Goal: Information Seeking & Learning: Learn about a topic

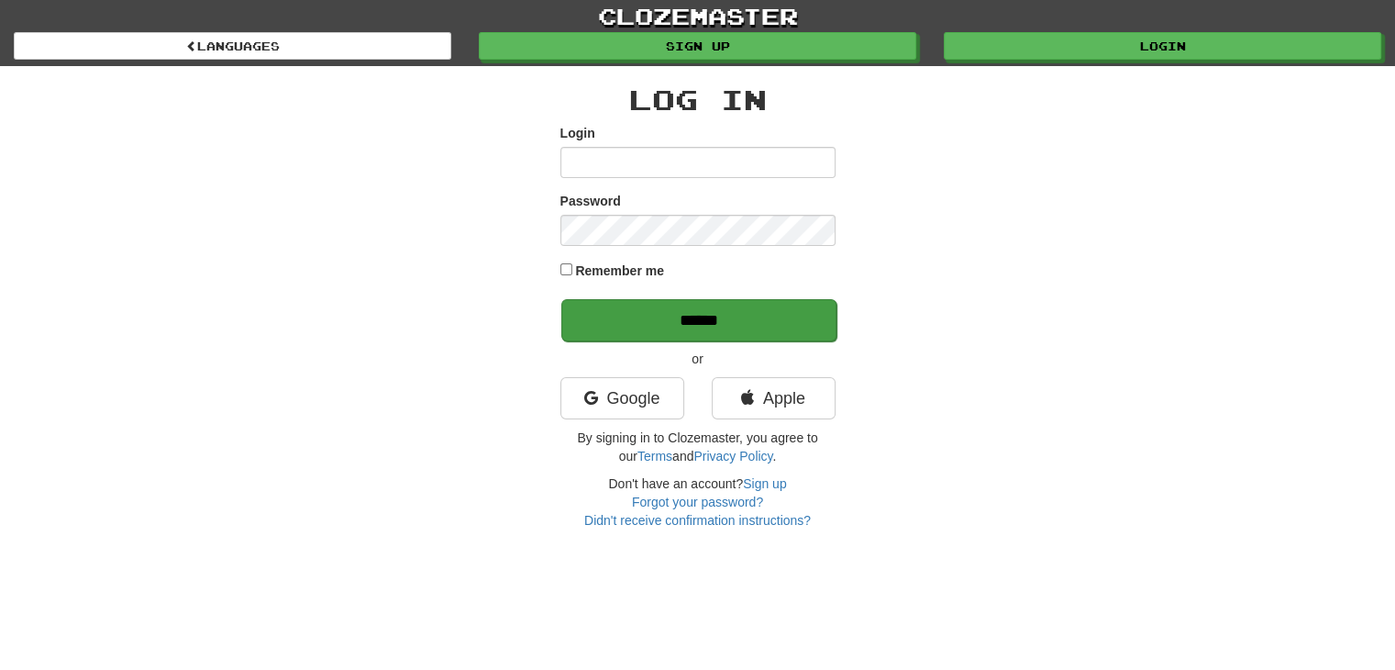
type input "********"
click at [651, 320] on input "******" at bounding box center [698, 320] width 275 height 42
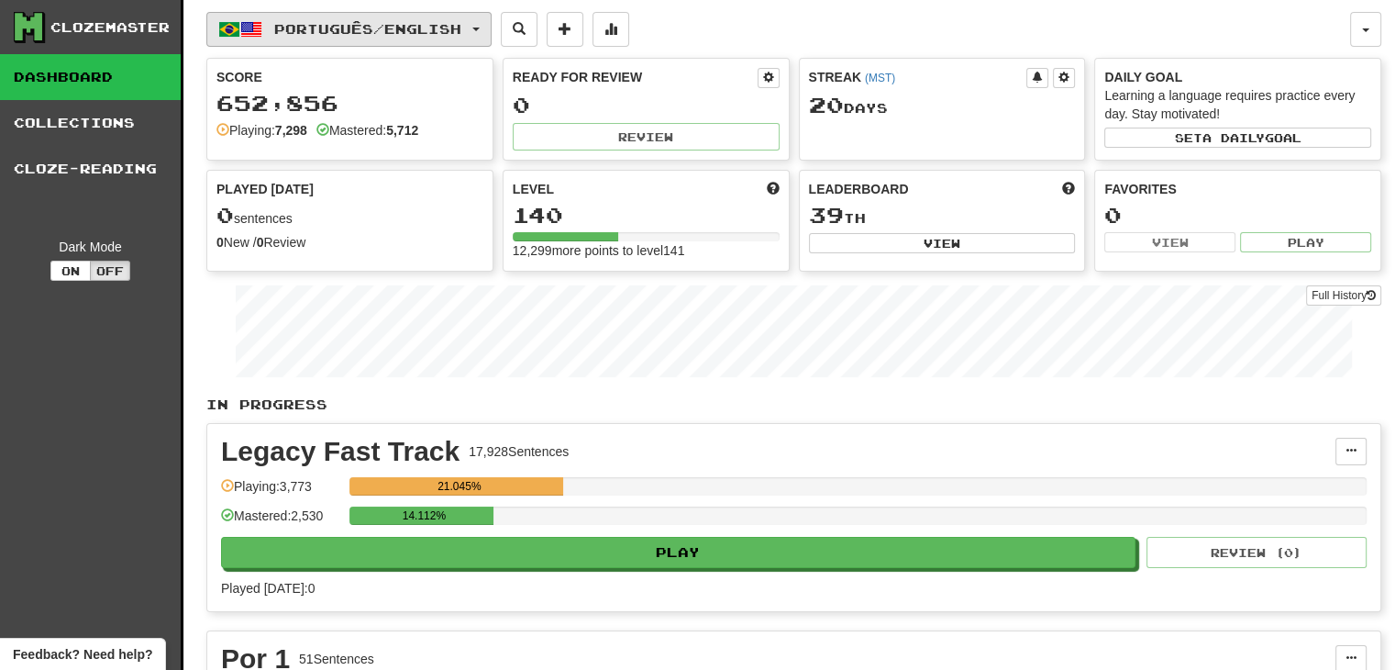
click at [397, 27] on span "Português / English" at bounding box center [367, 29] width 187 height 16
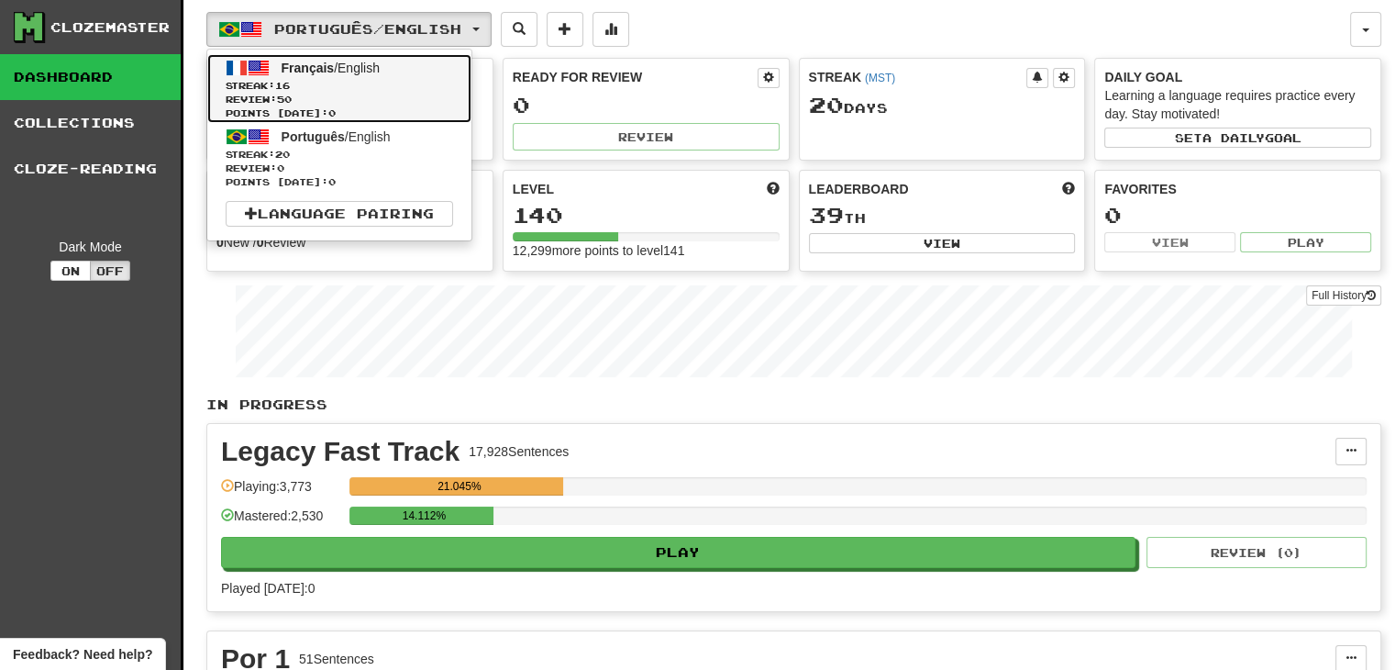
click at [357, 85] on span "Streak: 16" at bounding box center [339, 86] width 227 height 14
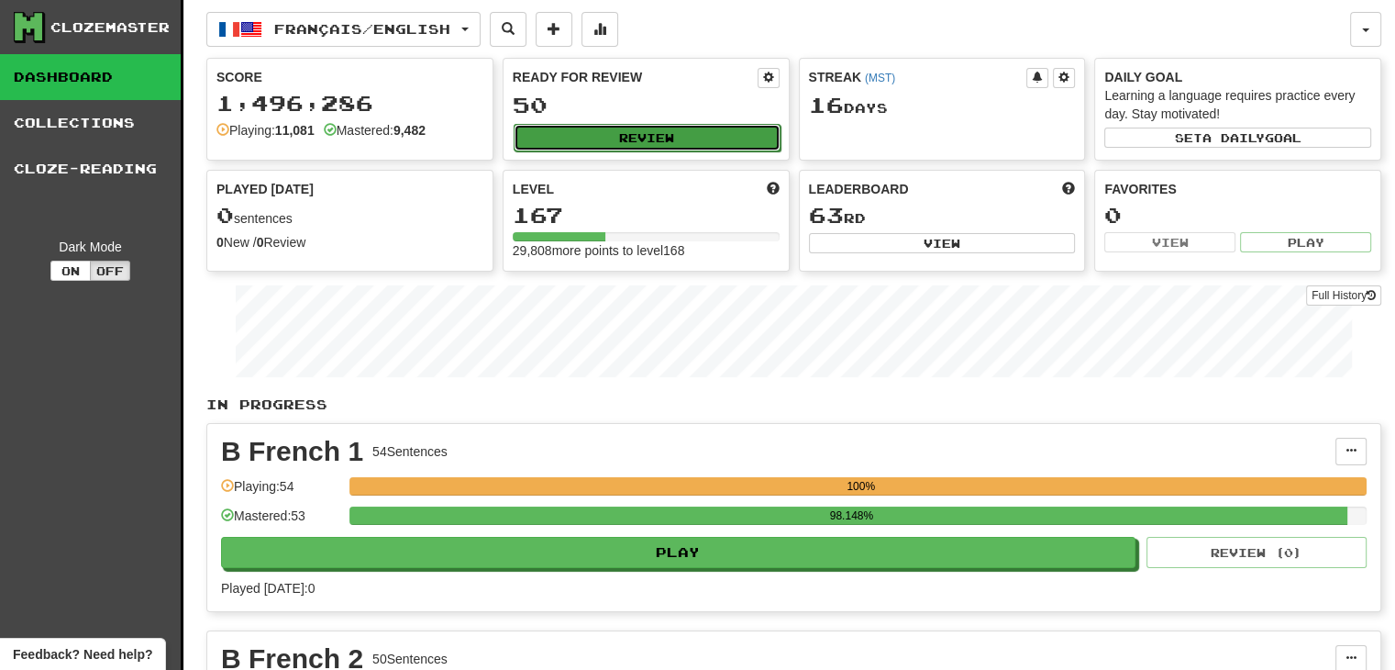
click at [651, 131] on button "Review" at bounding box center [647, 138] width 267 height 28
select select "***"
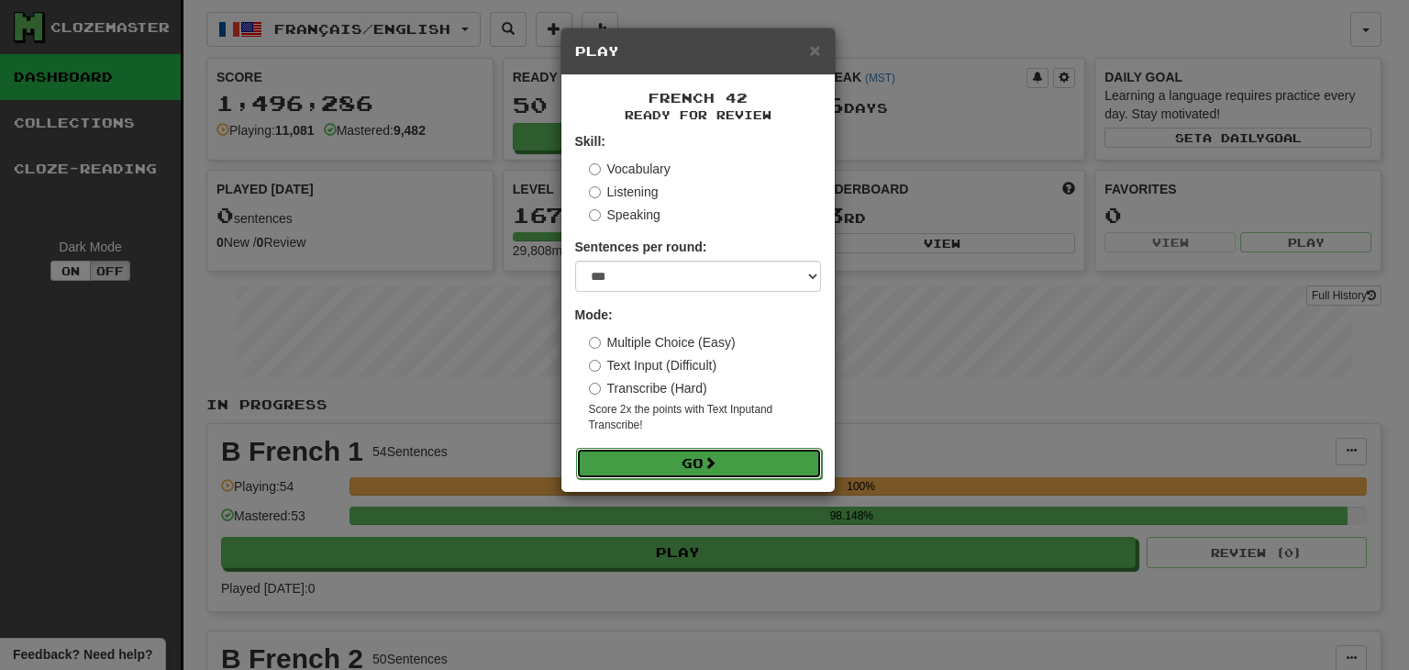
click at [655, 467] on button "Go" at bounding box center [699, 463] width 246 height 31
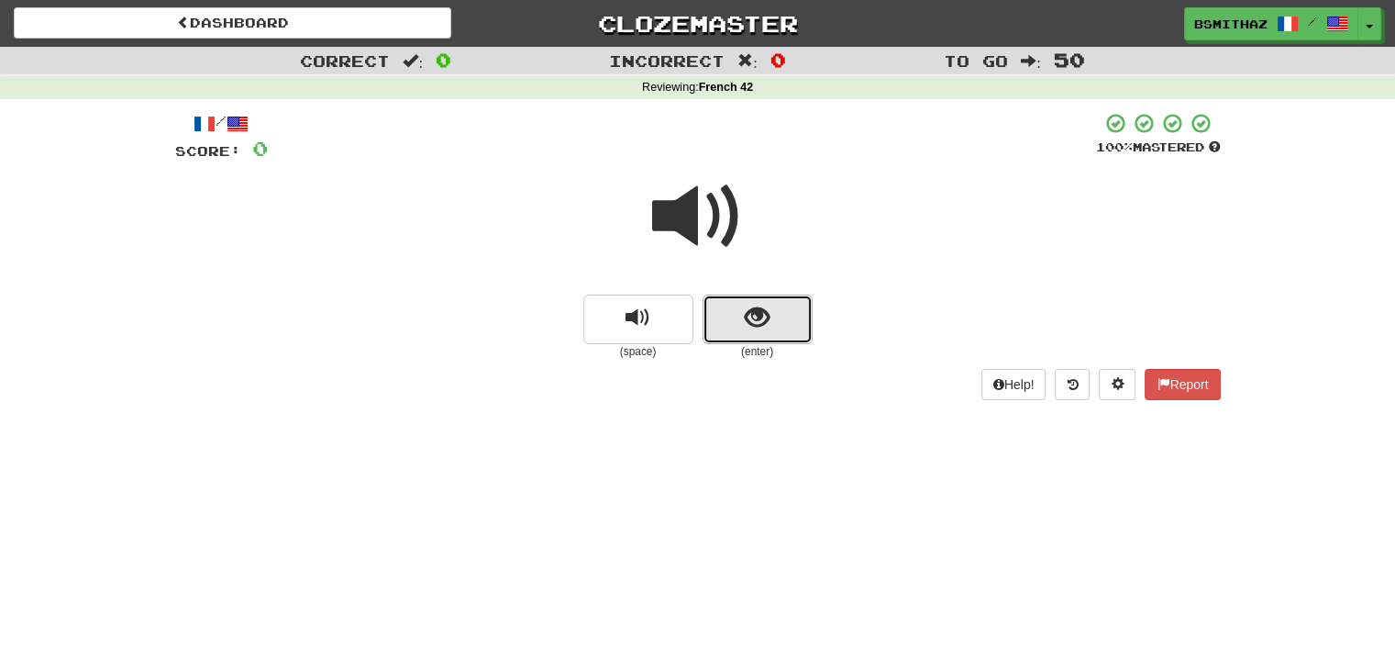
click at [736, 327] on button "show sentence" at bounding box center [758, 319] width 110 height 50
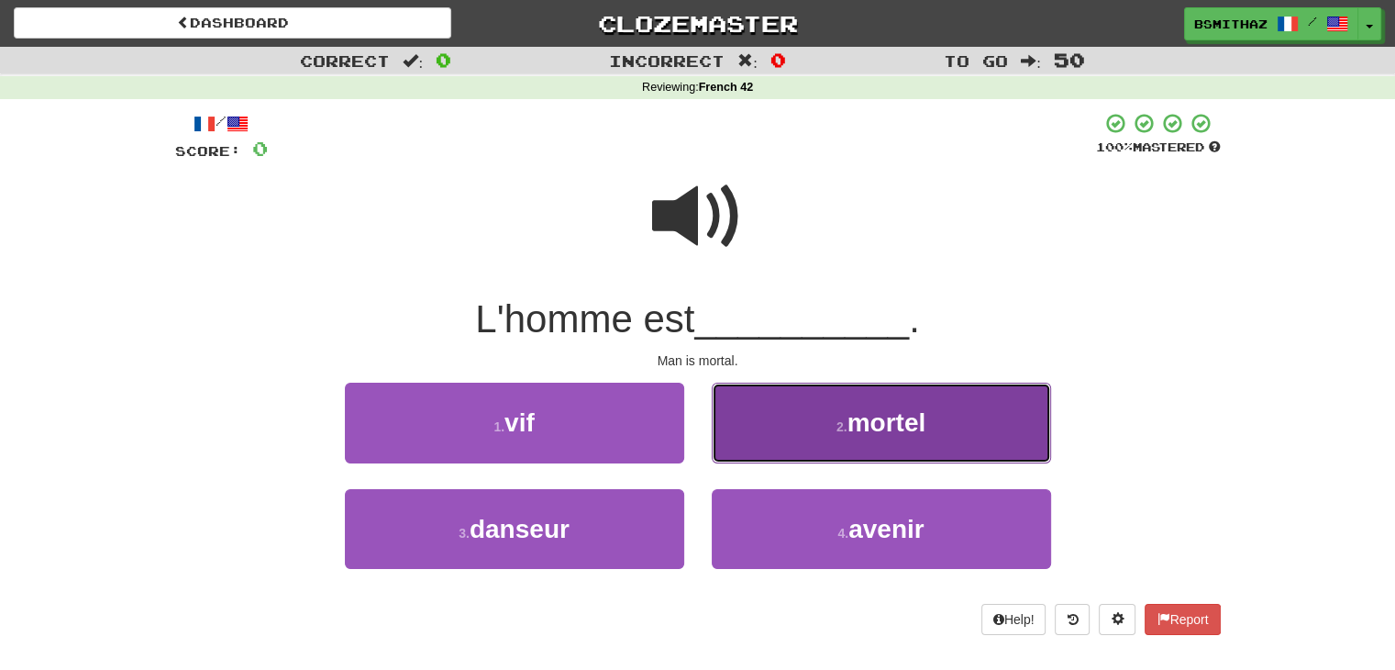
click at [780, 429] on button "2 . mortel" at bounding box center [881, 422] width 339 height 80
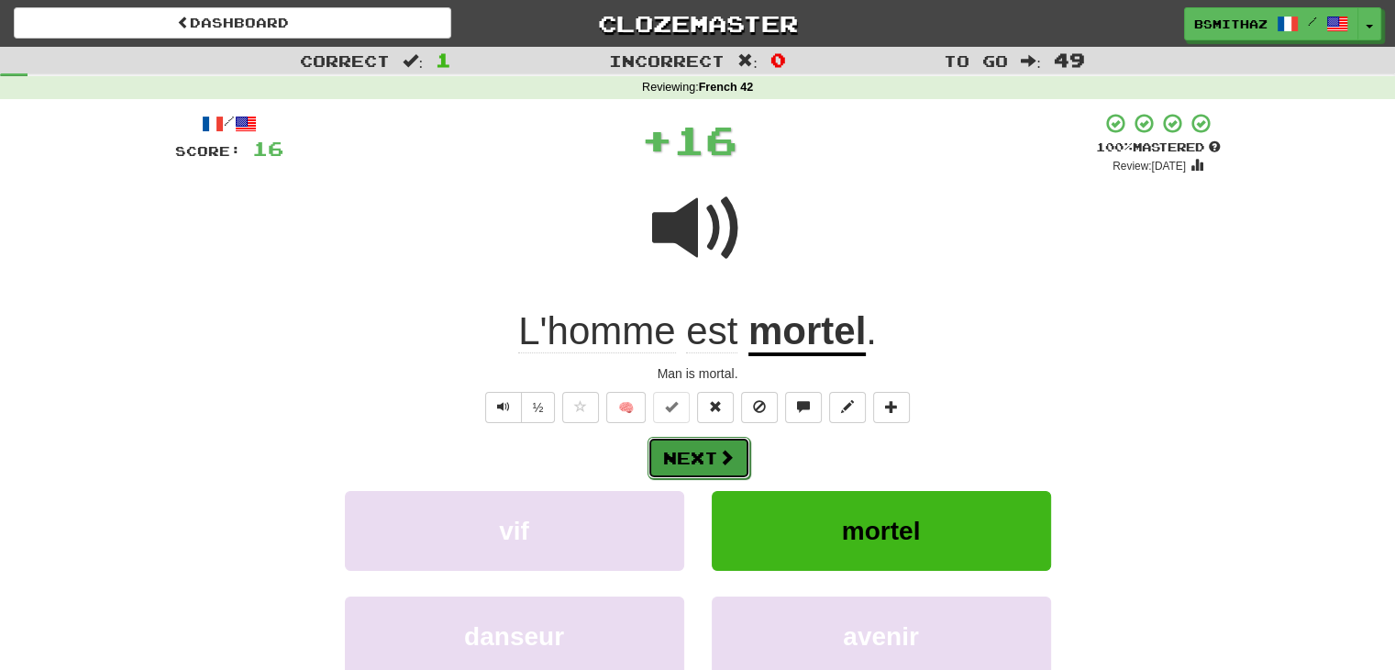
click at [718, 452] on span at bounding box center [726, 456] width 17 height 17
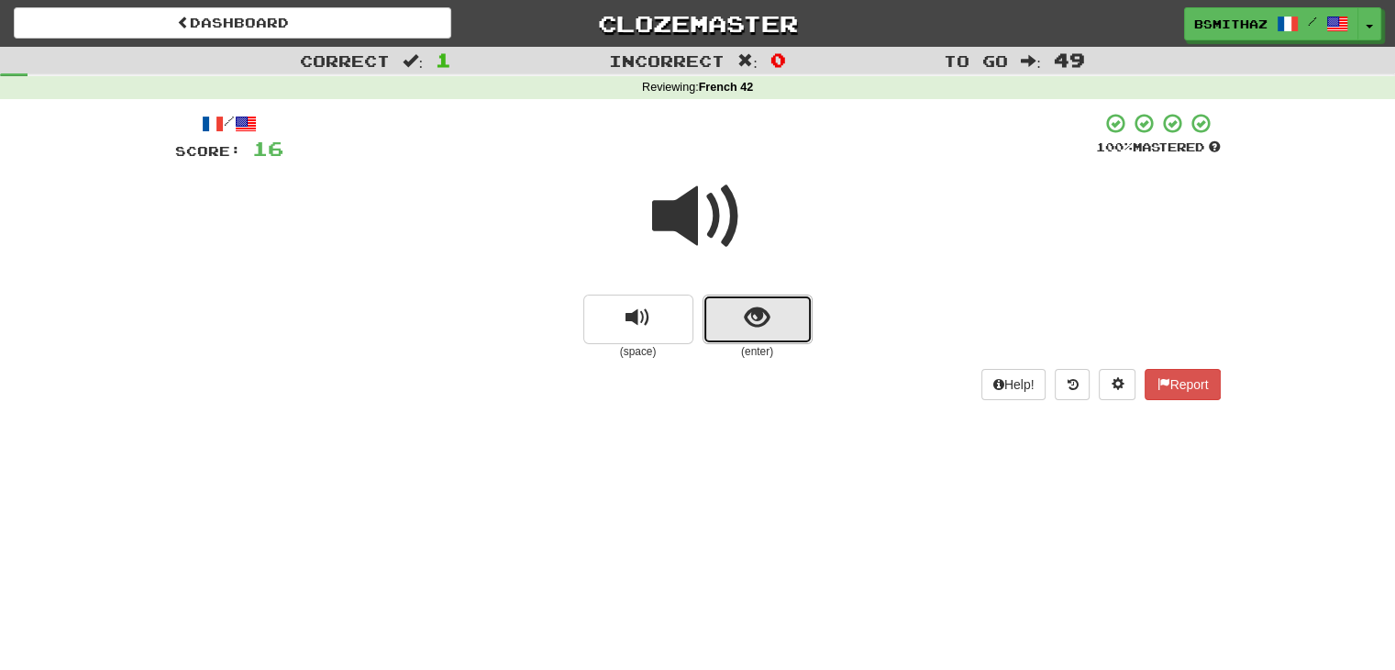
click at [759, 313] on span "show sentence" at bounding box center [757, 317] width 25 height 25
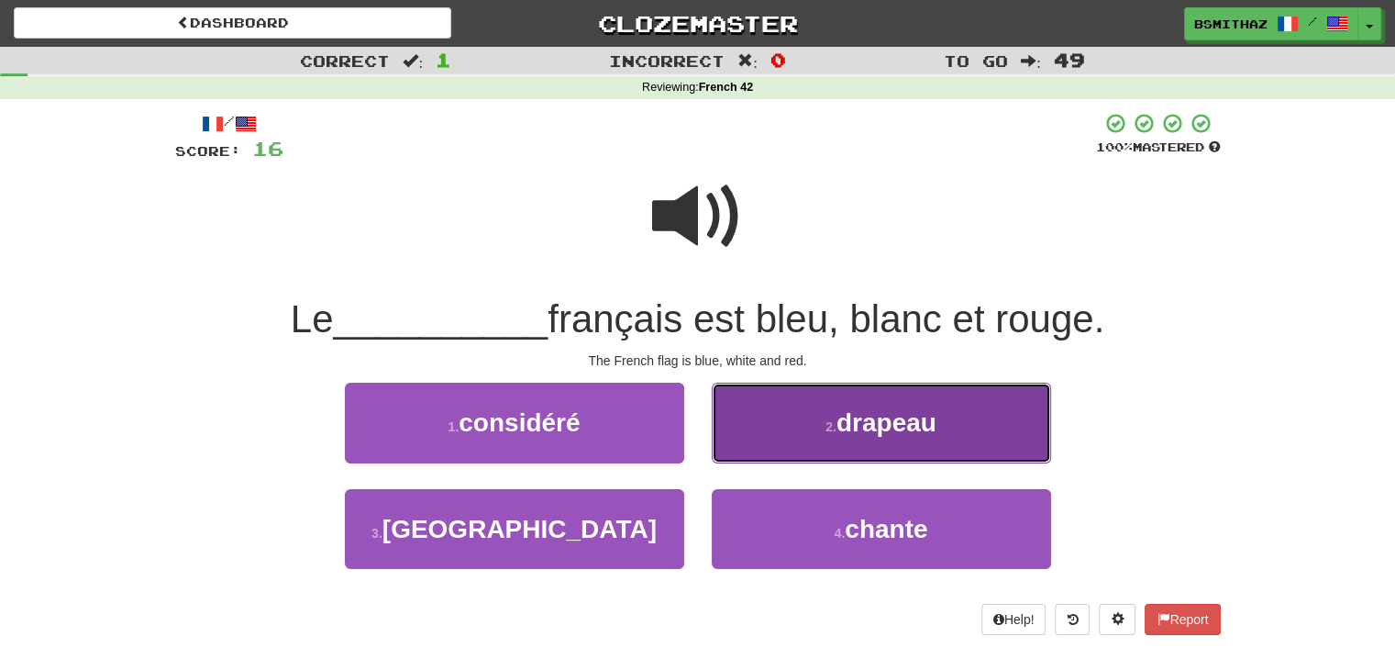
click at [836, 437] on button "2 . drapeau" at bounding box center [881, 422] width 339 height 80
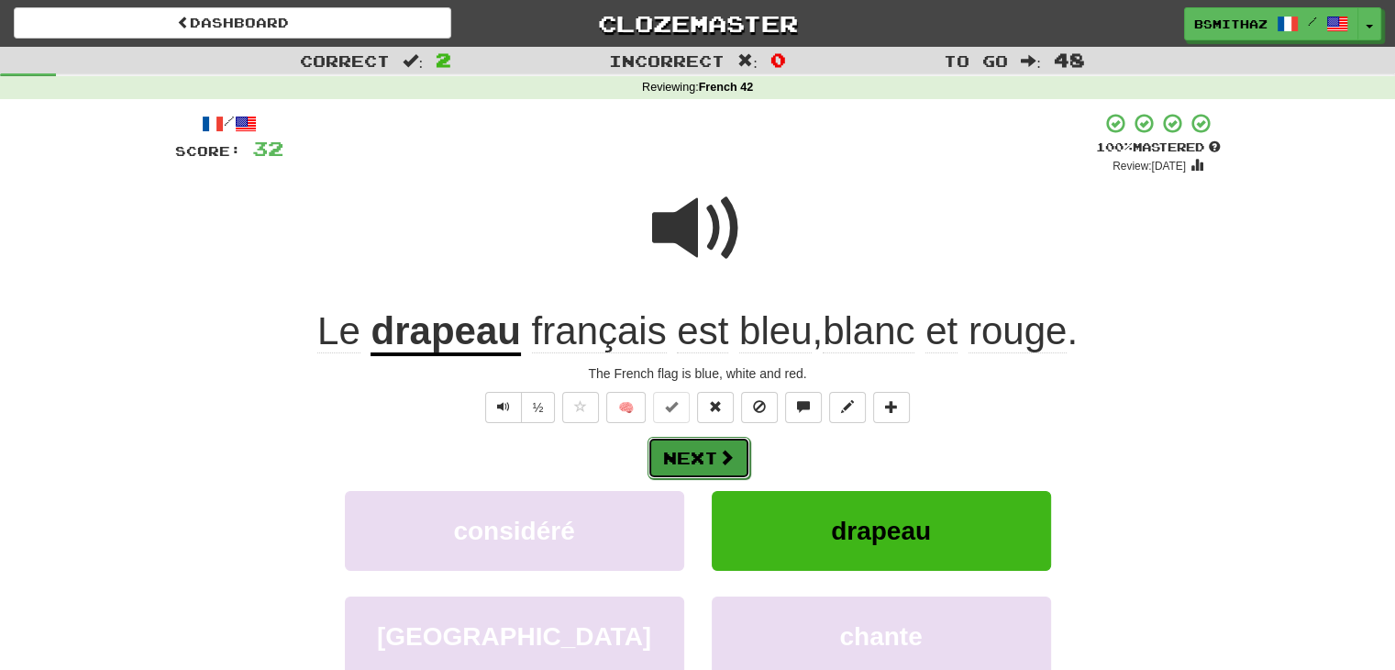
click at [699, 450] on button "Next" at bounding box center [699, 458] width 103 height 42
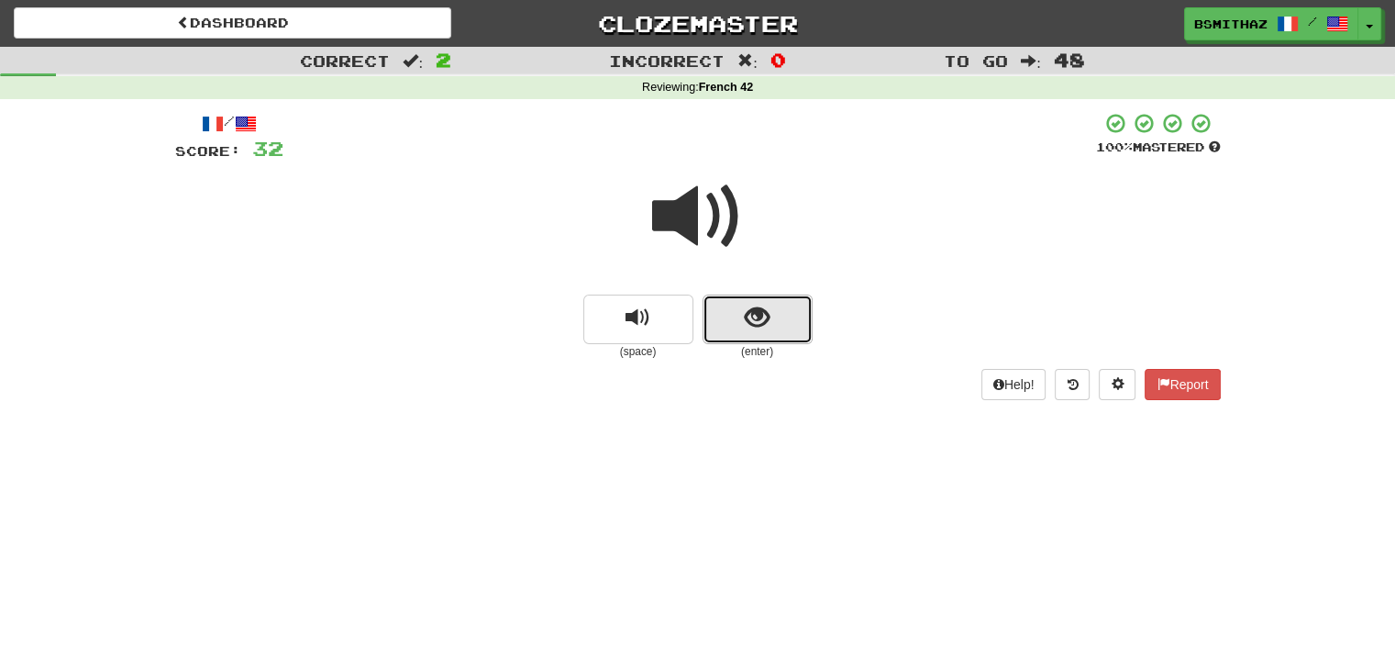
click at [721, 321] on button "show sentence" at bounding box center [758, 319] width 110 height 50
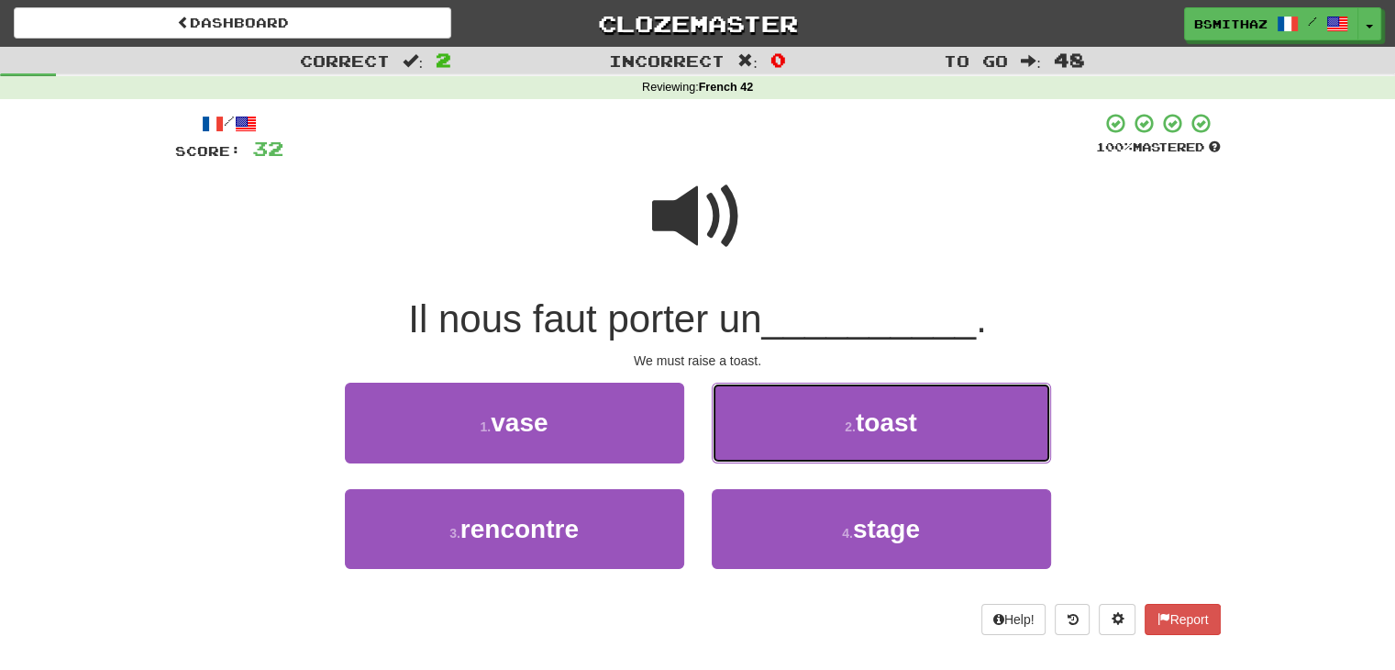
click at [870, 426] on span "toast" at bounding box center [886, 422] width 61 height 28
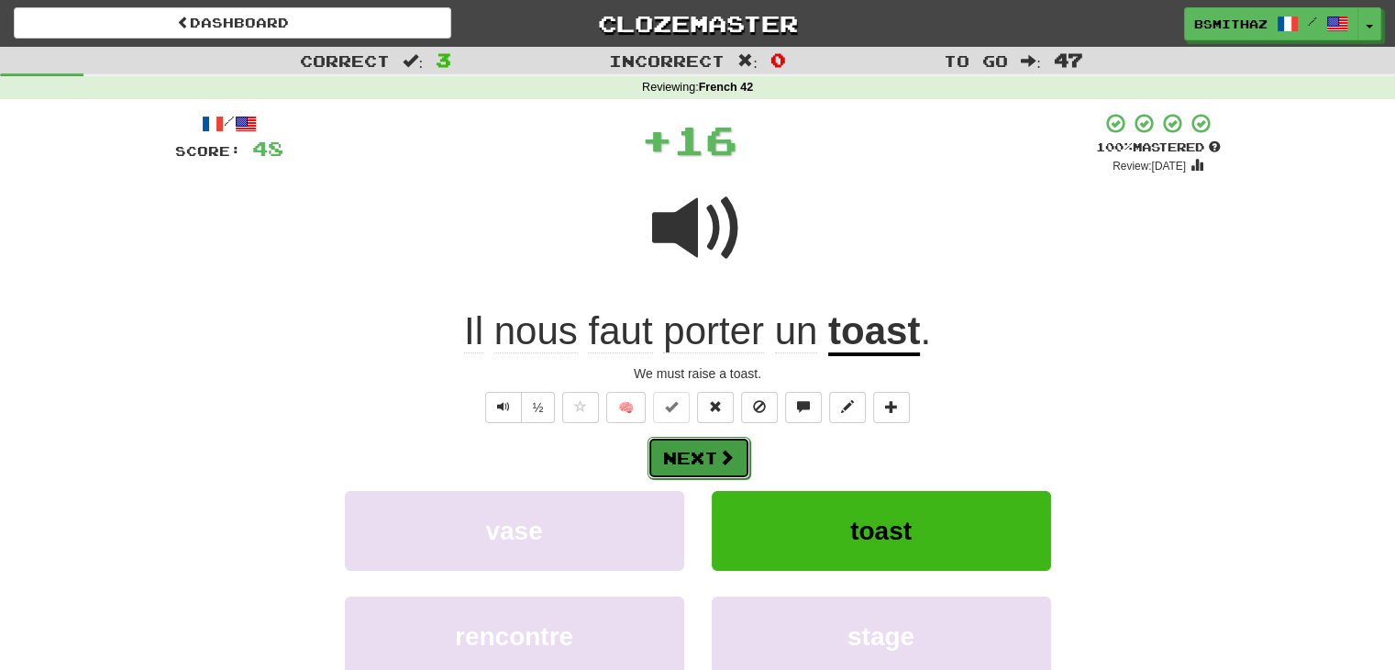
click at [712, 445] on button "Next" at bounding box center [699, 458] width 103 height 42
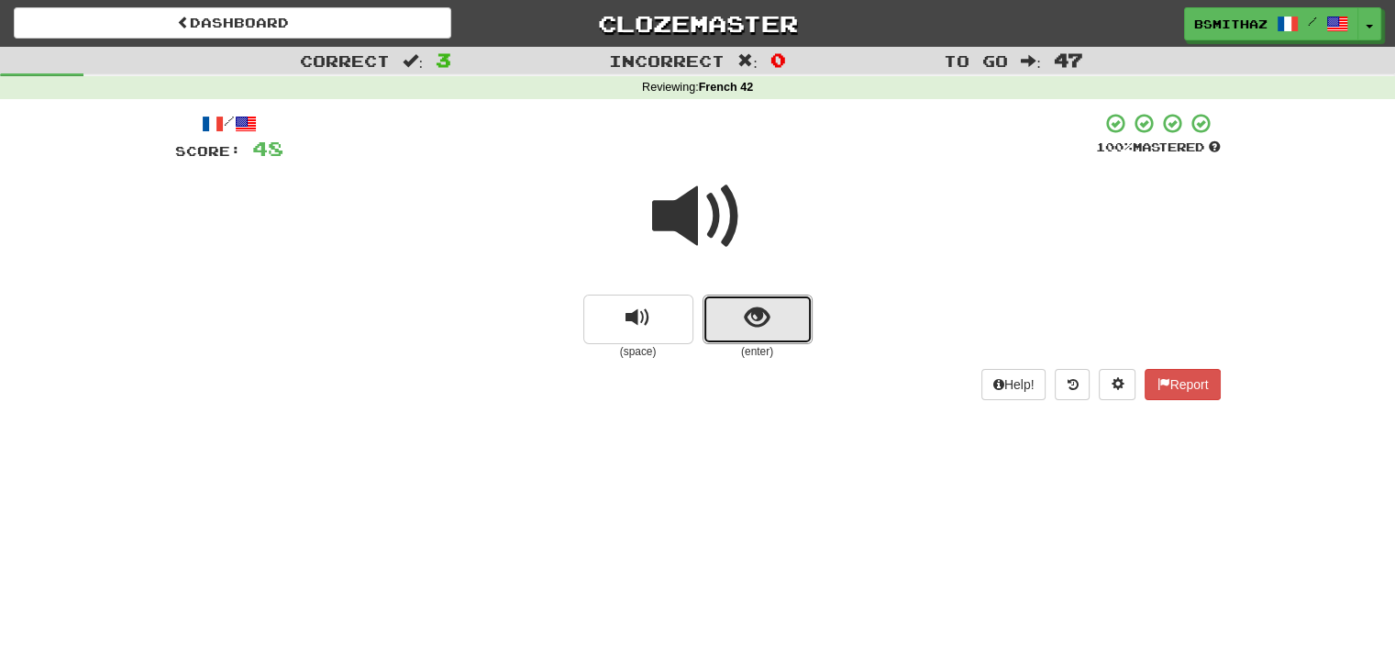
click at [752, 321] on span "show sentence" at bounding box center [757, 317] width 25 height 25
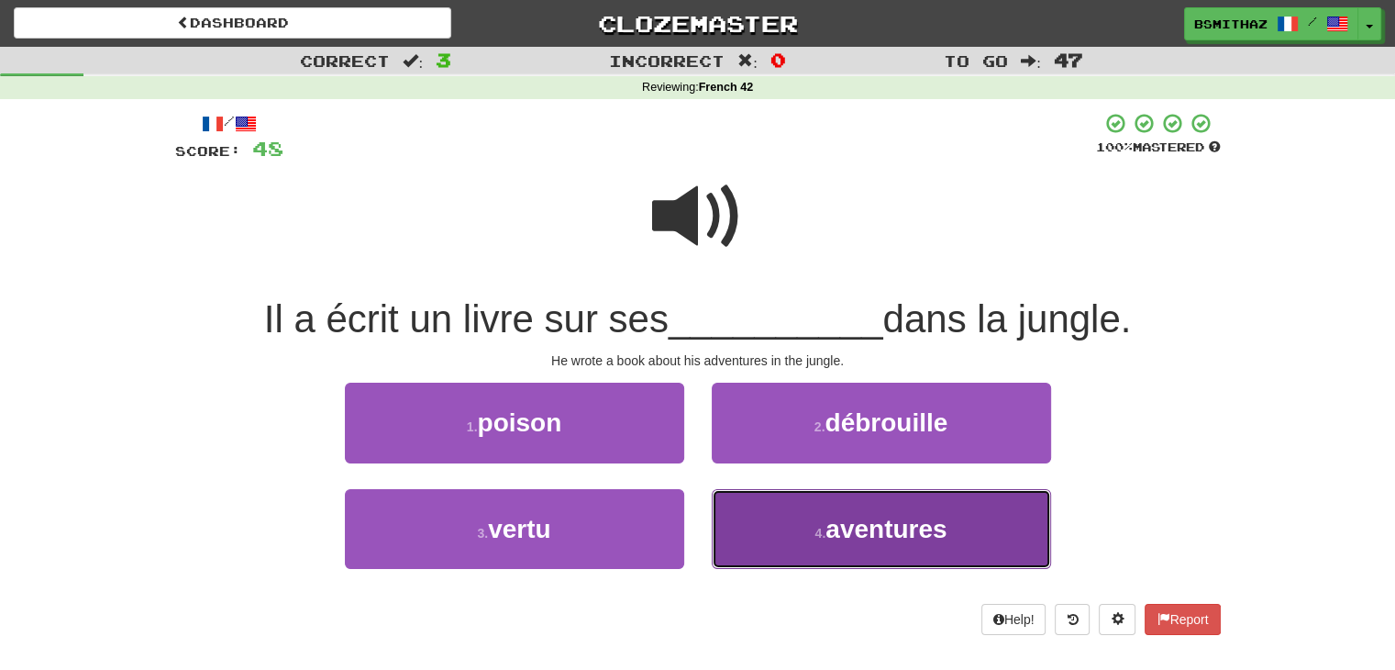
click at [901, 522] on span "aventures" at bounding box center [885, 529] width 121 height 28
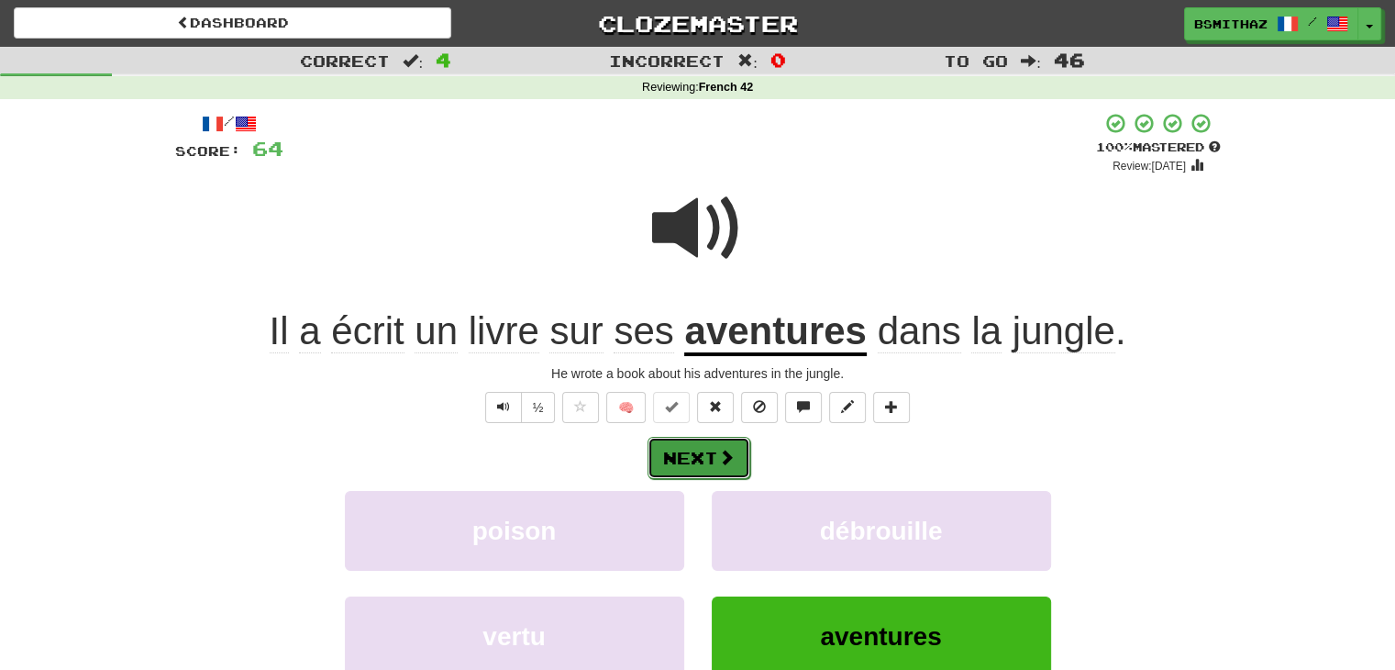
click at [707, 459] on button "Next" at bounding box center [699, 458] width 103 height 42
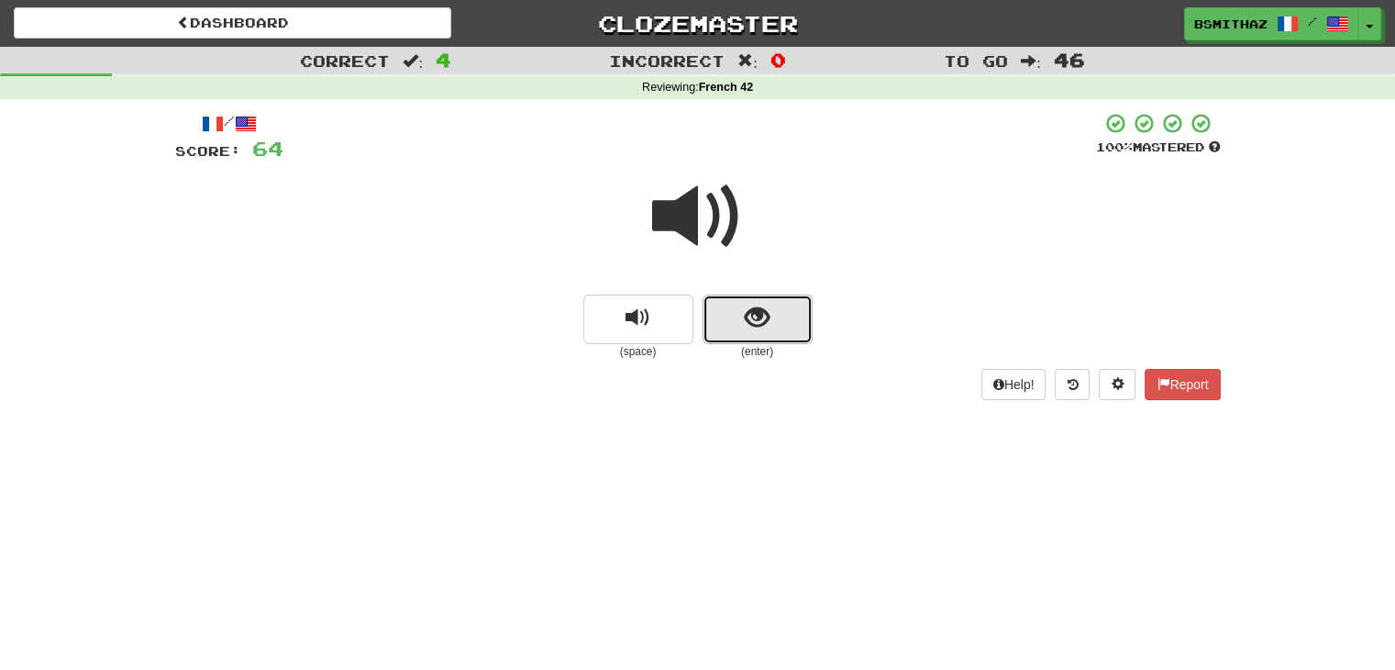
click at [731, 307] on button "show sentence" at bounding box center [758, 319] width 110 height 50
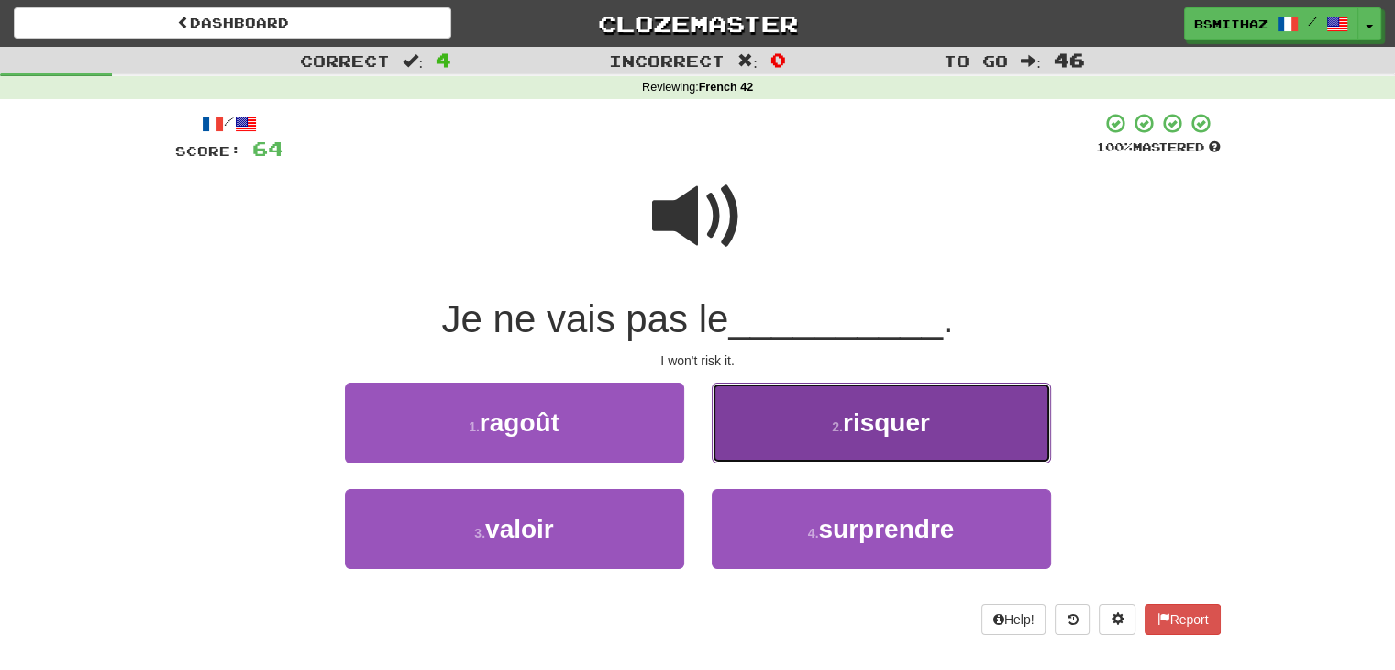
click at [823, 423] on button "2 . risquer" at bounding box center [881, 422] width 339 height 80
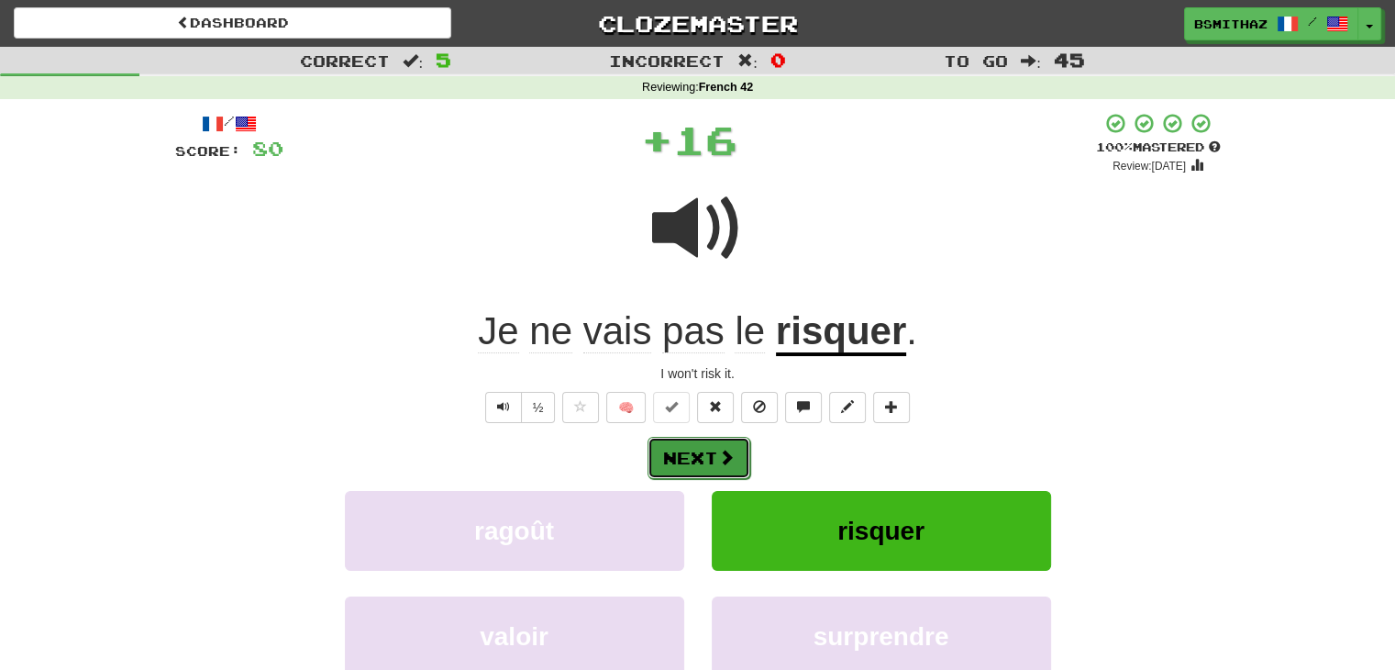
click at [710, 448] on button "Next" at bounding box center [699, 458] width 103 height 42
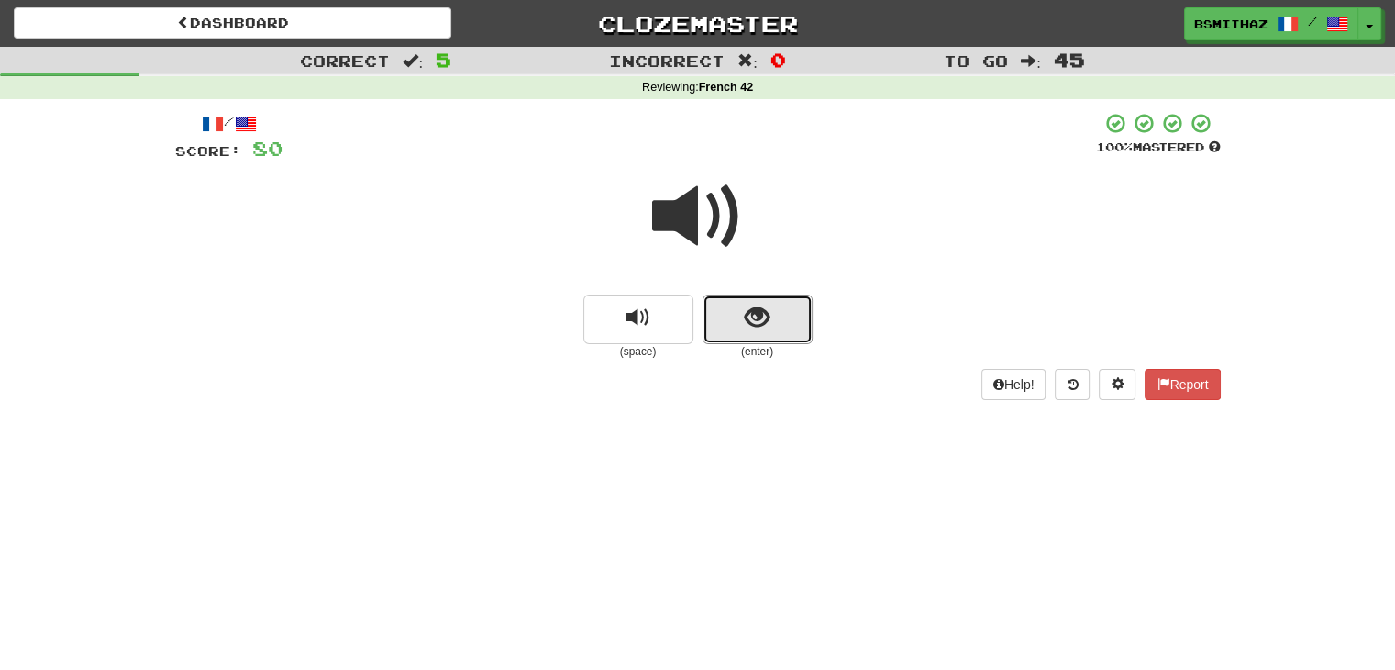
click at [753, 327] on span "show sentence" at bounding box center [757, 317] width 25 height 25
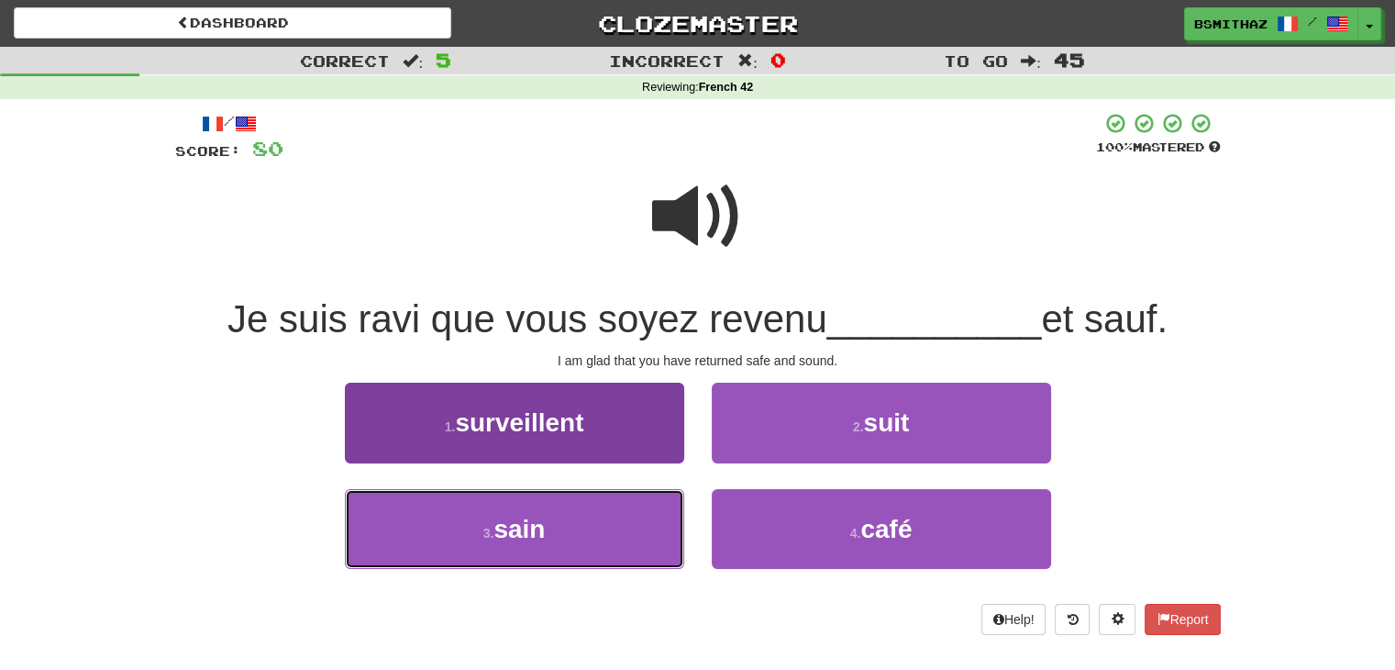
click at [492, 531] on small "3 ." at bounding box center [488, 533] width 11 height 15
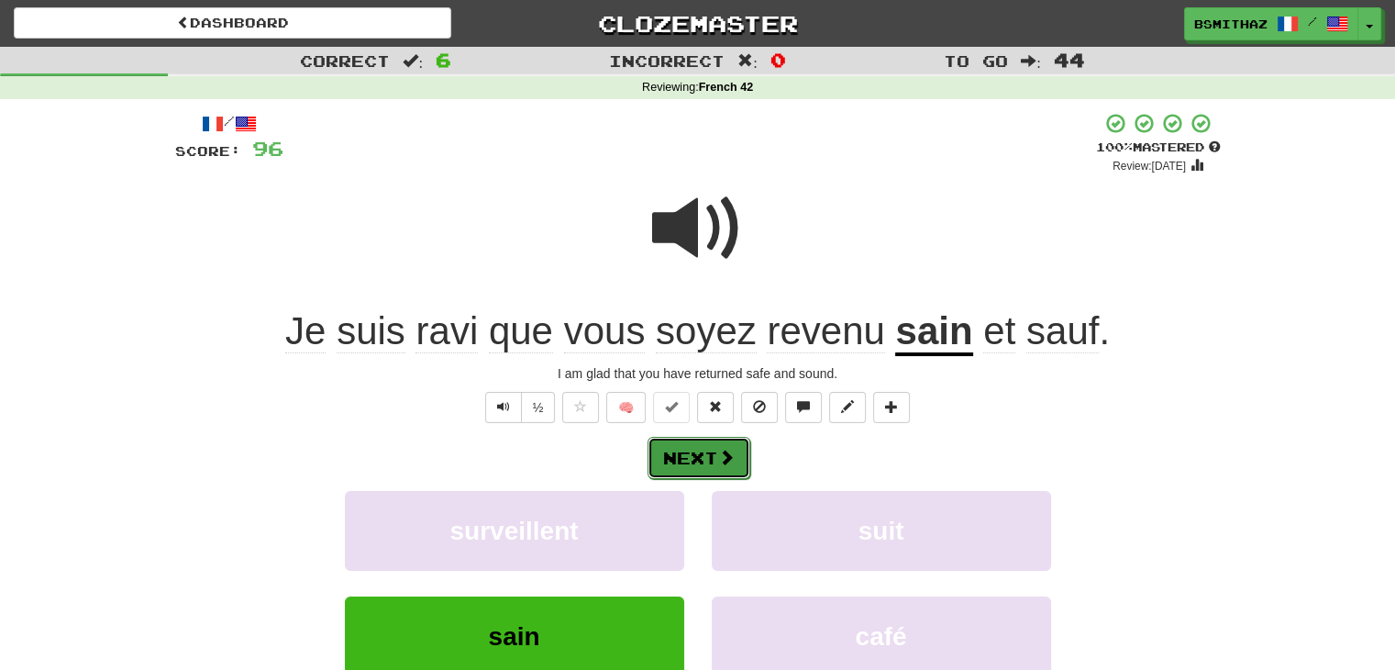
click at [712, 443] on button "Next" at bounding box center [699, 458] width 103 height 42
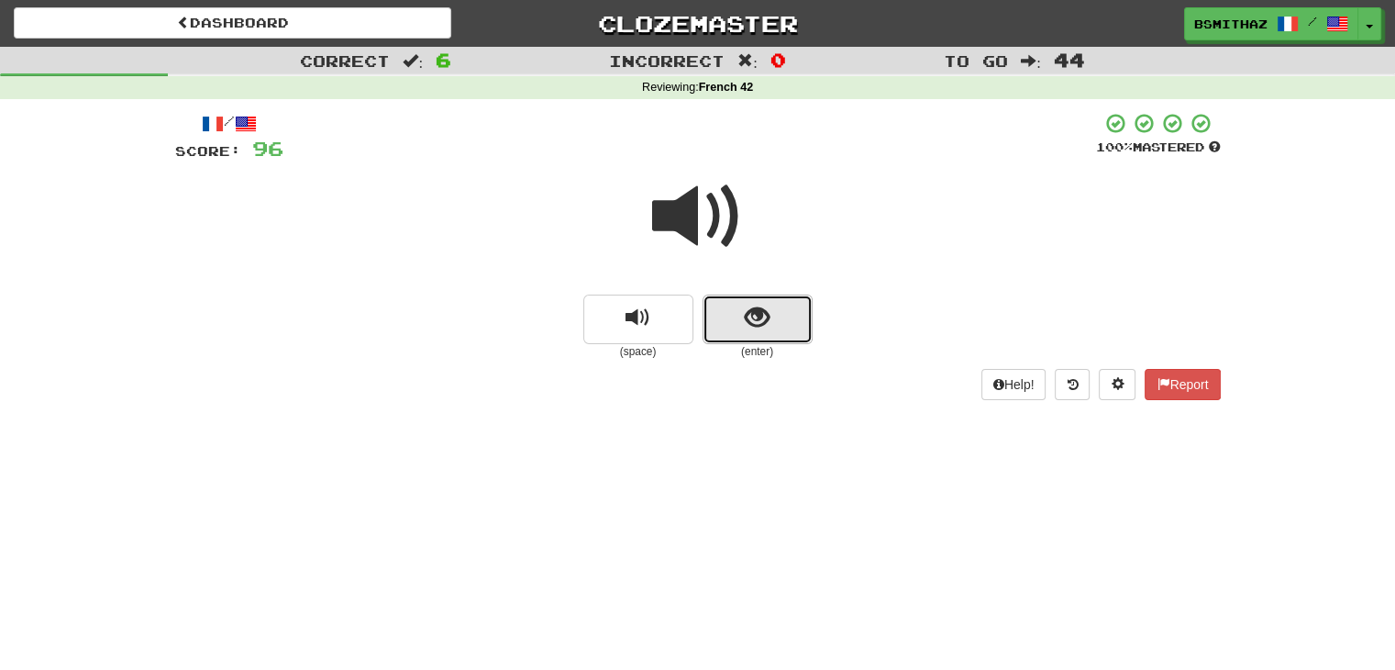
click at [729, 331] on button "show sentence" at bounding box center [758, 319] width 110 height 50
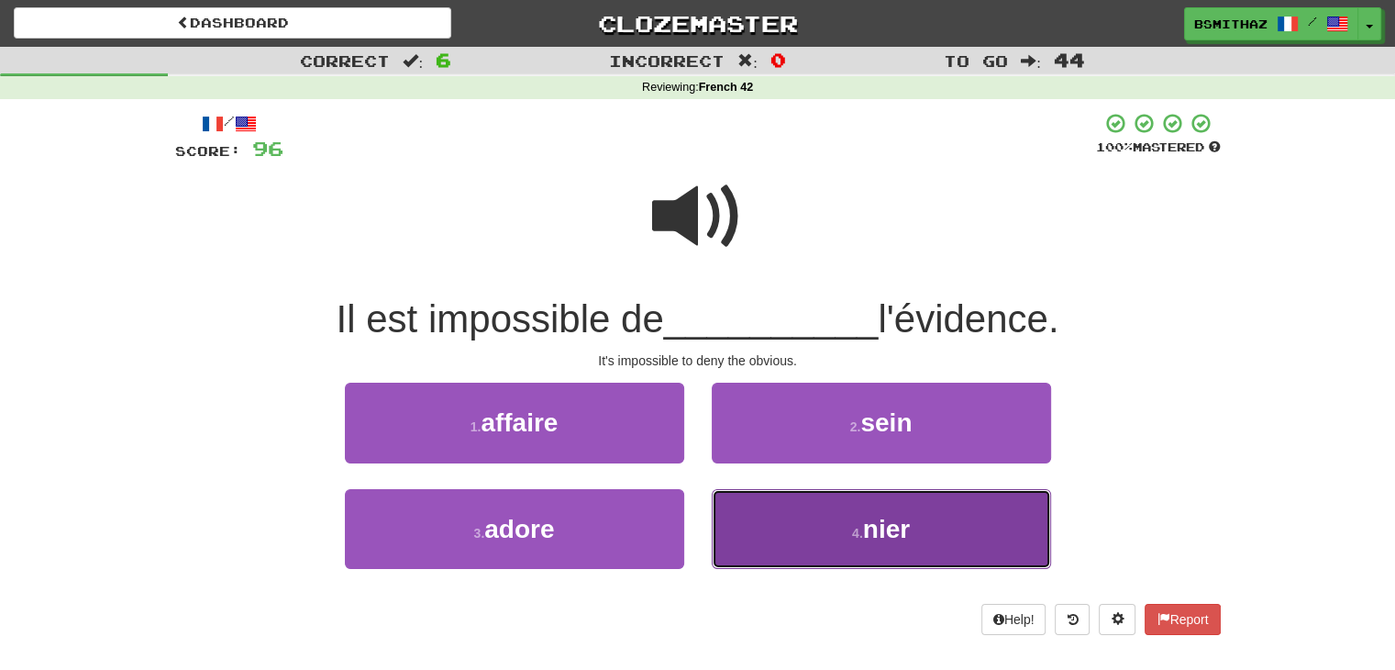
click at [811, 520] on button "4 . nier" at bounding box center [881, 529] width 339 height 80
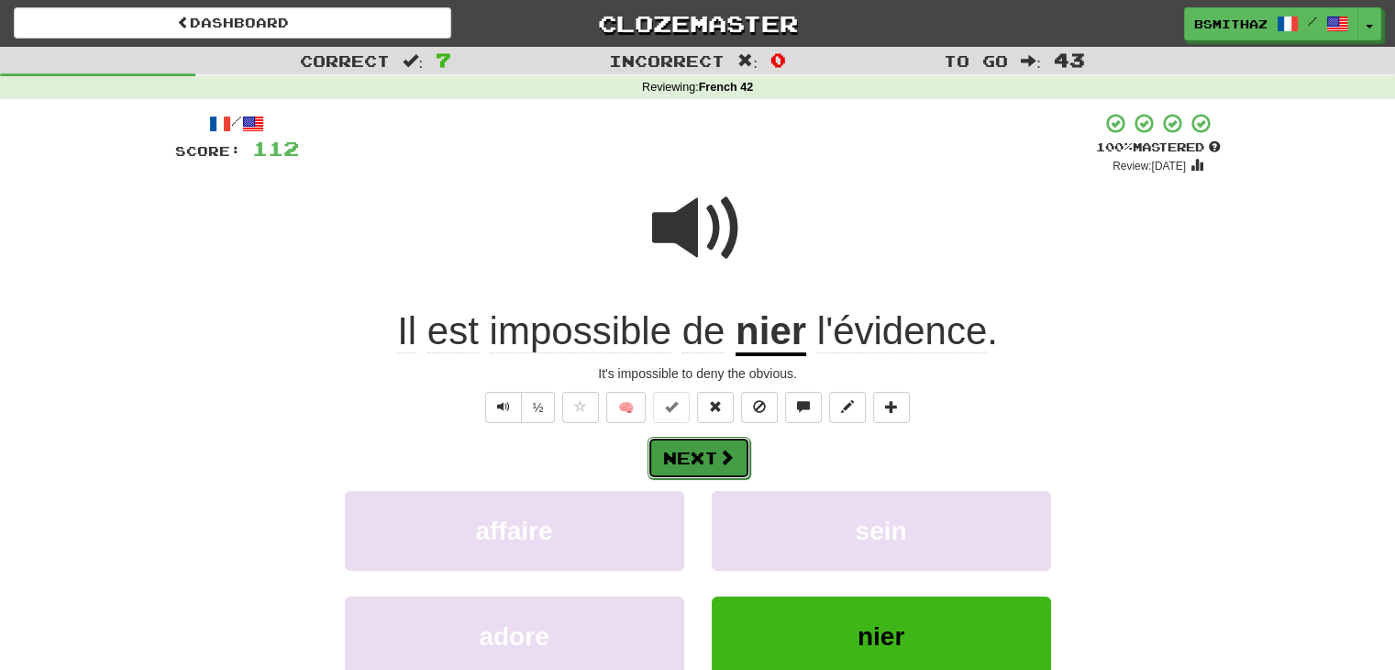
click at [702, 460] on button "Next" at bounding box center [699, 458] width 103 height 42
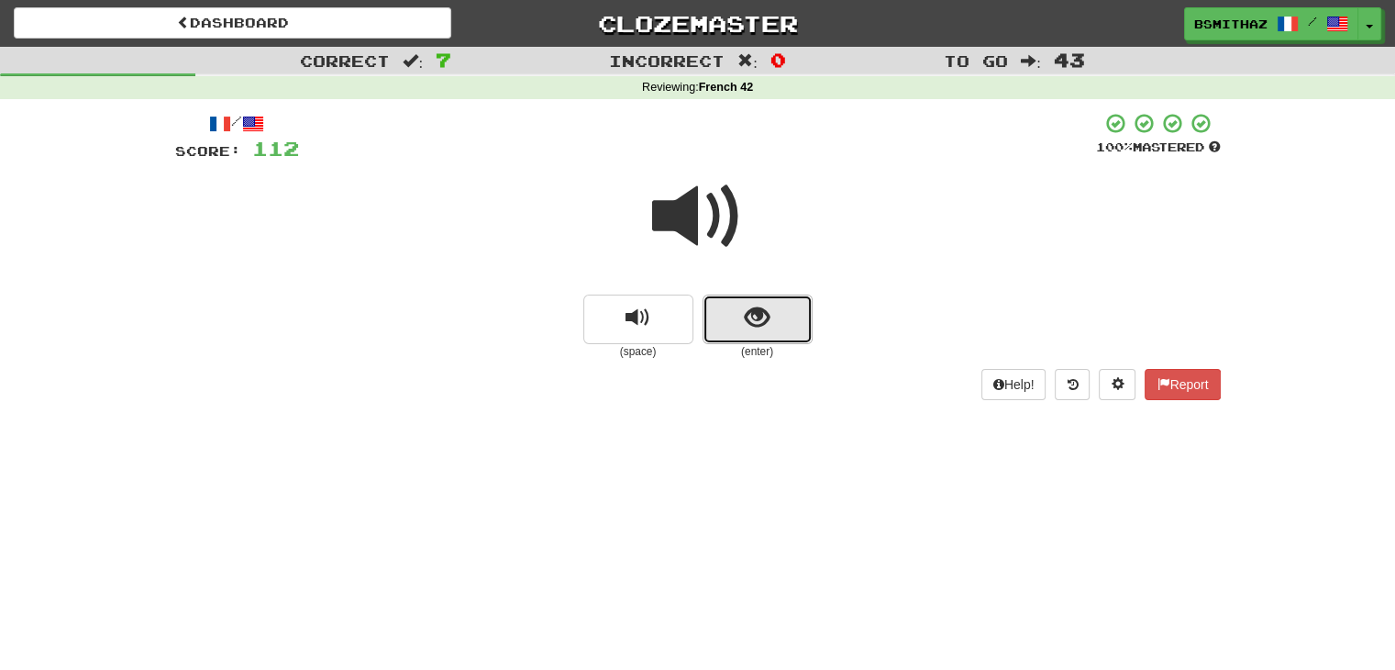
click at [770, 329] on button "show sentence" at bounding box center [758, 319] width 110 height 50
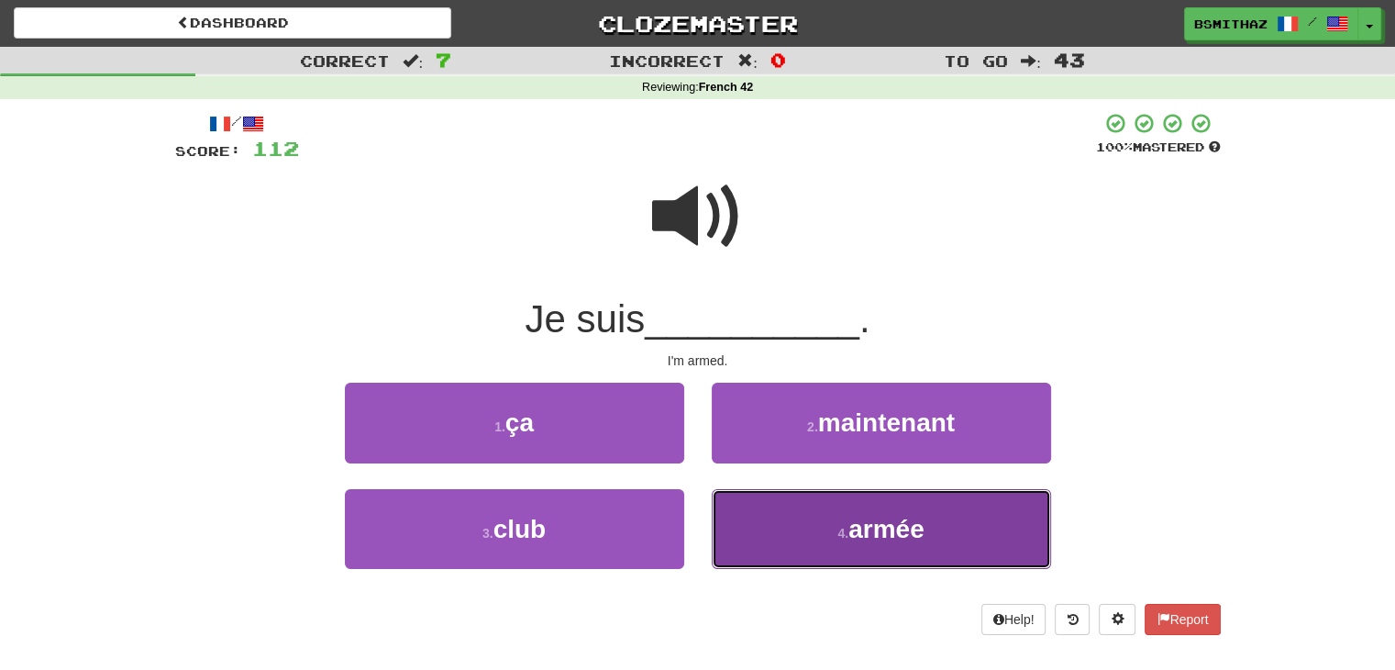
click at [781, 524] on button "4 . armée" at bounding box center [881, 529] width 339 height 80
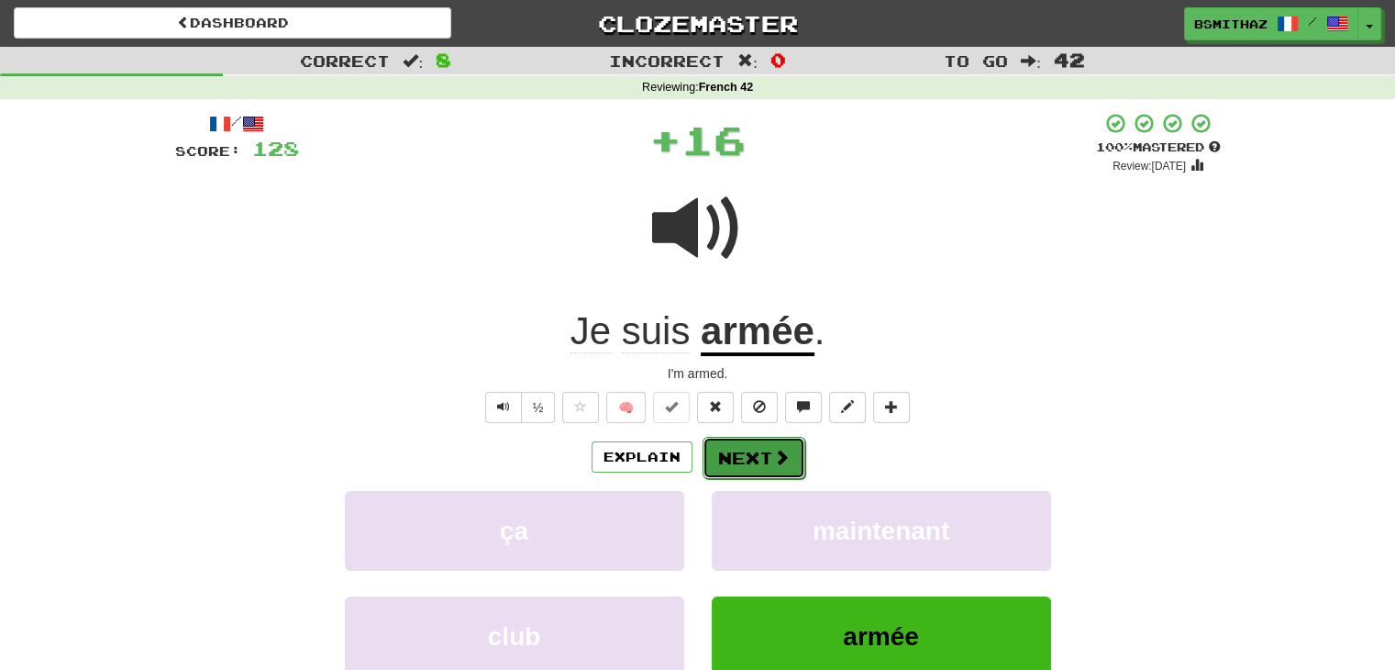
click at [734, 452] on button "Next" at bounding box center [754, 458] width 103 height 42
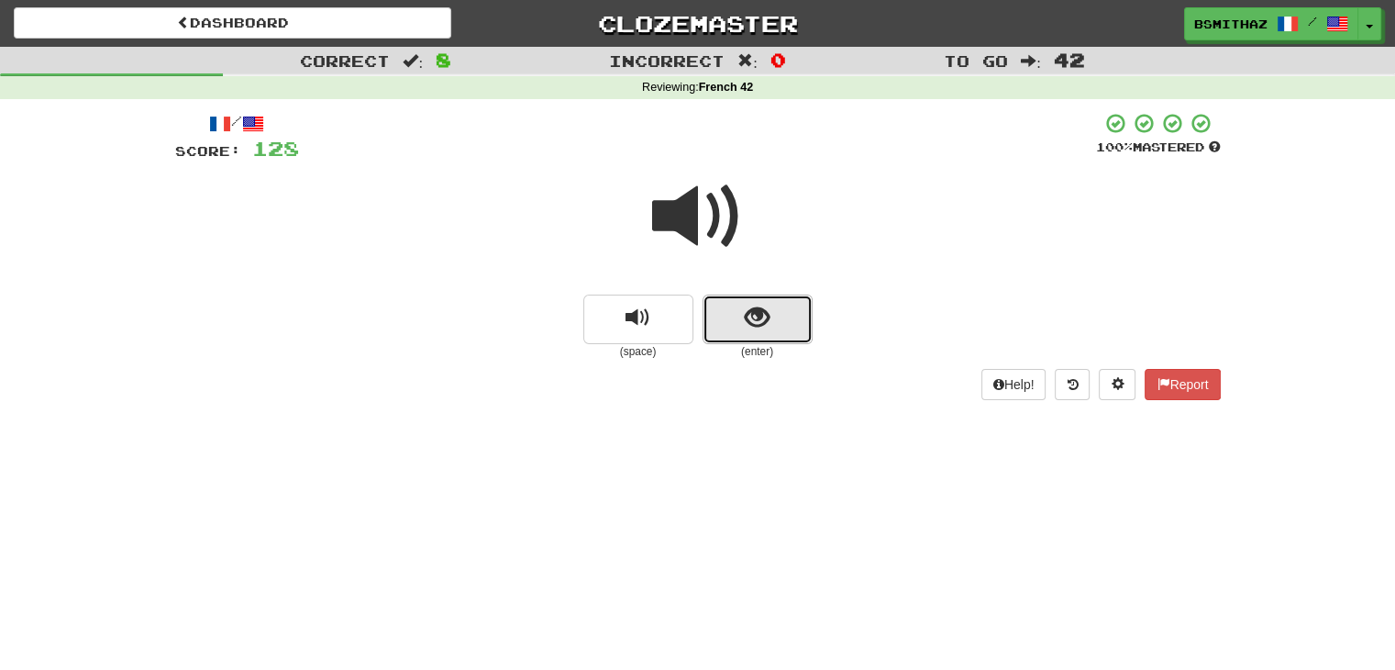
click at [770, 316] on button "show sentence" at bounding box center [758, 319] width 110 height 50
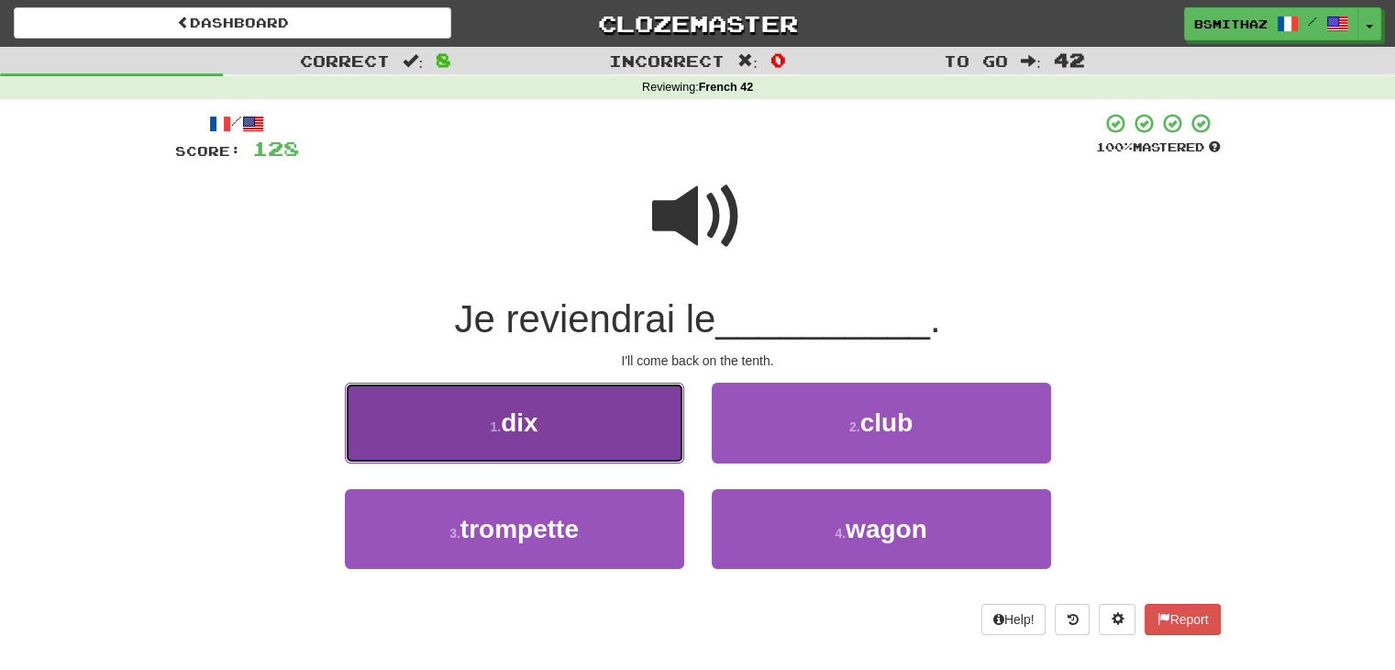
click at [616, 445] on button "1 . dix" at bounding box center [514, 422] width 339 height 80
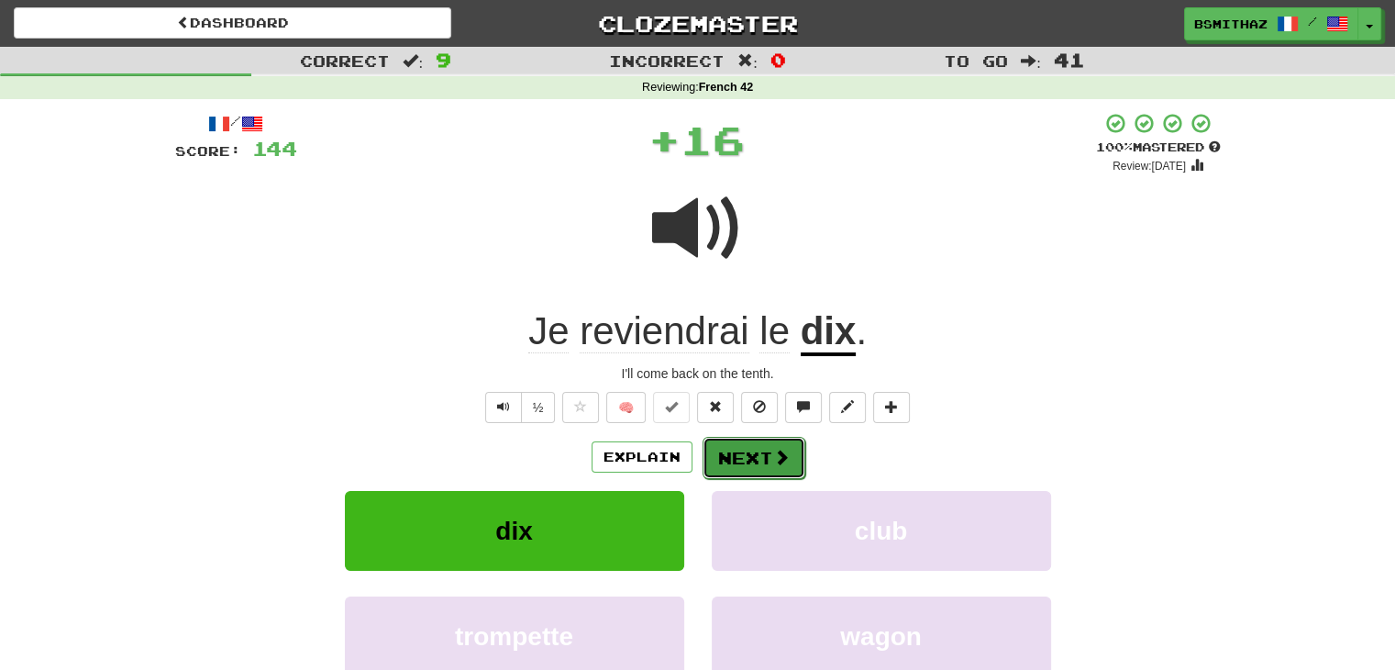
click at [726, 458] on button "Next" at bounding box center [754, 458] width 103 height 42
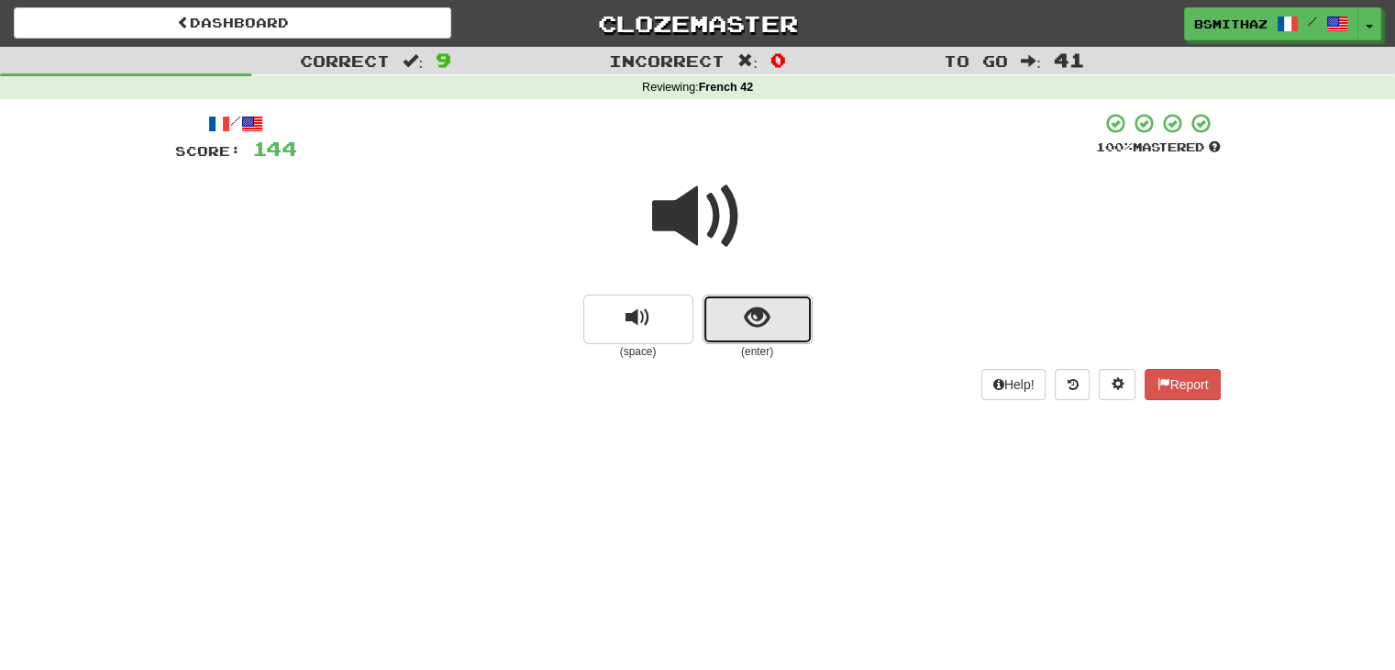
click at [737, 307] on button "show sentence" at bounding box center [758, 319] width 110 height 50
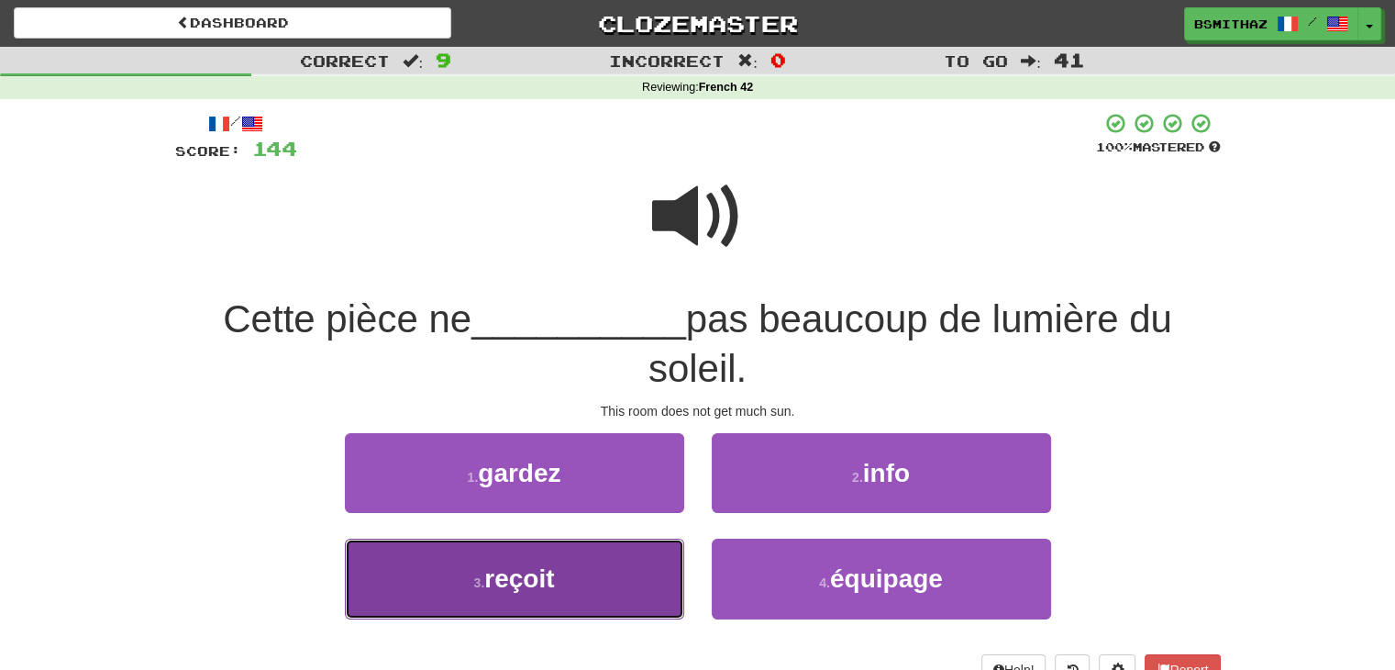
click at [567, 586] on button "3 . reçoit" at bounding box center [514, 578] width 339 height 80
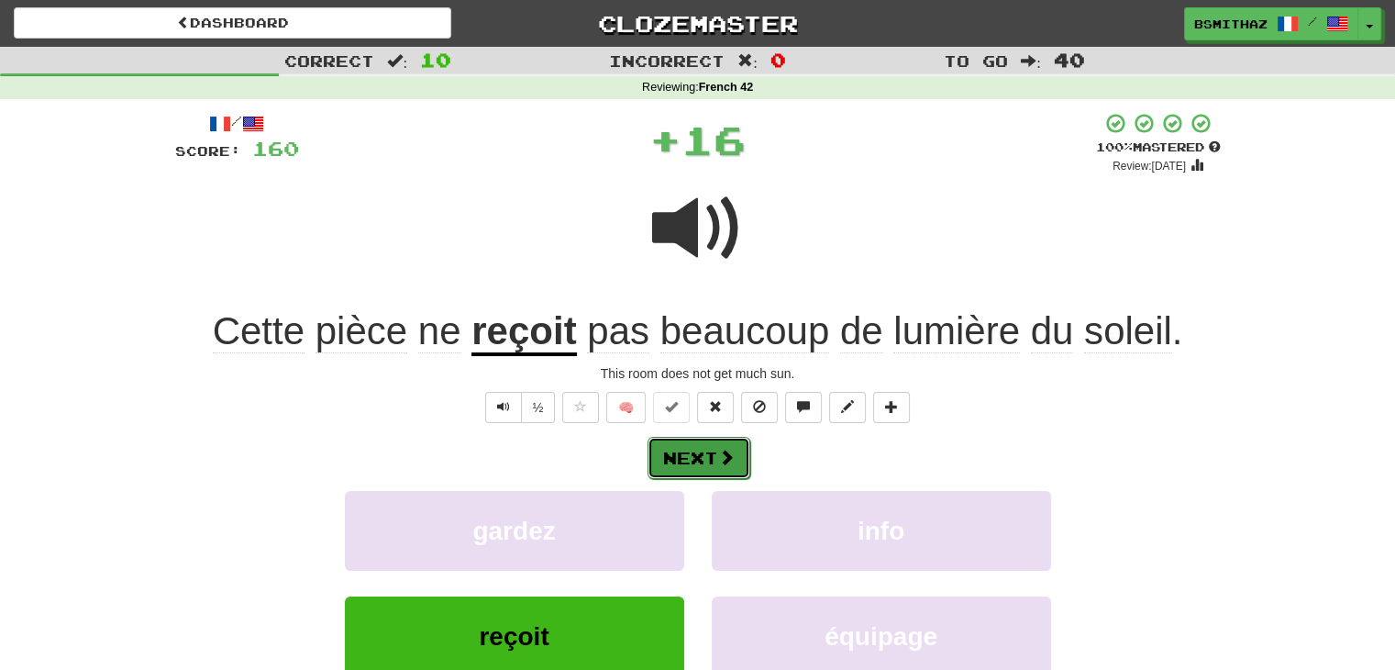
click at [673, 460] on button "Next" at bounding box center [699, 458] width 103 height 42
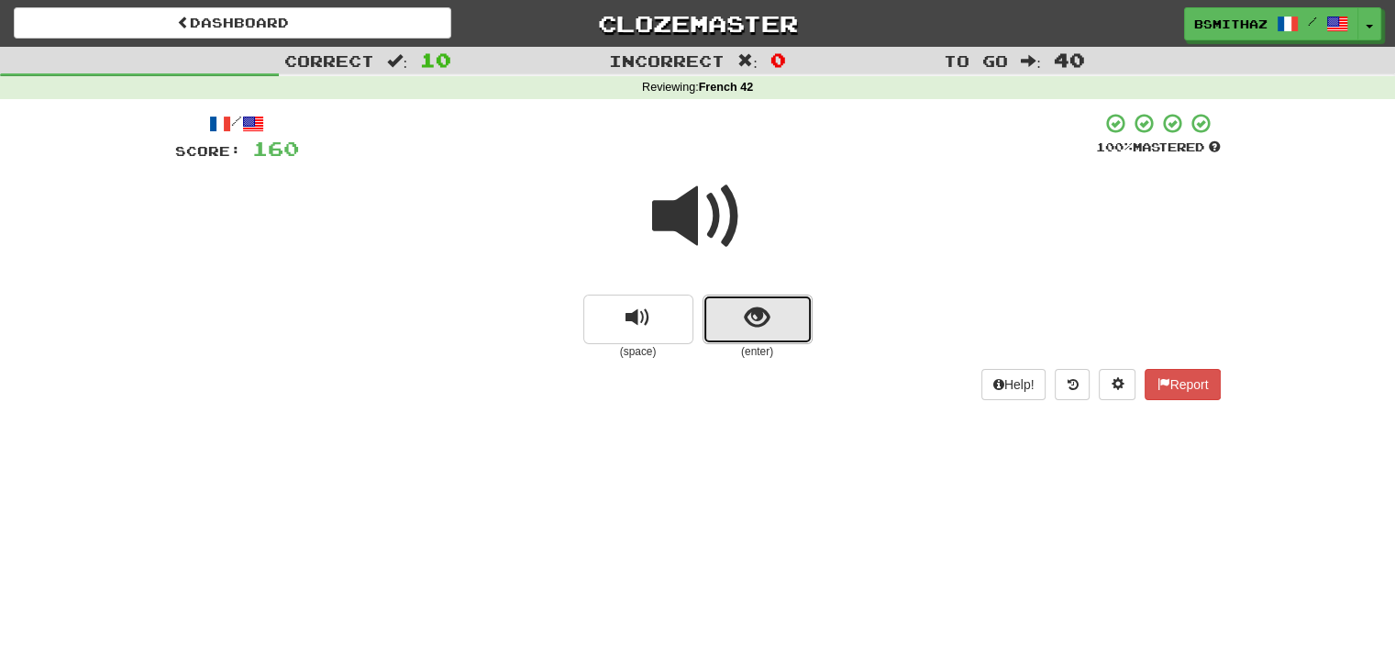
click at [746, 330] on span "show sentence" at bounding box center [757, 317] width 25 height 25
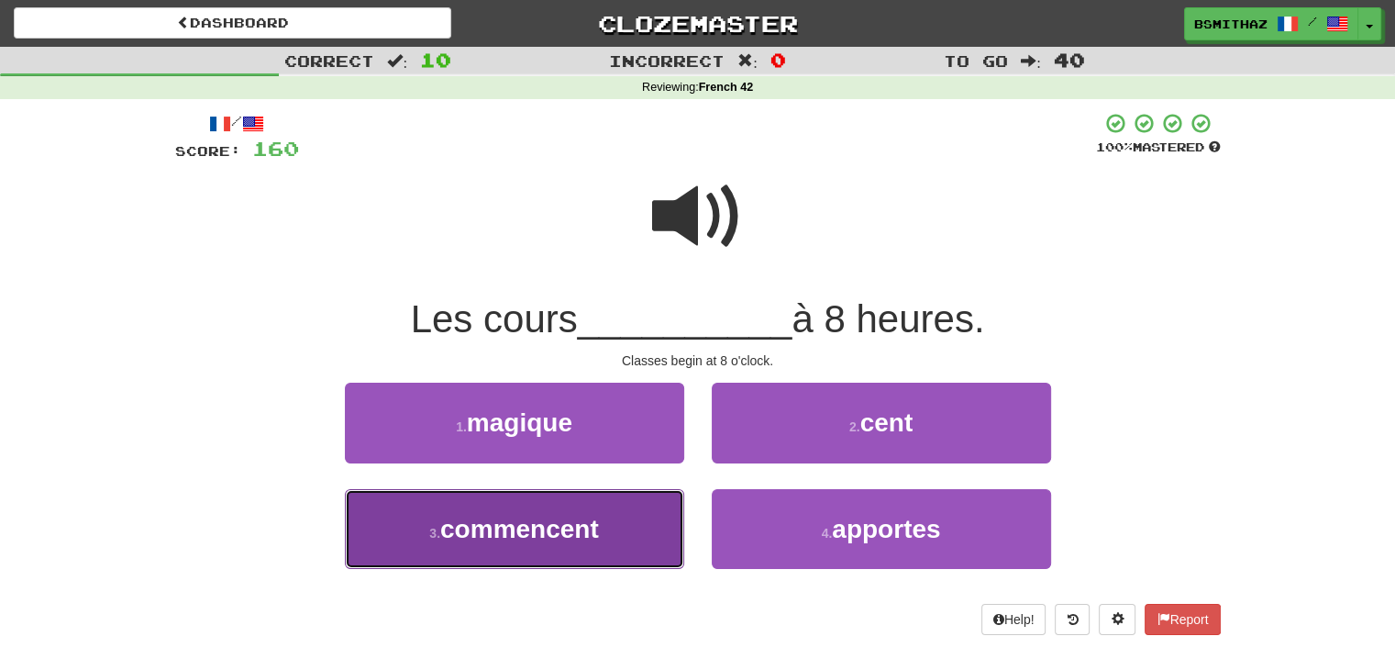
click at [602, 554] on button "3 . commencent" at bounding box center [514, 529] width 339 height 80
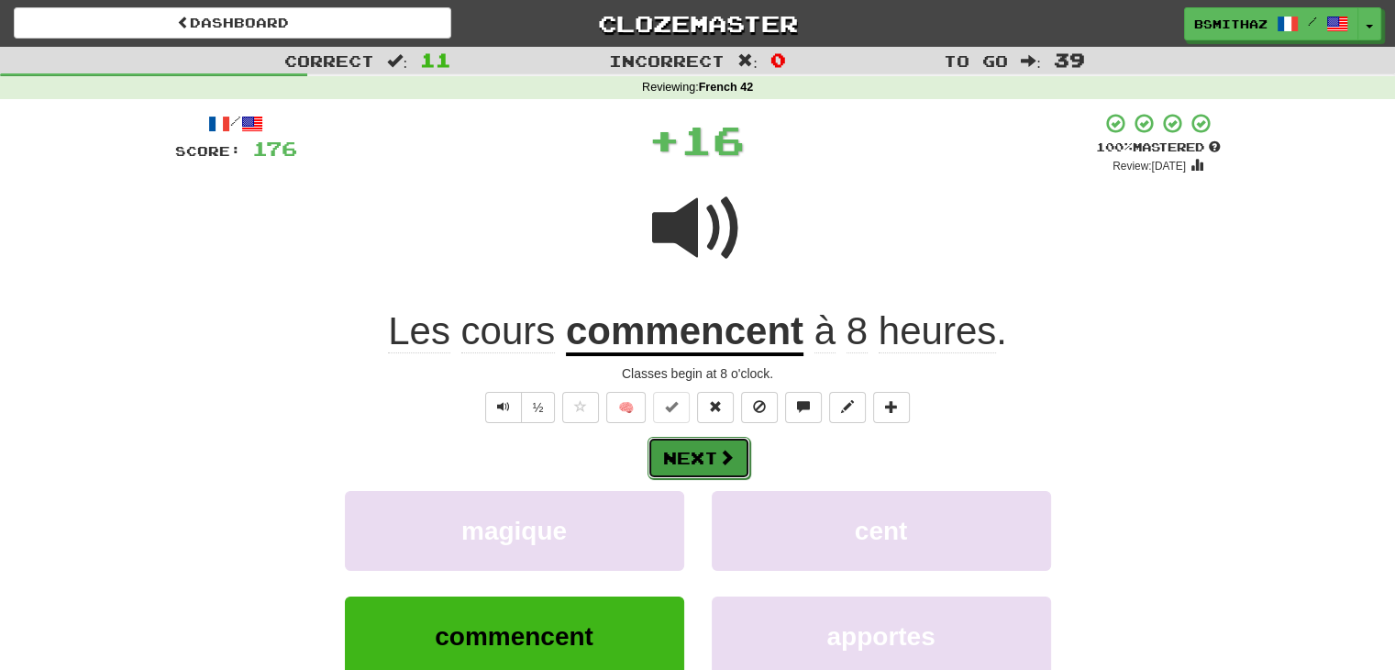
click at [706, 463] on button "Next" at bounding box center [699, 458] width 103 height 42
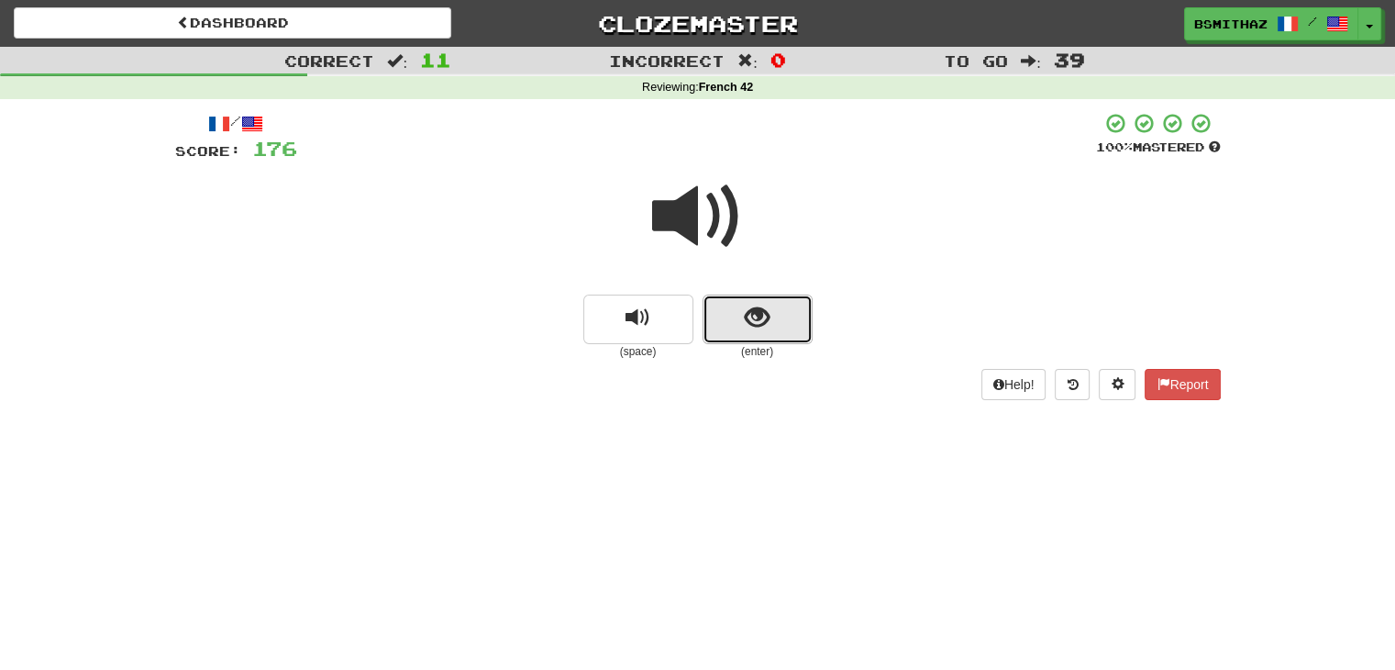
click at [738, 323] on button "show sentence" at bounding box center [758, 319] width 110 height 50
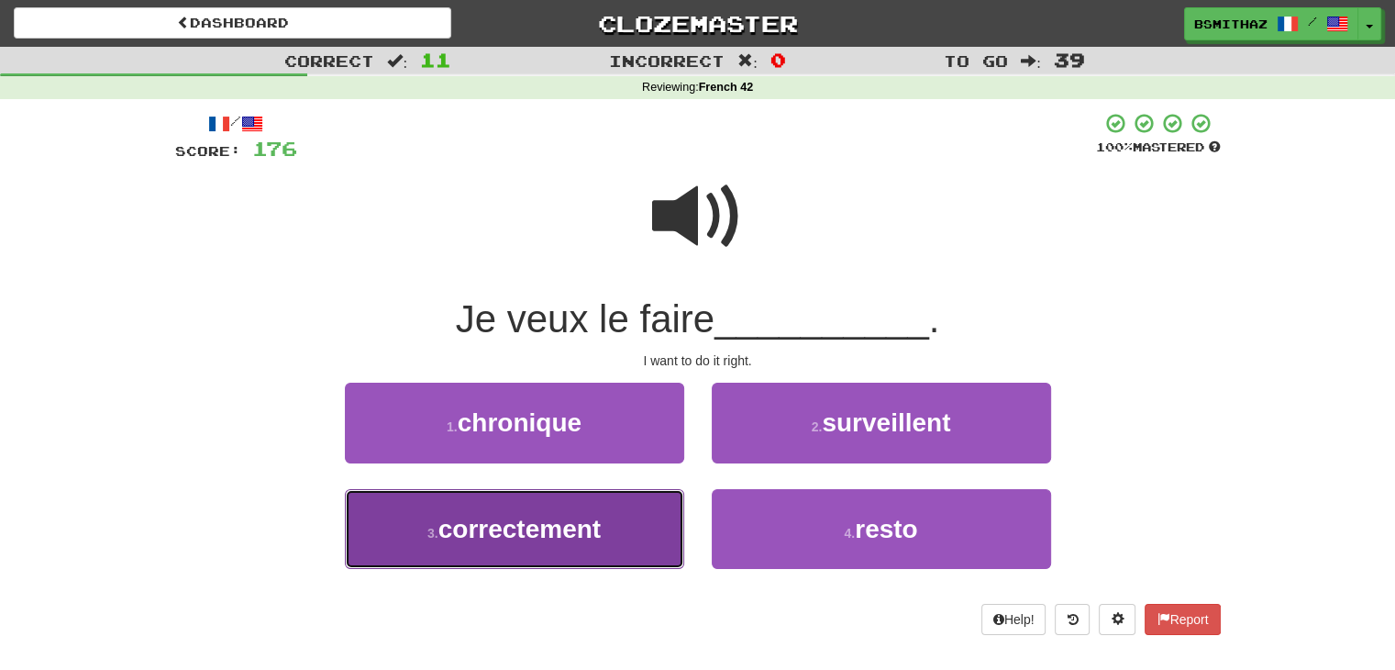
click at [595, 526] on span "correctement" at bounding box center [519, 529] width 162 height 28
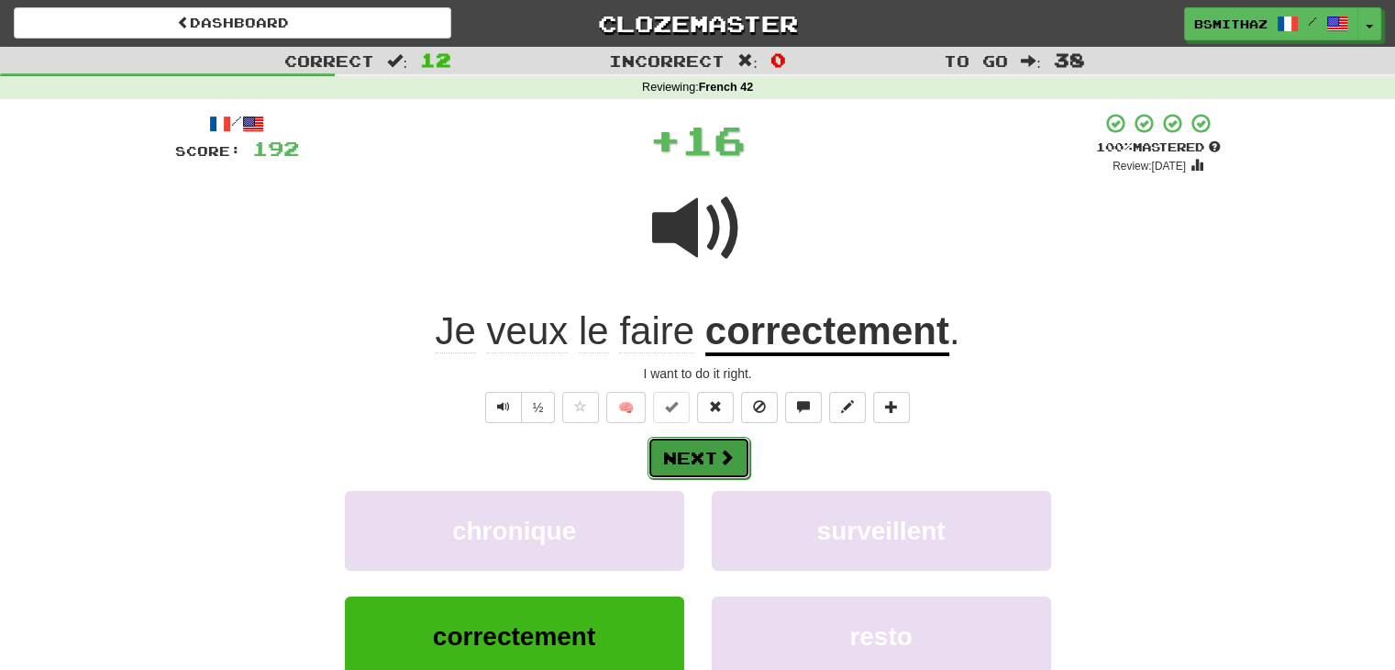
click at [670, 471] on button "Next" at bounding box center [699, 458] width 103 height 42
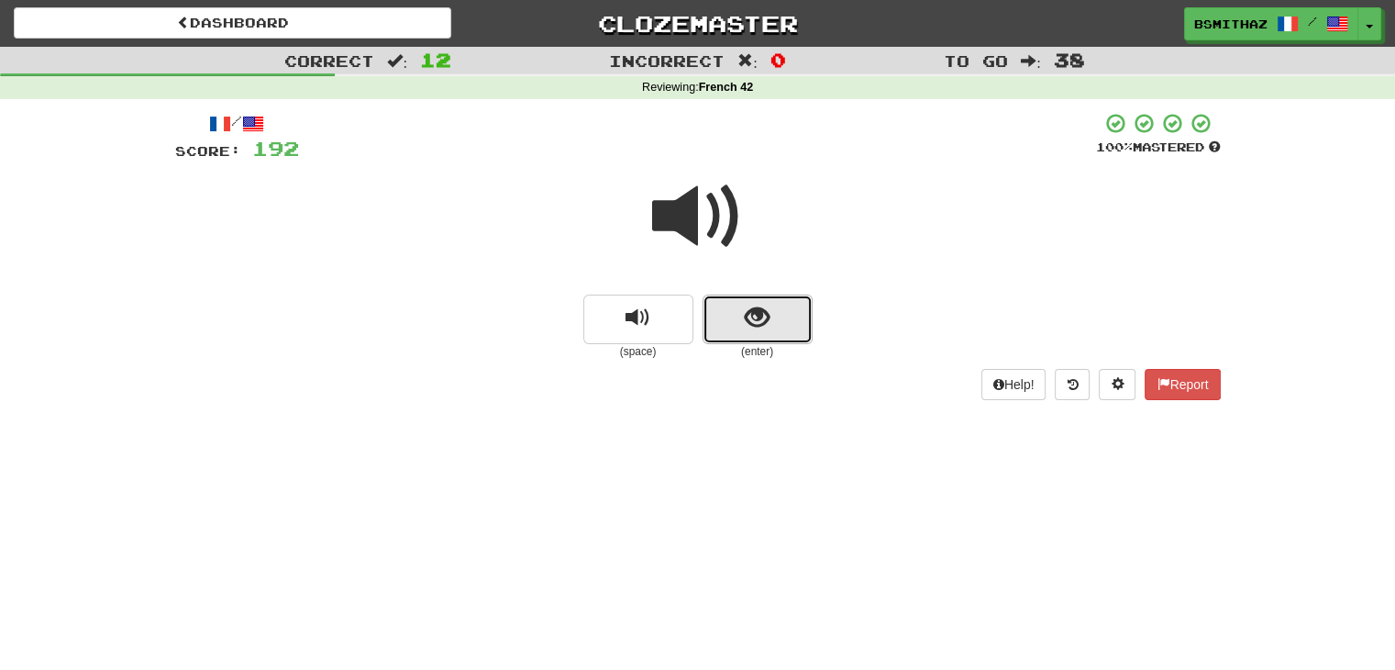
click at [738, 340] on button "show sentence" at bounding box center [758, 319] width 110 height 50
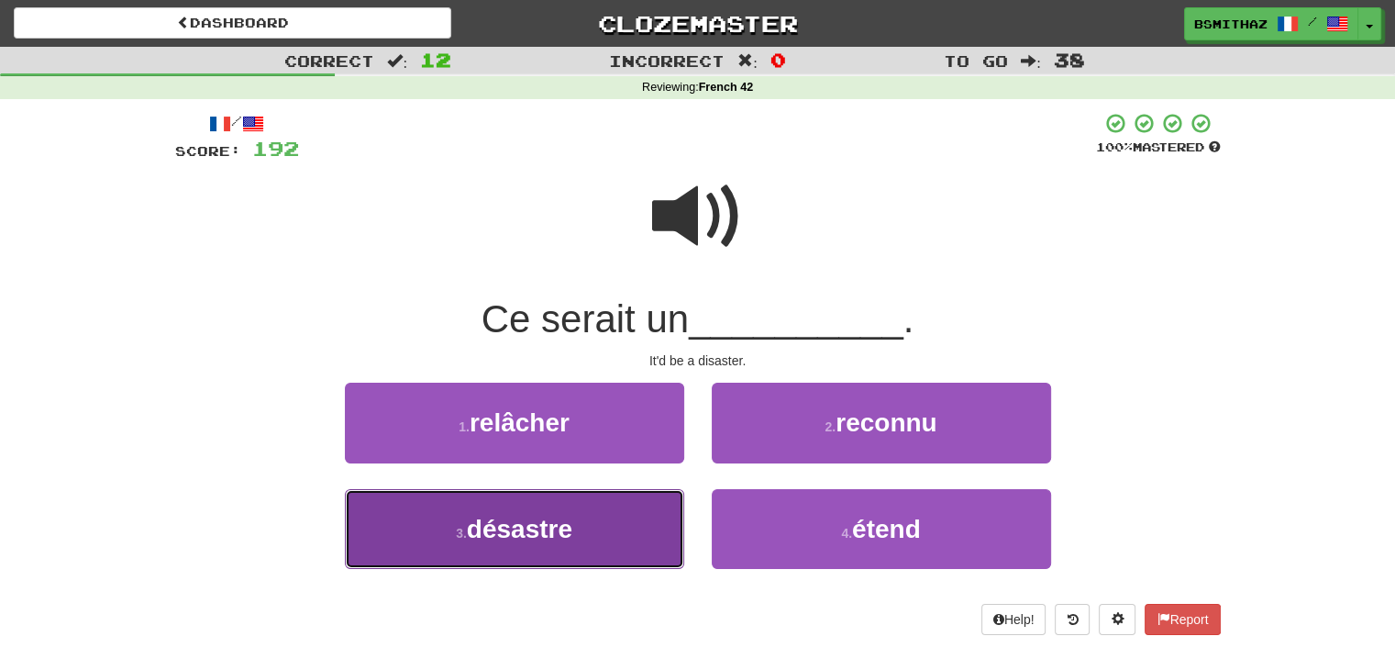
click at [605, 516] on button "3 . désastre" at bounding box center [514, 529] width 339 height 80
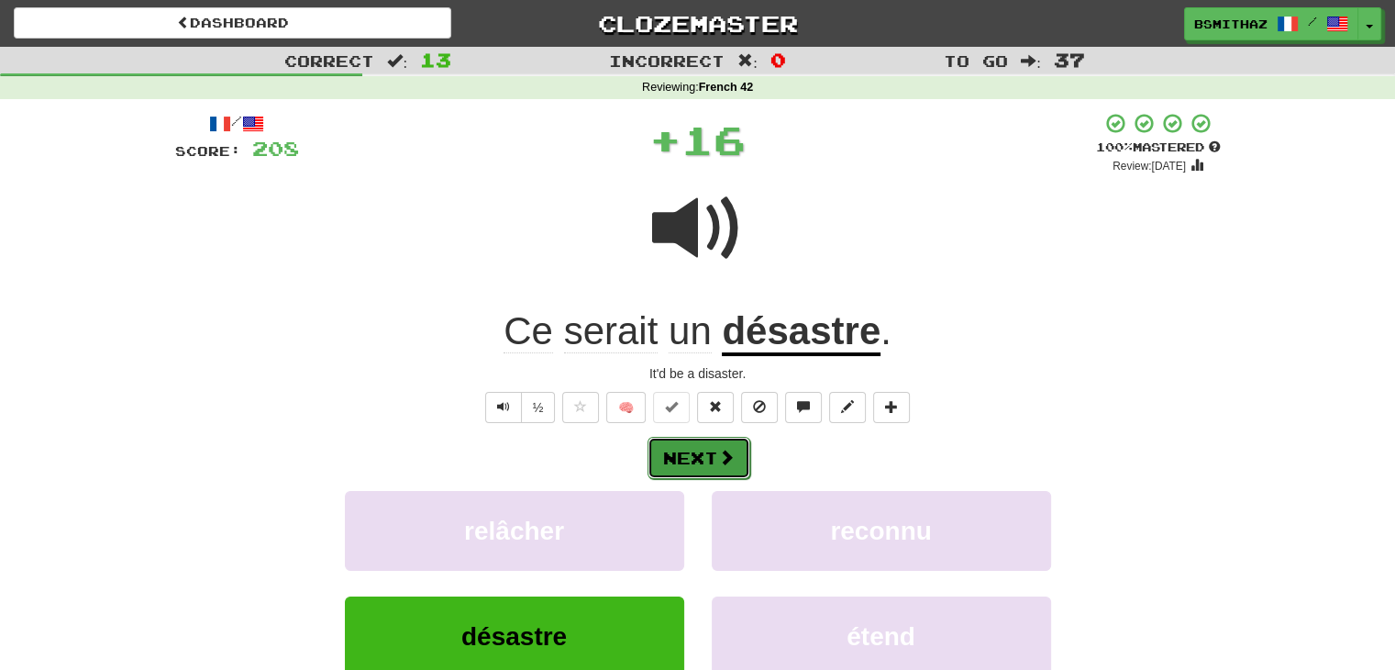
click at [681, 460] on button "Next" at bounding box center [699, 458] width 103 height 42
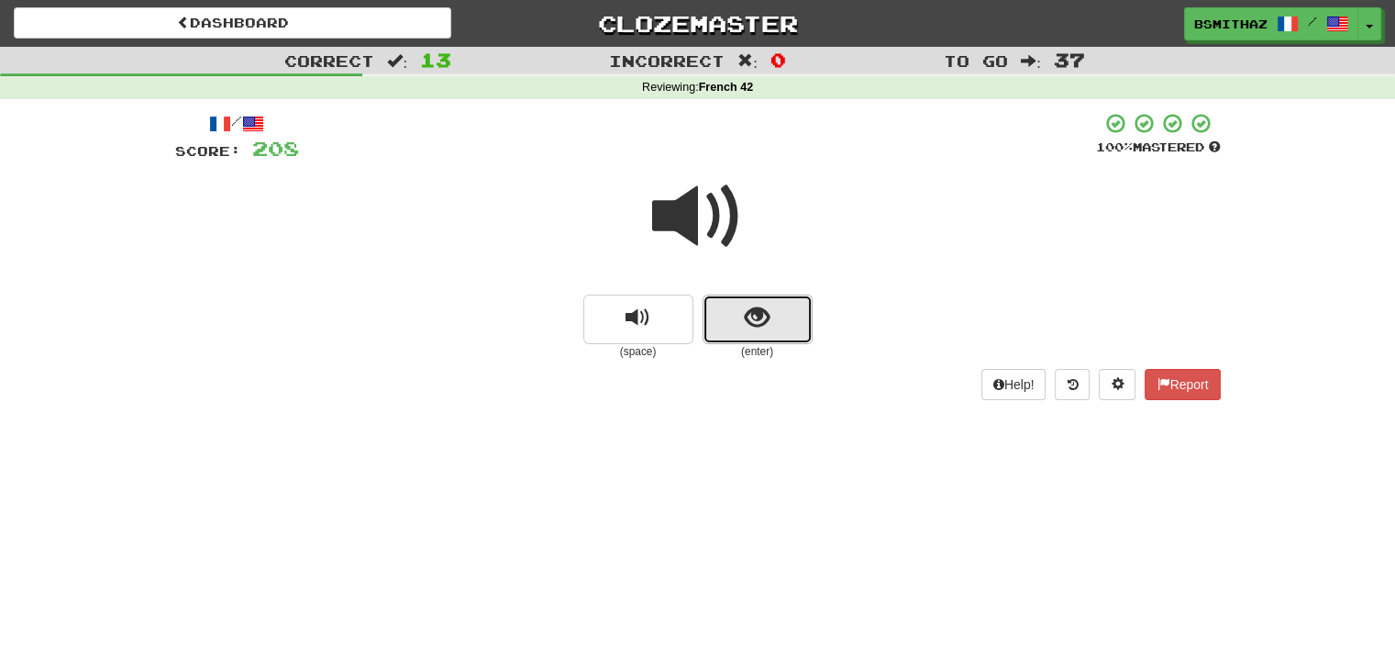
click at [757, 316] on span "show sentence" at bounding box center [757, 317] width 25 height 25
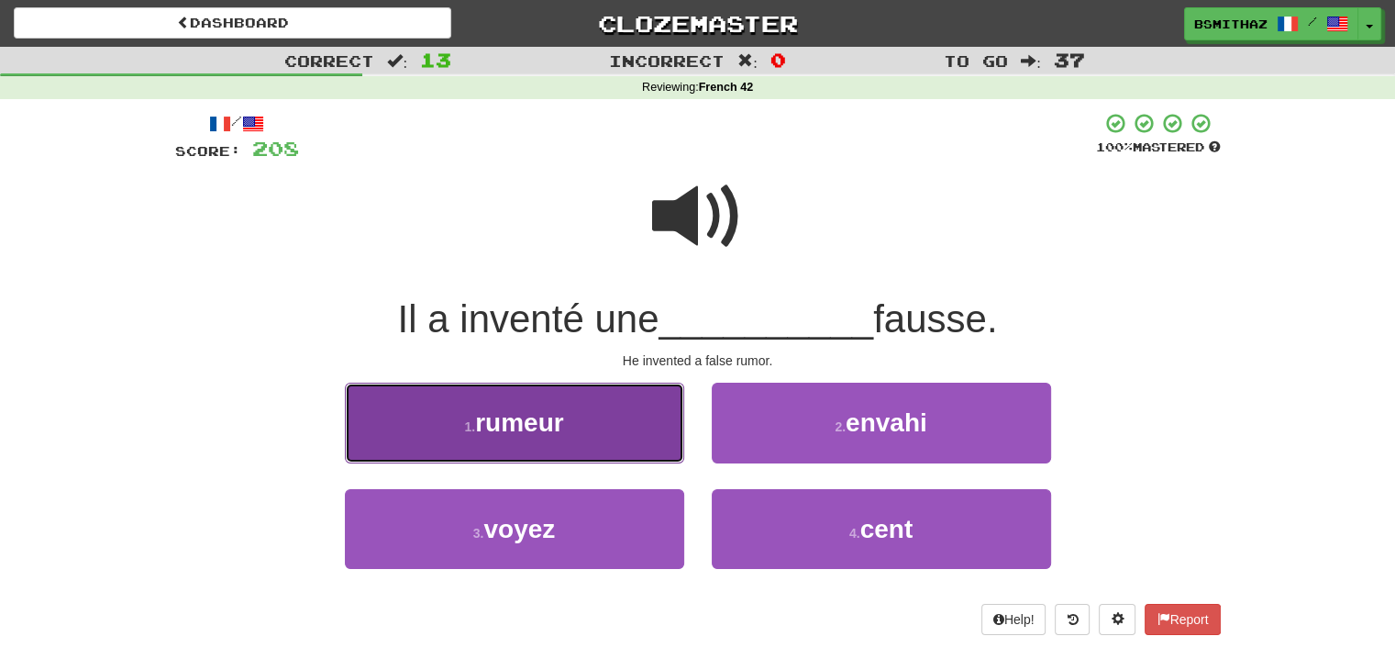
click at [624, 453] on button "1 . rumeur" at bounding box center [514, 422] width 339 height 80
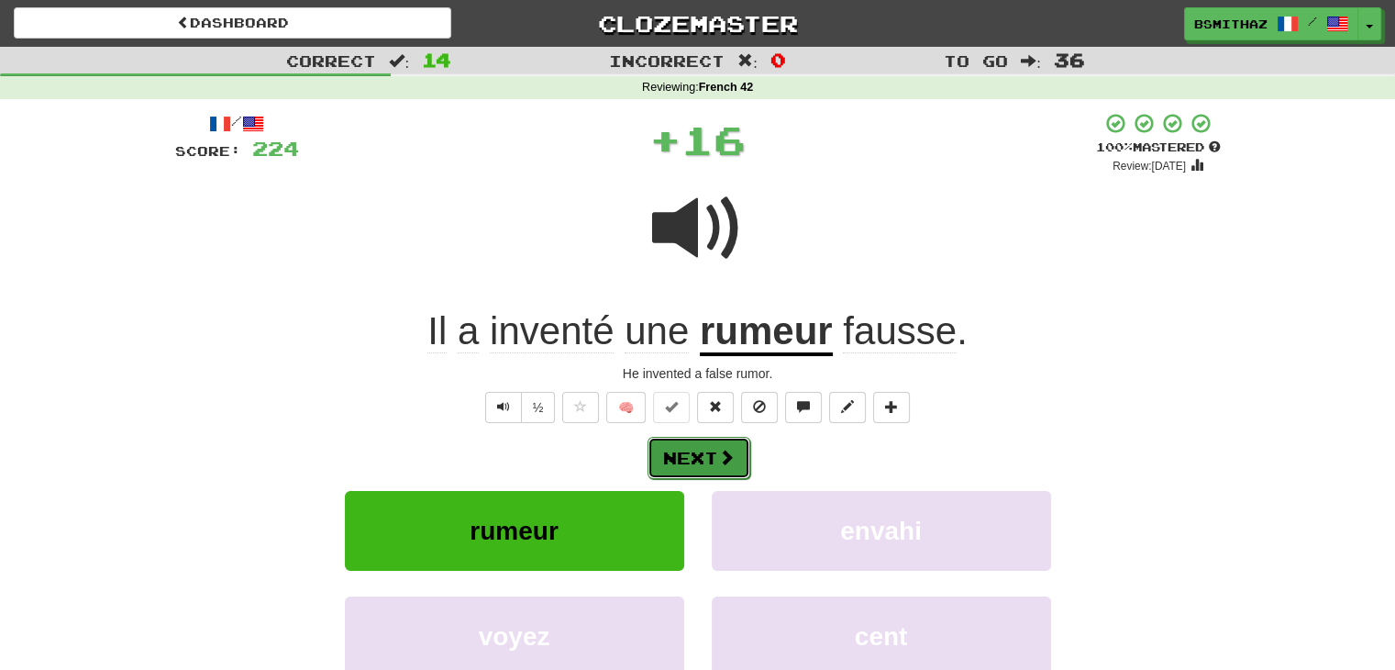
click at [712, 468] on button "Next" at bounding box center [699, 458] width 103 height 42
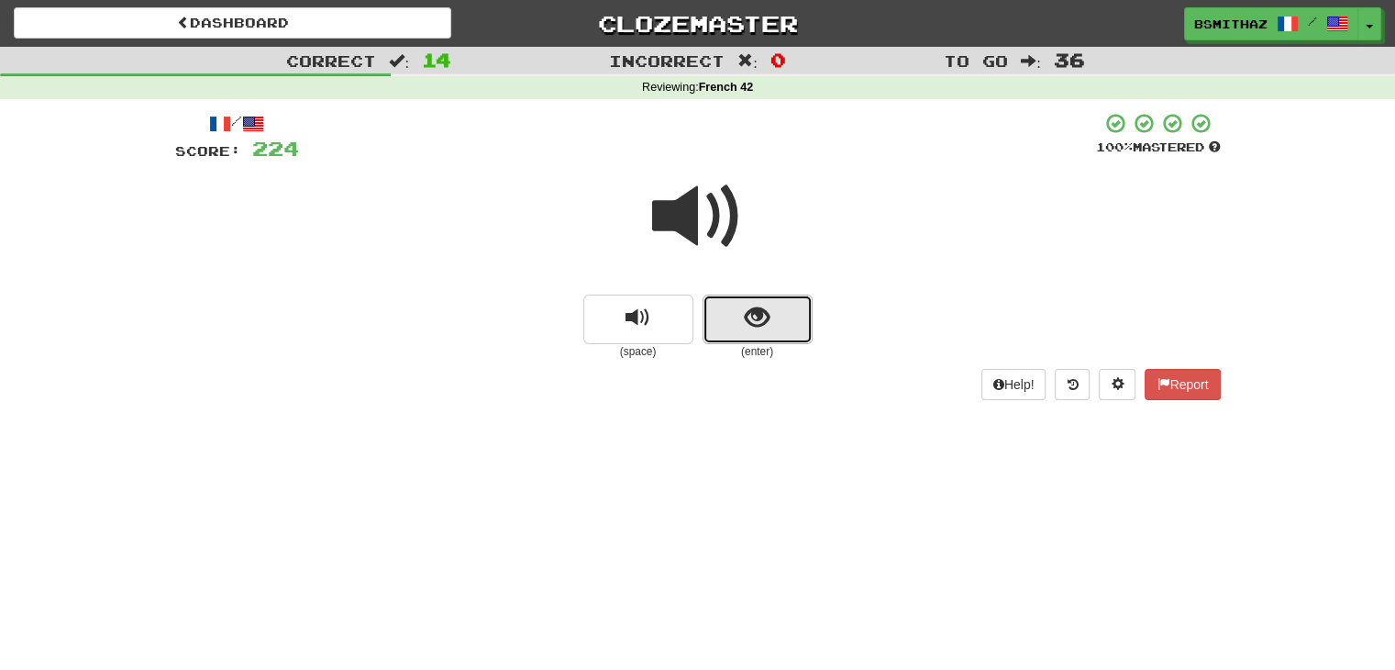
click at [796, 328] on button "show sentence" at bounding box center [758, 319] width 110 height 50
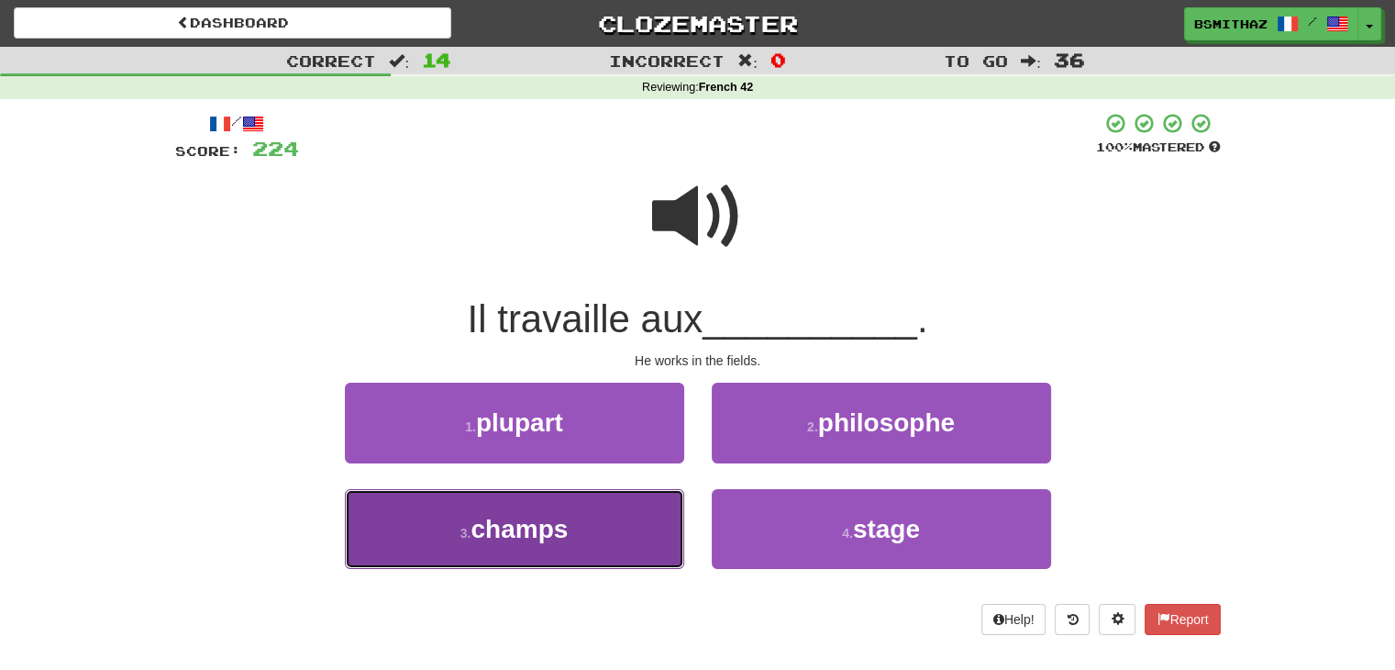
click at [609, 521] on button "3 . champs" at bounding box center [514, 529] width 339 height 80
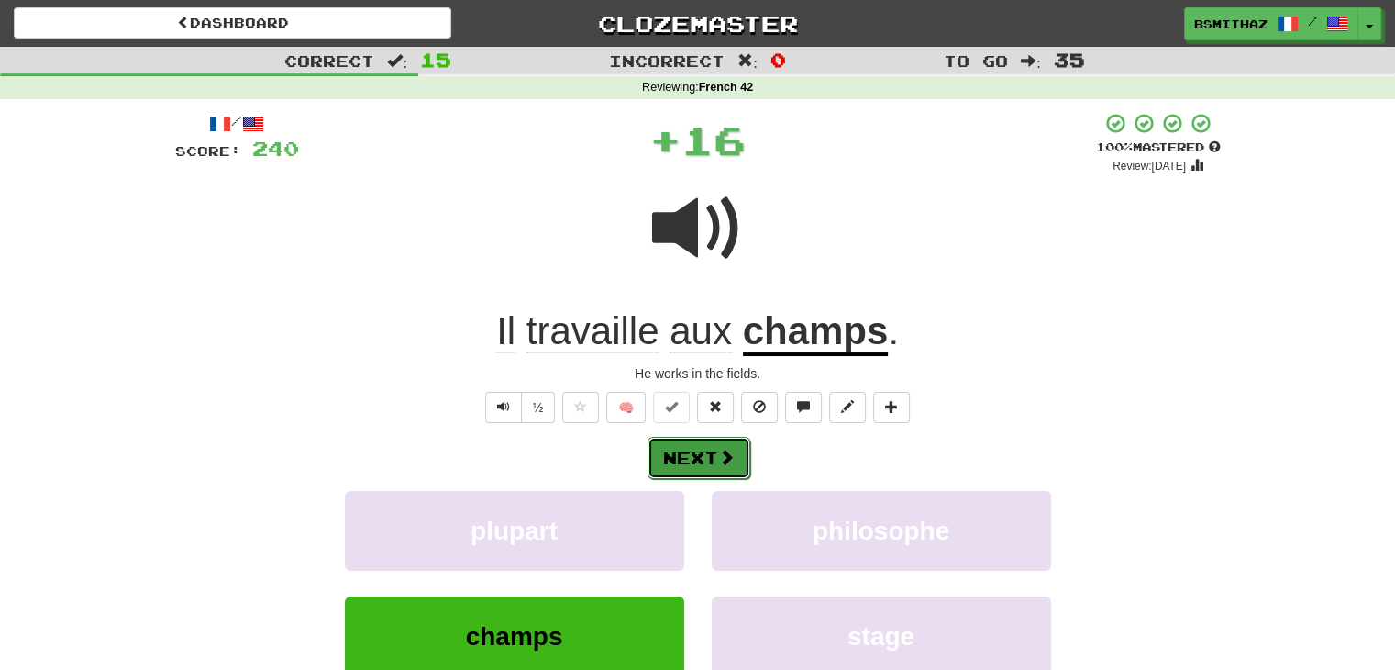
click at [690, 451] on button "Next" at bounding box center [699, 458] width 103 height 42
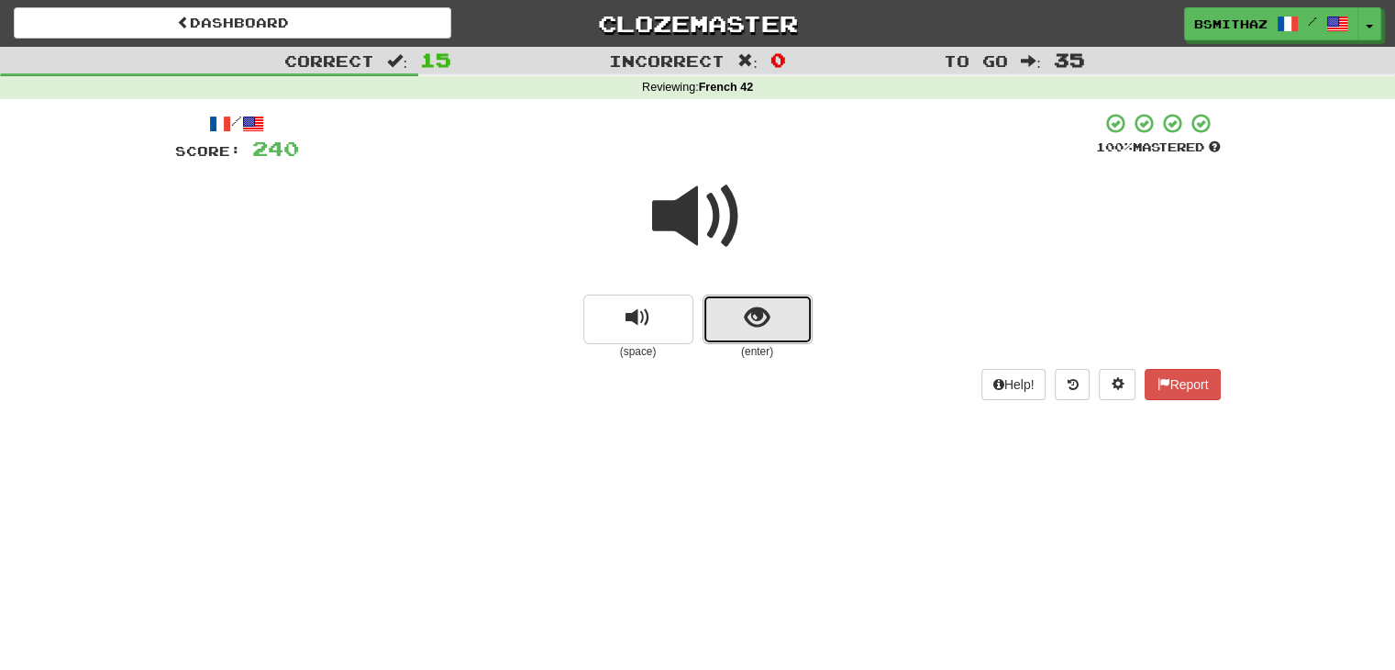
click at [757, 332] on button "show sentence" at bounding box center [758, 319] width 110 height 50
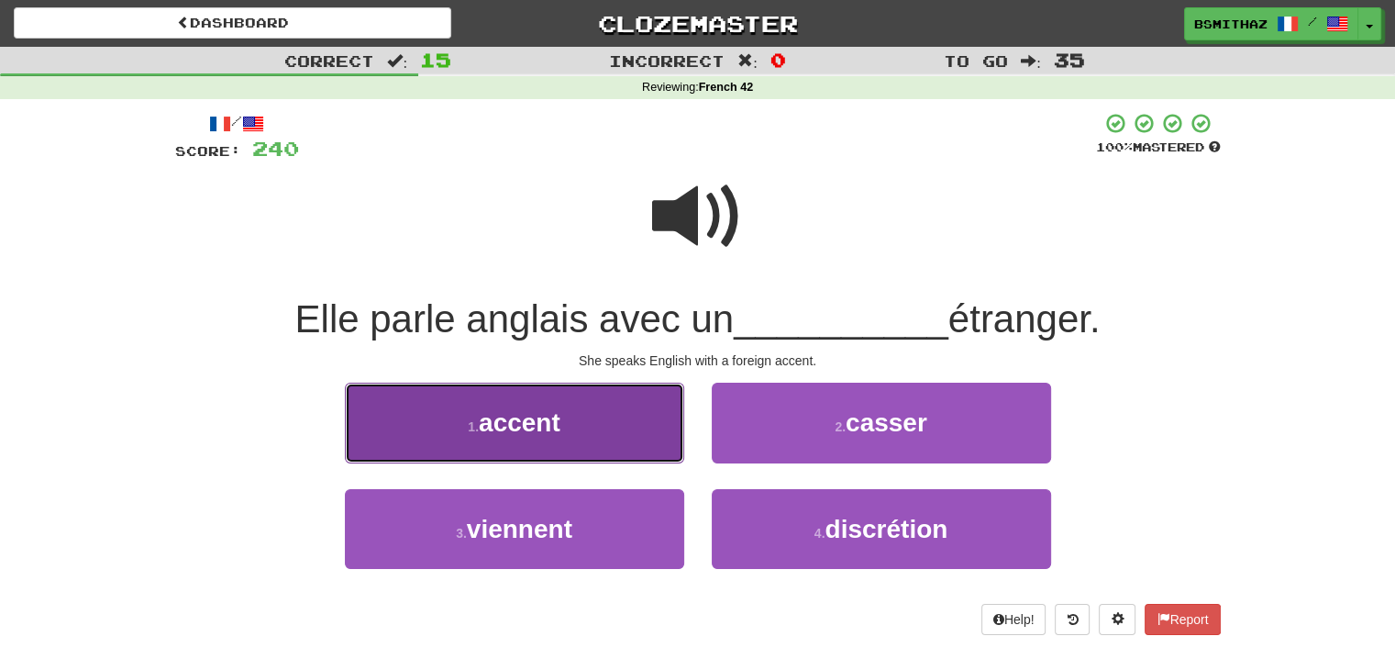
click at [631, 444] on button "1 . accent" at bounding box center [514, 422] width 339 height 80
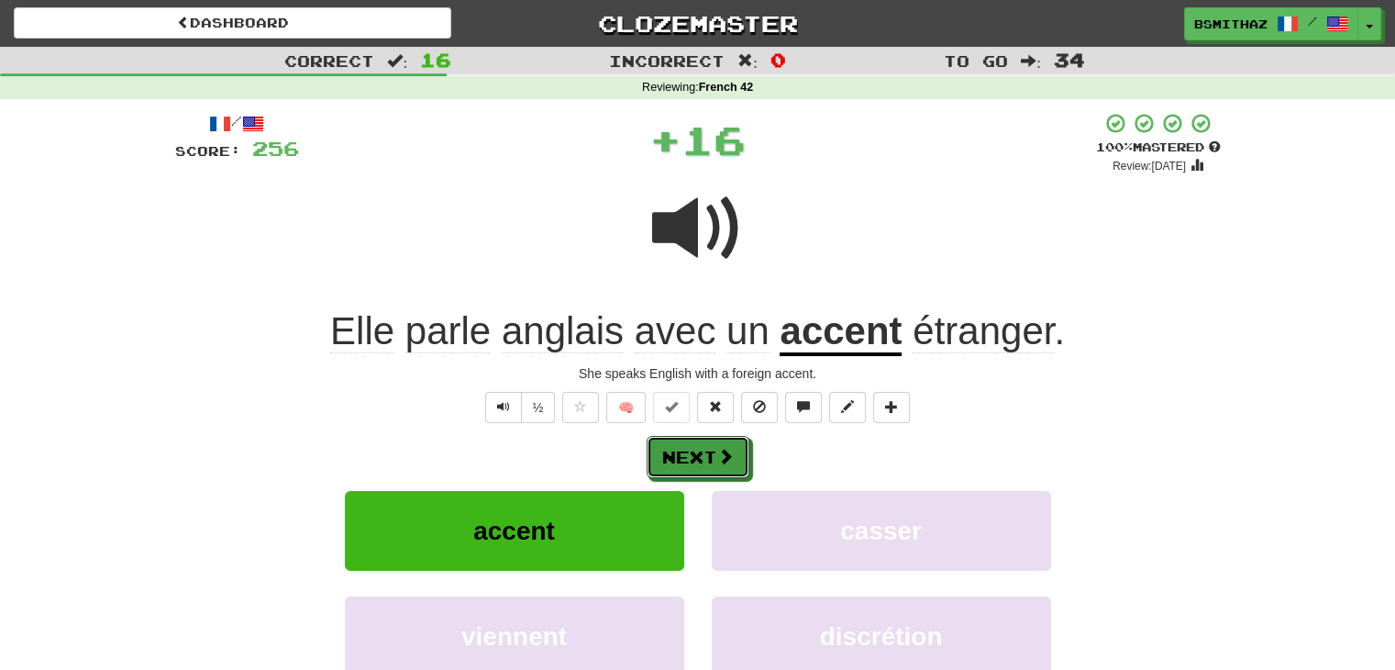
click at [695, 448] on button "Next" at bounding box center [698, 457] width 103 height 42
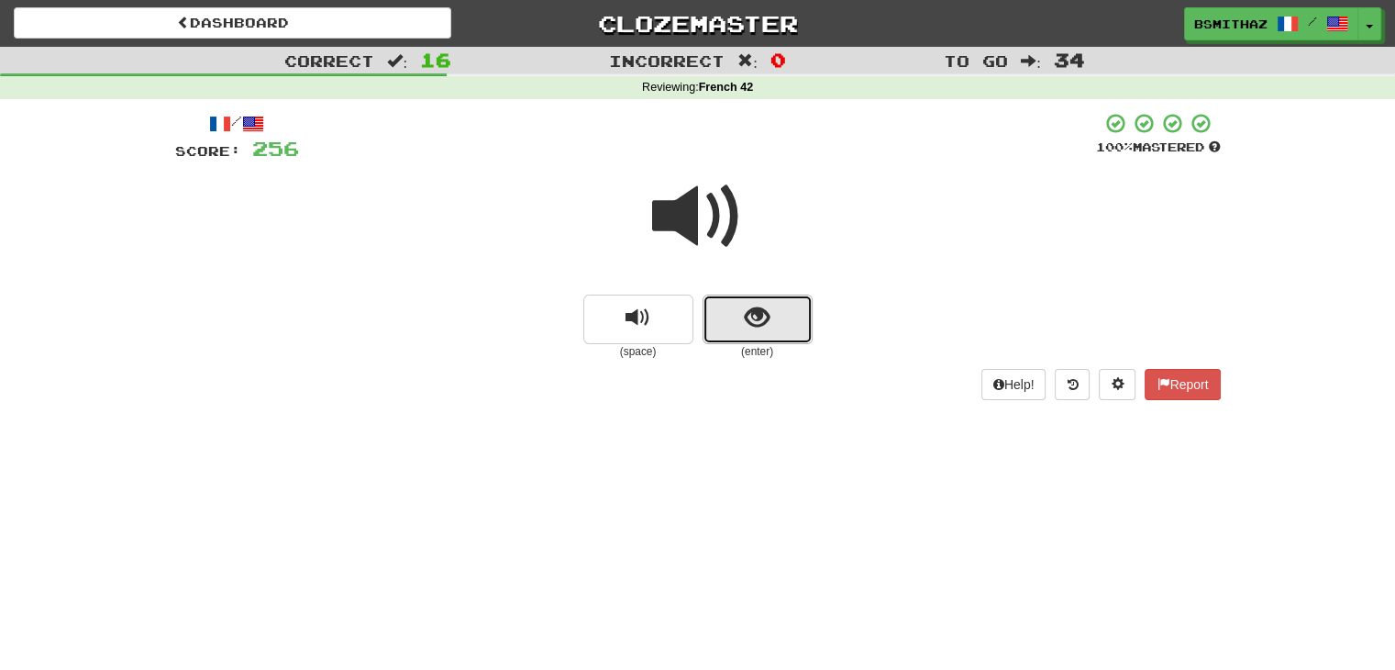
click at [751, 319] on span "show sentence" at bounding box center [757, 317] width 25 height 25
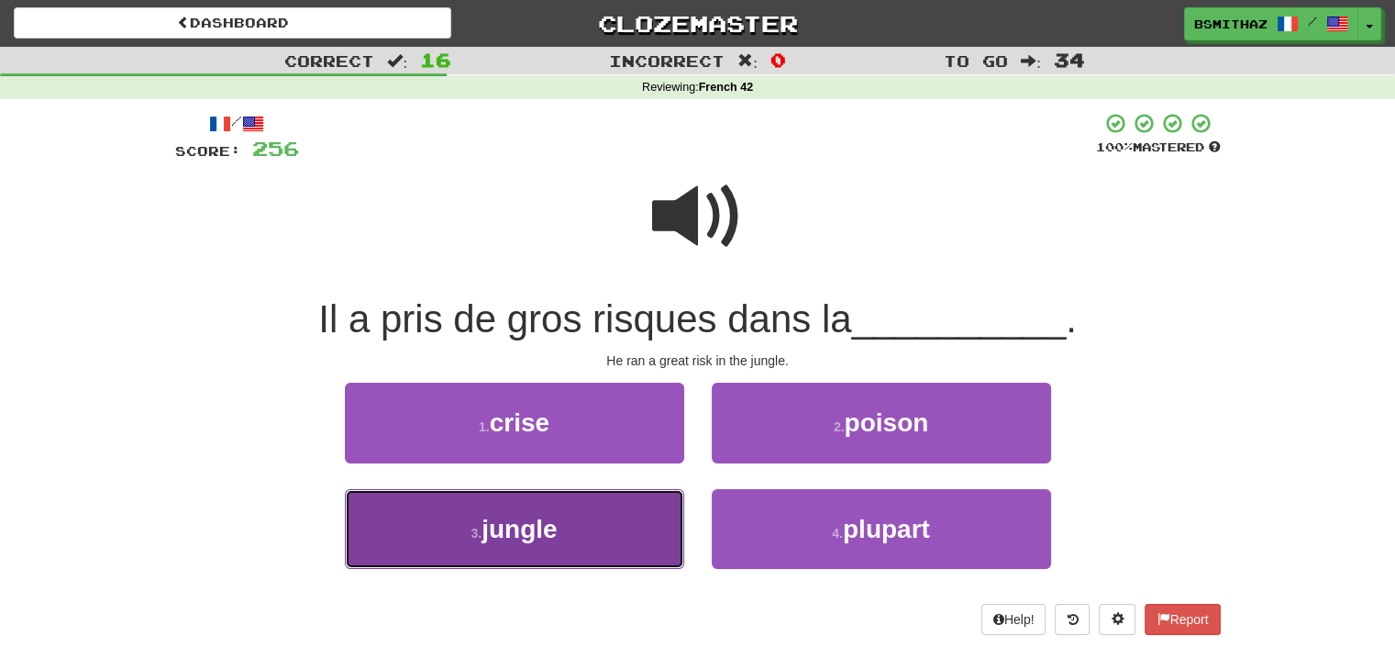
click at [594, 518] on button "3 . jungle" at bounding box center [514, 529] width 339 height 80
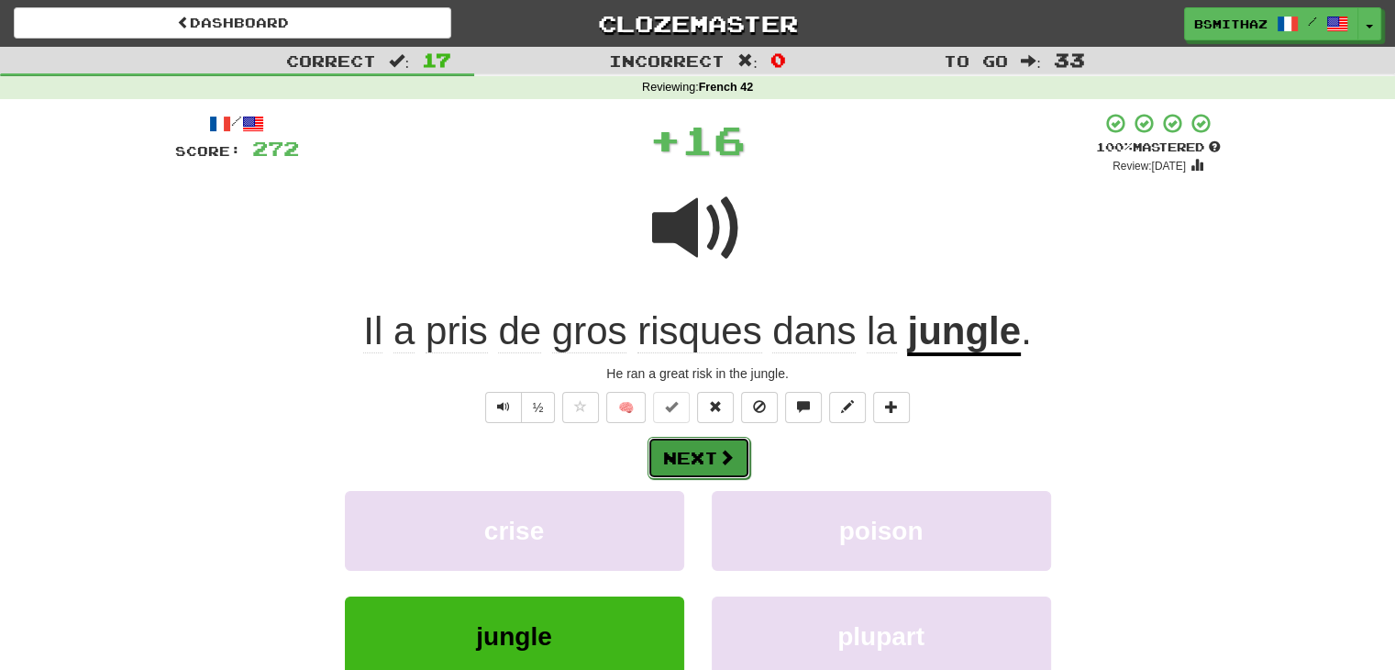
click at [681, 445] on button "Next" at bounding box center [699, 458] width 103 height 42
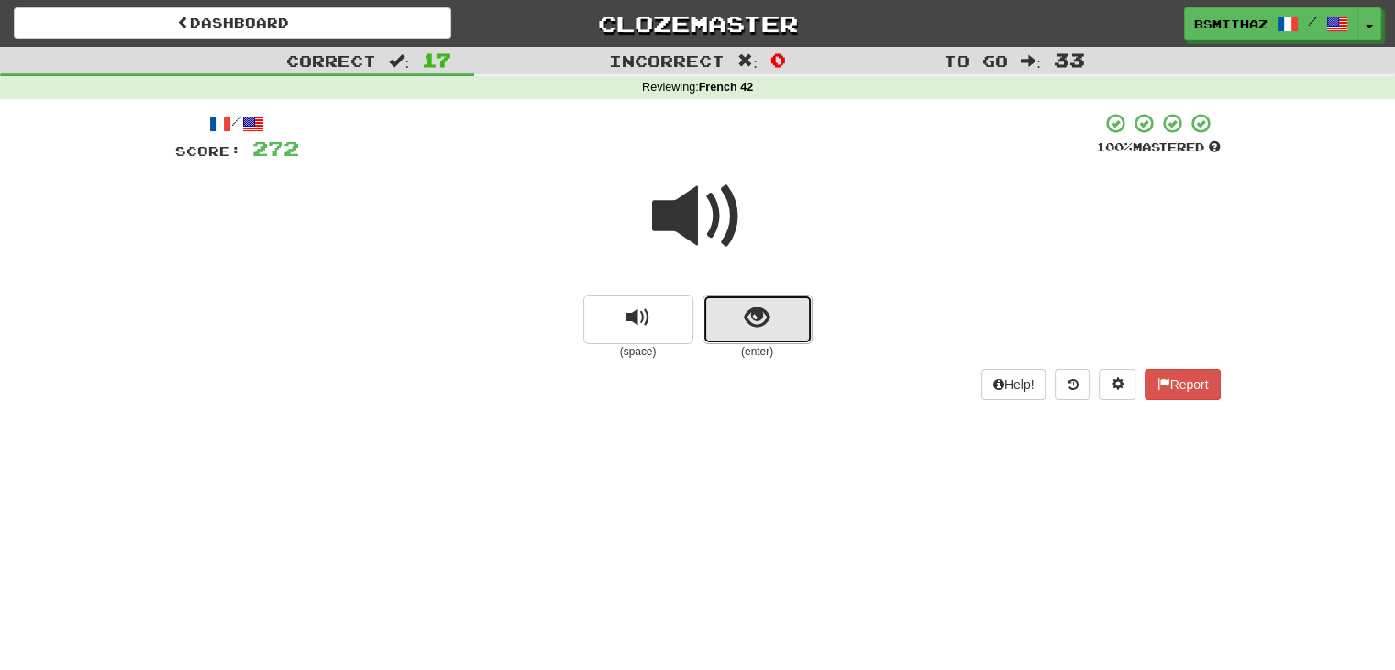
click at [738, 320] on button "show sentence" at bounding box center [758, 319] width 110 height 50
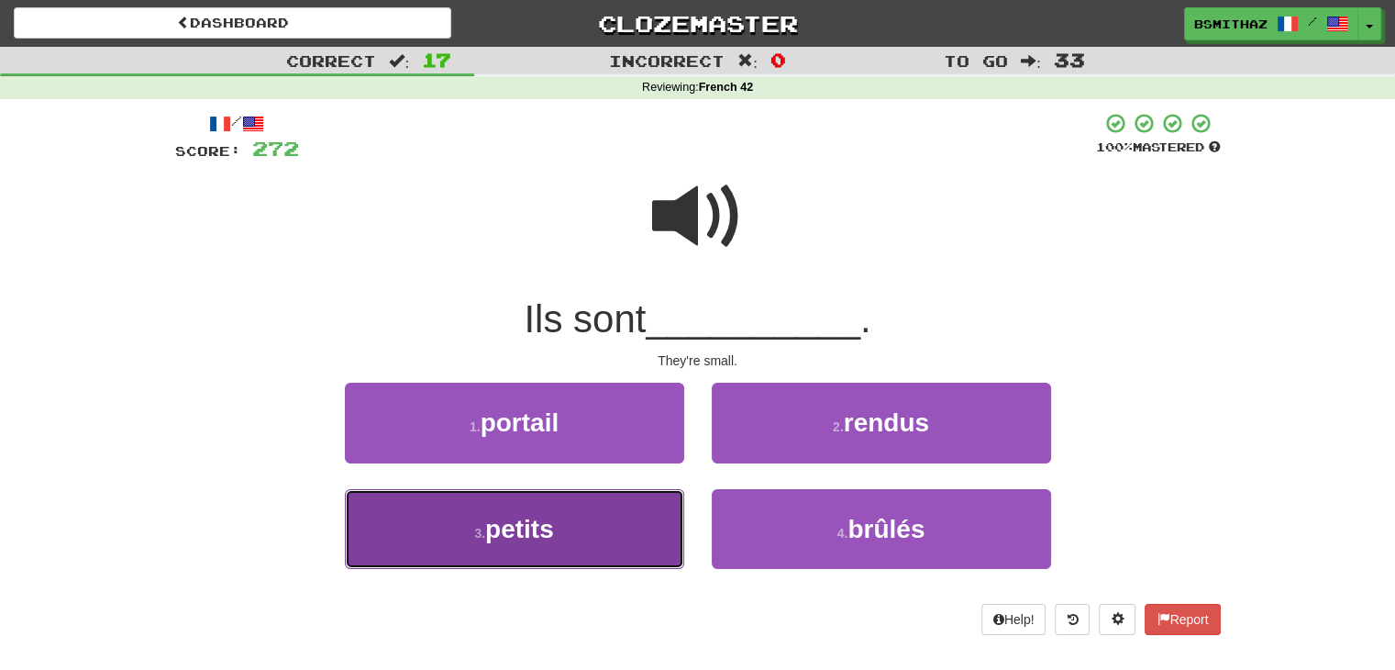
click at [609, 522] on button "3 . petits" at bounding box center [514, 529] width 339 height 80
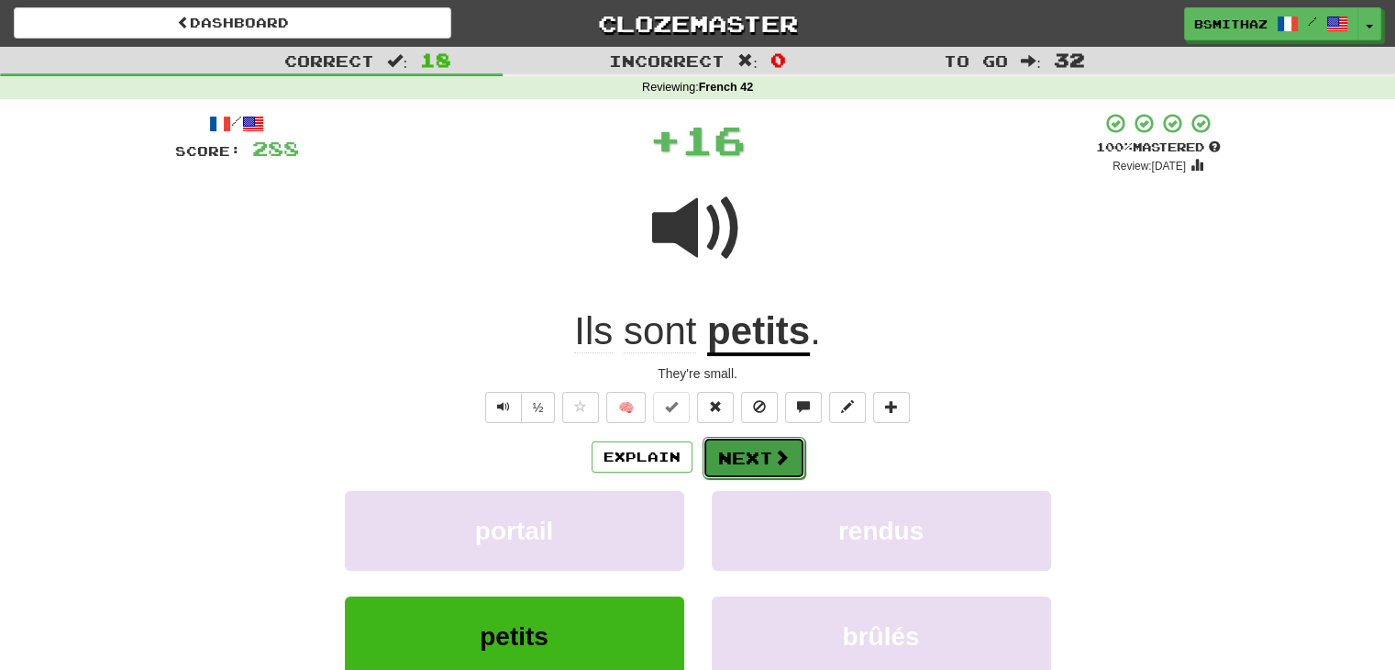
click at [730, 454] on button "Next" at bounding box center [754, 458] width 103 height 42
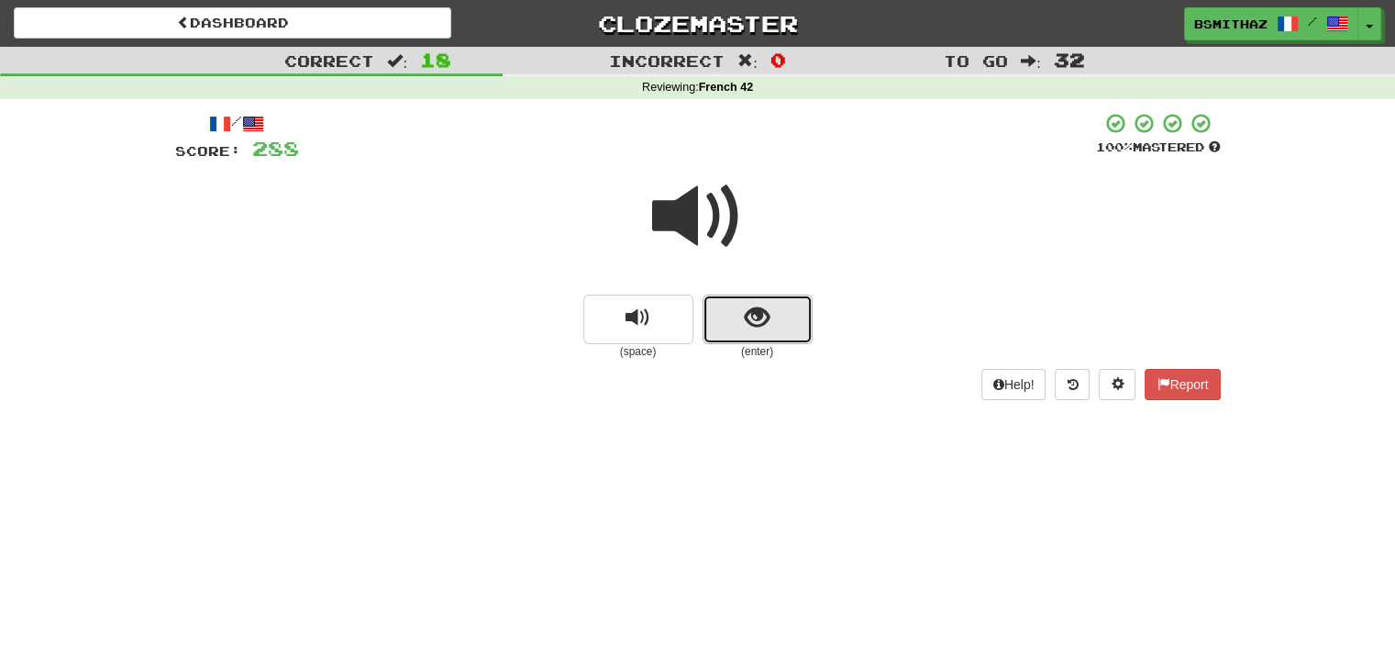
click at [752, 321] on span "show sentence" at bounding box center [757, 317] width 25 height 25
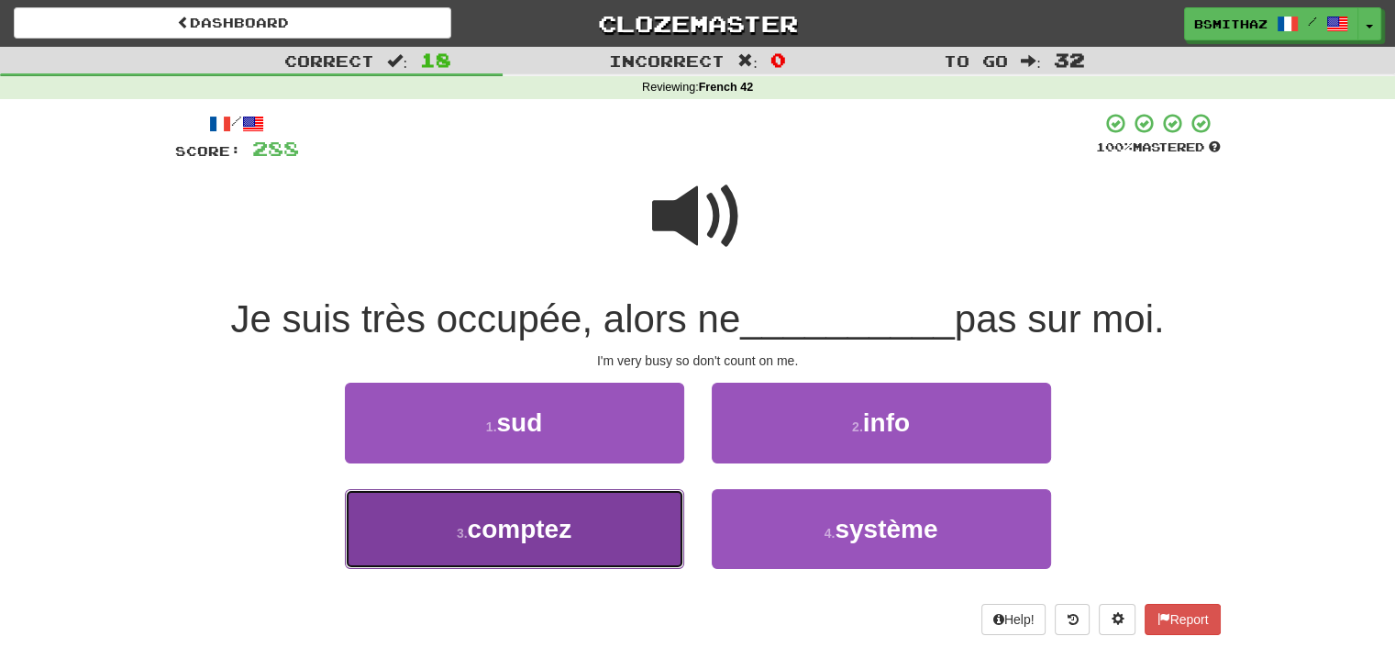
click at [555, 524] on span "comptez" at bounding box center [520, 529] width 105 height 28
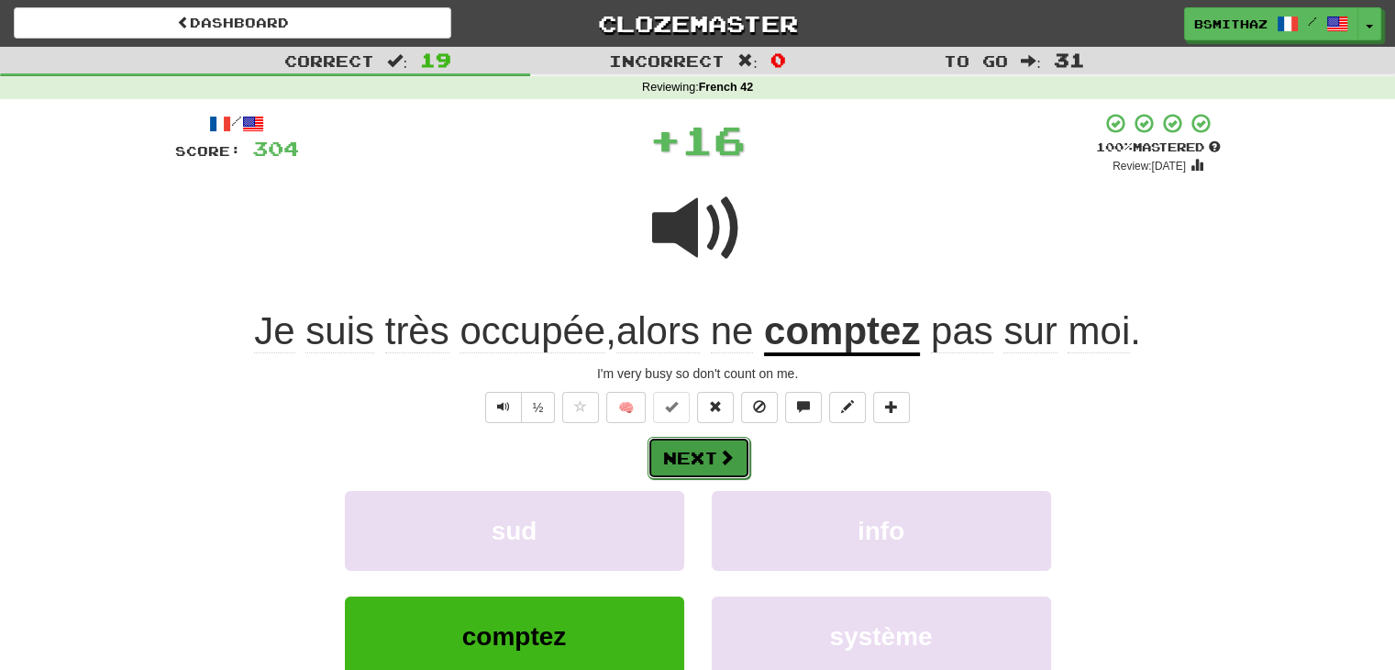
click at [670, 460] on button "Next" at bounding box center [699, 458] width 103 height 42
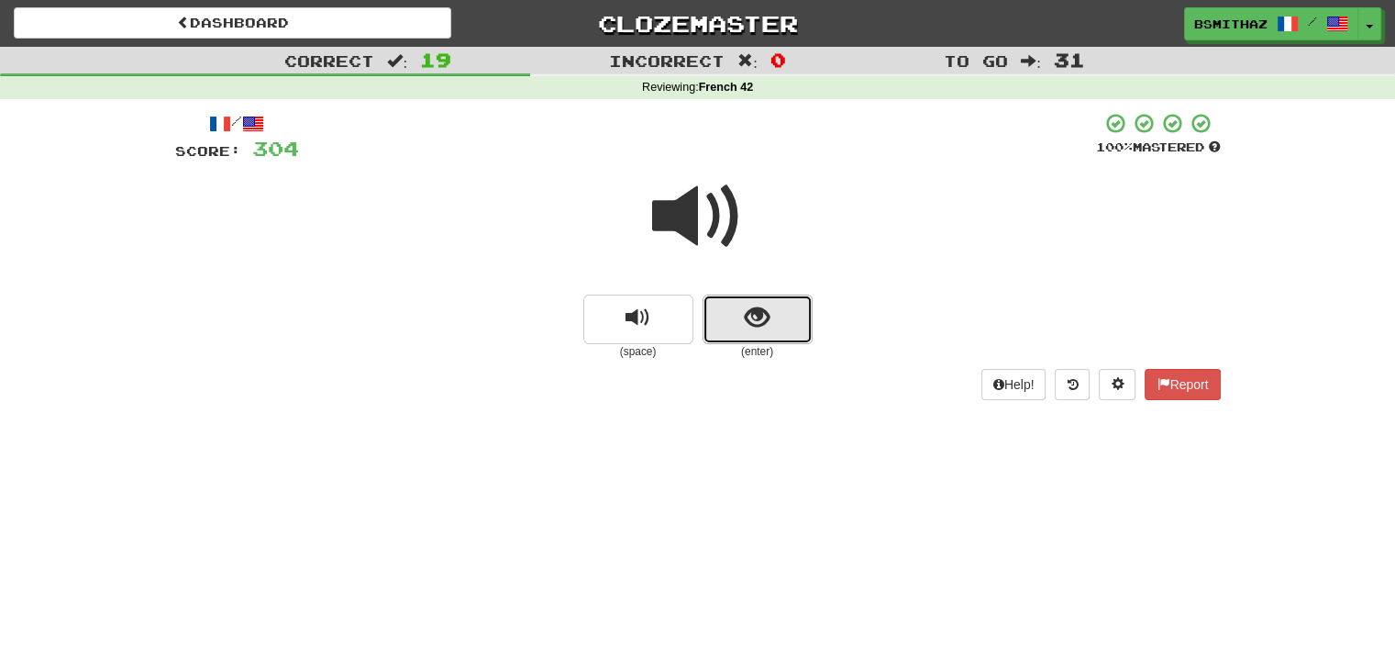
click at [756, 312] on span "show sentence" at bounding box center [757, 317] width 25 height 25
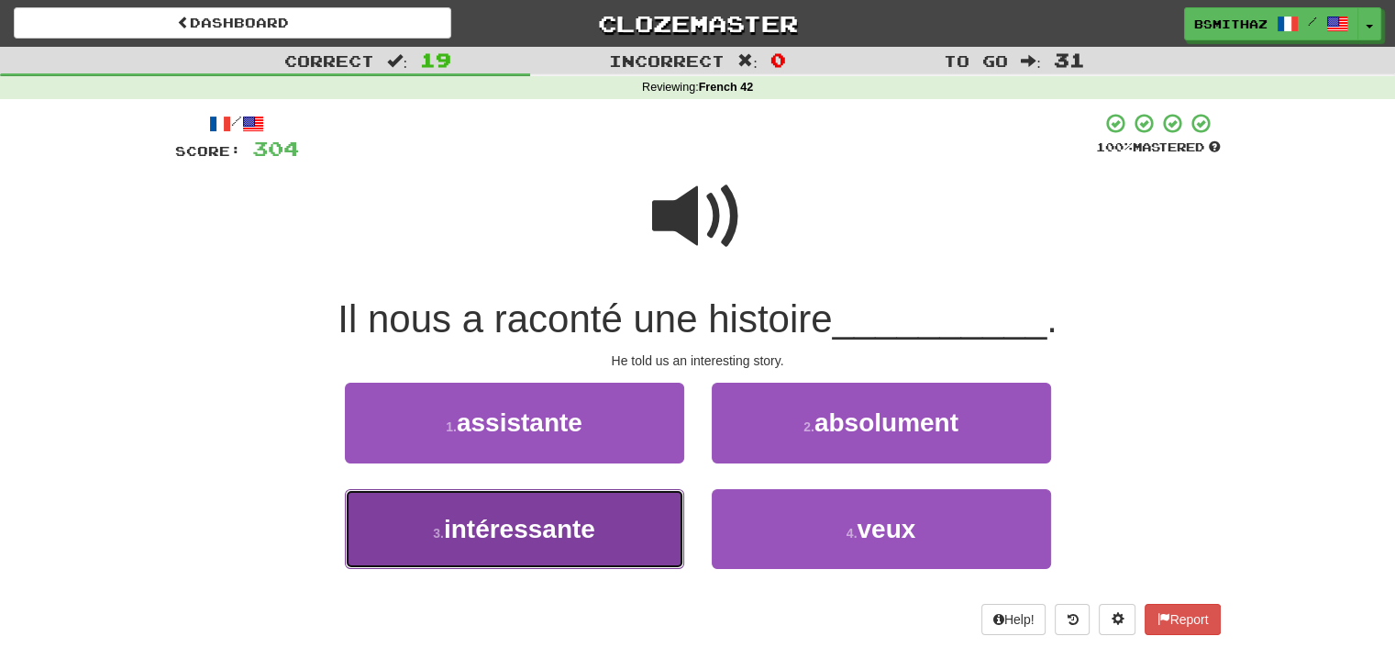
click at [557, 519] on span "intéressante" at bounding box center [519, 529] width 151 height 28
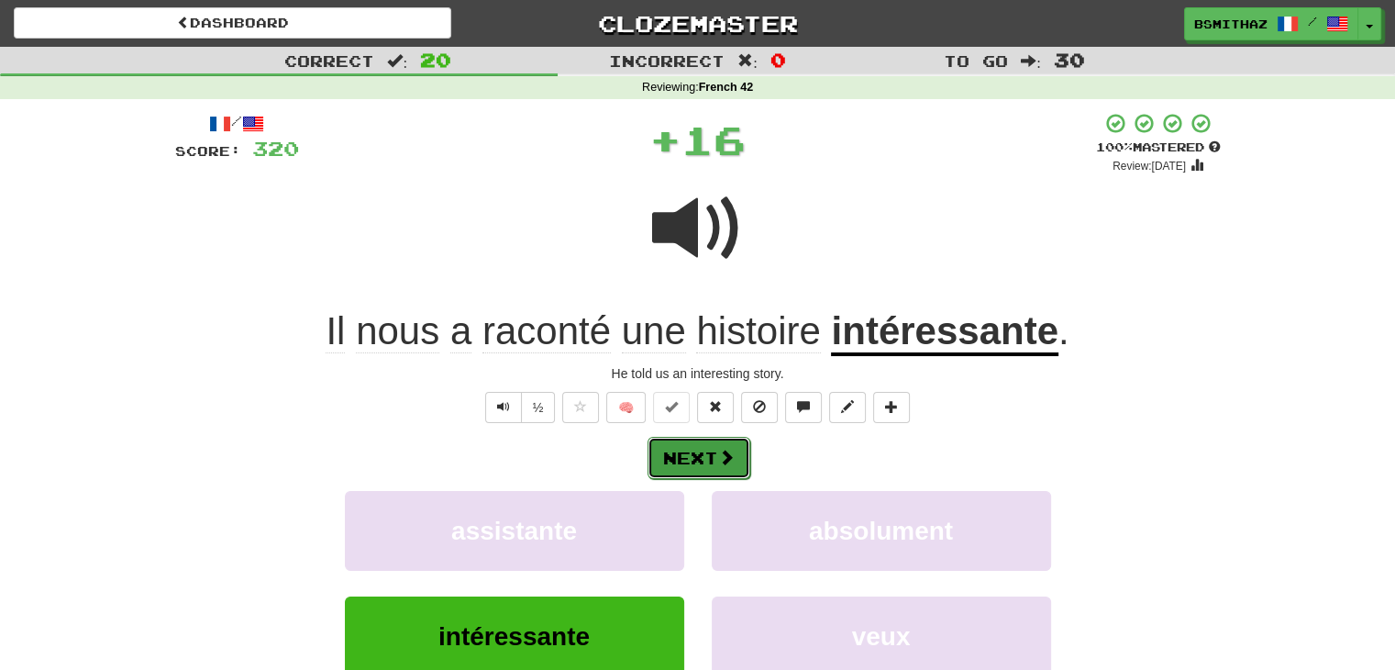
click at [687, 454] on button "Next" at bounding box center [699, 458] width 103 height 42
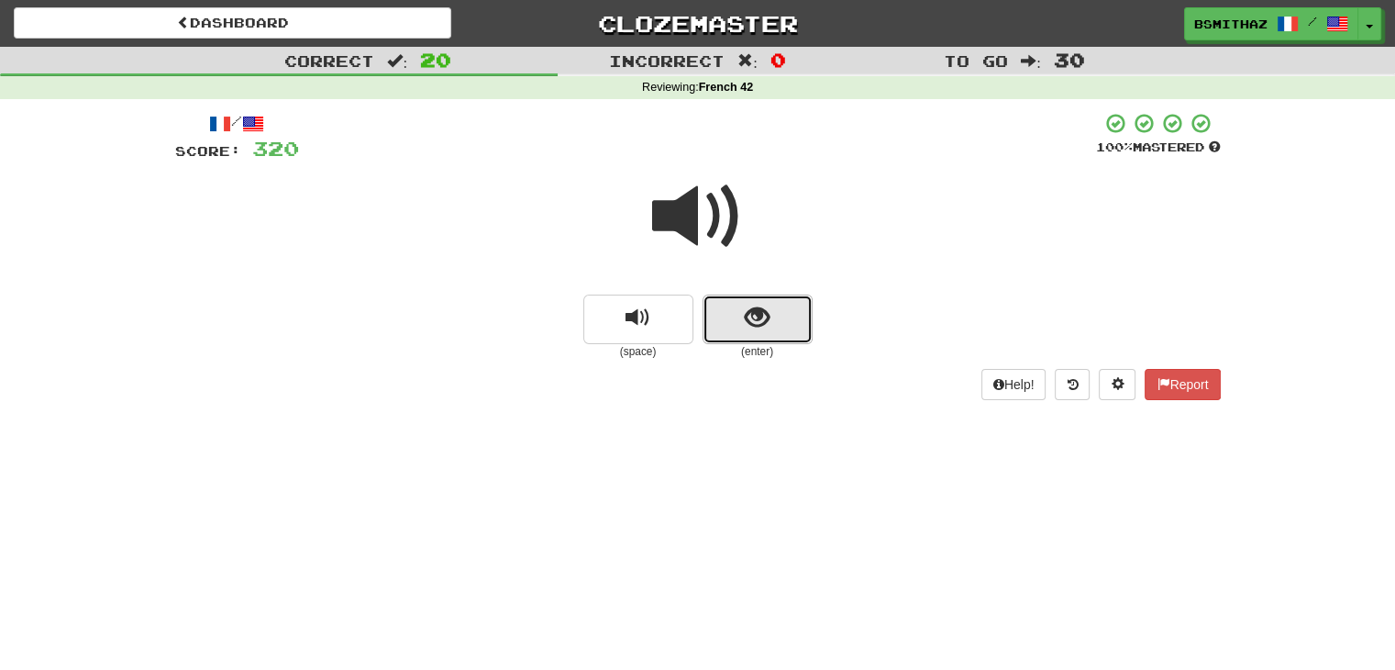
click at [728, 320] on button "show sentence" at bounding box center [758, 319] width 110 height 50
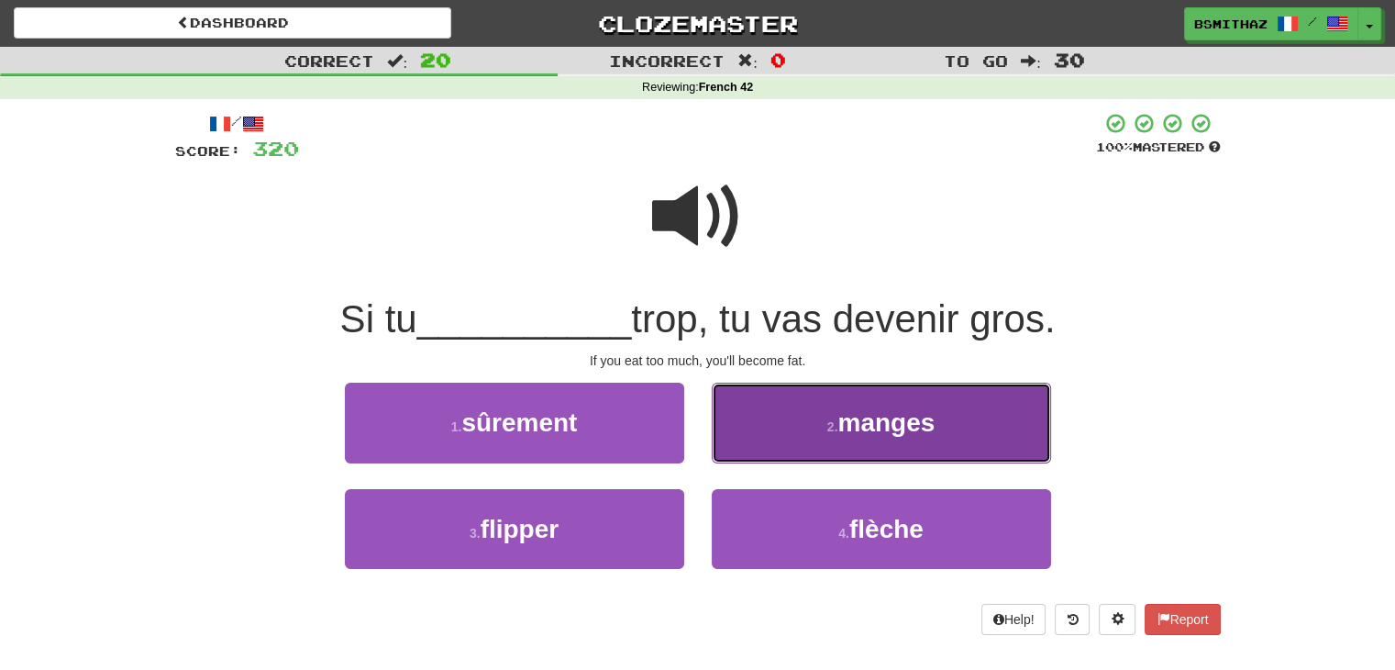
click at [764, 410] on button "2 . manges" at bounding box center [881, 422] width 339 height 80
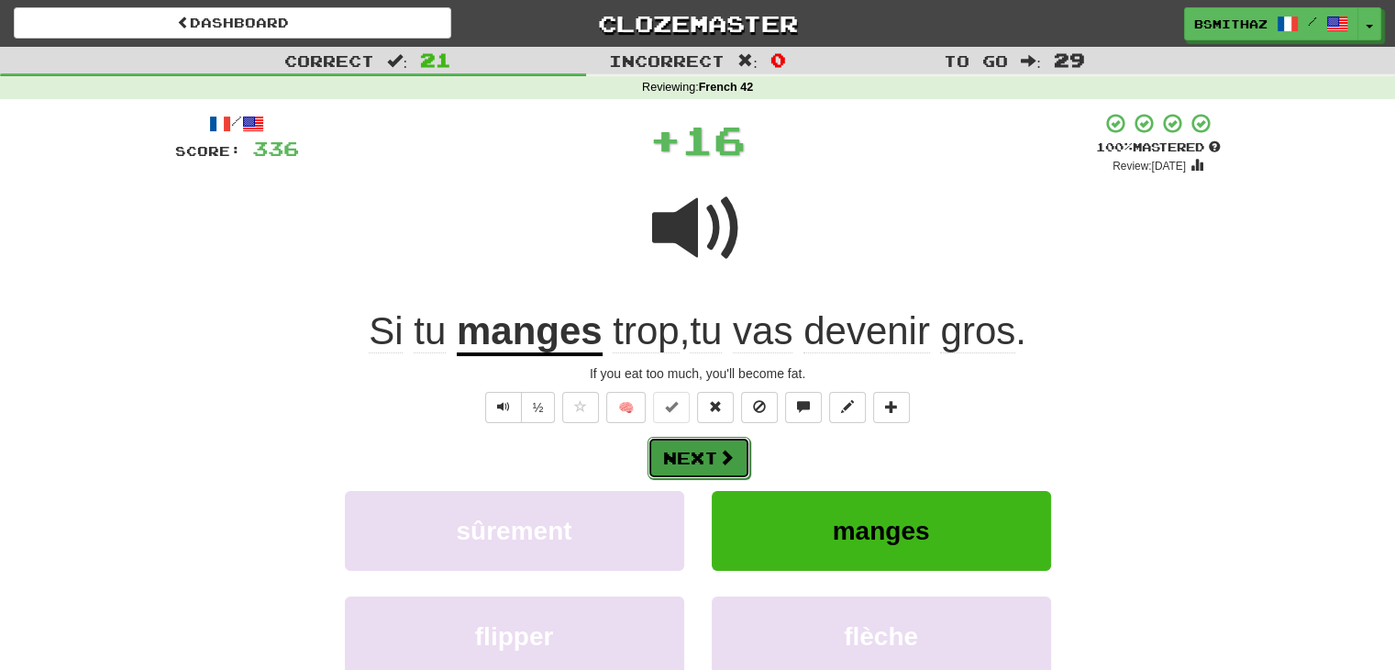
click at [681, 455] on button "Next" at bounding box center [699, 458] width 103 height 42
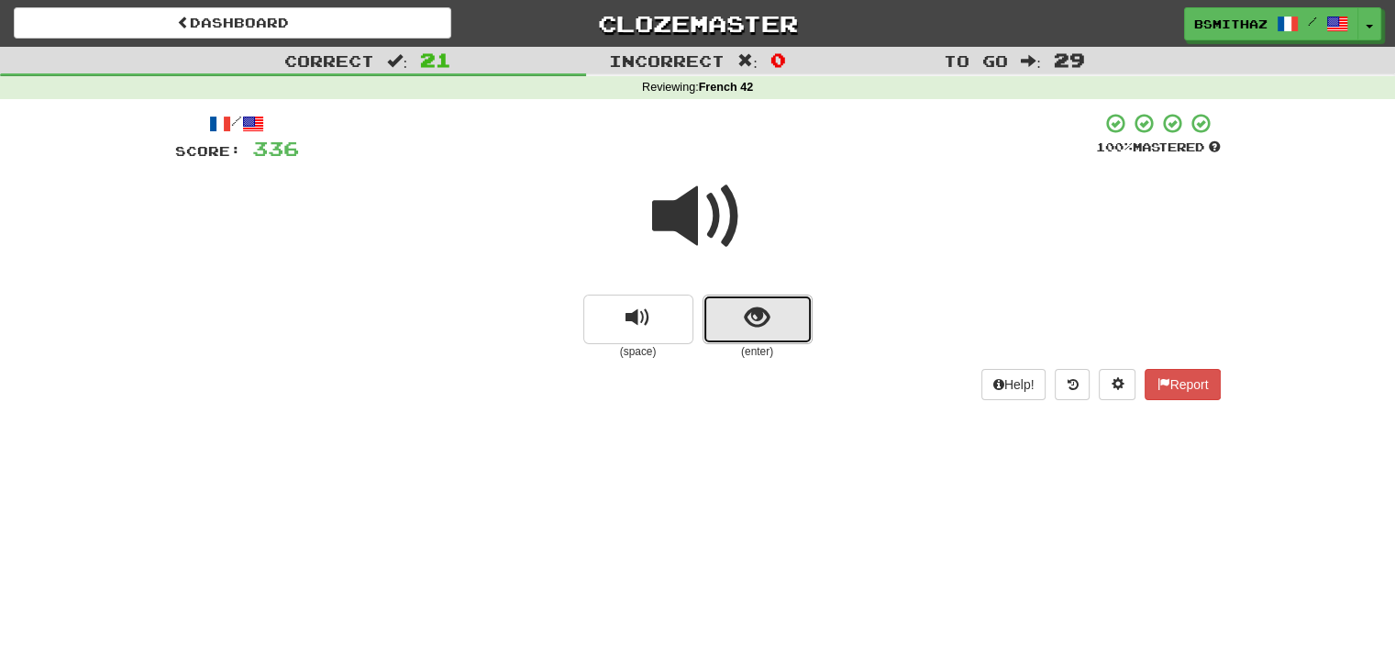
click at [722, 329] on button "show sentence" at bounding box center [758, 319] width 110 height 50
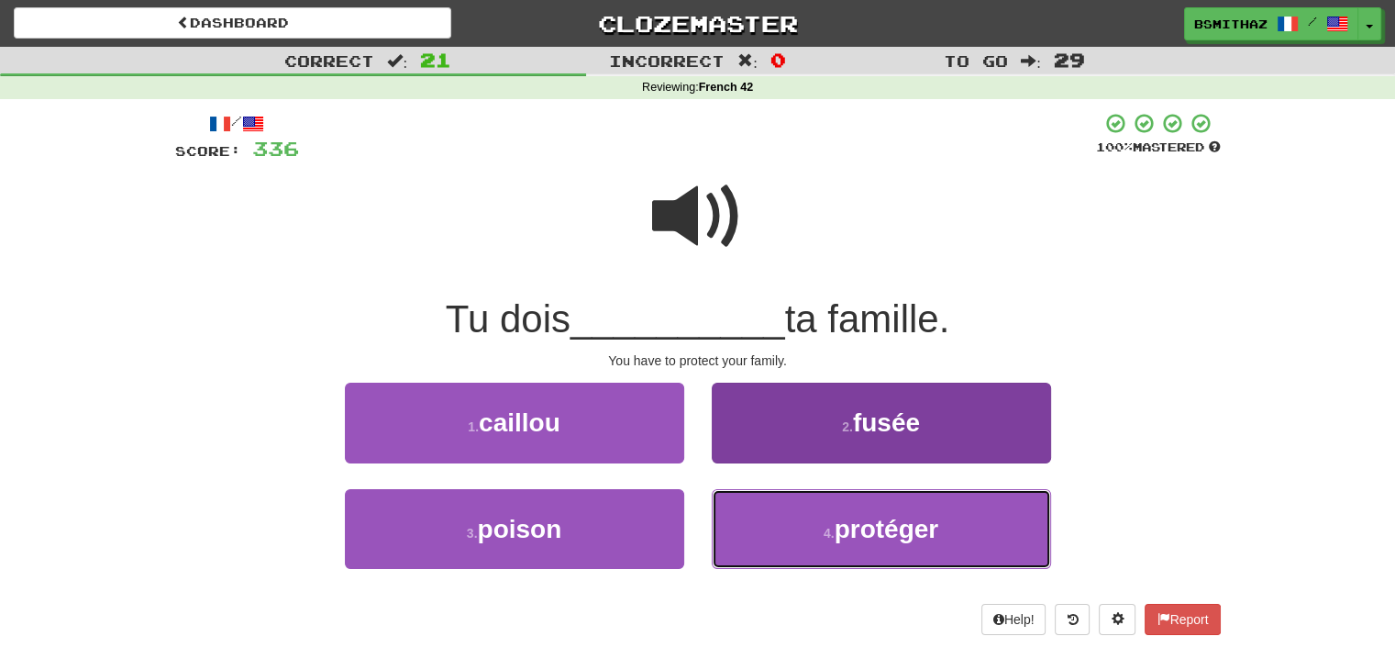
click at [827, 516] on button "4 . protéger" at bounding box center [881, 529] width 339 height 80
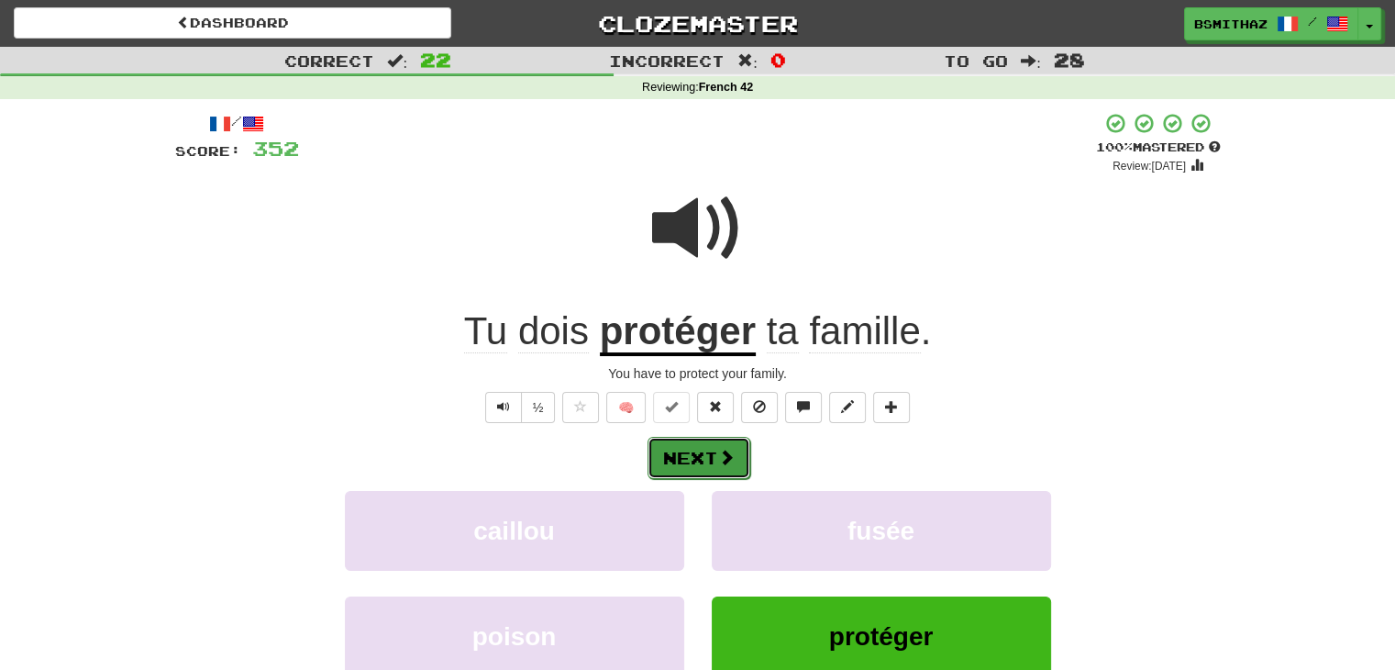
click at [690, 456] on button "Next" at bounding box center [699, 458] width 103 height 42
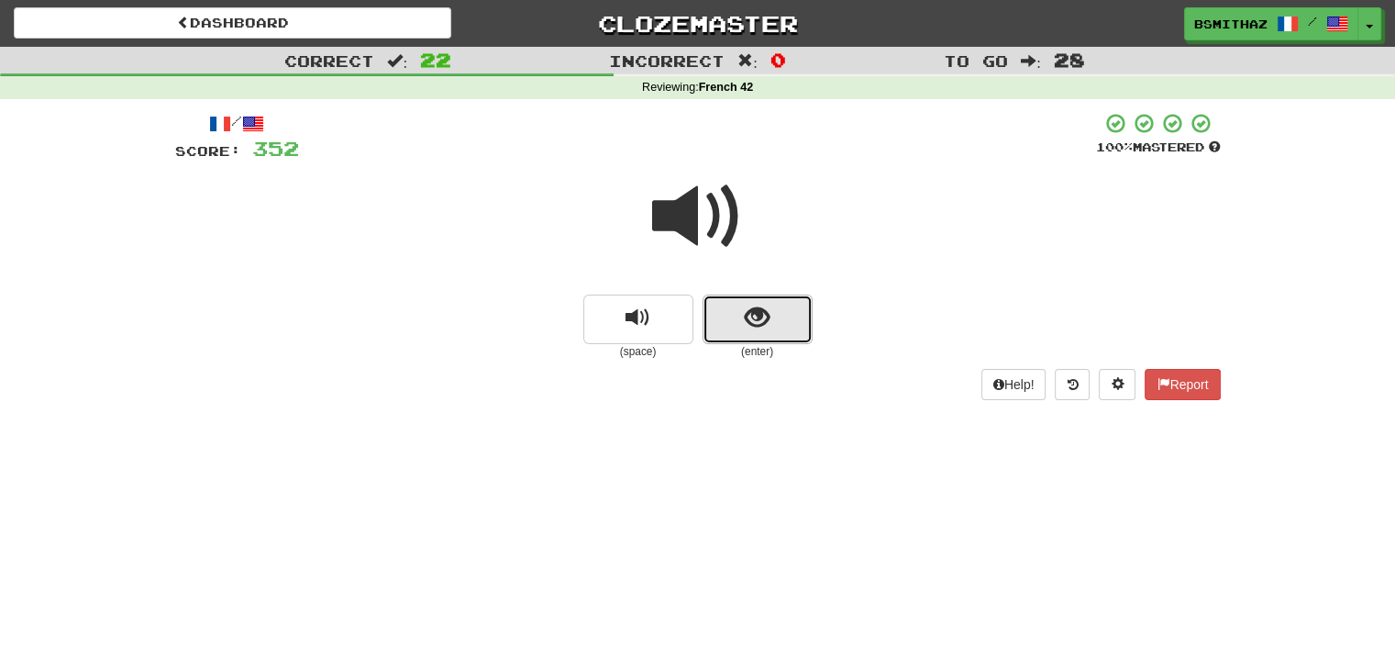
click at [748, 329] on span "show sentence" at bounding box center [757, 317] width 25 height 25
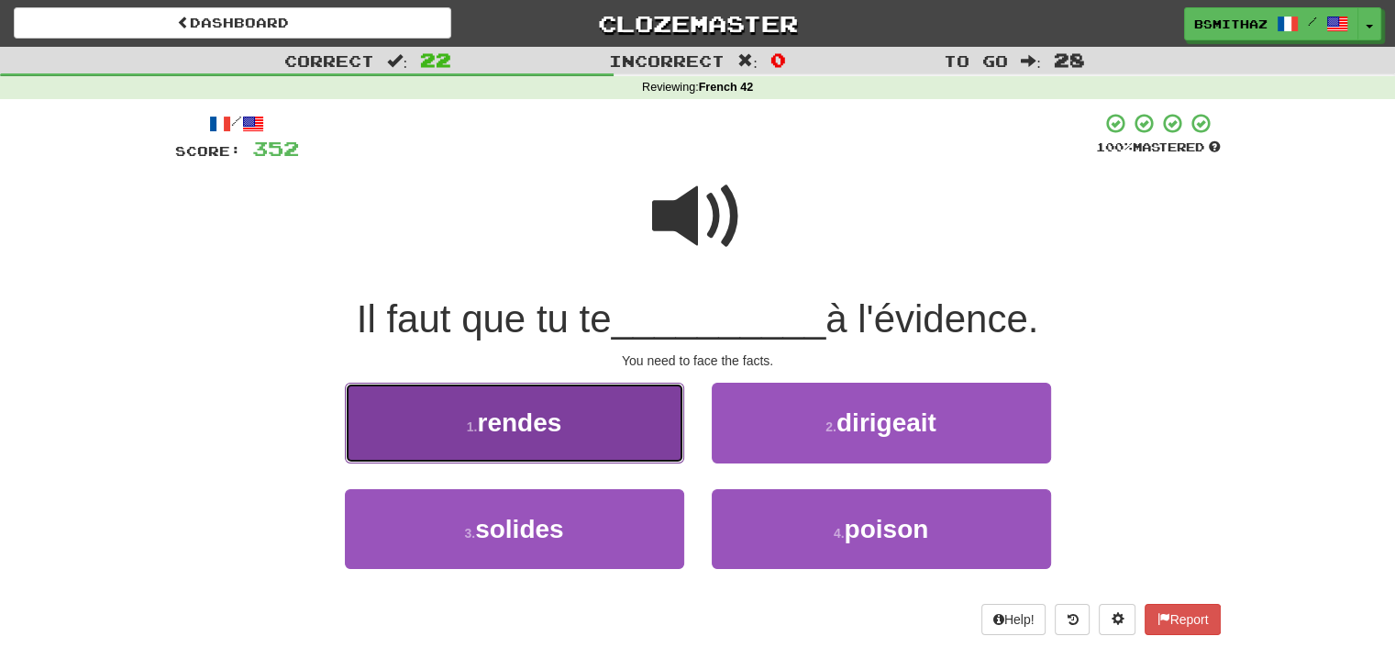
click at [609, 431] on button "1 . rendes" at bounding box center [514, 422] width 339 height 80
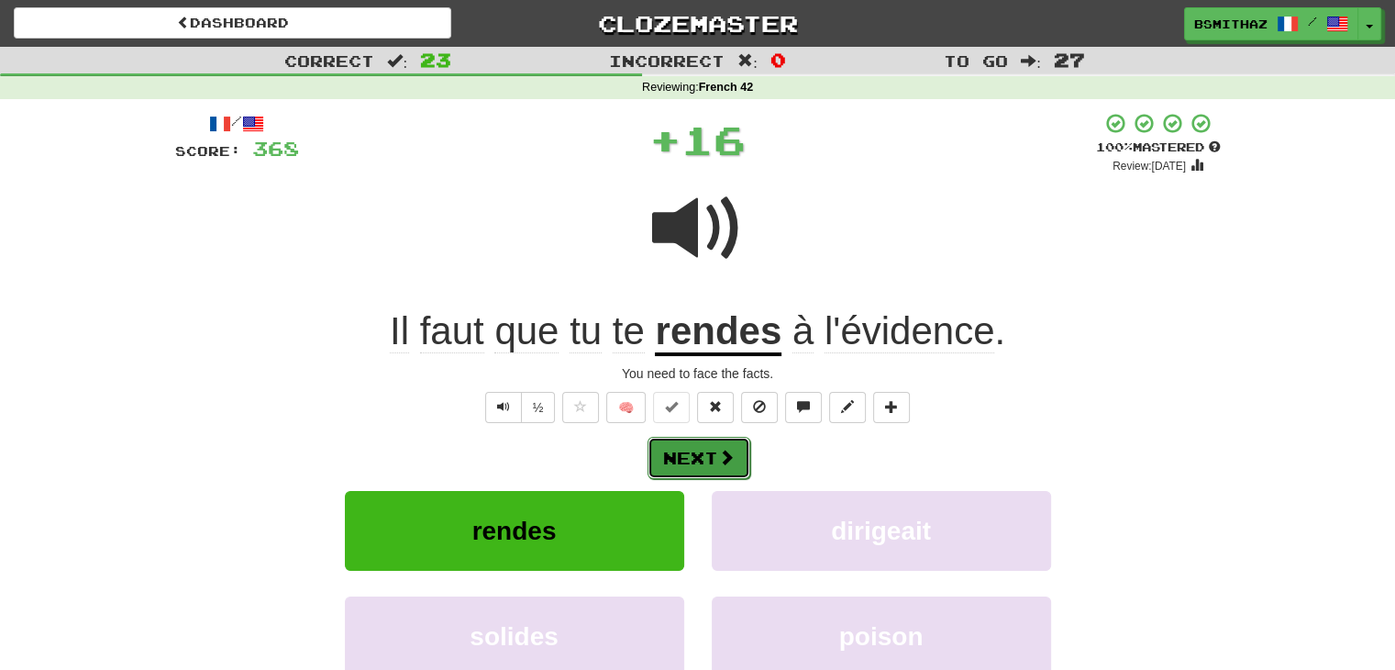
click at [697, 453] on button "Next" at bounding box center [699, 458] width 103 height 42
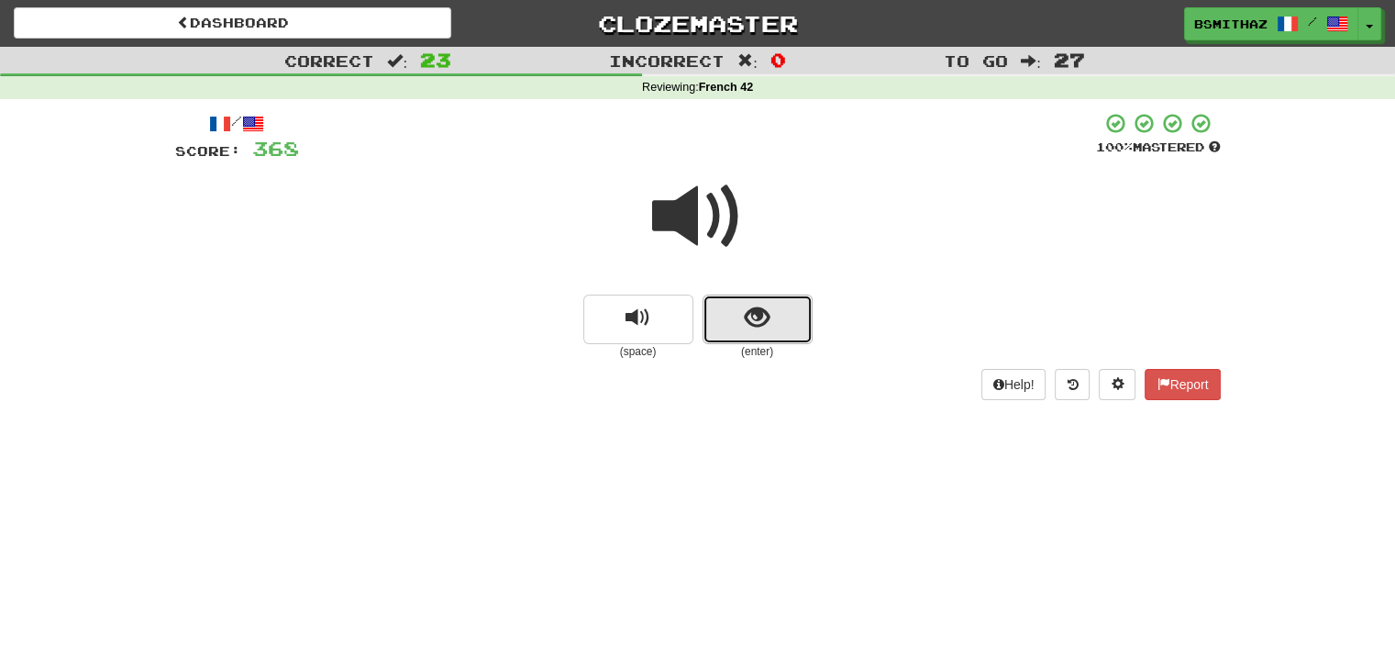
click at [728, 323] on button "show sentence" at bounding box center [758, 319] width 110 height 50
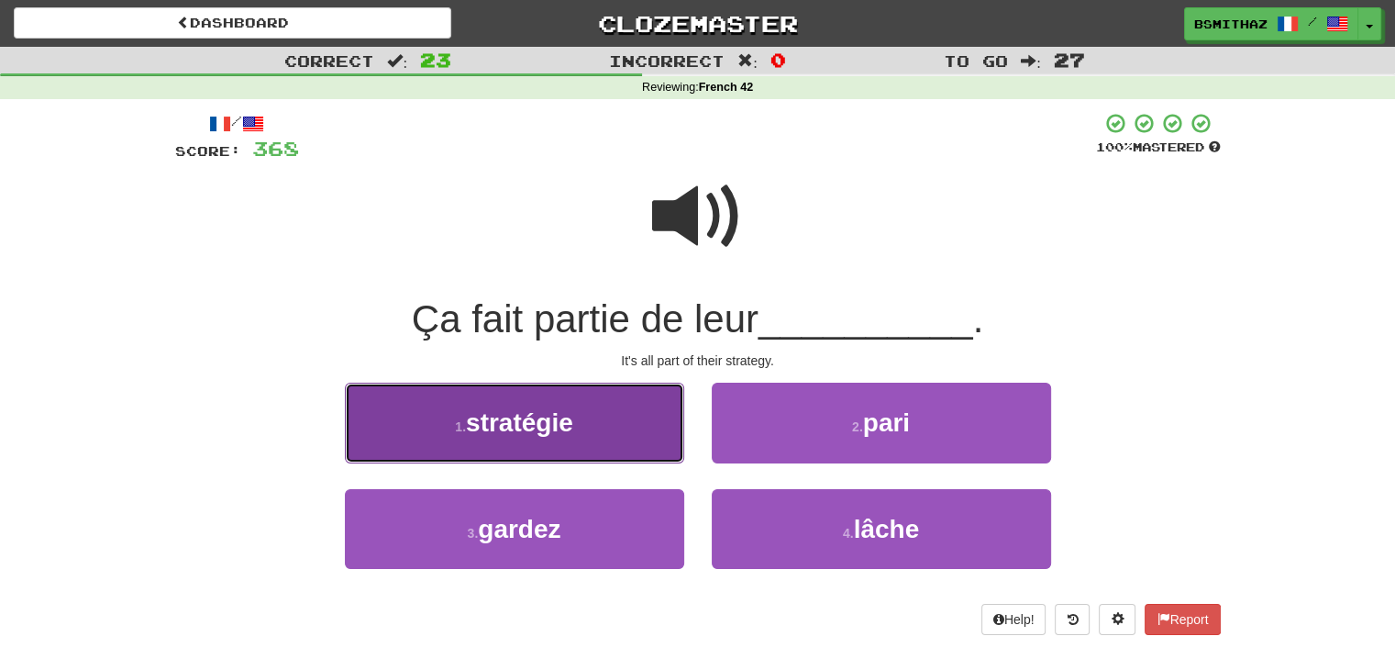
click at [524, 436] on span "stratégie" at bounding box center [519, 422] width 107 height 28
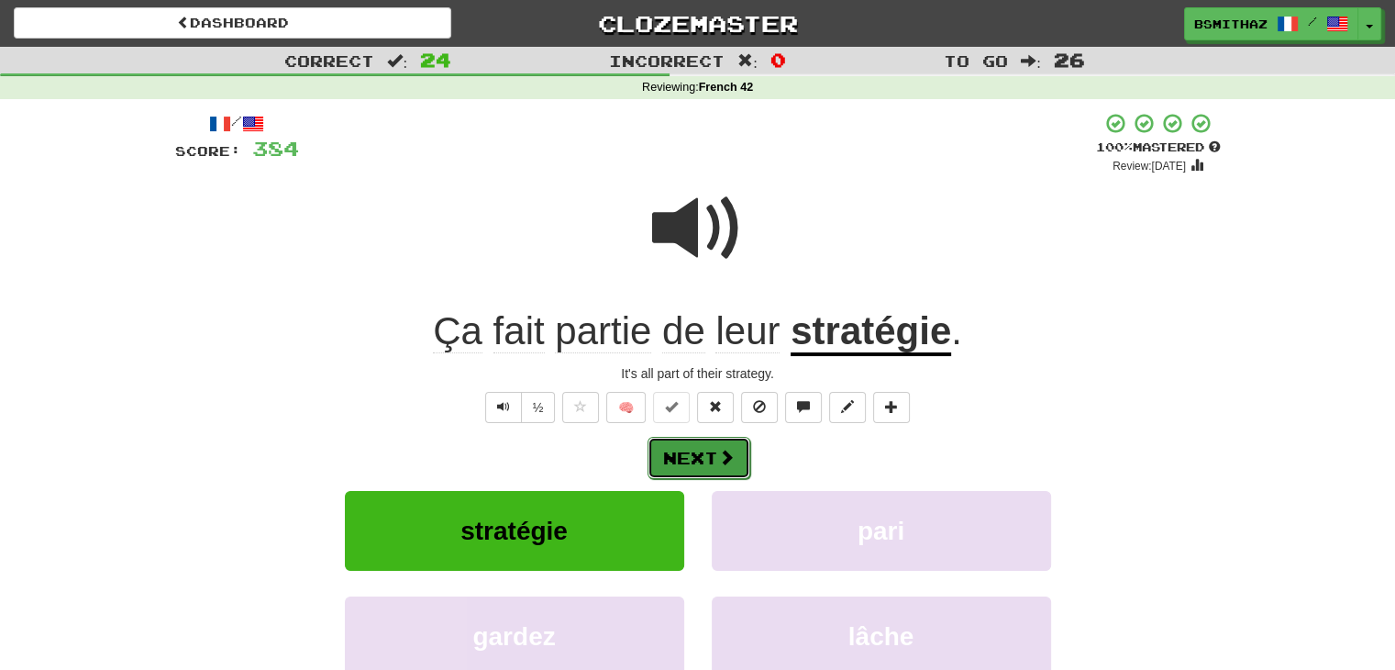
click at [694, 450] on button "Next" at bounding box center [699, 458] width 103 height 42
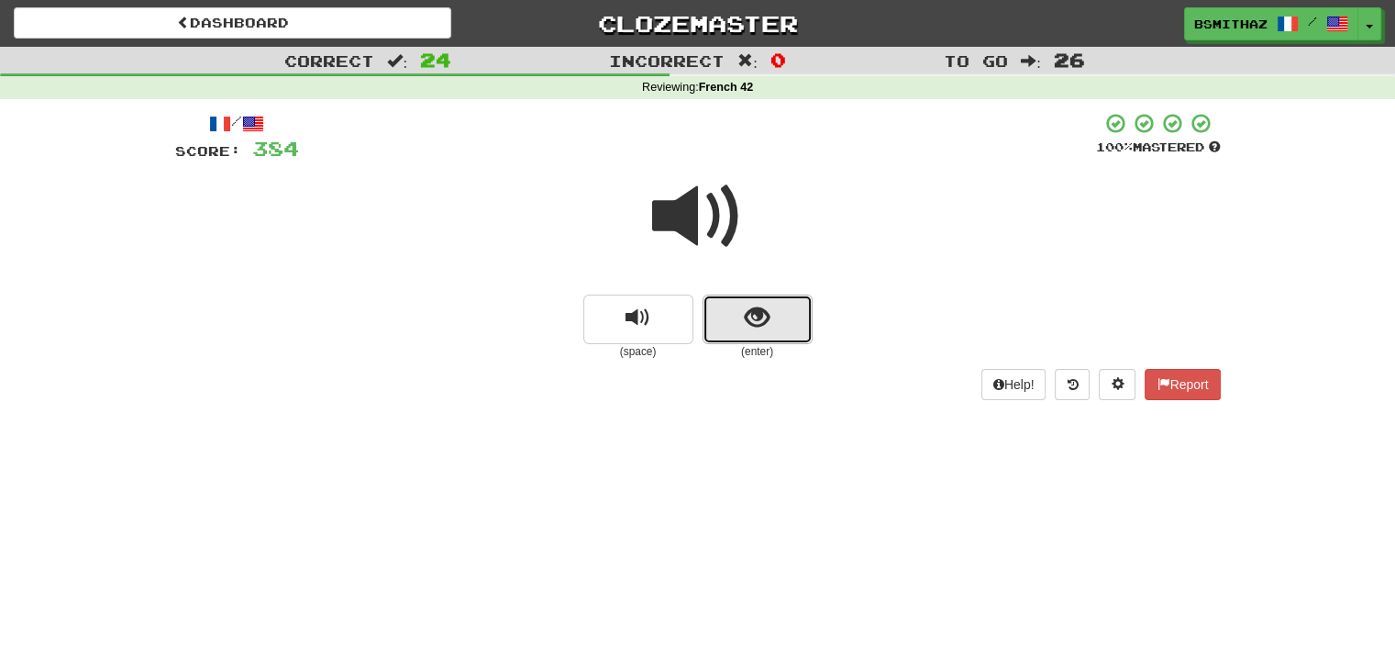
click at [717, 318] on button "show sentence" at bounding box center [758, 319] width 110 height 50
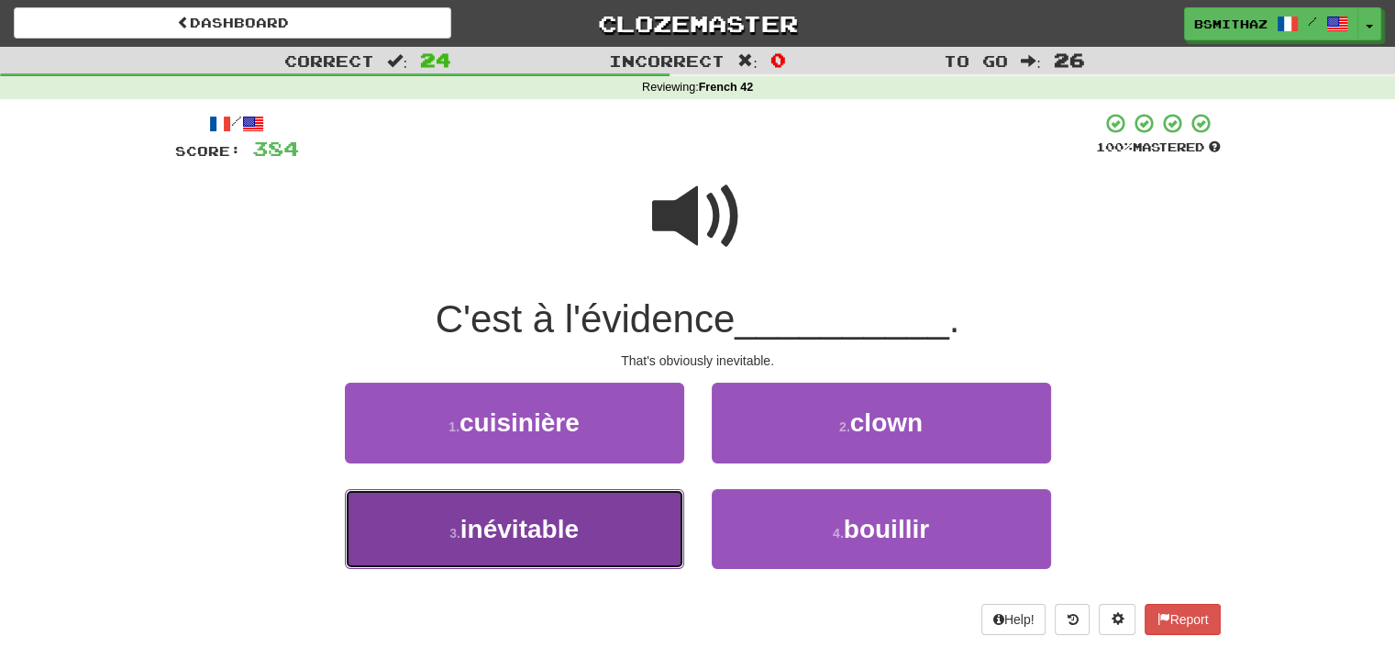
click at [503, 526] on span "inévitable" at bounding box center [519, 529] width 118 height 28
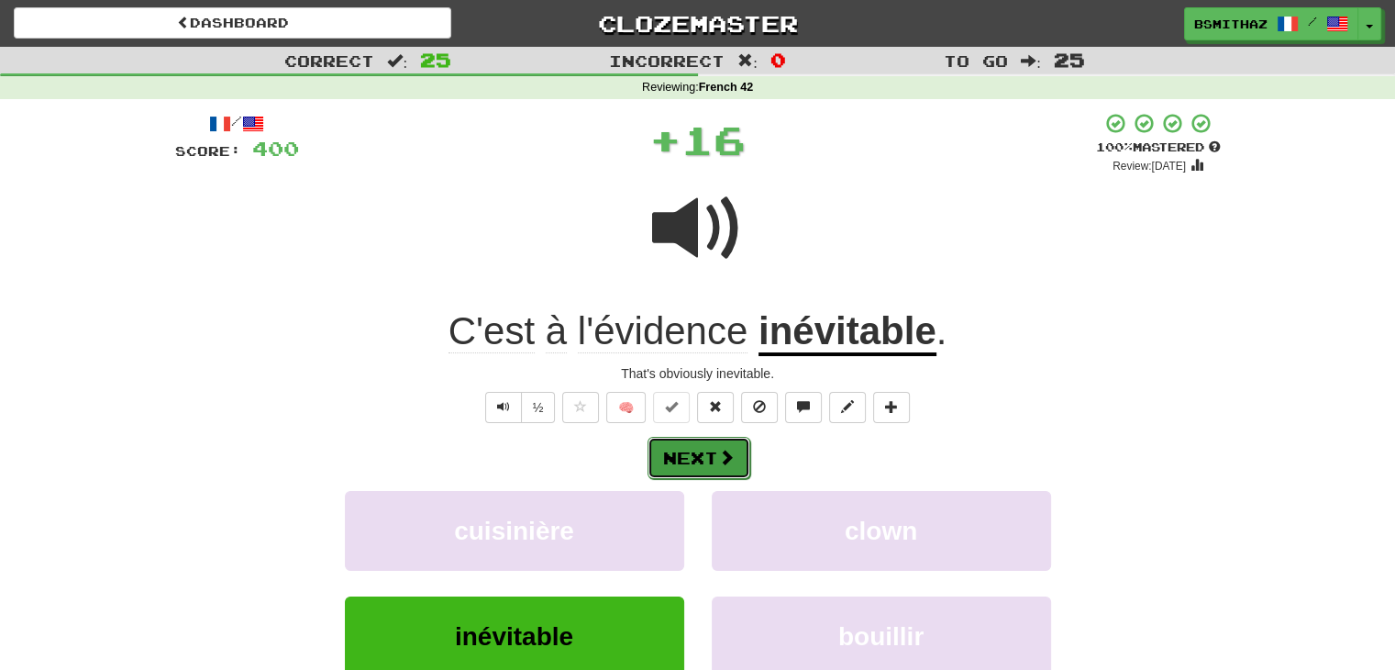
click at [694, 468] on button "Next" at bounding box center [699, 458] width 103 height 42
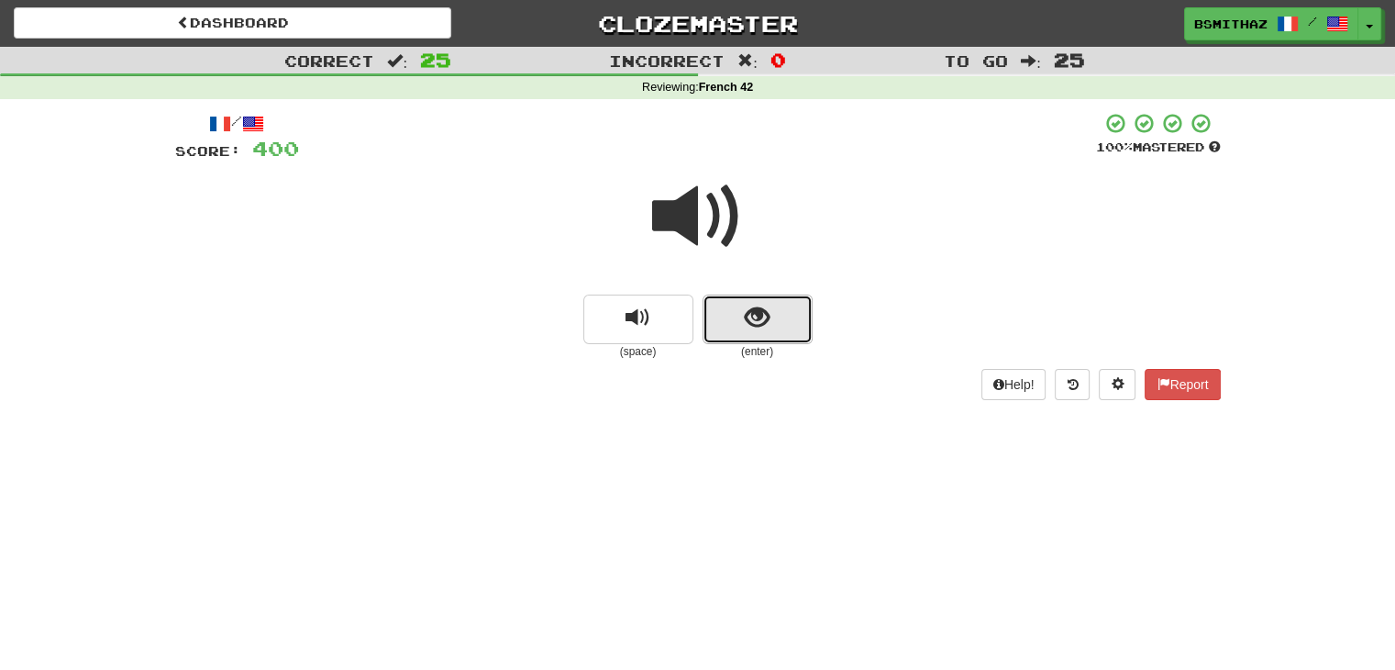
click at [742, 328] on button "show sentence" at bounding box center [758, 319] width 110 height 50
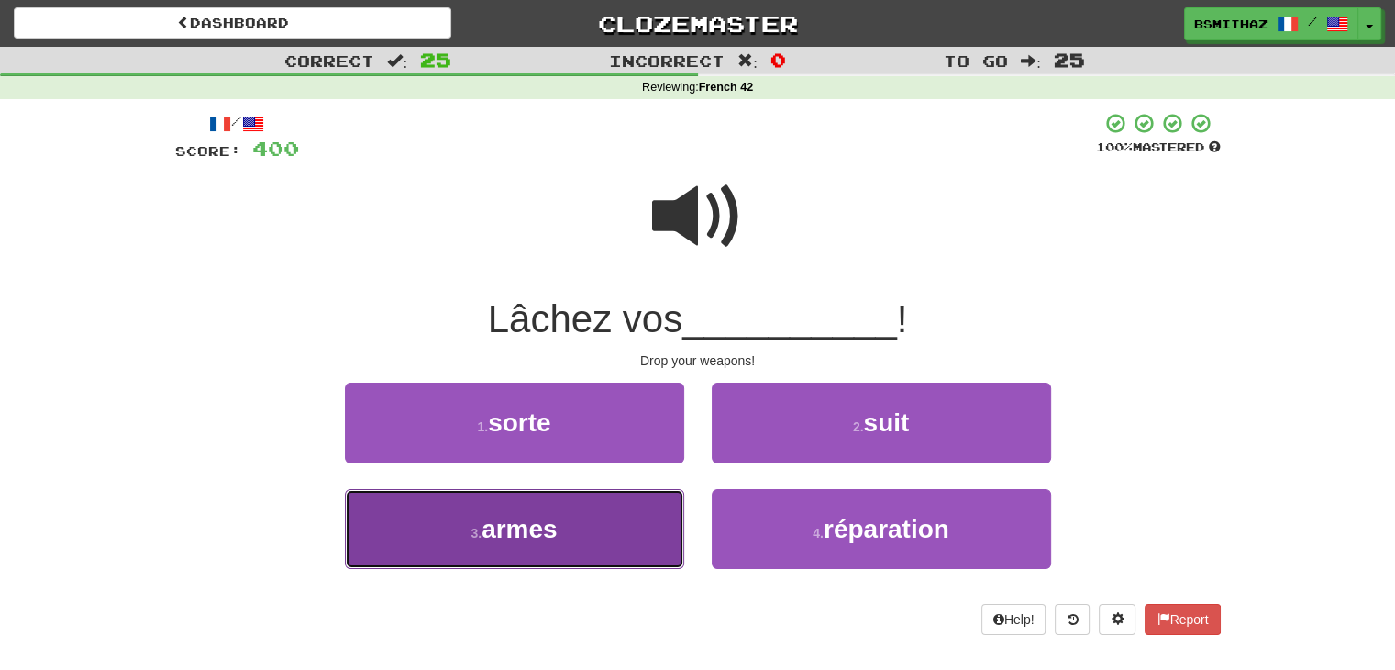
click at [538, 511] on button "3 . armes" at bounding box center [514, 529] width 339 height 80
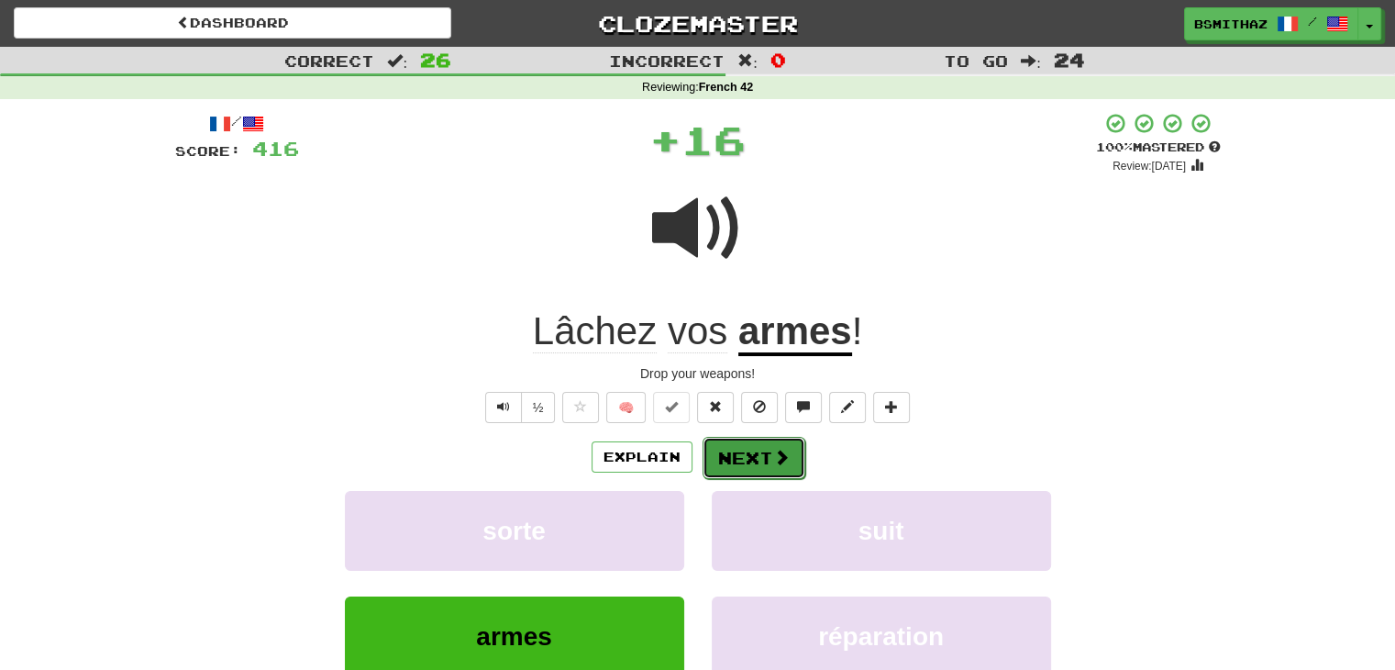
click at [745, 461] on button "Next" at bounding box center [754, 458] width 103 height 42
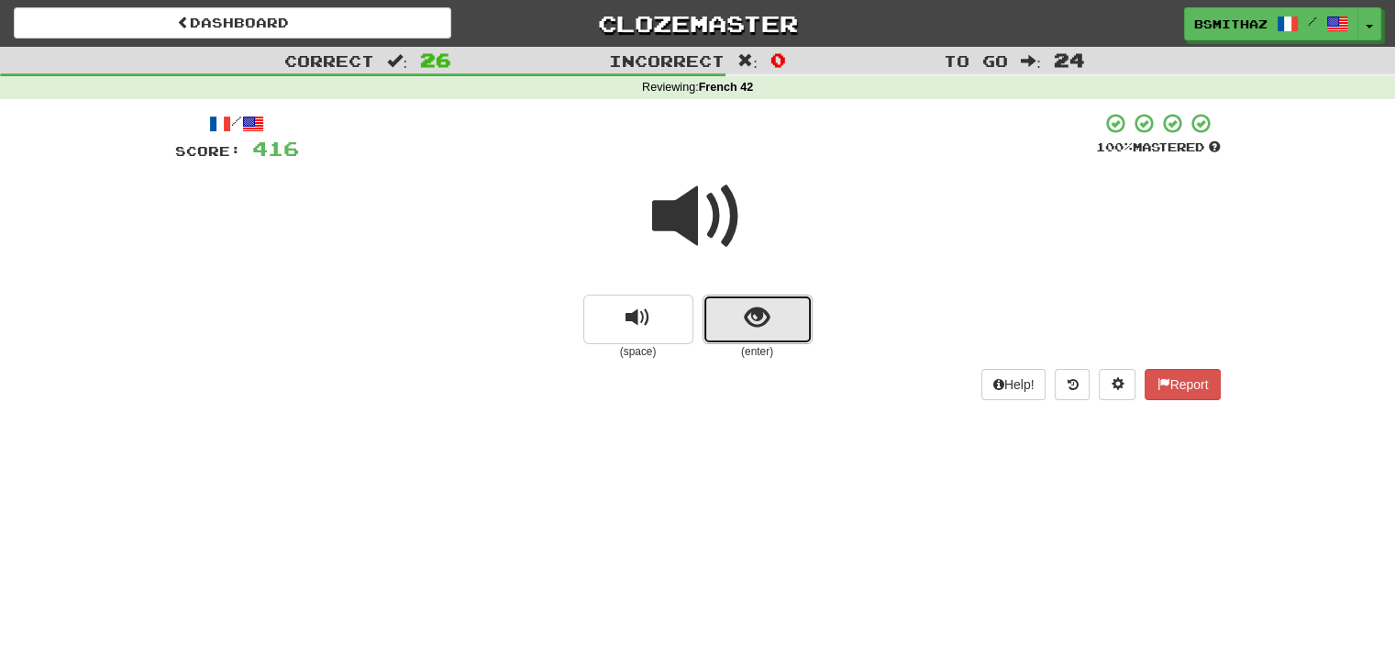
click at [717, 316] on button "show sentence" at bounding box center [758, 319] width 110 height 50
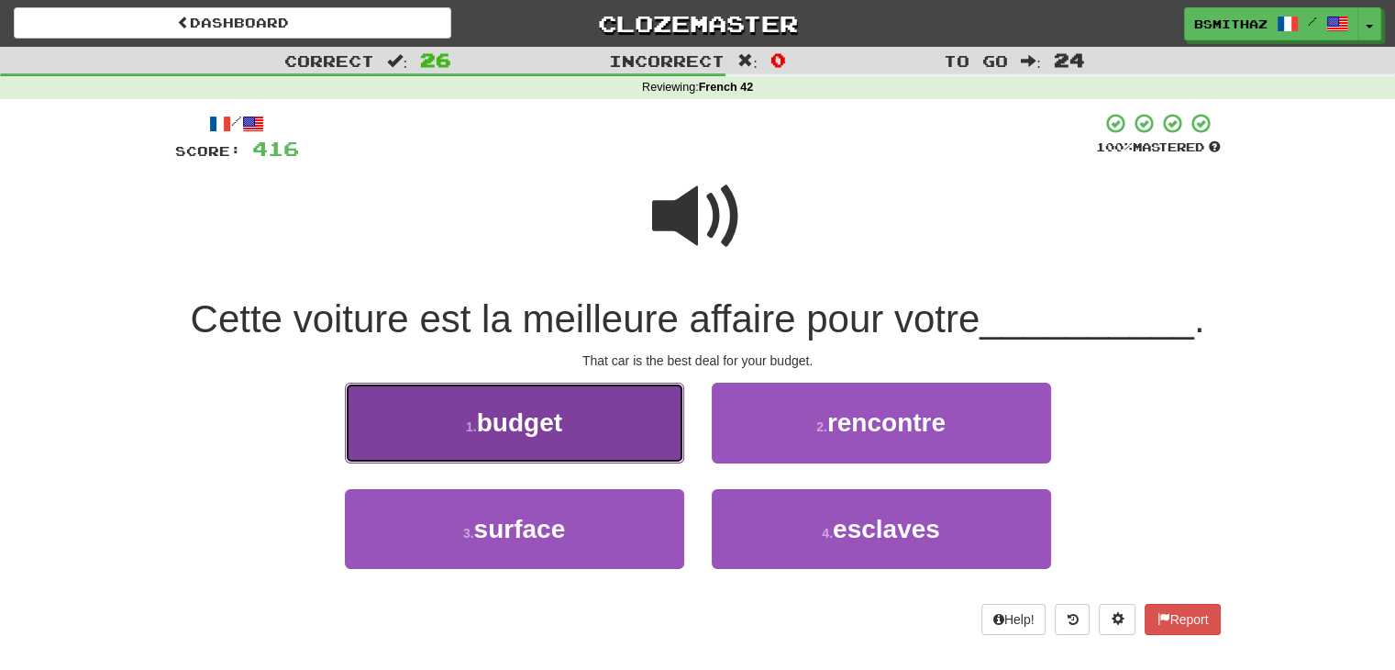
click at [633, 436] on button "1 . budget" at bounding box center [514, 422] width 339 height 80
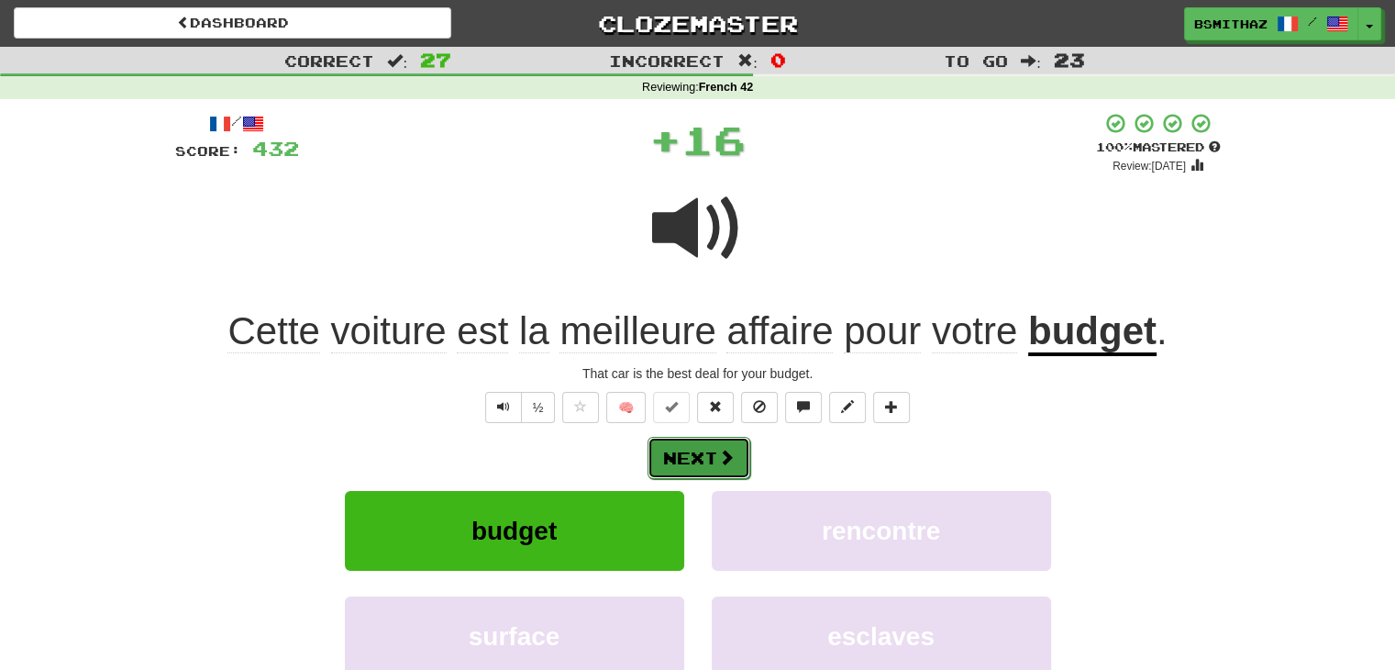
click at [718, 465] on span at bounding box center [726, 456] width 17 height 17
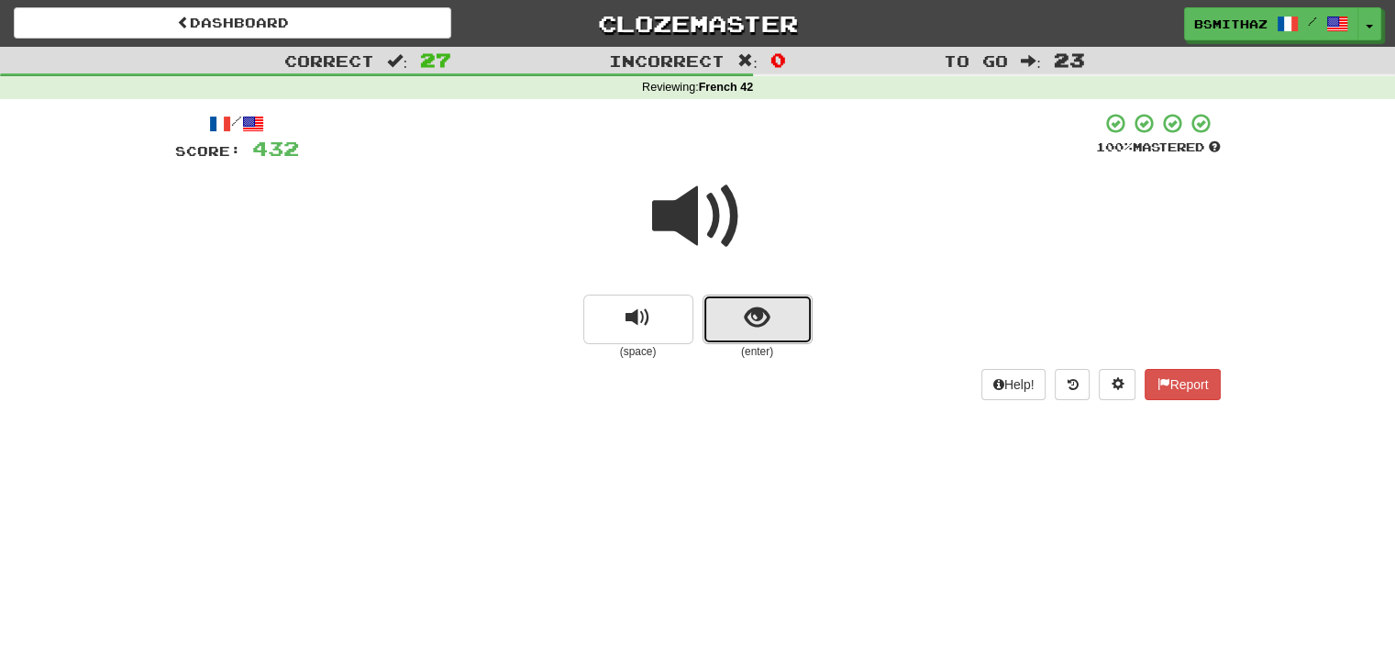
click at [781, 330] on button "show sentence" at bounding box center [758, 319] width 110 height 50
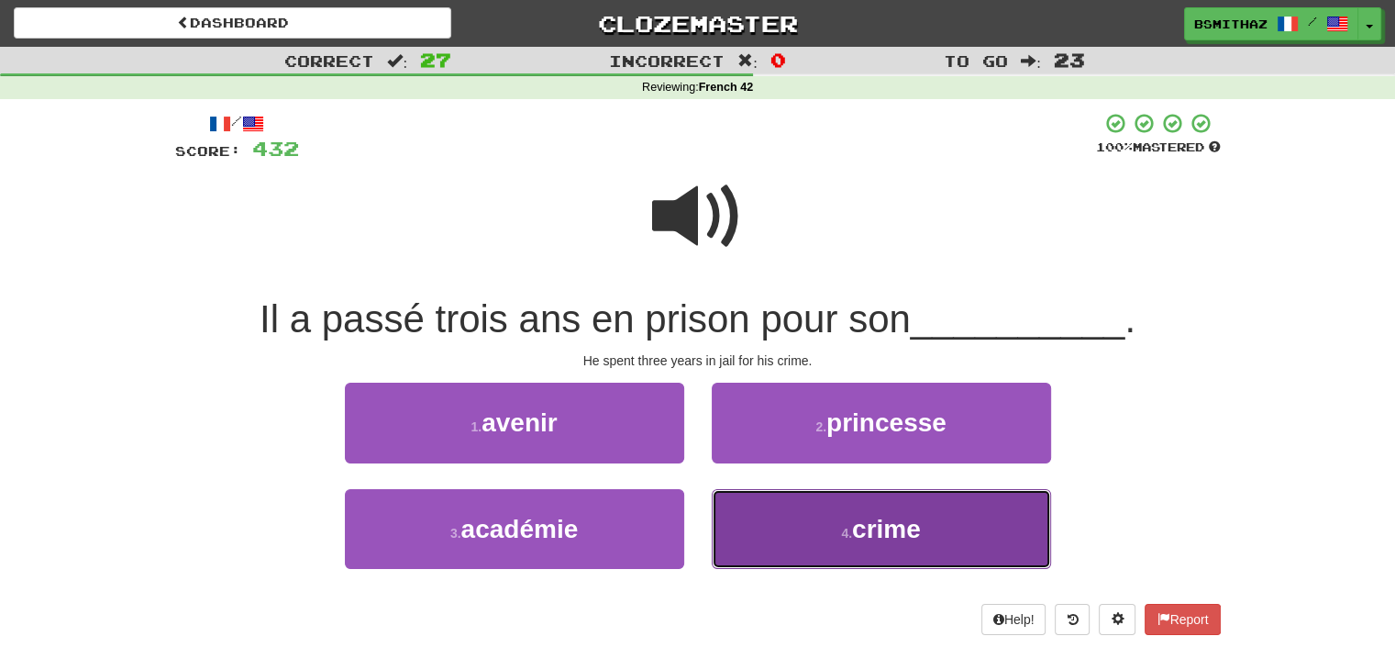
click at [757, 518] on button "4 . crime" at bounding box center [881, 529] width 339 height 80
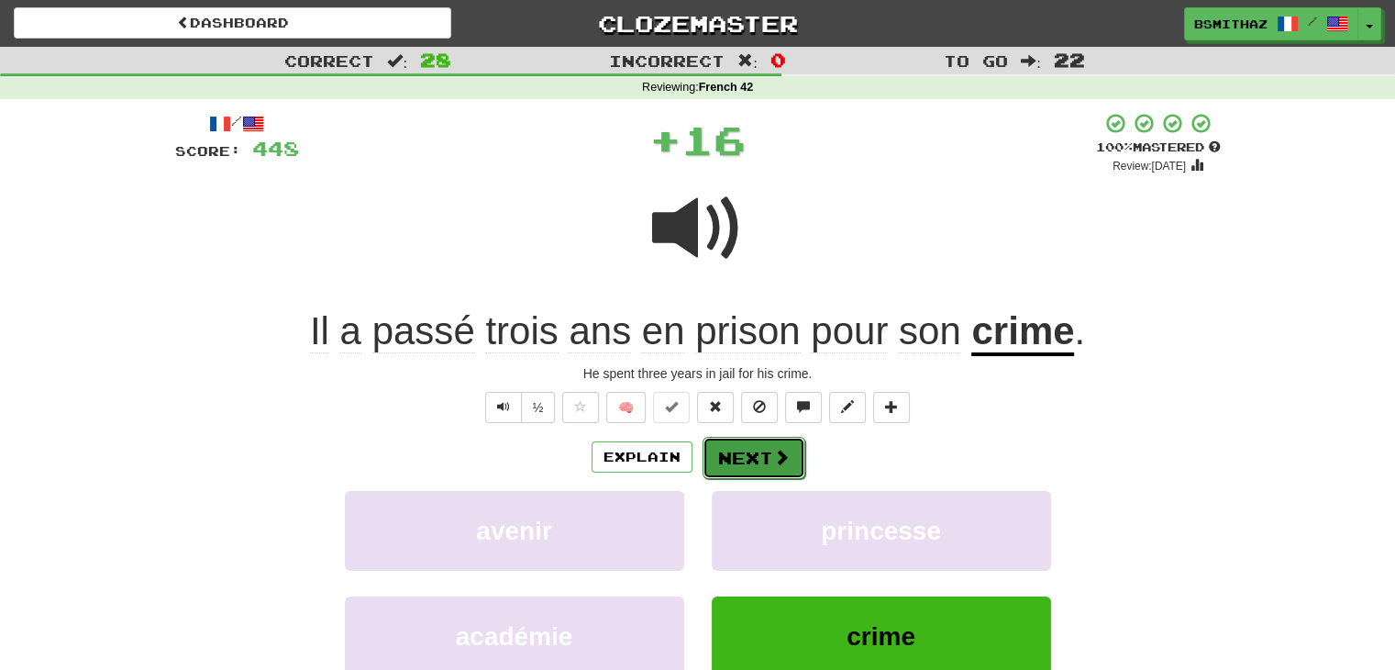
click at [723, 455] on button "Next" at bounding box center [754, 458] width 103 height 42
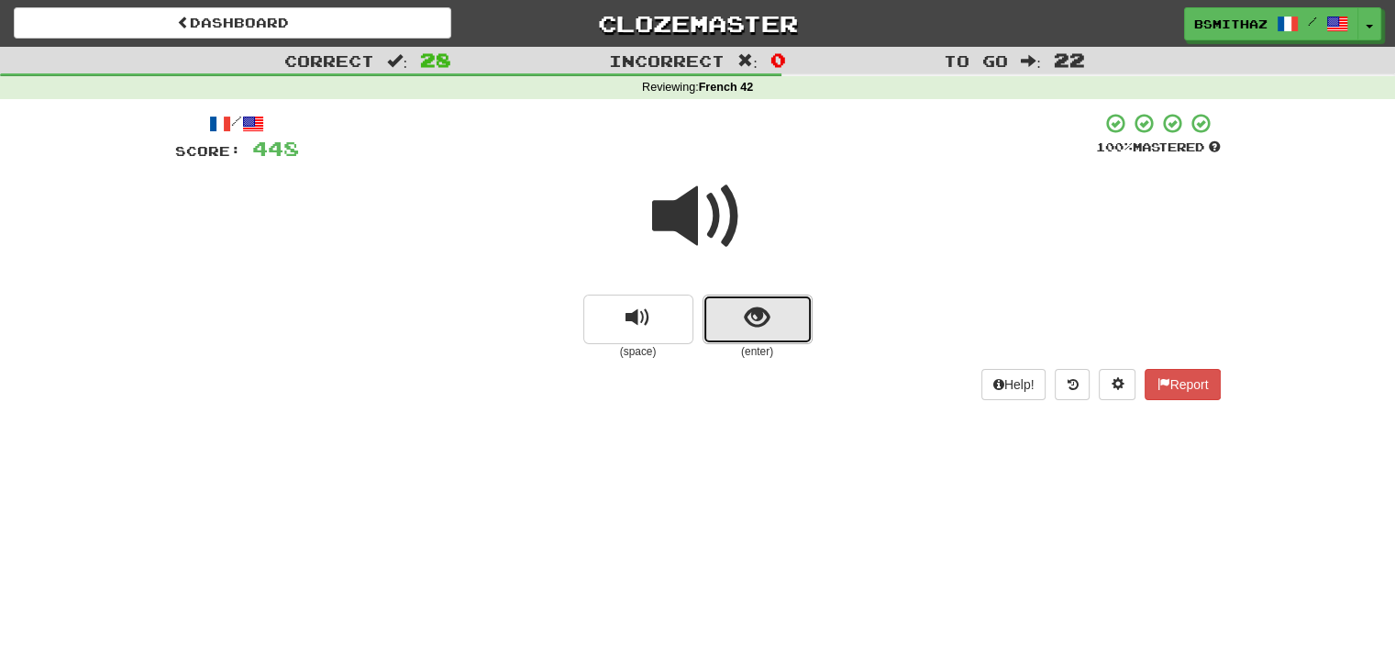
click at [745, 316] on span "show sentence" at bounding box center [757, 317] width 25 height 25
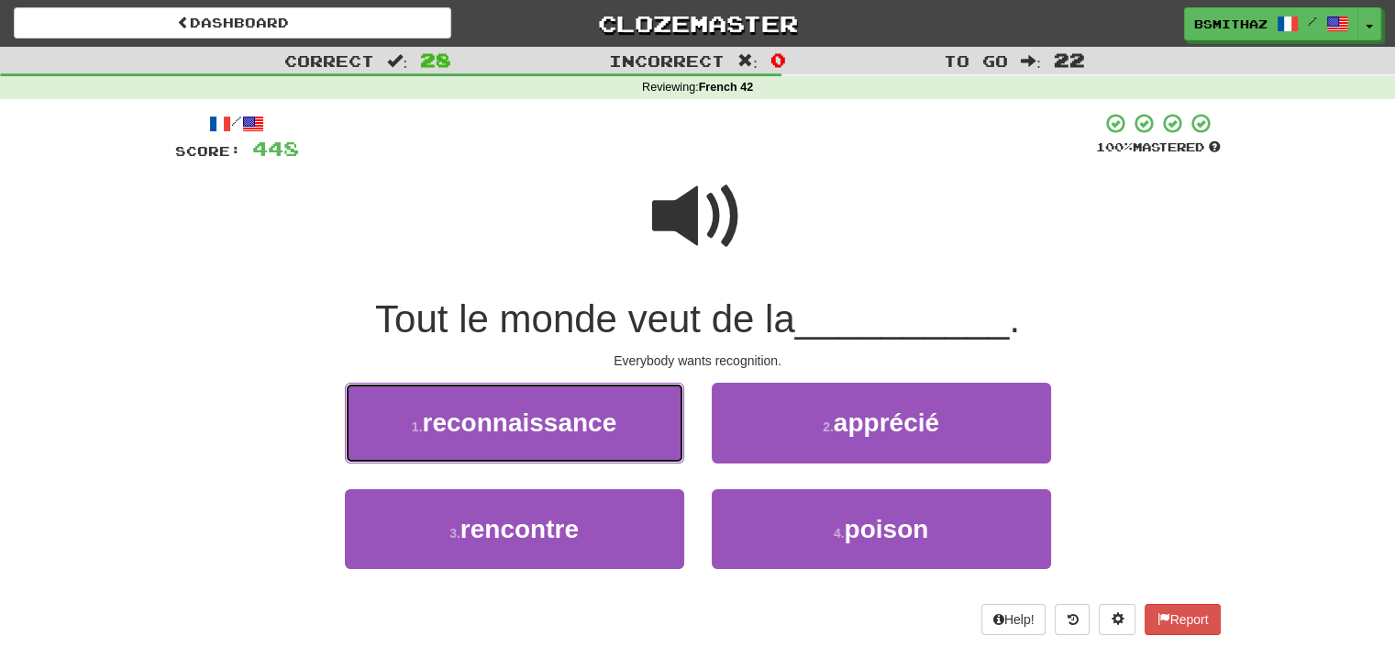
click at [610, 430] on span "reconnaissance" at bounding box center [520, 422] width 194 height 28
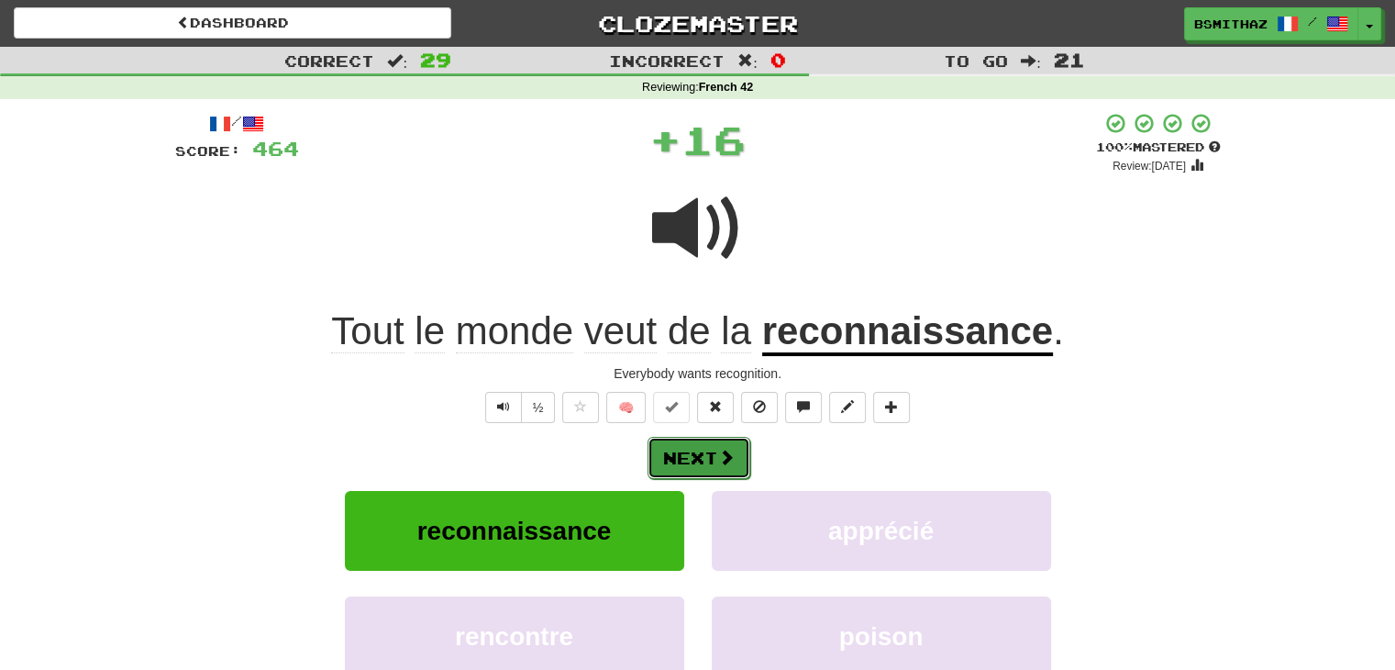
click at [671, 456] on button "Next" at bounding box center [699, 458] width 103 height 42
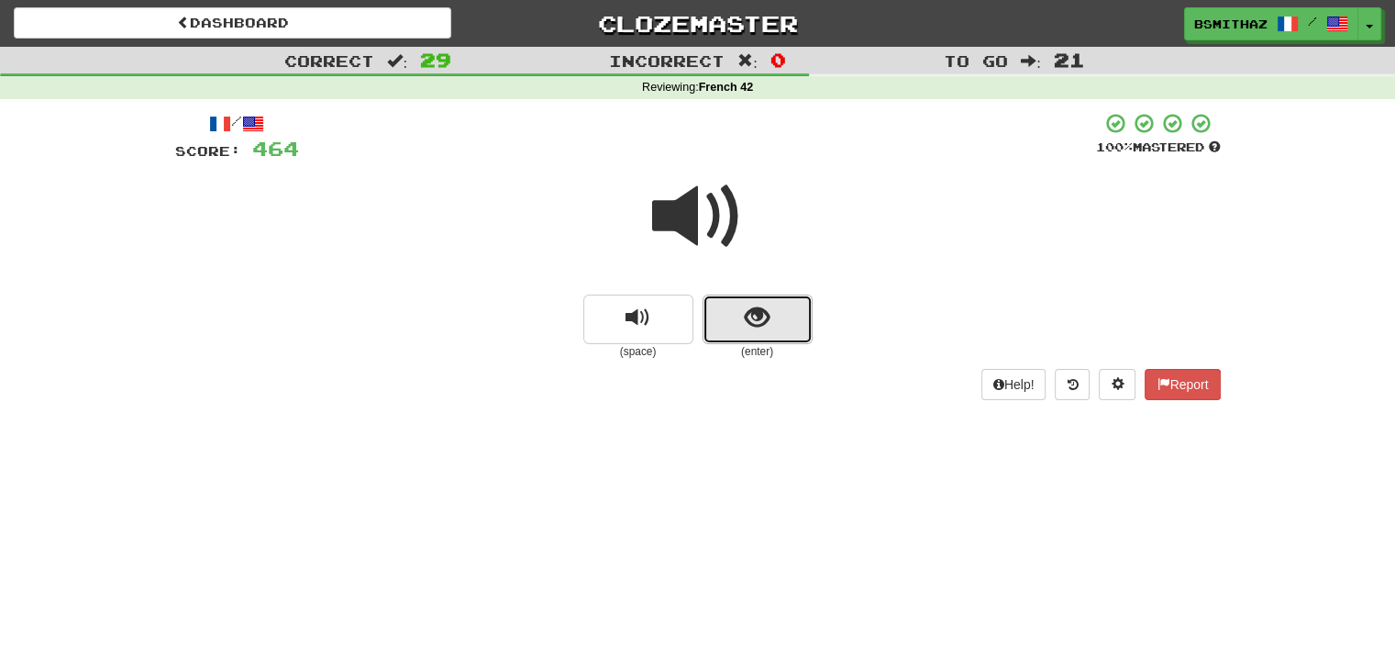
click at [704, 323] on button "show sentence" at bounding box center [758, 319] width 110 height 50
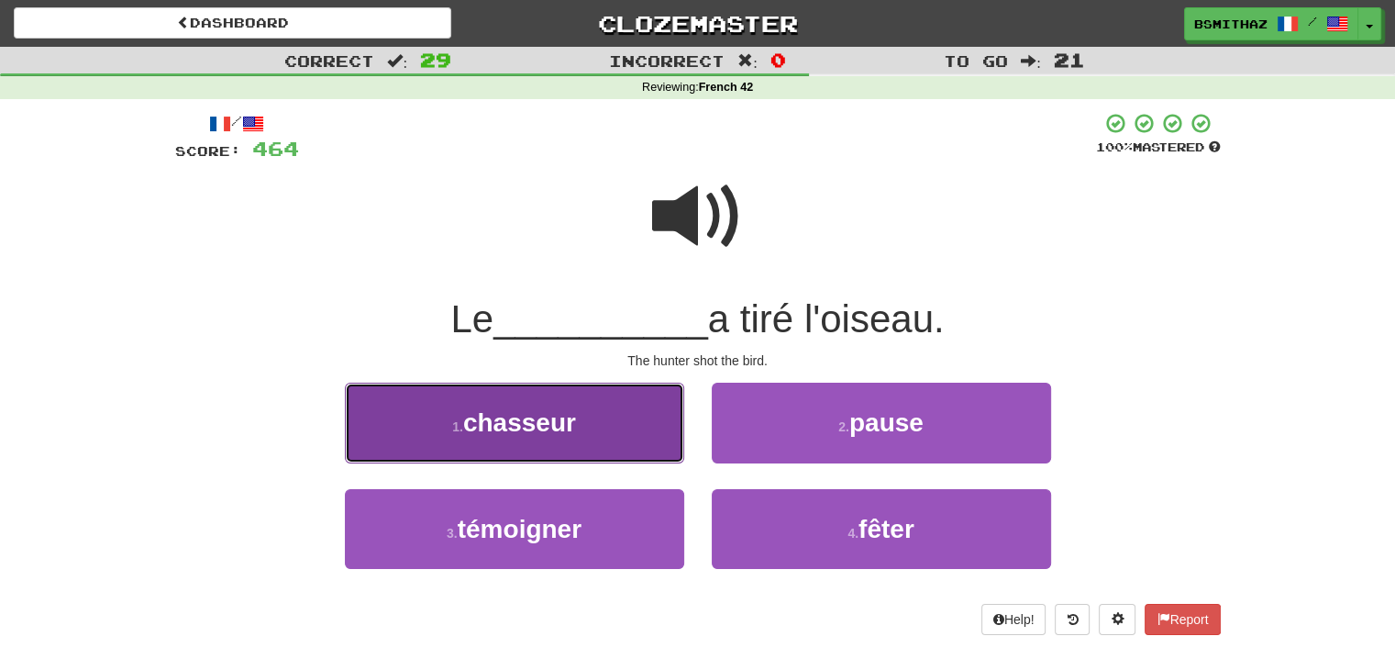
click at [573, 440] on button "1 . chasseur" at bounding box center [514, 422] width 339 height 80
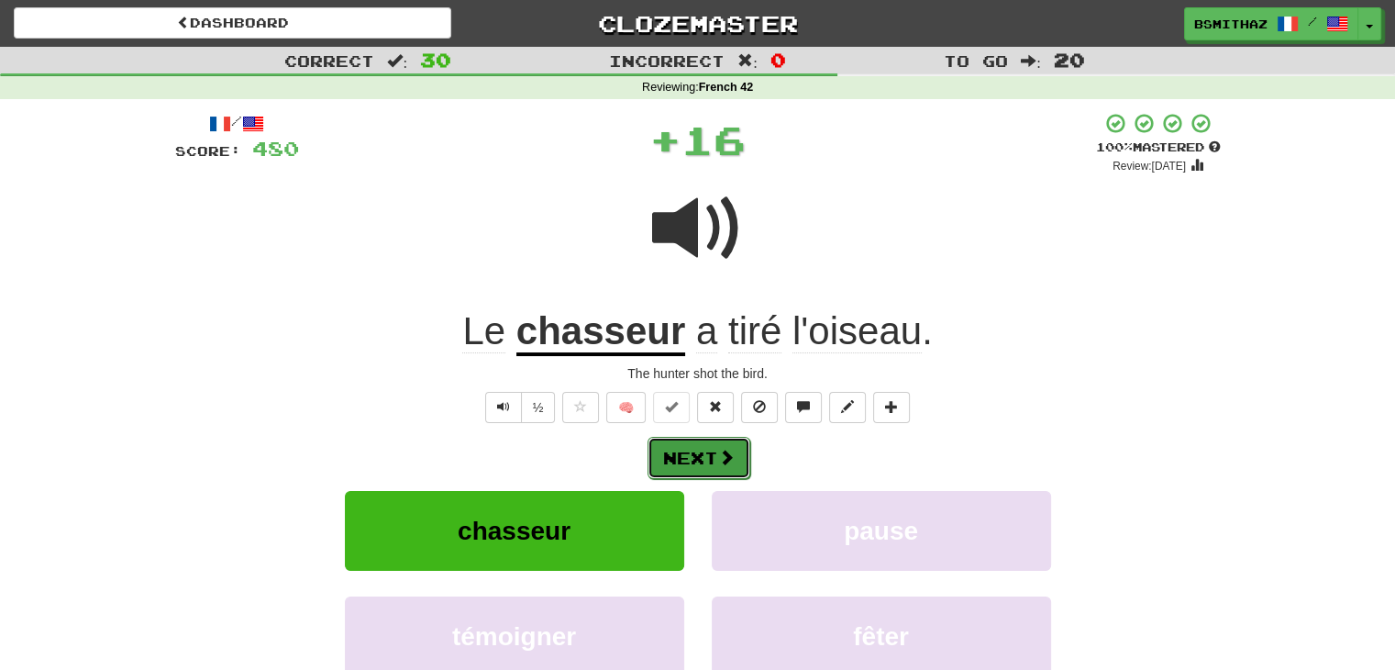
click at [686, 449] on button "Next" at bounding box center [699, 458] width 103 height 42
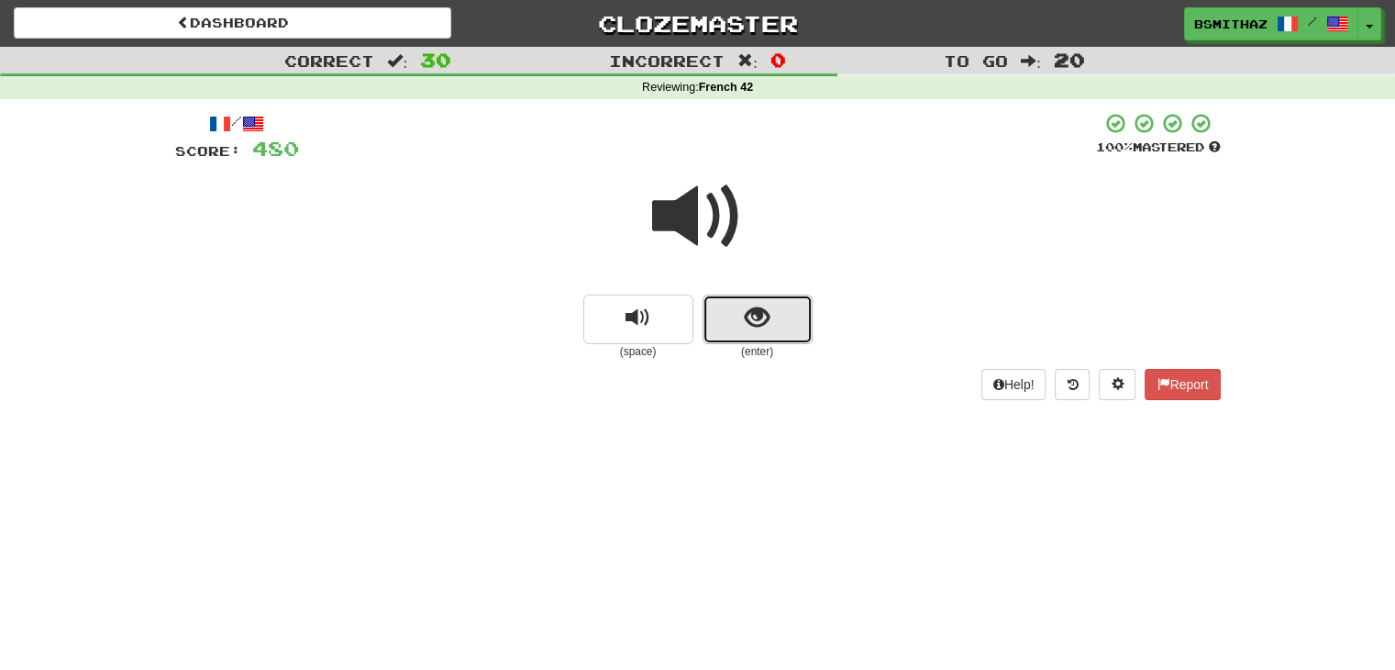
click at [725, 328] on button "show sentence" at bounding box center [758, 319] width 110 height 50
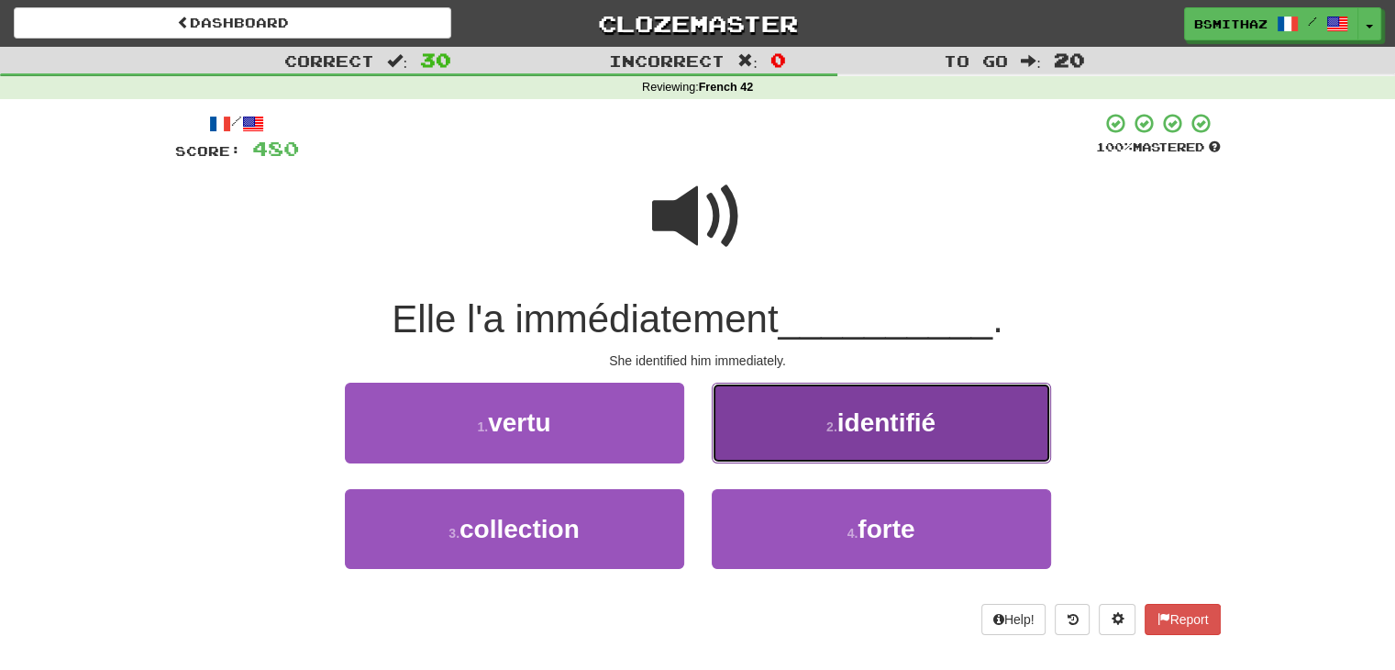
click at [762, 430] on button "2 . identifié" at bounding box center [881, 422] width 339 height 80
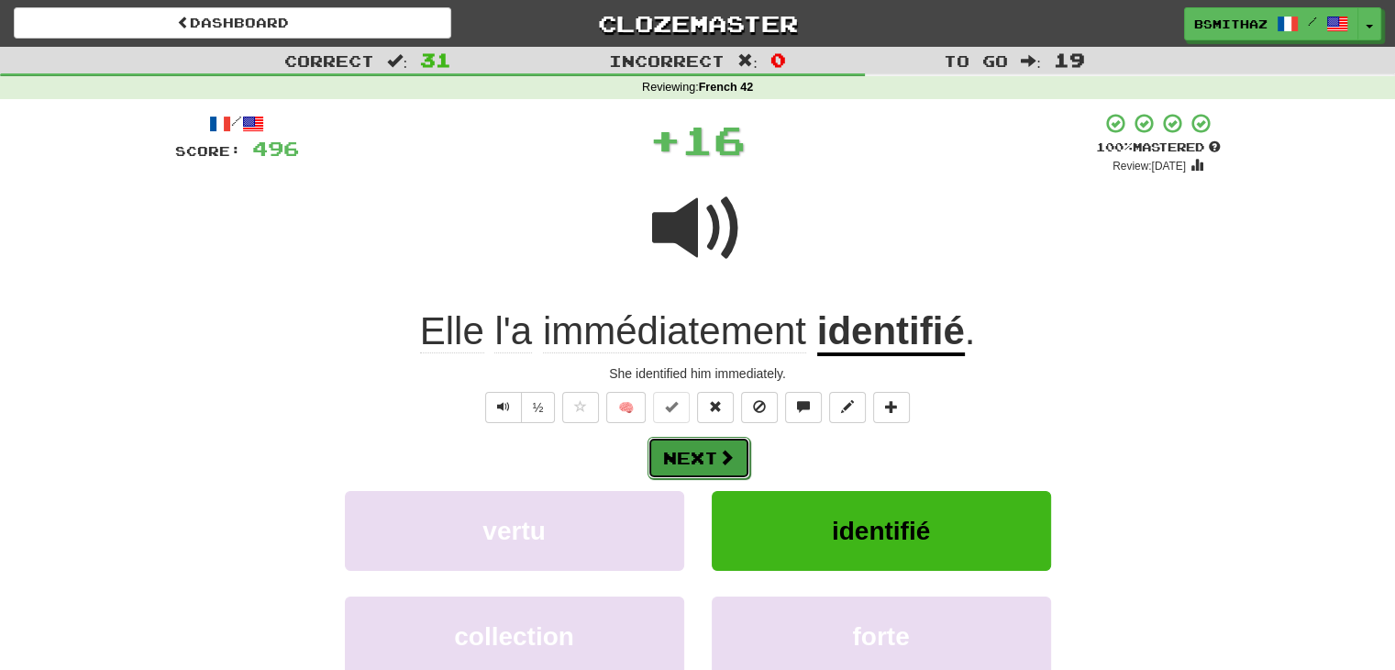
click at [723, 452] on span at bounding box center [726, 456] width 17 height 17
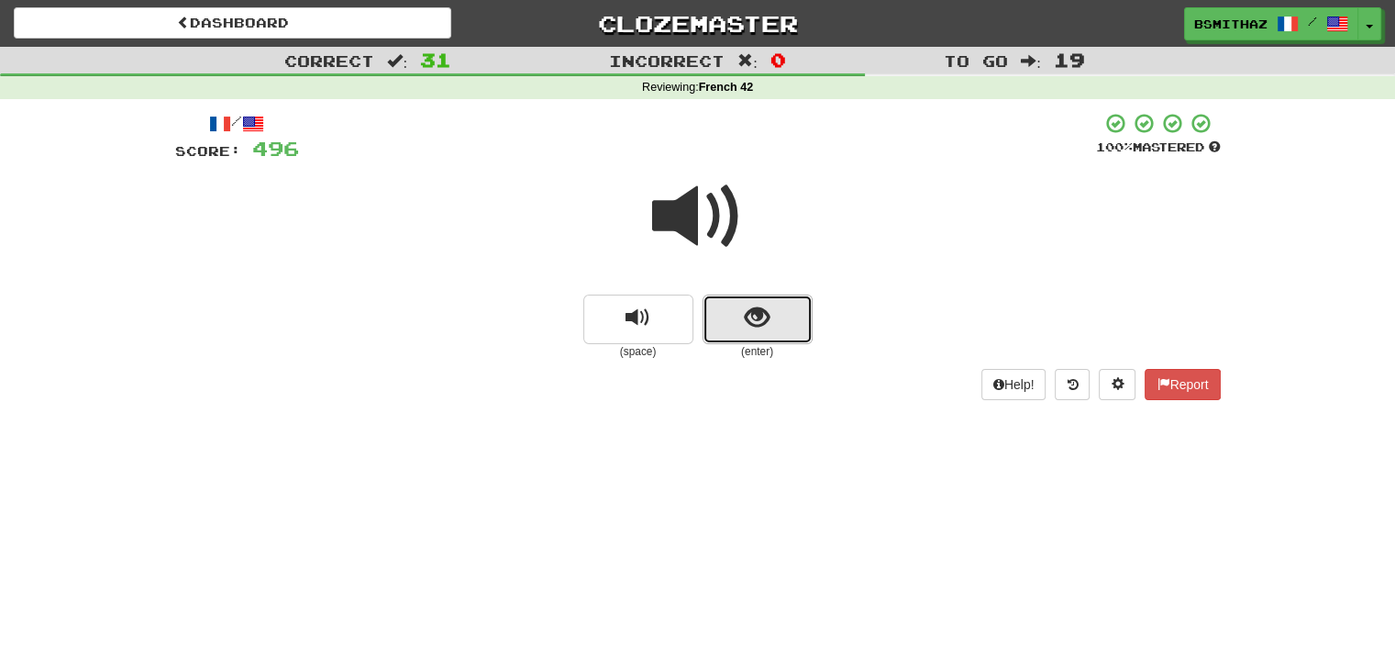
click at [747, 320] on span "show sentence" at bounding box center [757, 317] width 25 height 25
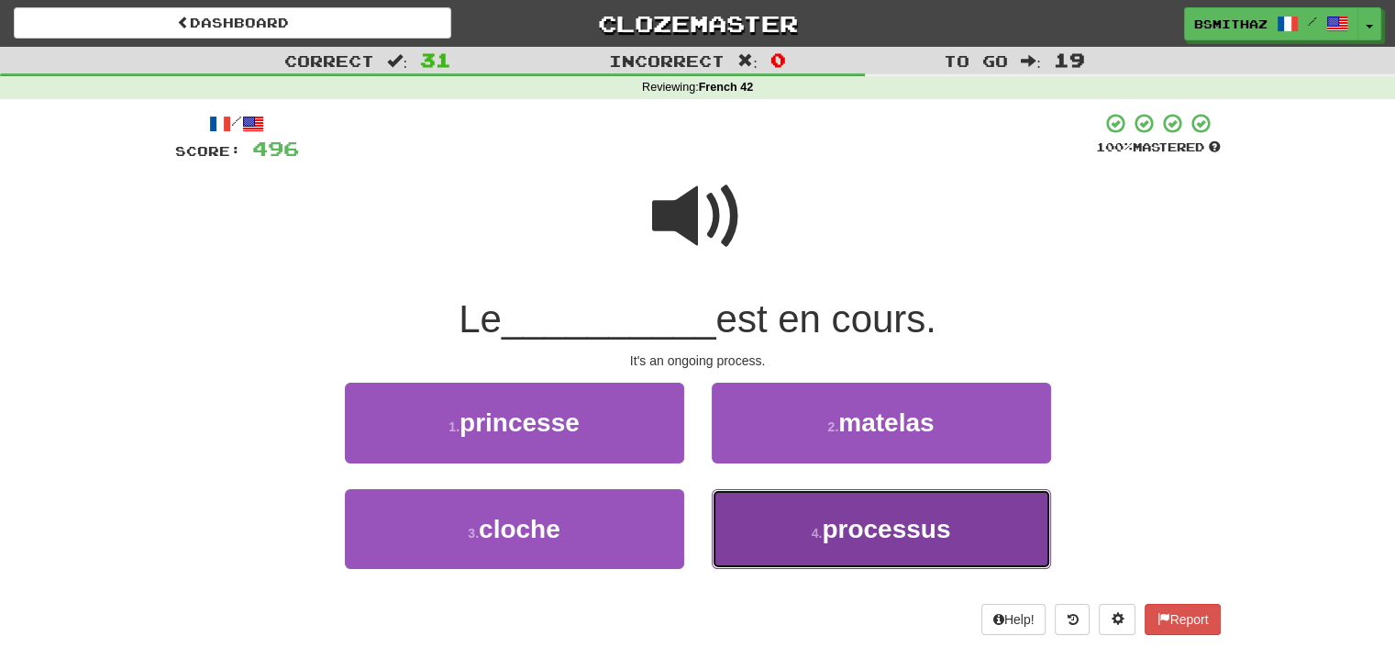
click at [753, 523] on button "4 . processus" at bounding box center [881, 529] width 339 height 80
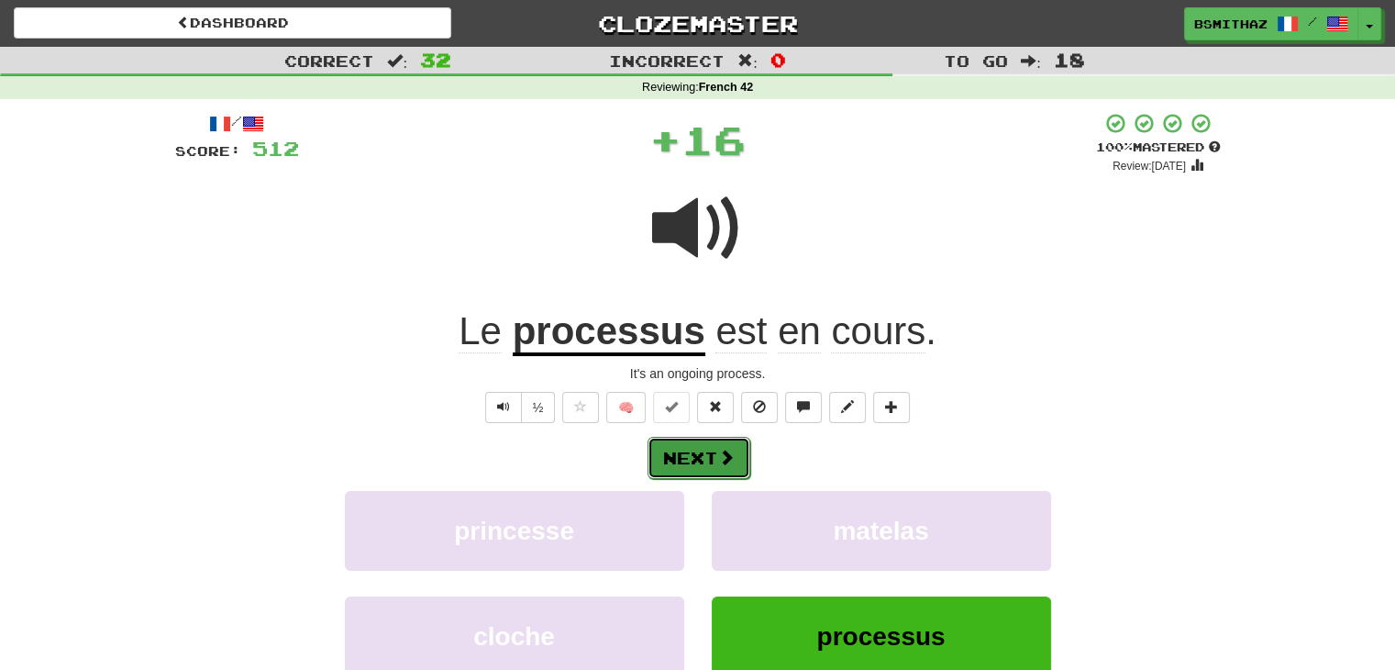
click at [735, 460] on button "Next" at bounding box center [699, 458] width 103 height 42
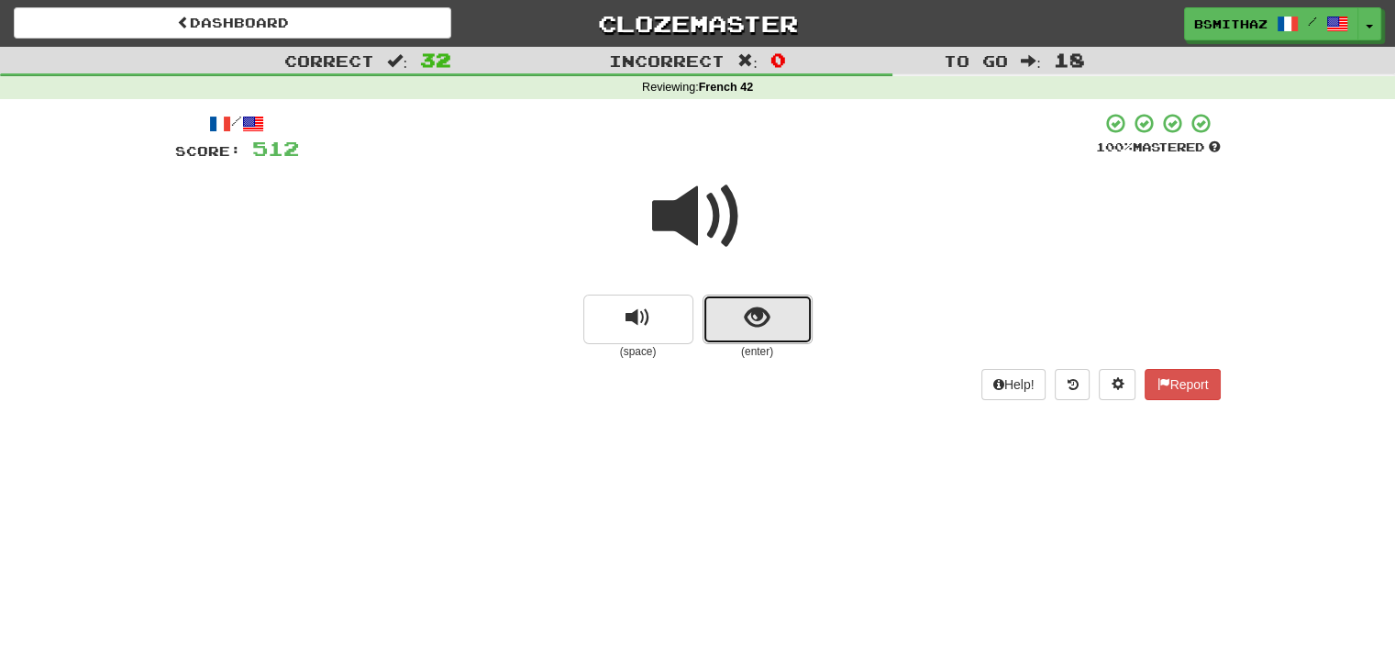
click at [736, 327] on button "show sentence" at bounding box center [758, 319] width 110 height 50
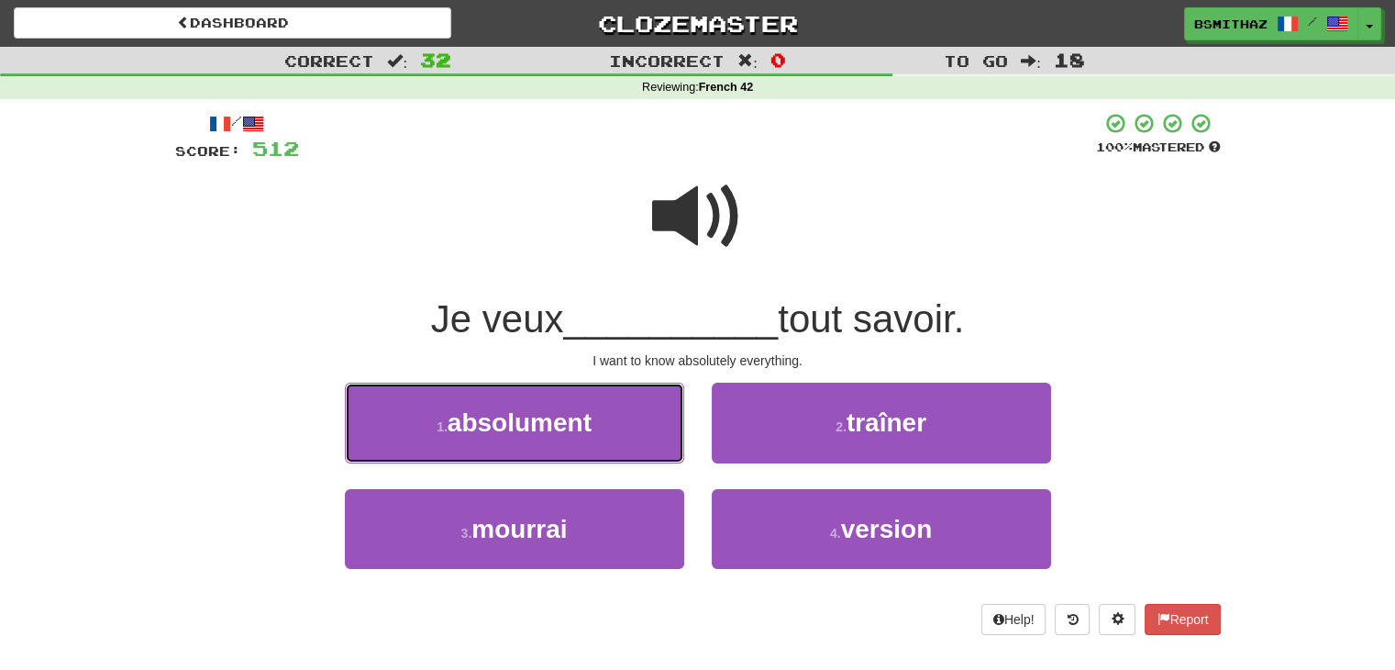
click at [613, 434] on button "1 . absolument" at bounding box center [514, 422] width 339 height 80
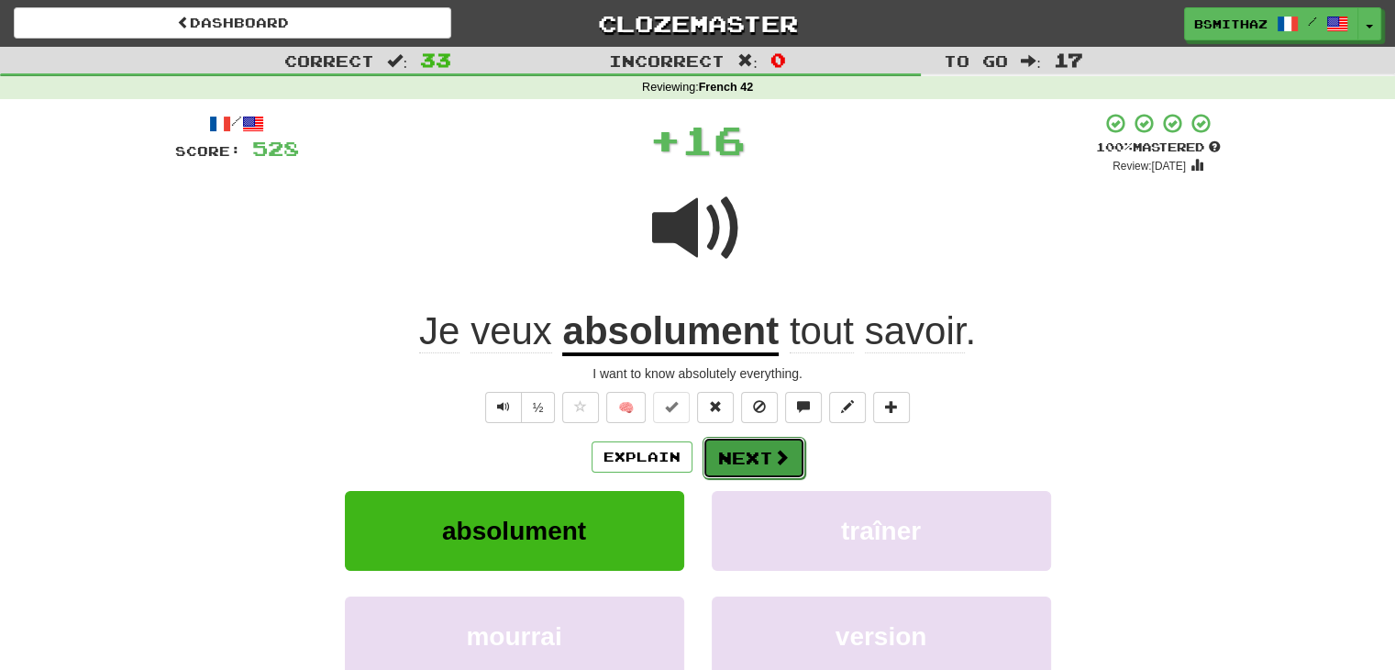
click at [743, 454] on button "Next" at bounding box center [754, 458] width 103 height 42
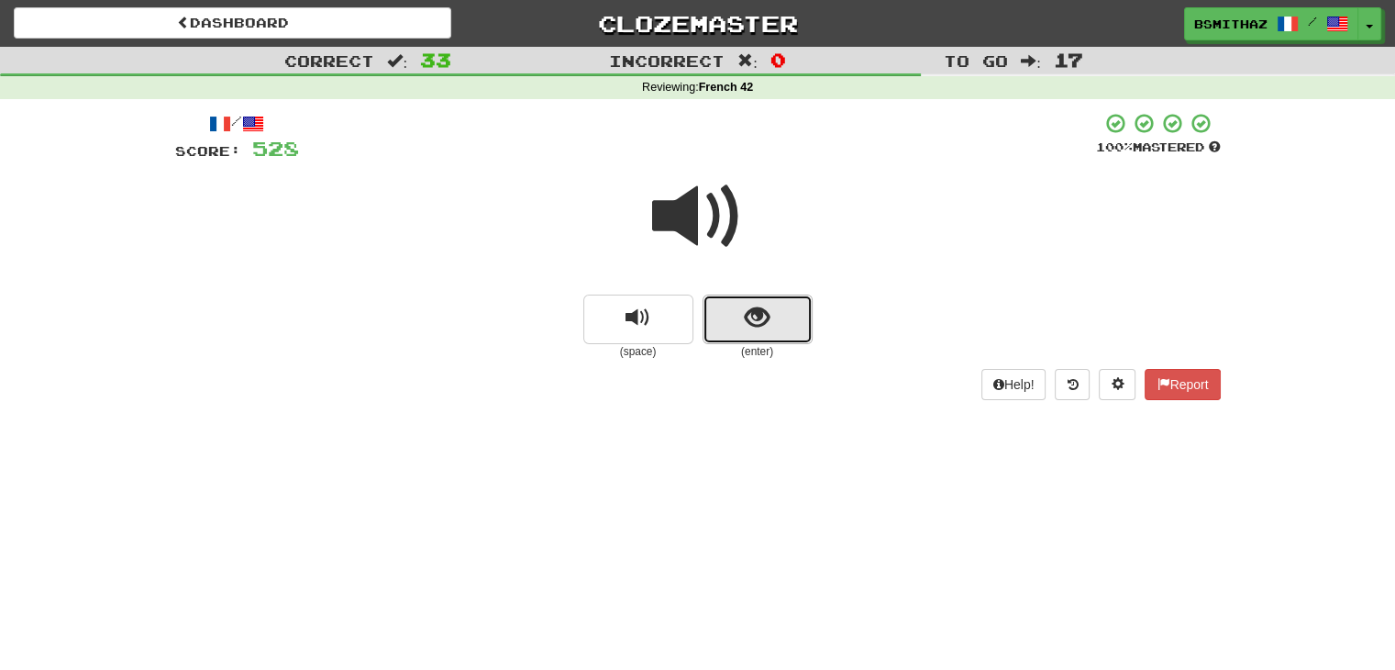
click at [754, 326] on span "show sentence" at bounding box center [757, 317] width 25 height 25
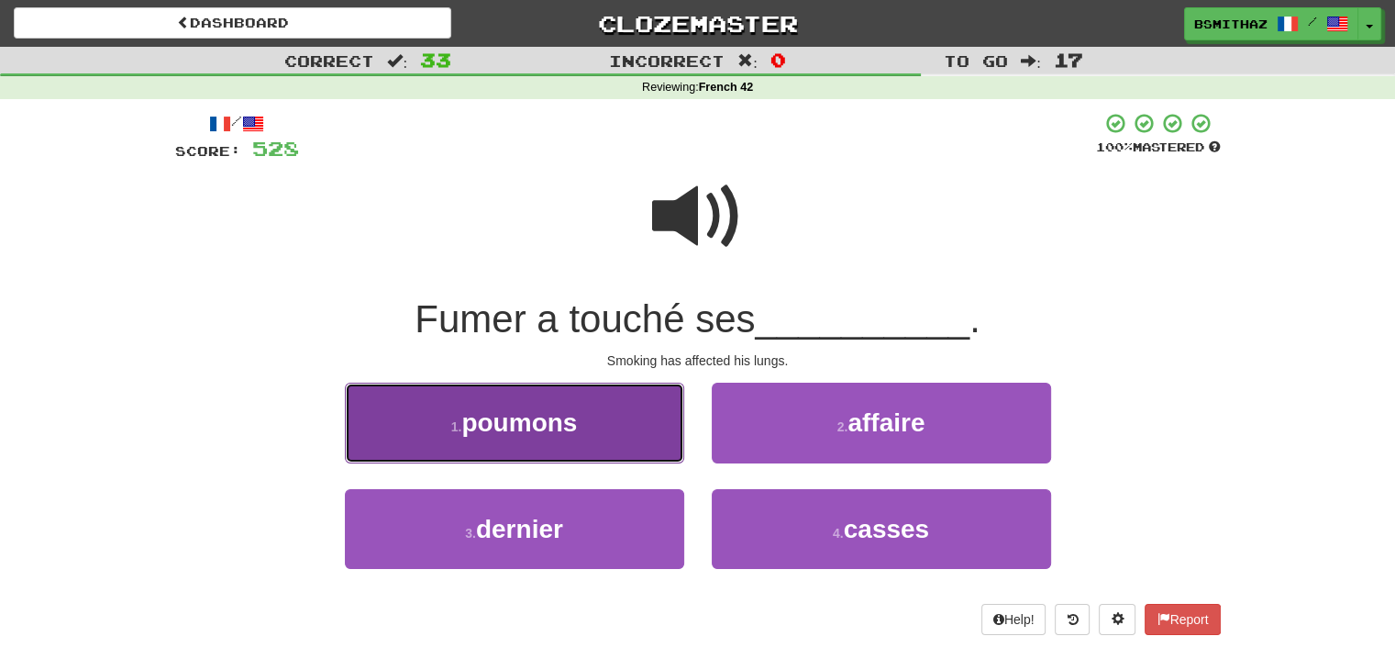
click at [608, 446] on button "1 . poumons" at bounding box center [514, 422] width 339 height 80
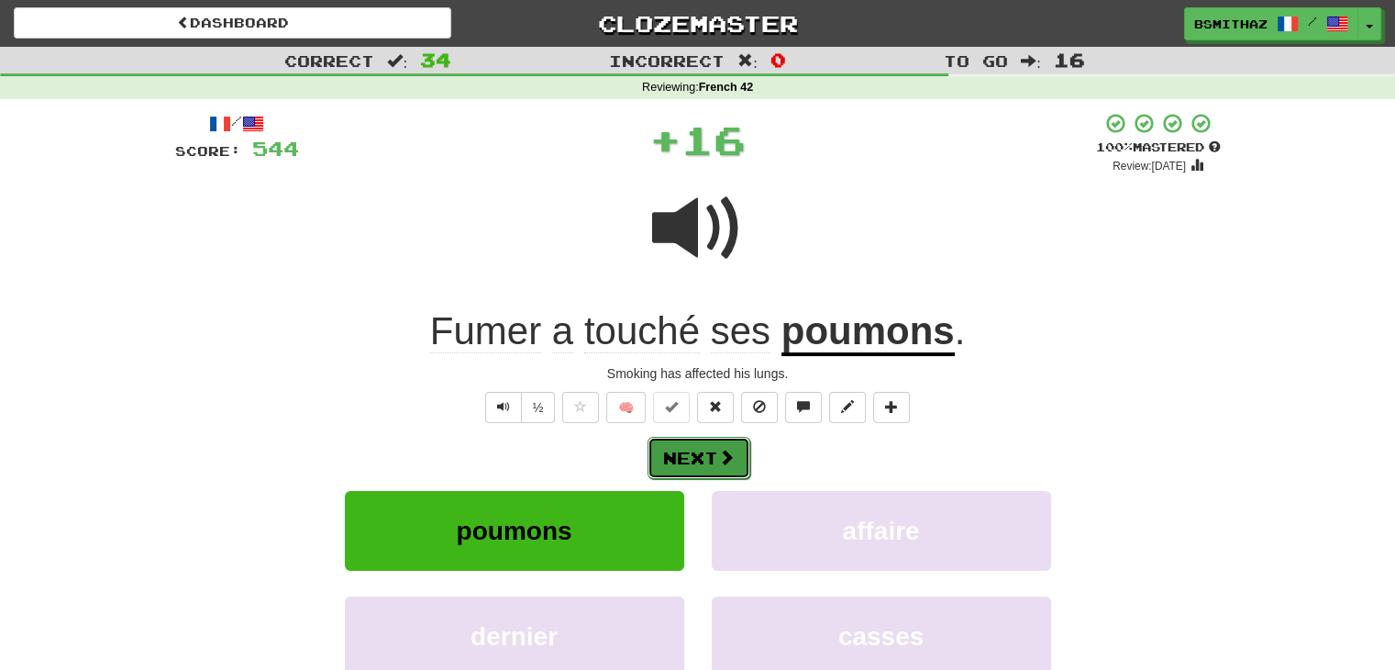
click at [701, 462] on button "Next" at bounding box center [699, 458] width 103 height 42
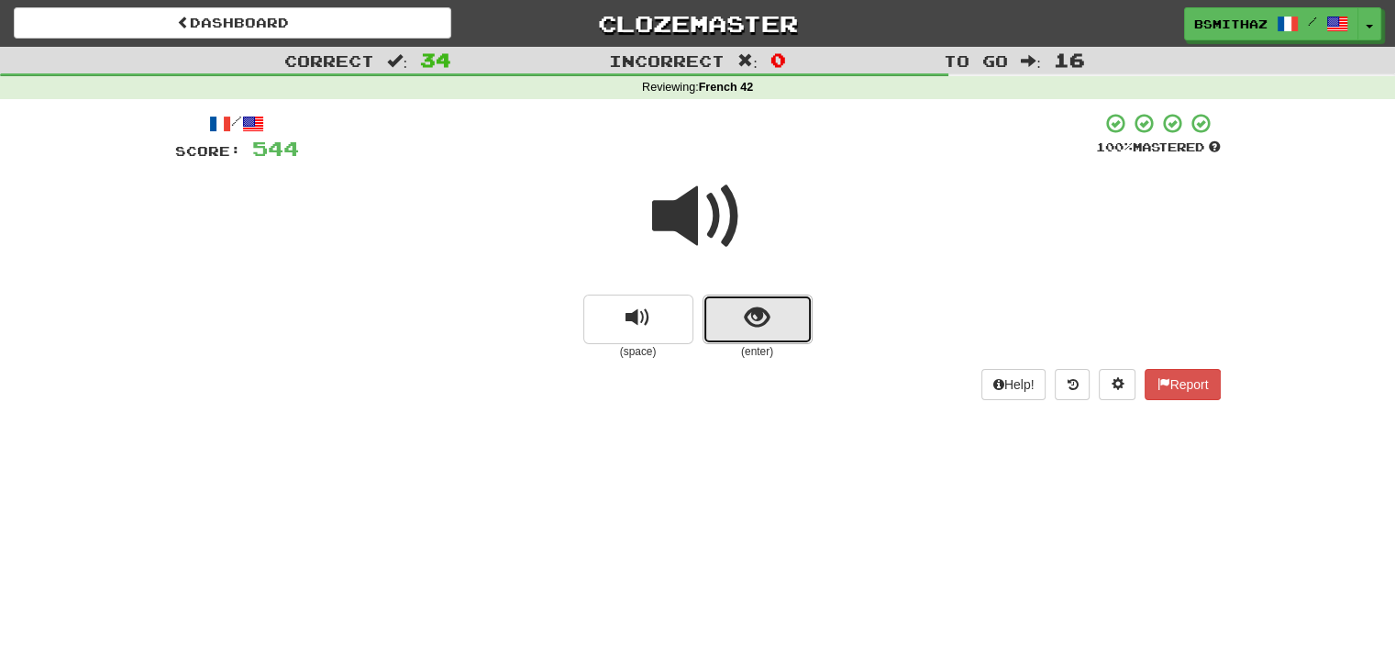
click at [734, 314] on button "show sentence" at bounding box center [758, 319] width 110 height 50
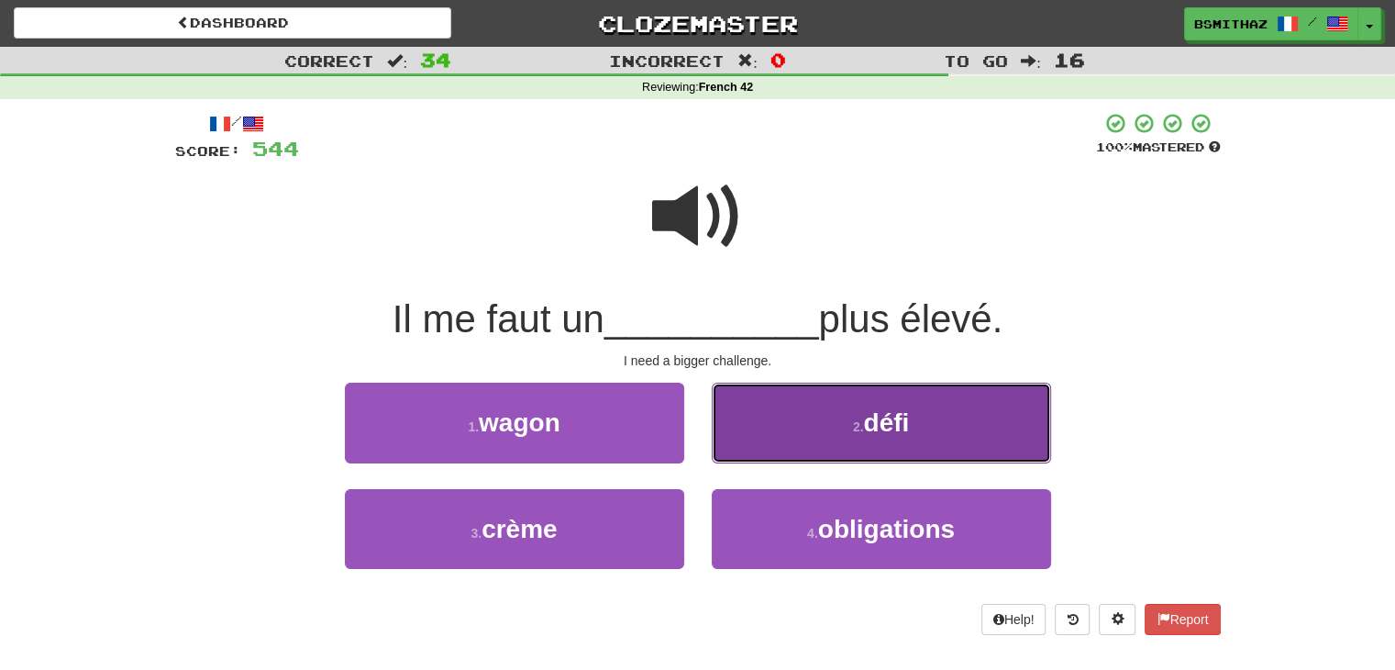
click at [756, 445] on button "2 . défi" at bounding box center [881, 422] width 339 height 80
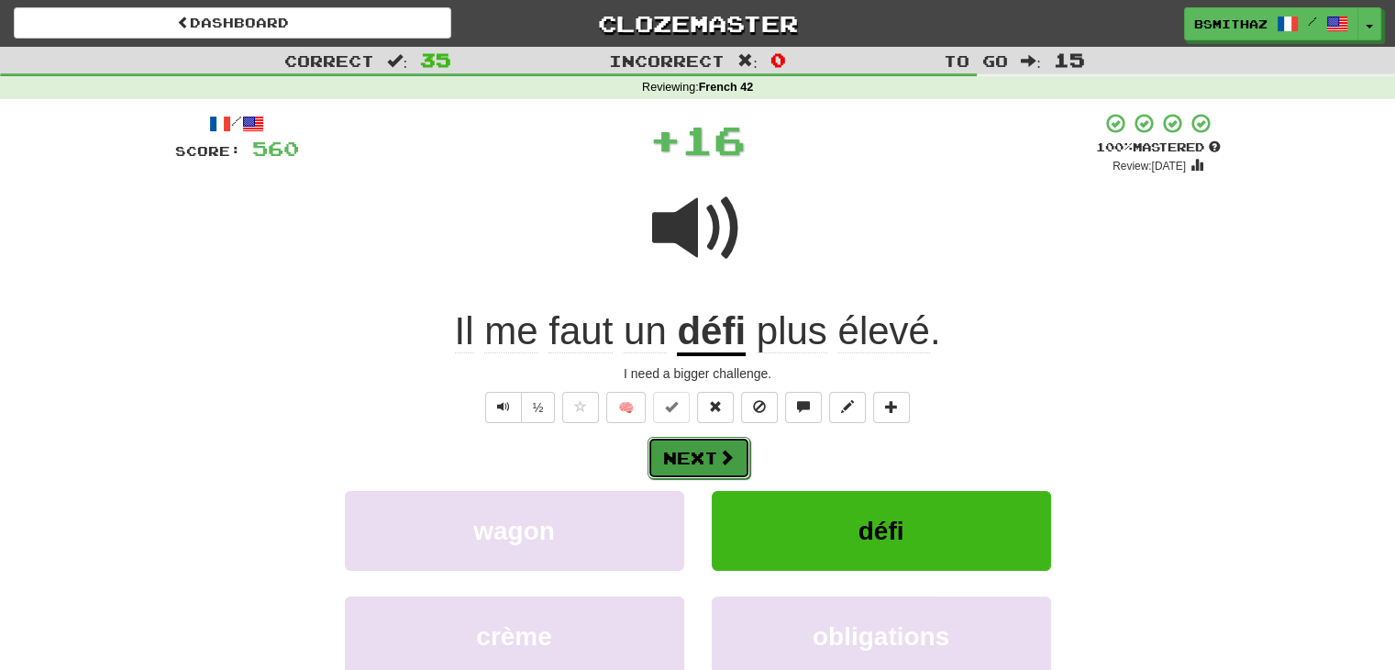
click at [698, 459] on button "Next" at bounding box center [699, 458] width 103 height 42
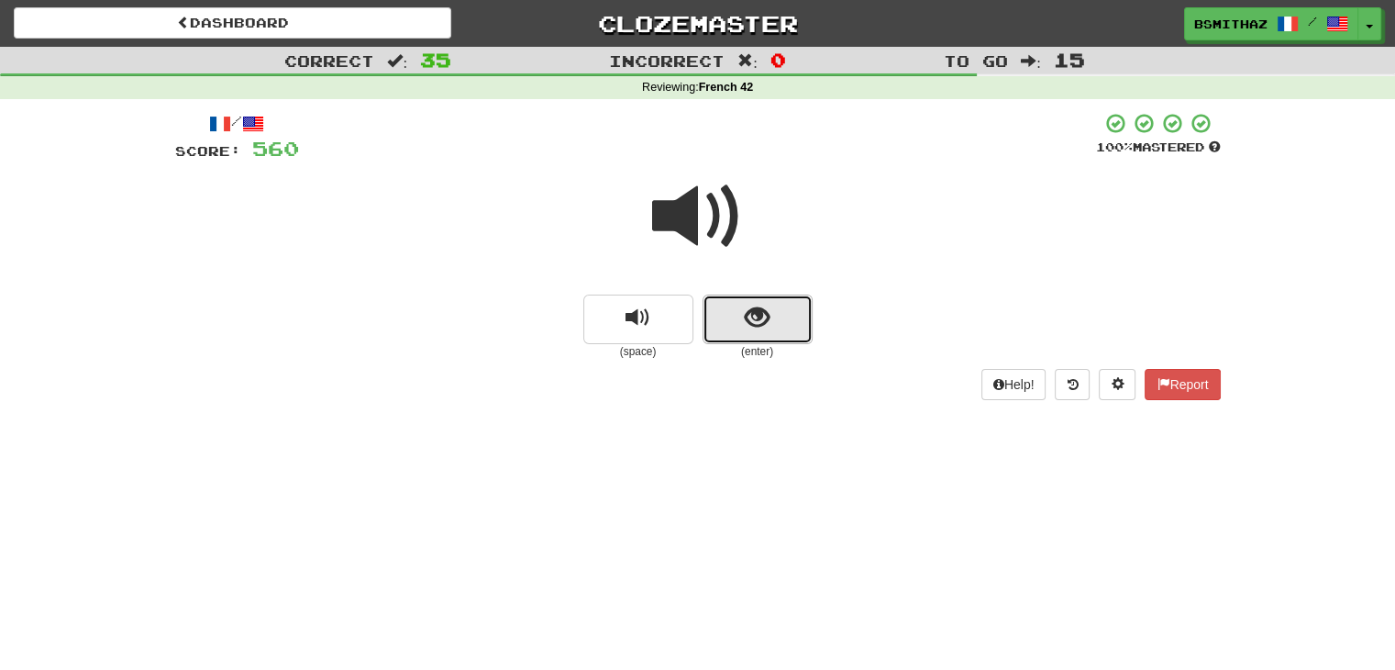
click at [735, 316] on button "show sentence" at bounding box center [758, 319] width 110 height 50
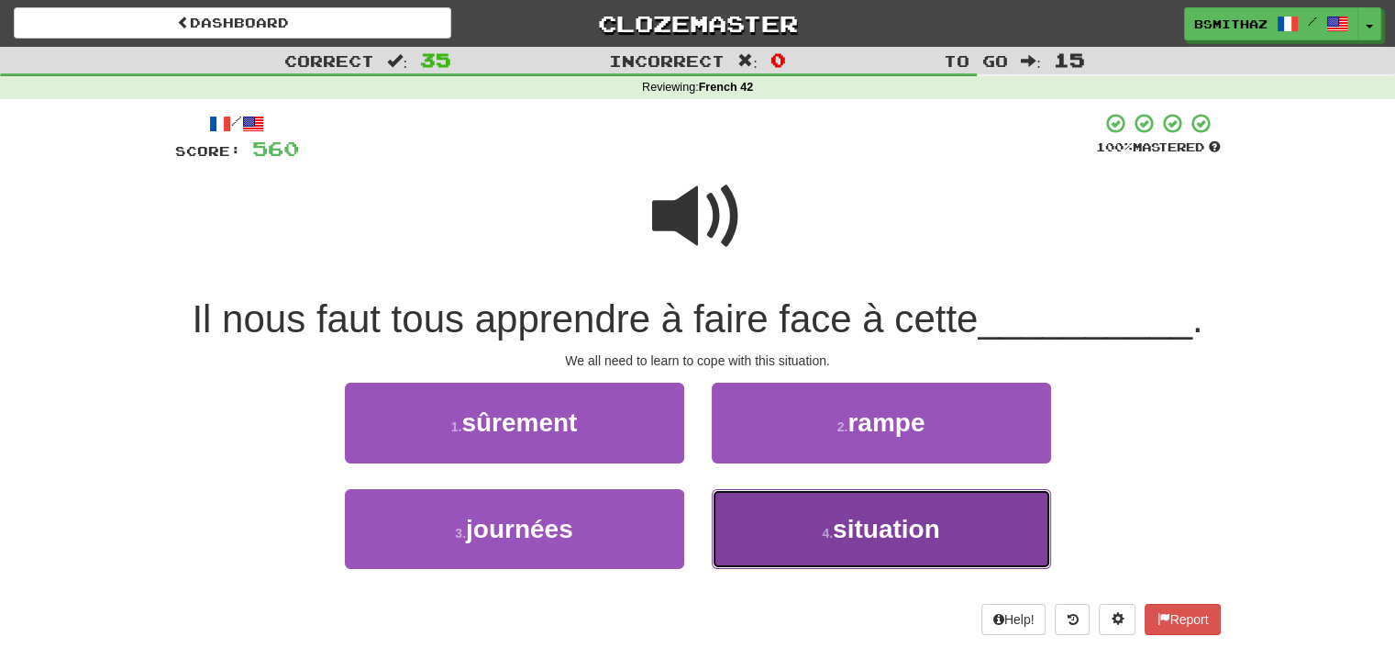
click at [768, 528] on button "4 . situation" at bounding box center [881, 529] width 339 height 80
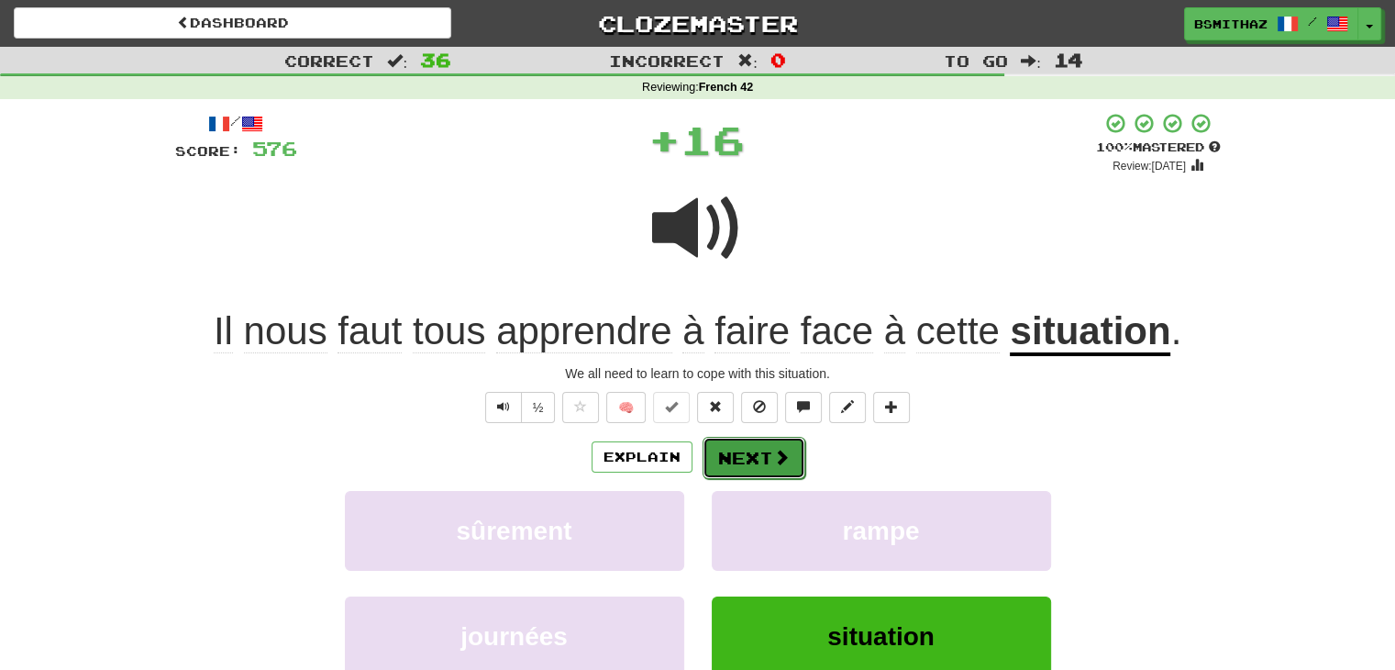
click at [726, 448] on button "Next" at bounding box center [754, 458] width 103 height 42
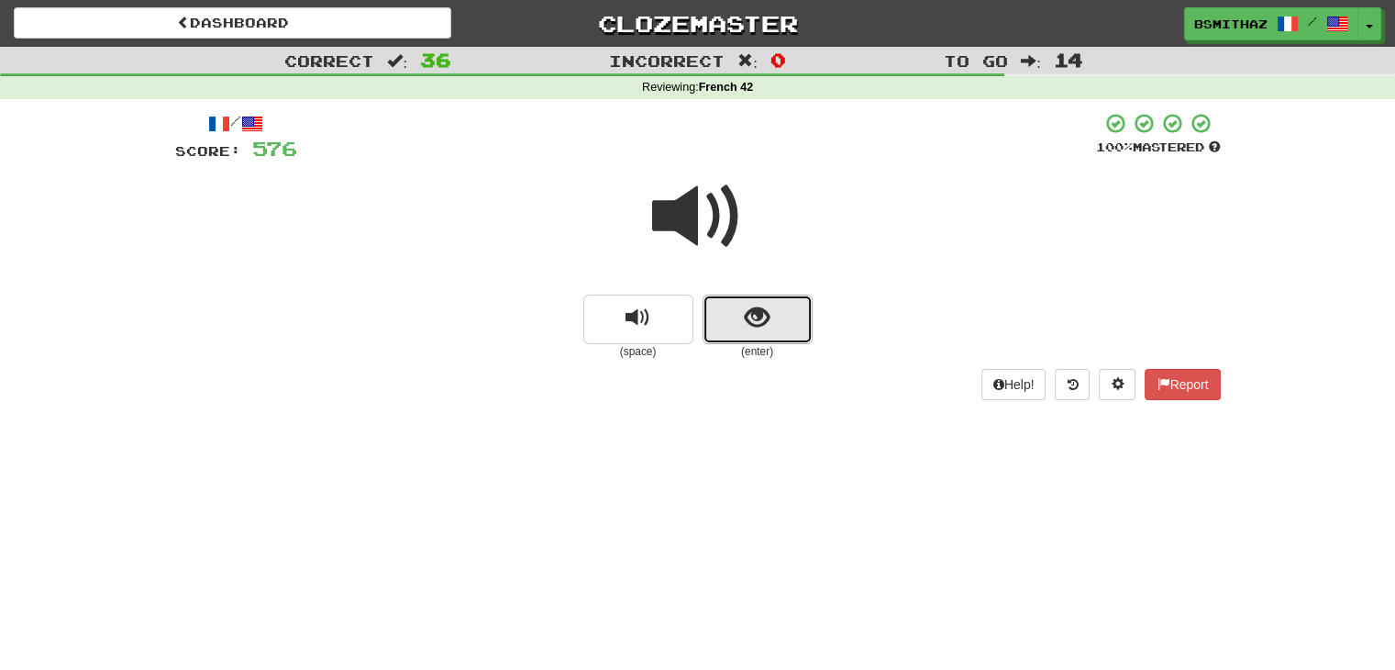
click at [726, 328] on button "show sentence" at bounding box center [758, 319] width 110 height 50
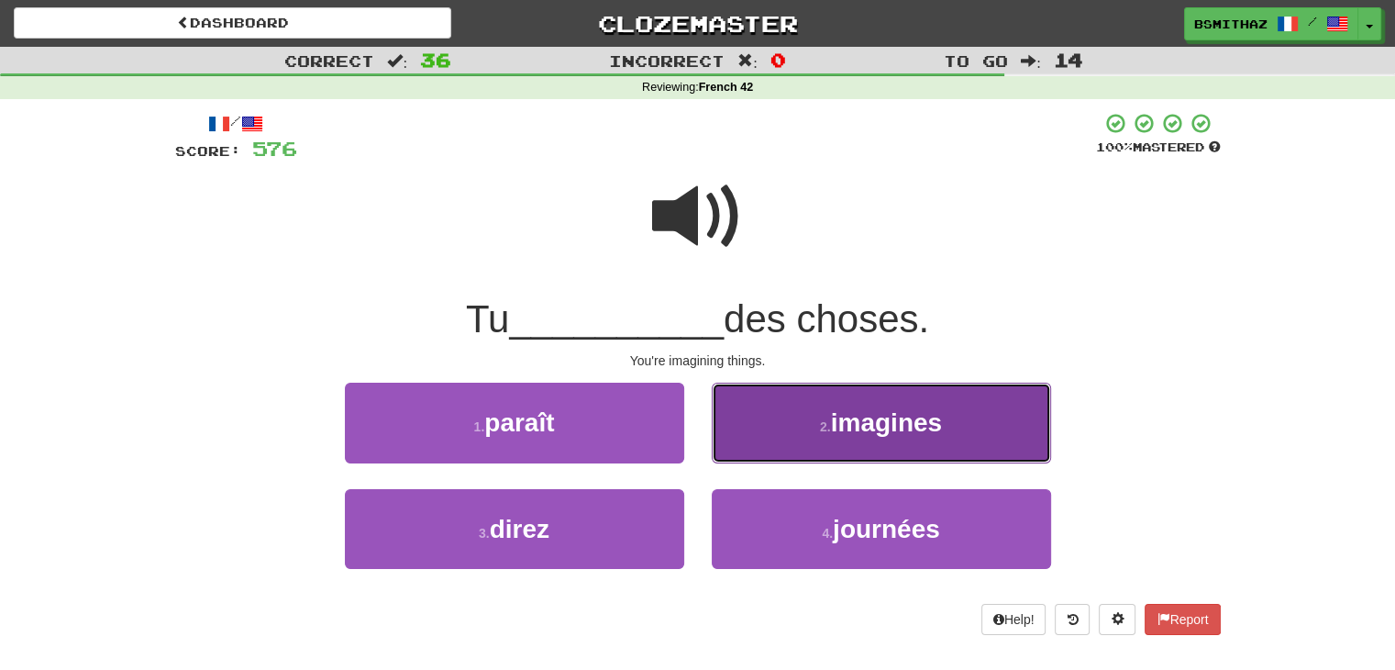
click at [728, 433] on button "2 . imagines" at bounding box center [881, 422] width 339 height 80
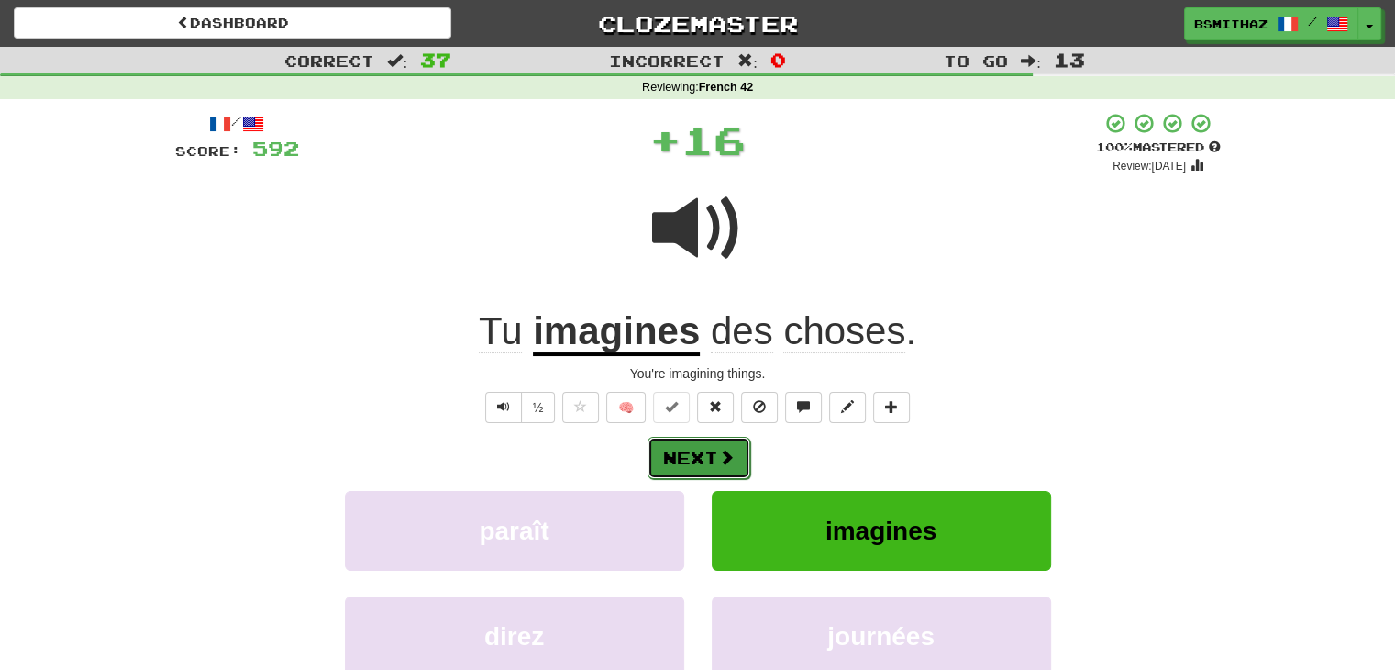
click at [701, 449] on button "Next" at bounding box center [699, 458] width 103 height 42
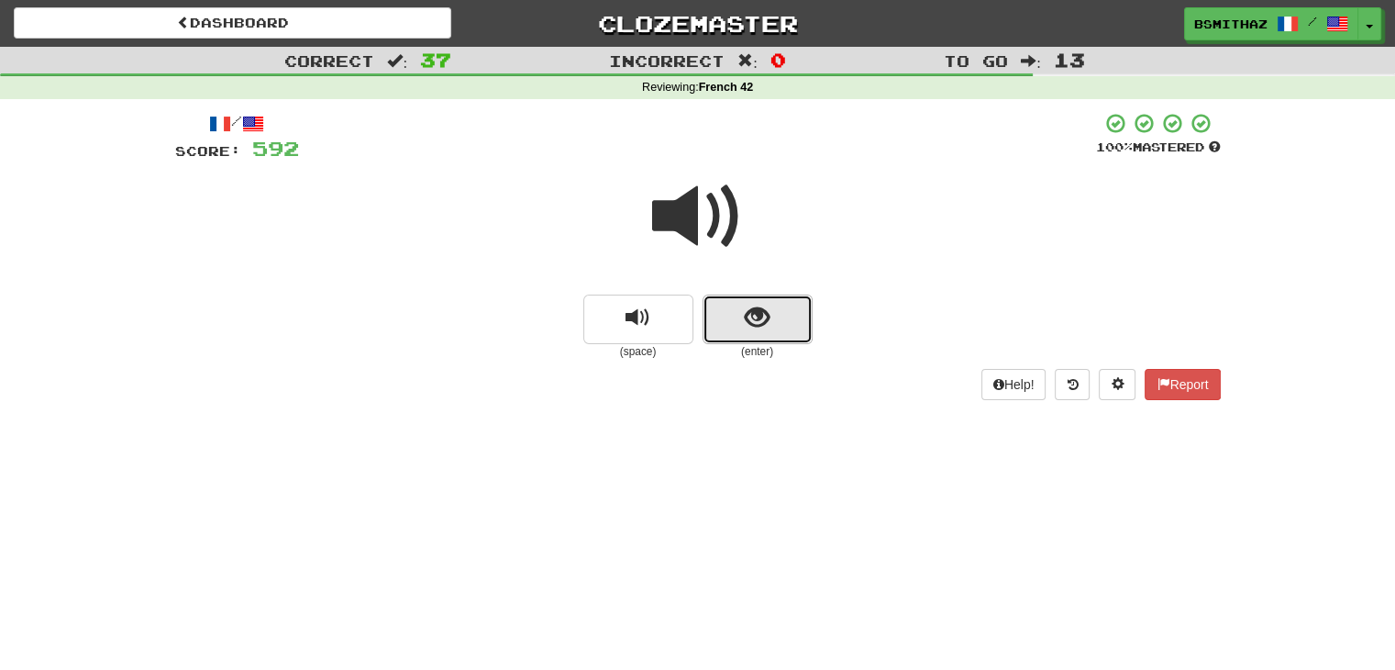
click at [738, 314] on button "show sentence" at bounding box center [758, 319] width 110 height 50
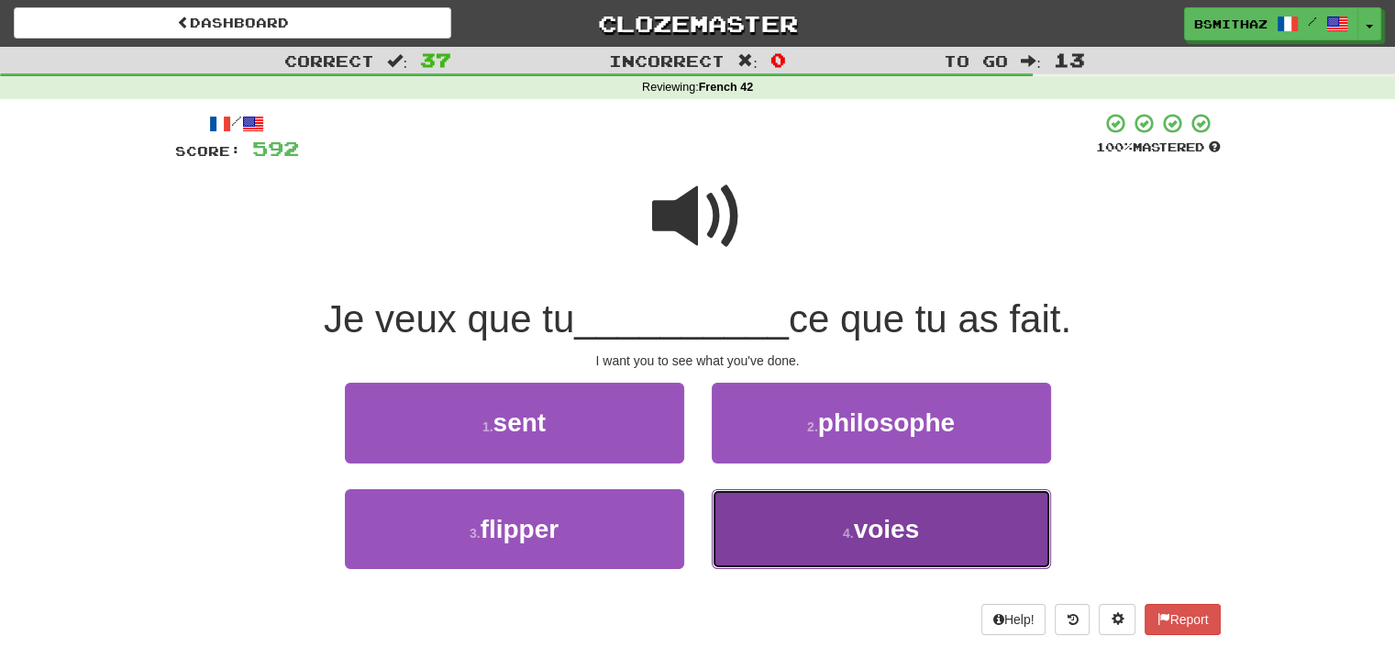
click at [768, 515] on button "4 . voies" at bounding box center [881, 529] width 339 height 80
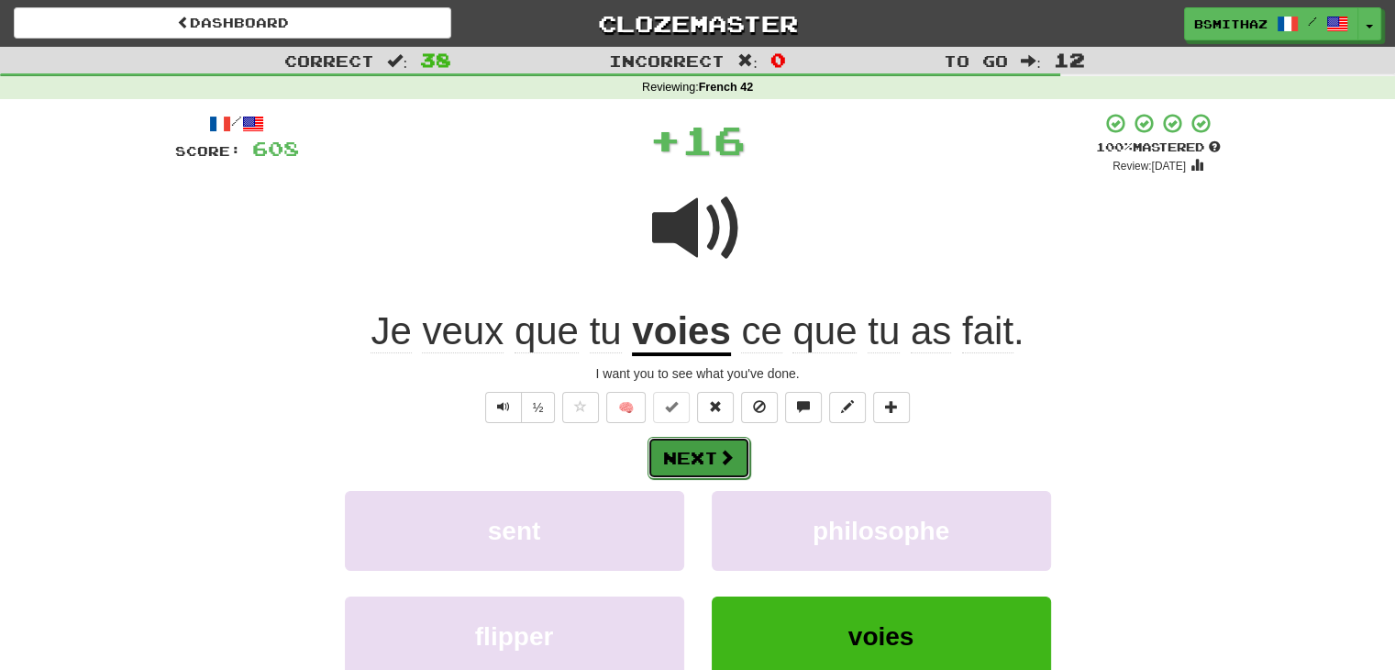
click at [719, 455] on span at bounding box center [726, 456] width 17 height 17
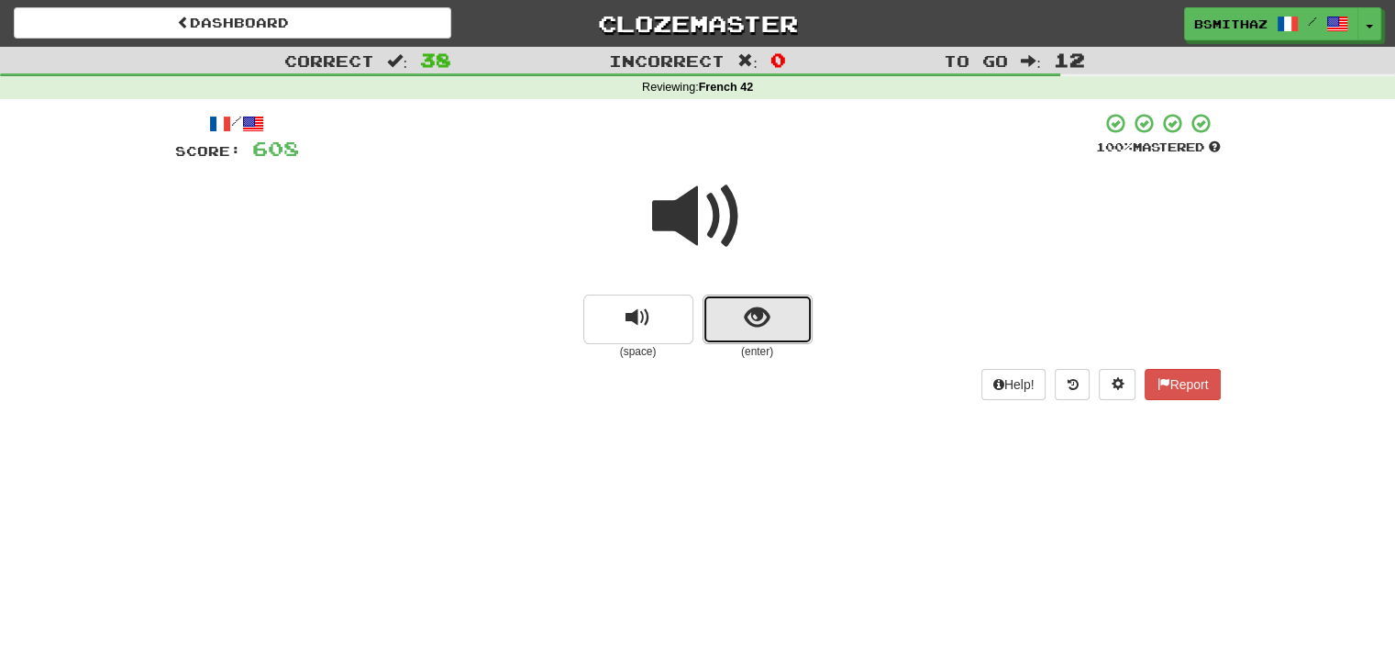
click at [792, 312] on button "show sentence" at bounding box center [758, 319] width 110 height 50
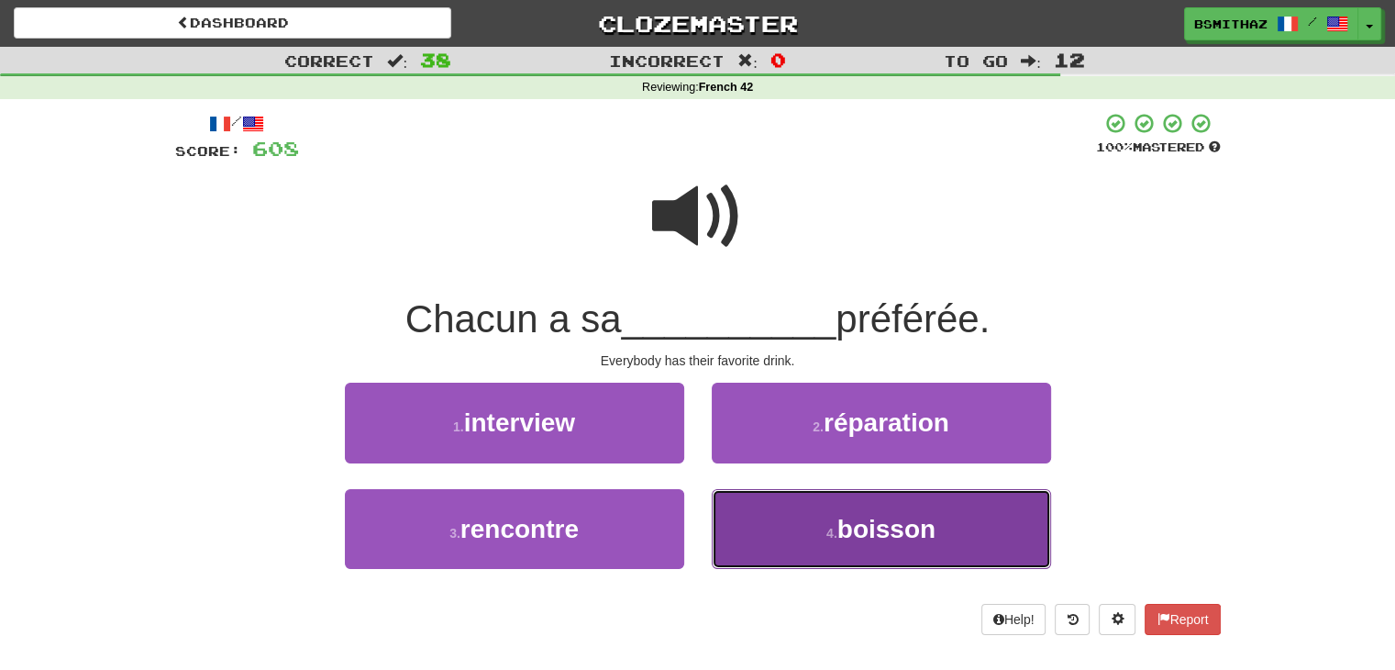
click at [778, 533] on button "4 . boisson" at bounding box center [881, 529] width 339 height 80
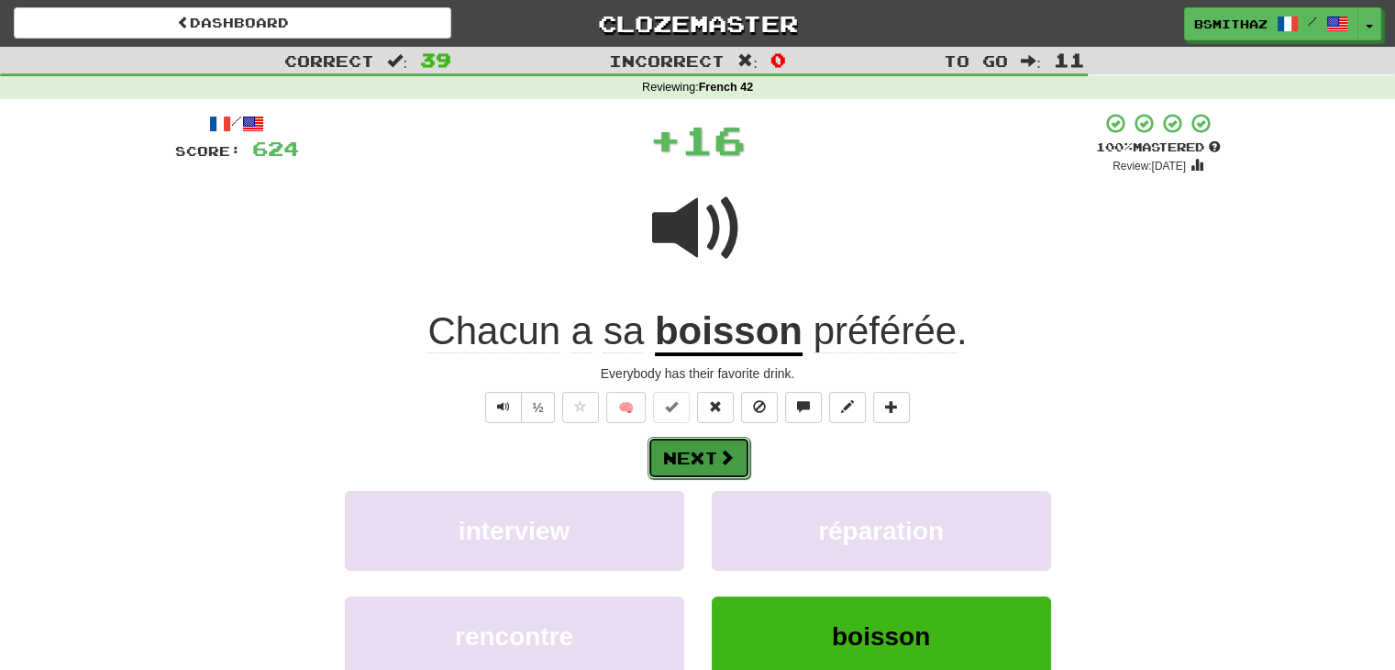
click at [707, 453] on button "Next" at bounding box center [699, 458] width 103 height 42
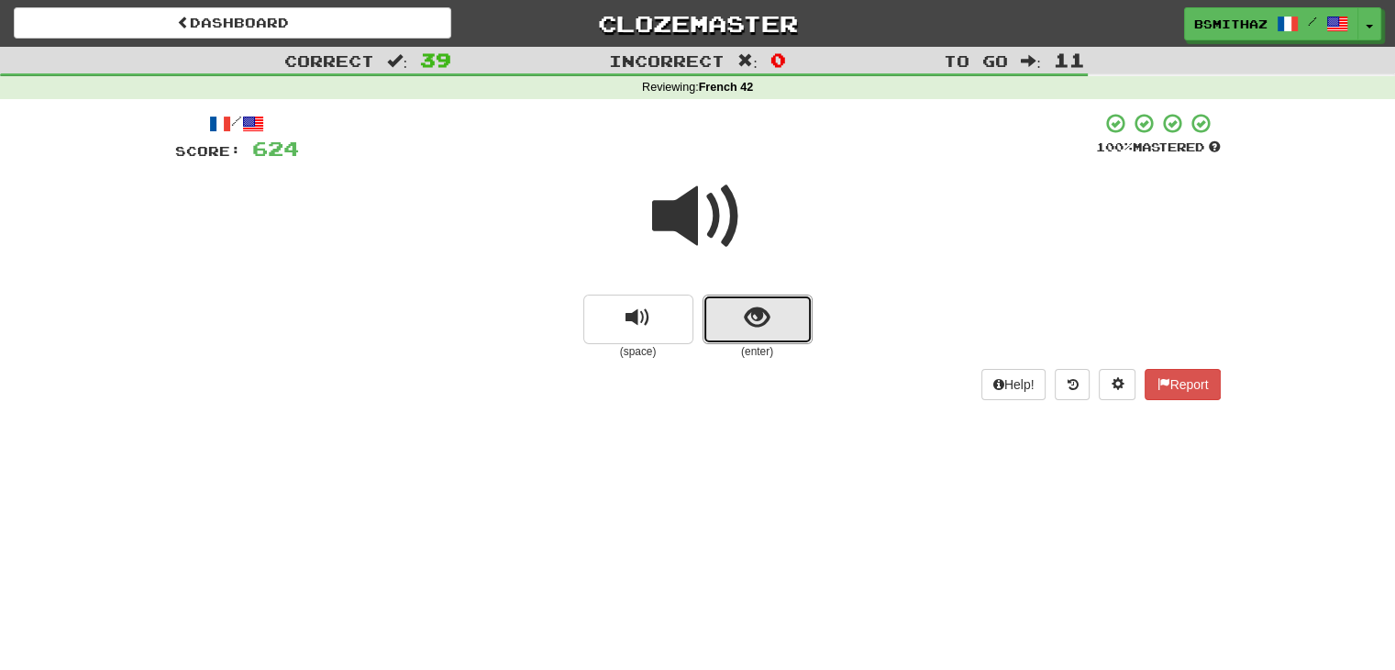
drag, startPoint x: 726, startPoint y: 328, endPoint x: 718, endPoint y: 349, distance: 22.7
click at [725, 337] on button "show sentence" at bounding box center [758, 319] width 110 height 50
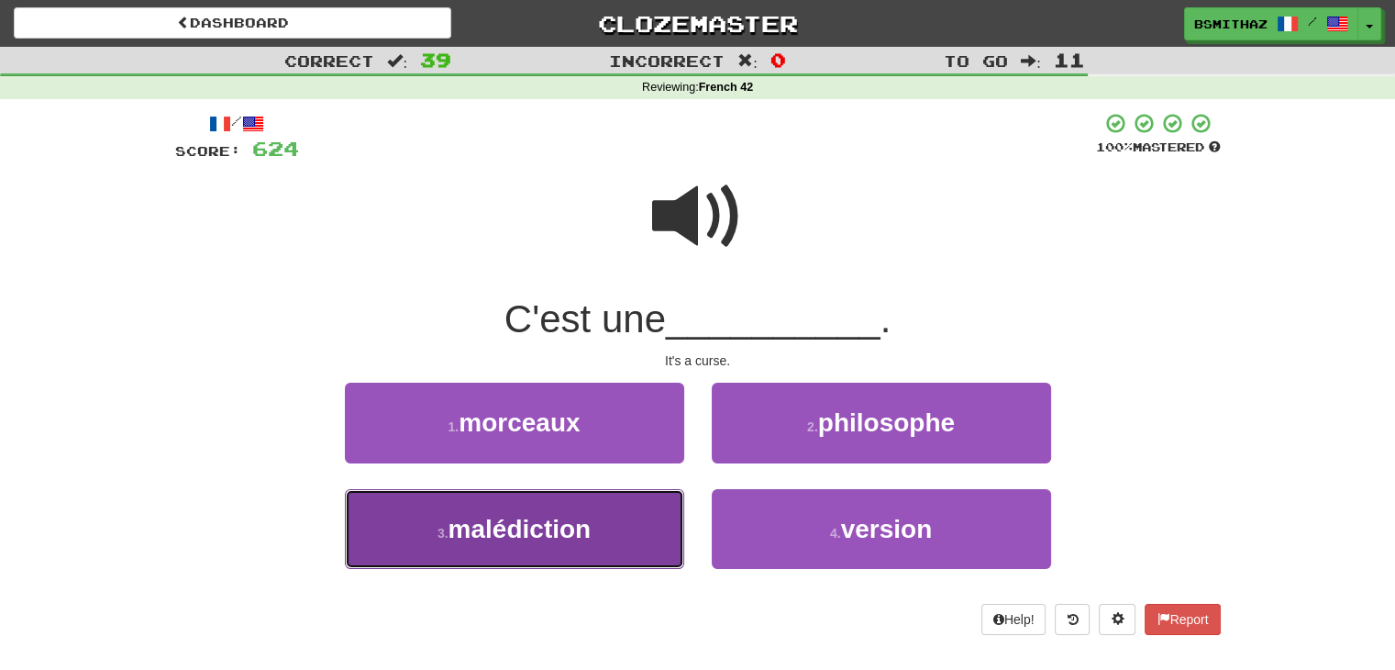
click at [552, 526] on span "malédiction" at bounding box center [519, 529] width 143 height 28
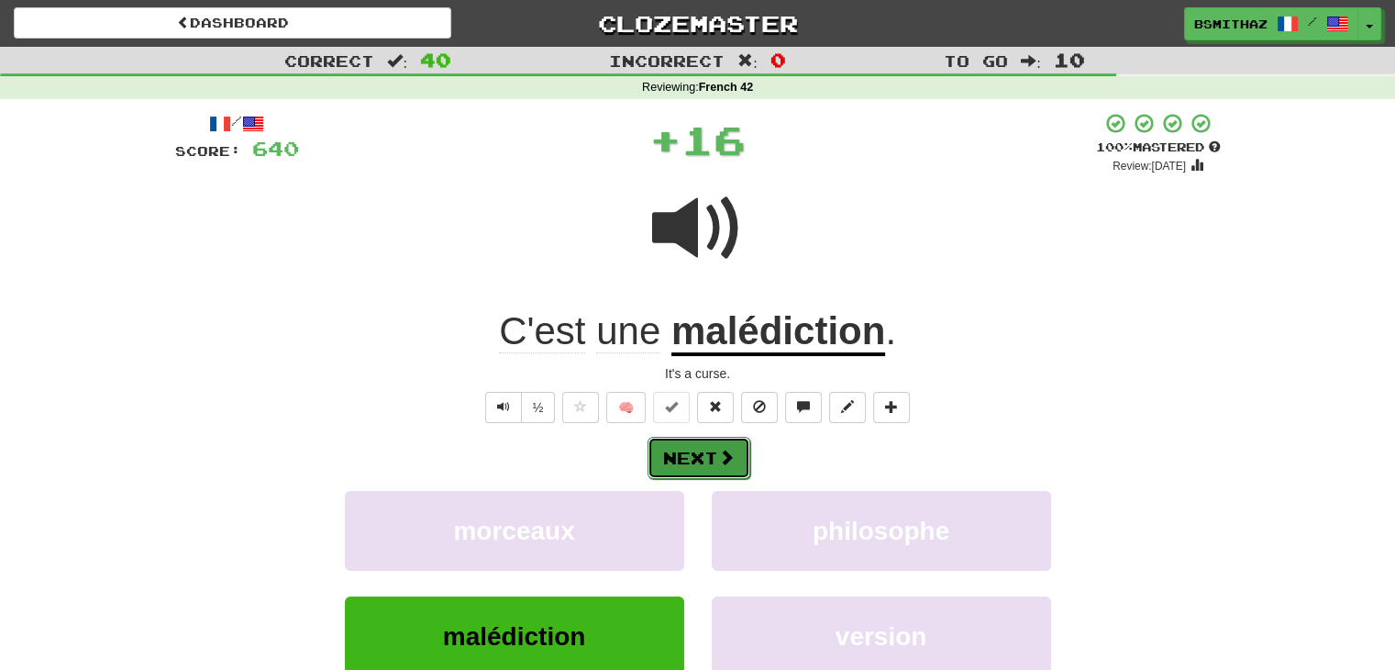
click at [703, 462] on button "Next" at bounding box center [699, 458] width 103 height 42
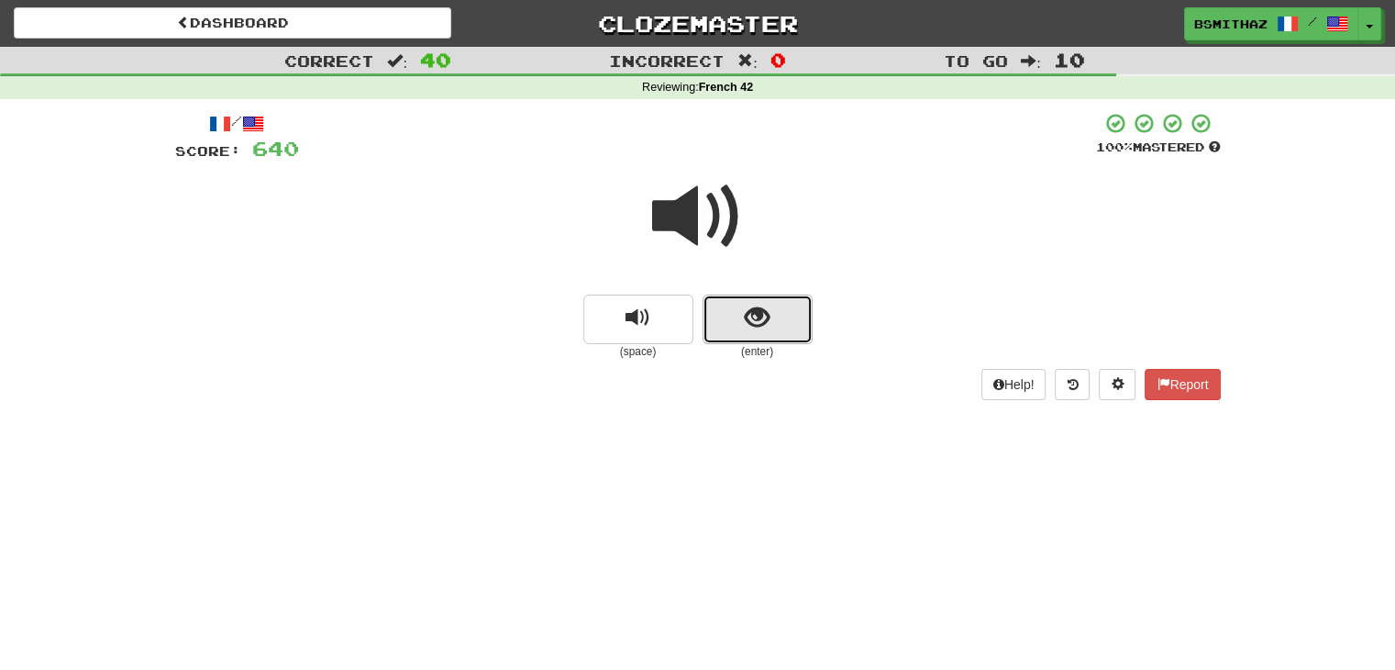
click at [734, 316] on button "show sentence" at bounding box center [758, 319] width 110 height 50
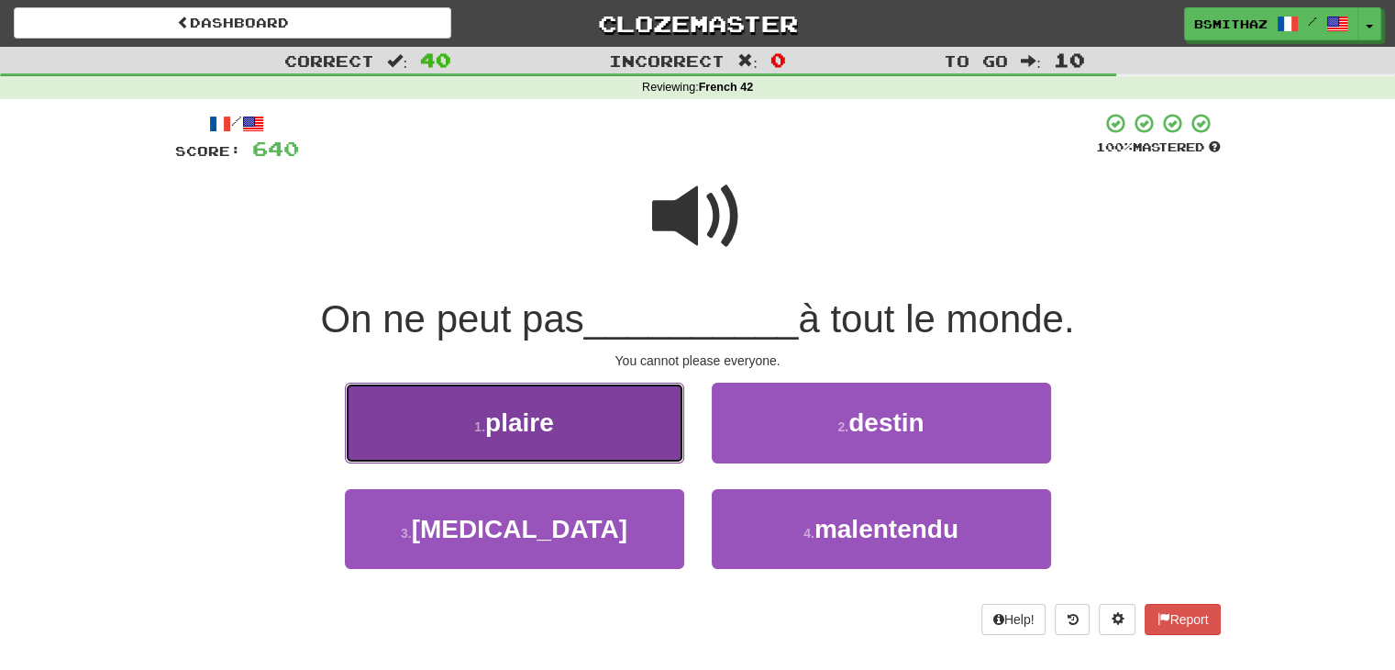
click at [636, 437] on button "1 . plaire" at bounding box center [514, 422] width 339 height 80
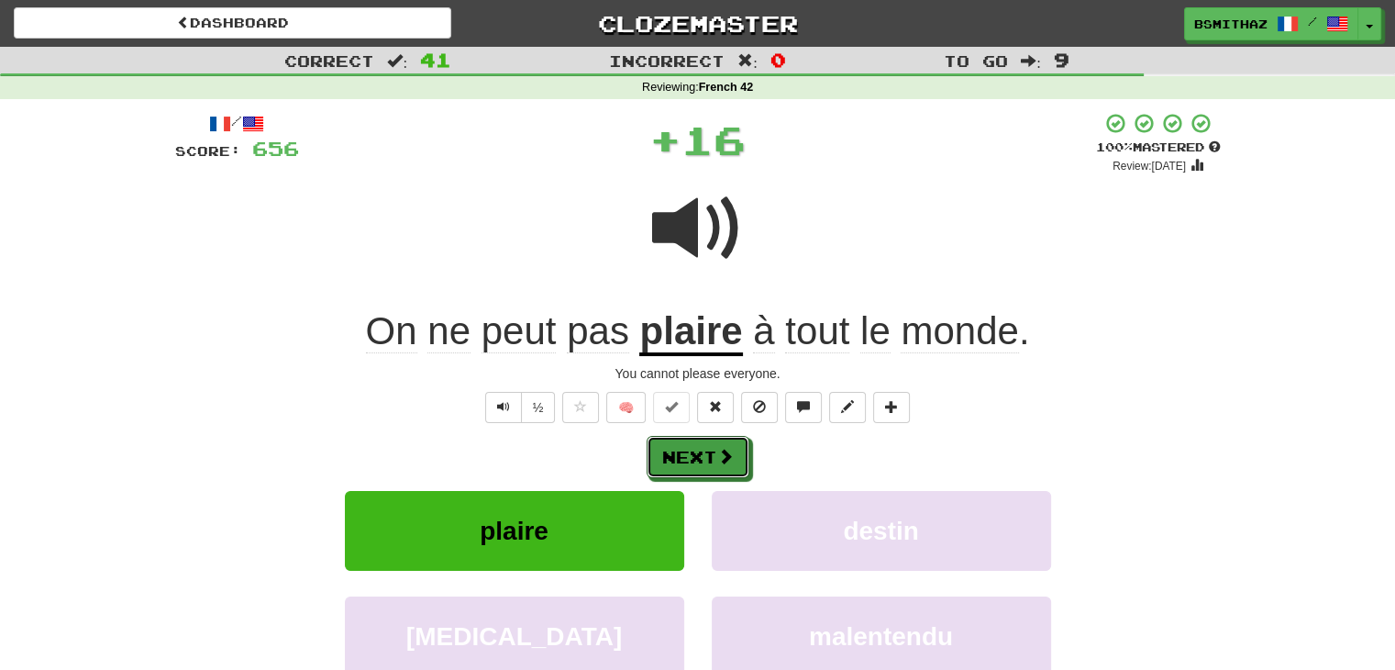
click at [711, 461] on button "Next" at bounding box center [698, 457] width 103 height 42
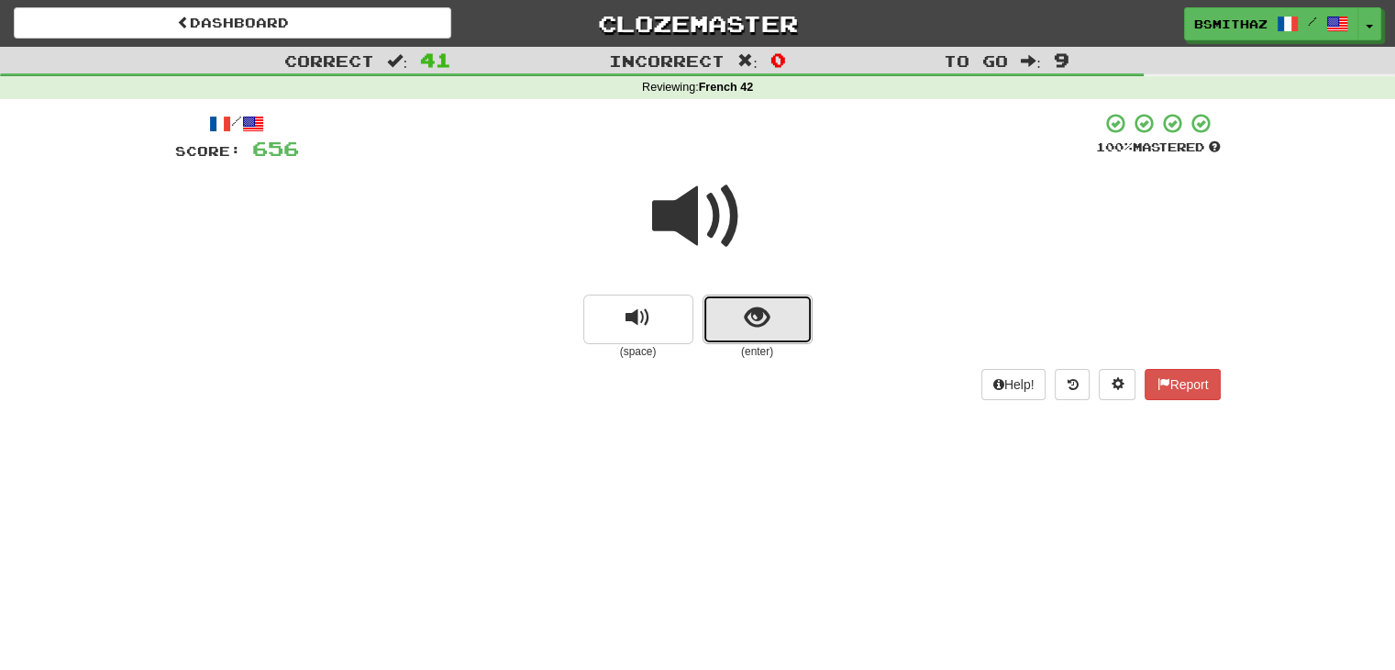
click at [737, 315] on button "show sentence" at bounding box center [758, 319] width 110 height 50
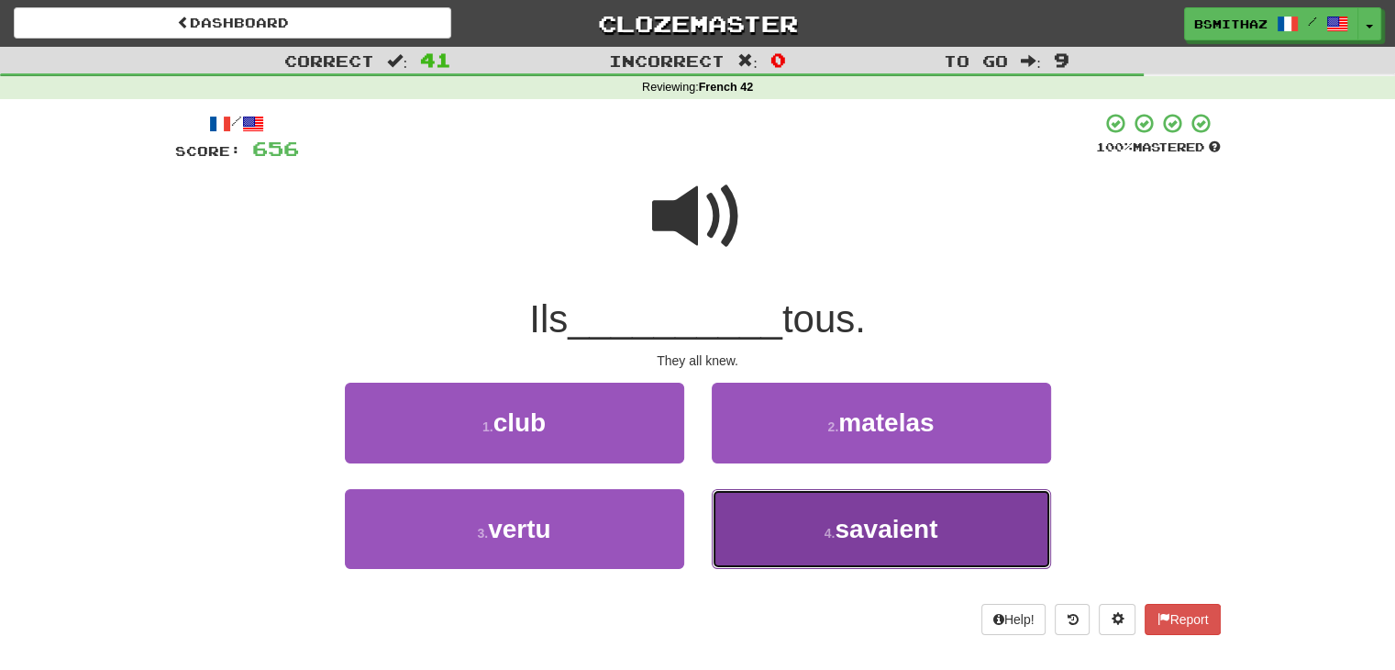
click at [785, 526] on button "4 . savaient" at bounding box center [881, 529] width 339 height 80
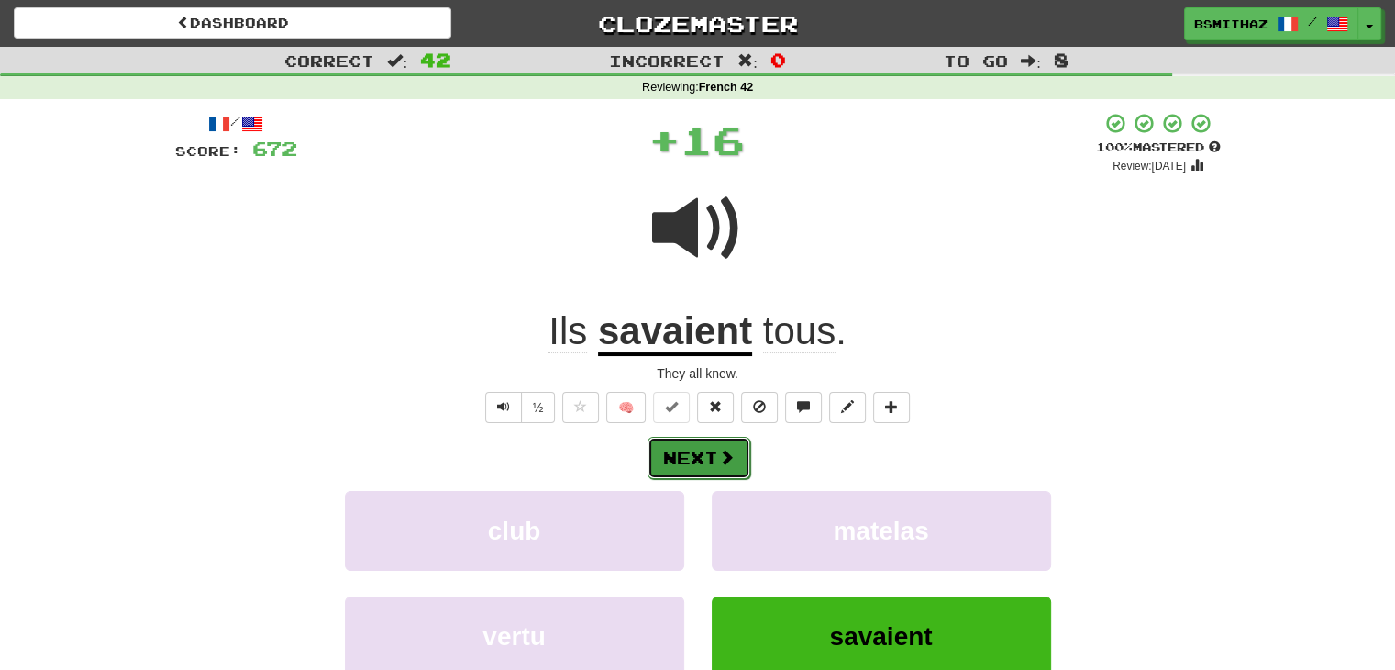
click at [719, 455] on span at bounding box center [726, 456] width 17 height 17
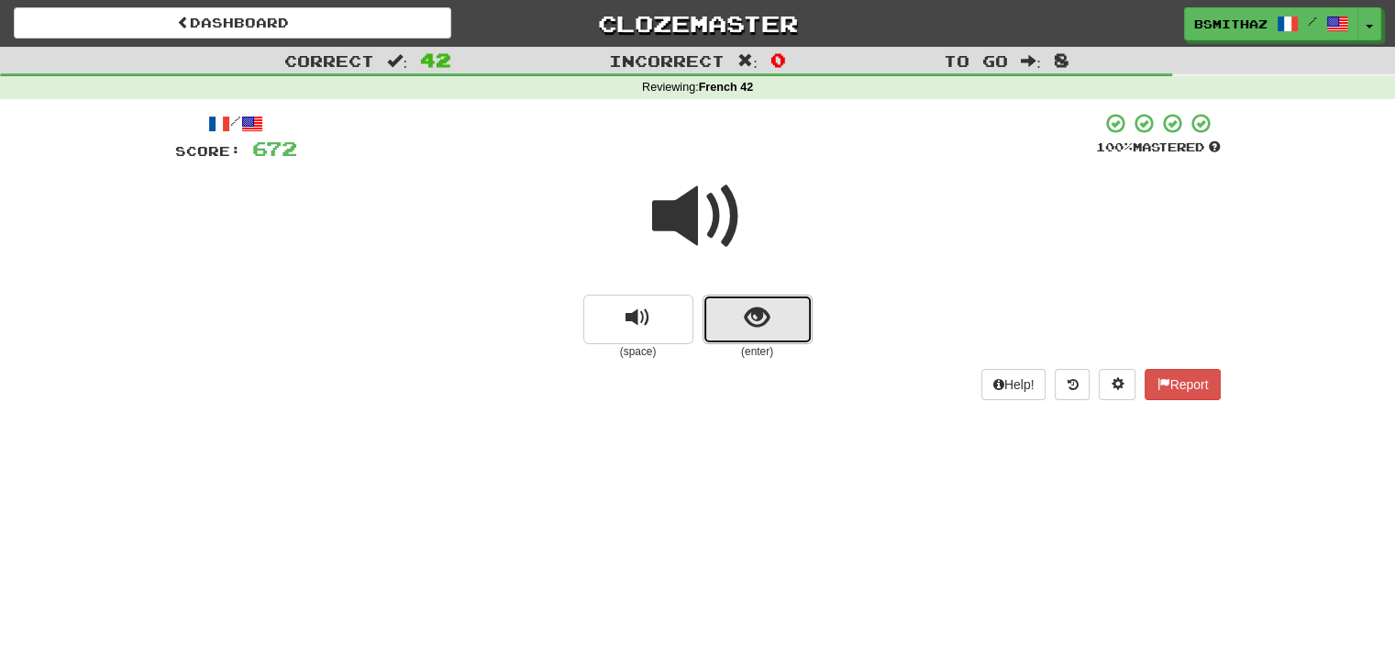
click at [783, 308] on button "show sentence" at bounding box center [758, 319] width 110 height 50
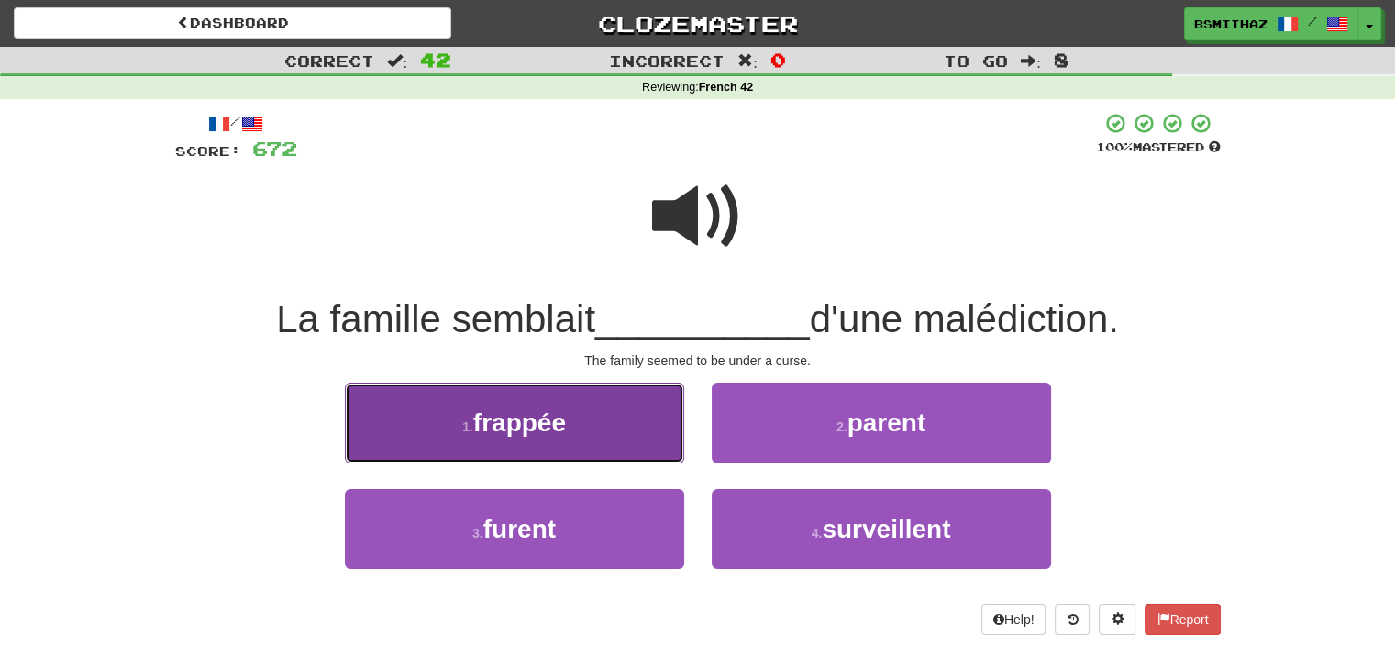
click at [554, 433] on span "frappée" at bounding box center [519, 422] width 93 height 28
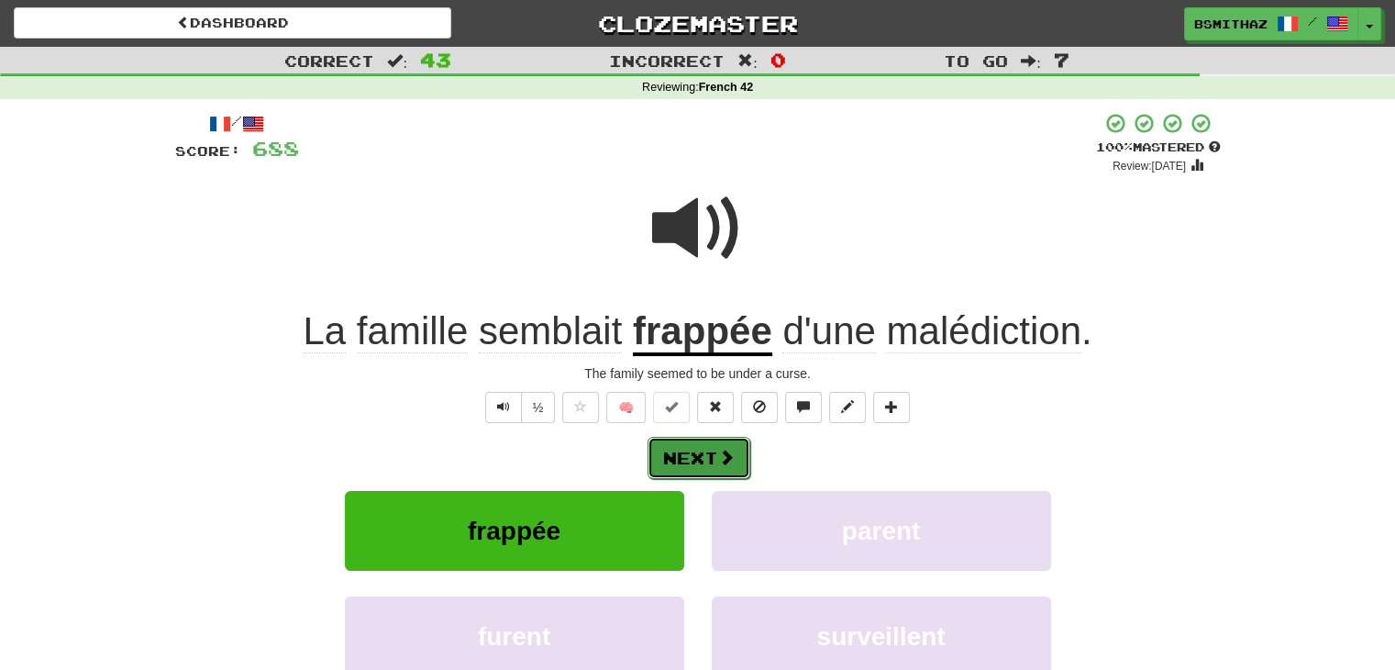
click at [677, 456] on button "Next" at bounding box center [699, 458] width 103 height 42
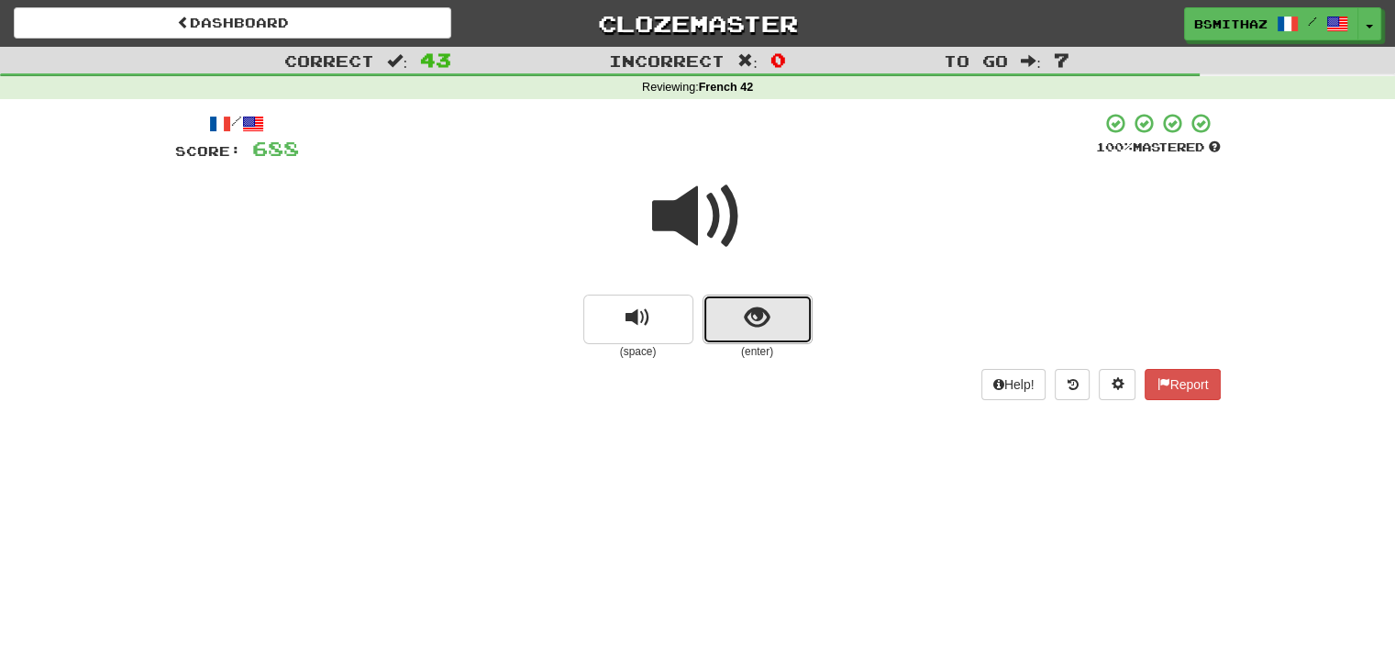
click at [719, 317] on button "show sentence" at bounding box center [758, 319] width 110 height 50
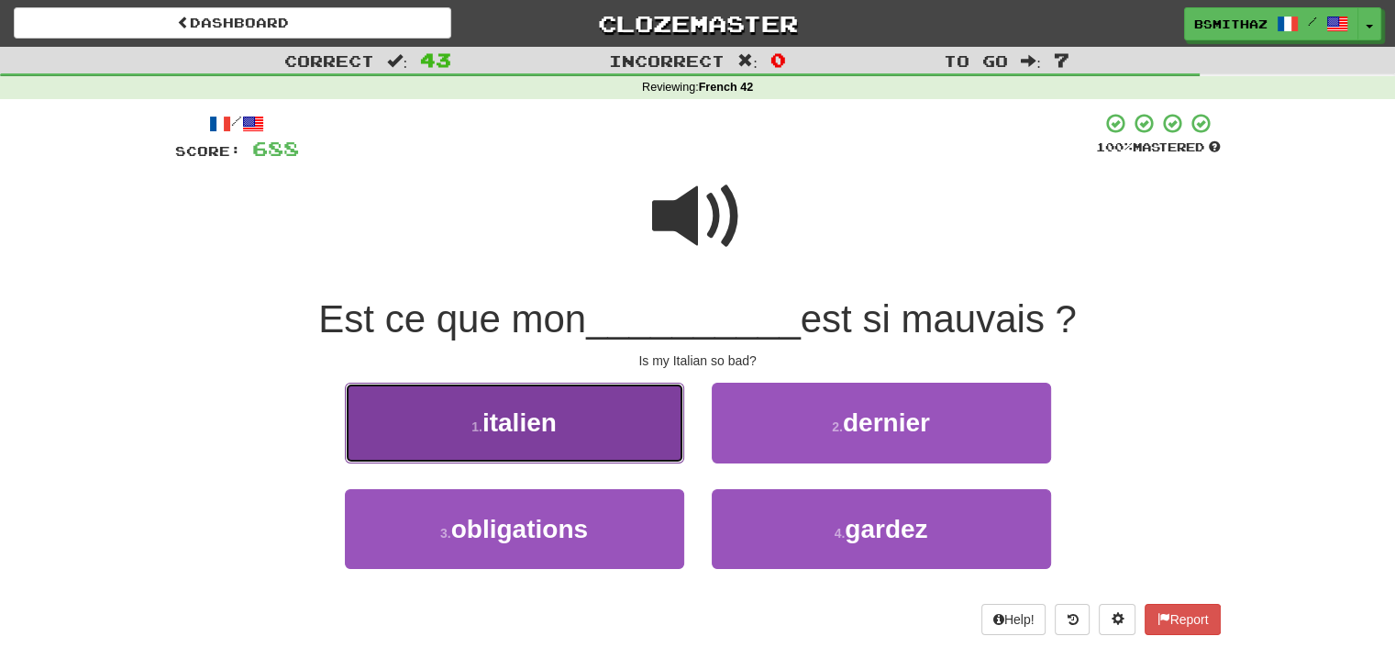
click at [591, 433] on button "1 . italien" at bounding box center [514, 422] width 339 height 80
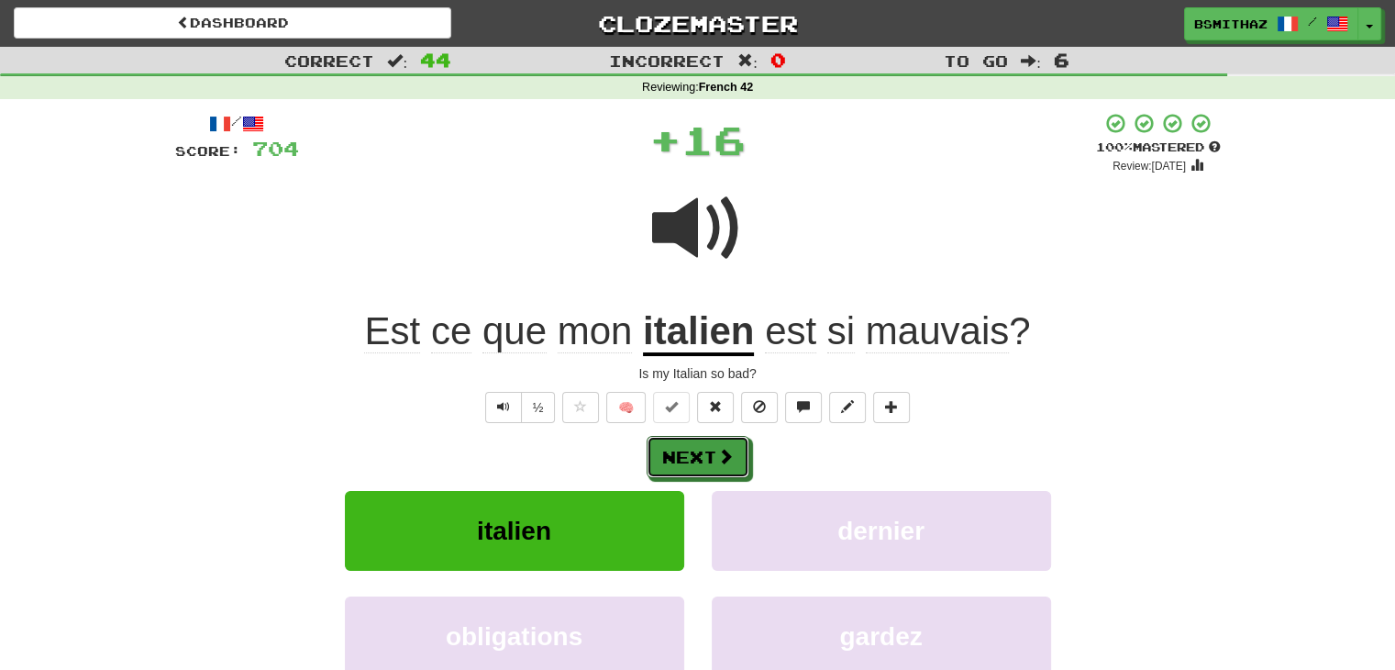
click at [677, 455] on button "Next" at bounding box center [698, 457] width 103 height 42
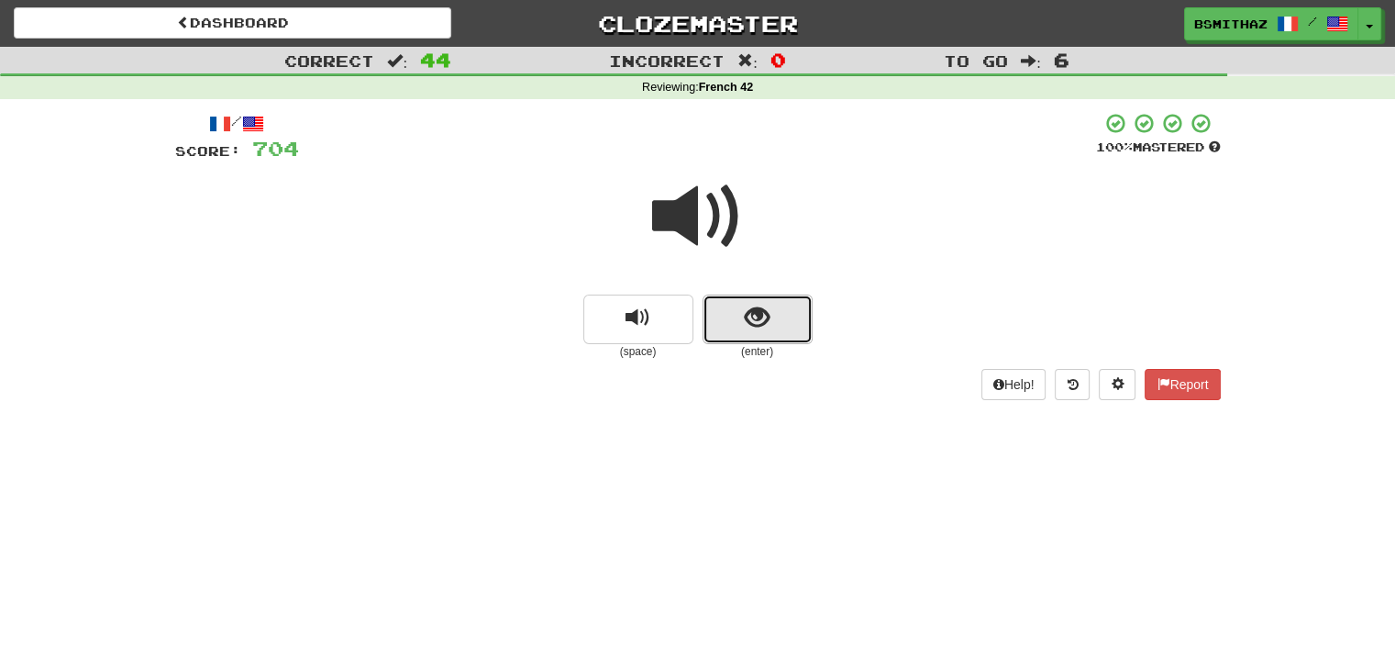
click at [774, 323] on button "show sentence" at bounding box center [758, 319] width 110 height 50
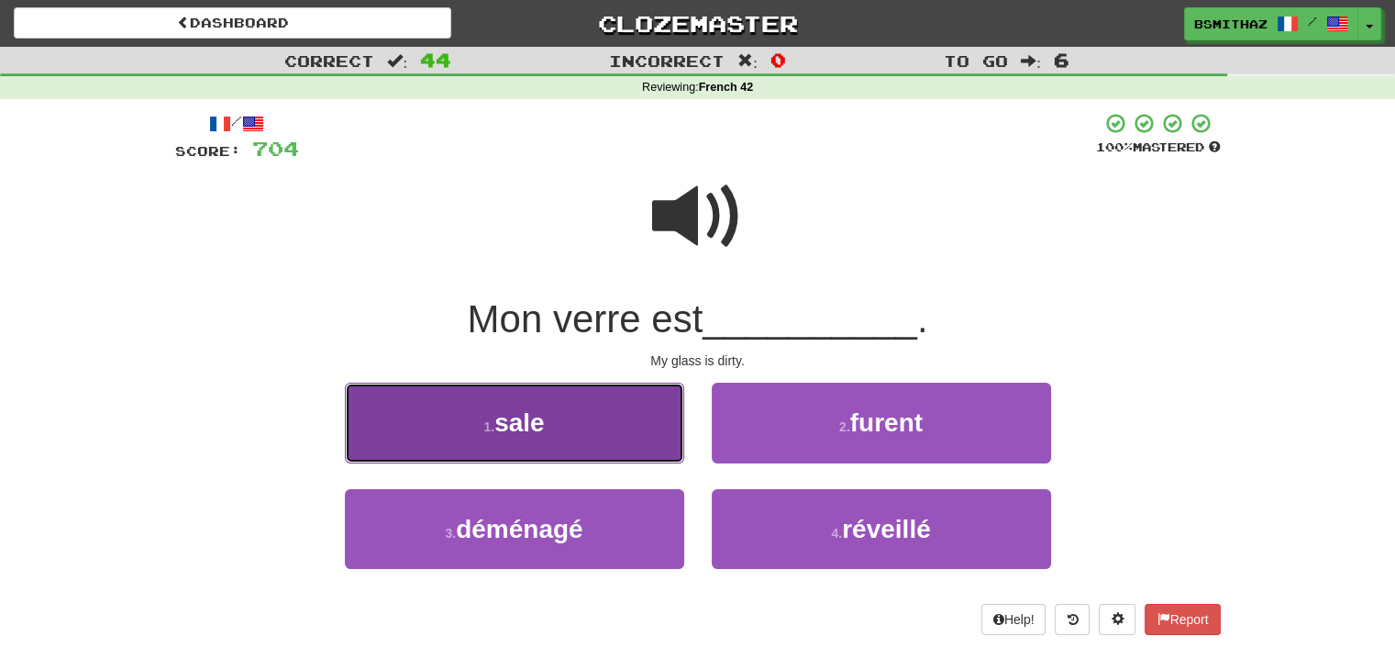
click at [626, 449] on button "1 . sale" at bounding box center [514, 422] width 339 height 80
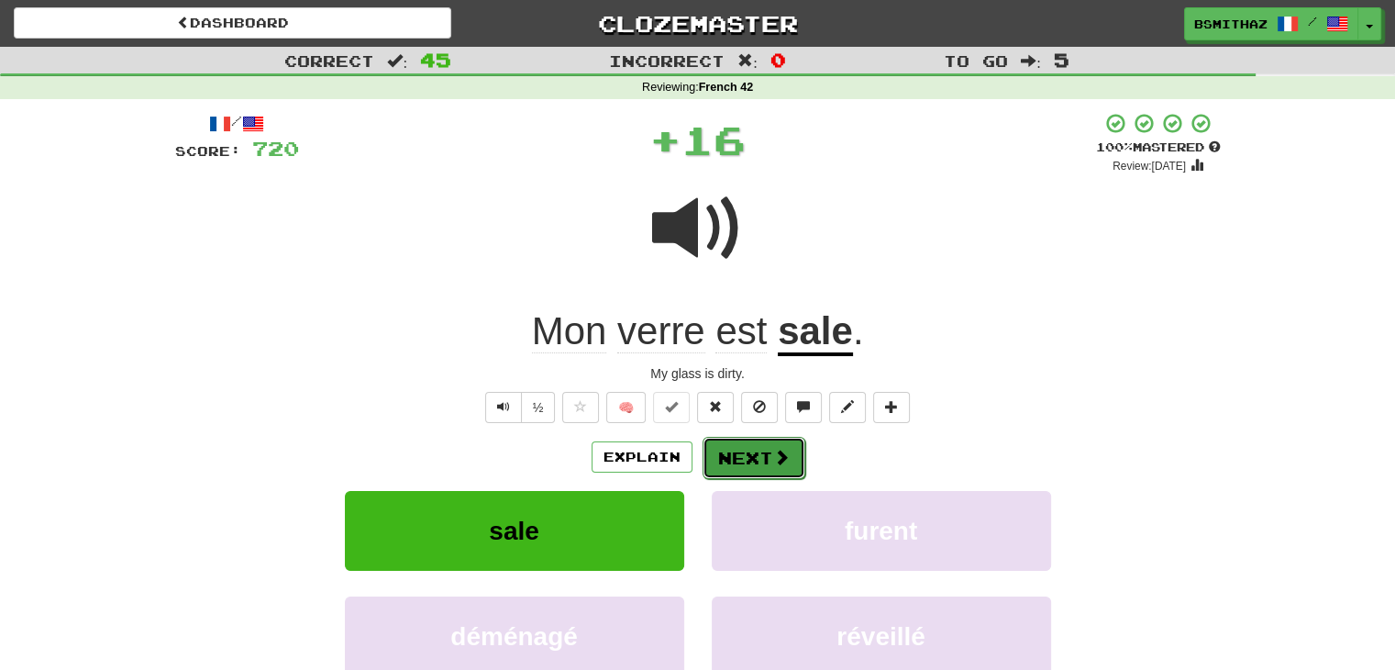
click at [737, 452] on button "Next" at bounding box center [754, 458] width 103 height 42
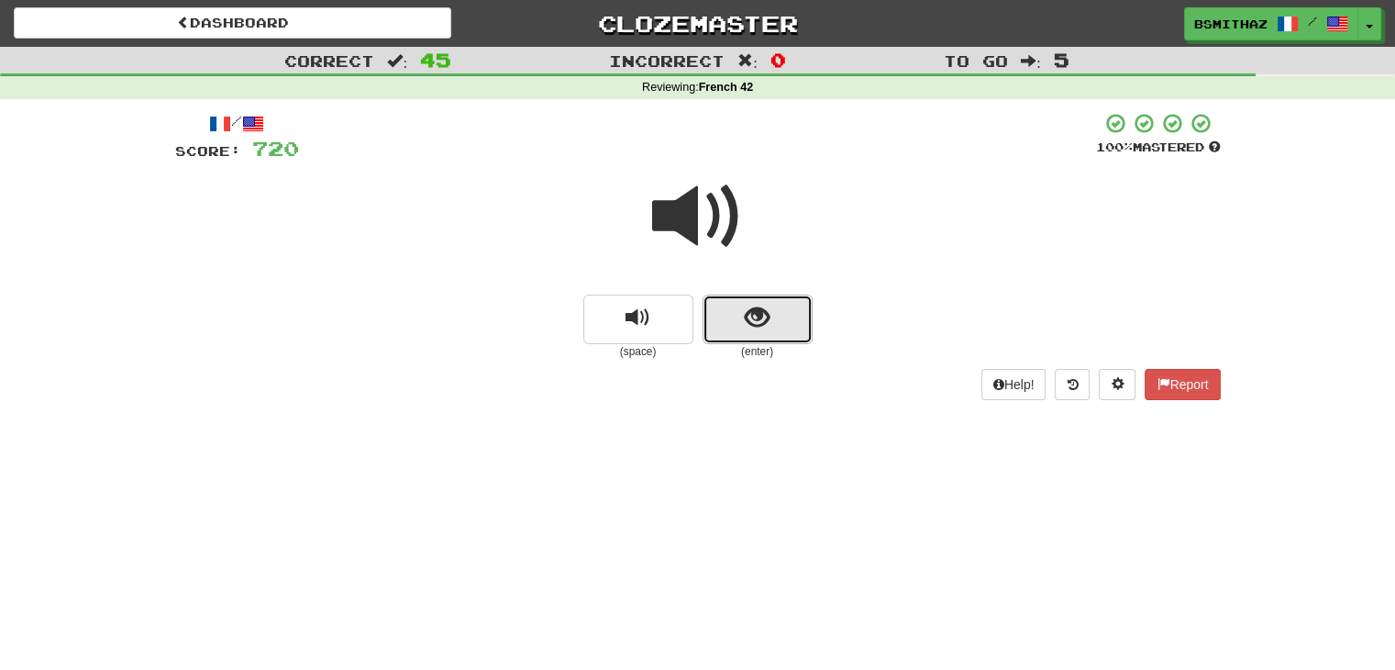
click at [772, 317] on button "show sentence" at bounding box center [758, 319] width 110 height 50
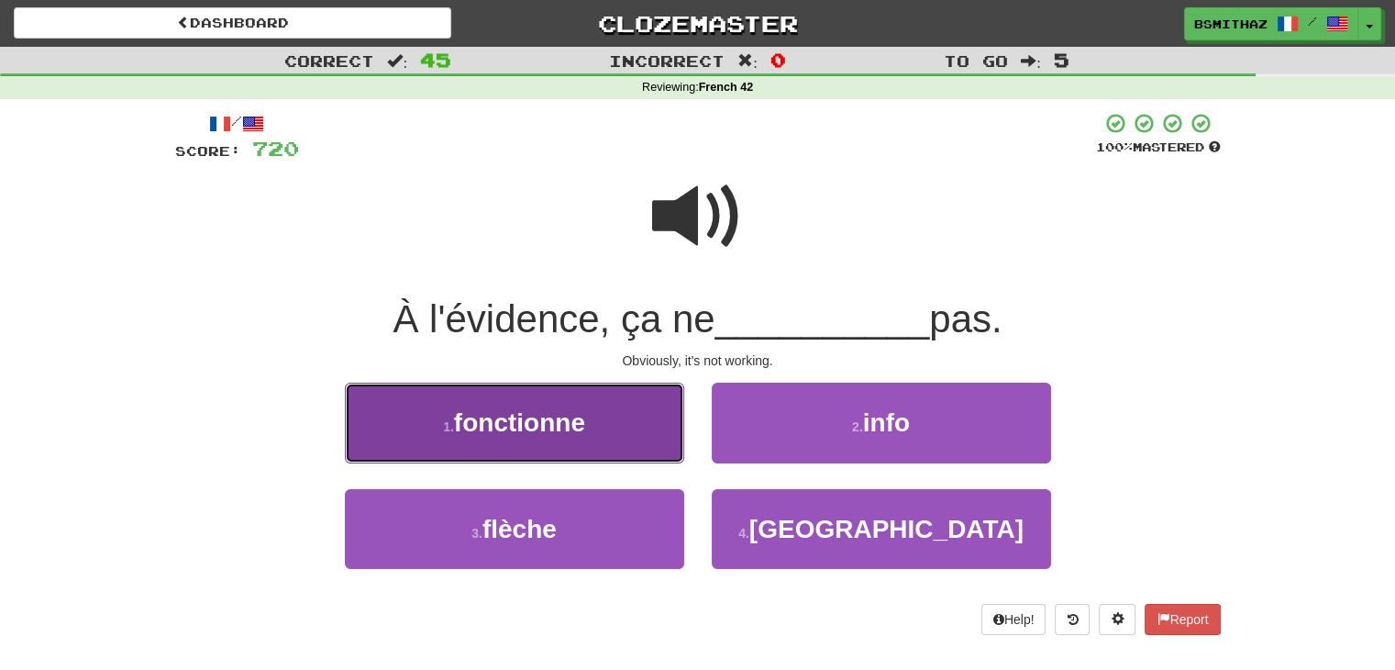
click at [591, 430] on button "1 . fonctionne" at bounding box center [514, 422] width 339 height 80
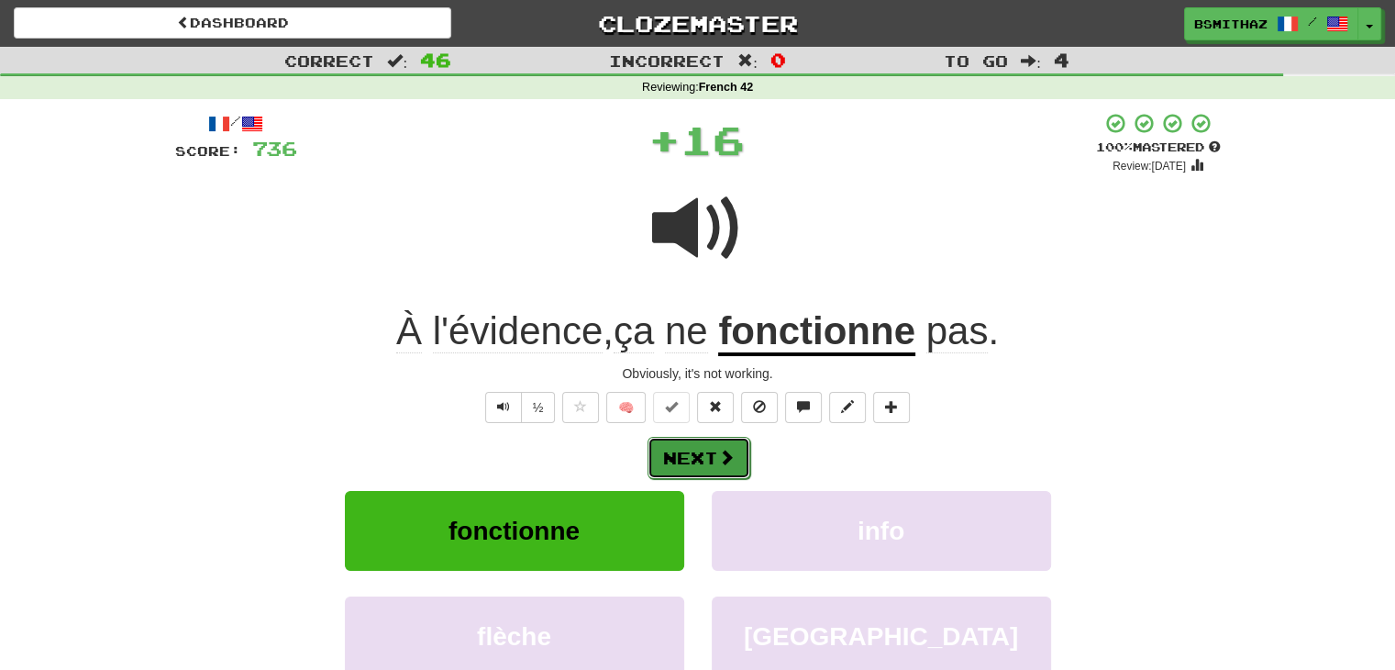
click at [683, 450] on button "Next" at bounding box center [699, 458] width 103 height 42
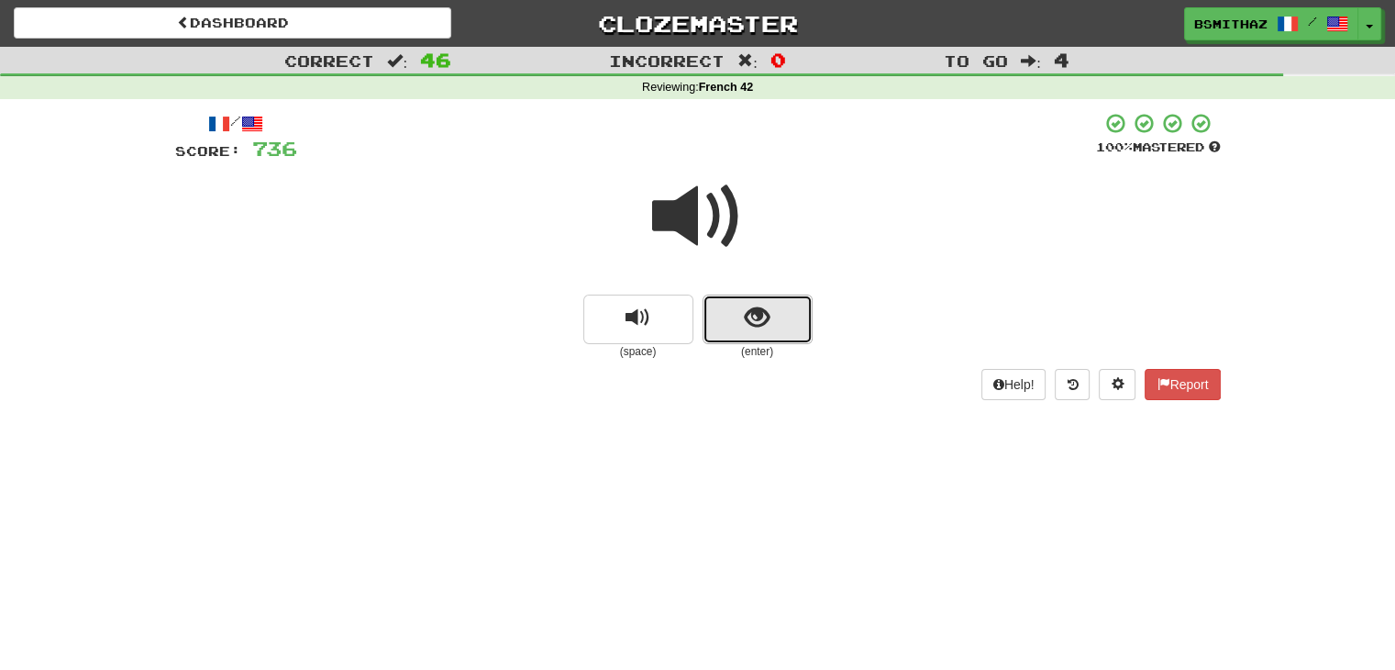
click at [756, 321] on span "show sentence" at bounding box center [757, 317] width 25 height 25
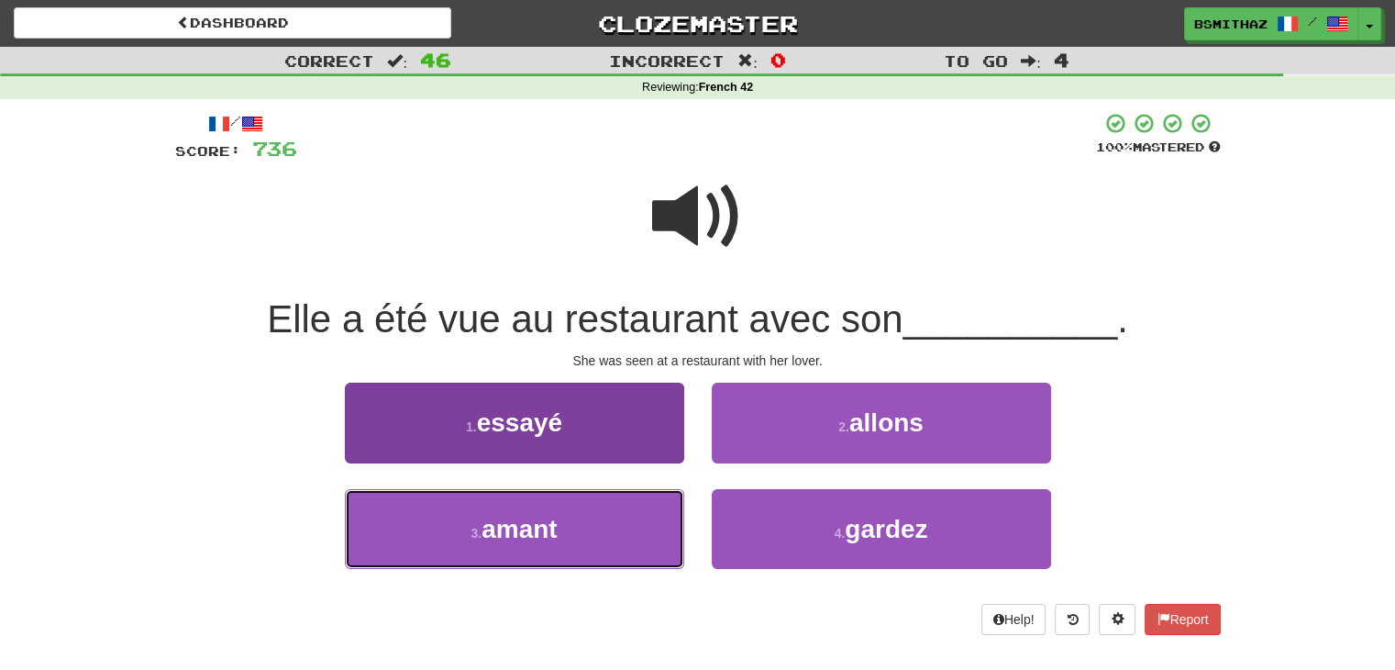
click at [559, 533] on button "3 . amant" at bounding box center [514, 529] width 339 height 80
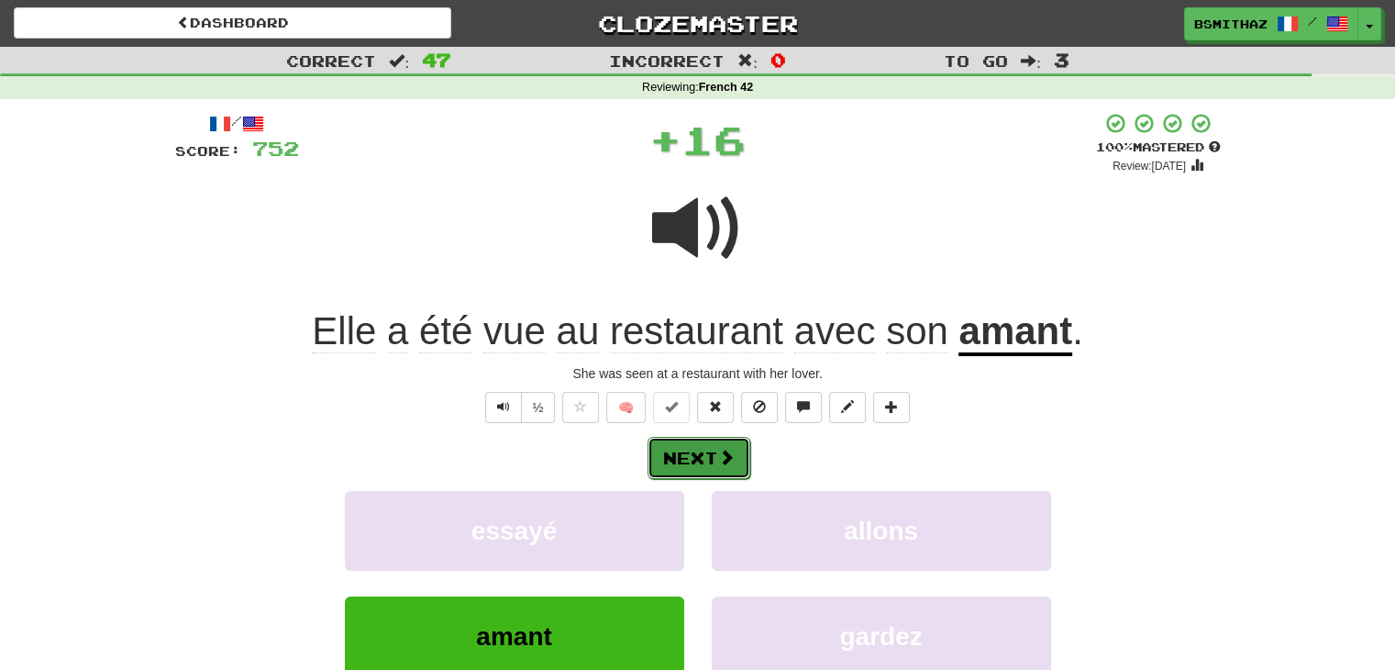
click at [688, 459] on button "Next" at bounding box center [699, 458] width 103 height 42
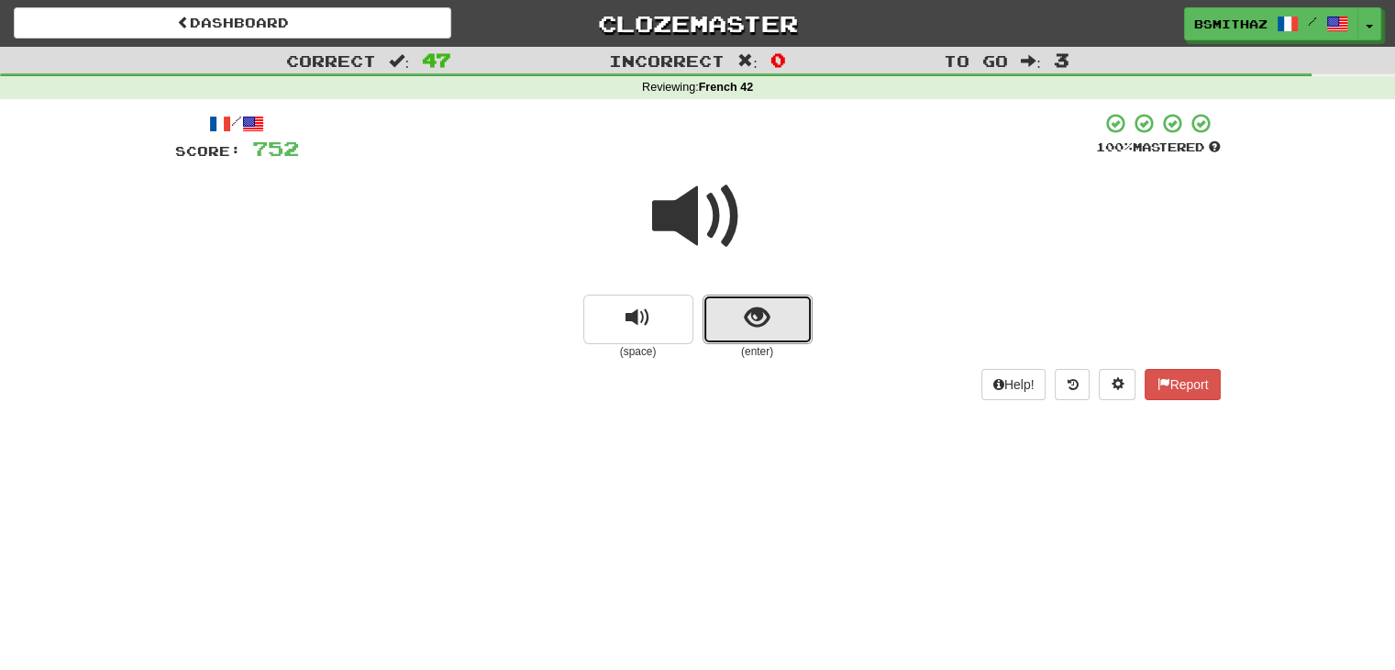
drag, startPoint x: 752, startPoint y: 335, endPoint x: 750, endPoint y: 346, distance: 11.2
click at [751, 343] on button "show sentence" at bounding box center [758, 319] width 110 height 50
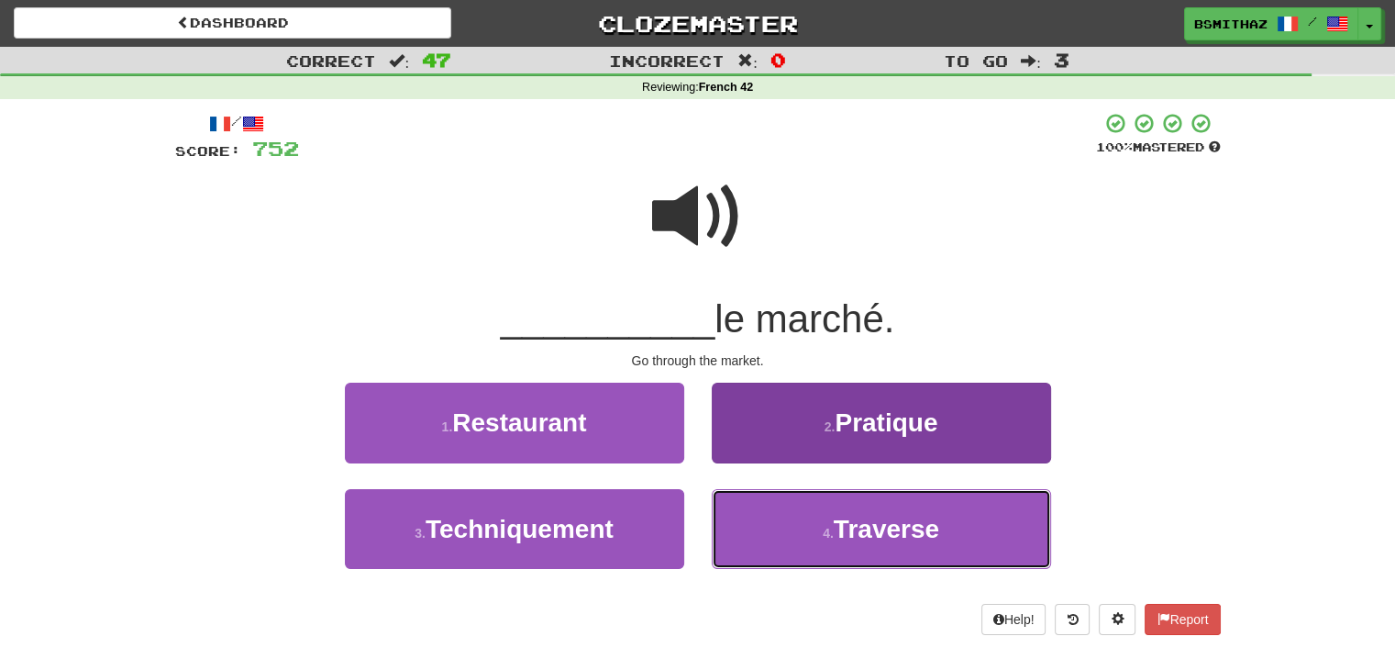
click at [762, 525] on button "4 . Traverse" at bounding box center [881, 529] width 339 height 80
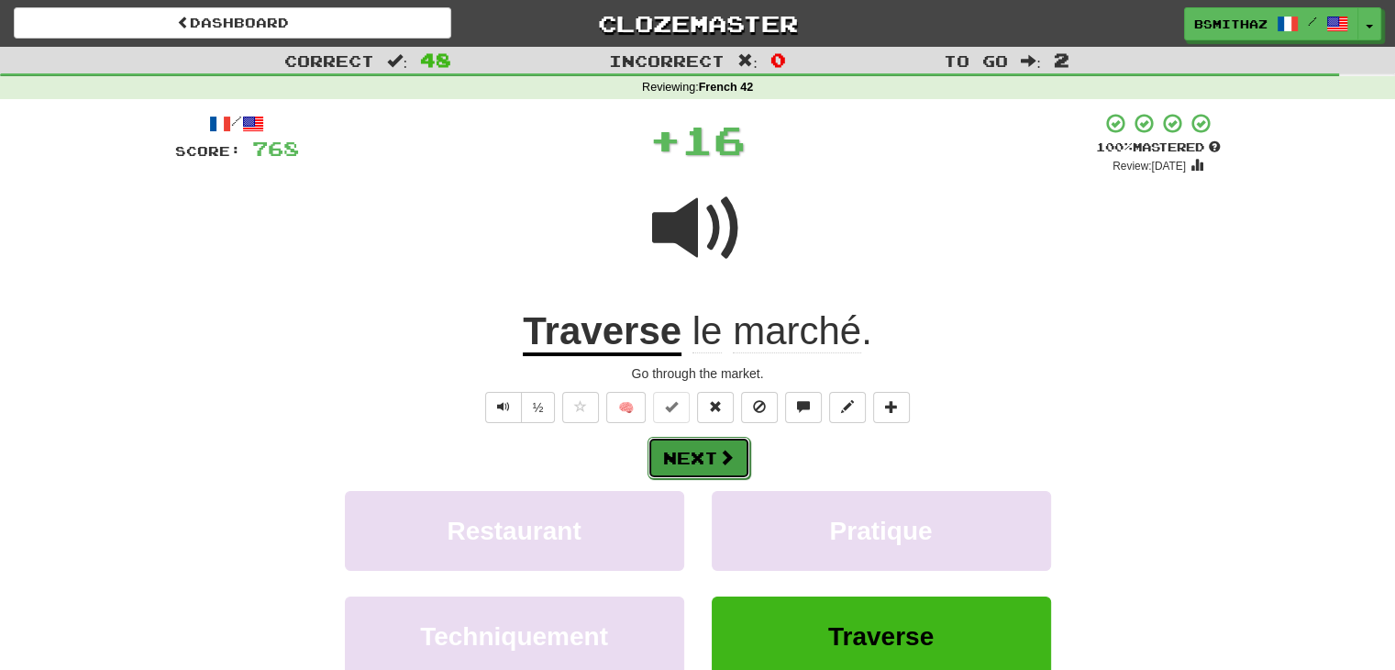
click at [712, 453] on button "Next" at bounding box center [699, 458] width 103 height 42
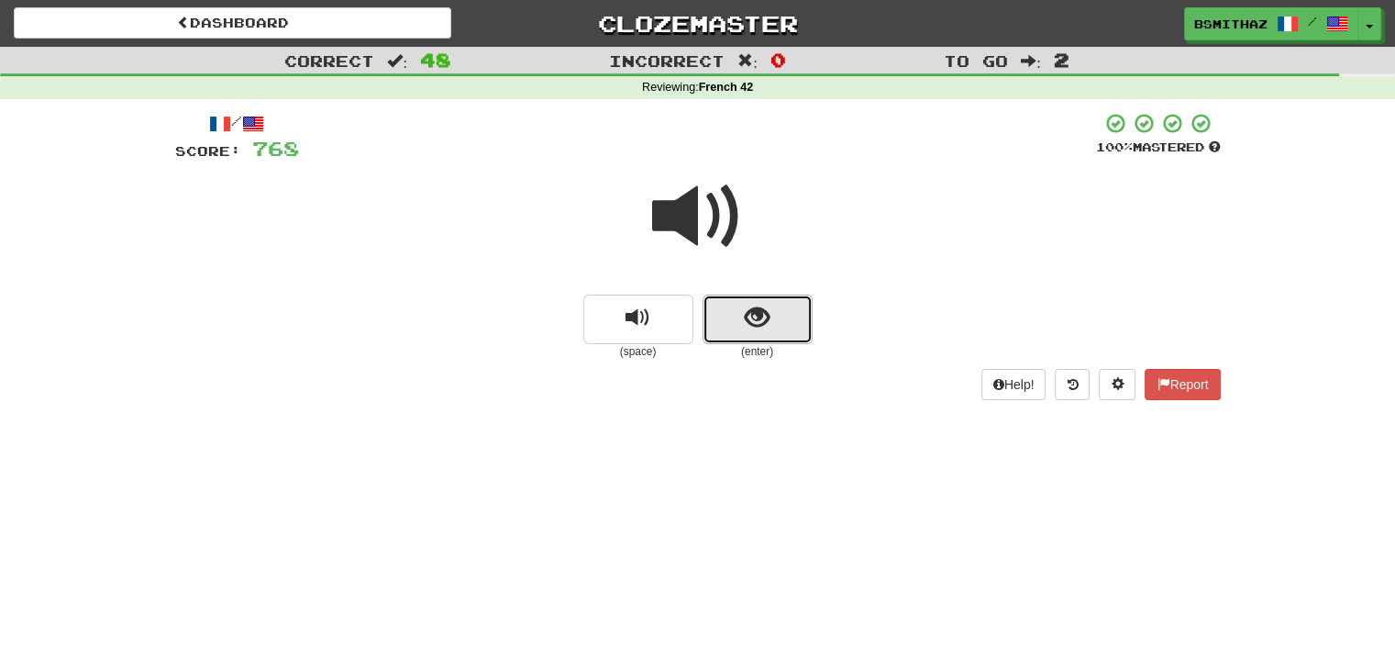
click at [745, 331] on button "show sentence" at bounding box center [758, 319] width 110 height 50
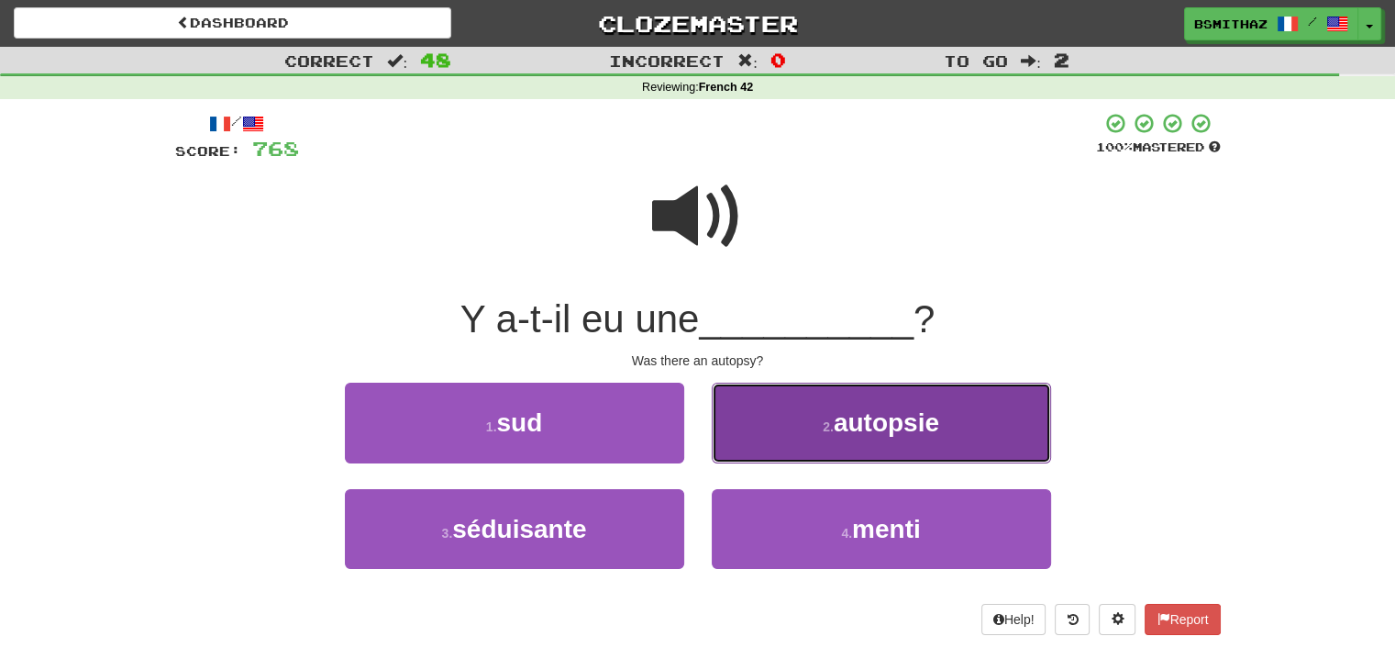
click at [767, 426] on button "2 . autopsie" at bounding box center [881, 422] width 339 height 80
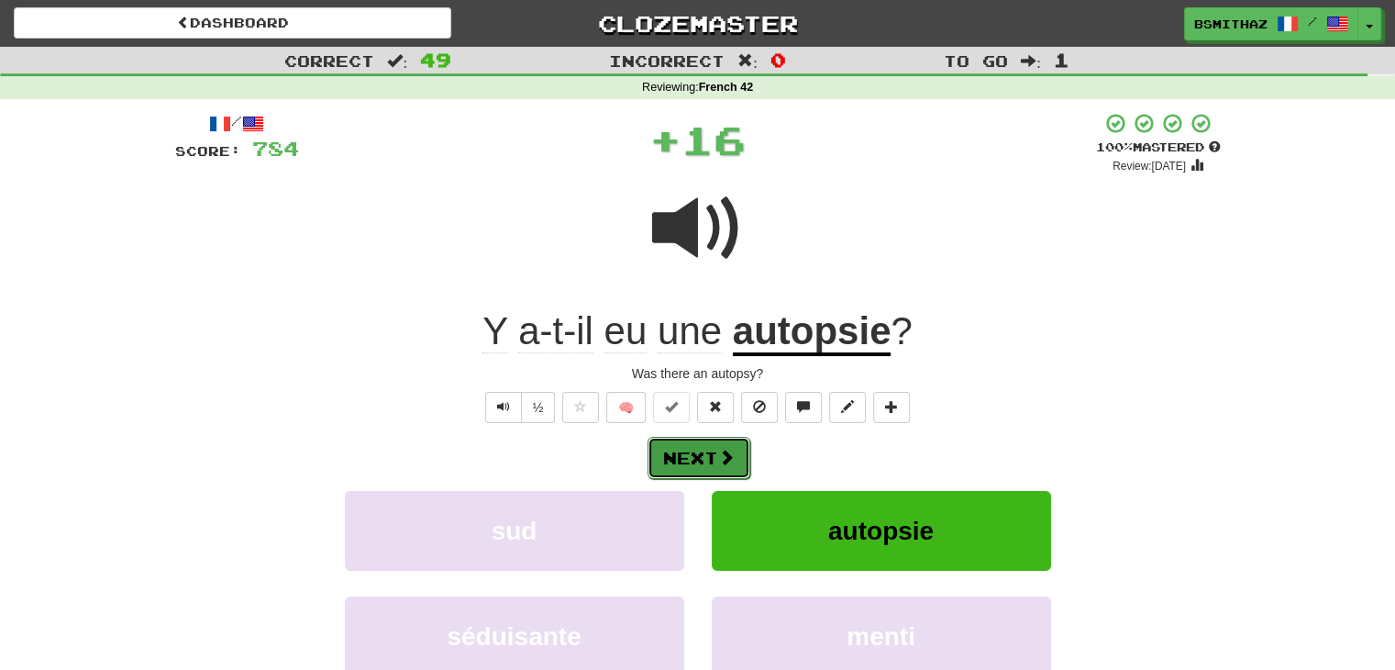
click at [731, 449] on span at bounding box center [726, 456] width 17 height 17
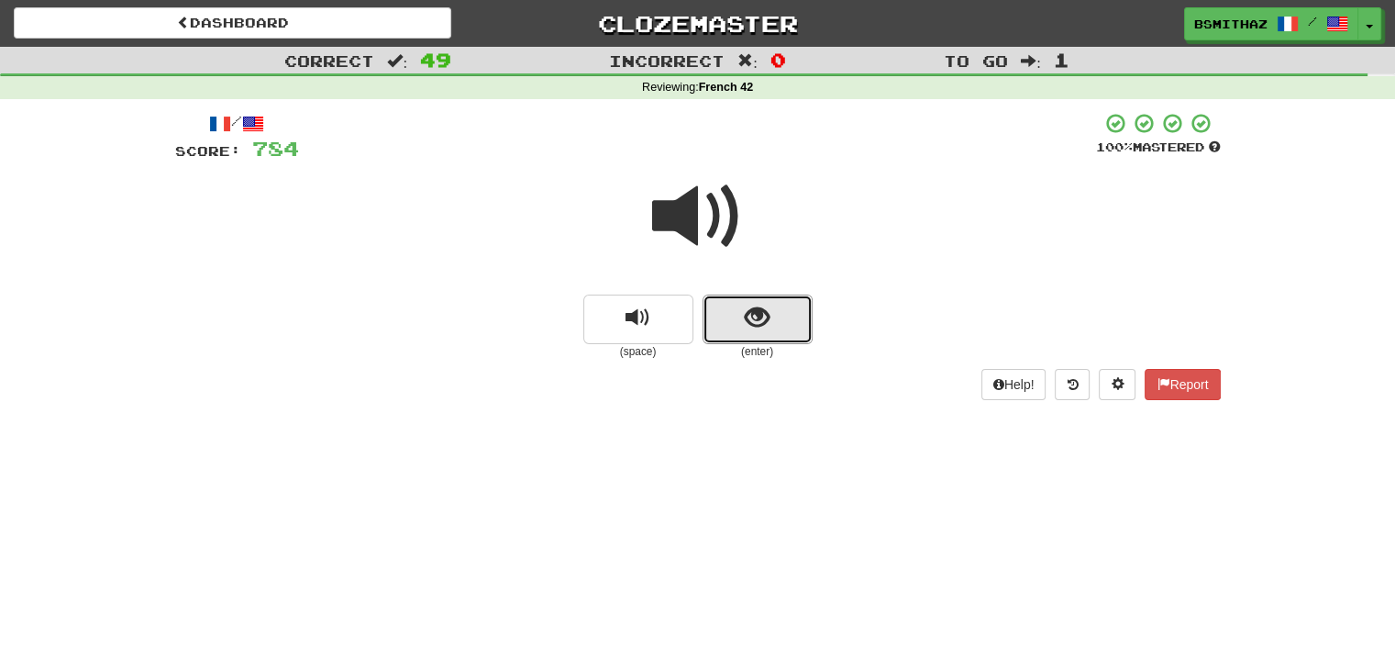
drag, startPoint x: 757, startPoint y: 334, endPoint x: 738, endPoint y: 360, distance: 32.3
click at [752, 344] on div "(enter)" at bounding box center [758, 326] width 110 height 65
click at [737, 338] on button "show sentence" at bounding box center [758, 319] width 110 height 50
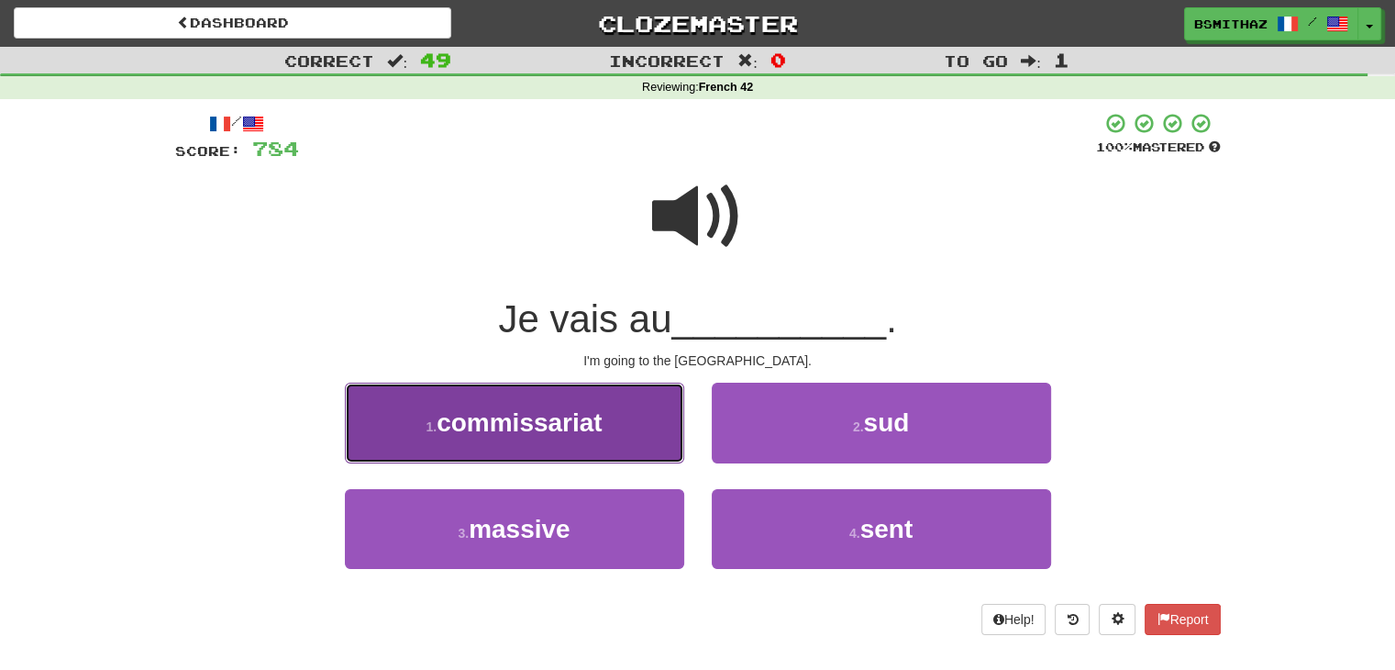
click at [568, 430] on span "commissariat" at bounding box center [520, 422] width 166 height 28
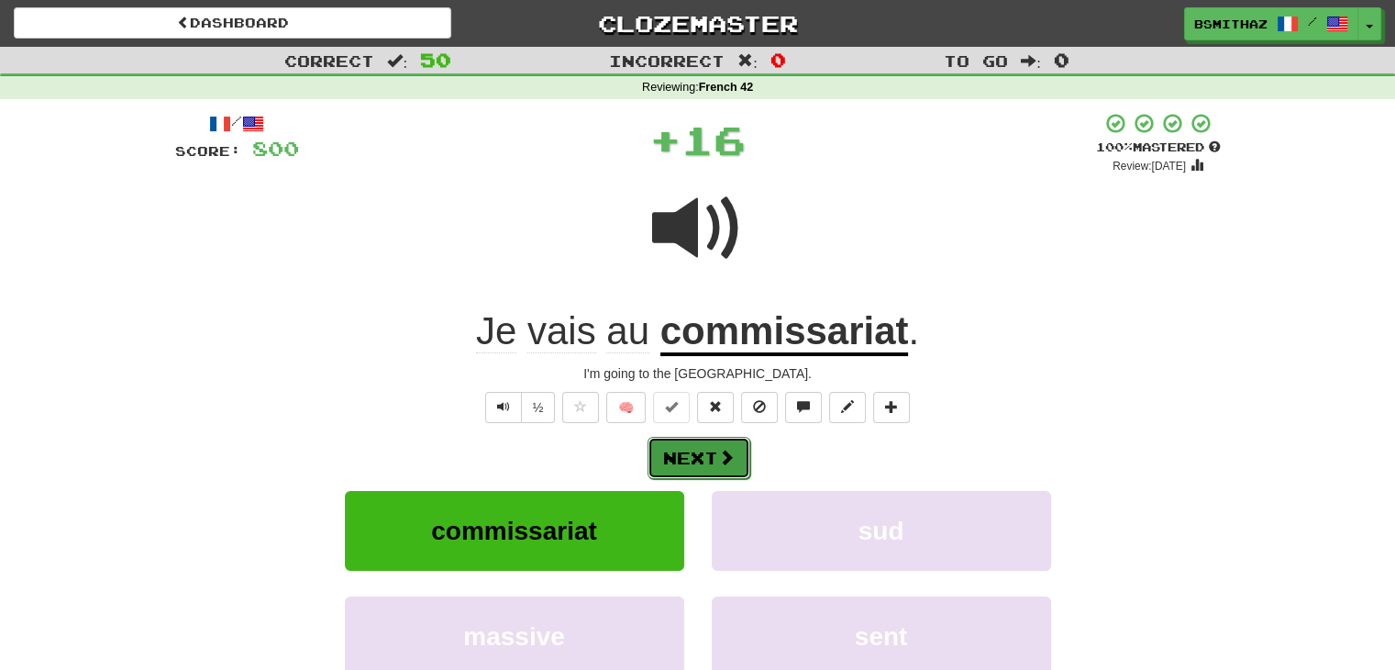
click at [694, 463] on button "Next" at bounding box center [699, 458] width 103 height 42
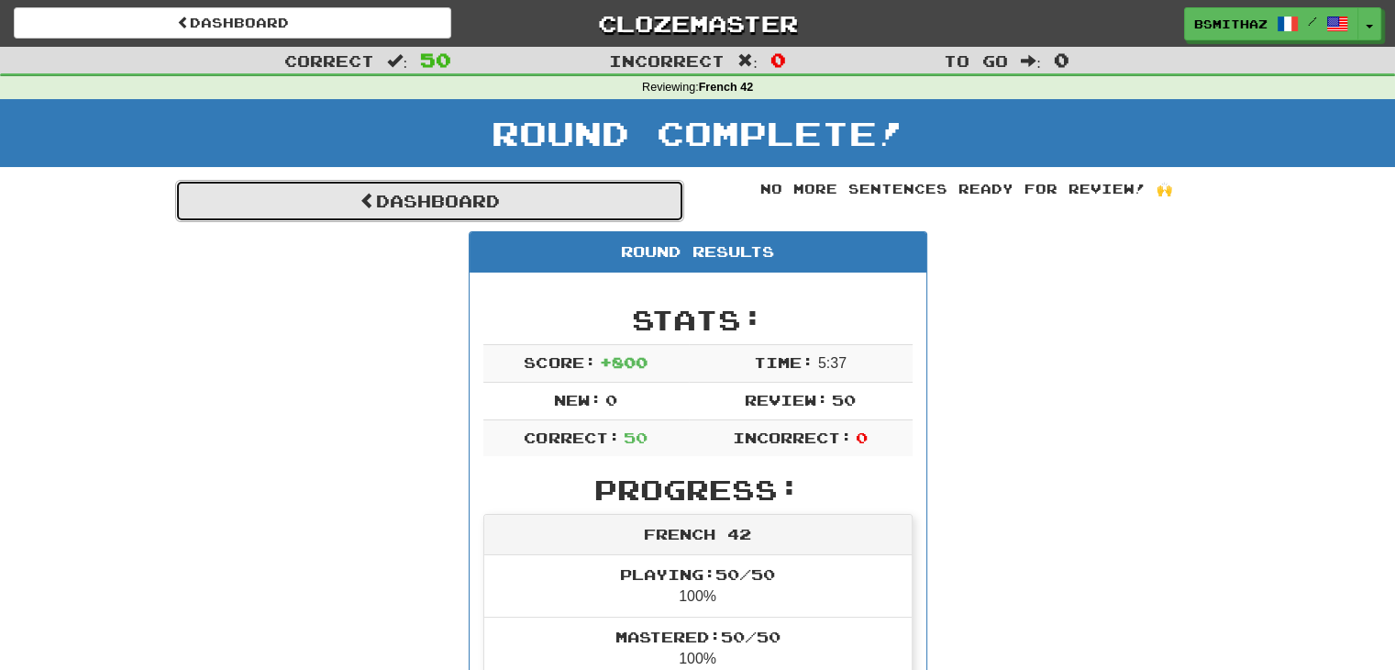
click at [546, 205] on link "Dashboard" at bounding box center [429, 201] width 509 height 42
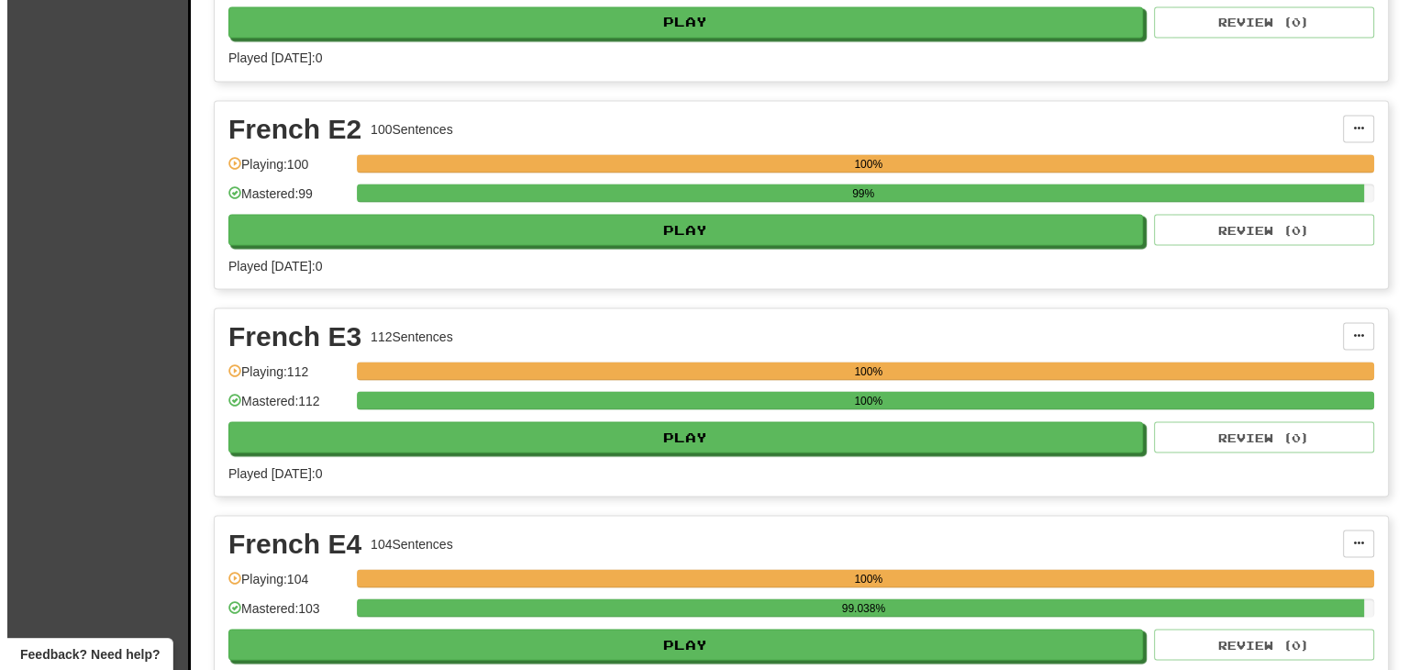
scroll to position [17414, 0]
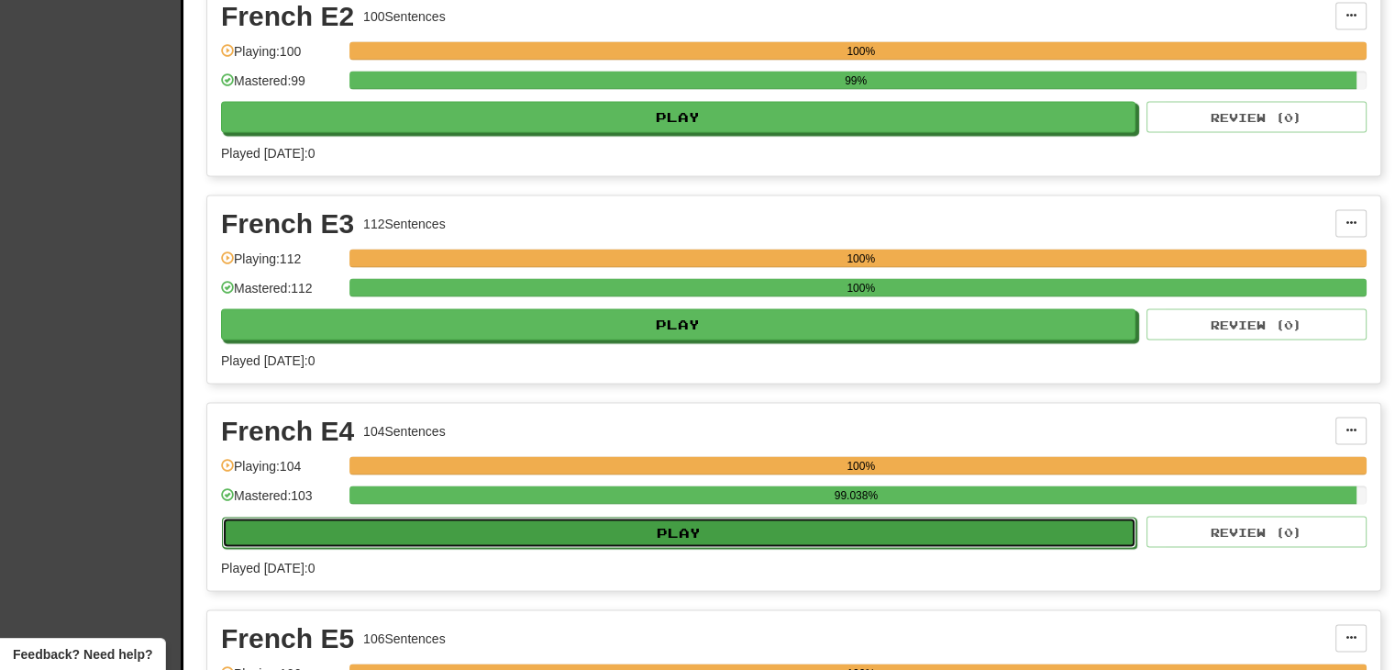
click at [718, 516] on button "Play" at bounding box center [679, 531] width 914 height 31
select select "***"
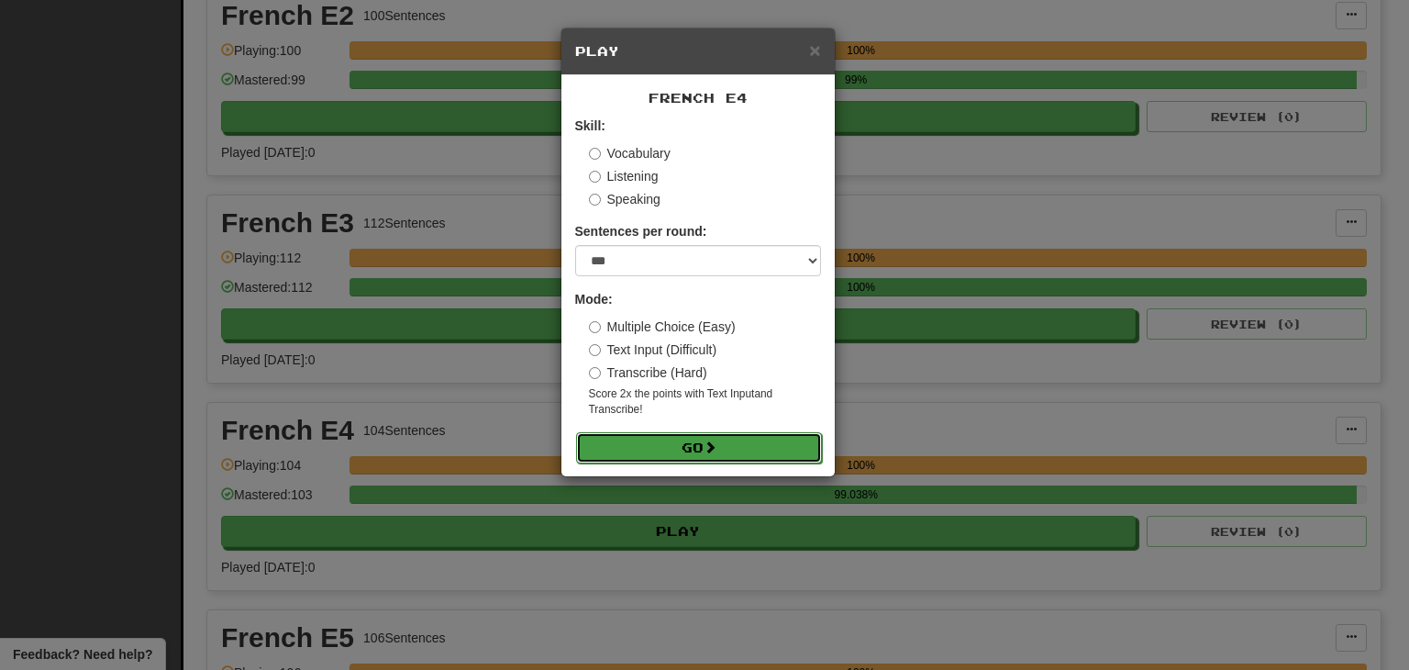
click at [683, 446] on button "Go" at bounding box center [699, 447] width 246 height 31
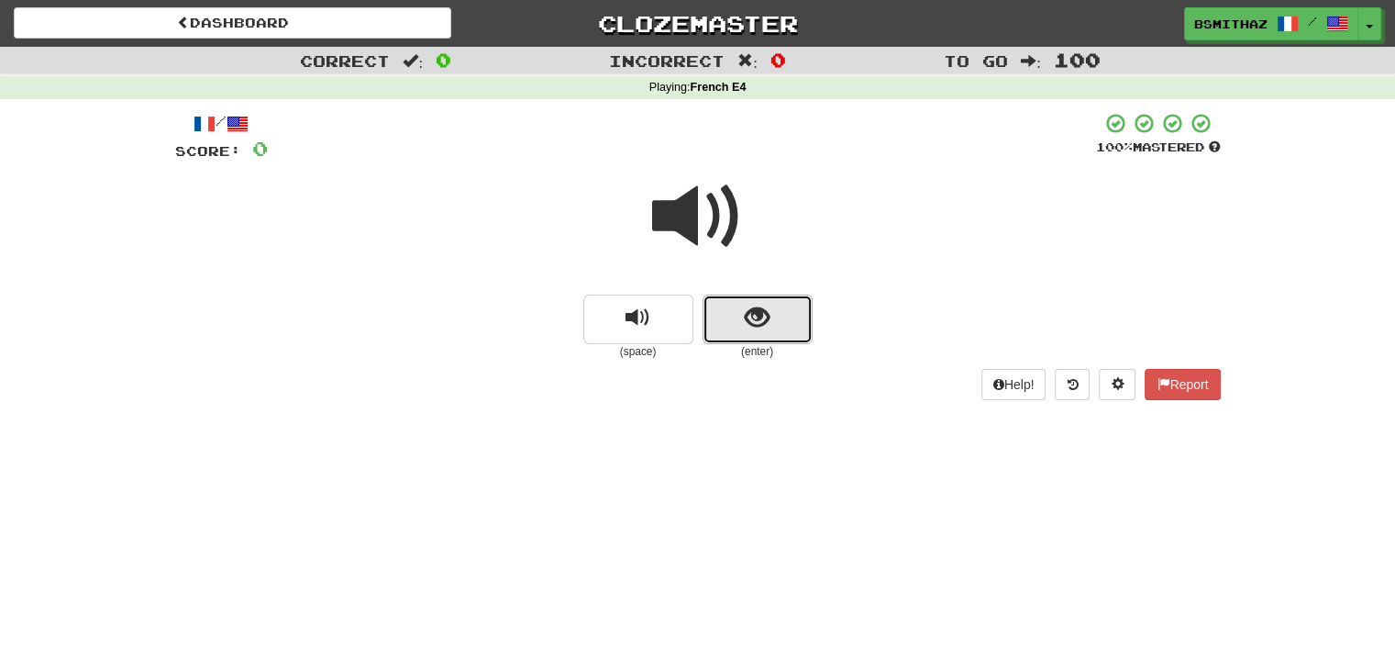
click at [726, 326] on button "show sentence" at bounding box center [758, 319] width 110 height 50
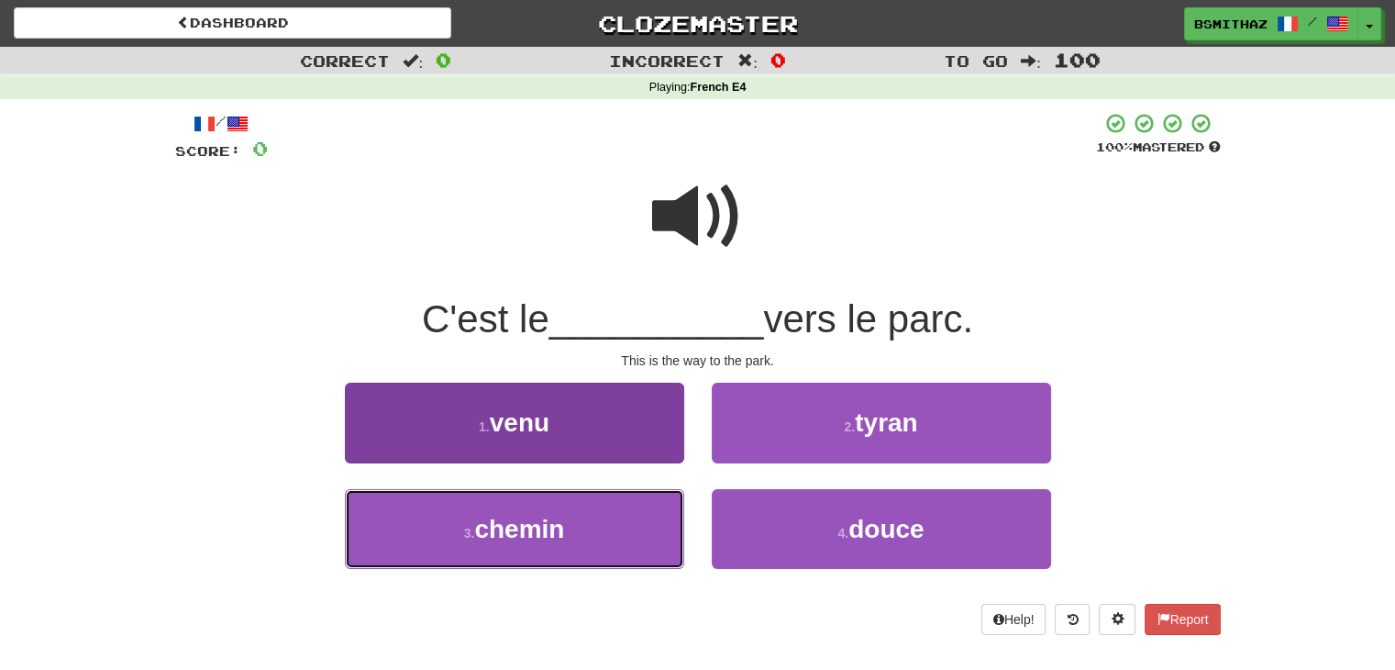
click at [466, 532] on small "3 ." at bounding box center [469, 533] width 11 height 15
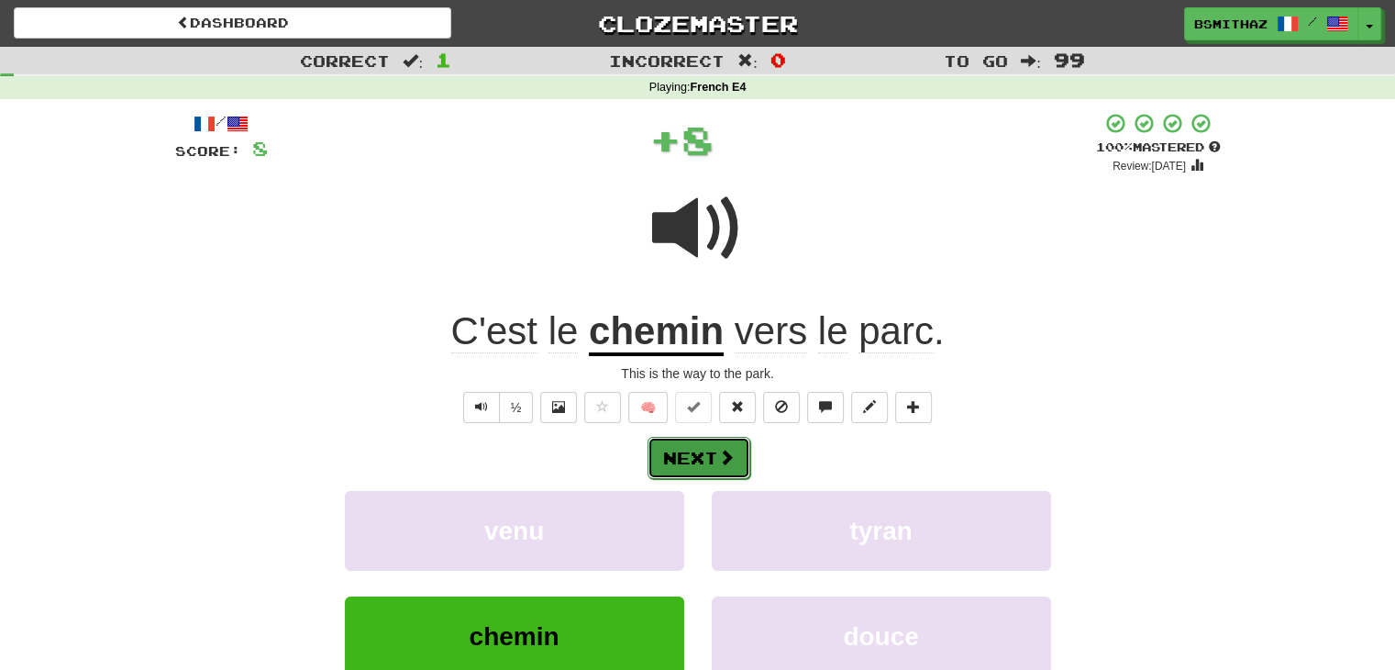
click at [718, 458] on span at bounding box center [726, 456] width 17 height 17
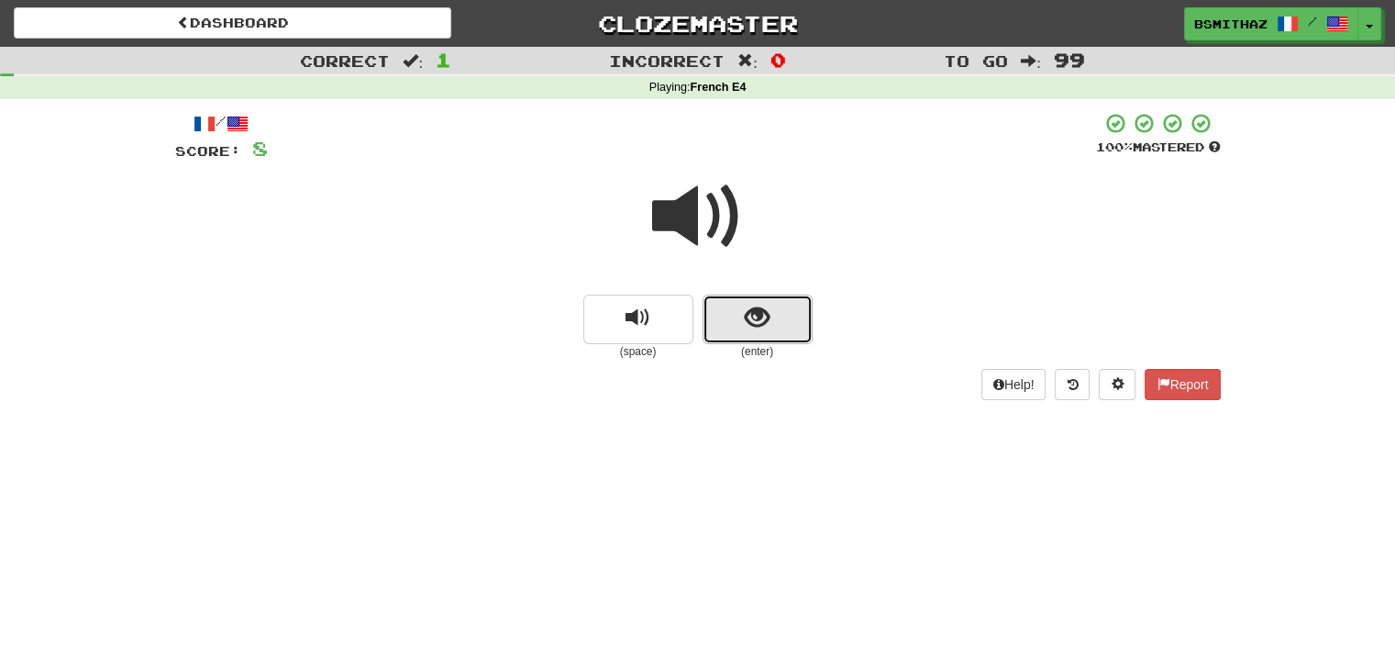
click at [743, 311] on button "show sentence" at bounding box center [758, 319] width 110 height 50
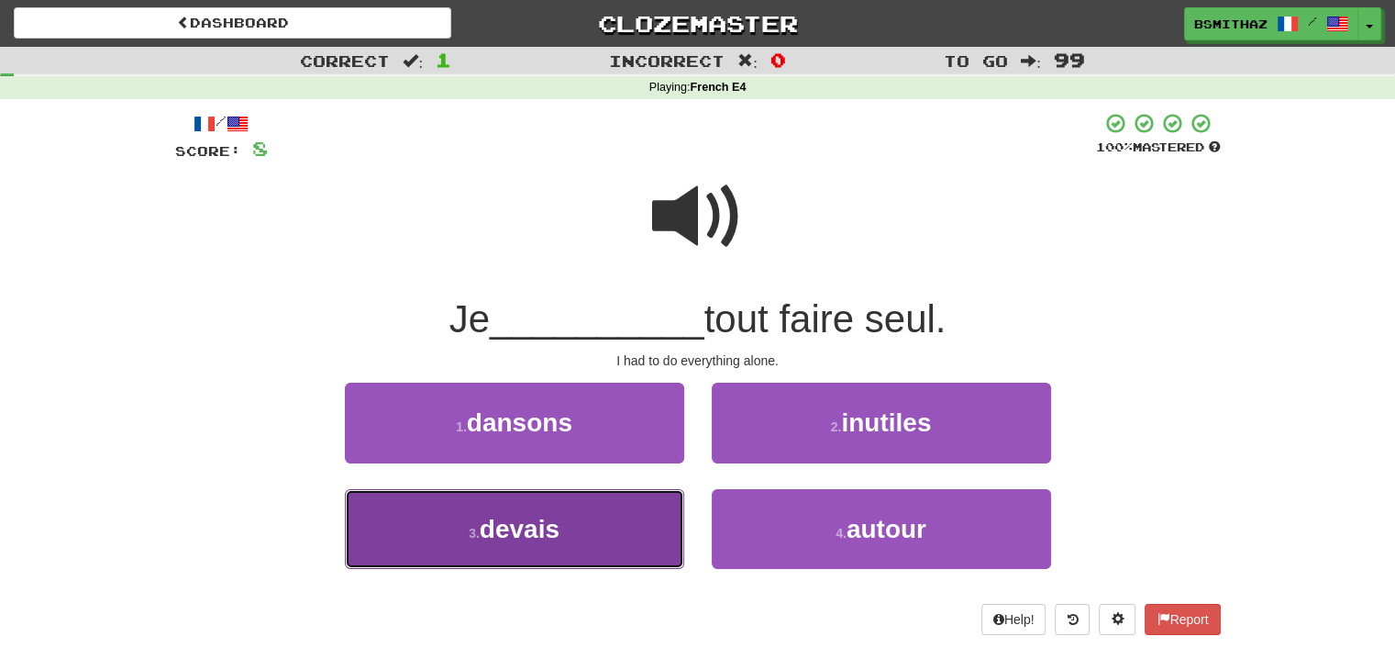
click at [500, 520] on span "devais" at bounding box center [520, 529] width 80 height 28
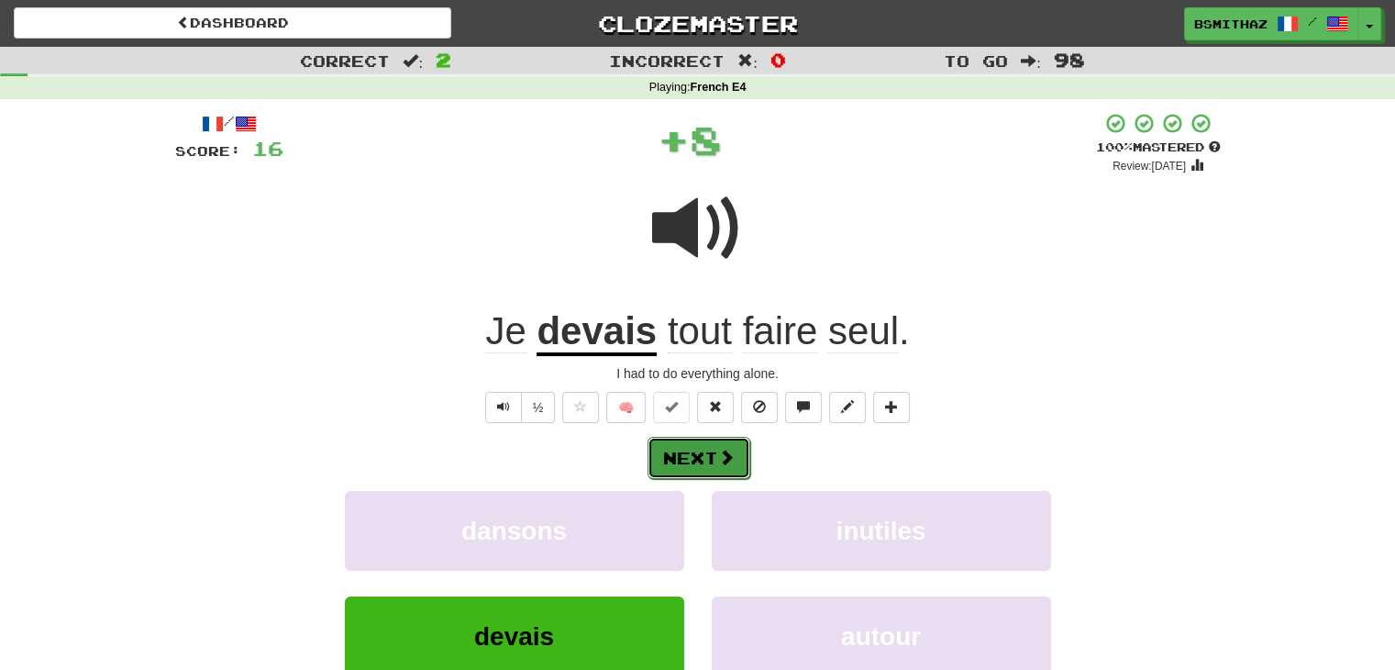
click at [675, 462] on button "Next" at bounding box center [699, 458] width 103 height 42
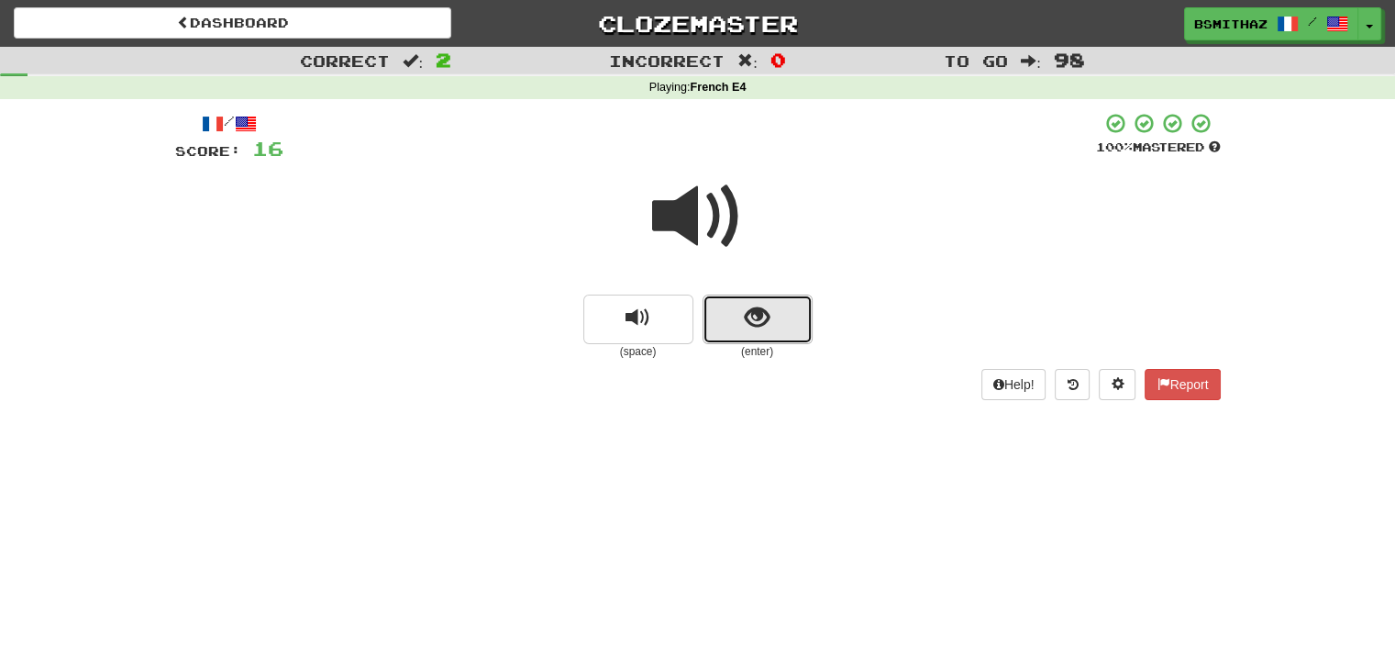
click at [752, 329] on span "show sentence" at bounding box center [757, 317] width 25 height 25
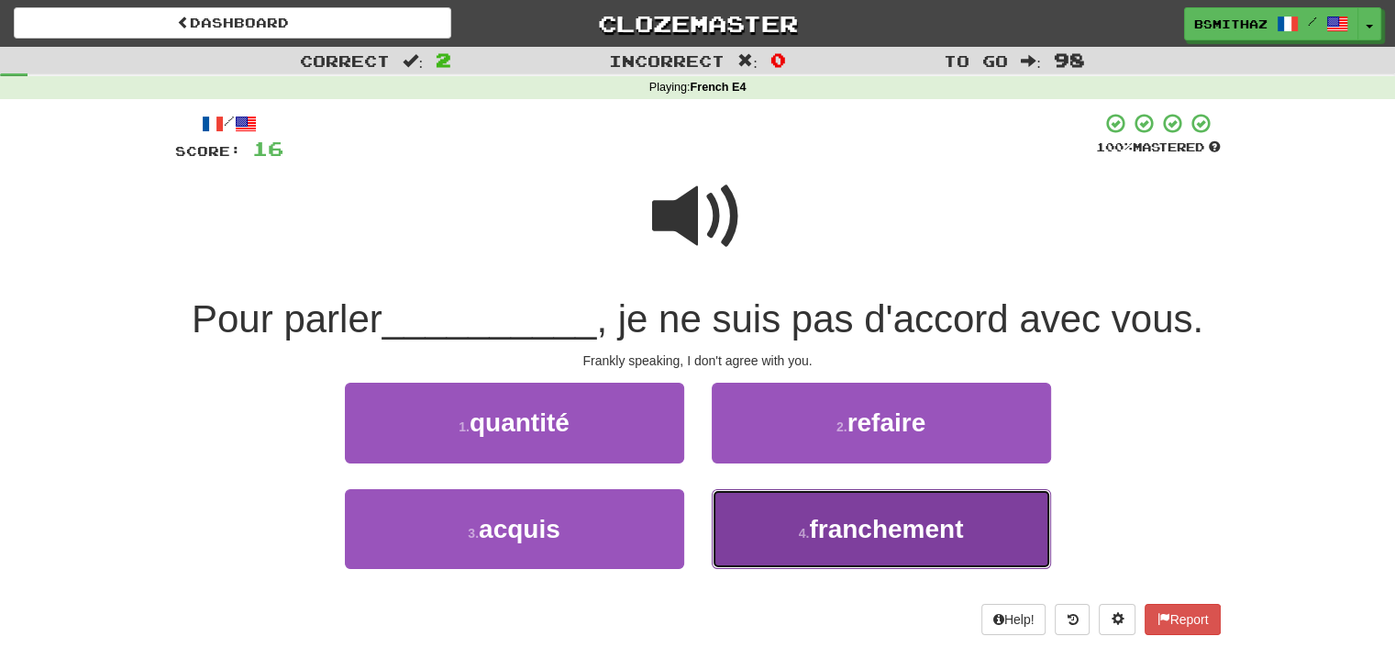
click at [736, 528] on button "4 . franchement" at bounding box center [881, 529] width 339 height 80
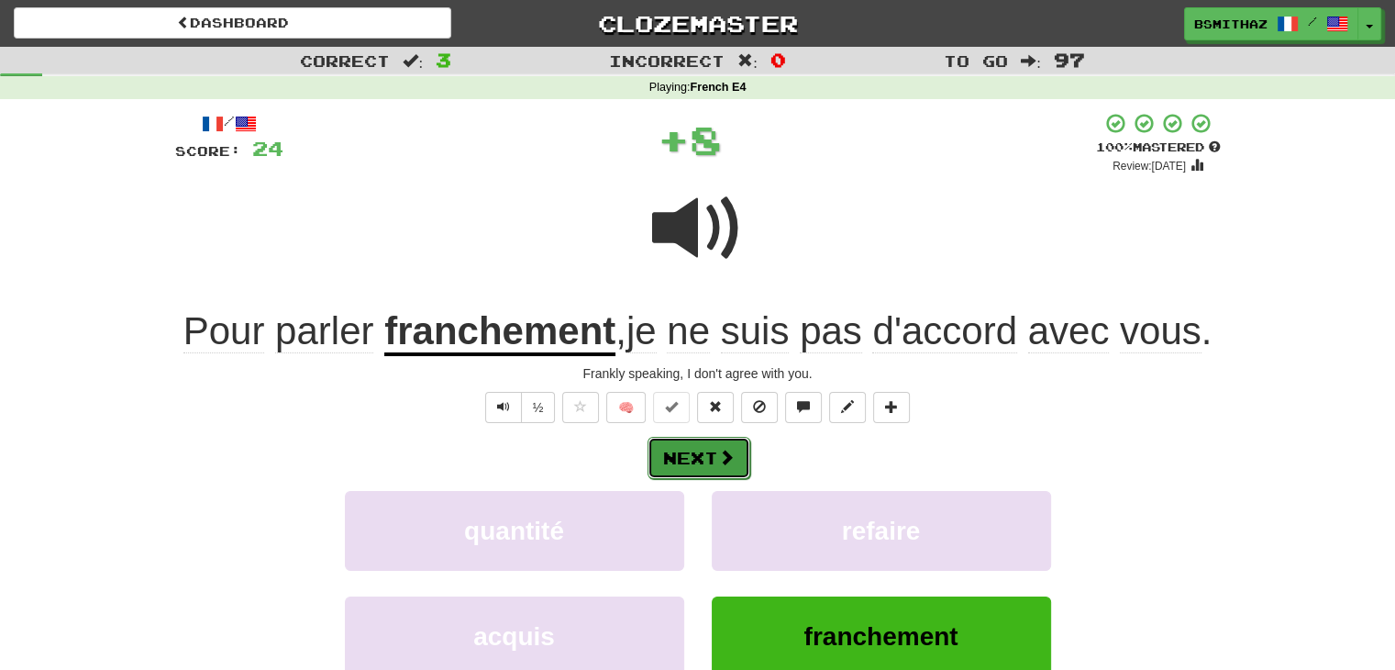
click at [681, 471] on button "Next" at bounding box center [699, 458] width 103 height 42
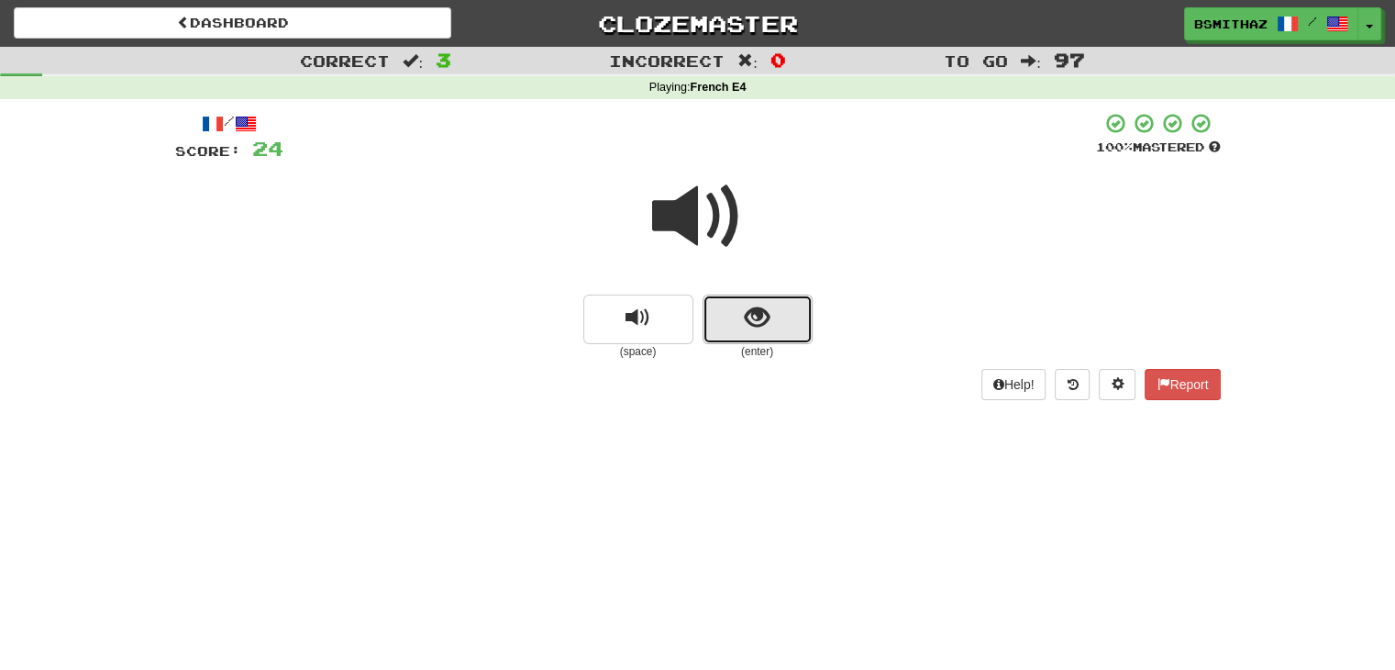
click at [752, 328] on span "show sentence" at bounding box center [757, 317] width 25 height 25
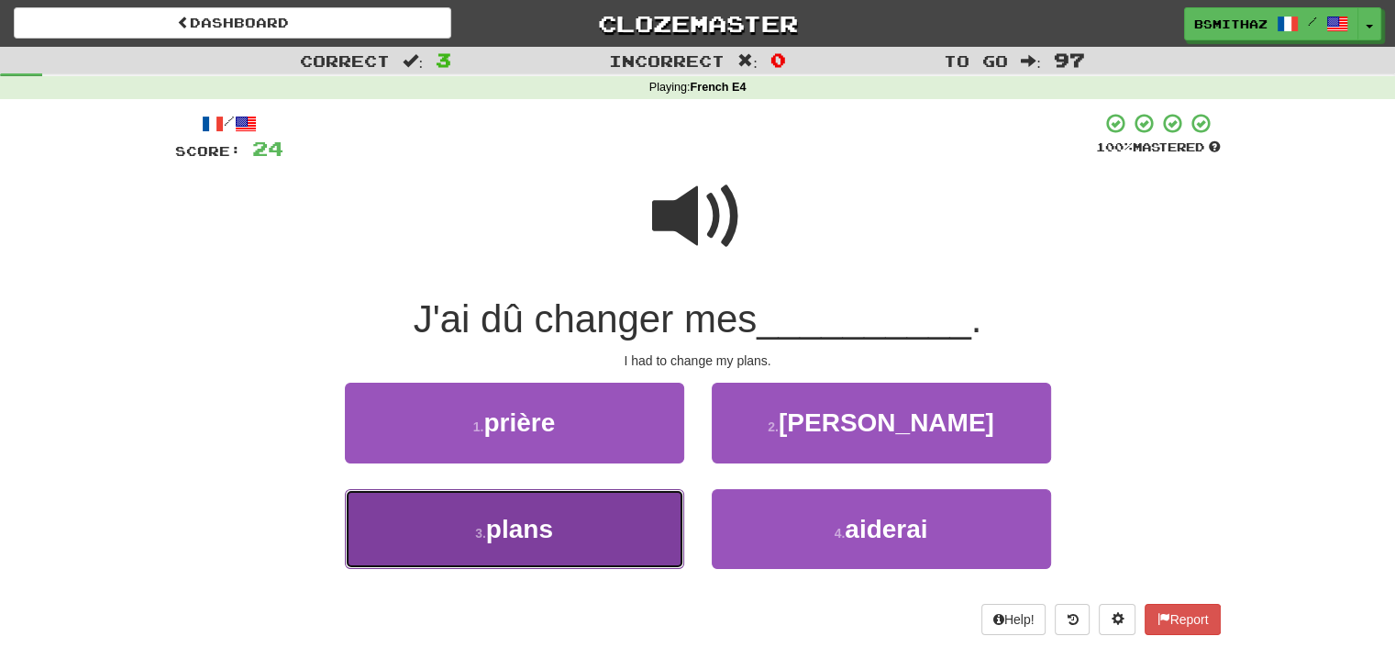
click at [558, 515] on button "3 . plans" at bounding box center [514, 529] width 339 height 80
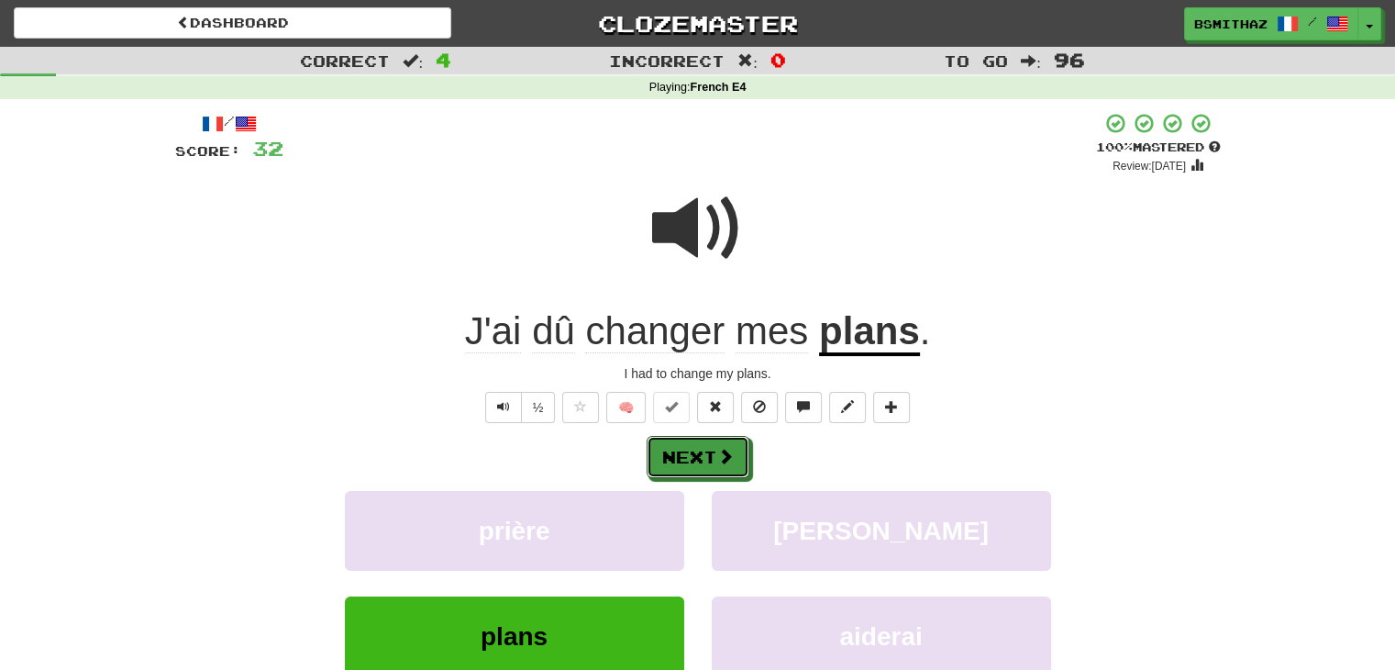
click at [678, 465] on button "Next" at bounding box center [698, 457] width 103 height 42
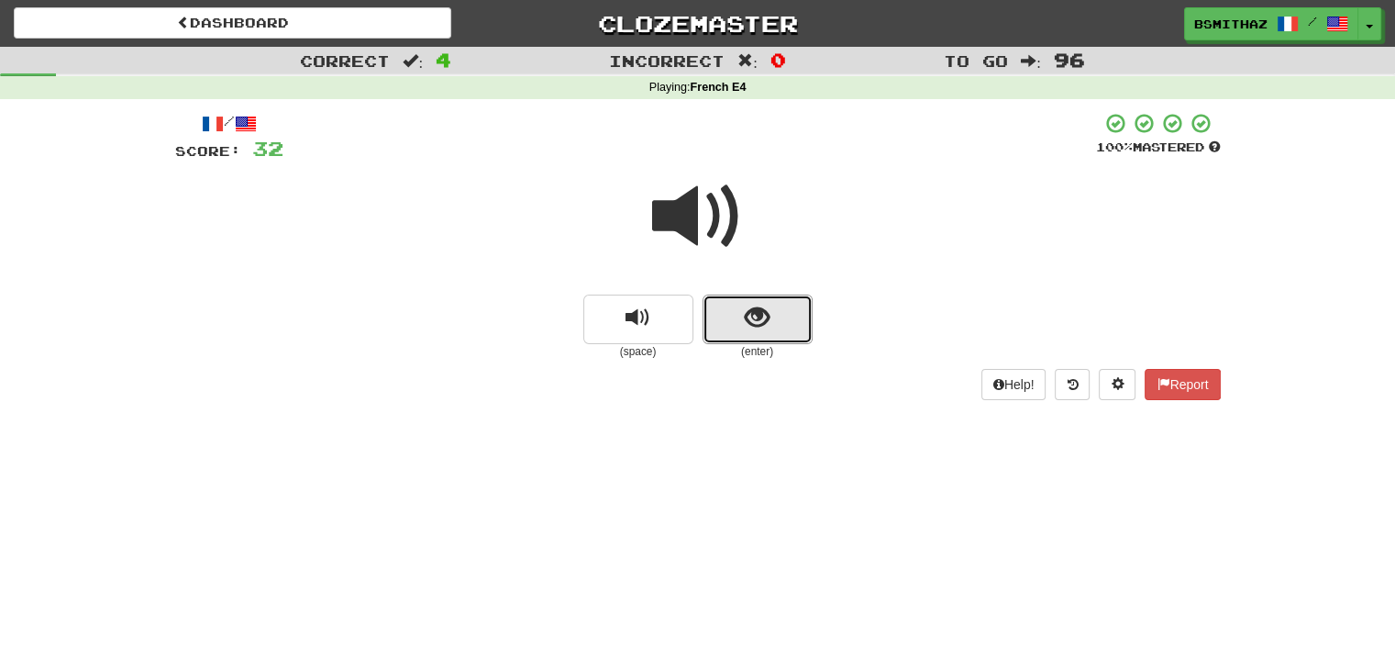
drag, startPoint x: 752, startPoint y: 328, endPoint x: 738, endPoint y: 347, distance: 22.9
click at [750, 333] on button "show sentence" at bounding box center [758, 319] width 110 height 50
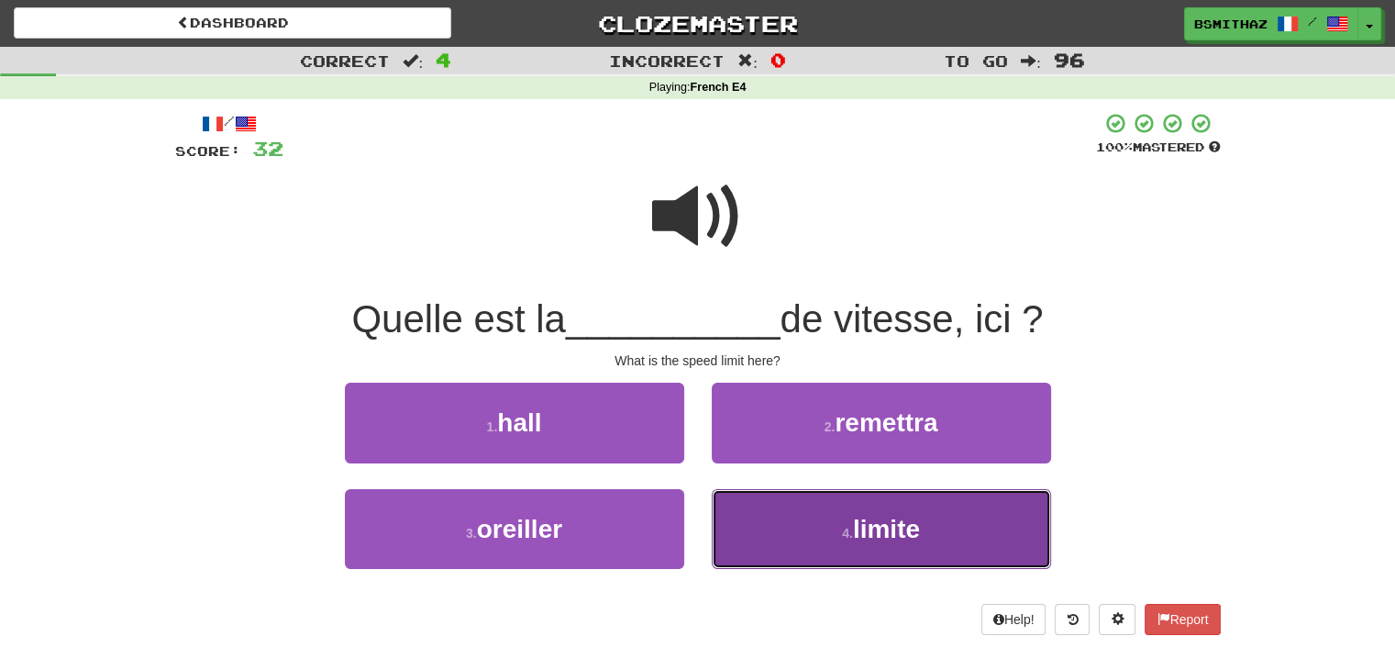
click at [802, 528] on button "4 . limite" at bounding box center [881, 529] width 339 height 80
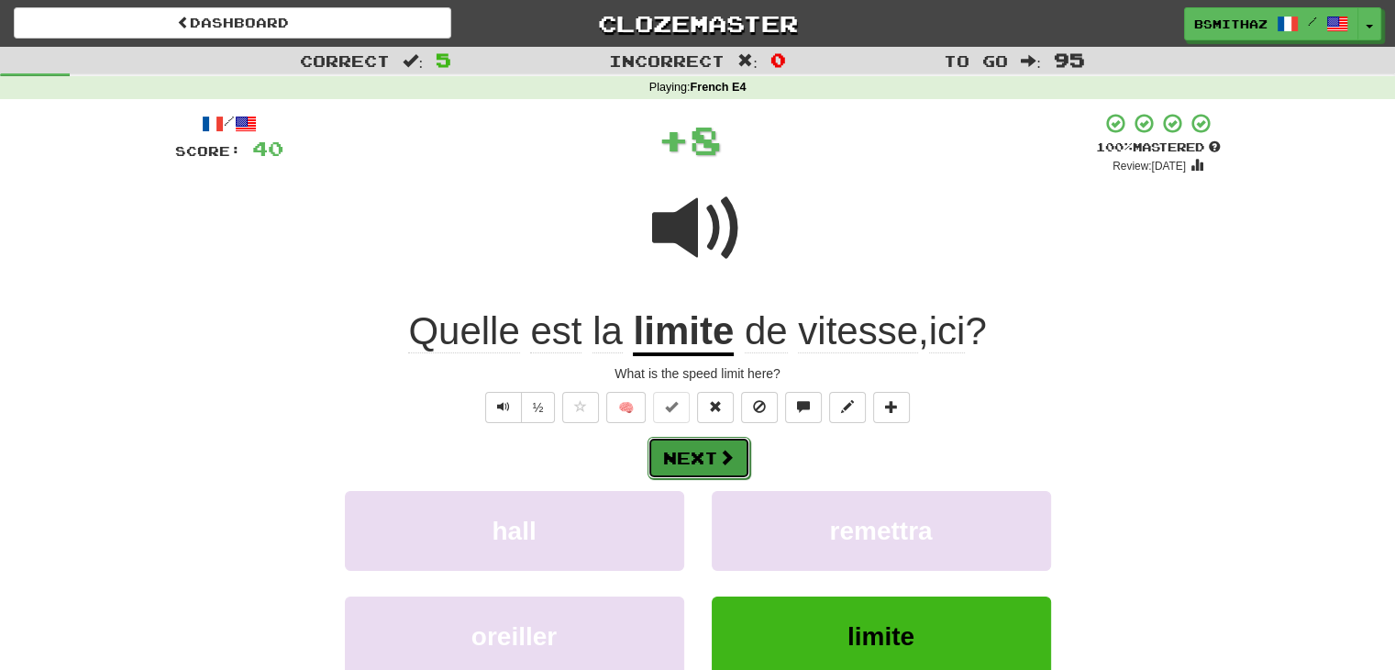
click at [704, 456] on button "Next" at bounding box center [699, 458] width 103 height 42
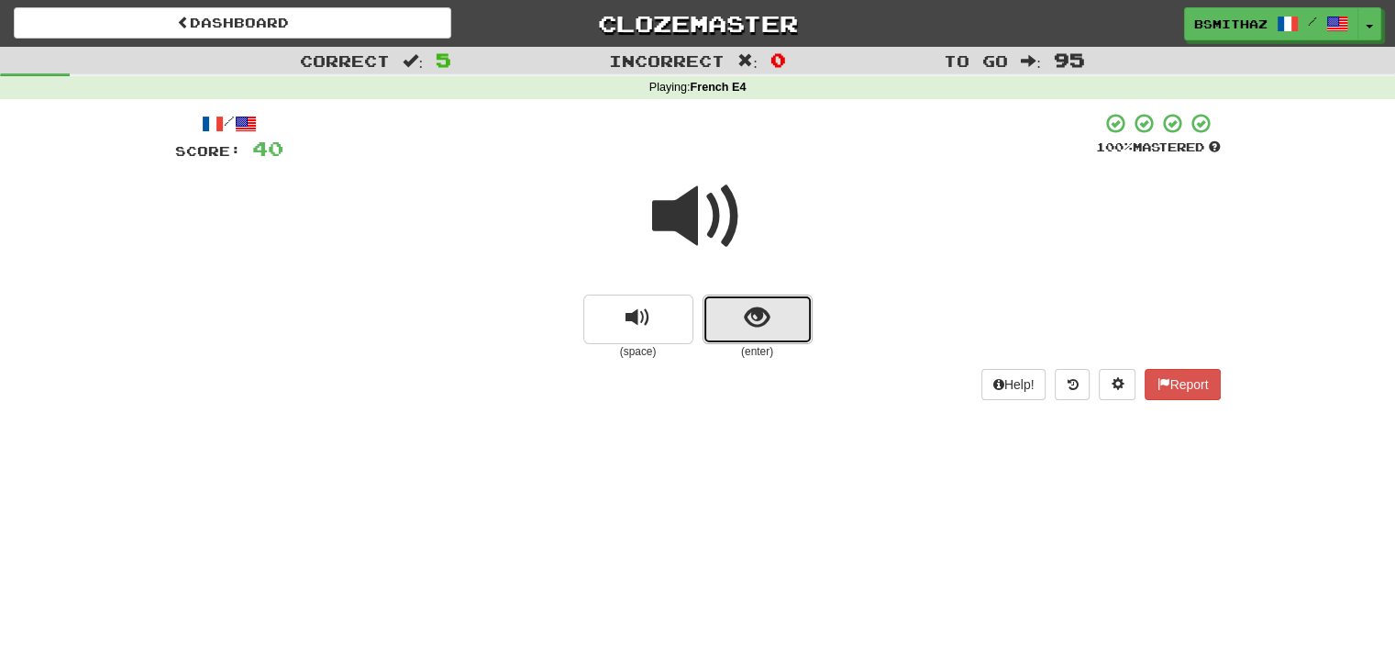
drag, startPoint x: 731, startPoint y: 313, endPoint x: 722, endPoint y: 327, distance: 17.3
click at [722, 327] on button "show sentence" at bounding box center [758, 319] width 110 height 50
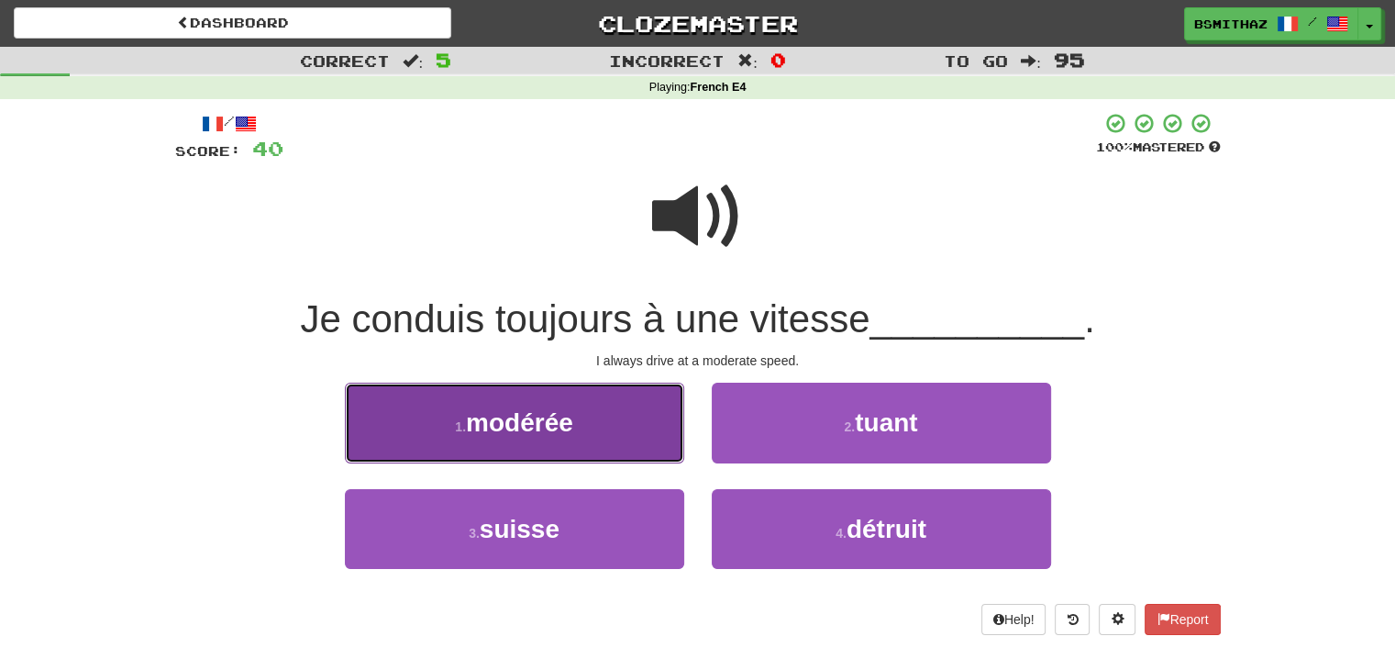
click at [558, 430] on span "modérée" at bounding box center [519, 422] width 107 height 28
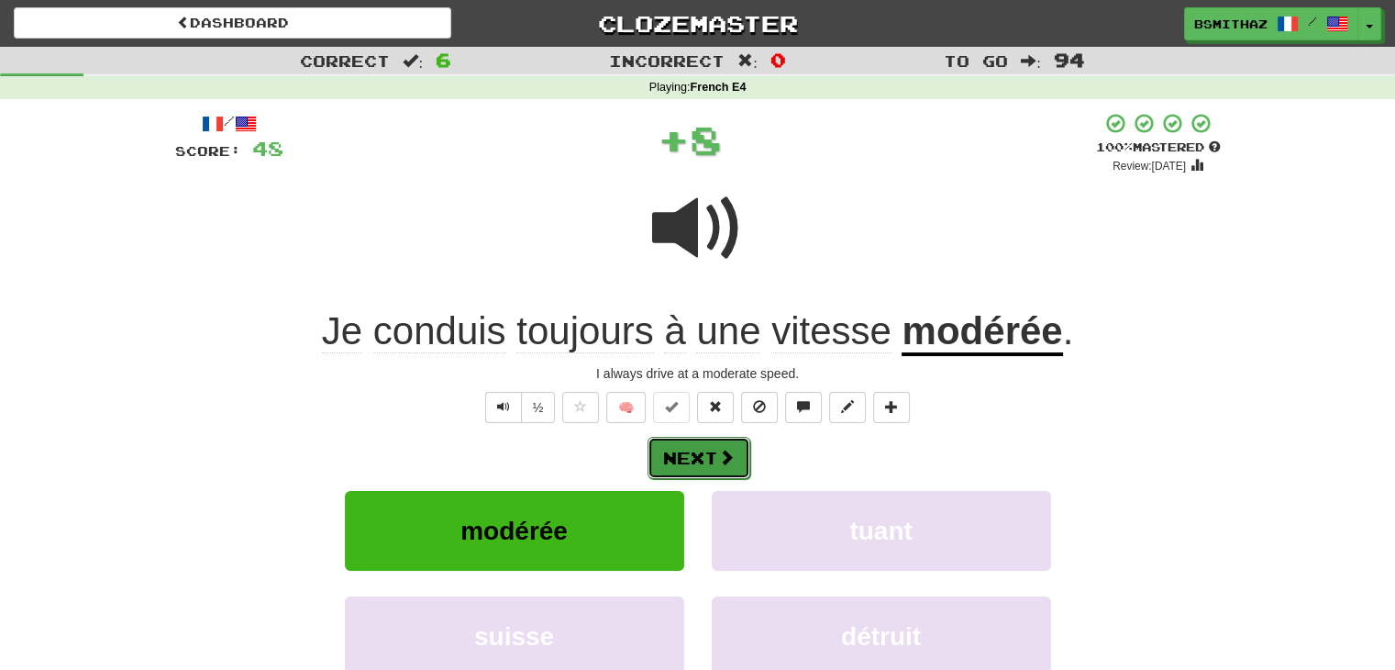
click at [698, 455] on button "Next" at bounding box center [699, 458] width 103 height 42
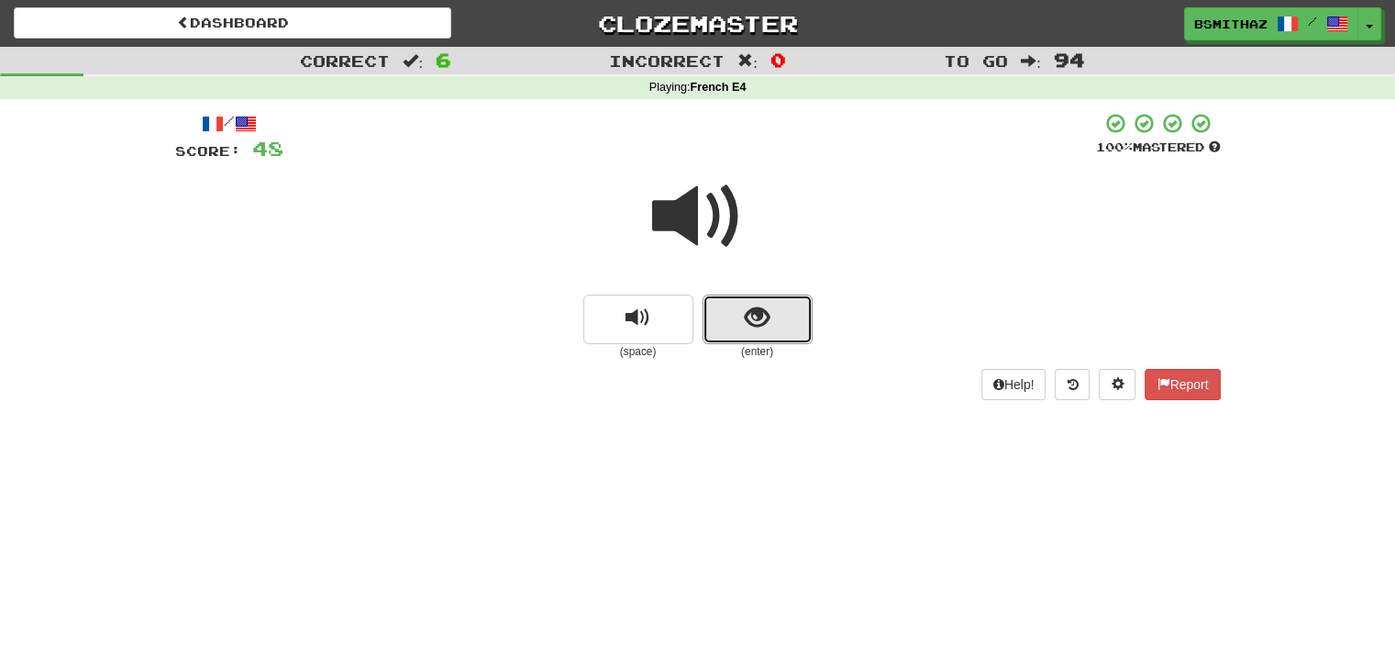
drag, startPoint x: 745, startPoint y: 323, endPoint x: 682, endPoint y: 380, distance: 84.4
click at [745, 323] on span "show sentence" at bounding box center [757, 317] width 25 height 25
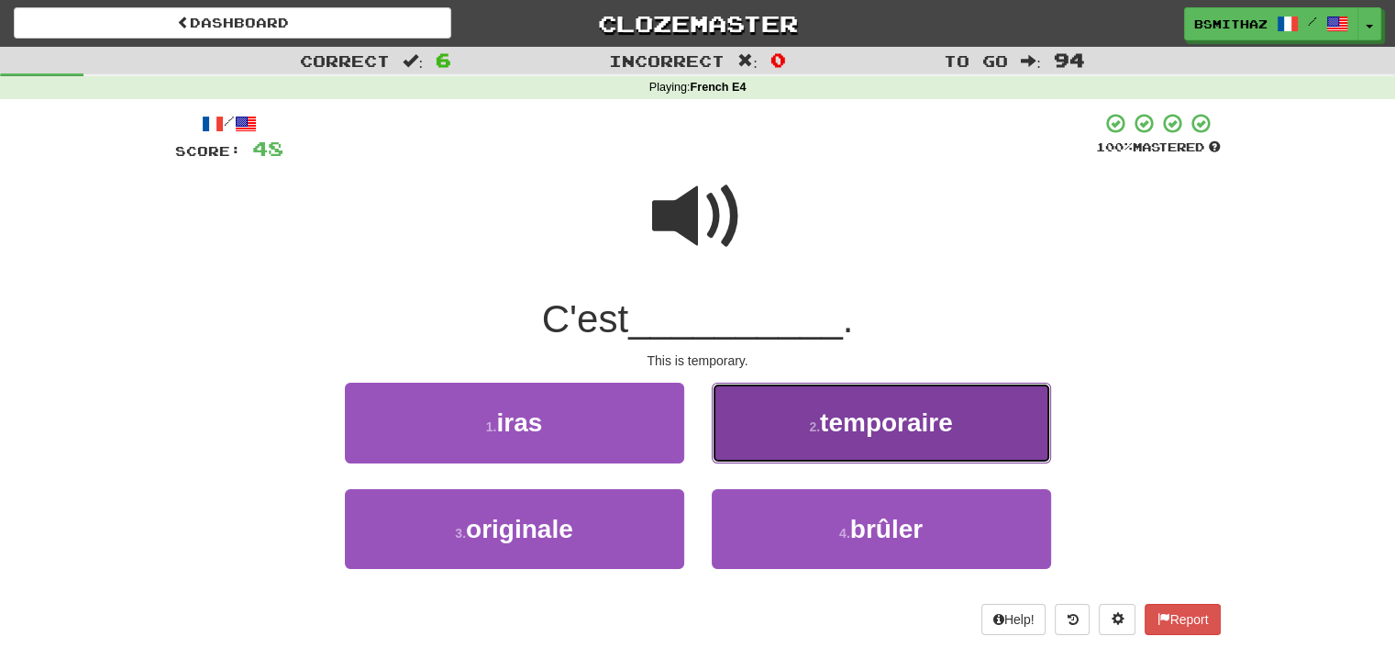
click at [758, 433] on button "2 . temporaire" at bounding box center [881, 422] width 339 height 80
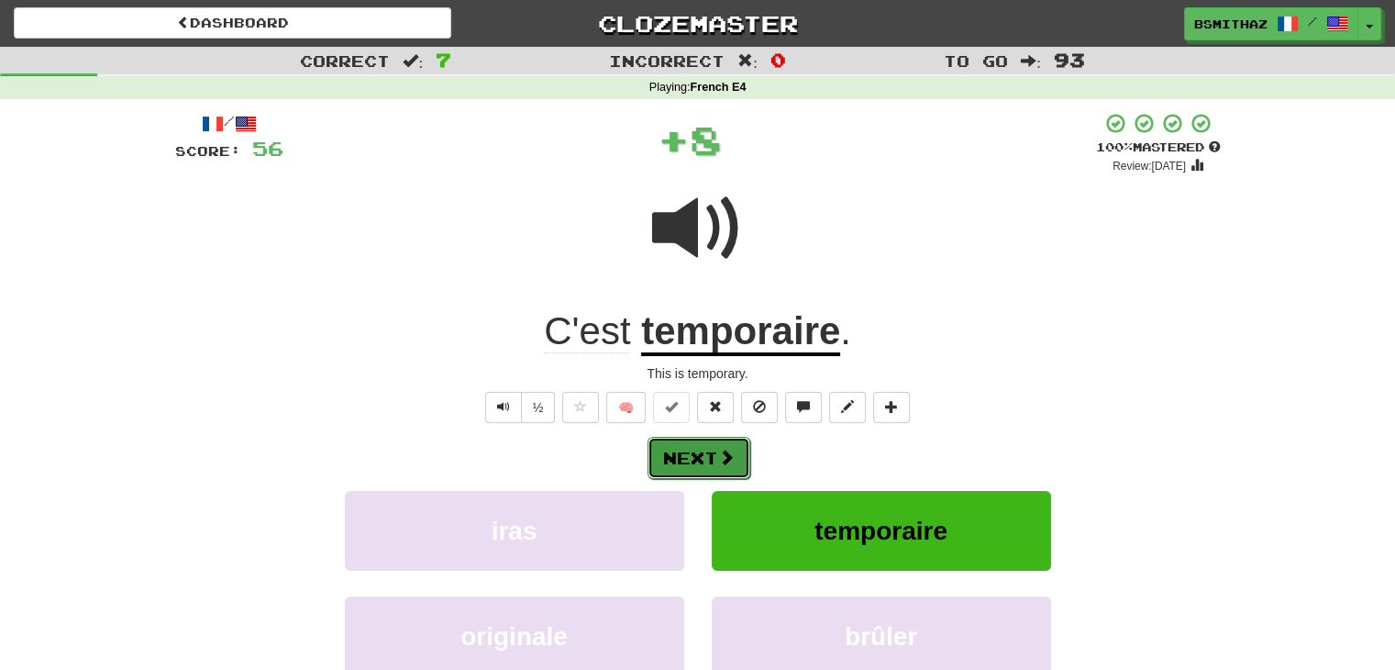
click at [704, 457] on button "Next" at bounding box center [699, 458] width 103 height 42
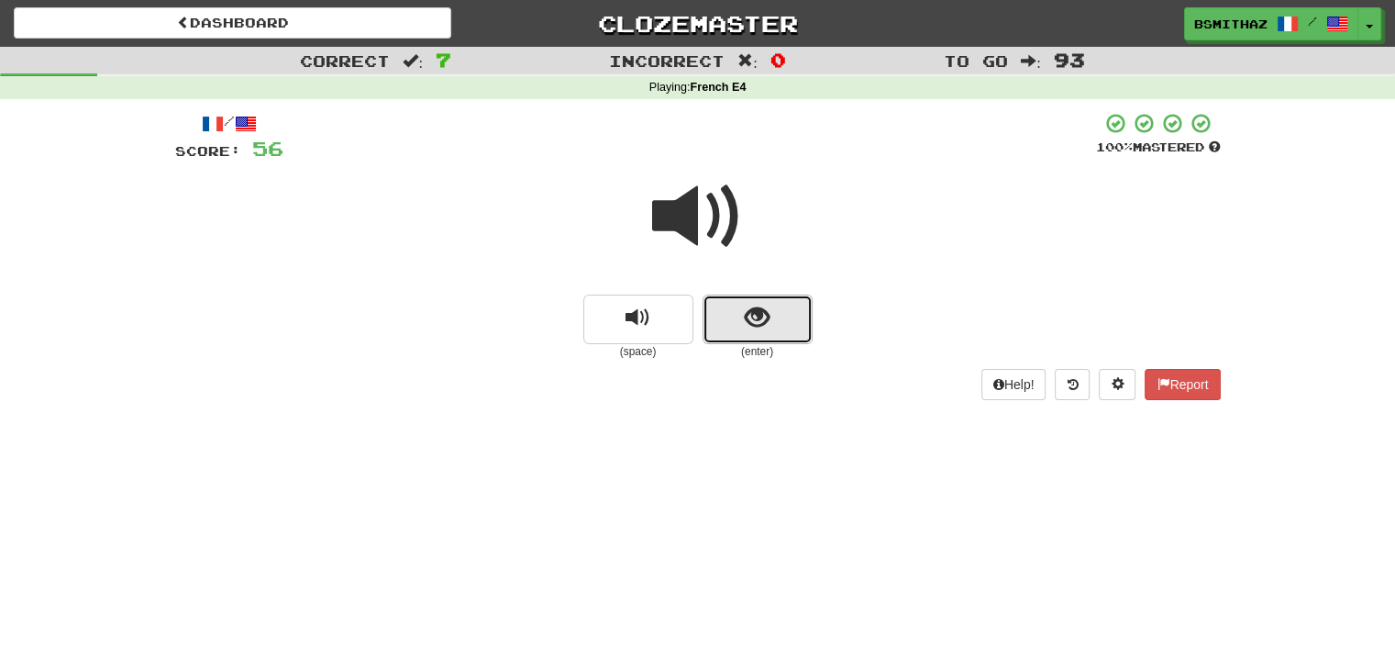
click at [741, 327] on button "show sentence" at bounding box center [758, 319] width 110 height 50
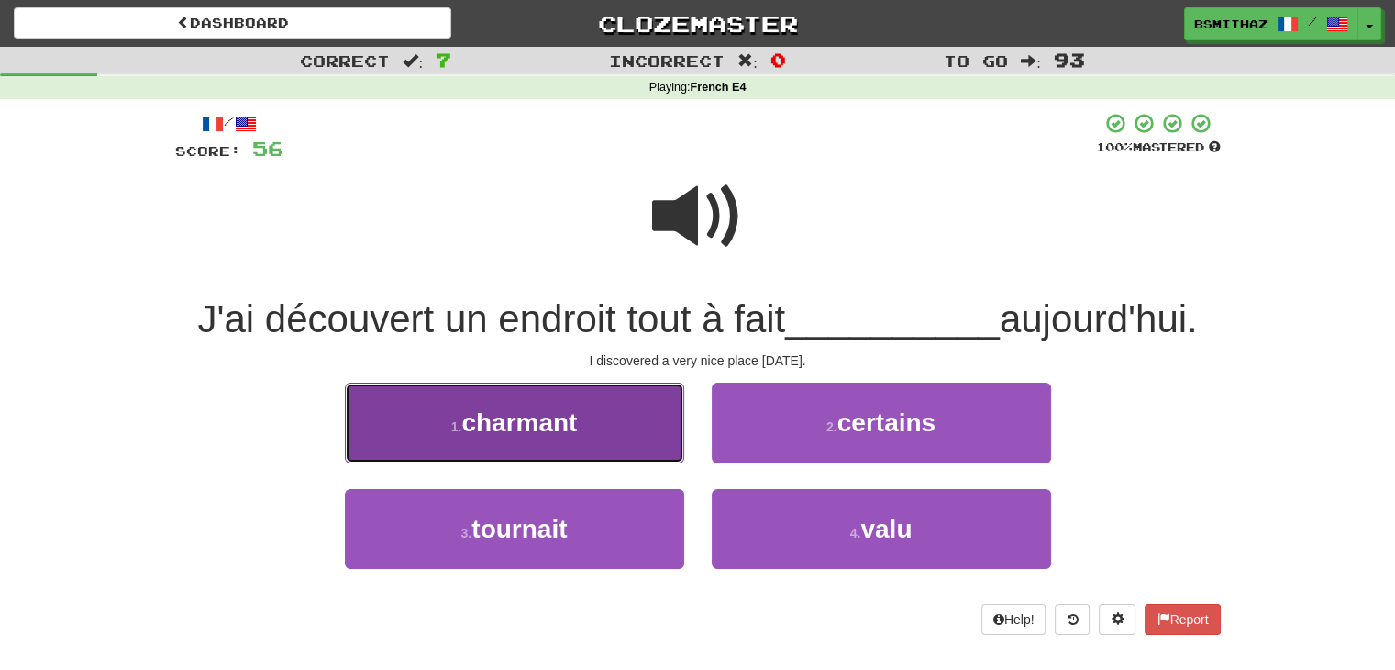
click at [572, 434] on span "charmant" at bounding box center [519, 422] width 116 height 28
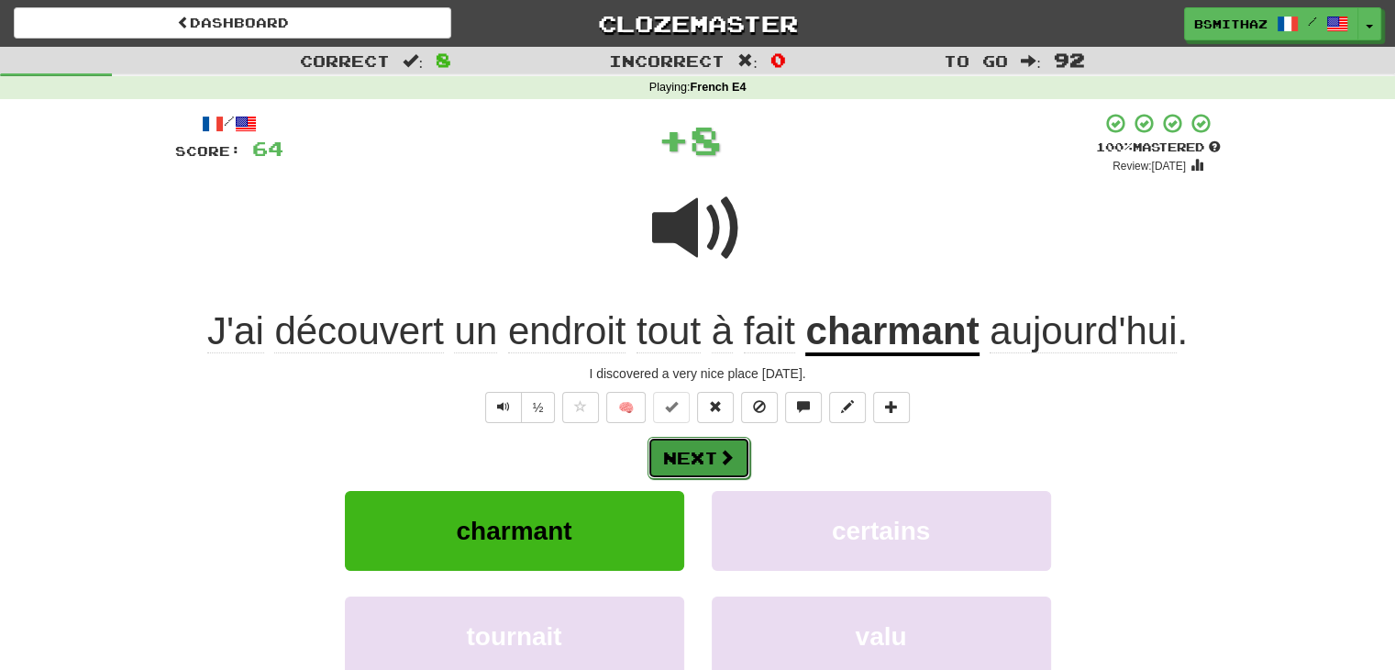
click at [709, 462] on button "Next" at bounding box center [699, 458] width 103 height 42
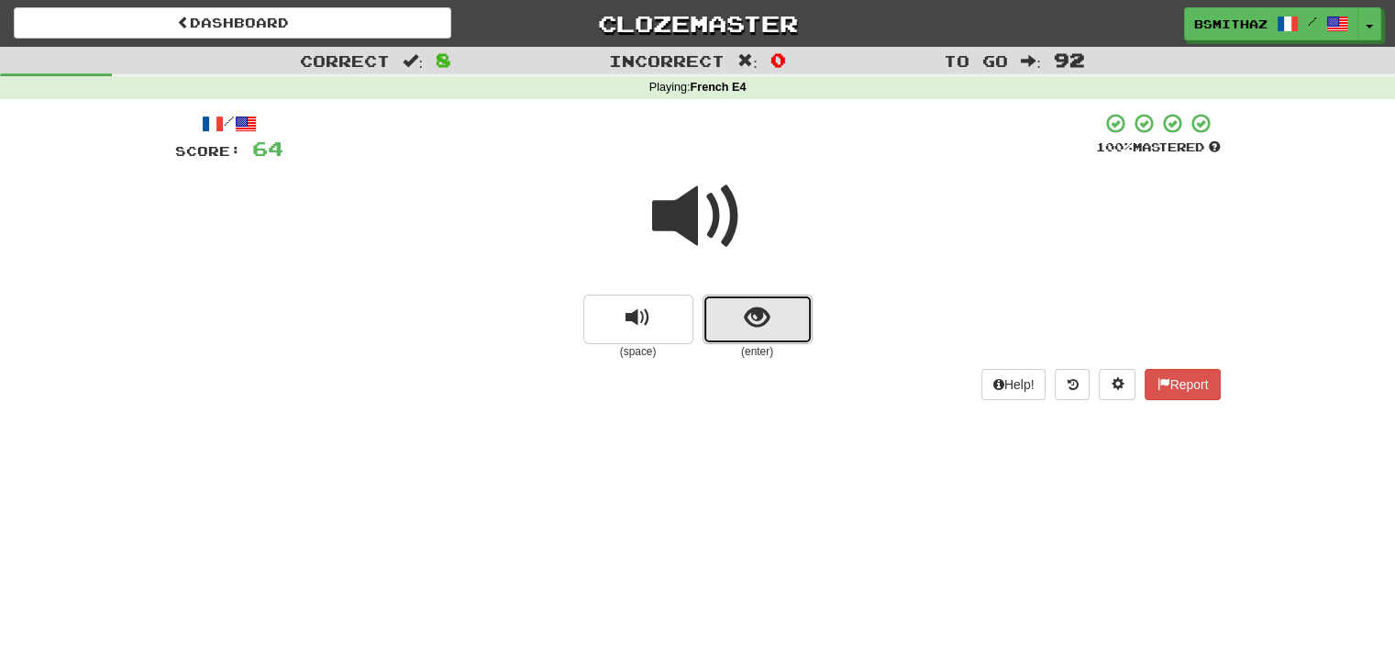
click at [762, 342] on button "show sentence" at bounding box center [758, 319] width 110 height 50
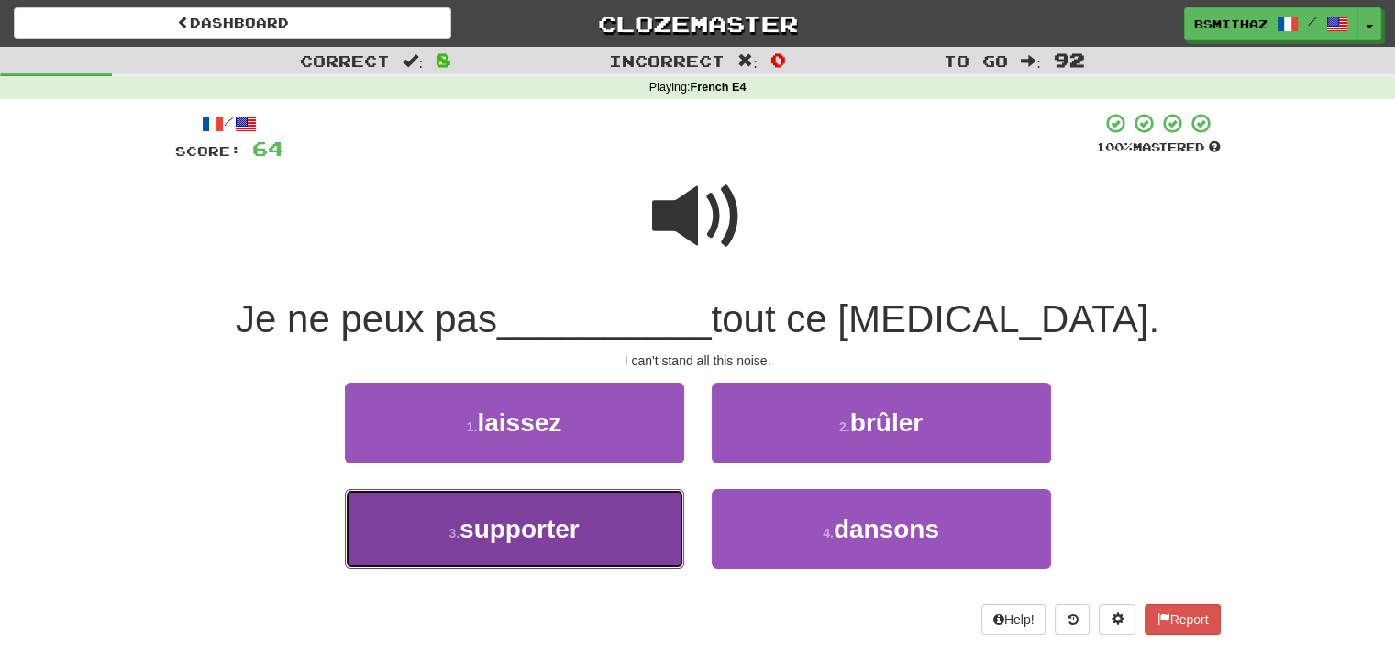
click at [582, 537] on button "3 . supporter" at bounding box center [514, 529] width 339 height 80
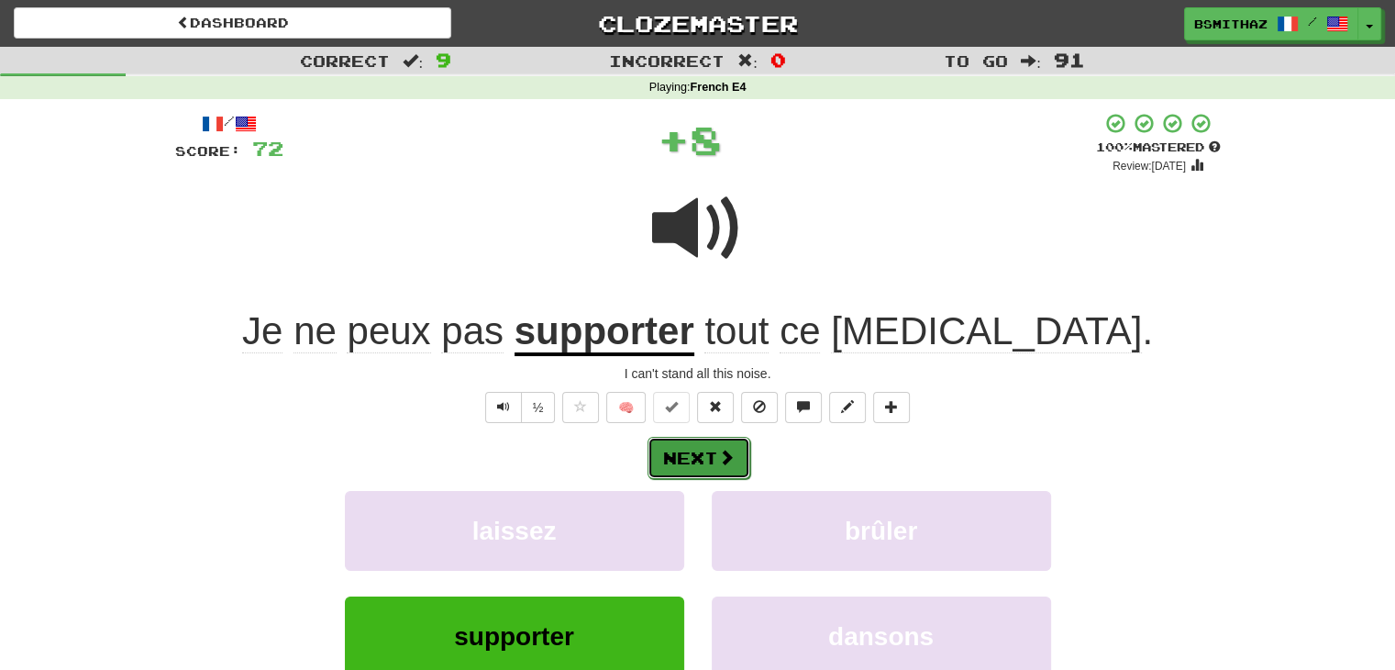
click at [703, 453] on button "Next" at bounding box center [699, 458] width 103 height 42
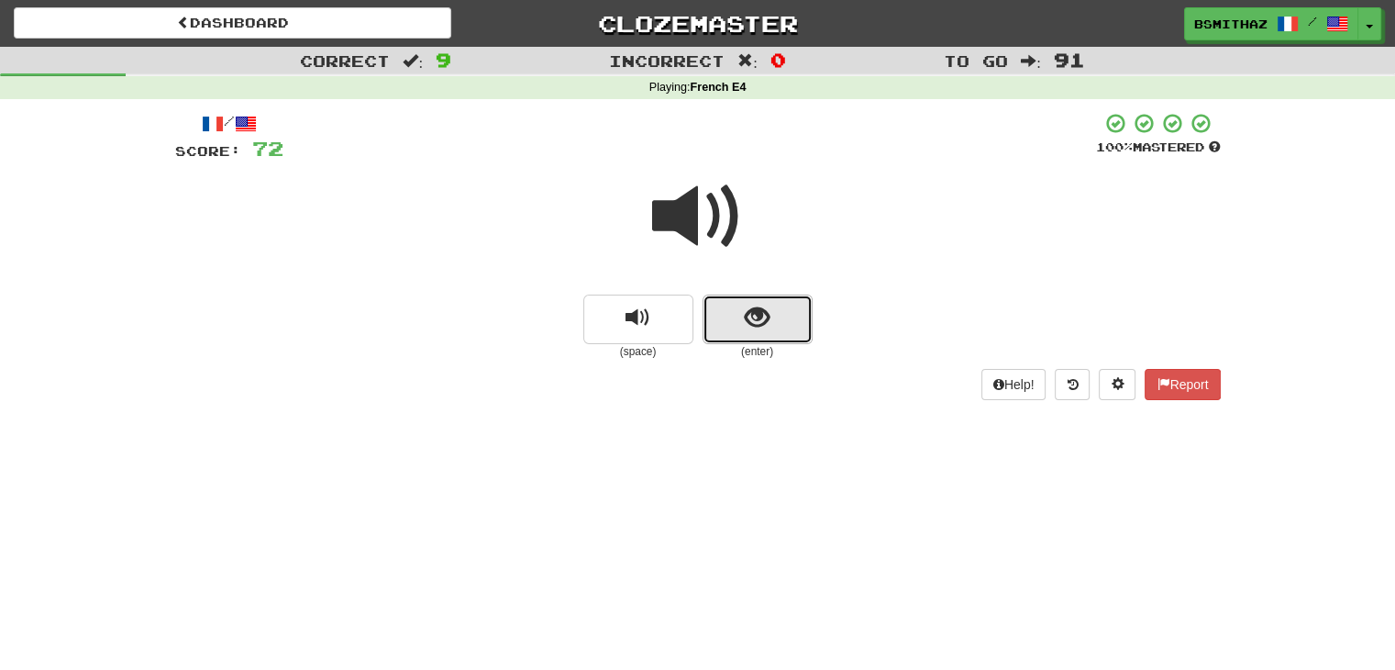
click at [744, 331] on button "show sentence" at bounding box center [758, 319] width 110 height 50
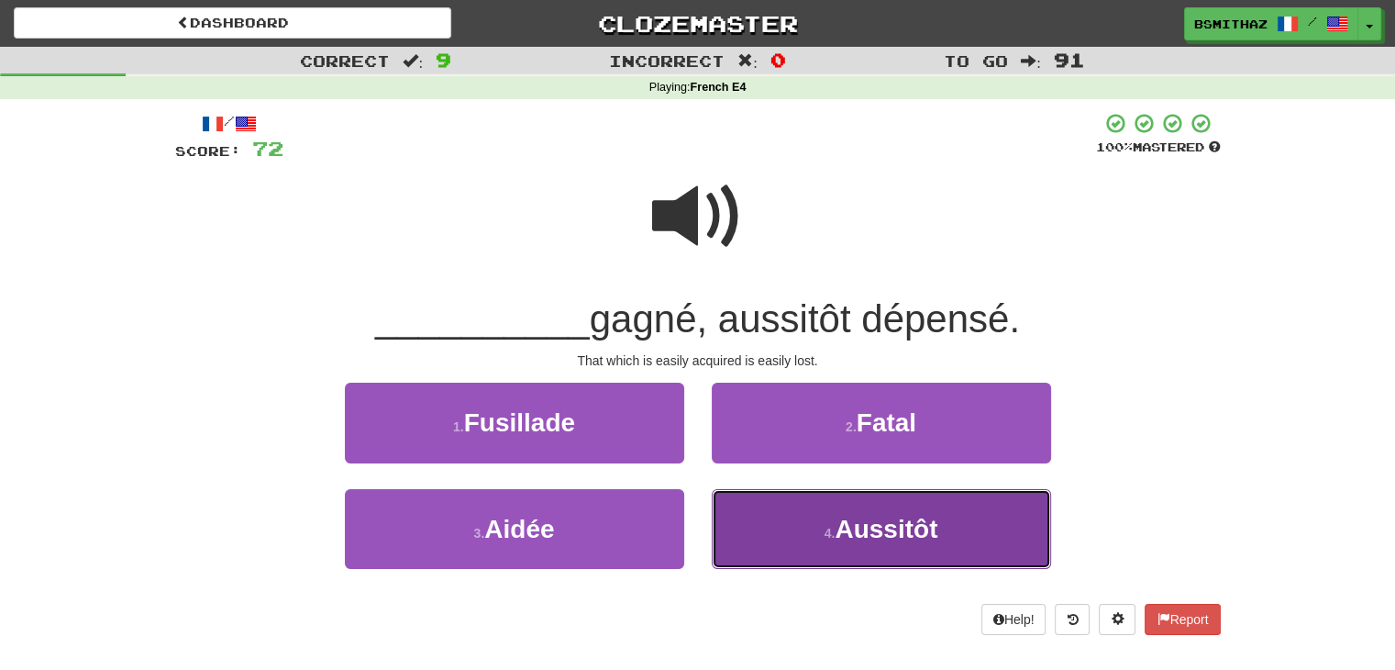
click at [777, 526] on button "4 . Aussitôt" at bounding box center [881, 529] width 339 height 80
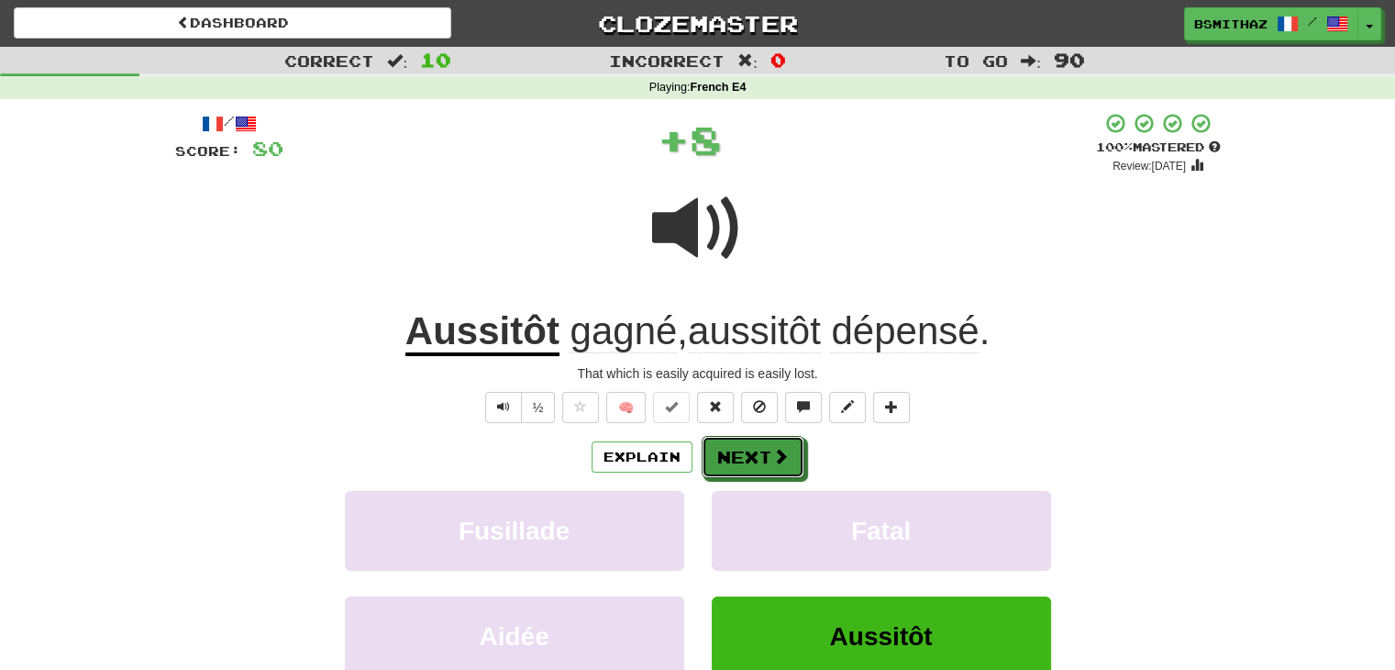
click at [723, 456] on button "Next" at bounding box center [753, 457] width 103 height 42
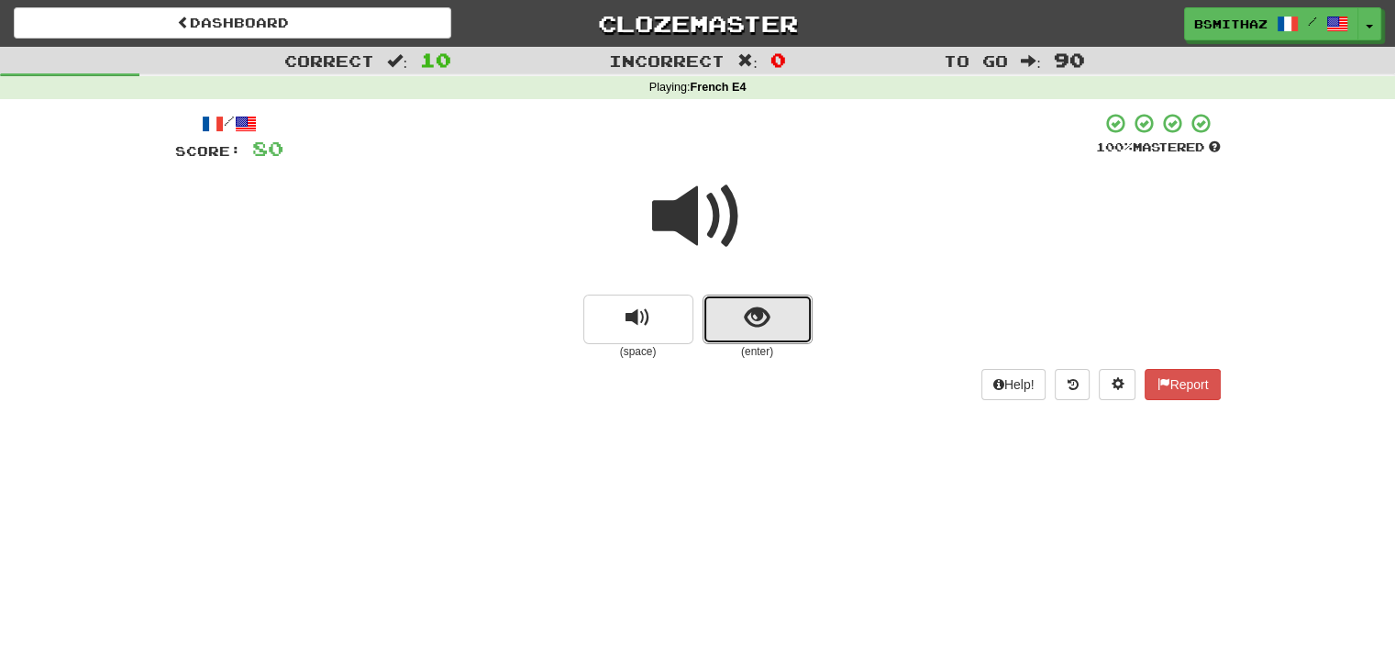
drag, startPoint x: 757, startPoint y: 325, endPoint x: 748, endPoint y: 349, distance: 26.1
click at [756, 333] on button "show sentence" at bounding box center [758, 319] width 110 height 50
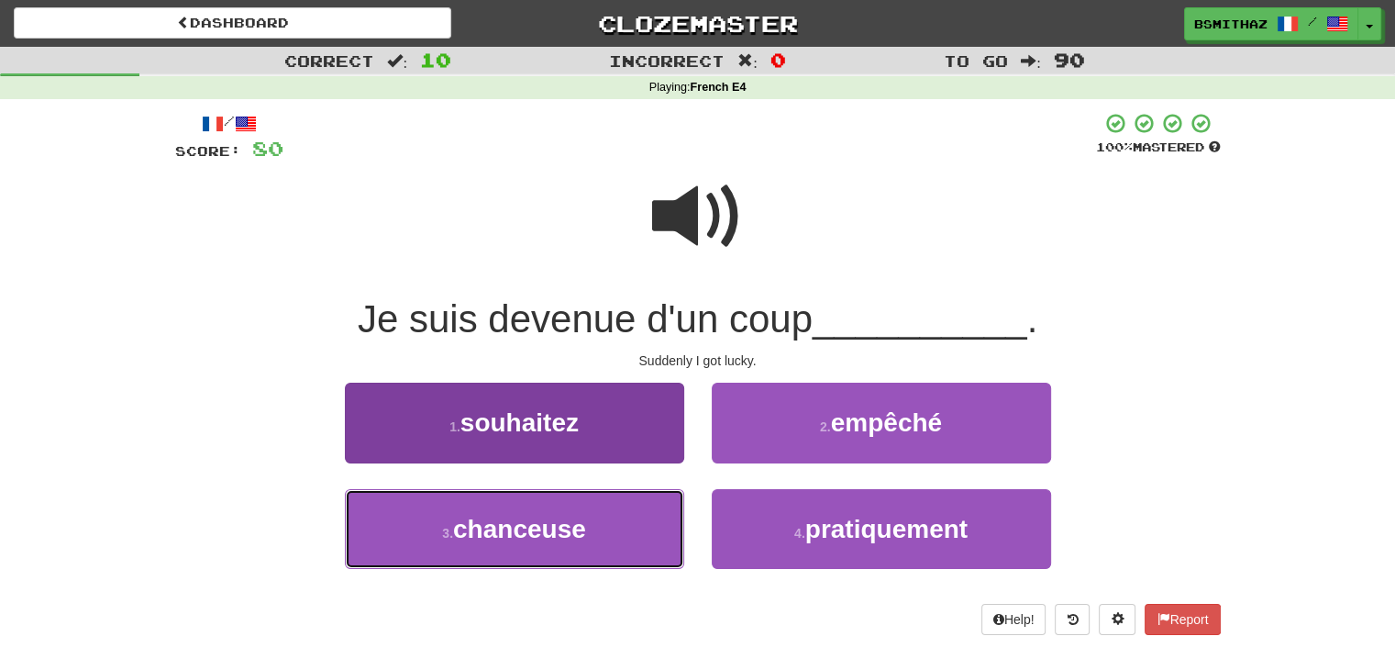
drag, startPoint x: 588, startPoint y: 525, endPoint x: 598, endPoint y: 525, distance: 10.1
click at [591, 525] on button "3 . chanceuse" at bounding box center [514, 529] width 339 height 80
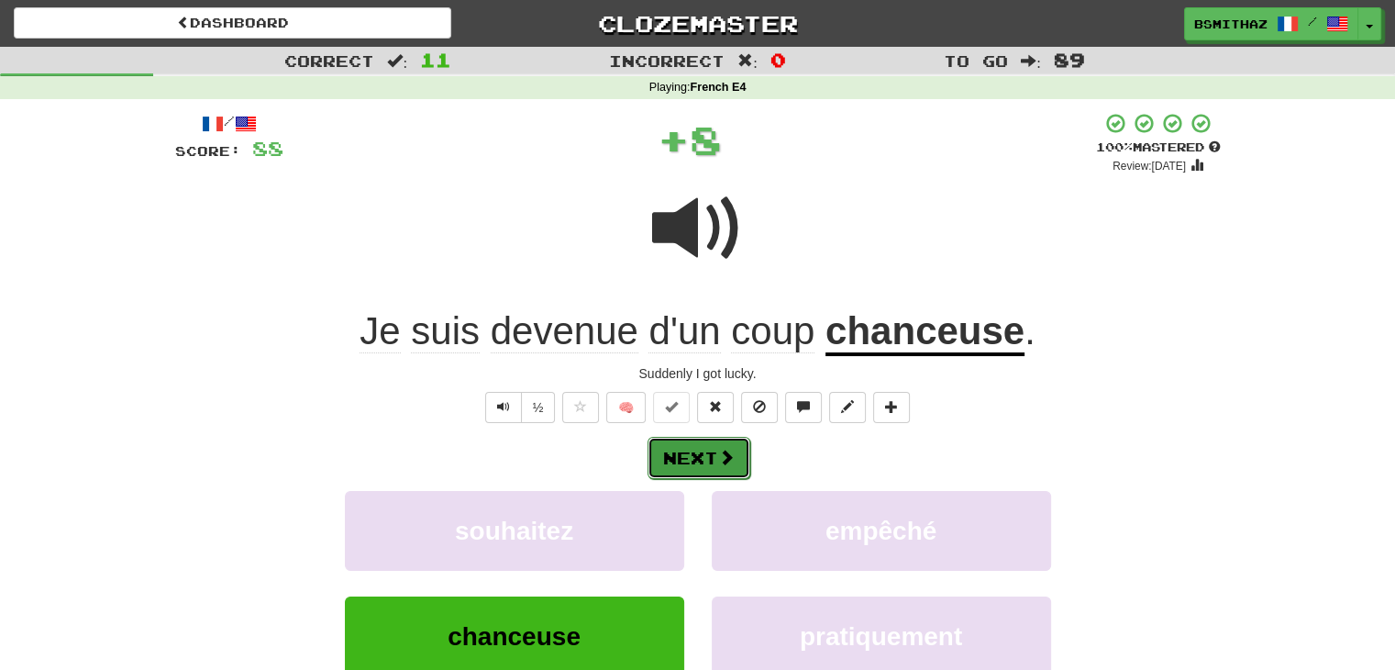
click at [699, 462] on button "Next" at bounding box center [699, 458] width 103 height 42
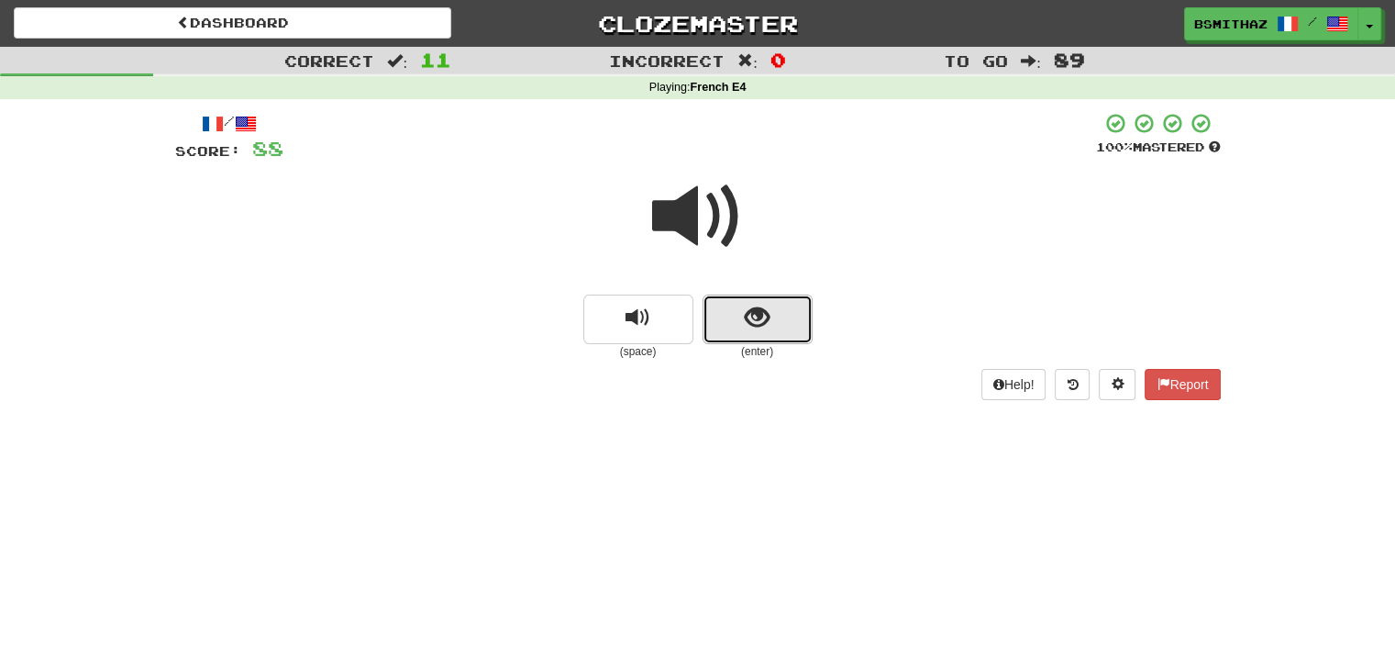
click at [765, 317] on span "show sentence" at bounding box center [757, 317] width 25 height 25
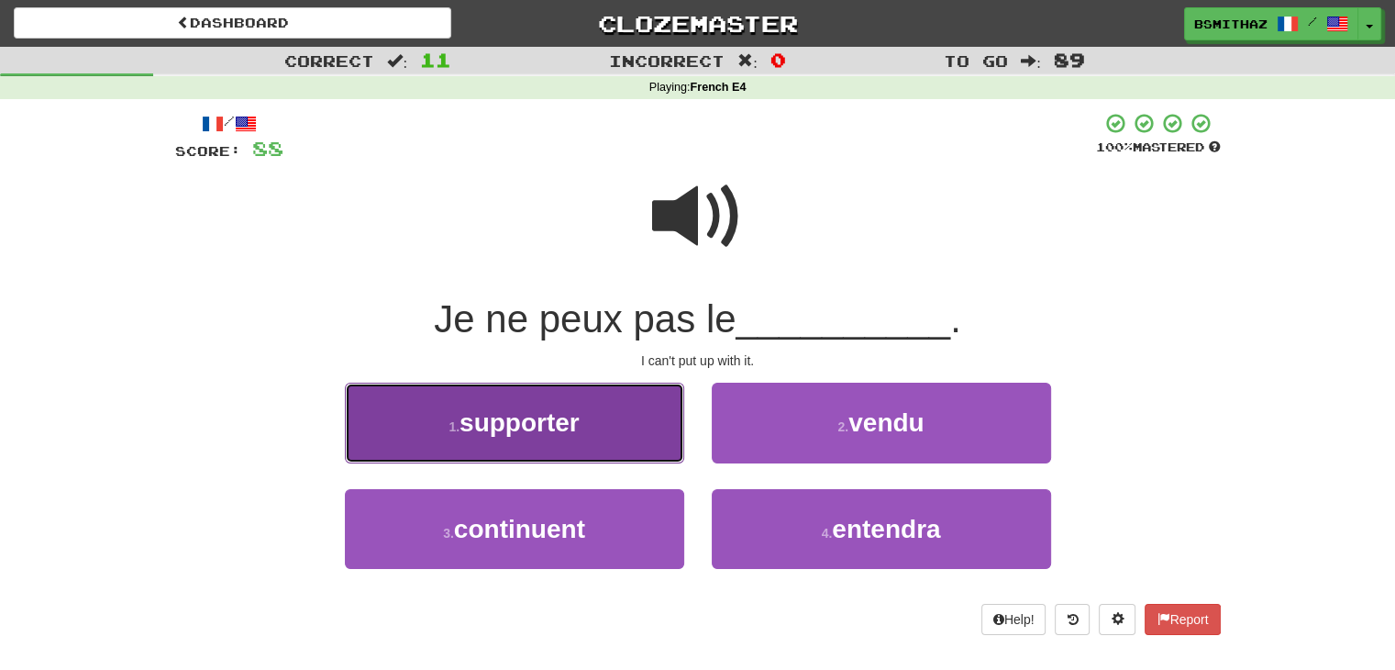
click at [572, 448] on button "1 . supporter" at bounding box center [514, 422] width 339 height 80
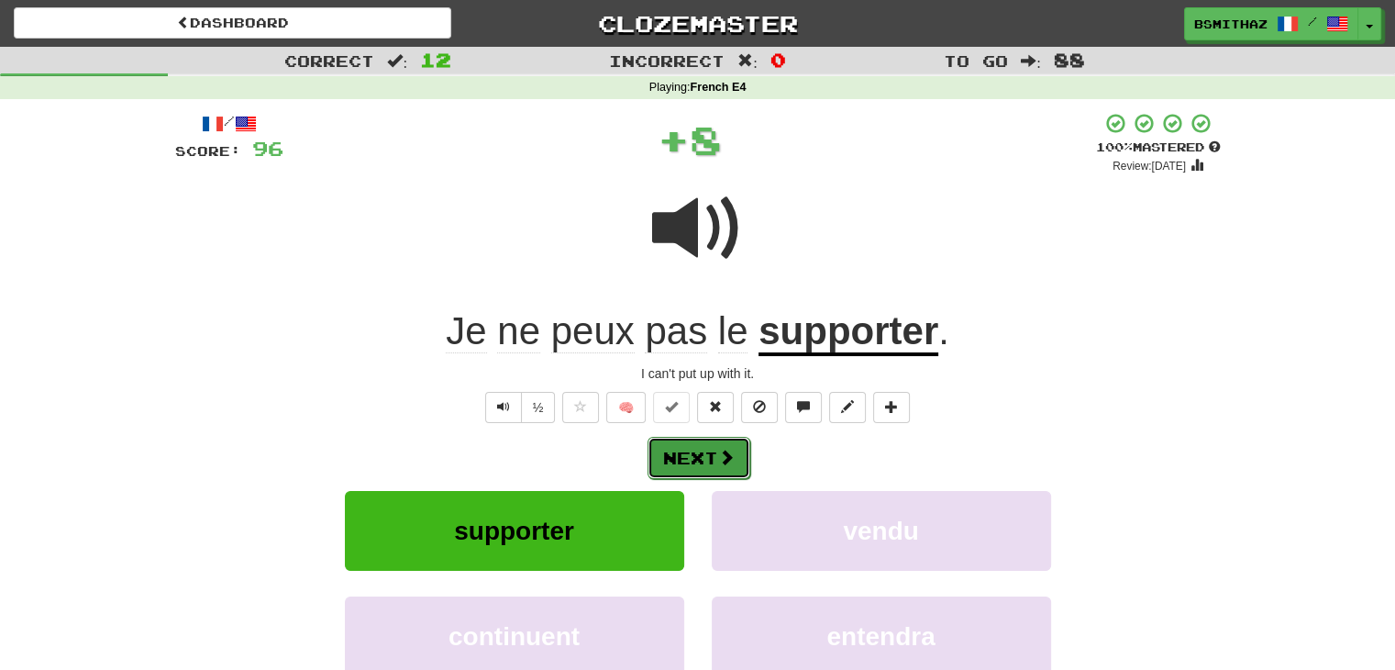
click at [708, 448] on button "Next" at bounding box center [699, 458] width 103 height 42
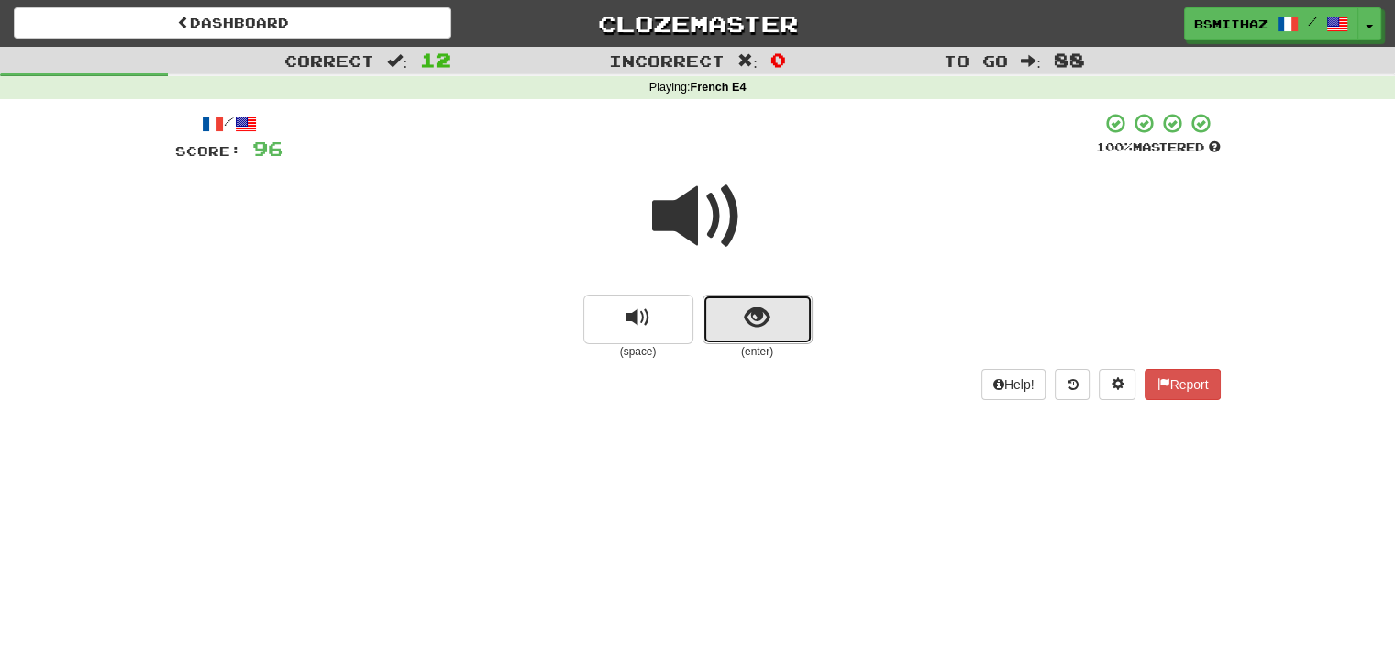
click at [767, 313] on span "show sentence" at bounding box center [757, 317] width 25 height 25
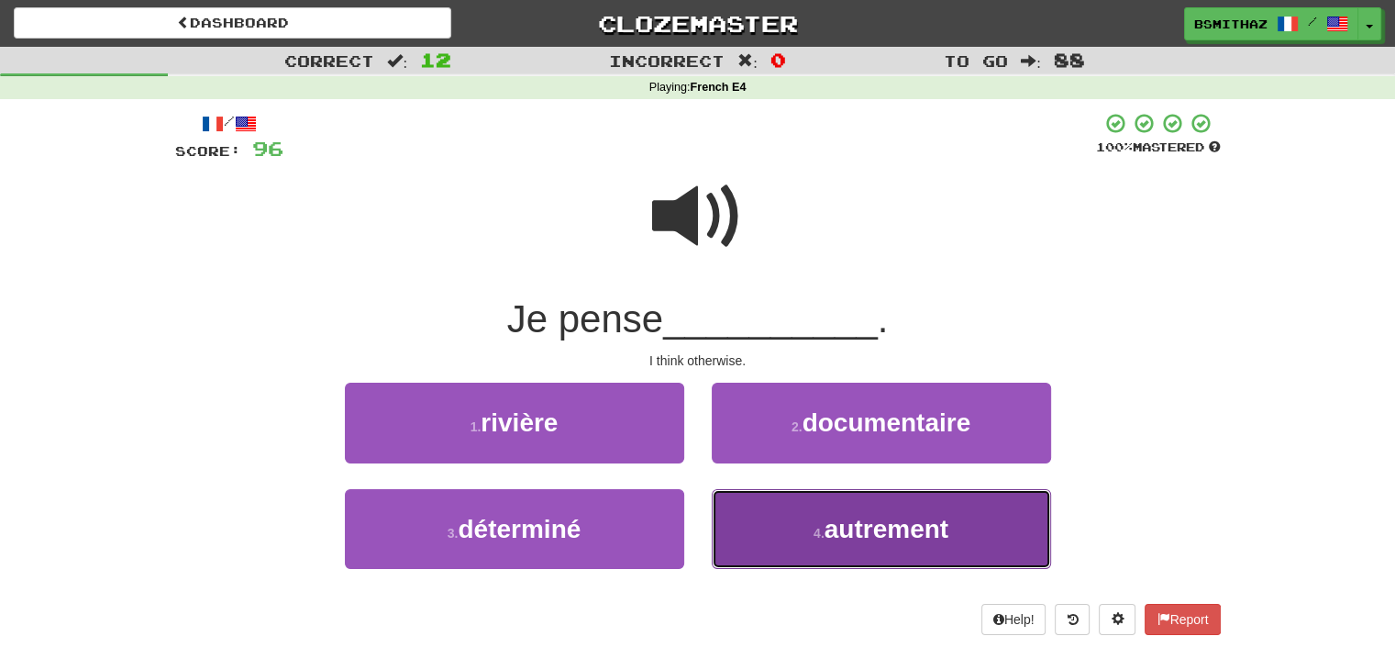
click at [781, 521] on button "4 . autrement" at bounding box center [881, 529] width 339 height 80
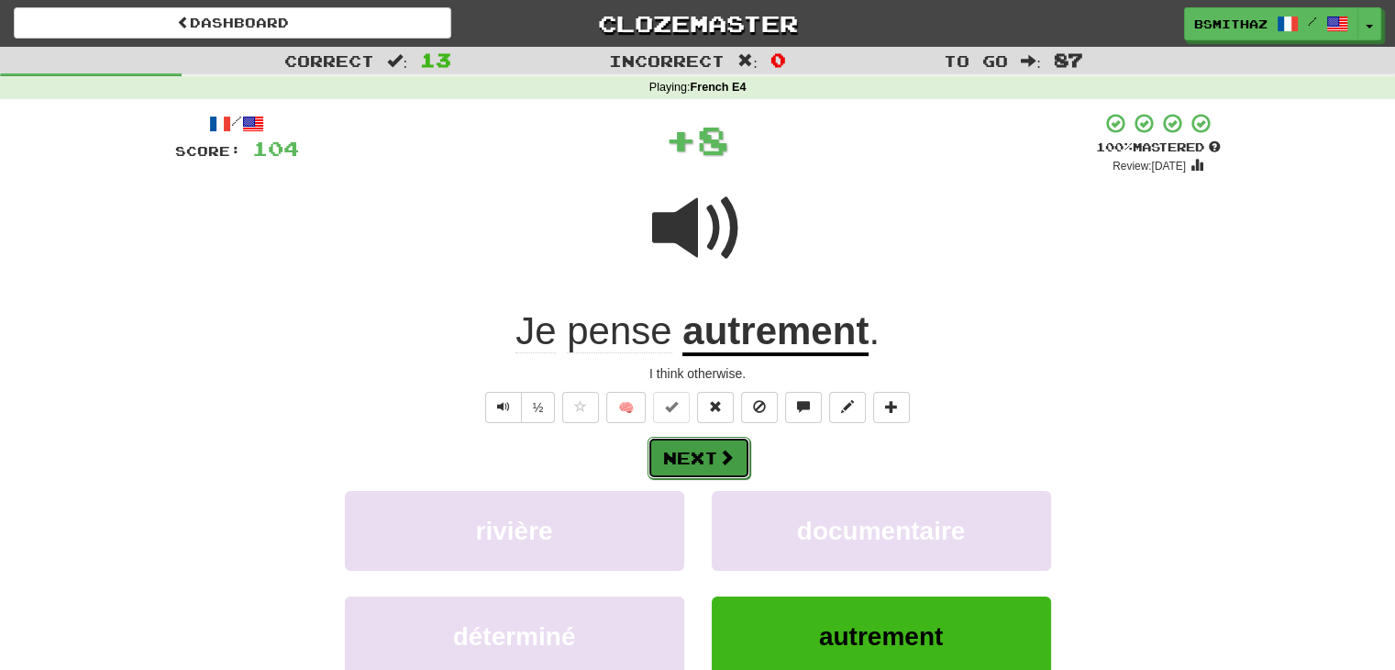
click at [721, 452] on span at bounding box center [726, 456] width 17 height 17
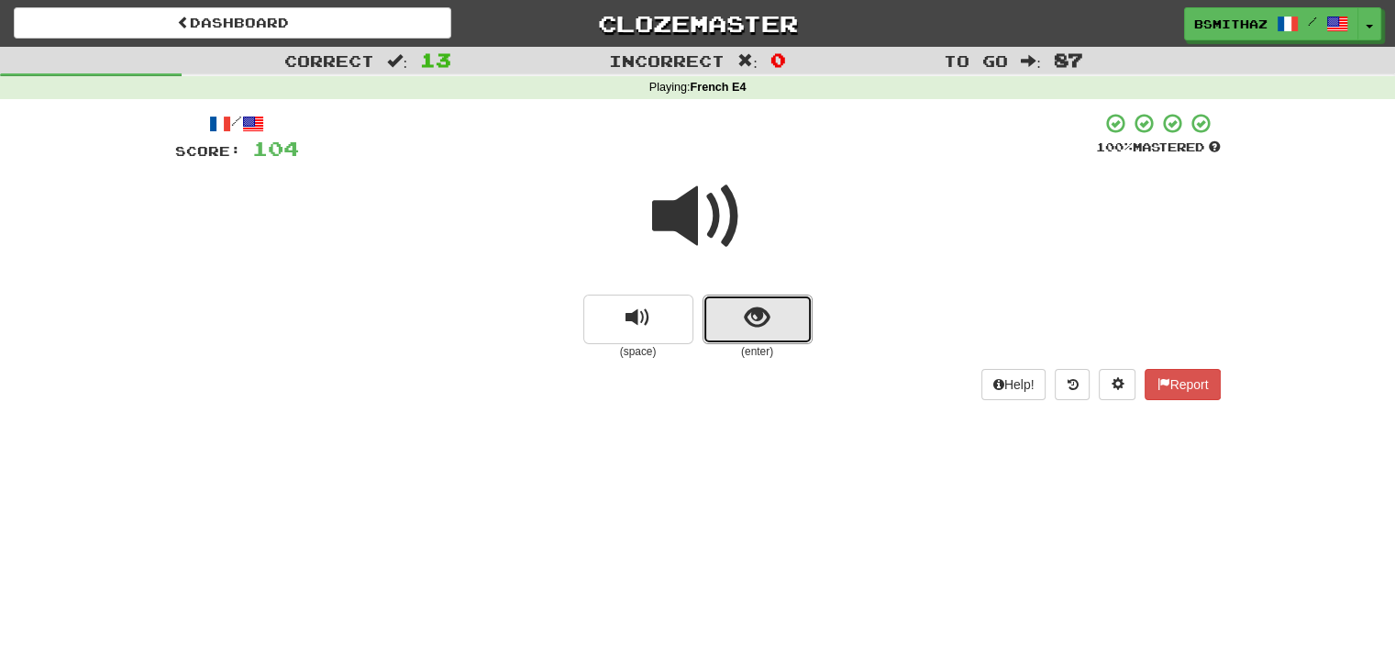
drag, startPoint x: 767, startPoint y: 311, endPoint x: 733, endPoint y: 348, distance: 50.0
click at [766, 313] on span "show sentence" at bounding box center [757, 317] width 25 height 25
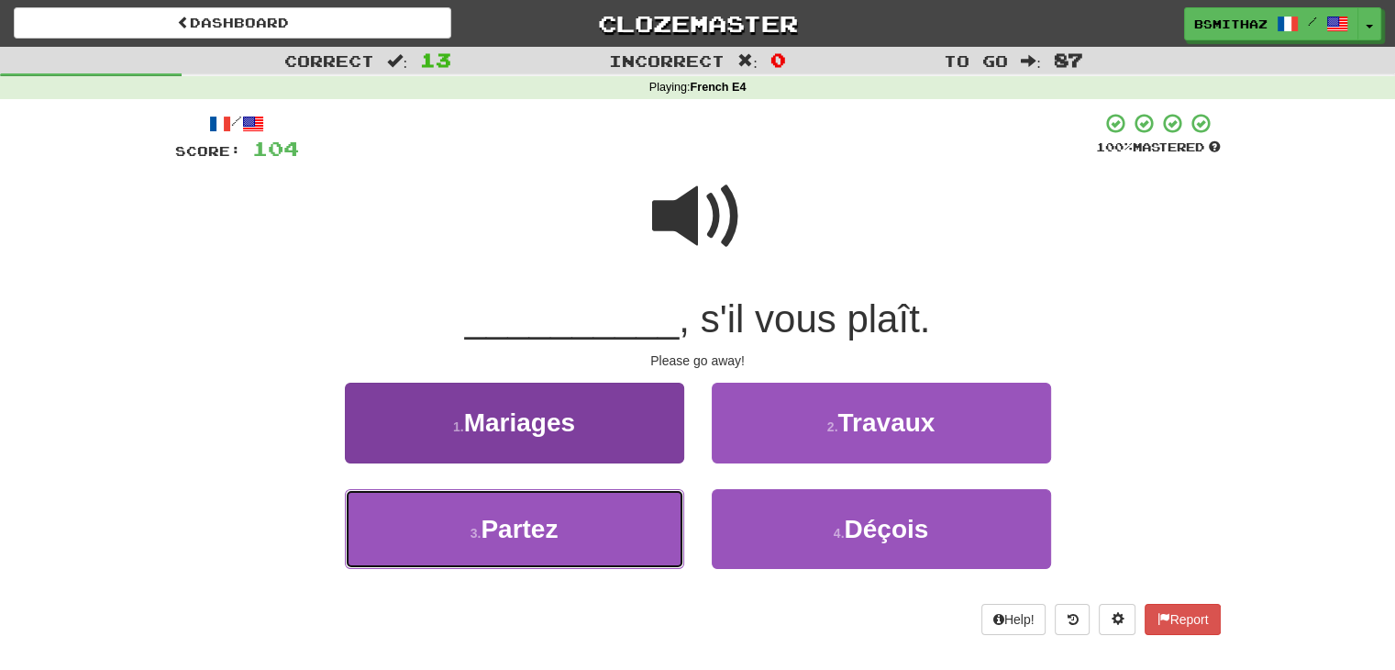
click at [576, 533] on button "3 . Partez" at bounding box center [514, 529] width 339 height 80
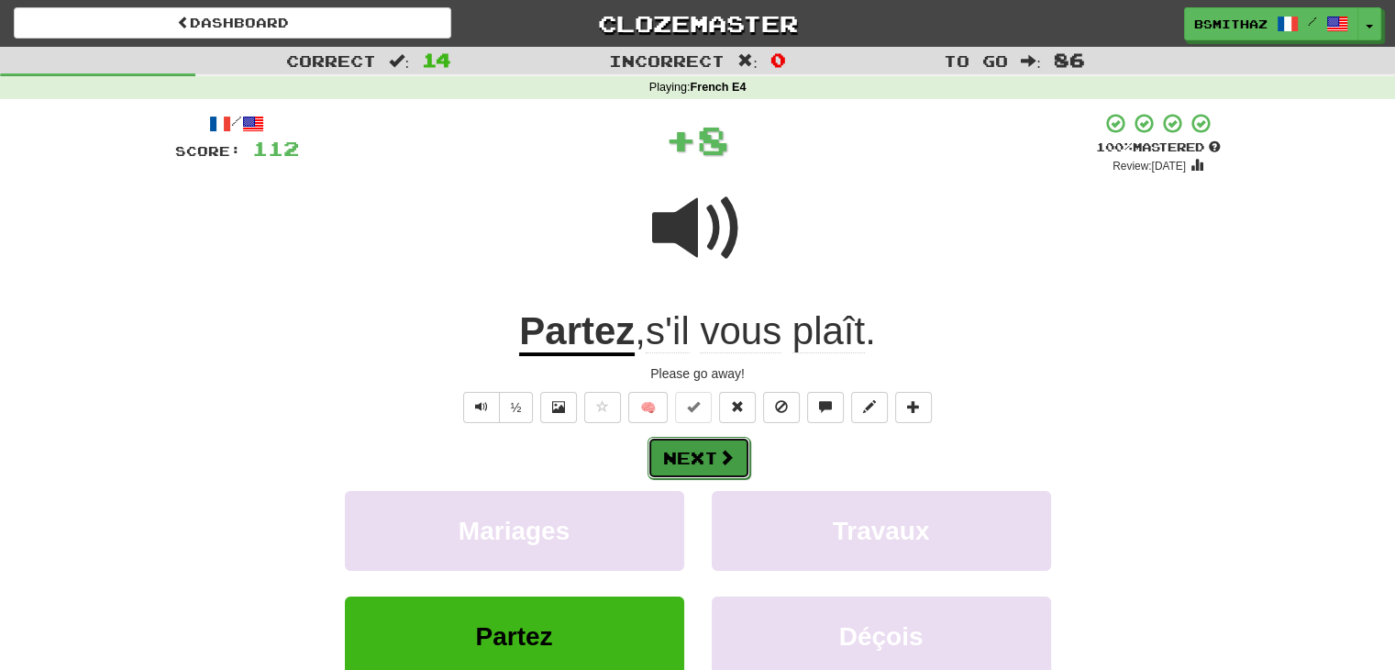
click at [683, 462] on button "Next" at bounding box center [699, 458] width 103 height 42
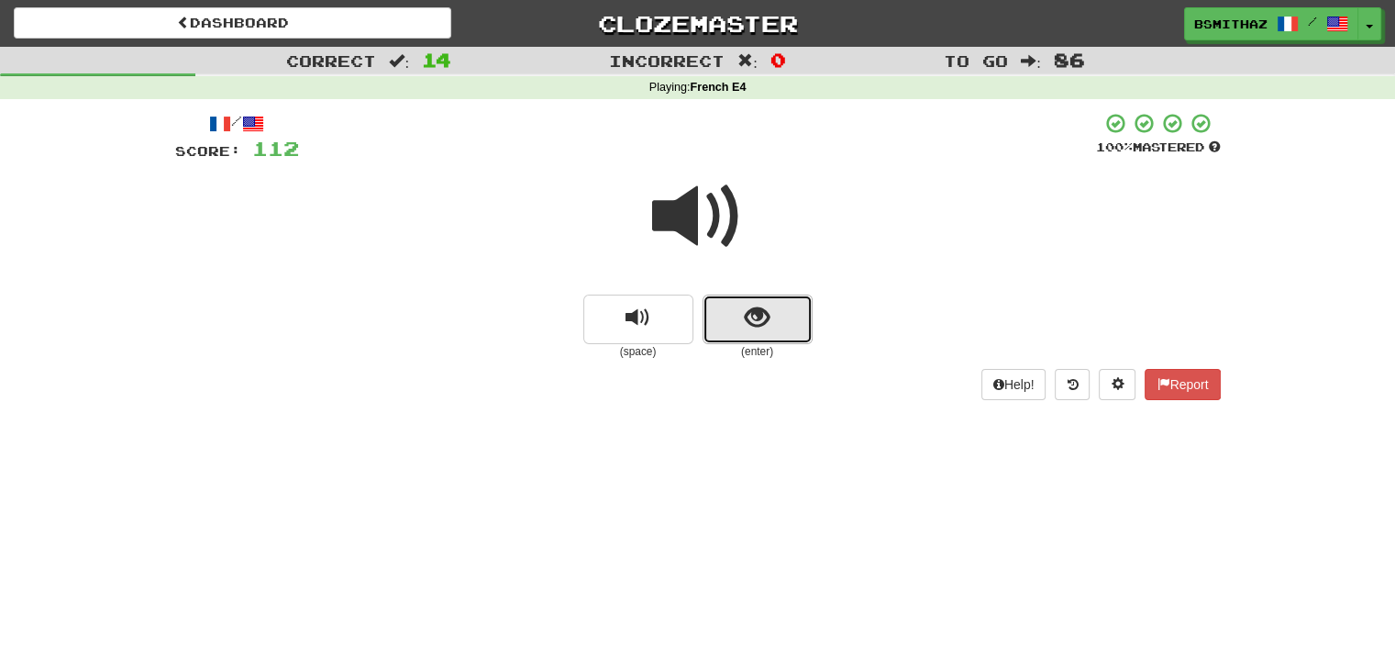
click at [742, 324] on button "show sentence" at bounding box center [758, 319] width 110 height 50
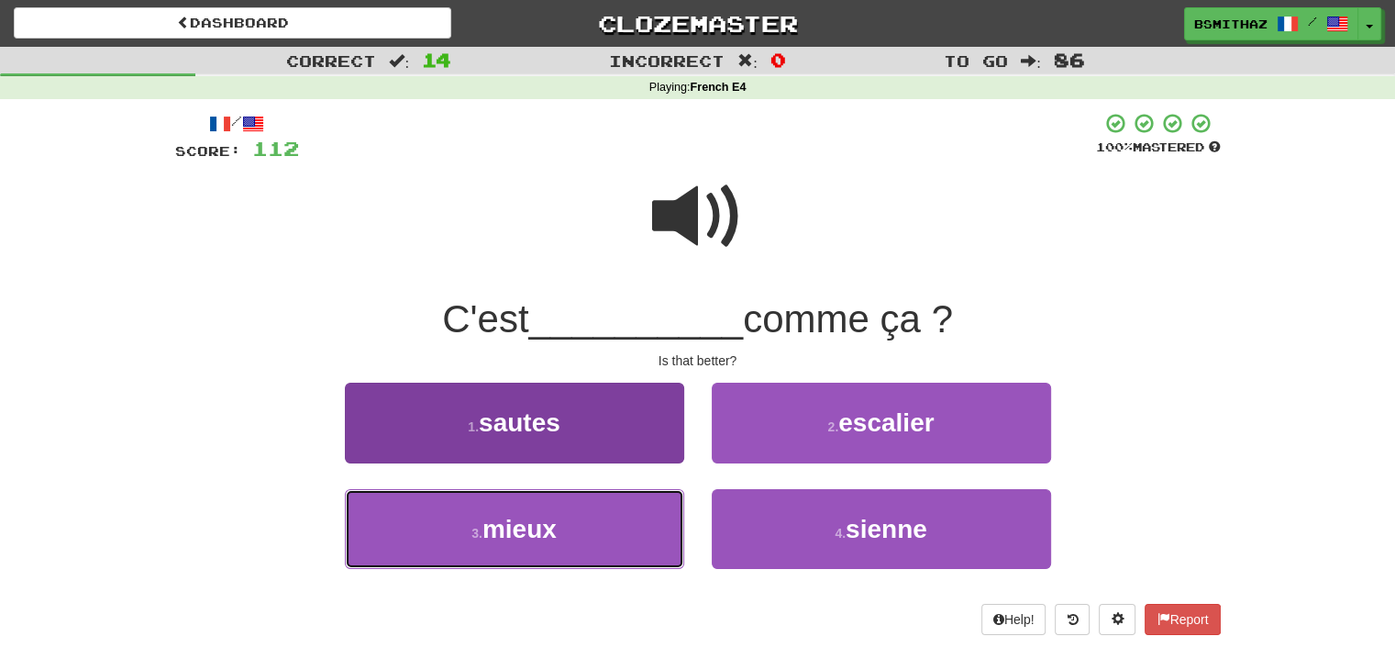
click at [603, 528] on button "3 . mieux" at bounding box center [514, 529] width 339 height 80
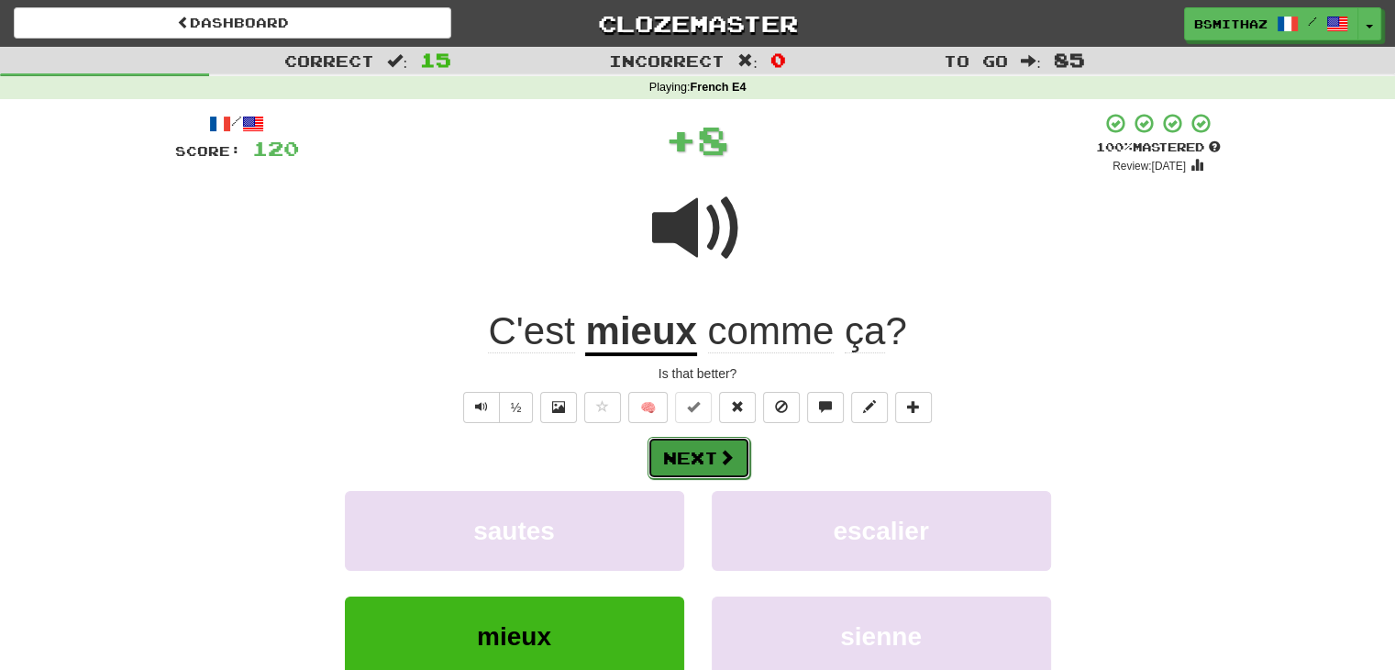
click at [701, 461] on button "Next" at bounding box center [699, 458] width 103 height 42
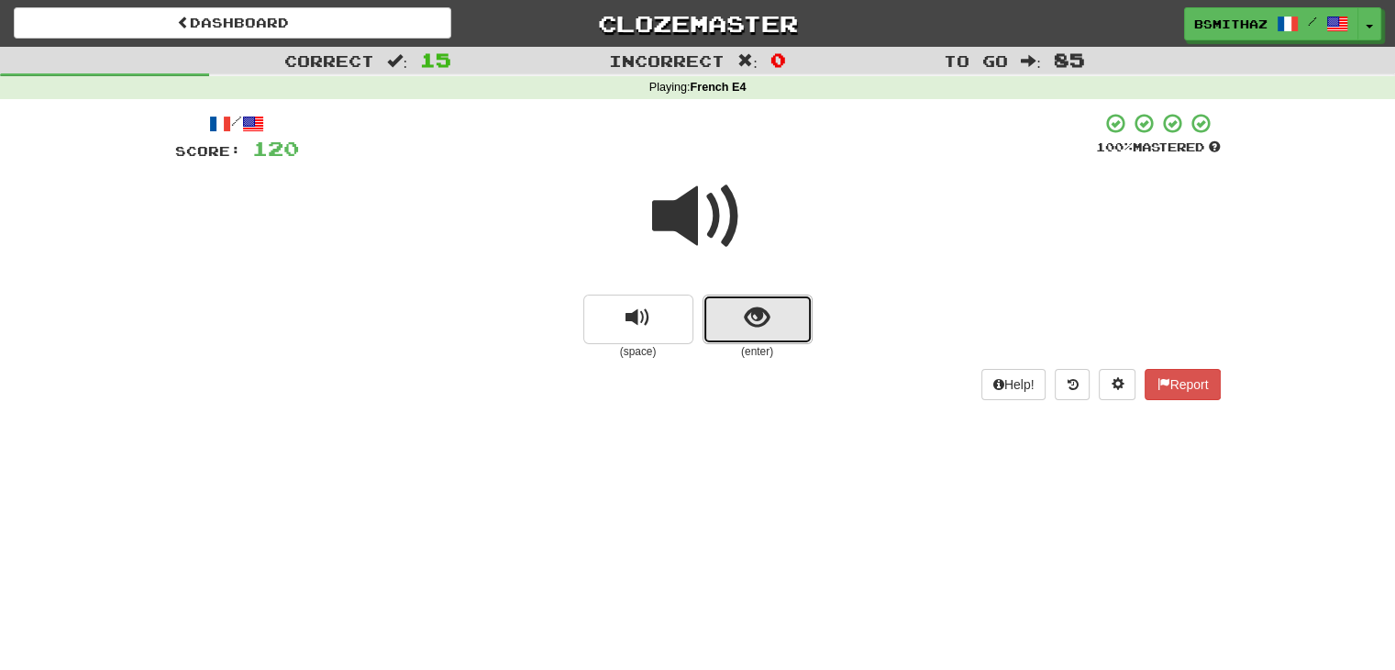
click at [730, 325] on button "show sentence" at bounding box center [758, 319] width 110 height 50
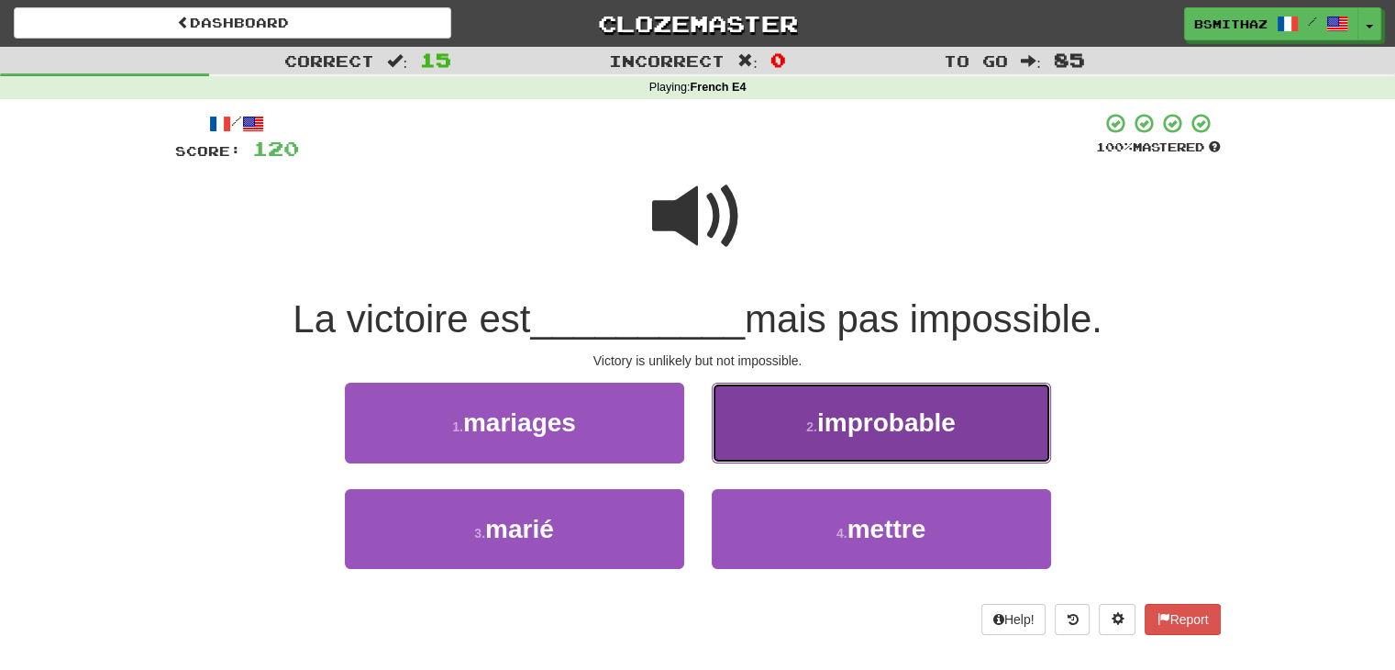
click at [860, 425] on span "improbable" at bounding box center [886, 422] width 138 height 28
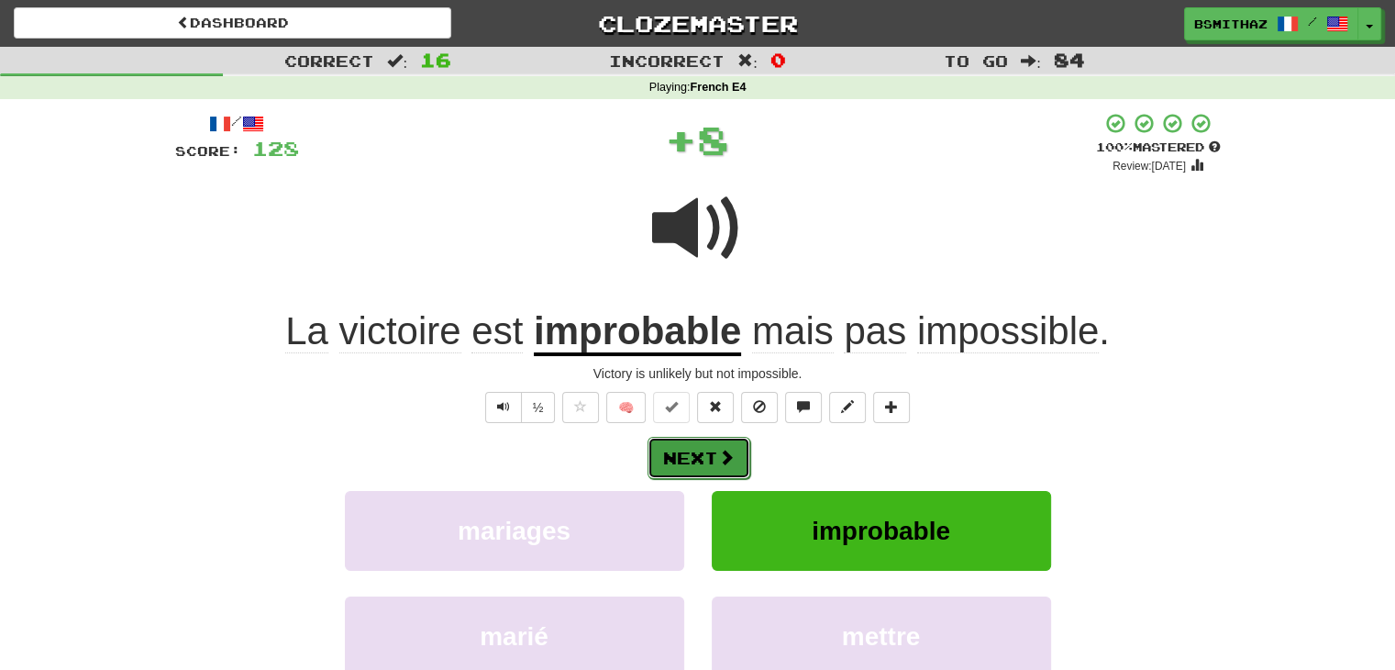
click at [725, 459] on span at bounding box center [726, 456] width 17 height 17
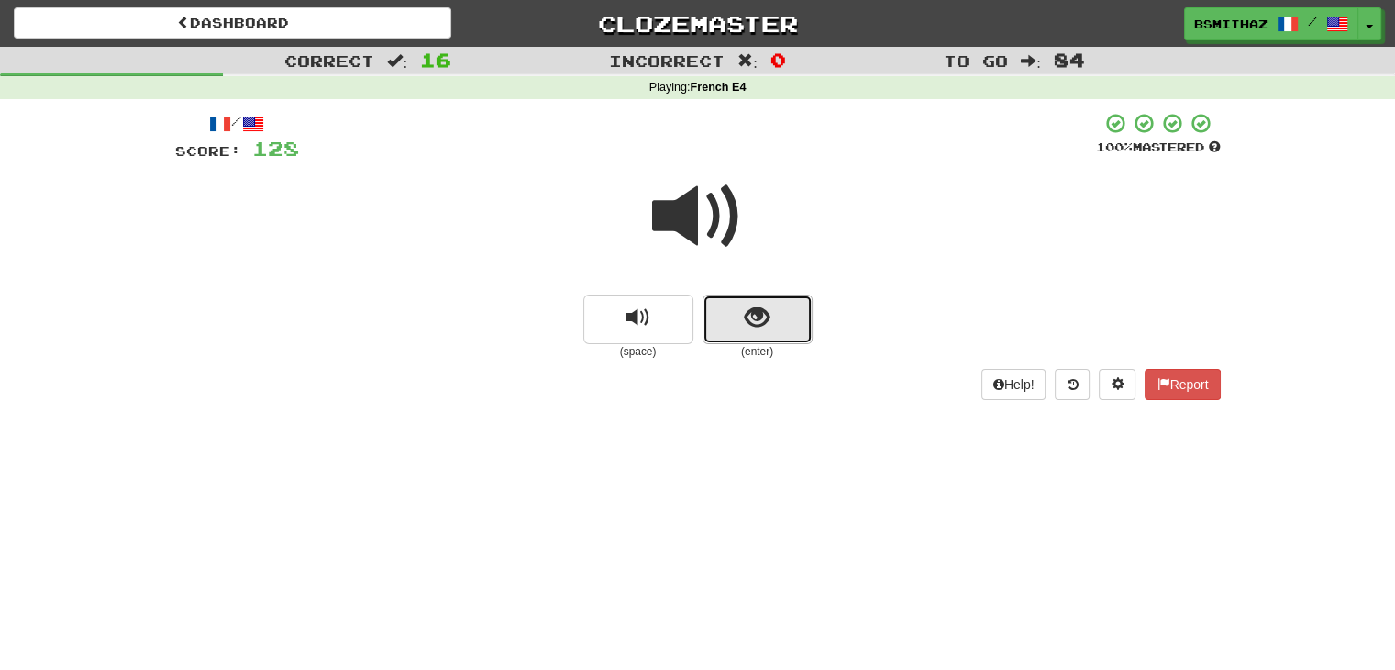
click at [742, 327] on button "show sentence" at bounding box center [758, 319] width 110 height 50
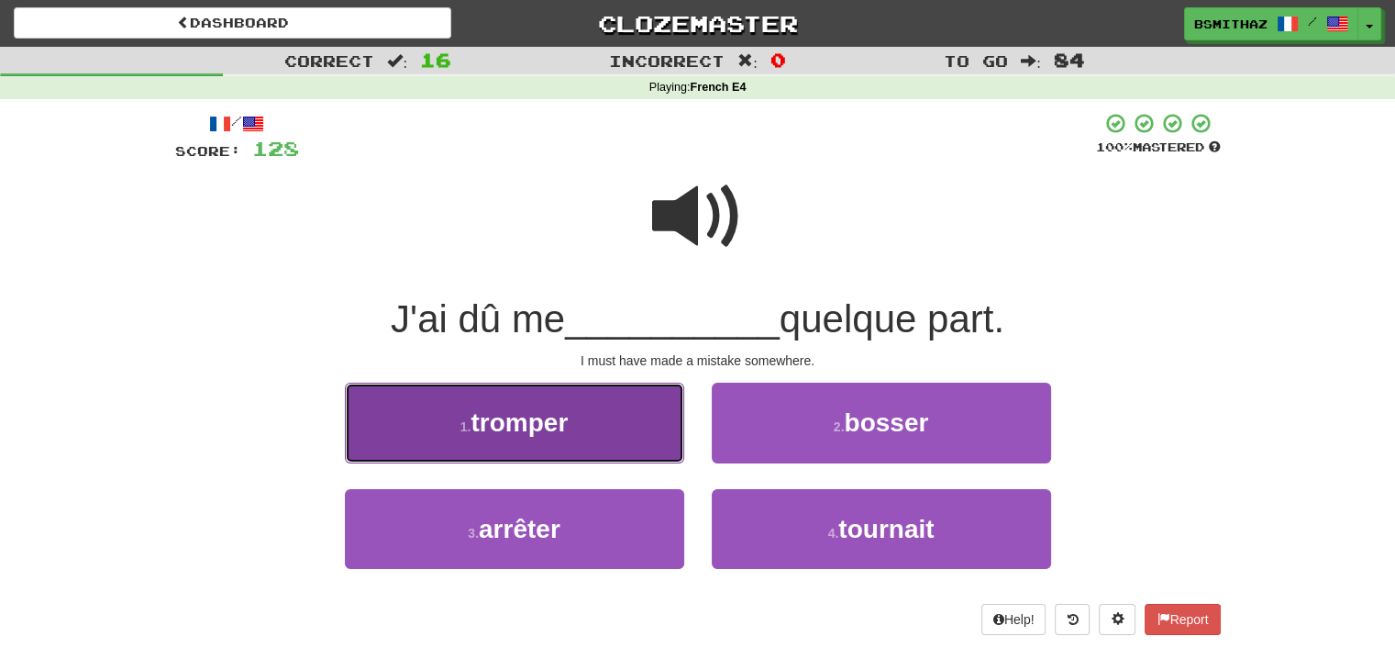
click at [589, 442] on button "1 . tromper" at bounding box center [514, 422] width 339 height 80
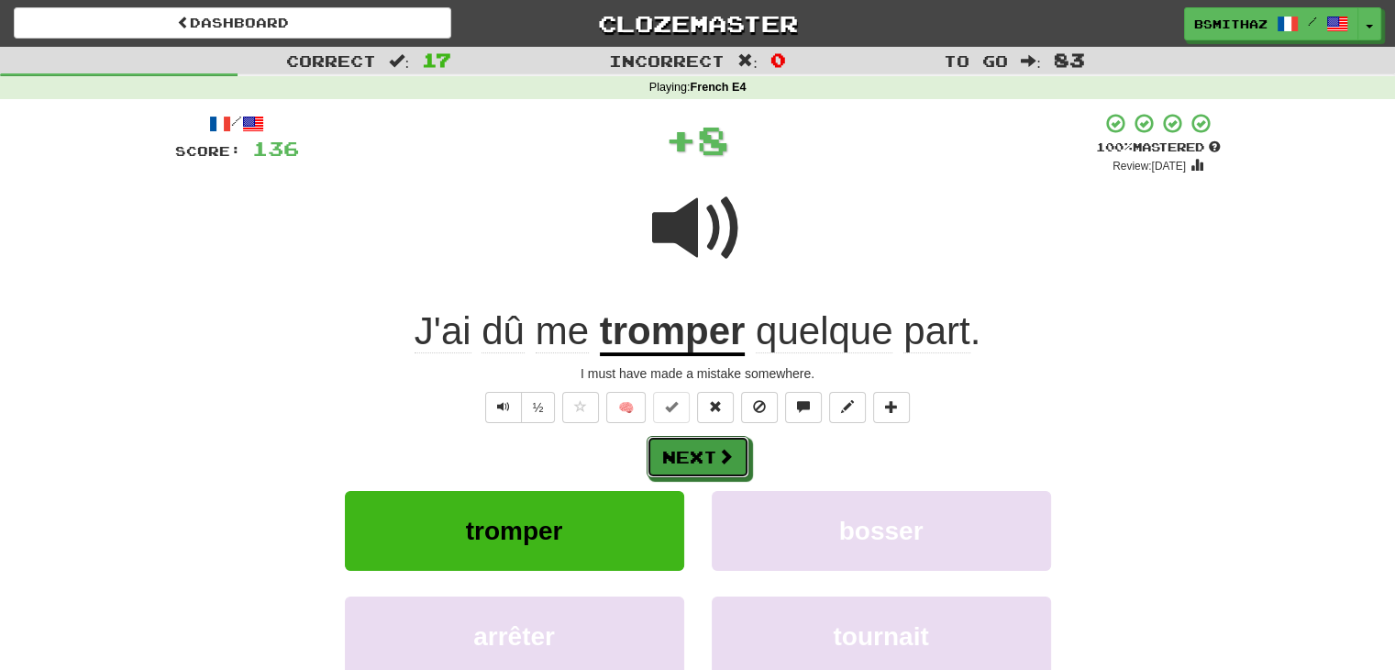
drag, startPoint x: 687, startPoint y: 457, endPoint x: 741, endPoint y: 435, distance: 58.4
click at [687, 456] on button "Next" at bounding box center [698, 457] width 103 height 42
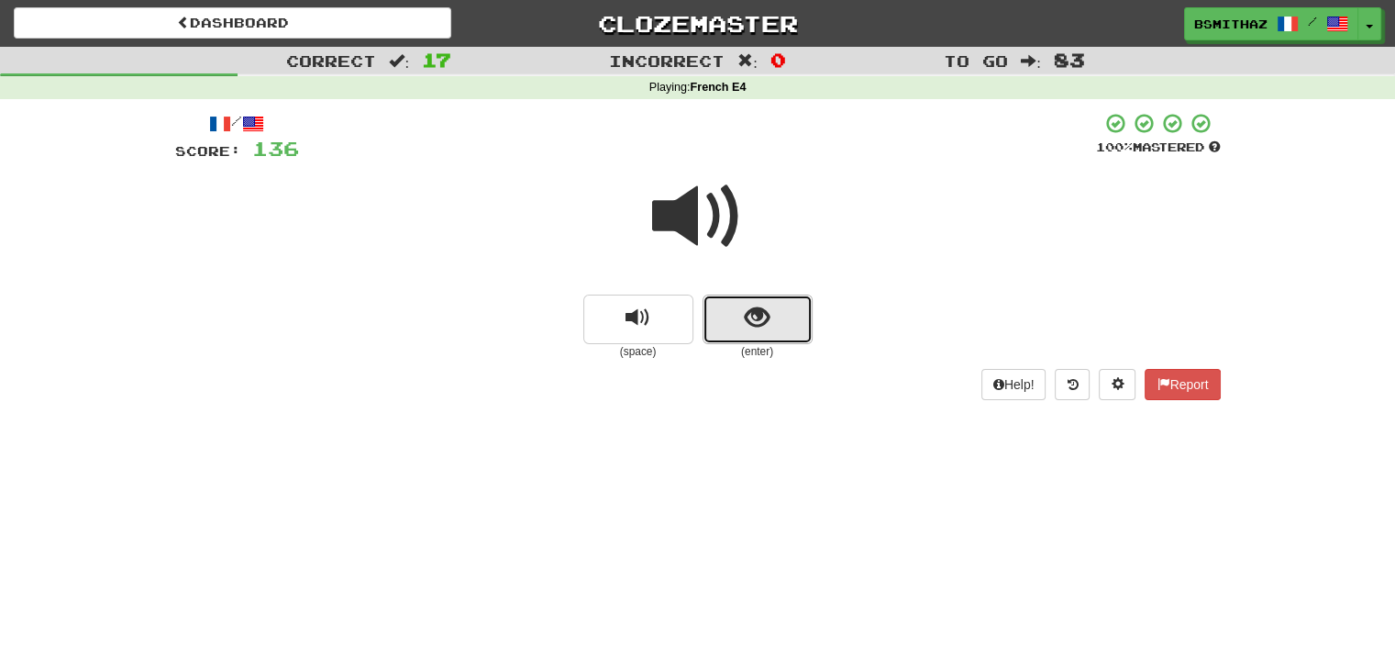
click at [743, 317] on button "show sentence" at bounding box center [758, 319] width 110 height 50
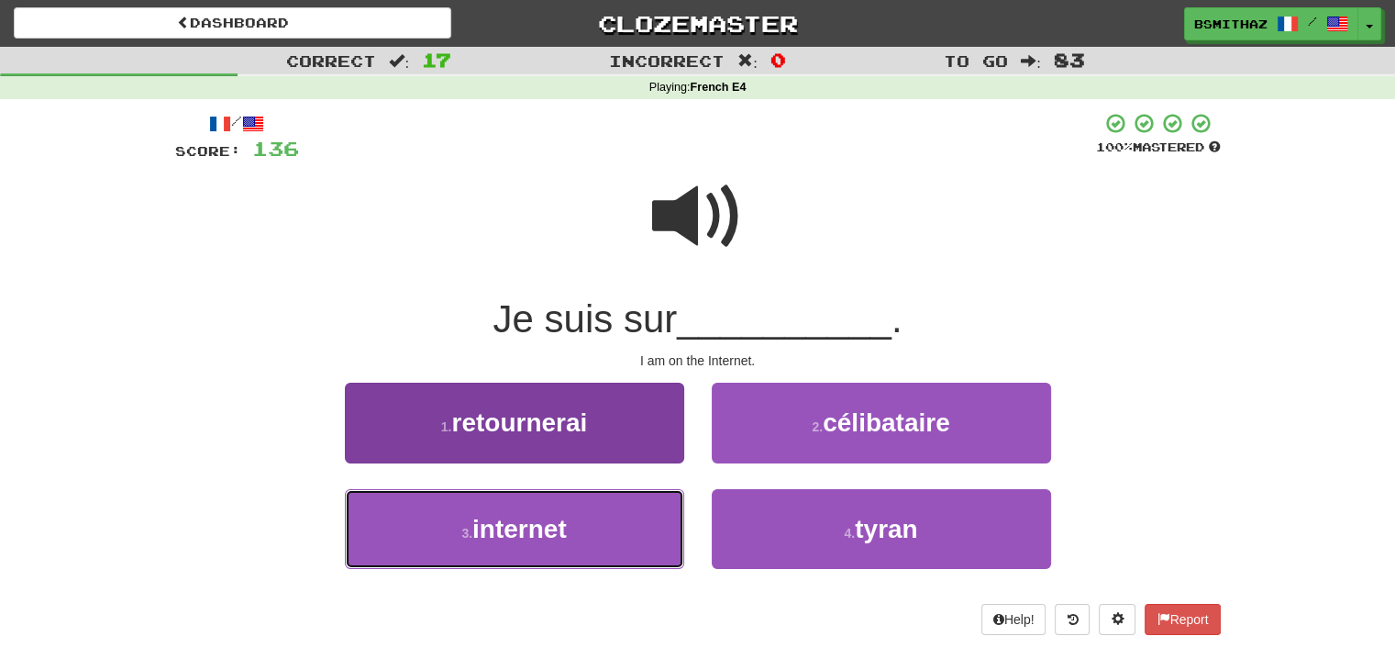
drag, startPoint x: 532, startPoint y: 523, endPoint x: 592, endPoint y: 504, distance: 62.7
click at [534, 523] on span "internet" at bounding box center [519, 529] width 94 height 28
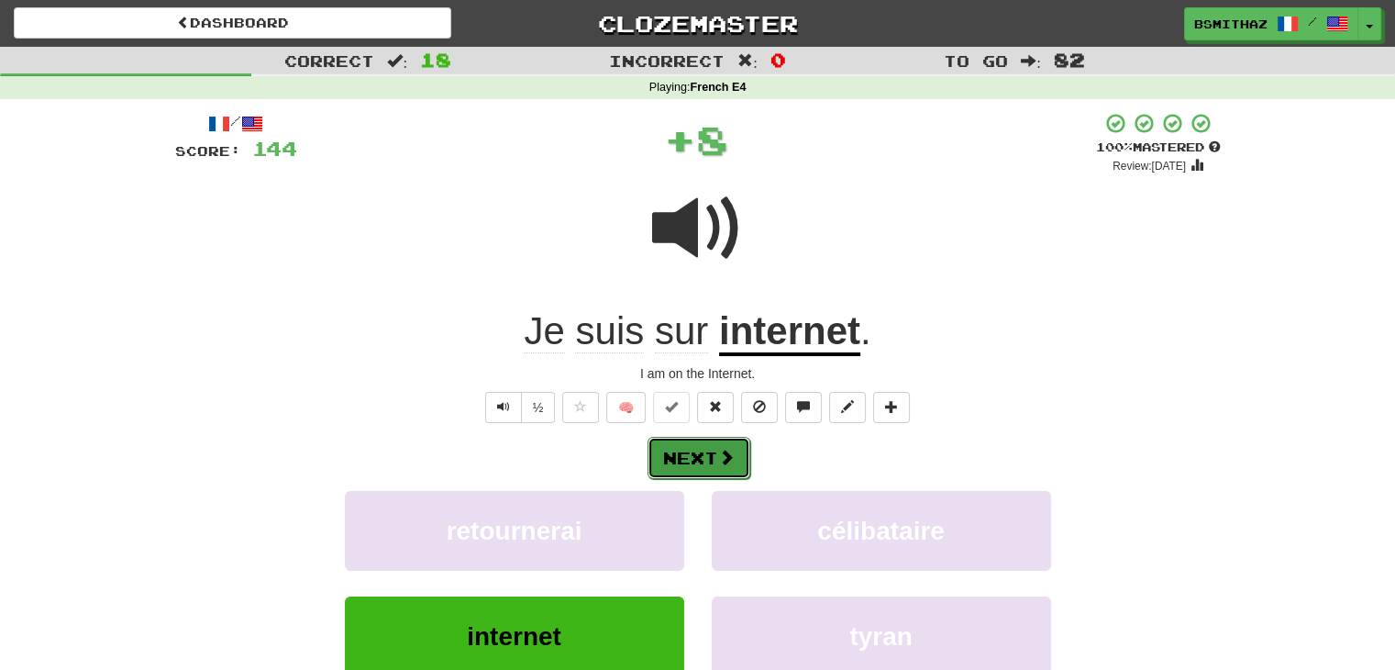
click at [703, 452] on button "Next" at bounding box center [699, 458] width 103 height 42
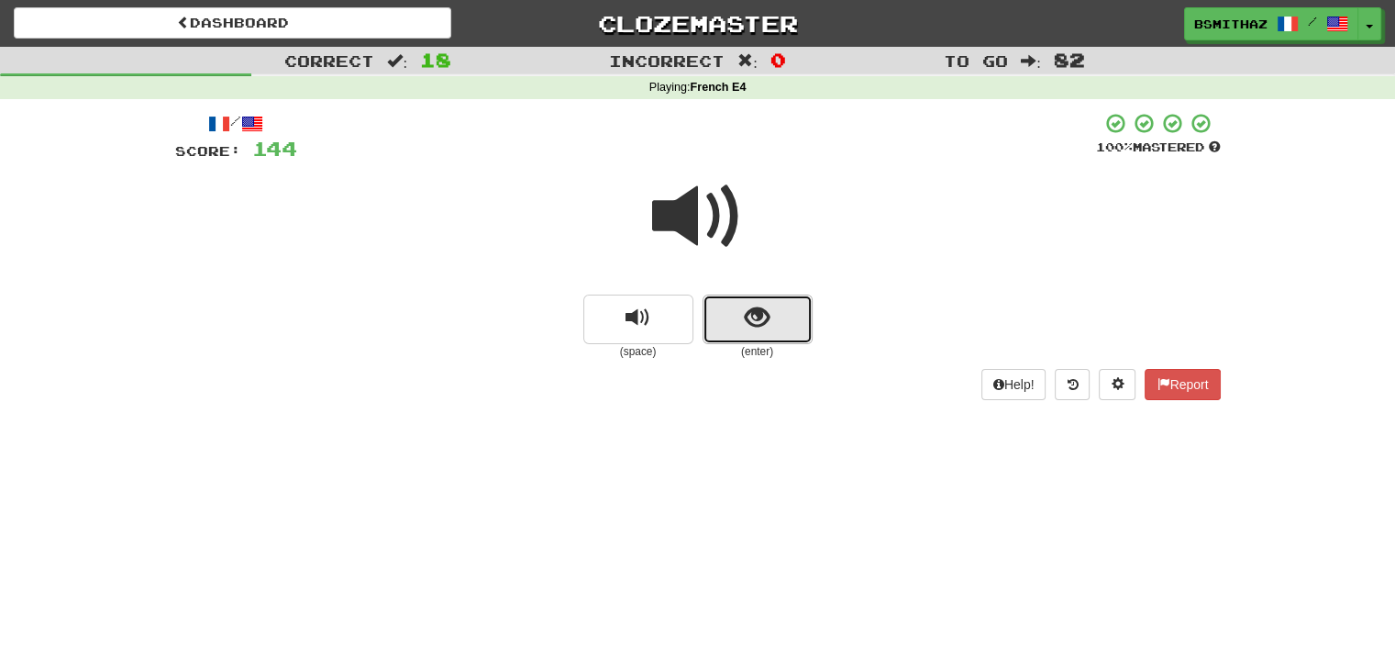
click at [741, 324] on button "show sentence" at bounding box center [758, 319] width 110 height 50
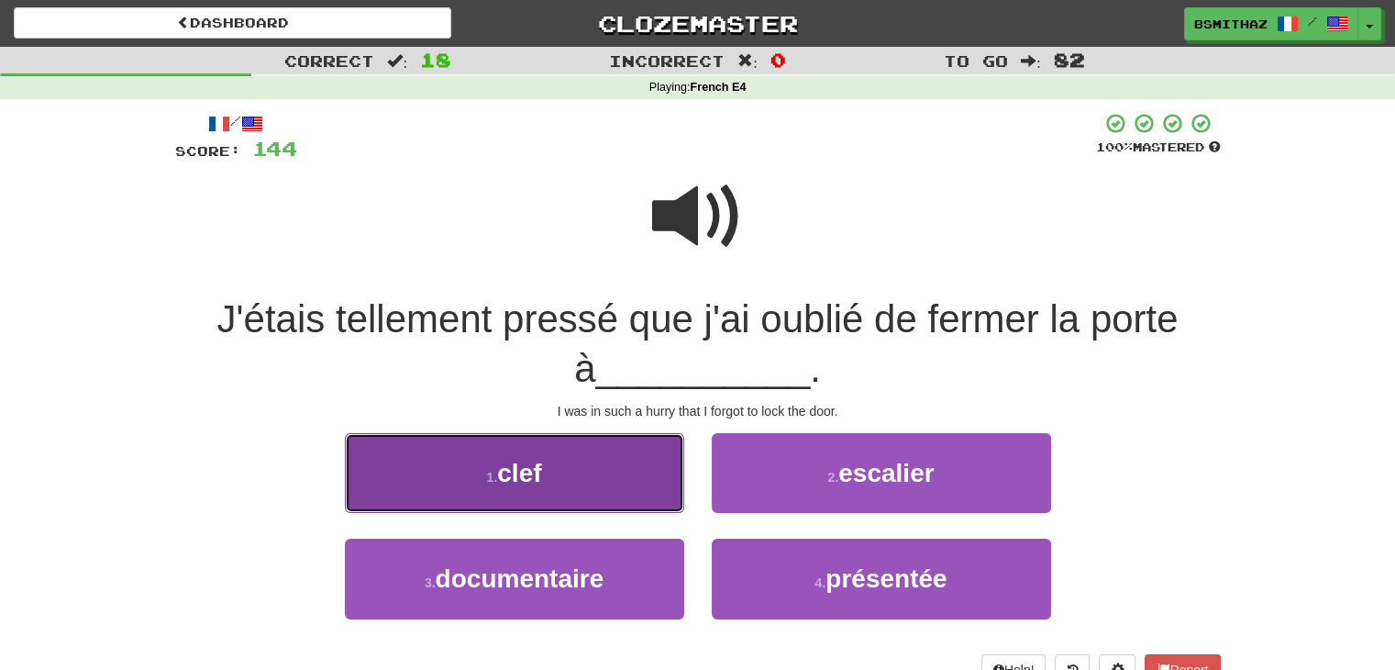
click at [570, 477] on button "1 . clef" at bounding box center [514, 473] width 339 height 80
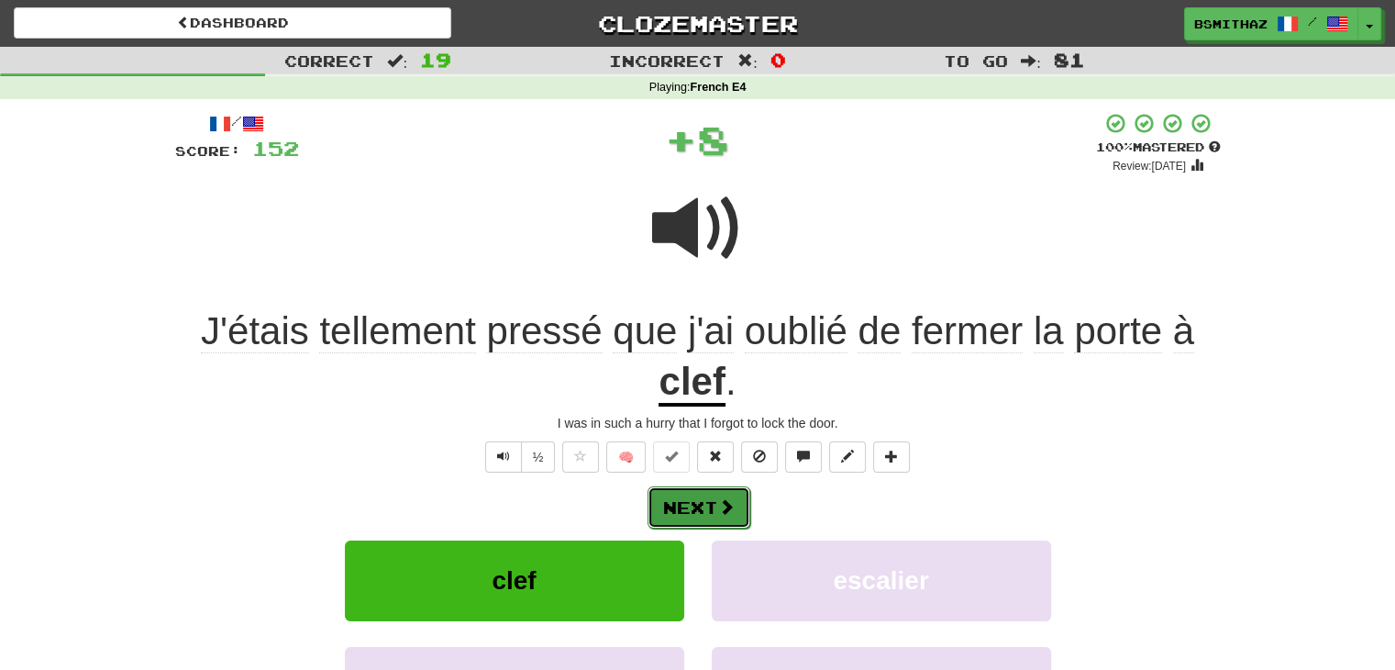
click at [675, 494] on button "Next" at bounding box center [699, 507] width 103 height 42
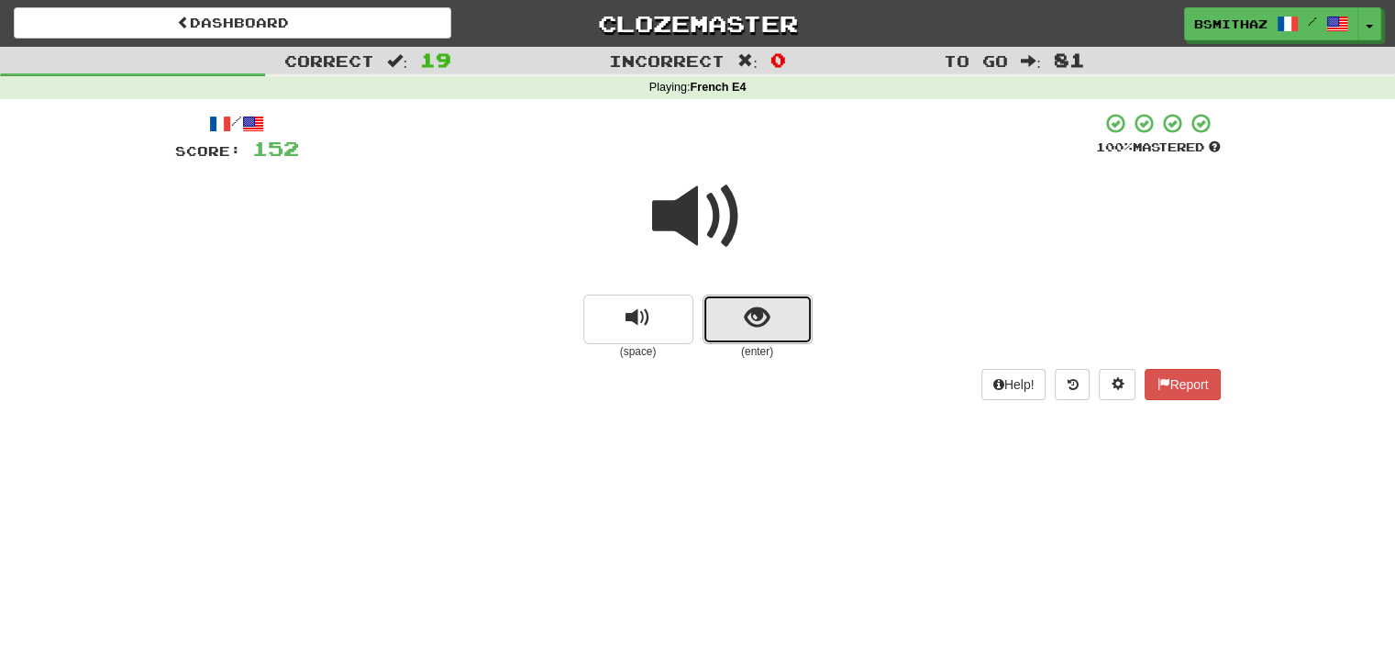
click at [748, 317] on span "show sentence" at bounding box center [757, 317] width 25 height 25
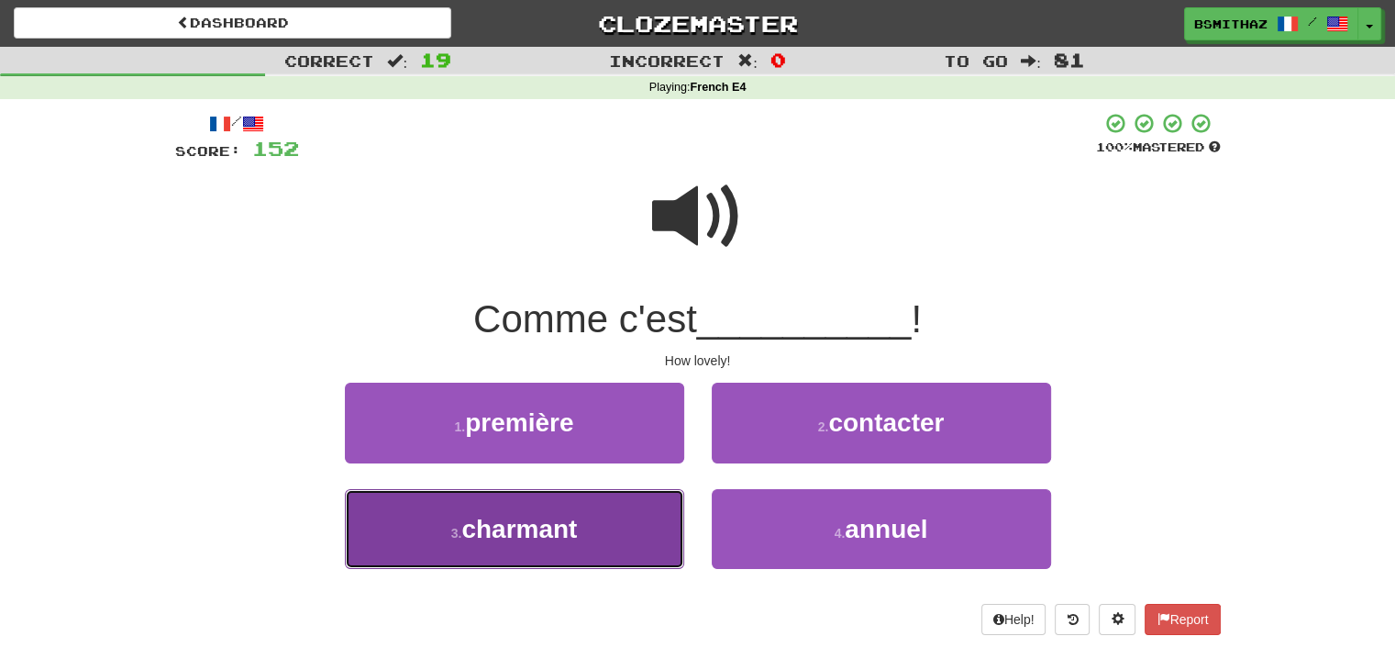
click at [601, 532] on button "3 . charmant" at bounding box center [514, 529] width 339 height 80
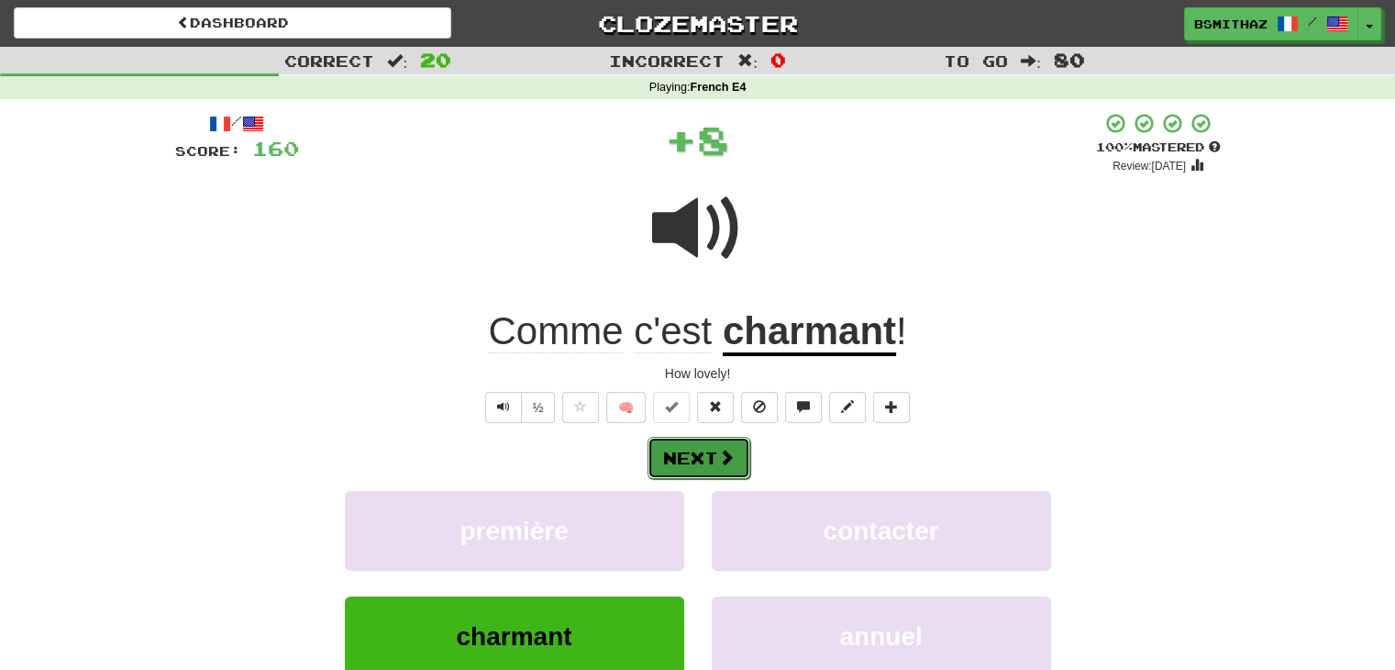
click at [672, 463] on button "Next" at bounding box center [699, 458] width 103 height 42
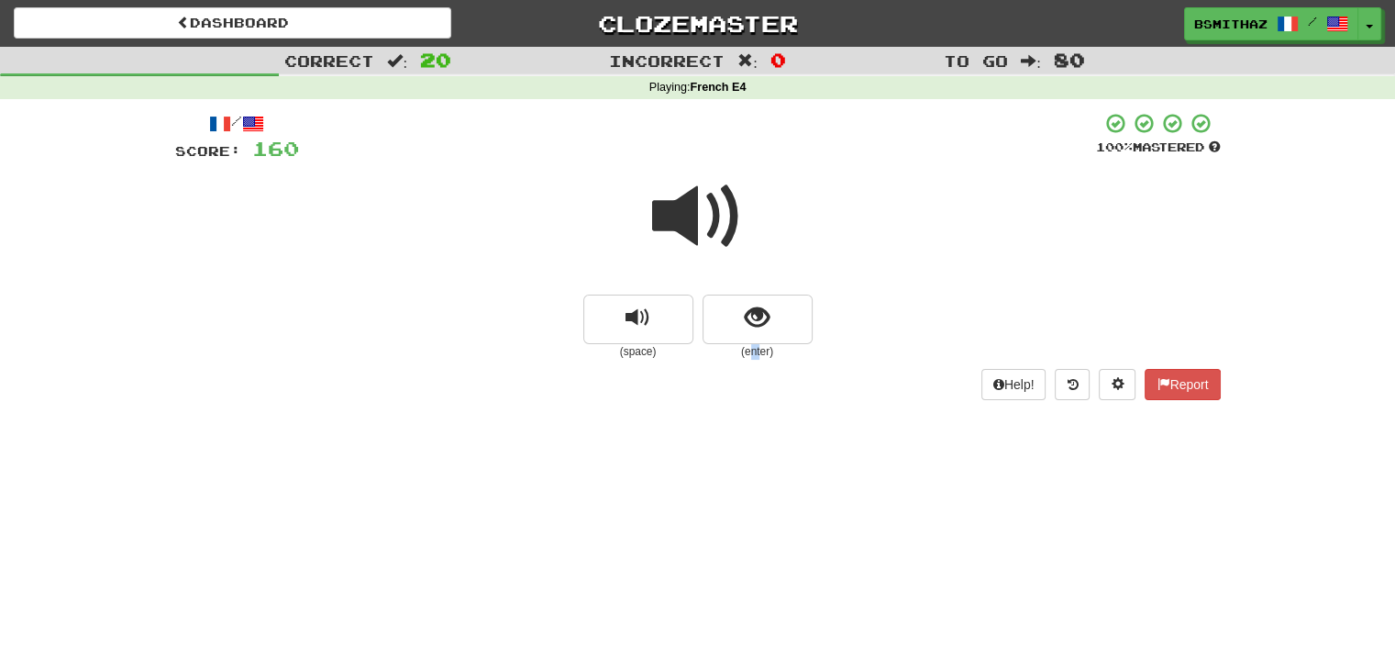
drag, startPoint x: 759, startPoint y: 358, endPoint x: 744, endPoint y: 368, distance: 18.6
click at [745, 367] on div "/ Score: 160 100 % Mastered (space) (enter) Help! Report" at bounding box center [698, 255] width 1046 height 287
click at [759, 321] on span "show sentence" at bounding box center [757, 317] width 25 height 25
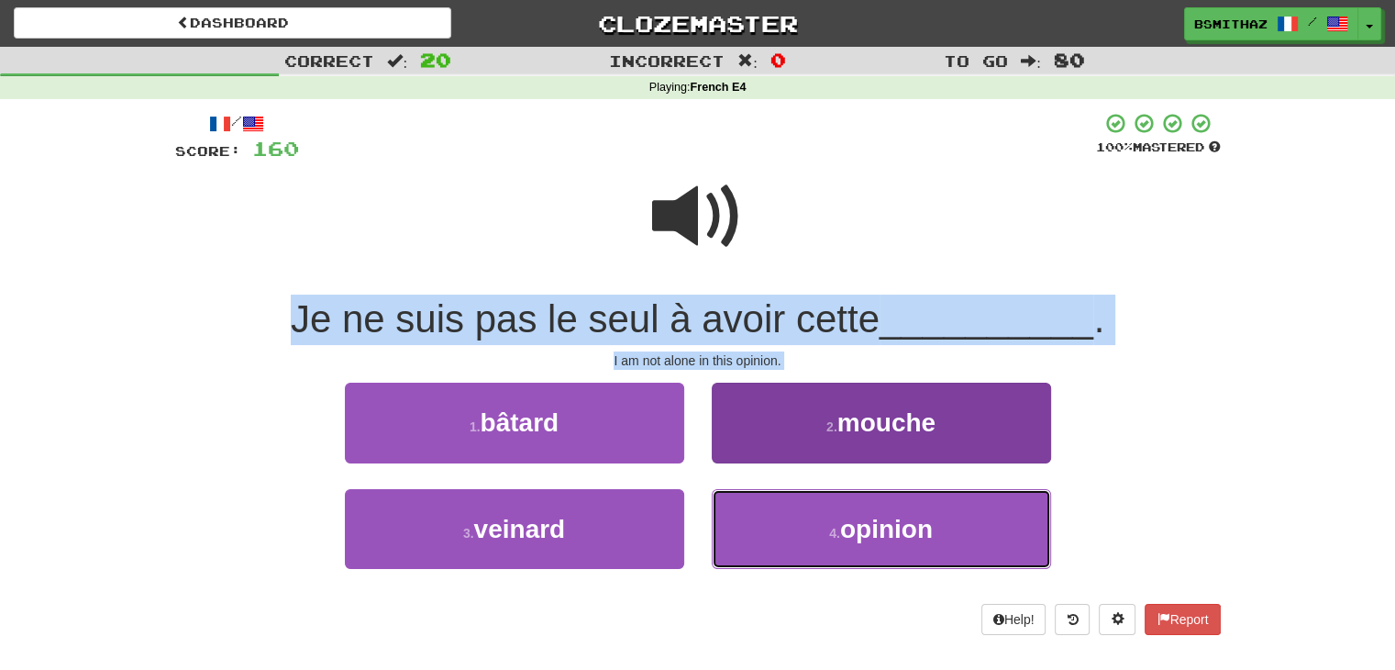
click at [766, 526] on button "4 . opinion" at bounding box center [881, 529] width 339 height 80
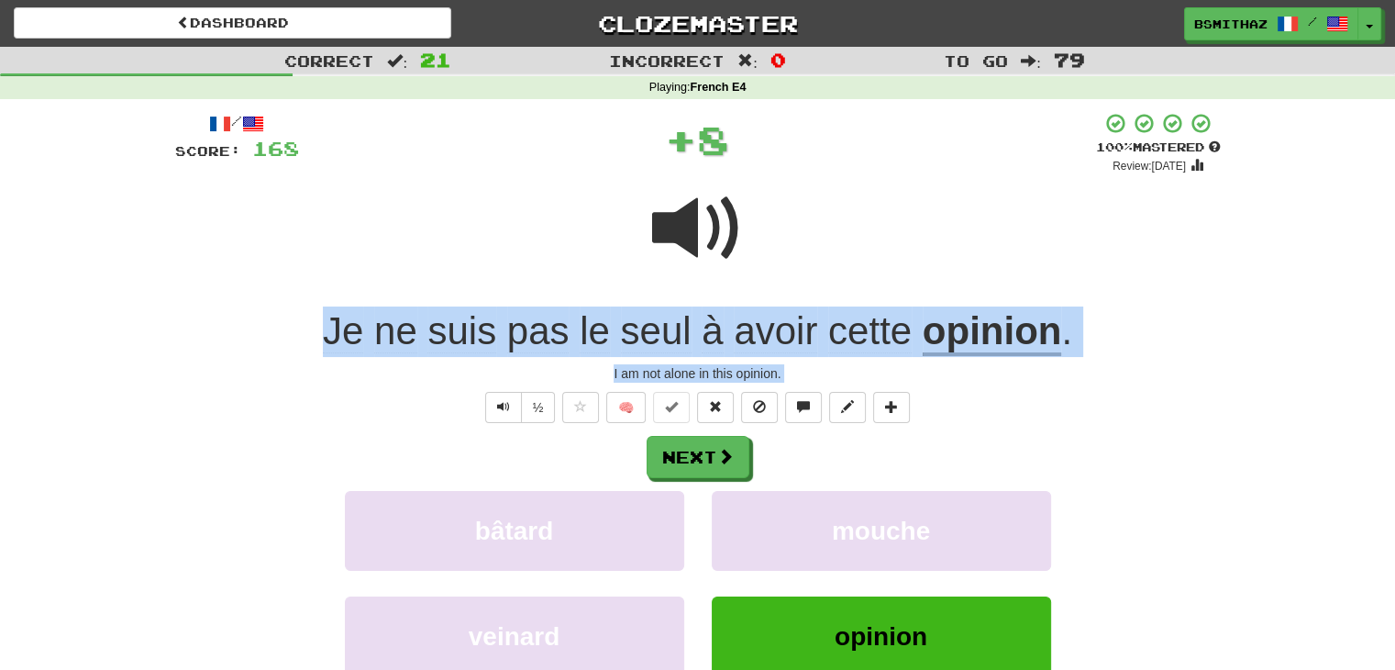
click at [1300, 423] on div "Correct : 21 Incorrect : 0 To go : 79 Playing : French E4 / Score: 168 + 8 100 …" at bounding box center [697, 436] width 1395 height 779
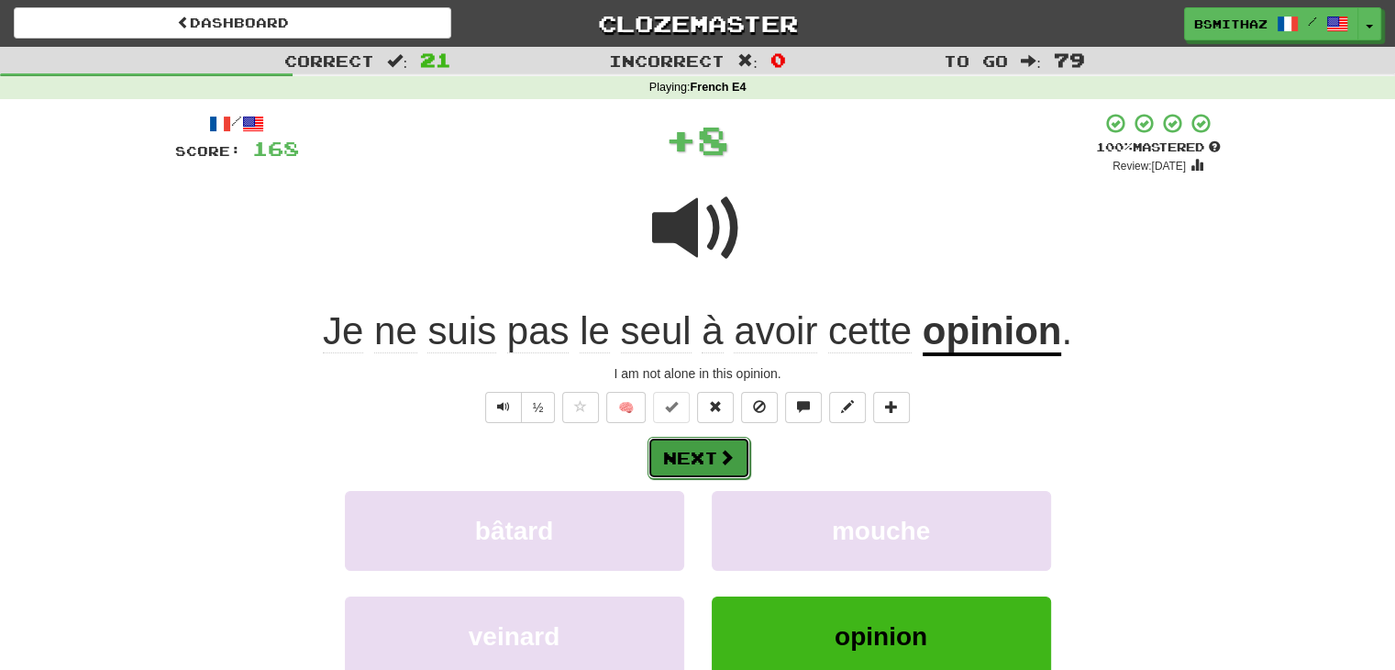
click at [683, 452] on button "Next" at bounding box center [699, 458] width 103 height 42
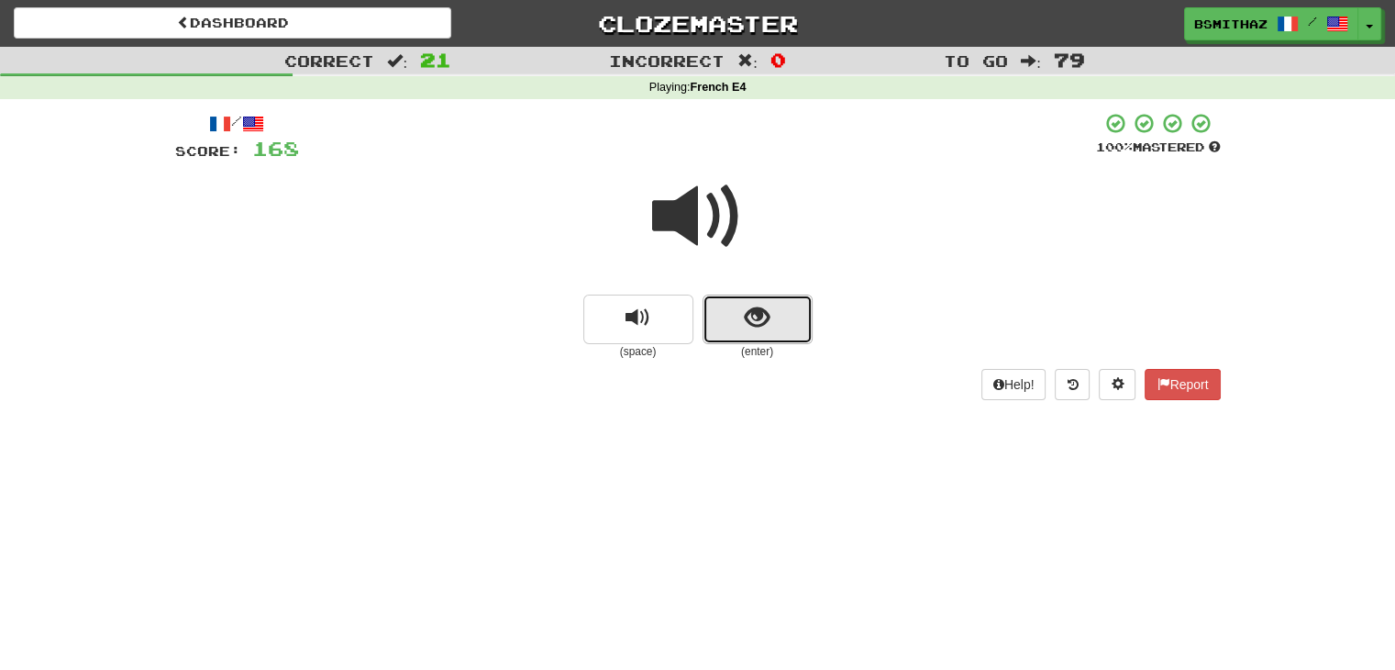
click at [750, 312] on span "show sentence" at bounding box center [757, 317] width 25 height 25
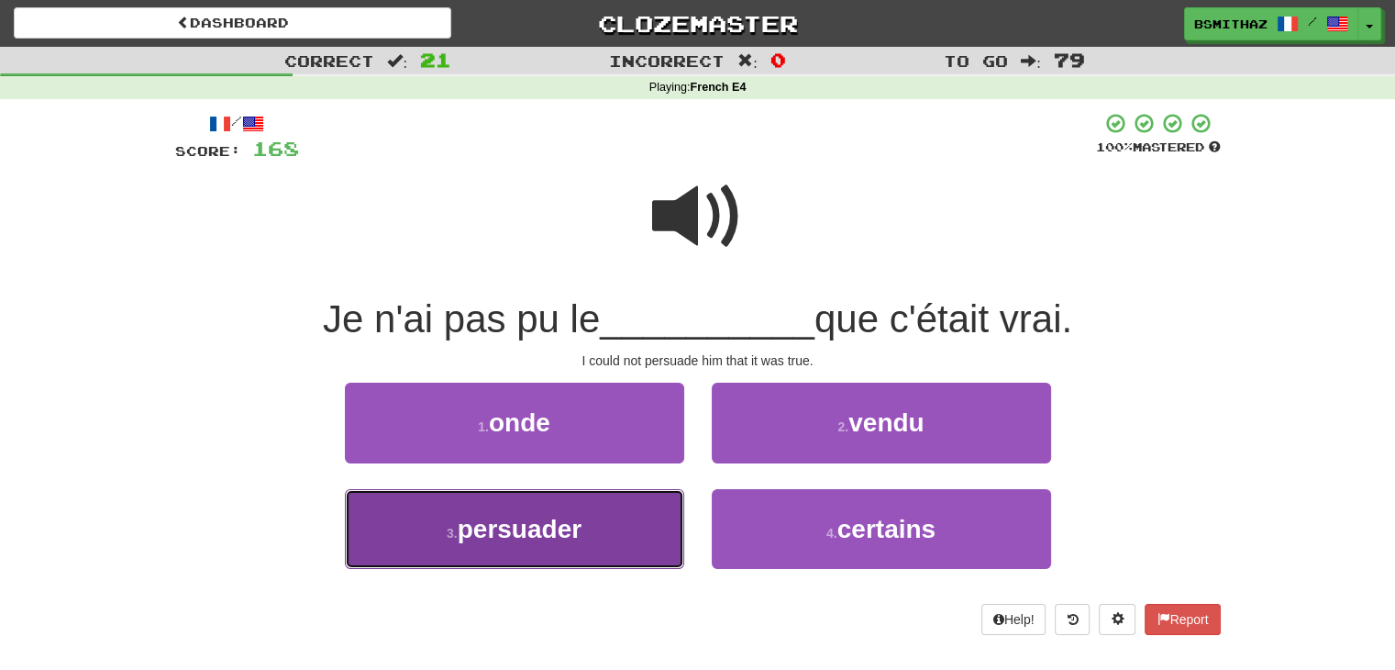
click at [581, 522] on span "persuader" at bounding box center [520, 529] width 124 height 28
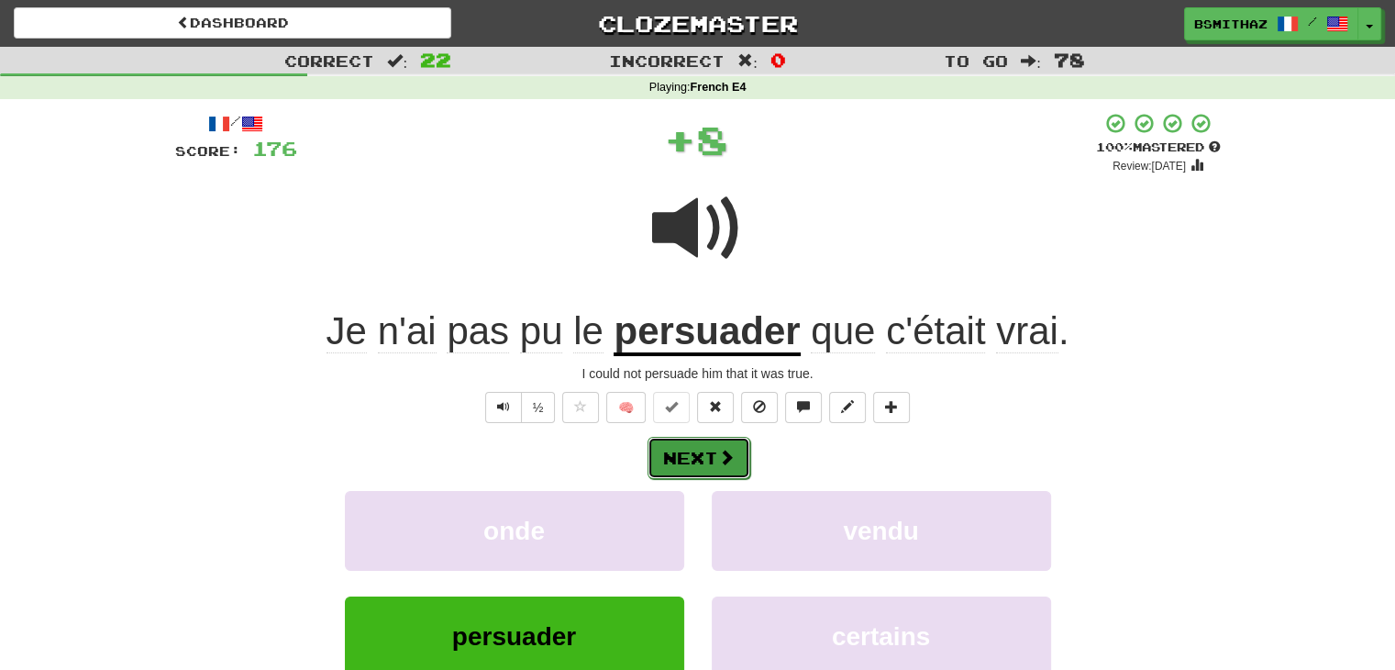
click at [692, 453] on button "Next" at bounding box center [699, 458] width 103 height 42
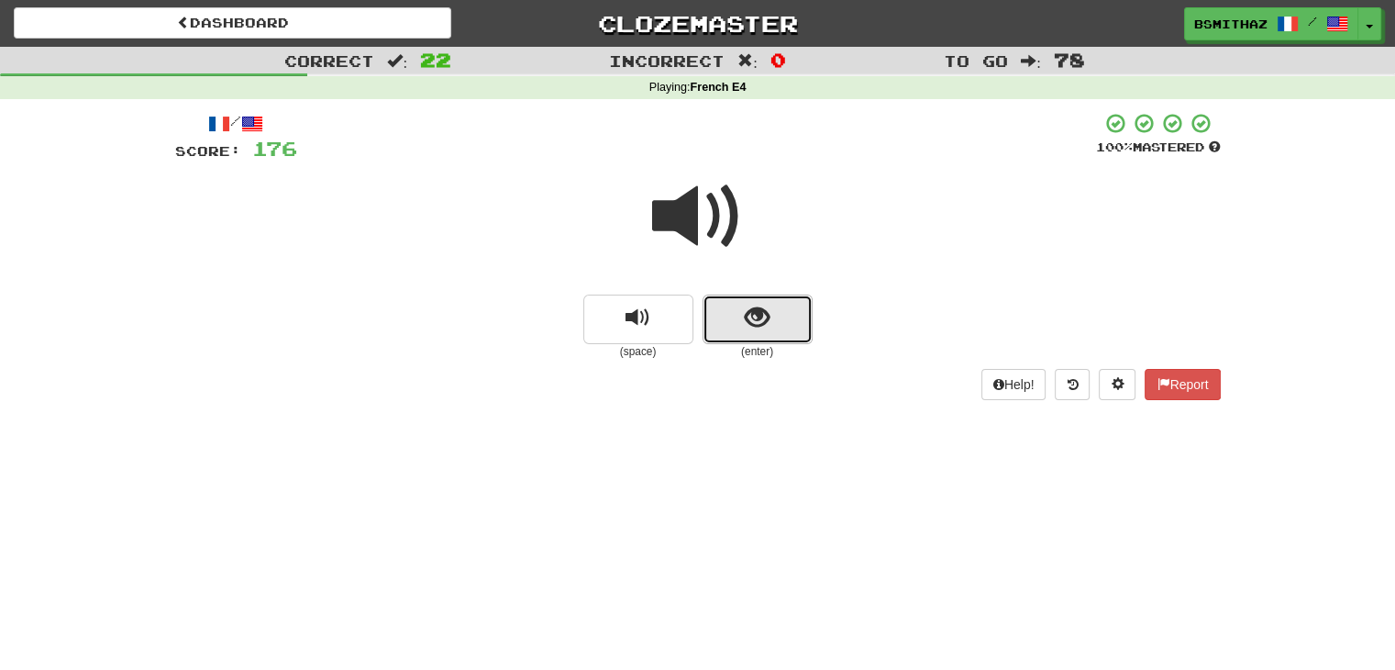
click at [757, 329] on span "show sentence" at bounding box center [757, 317] width 25 height 25
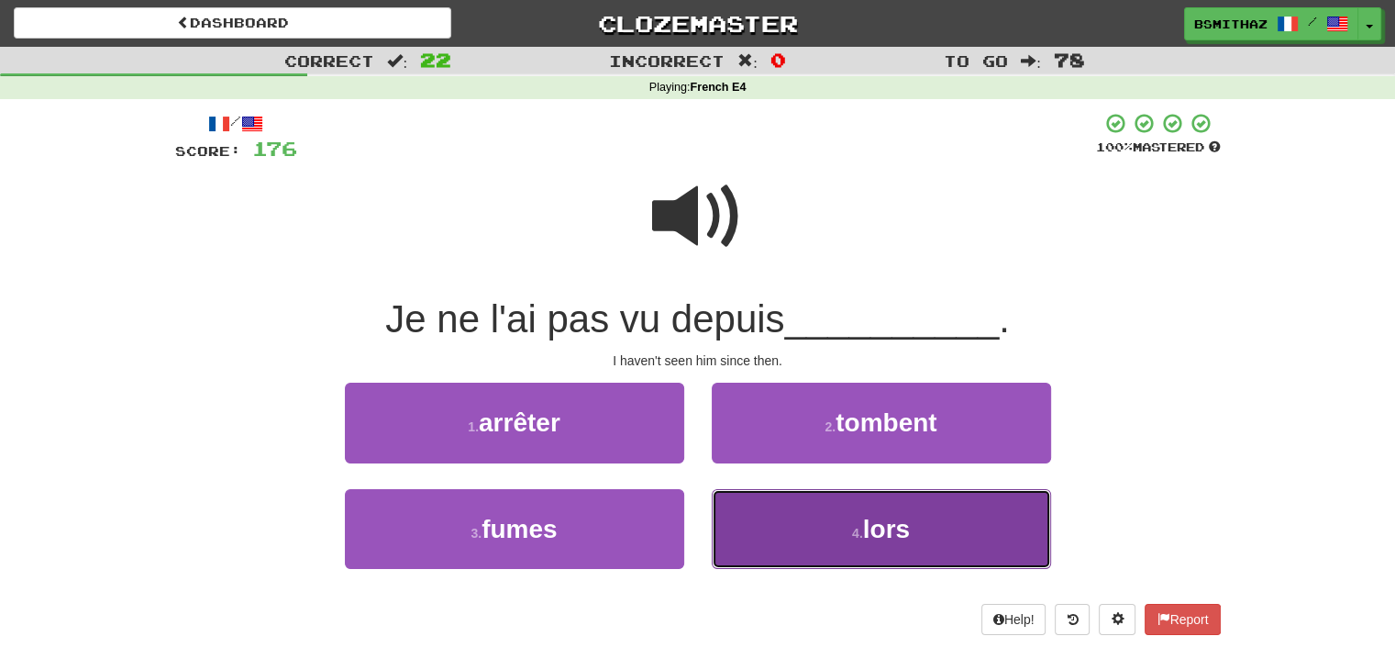
click at [751, 505] on button "4 . lors" at bounding box center [881, 529] width 339 height 80
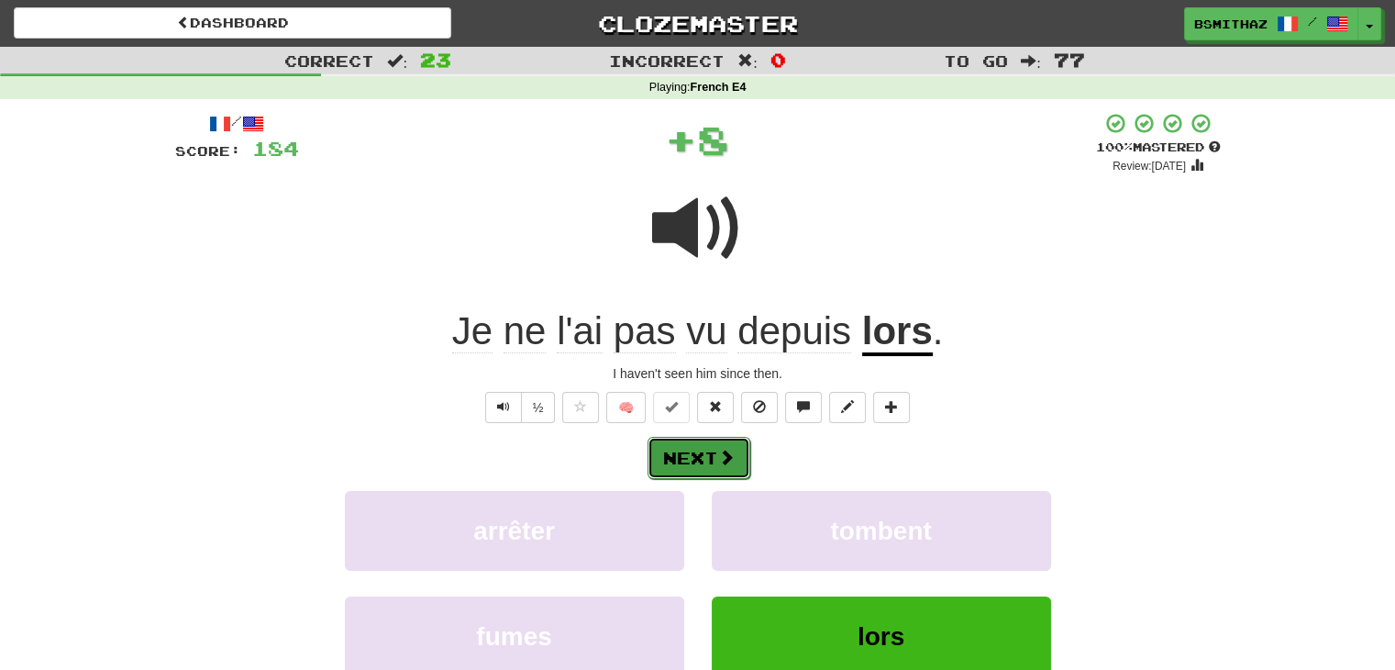
click at [720, 460] on span at bounding box center [726, 456] width 17 height 17
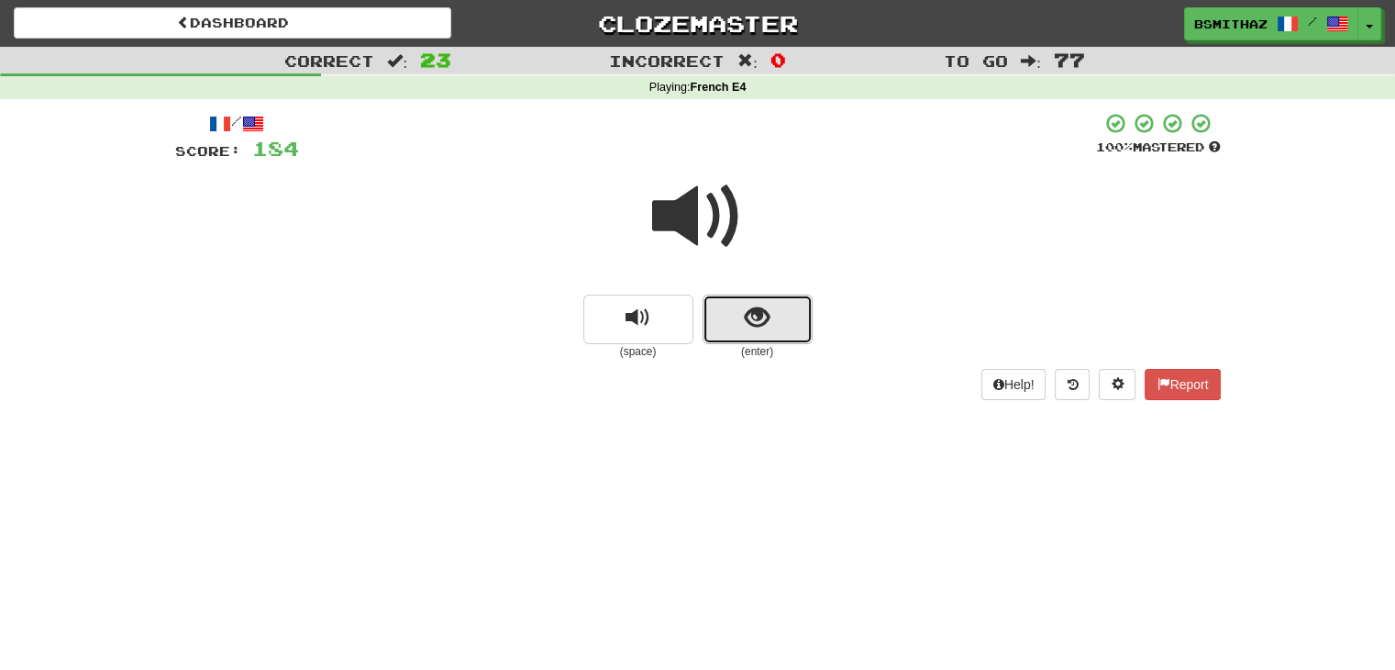
click at [767, 331] on button "show sentence" at bounding box center [758, 319] width 110 height 50
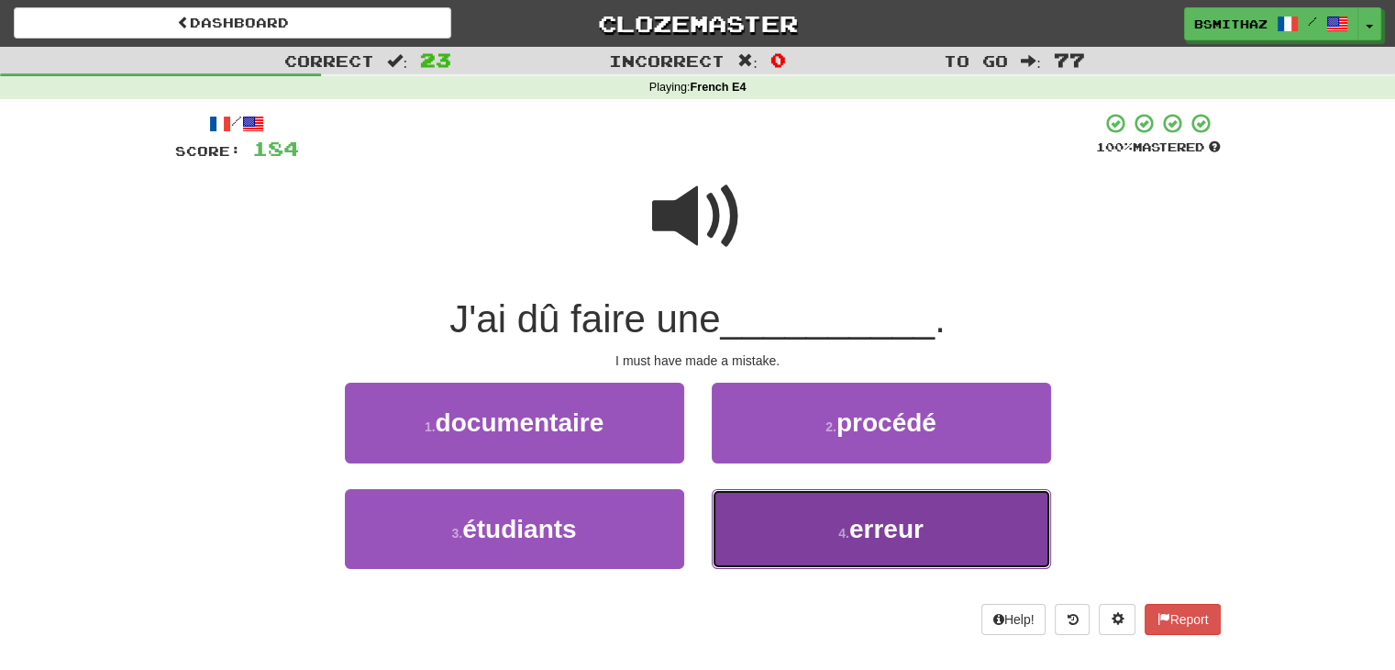
click at [787, 521] on button "4 . erreur" at bounding box center [881, 529] width 339 height 80
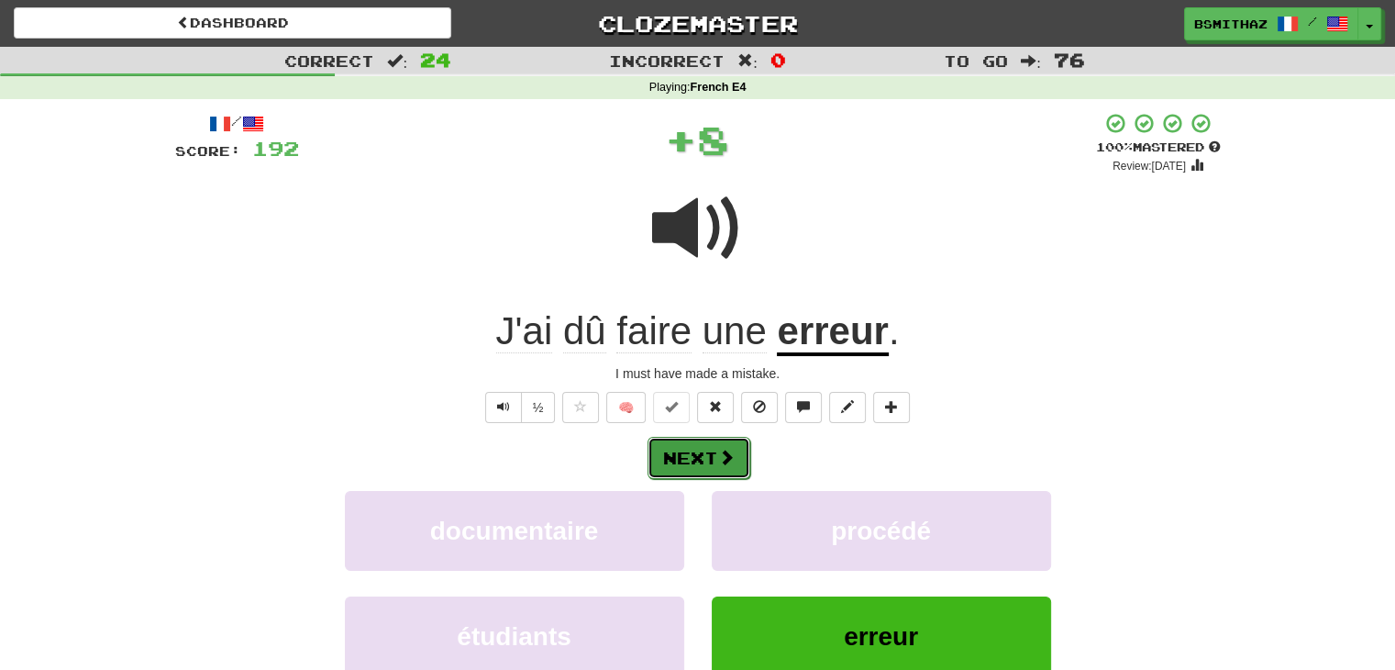
click at [734, 462] on span at bounding box center [726, 456] width 17 height 17
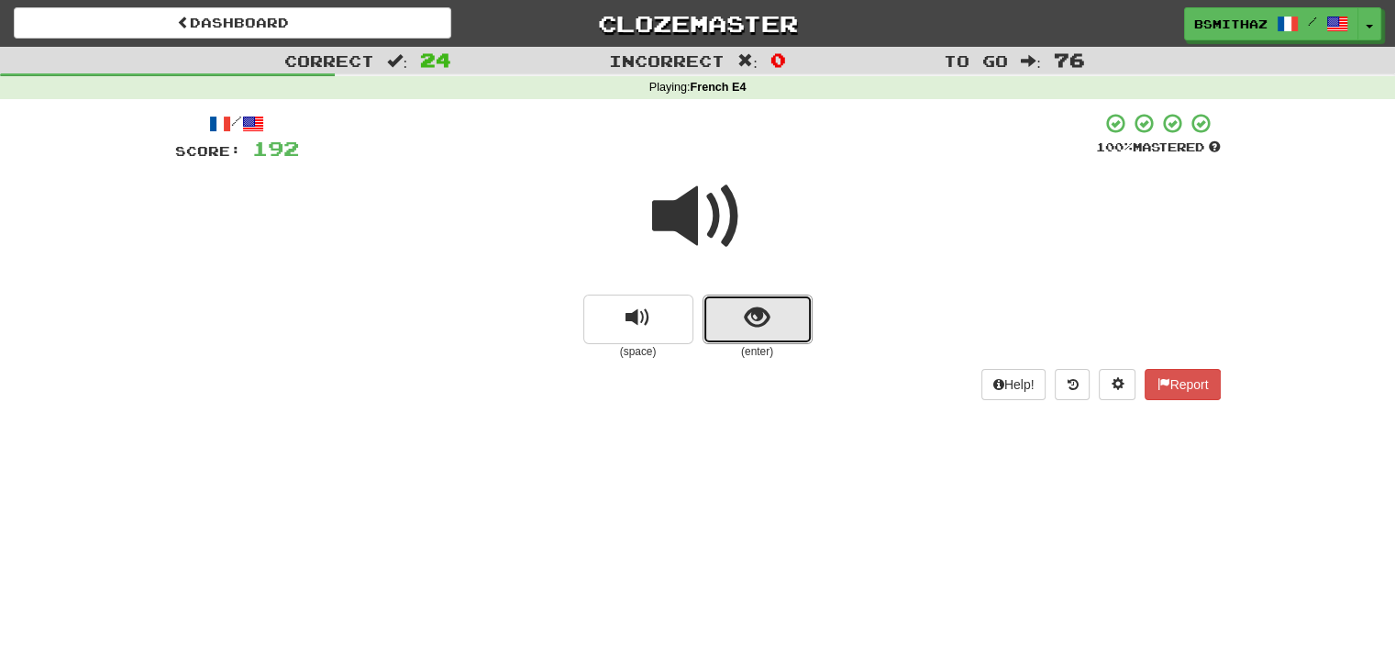
drag, startPoint x: 770, startPoint y: 320, endPoint x: 767, endPoint y: 346, distance: 25.9
click at [770, 323] on button "show sentence" at bounding box center [758, 319] width 110 height 50
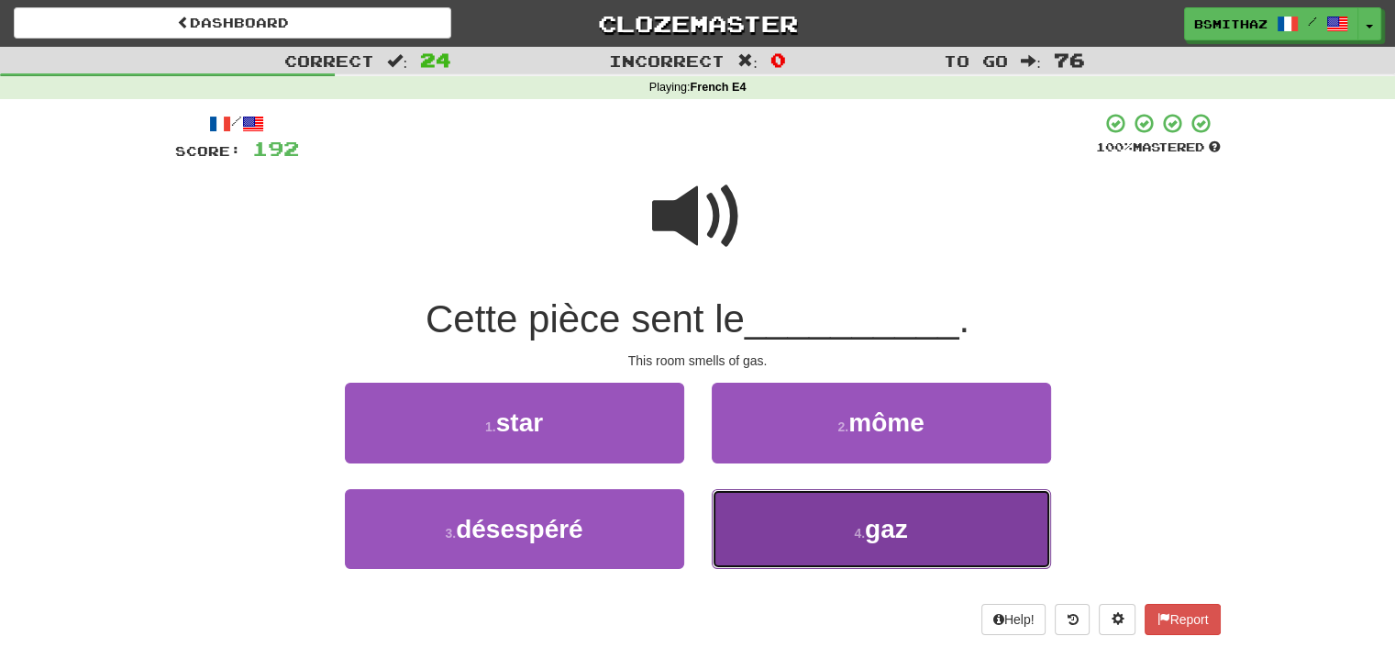
click at [776, 517] on button "4 . gaz" at bounding box center [881, 529] width 339 height 80
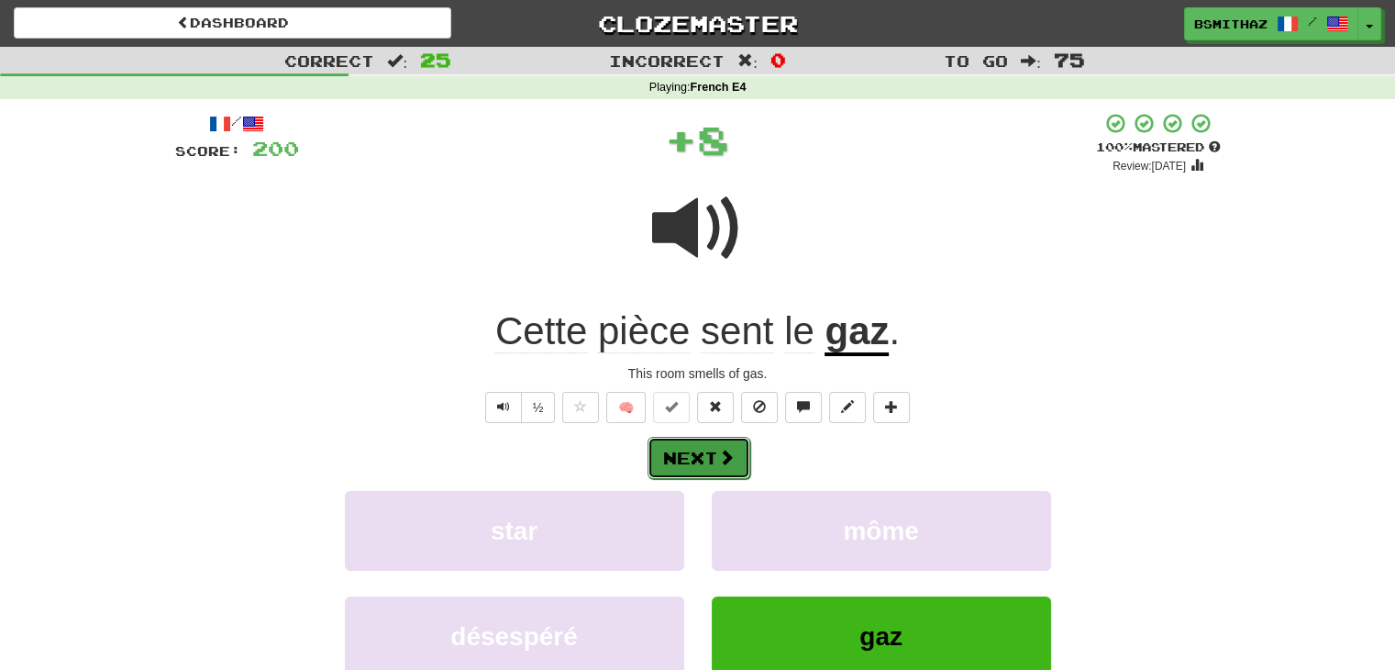
click at [737, 458] on button "Next" at bounding box center [699, 458] width 103 height 42
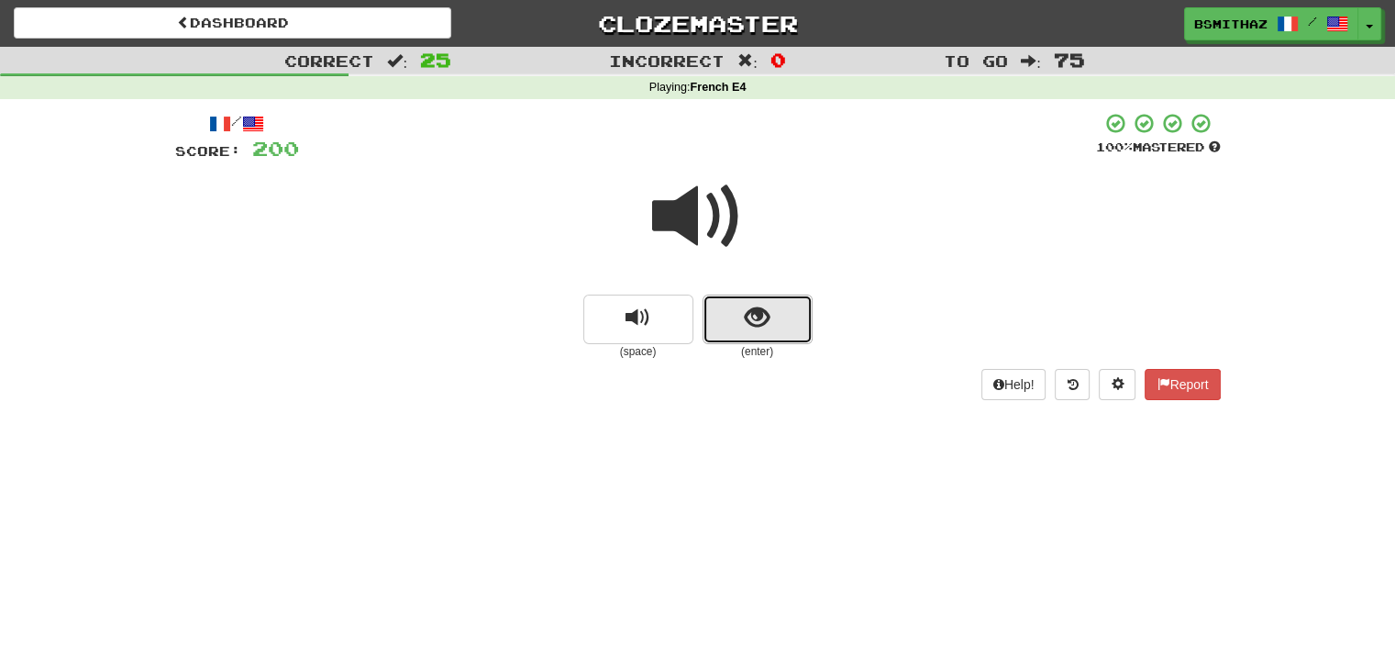
click at [781, 325] on button "show sentence" at bounding box center [758, 319] width 110 height 50
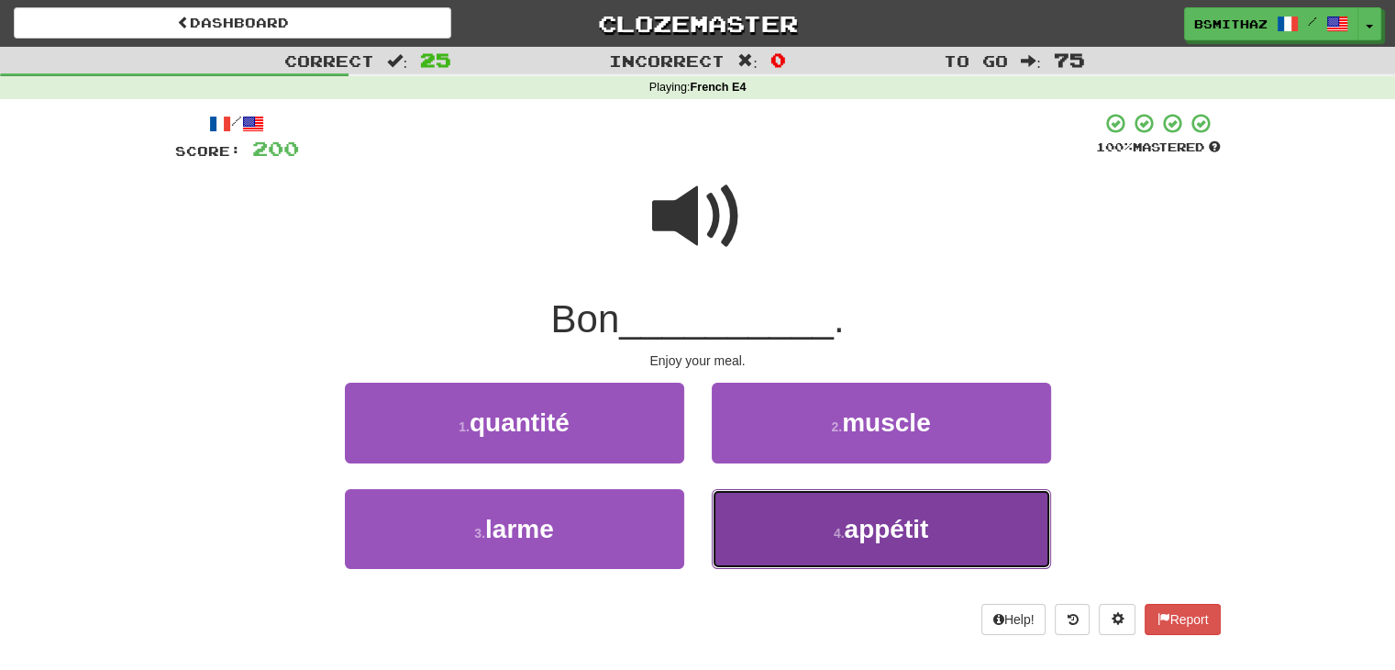
click at [761, 512] on button "4 . appétit" at bounding box center [881, 529] width 339 height 80
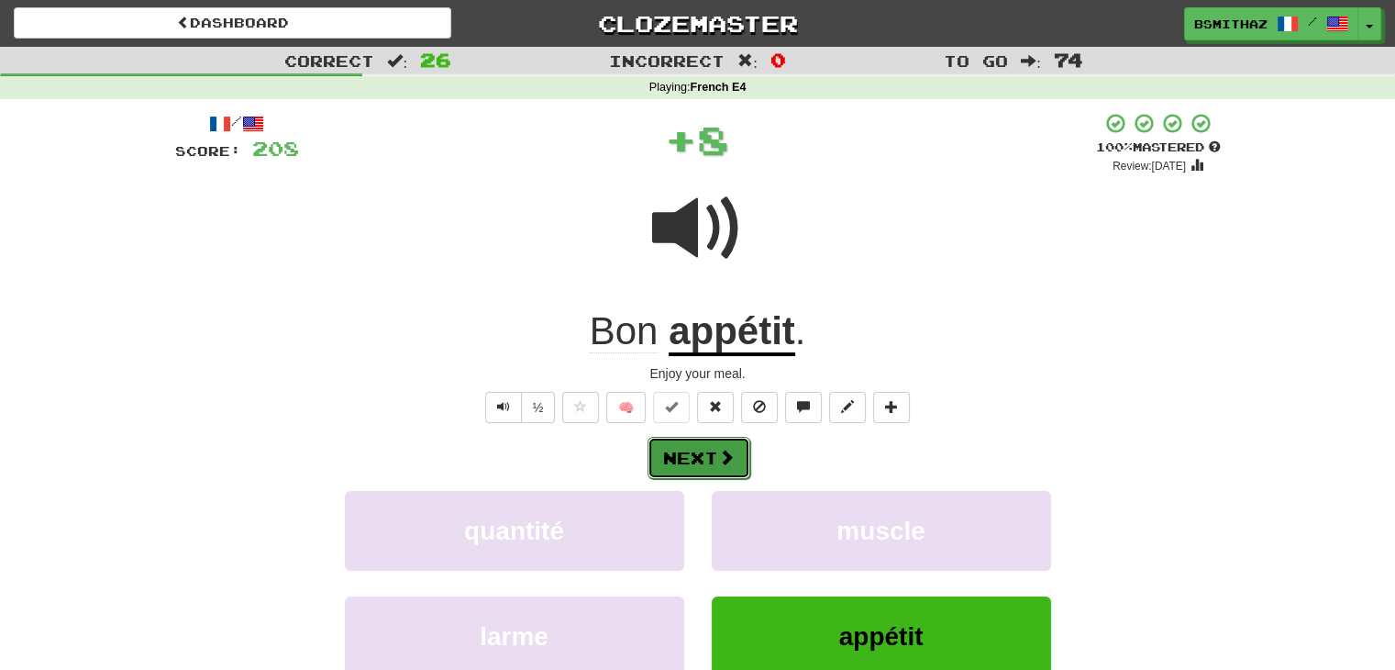
click at [723, 451] on span at bounding box center [726, 456] width 17 height 17
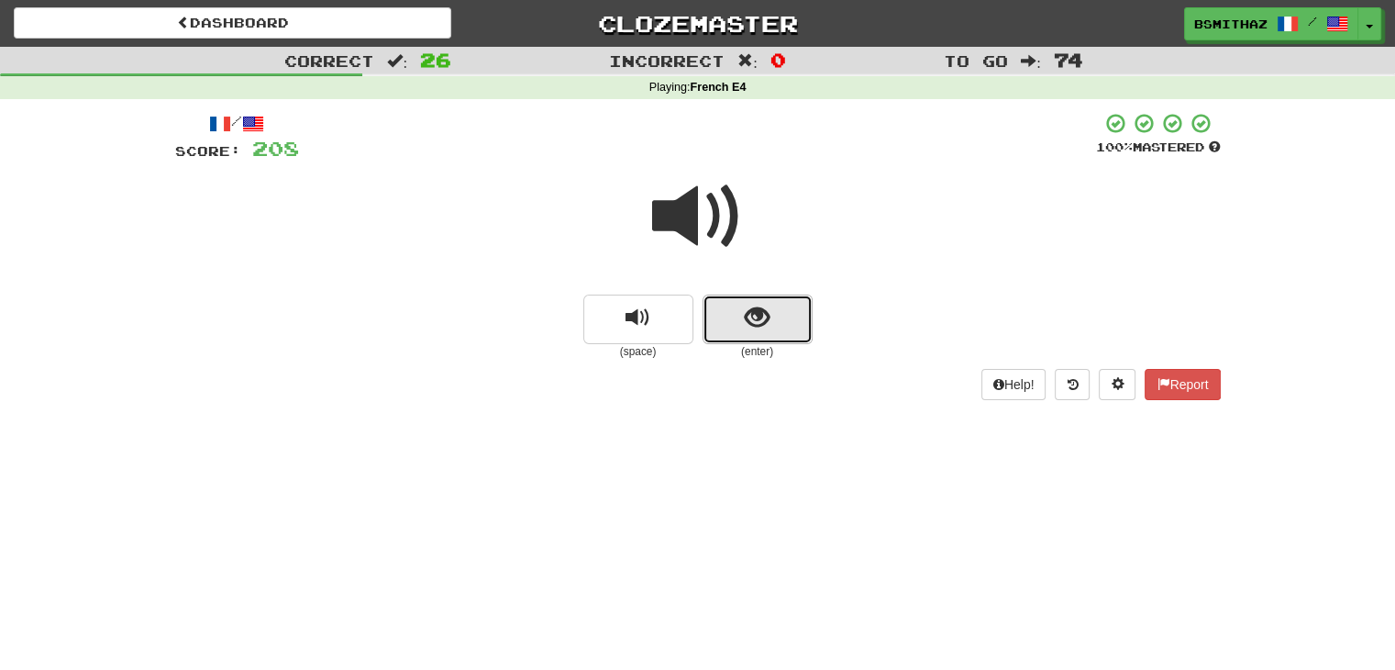
drag, startPoint x: 752, startPoint y: 329, endPoint x: 752, endPoint y: 378, distance: 48.6
click at [752, 343] on button "show sentence" at bounding box center [758, 319] width 110 height 50
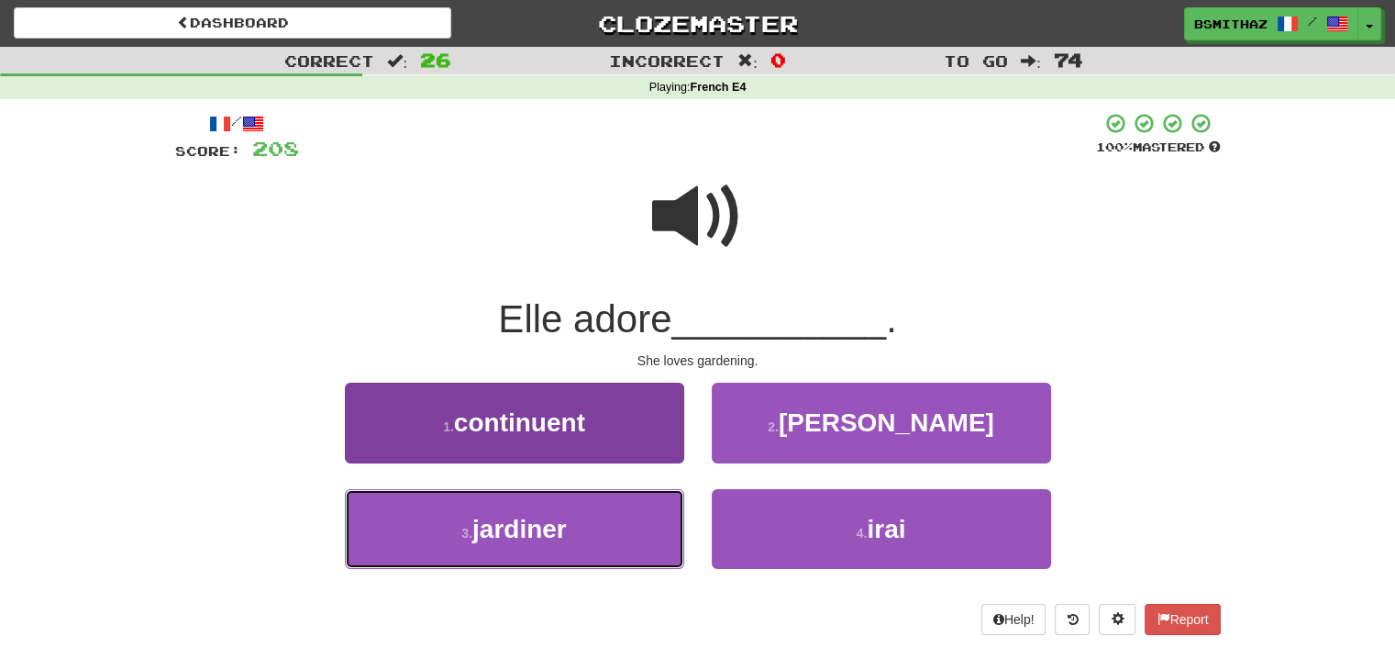
click at [637, 523] on button "3 . jardiner" at bounding box center [514, 529] width 339 height 80
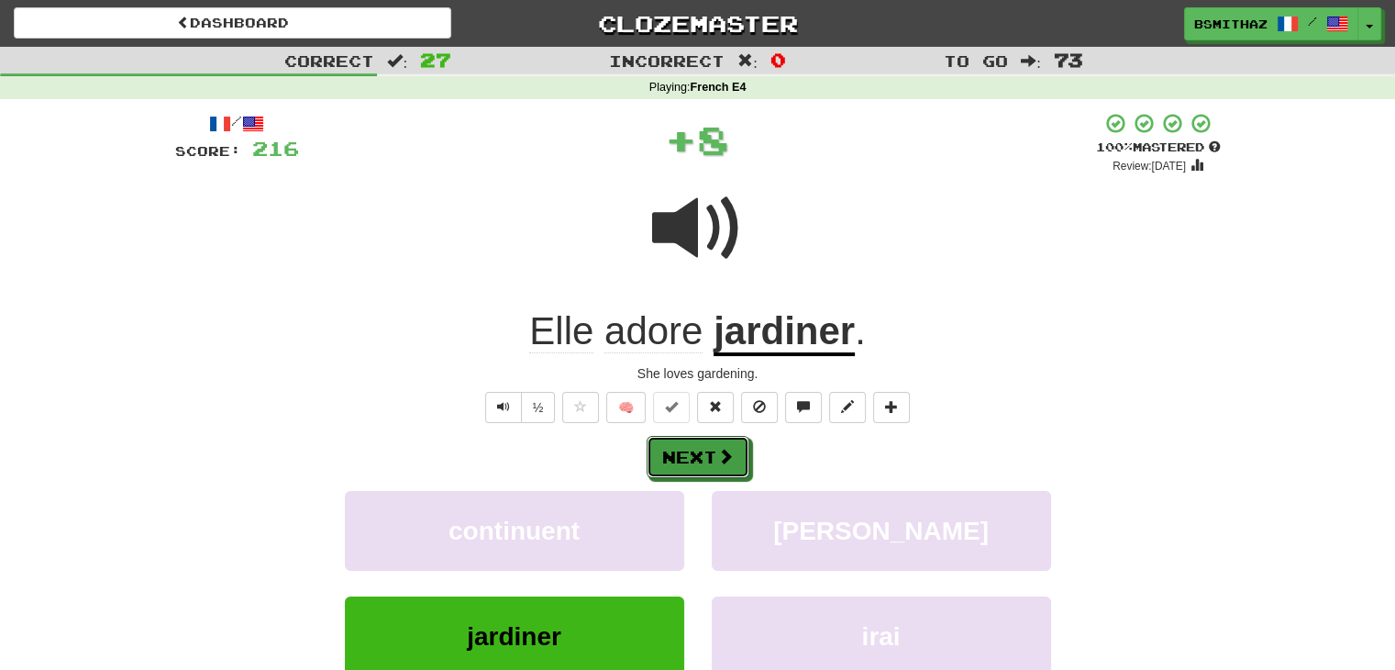
click at [723, 452] on span at bounding box center [725, 456] width 17 height 17
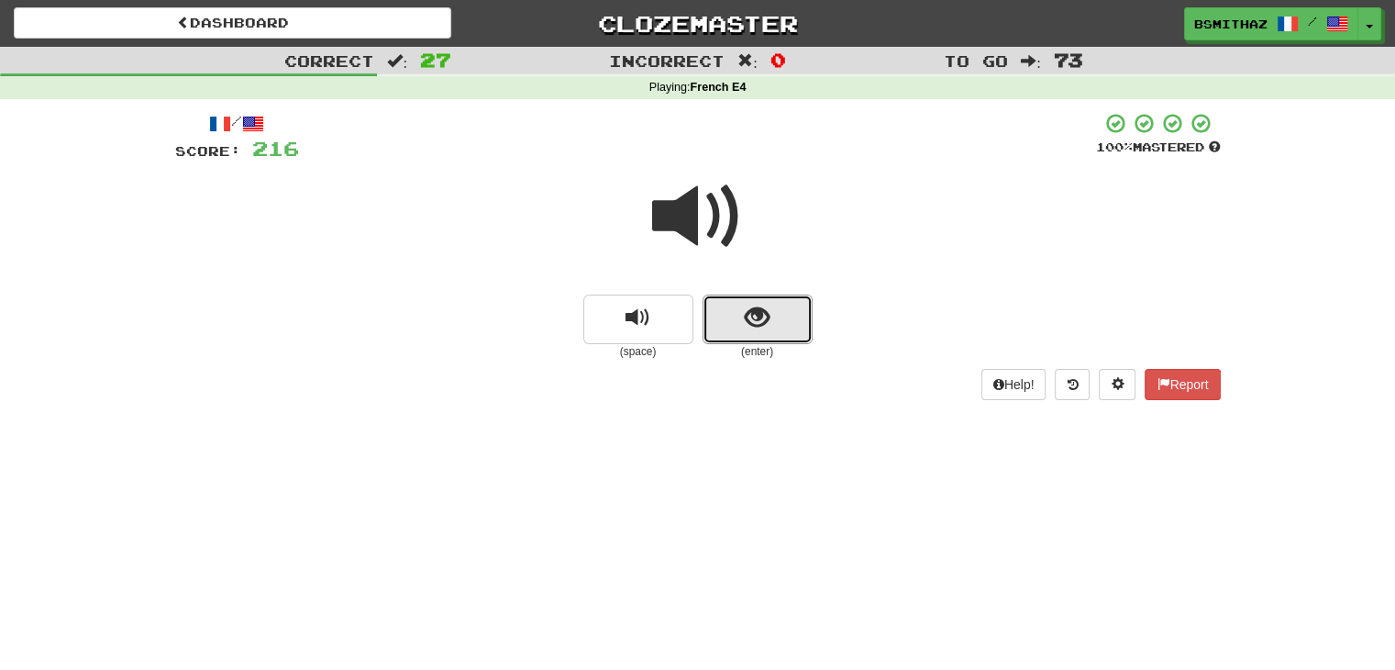
drag, startPoint x: 757, startPoint y: 319, endPoint x: 742, endPoint y: 349, distance: 33.6
click at [756, 325] on span "show sentence" at bounding box center [757, 317] width 25 height 25
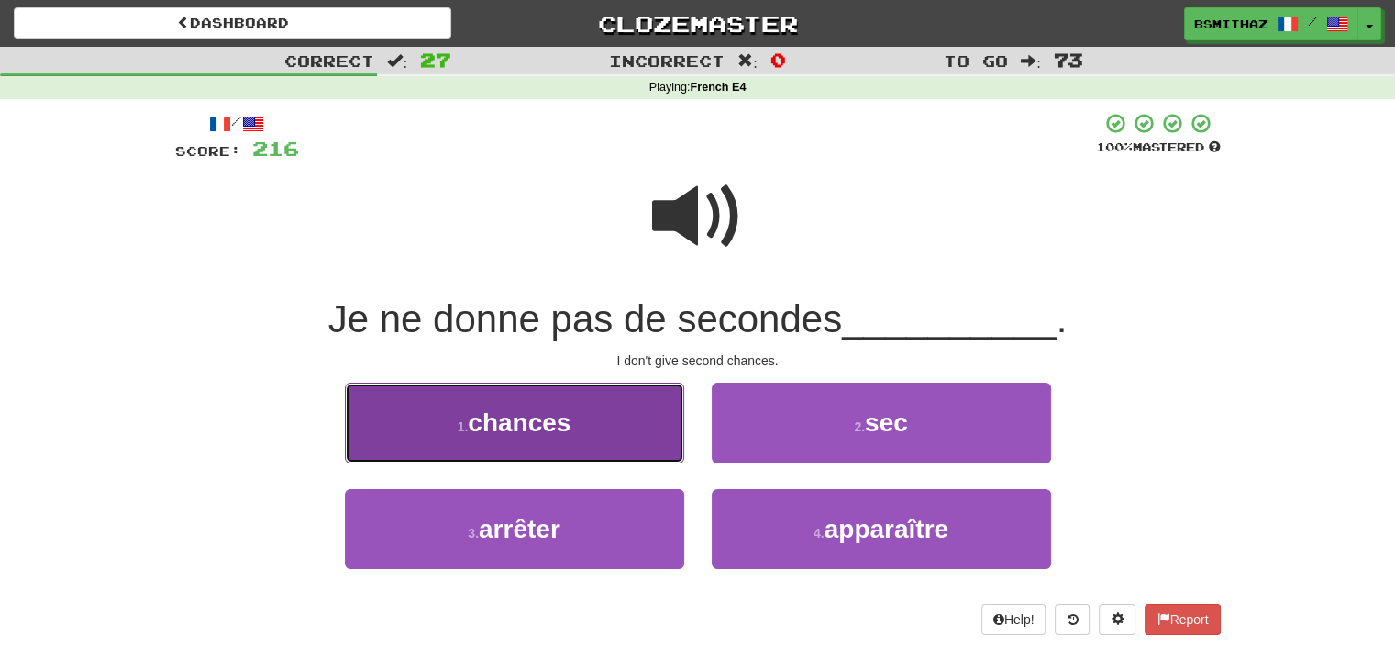
click at [578, 437] on button "1 . chances" at bounding box center [514, 422] width 339 height 80
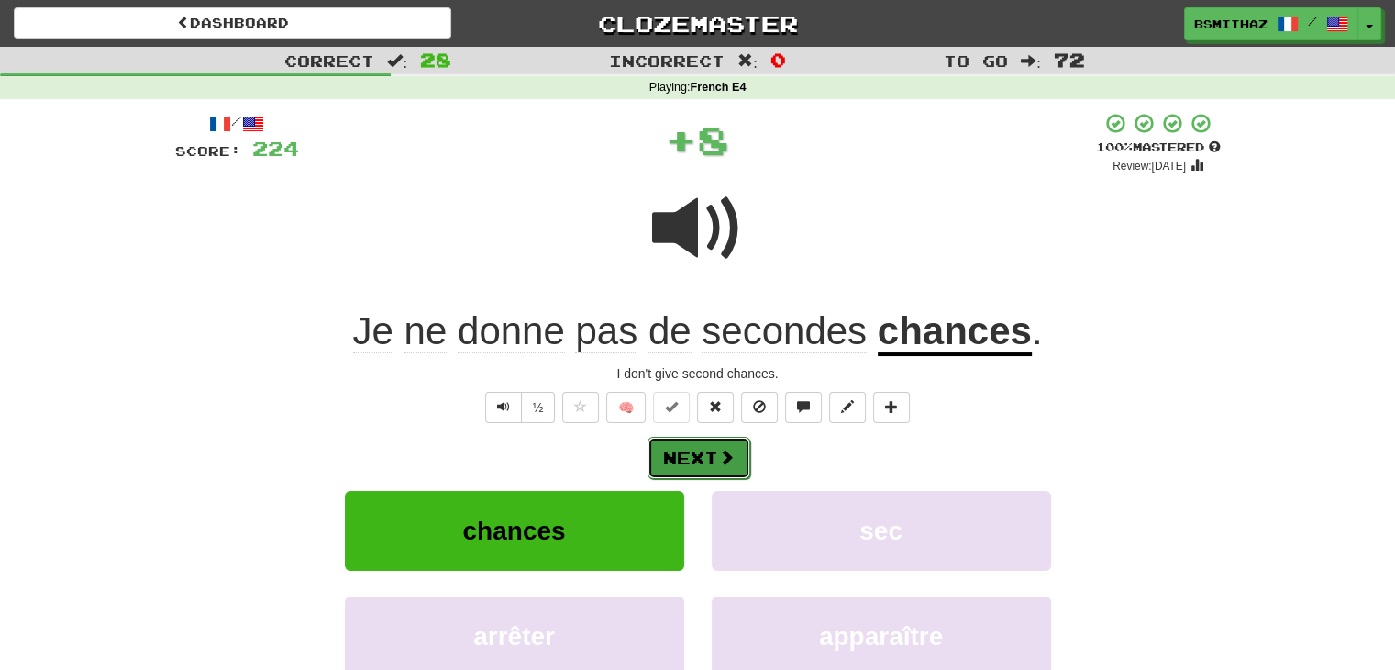
click at [678, 453] on button "Next" at bounding box center [699, 458] width 103 height 42
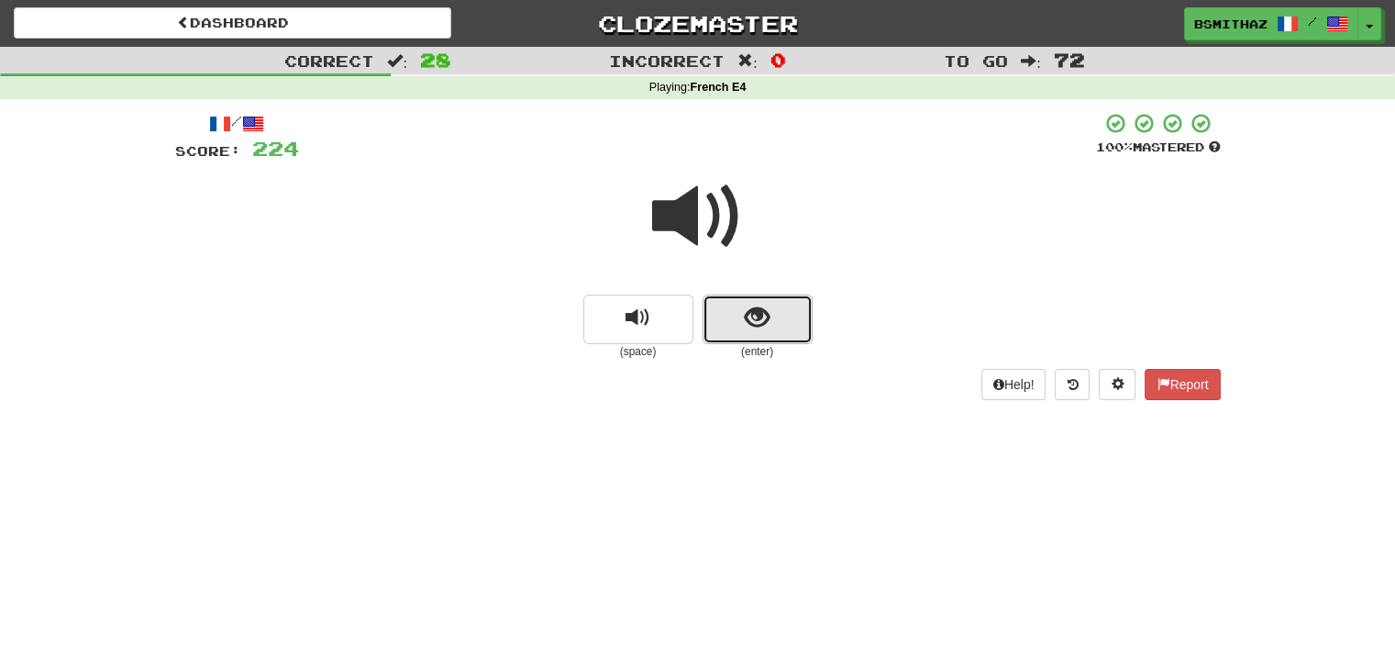
click at [764, 324] on span "show sentence" at bounding box center [757, 317] width 25 height 25
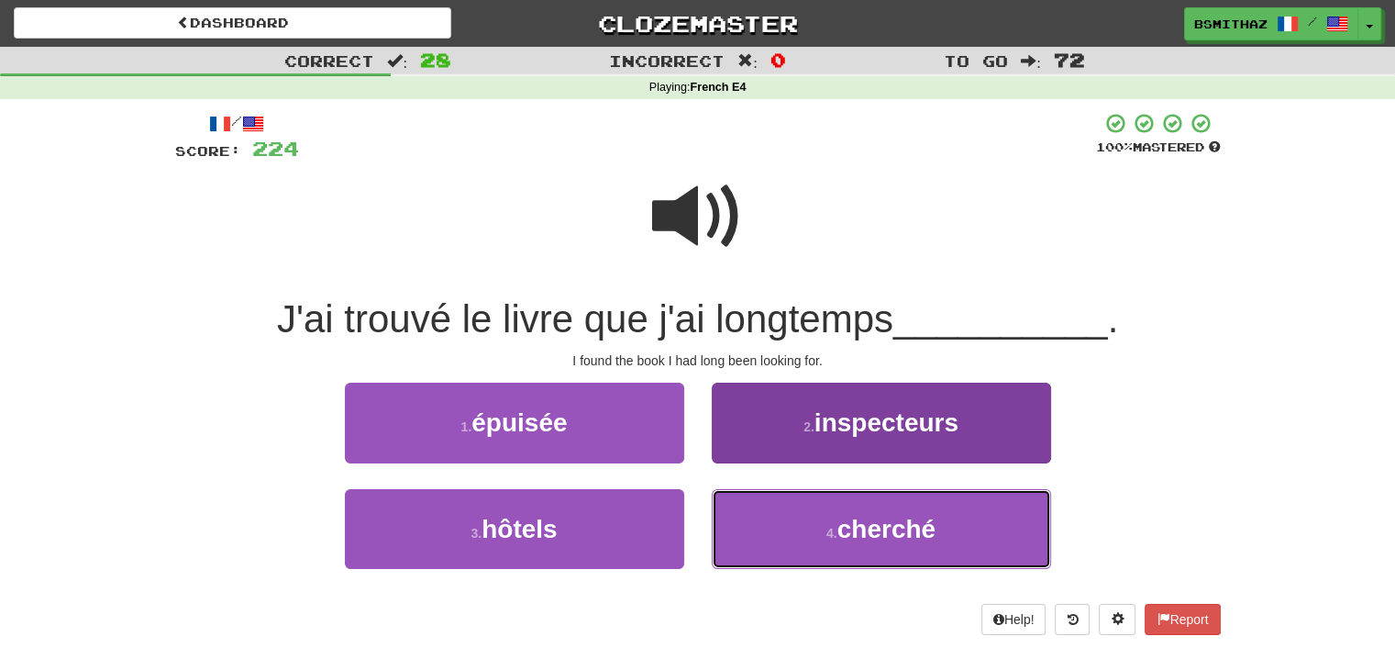
click at [796, 515] on button "4 . cherché" at bounding box center [881, 529] width 339 height 80
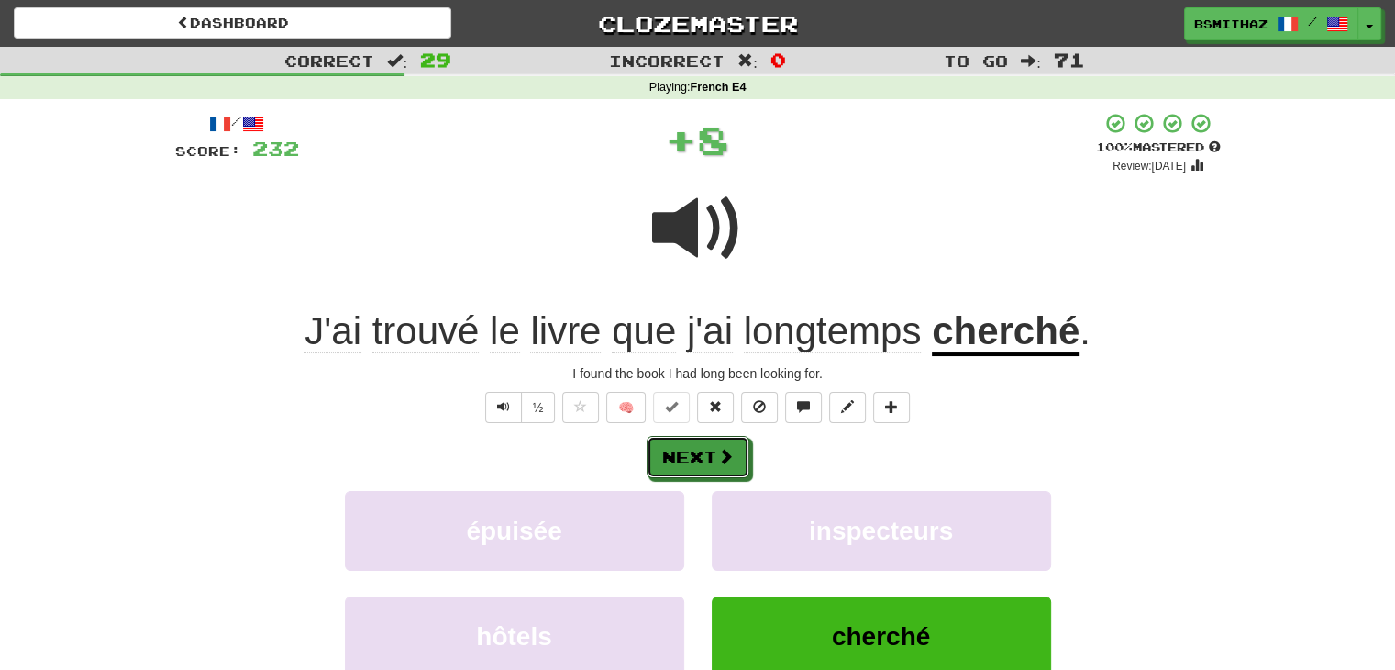
click at [708, 452] on button "Next" at bounding box center [698, 457] width 103 height 42
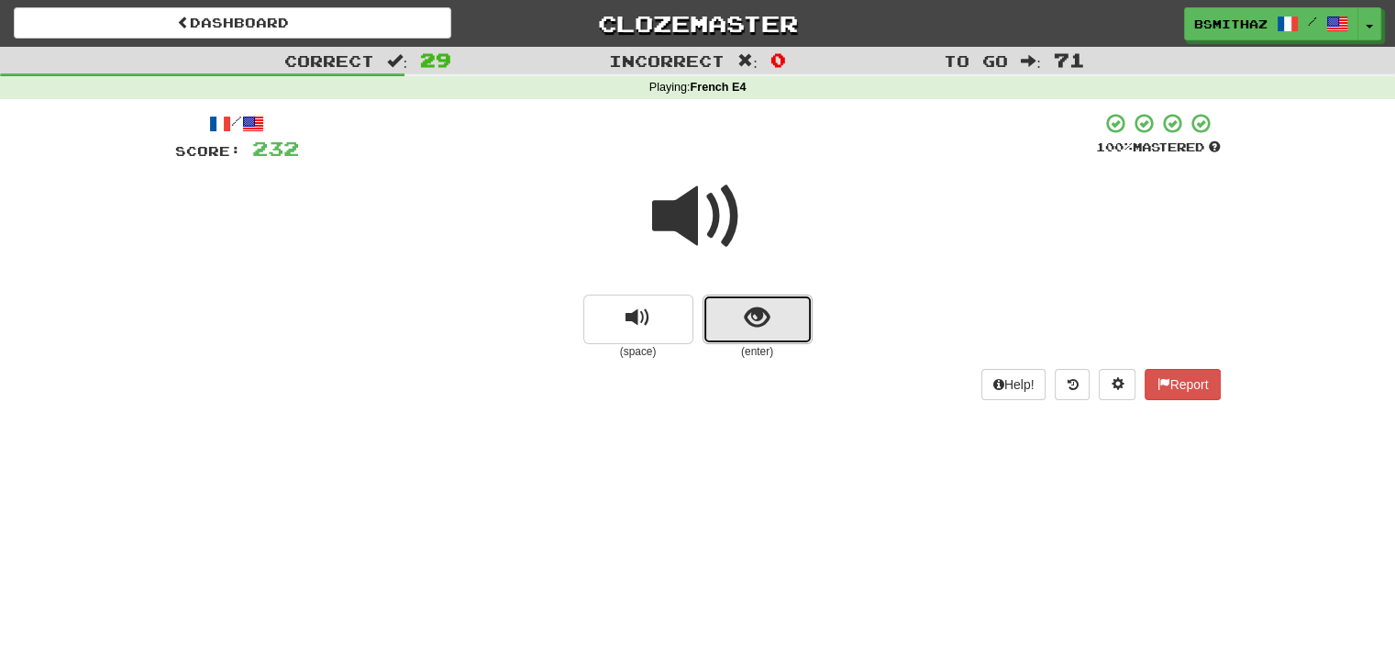
click at [761, 325] on span "show sentence" at bounding box center [757, 317] width 25 height 25
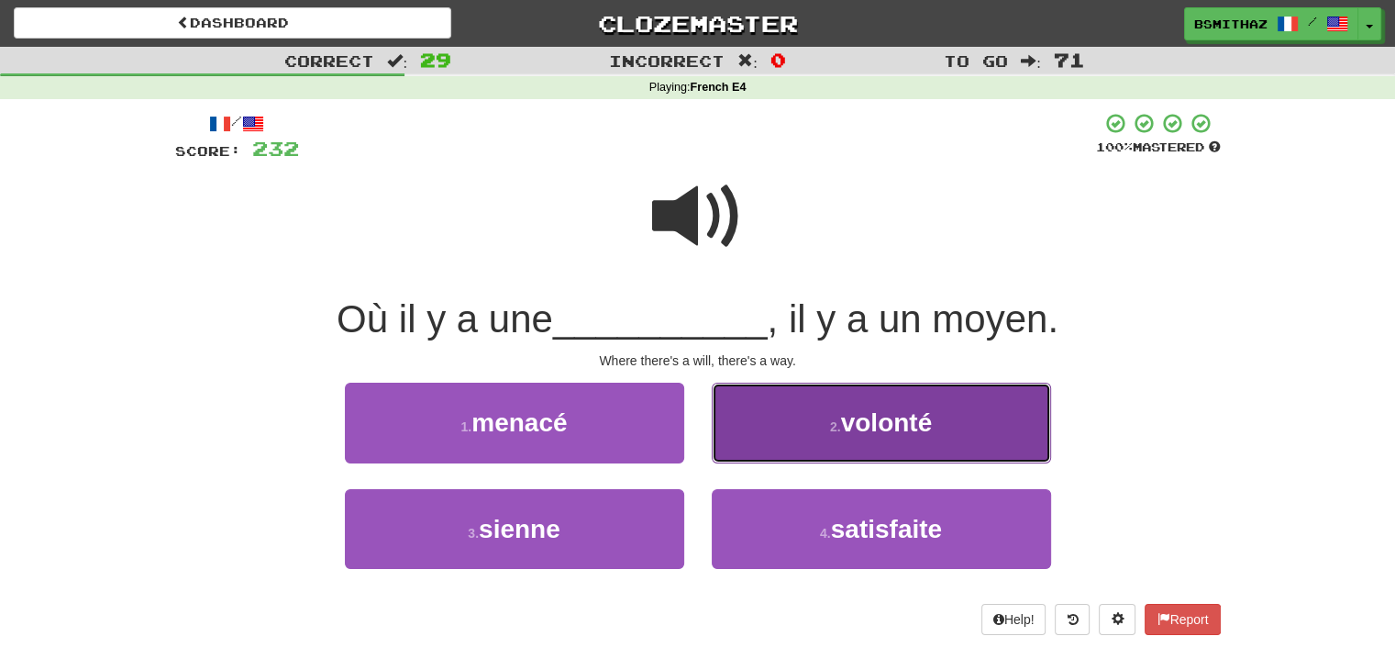
click at [790, 437] on button "2 . volonté" at bounding box center [881, 422] width 339 height 80
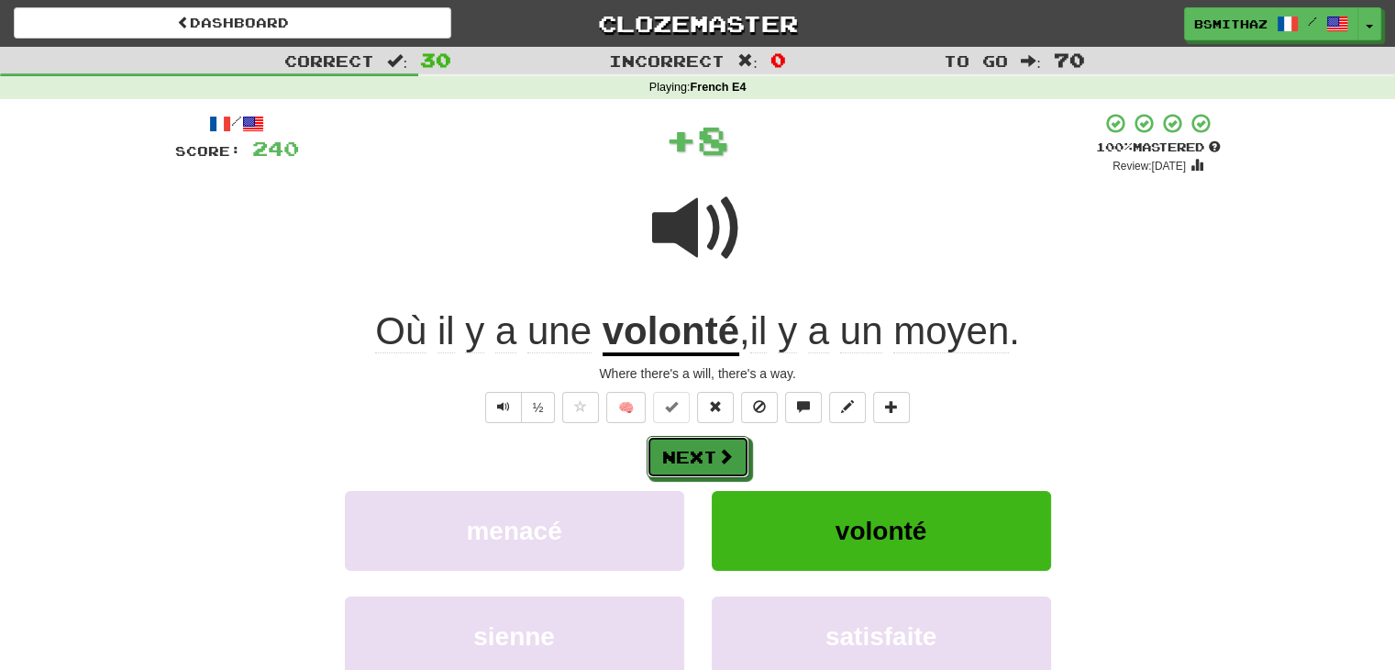
click at [710, 457] on button "Next" at bounding box center [698, 457] width 103 height 42
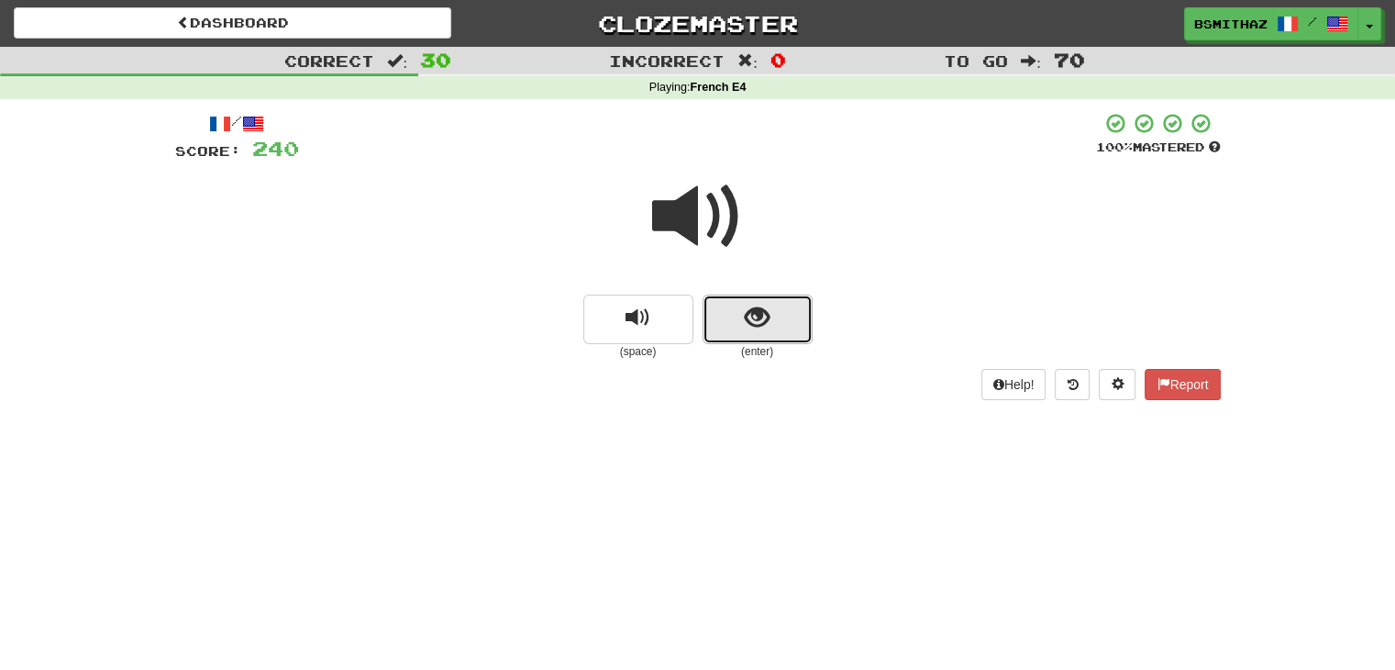
click at [759, 327] on span "show sentence" at bounding box center [757, 317] width 25 height 25
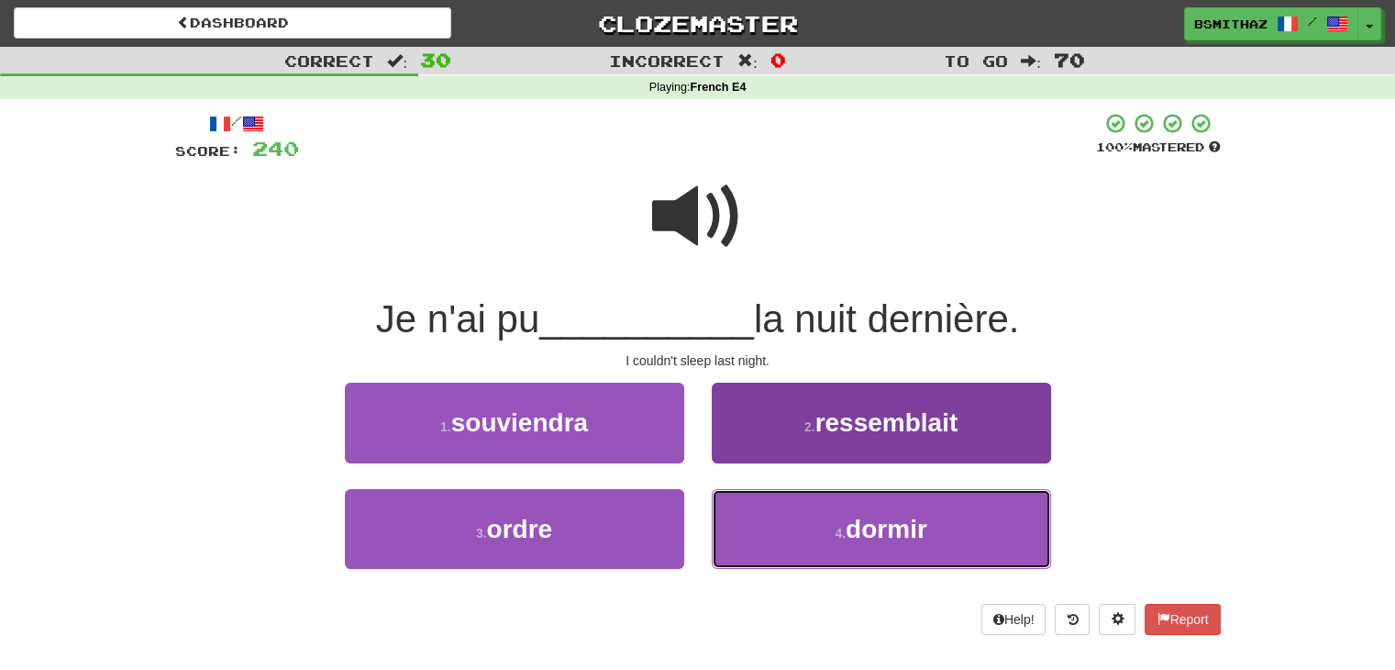
click at [791, 533] on button "4 . dormir" at bounding box center [881, 529] width 339 height 80
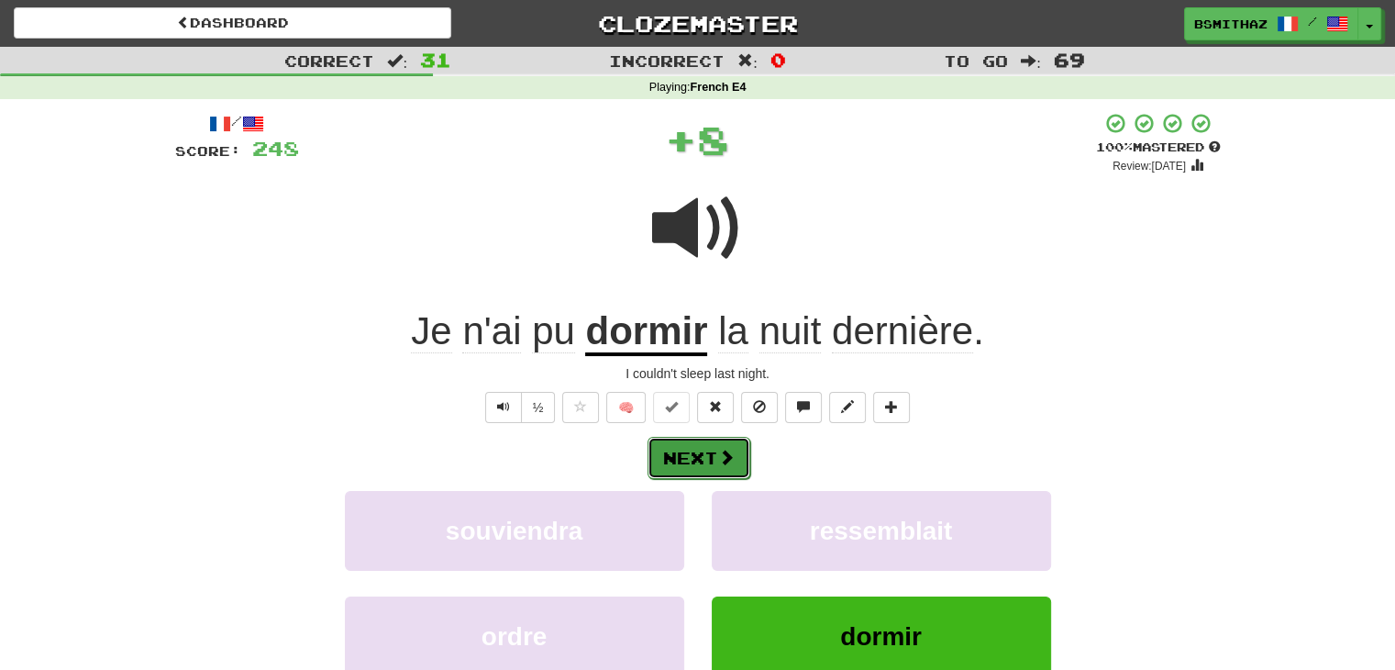
click at [719, 454] on span at bounding box center [726, 456] width 17 height 17
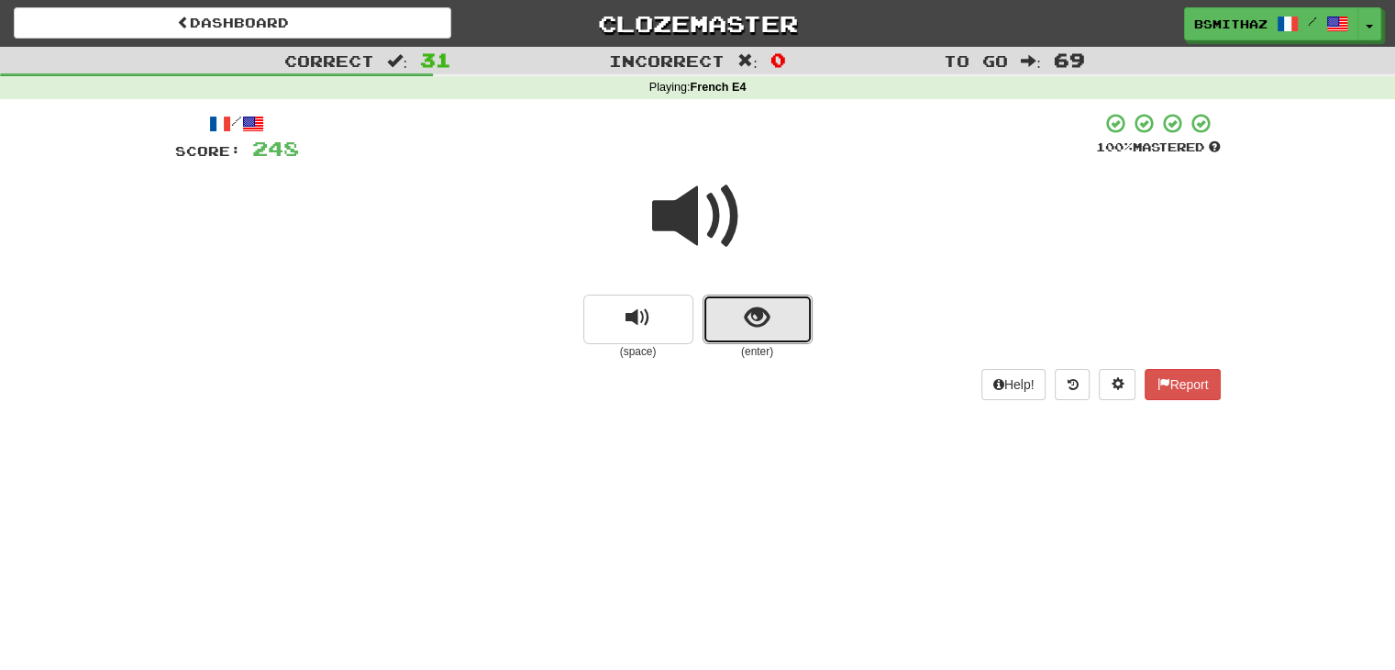
drag, startPoint x: 743, startPoint y: 337, endPoint x: 739, endPoint y: 350, distance: 14.2
click at [743, 338] on button "show sentence" at bounding box center [758, 319] width 110 height 50
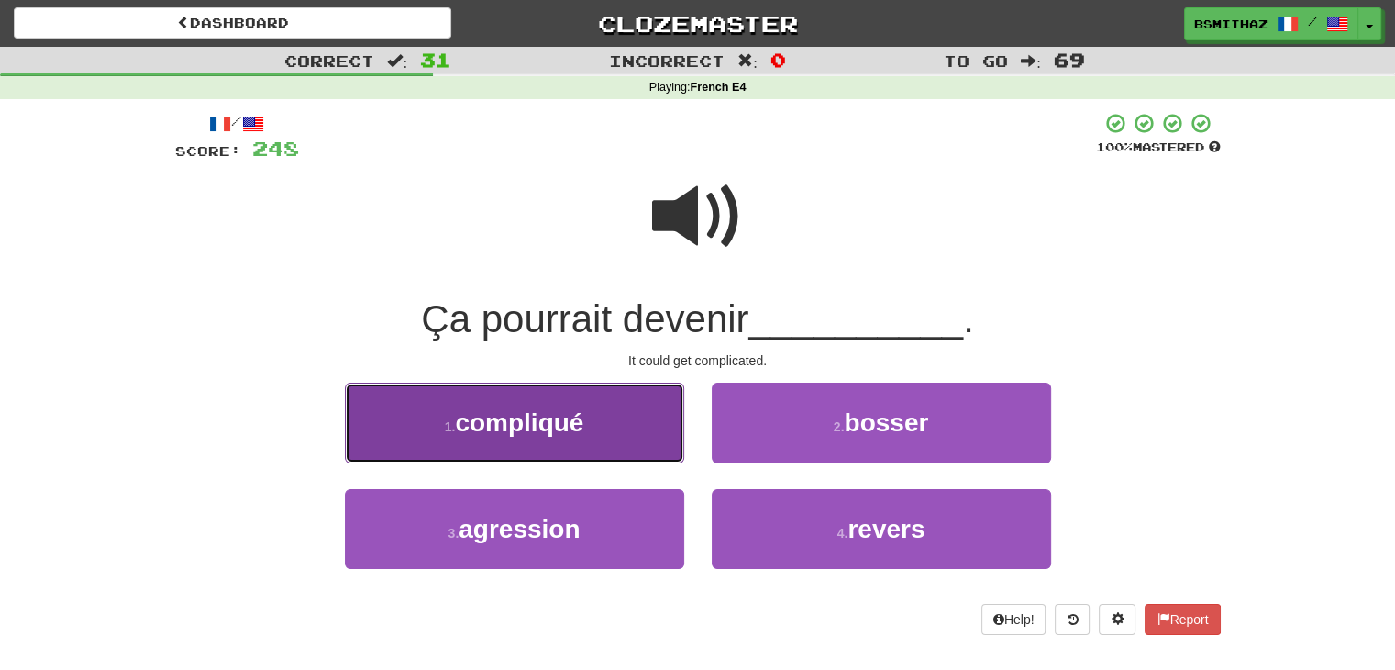
click at [601, 416] on button "1 . compliqué" at bounding box center [514, 422] width 339 height 80
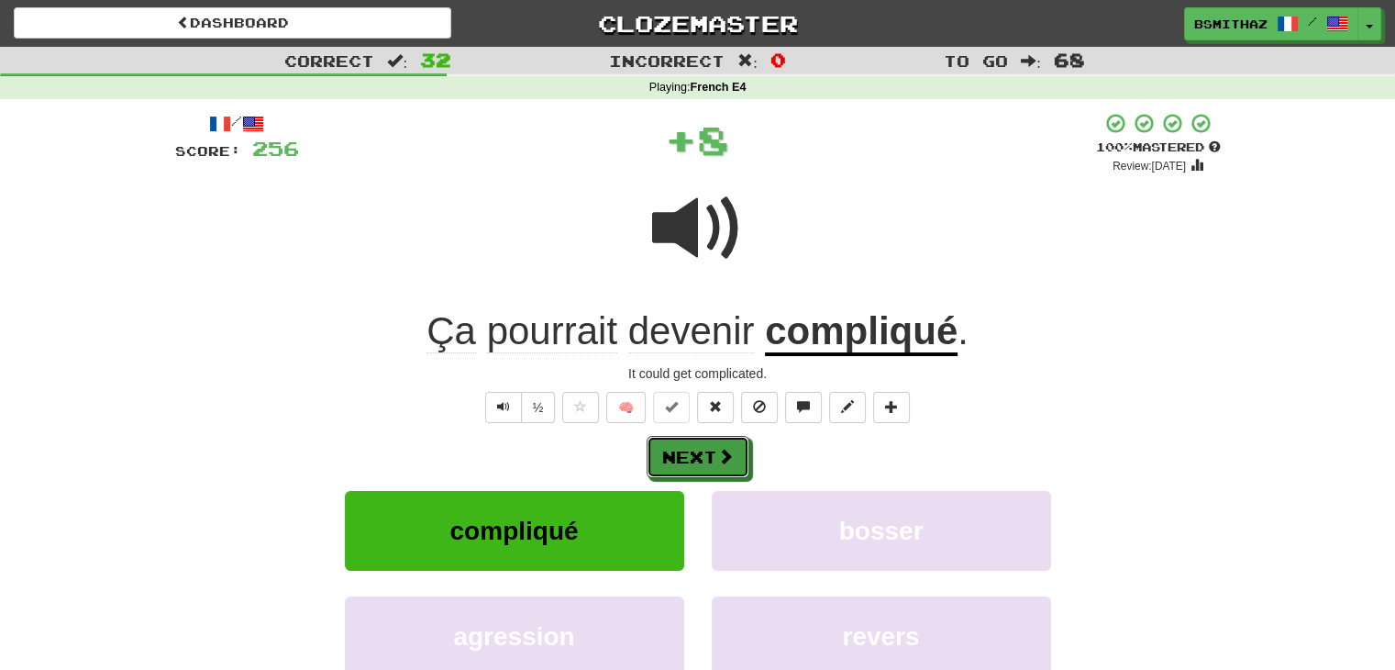
click at [698, 451] on button "Next" at bounding box center [698, 457] width 103 height 42
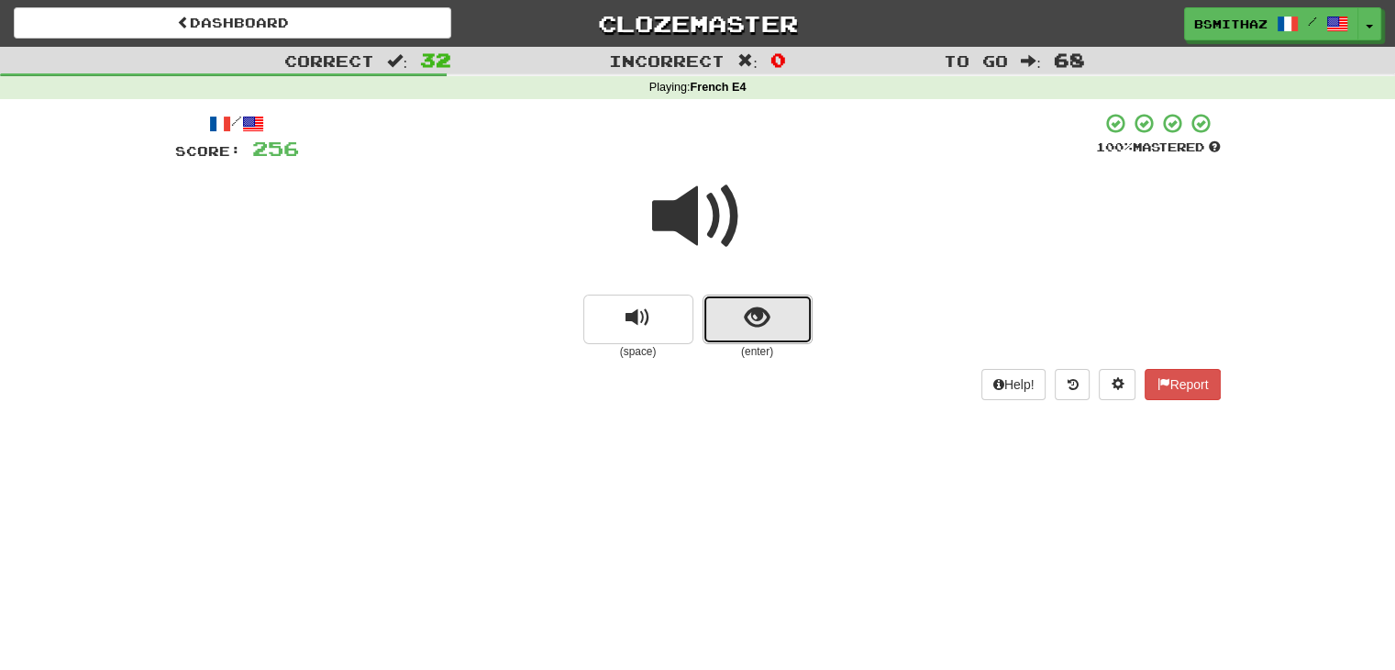
click at [765, 314] on span "show sentence" at bounding box center [757, 317] width 25 height 25
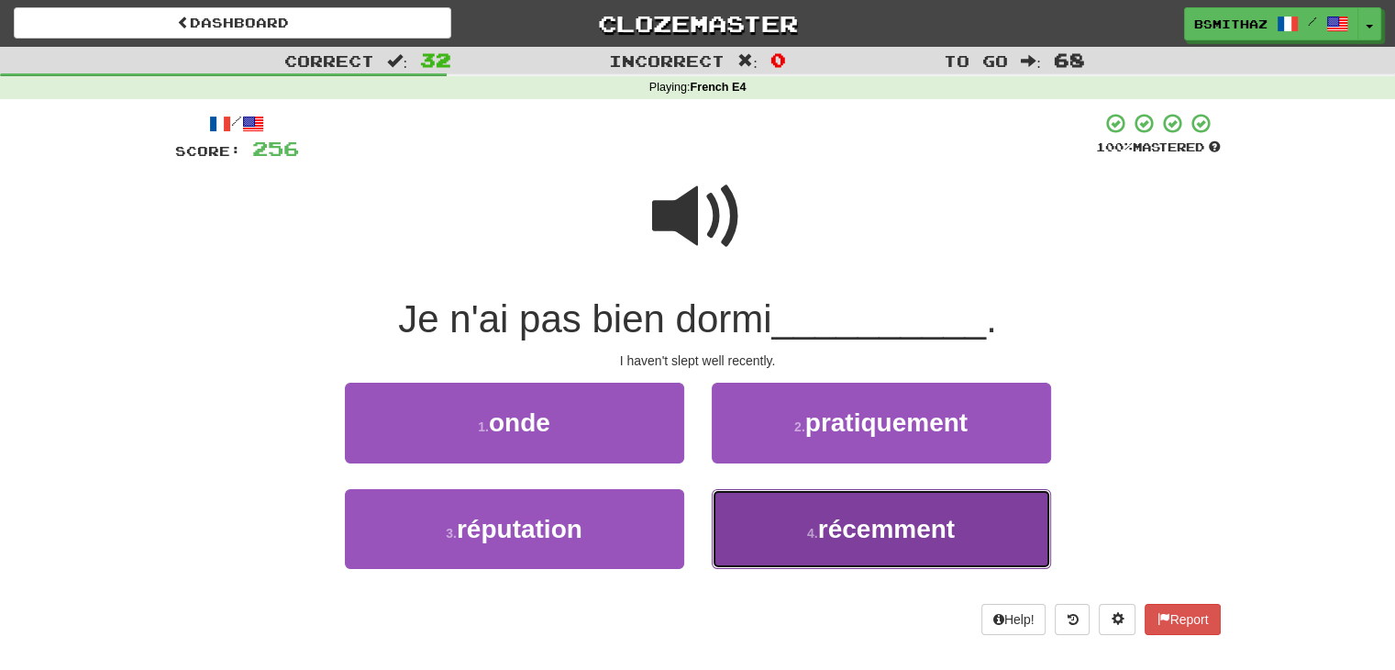
click at [781, 512] on button "4 . récemment" at bounding box center [881, 529] width 339 height 80
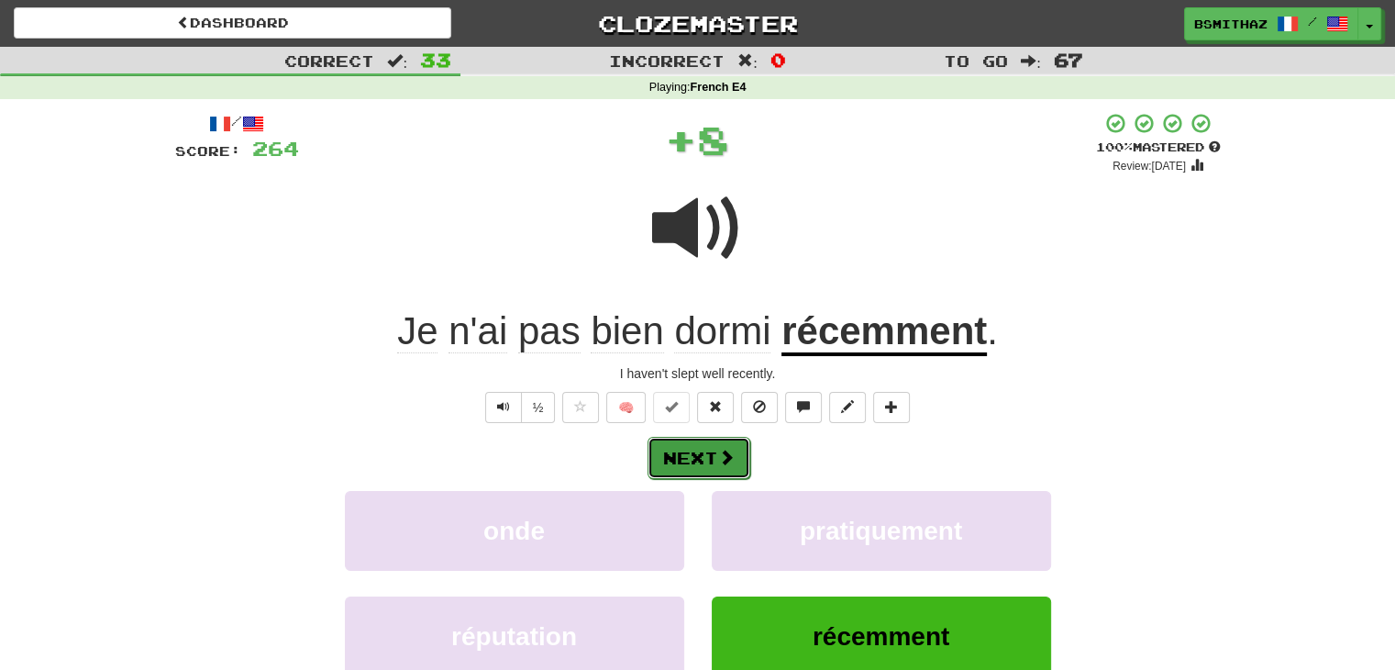
click at [711, 438] on button "Next" at bounding box center [699, 458] width 103 height 42
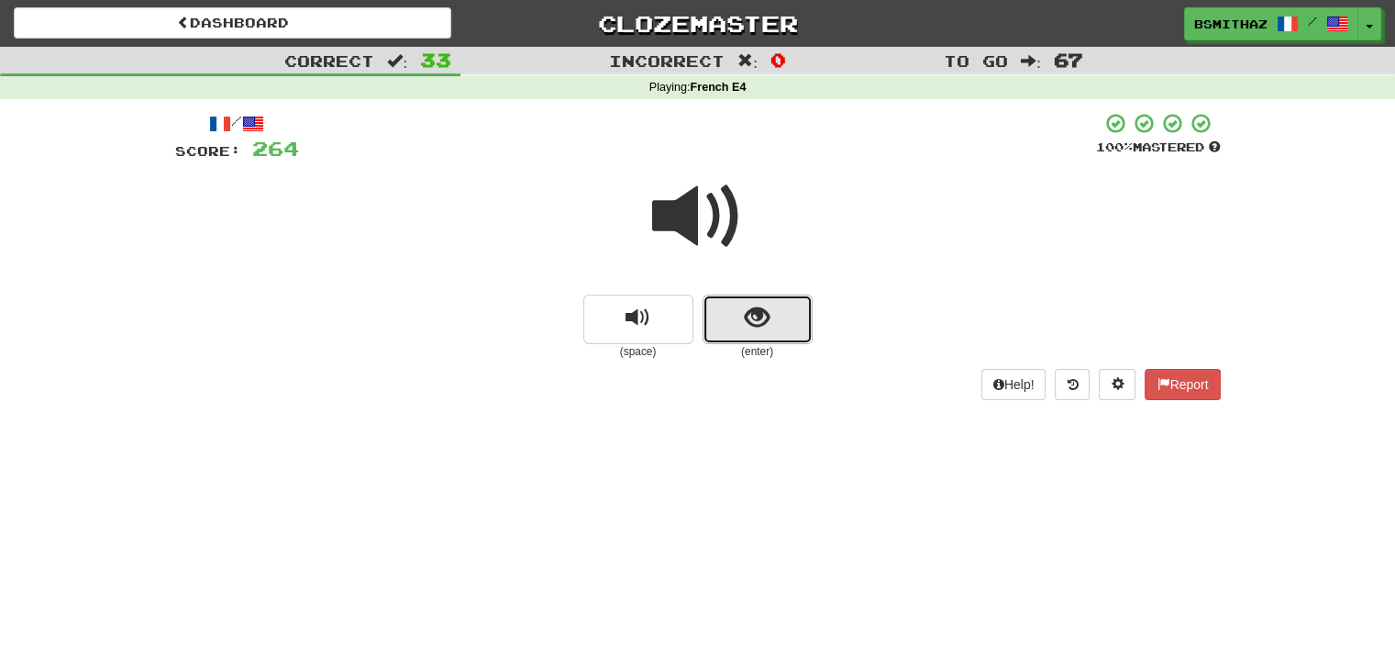
click at [766, 330] on span "show sentence" at bounding box center [757, 317] width 25 height 25
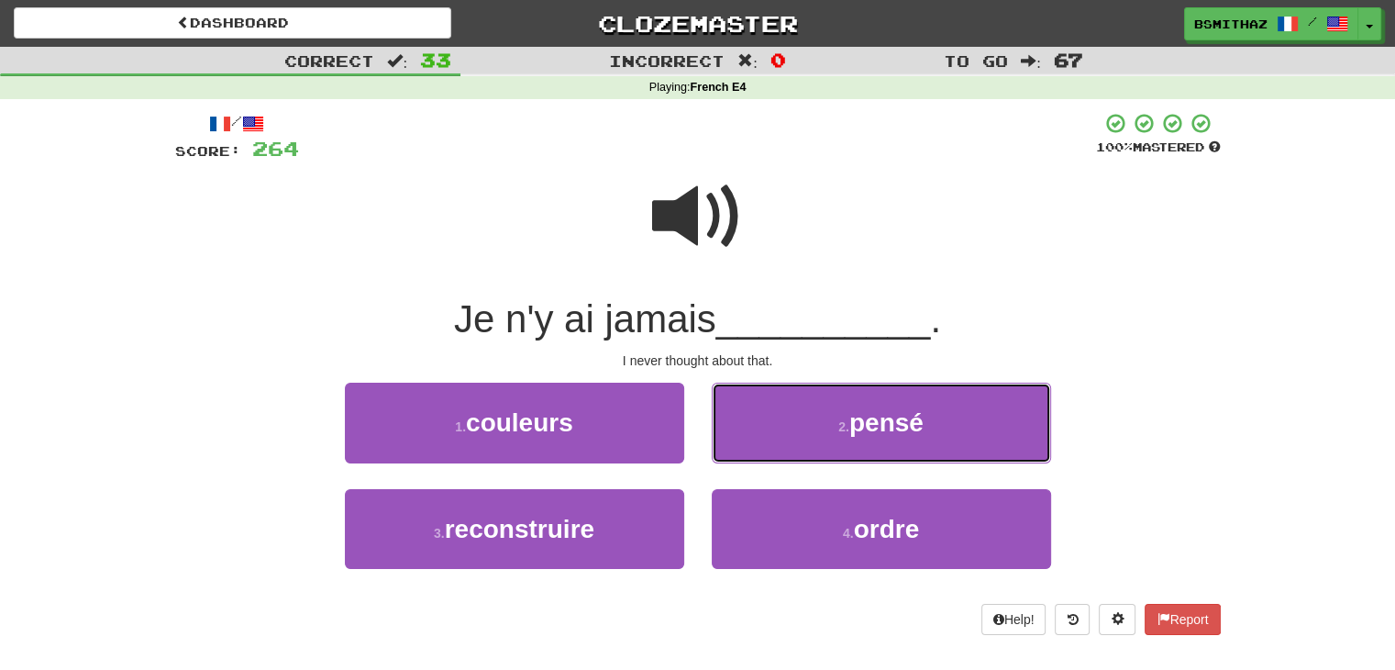
drag, startPoint x: 815, startPoint y: 419, endPoint x: 786, endPoint y: 430, distance: 31.3
click at [814, 419] on button "2 . pensé" at bounding box center [881, 422] width 339 height 80
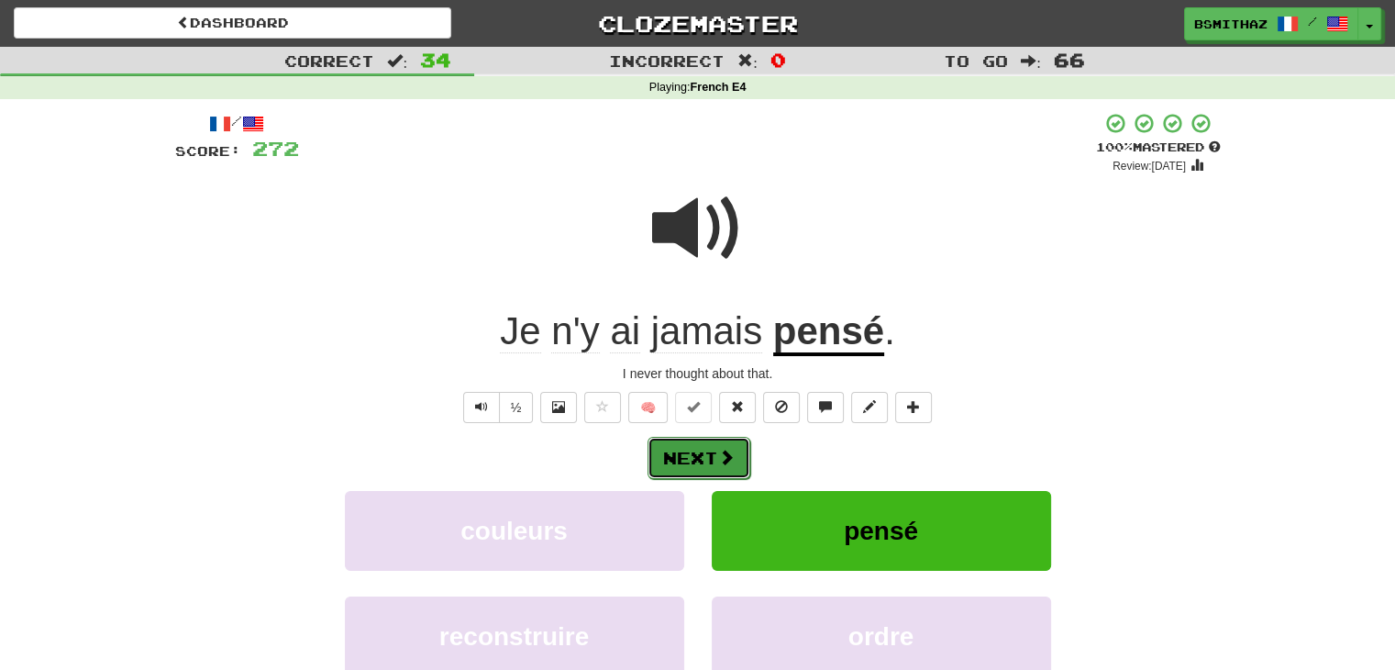
click at [703, 453] on button "Next" at bounding box center [699, 458] width 103 height 42
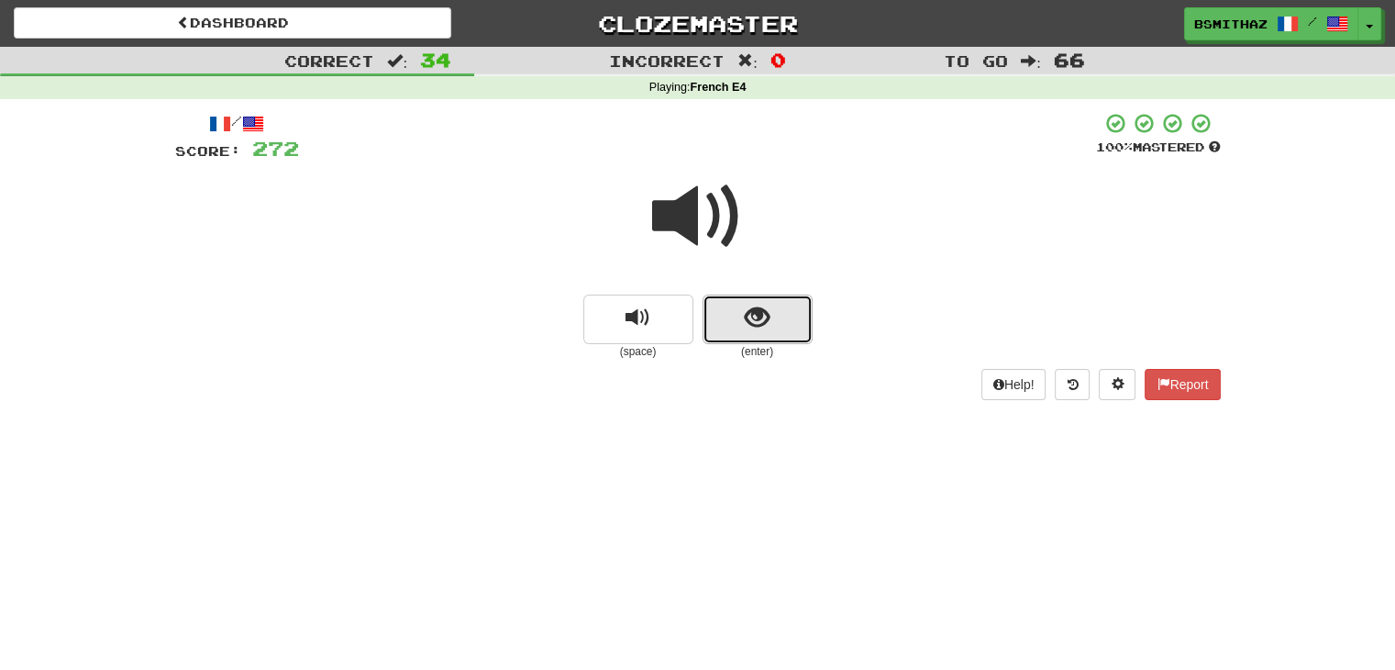
click at [757, 311] on span "show sentence" at bounding box center [757, 317] width 25 height 25
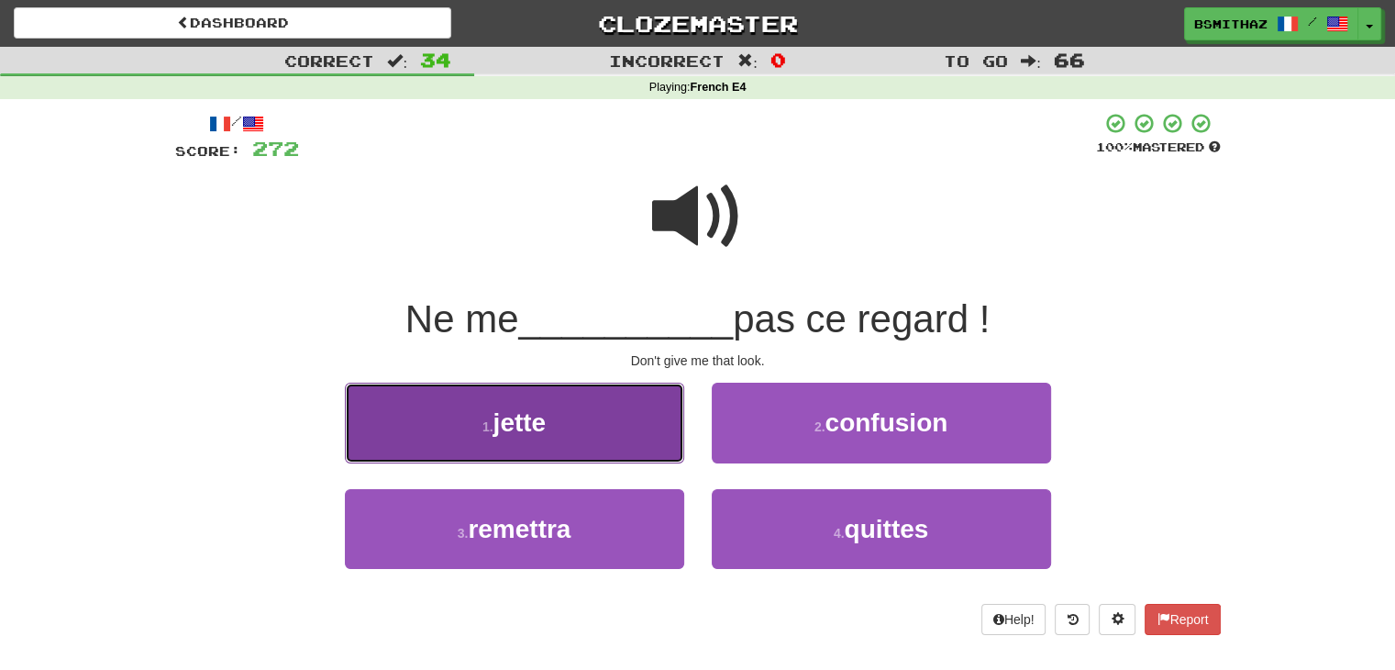
click at [594, 423] on button "1 . jette" at bounding box center [514, 422] width 339 height 80
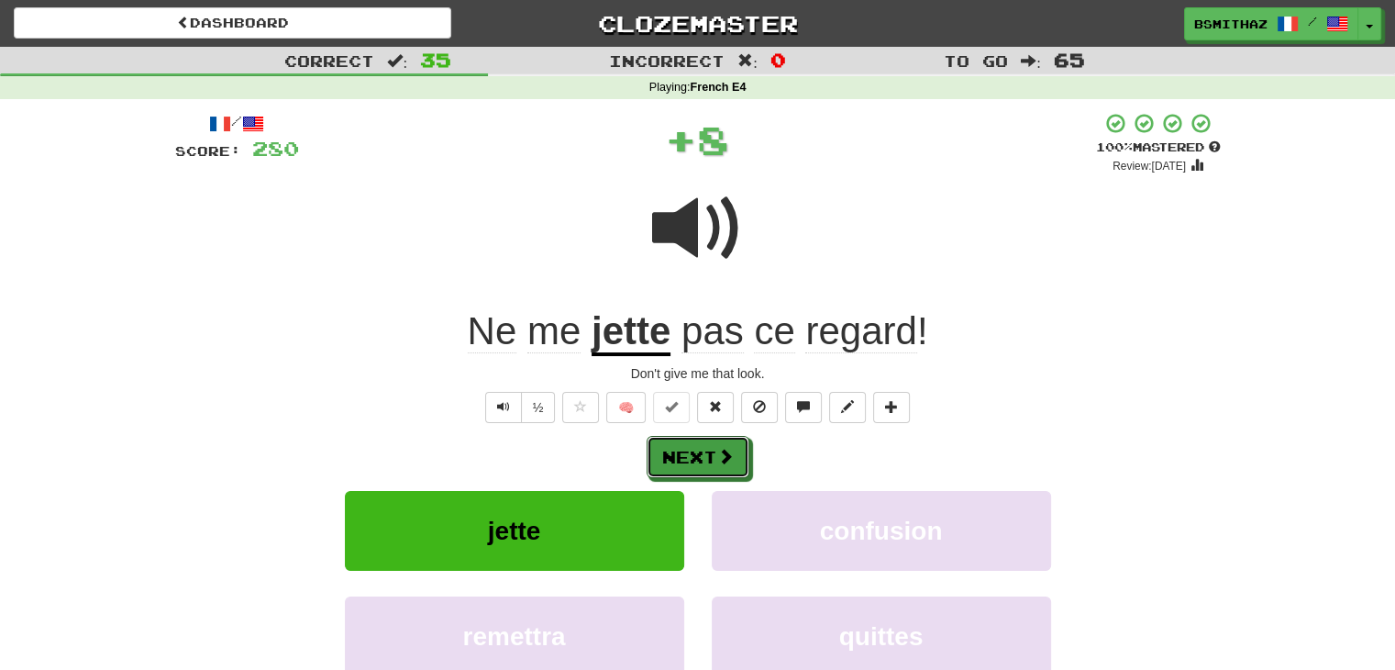
click at [675, 449] on button "Next" at bounding box center [698, 457] width 103 height 42
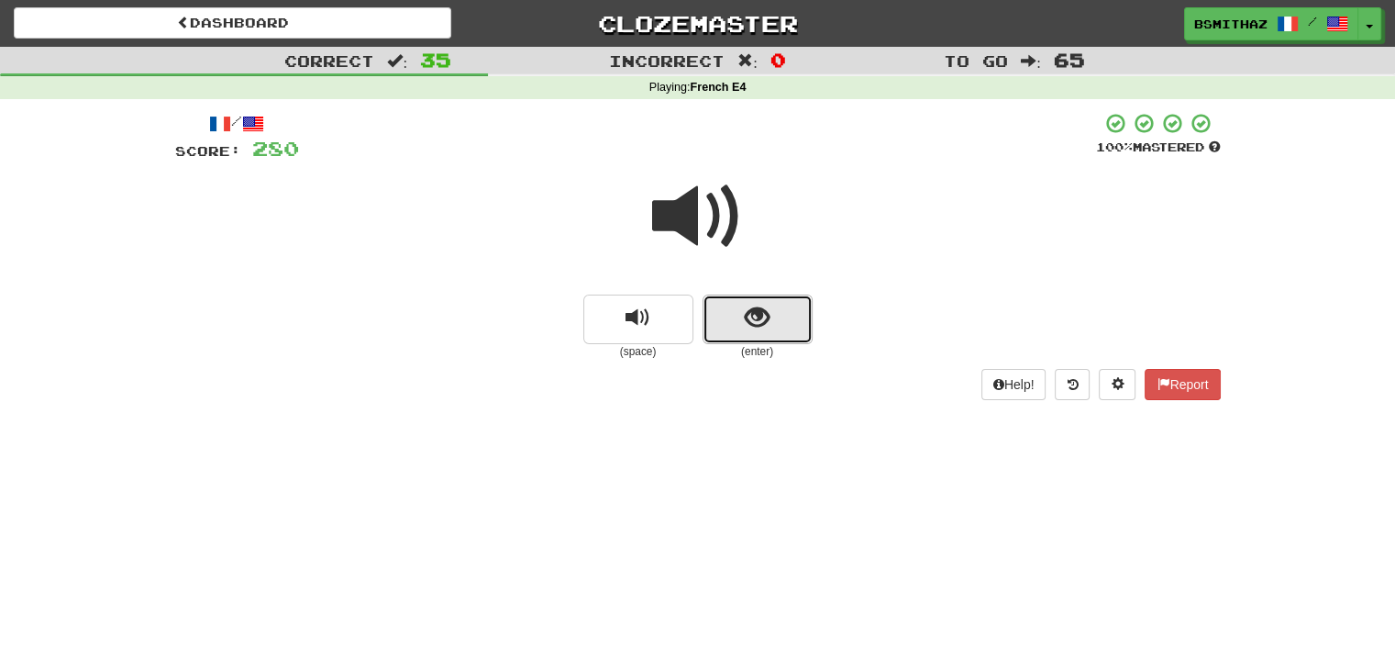
click at [734, 323] on button "show sentence" at bounding box center [758, 319] width 110 height 50
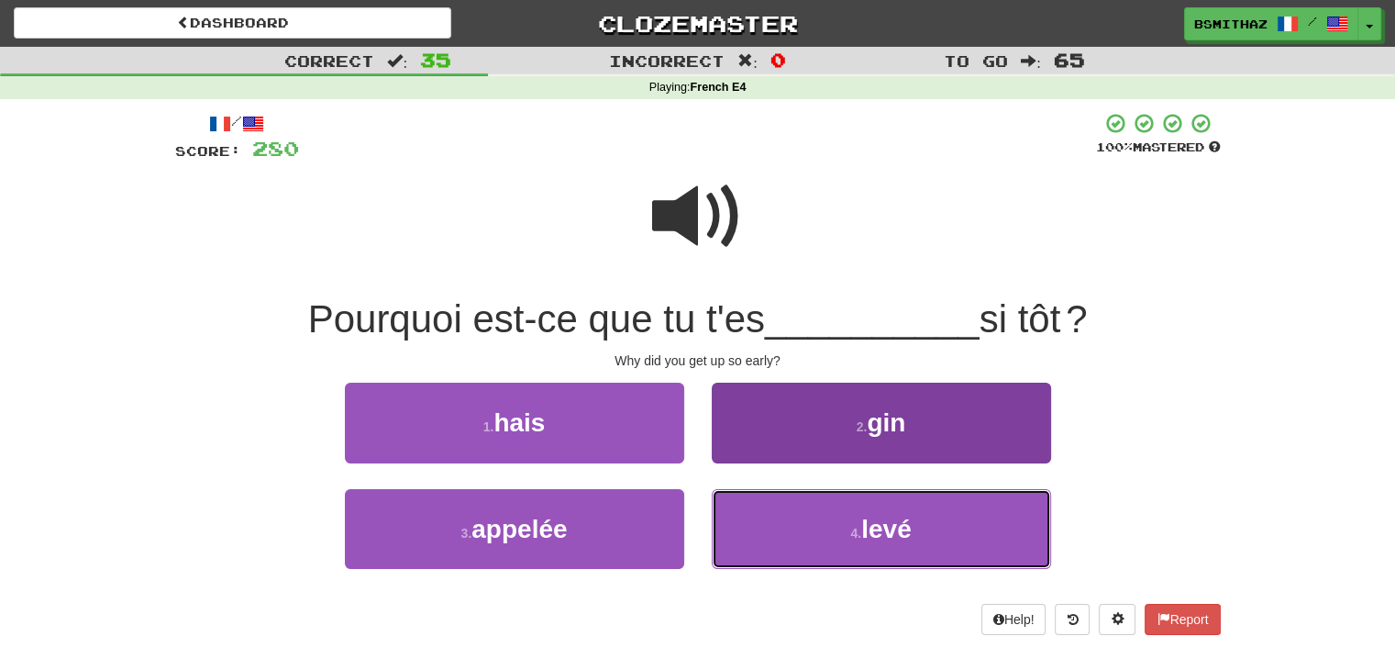
click at [840, 527] on button "4 . levé" at bounding box center [881, 529] width 339 height 80
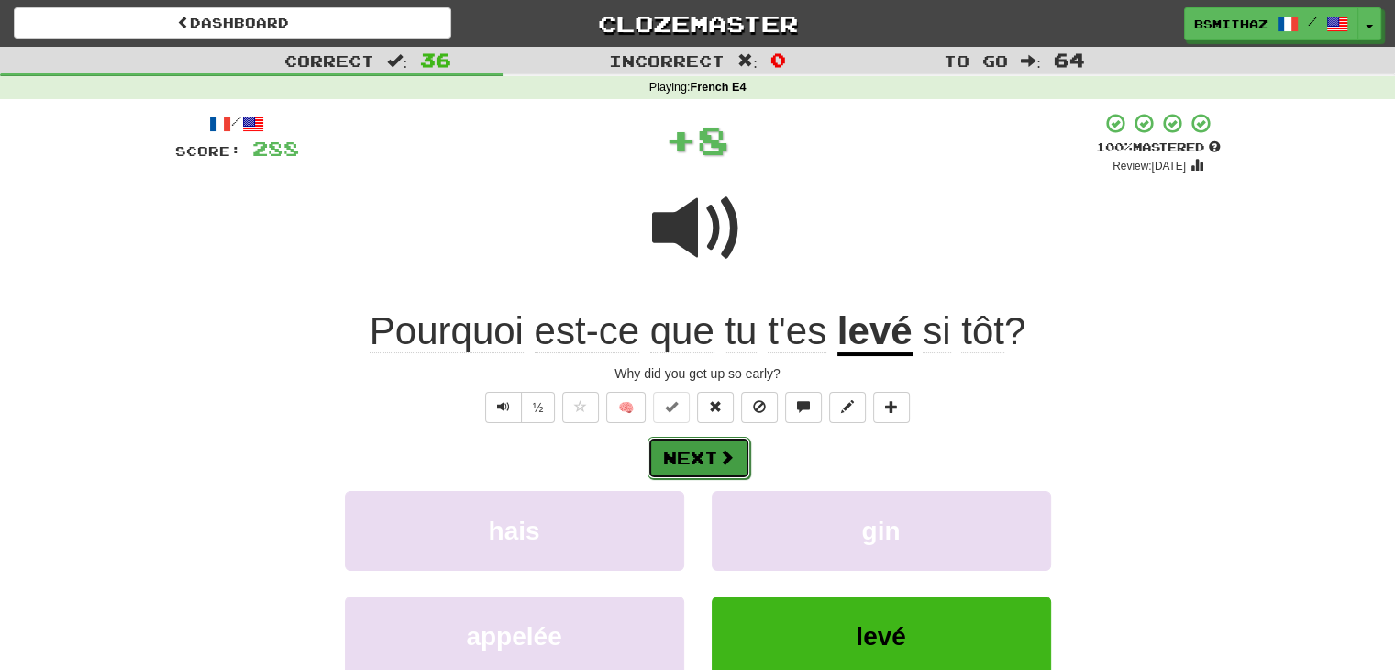
click at [703, 454] on button "Next" at bounding box center [699, 458] width 103 height 42
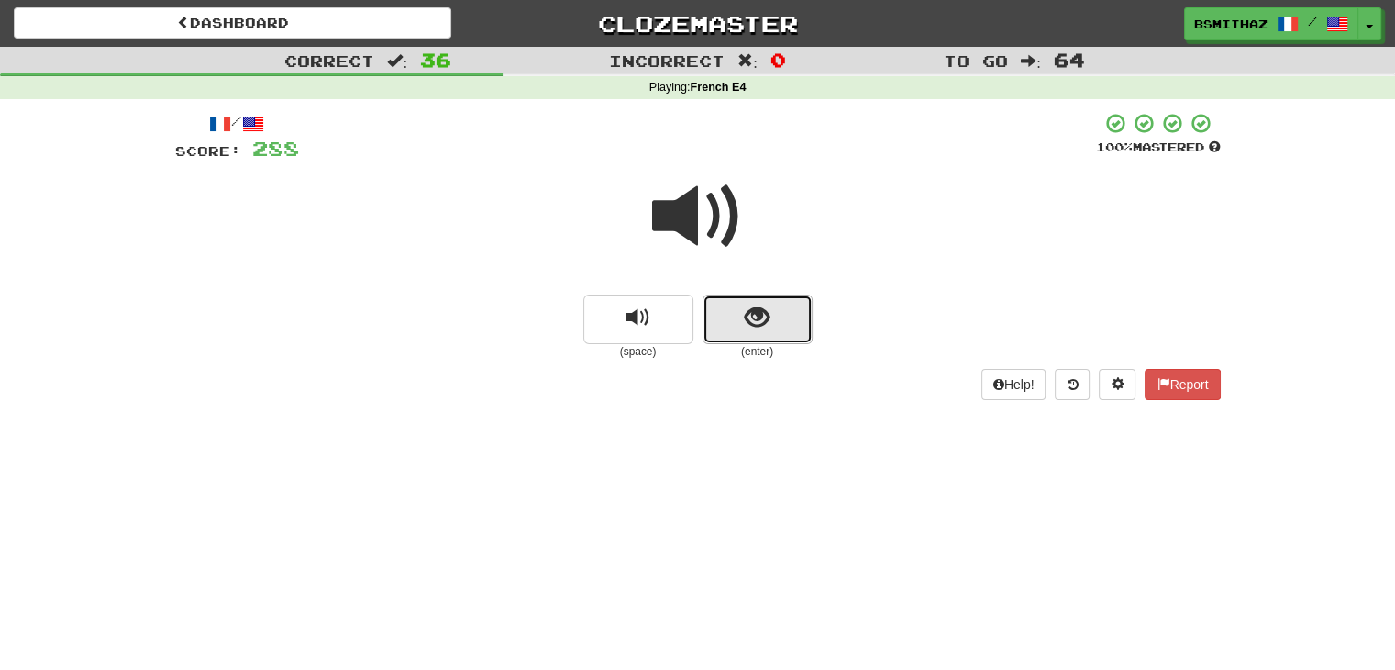
click at [770, 331] on button "show sentence" at bounding box center [758, 319] width 110 height 50
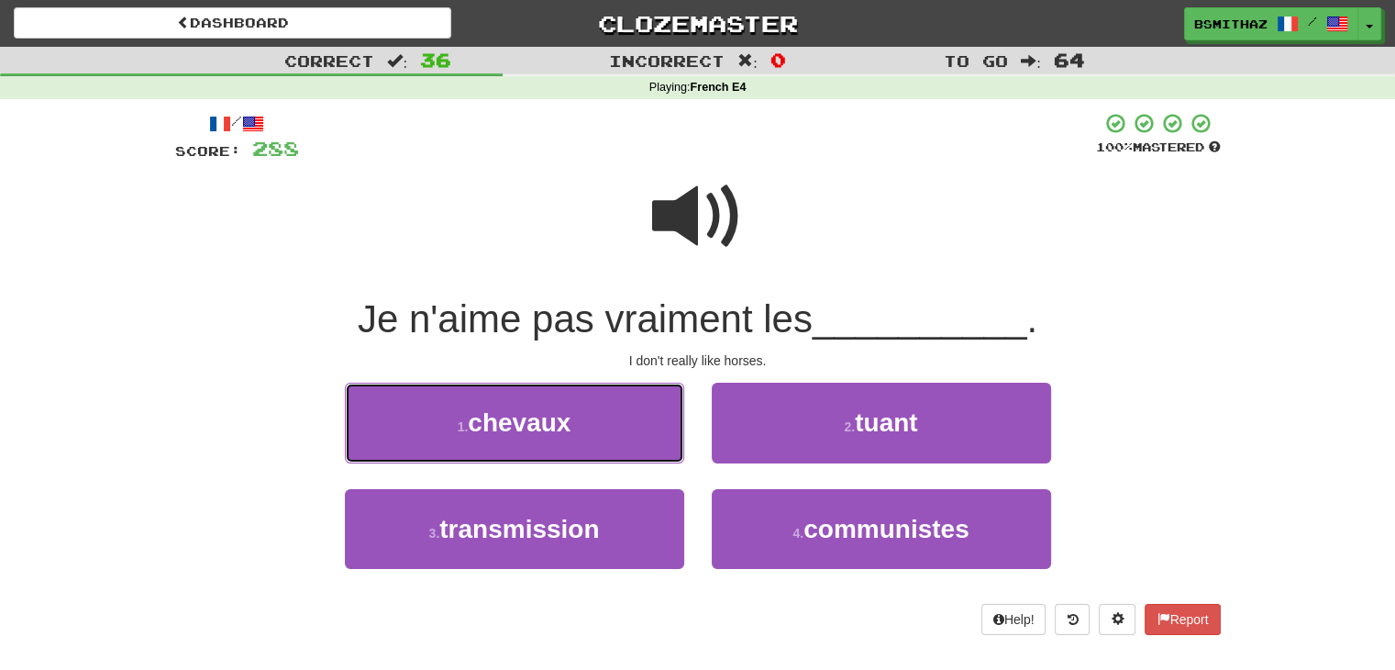
drag, startPoint x: 591, startPoint y: 423, endPoint x: 600, endPoint y: 433, distance: 13.6
click at [591, 424] on button "1 . chevaux" at bounding box center [514, 422] width 339 height 80
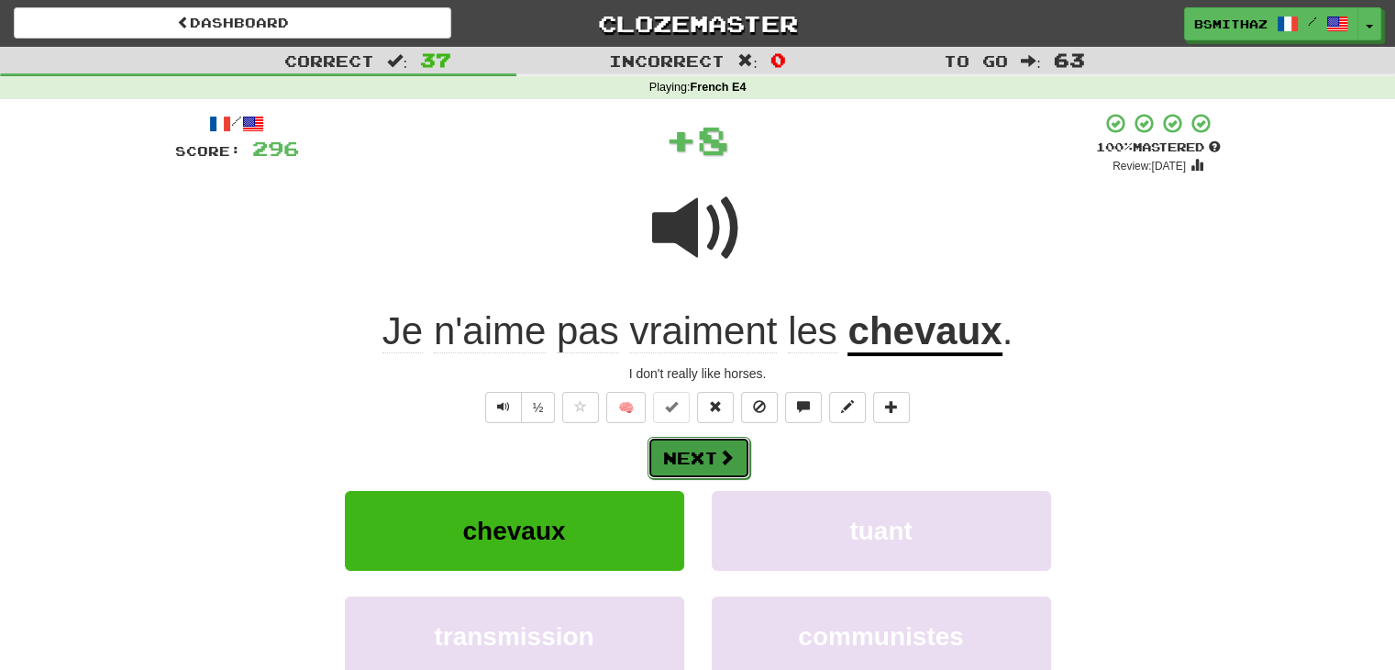
click at [677, 448] on button "Next" at bounding box center [699, 458] width 103 height 42
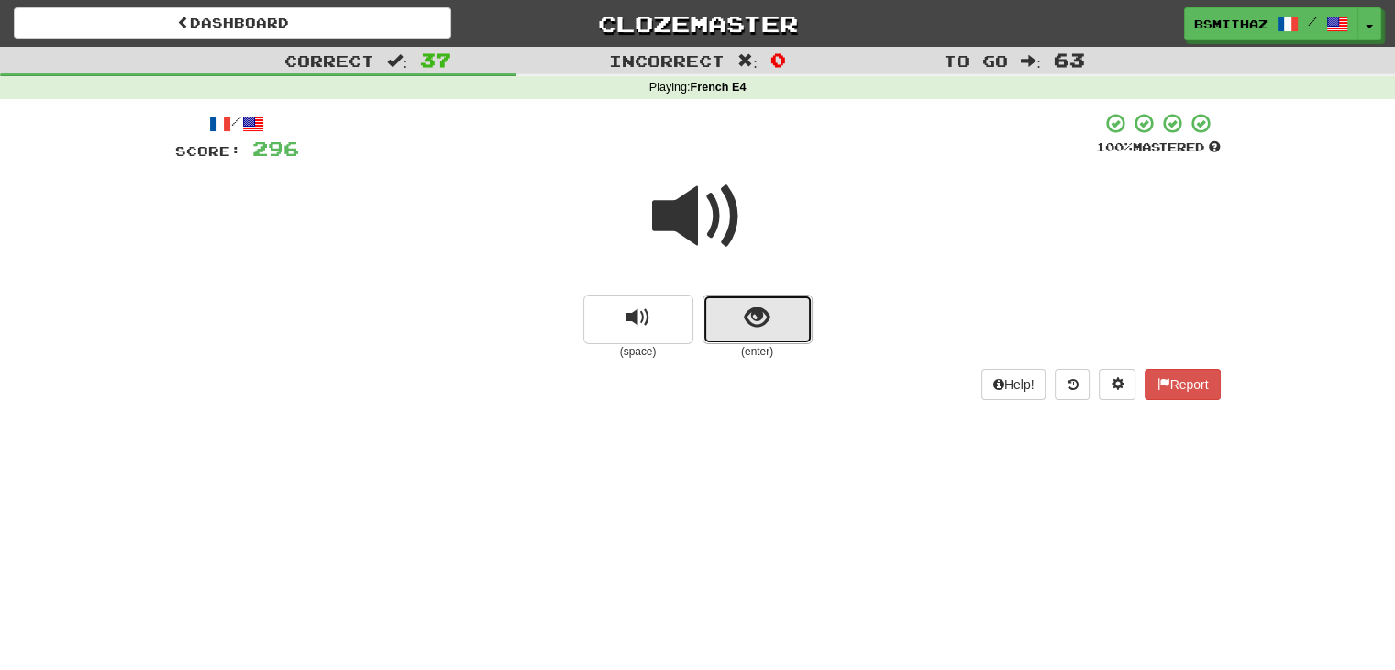
click at [767, 329] on span "show sentence" at bounding box center [757, 317] width 25 height 25
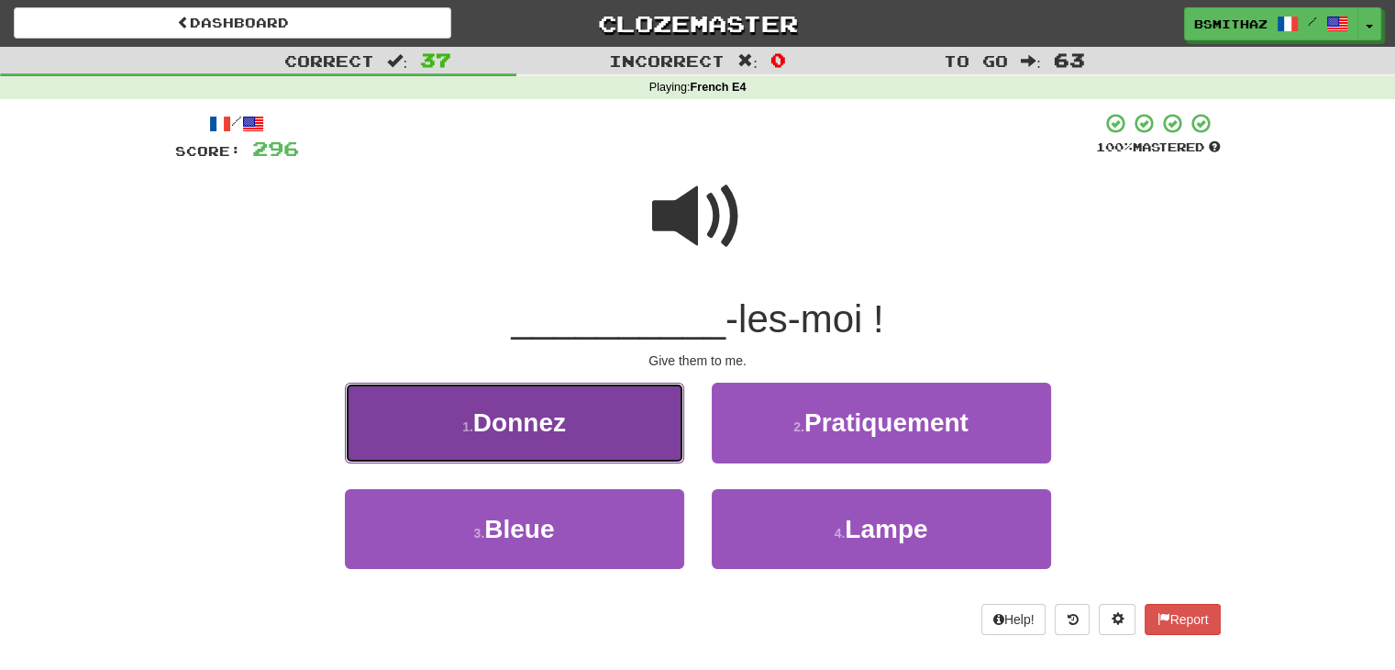
click at [594, 425] on button "1 . Donnez" at bounding box center [514, 422] width 339 height 80
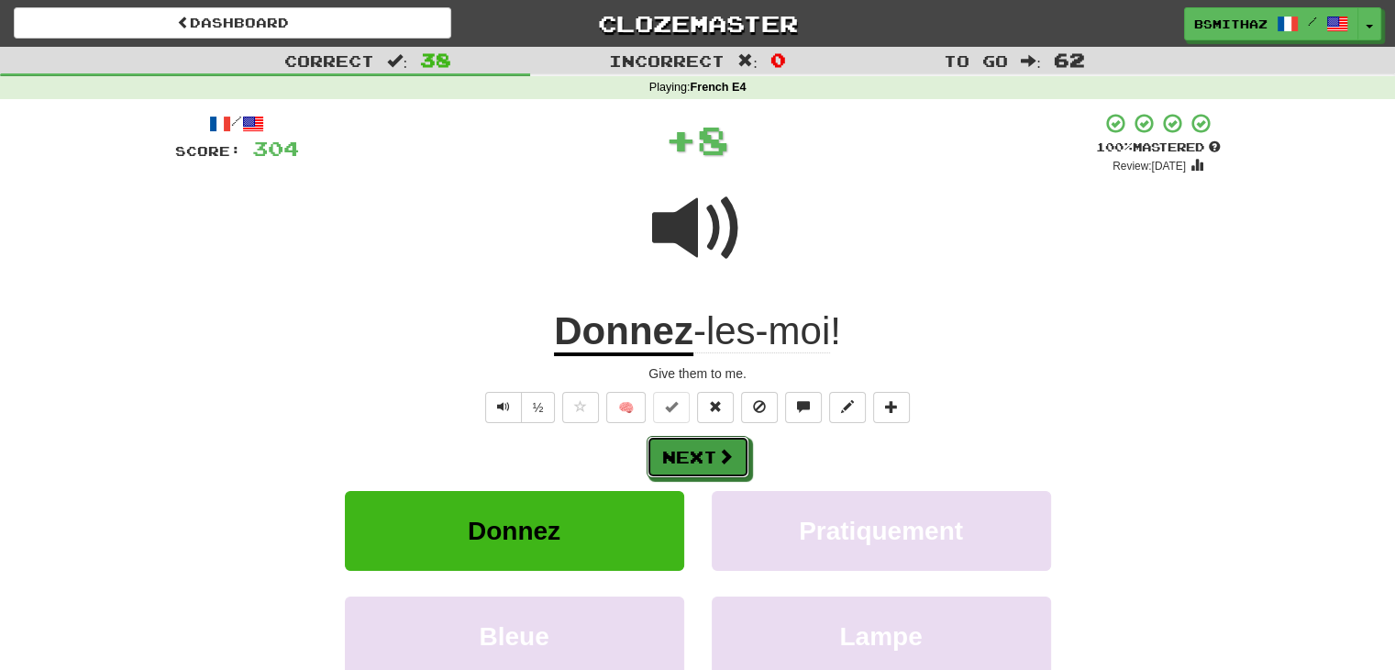
drag, startPoint x: 671, startPoint y: 452, endPoint x: 687, endPoint y: 437, distance: 21.4
click at [674, 452] on button "Next" at bounding box center [698, 457] width 103 height 42
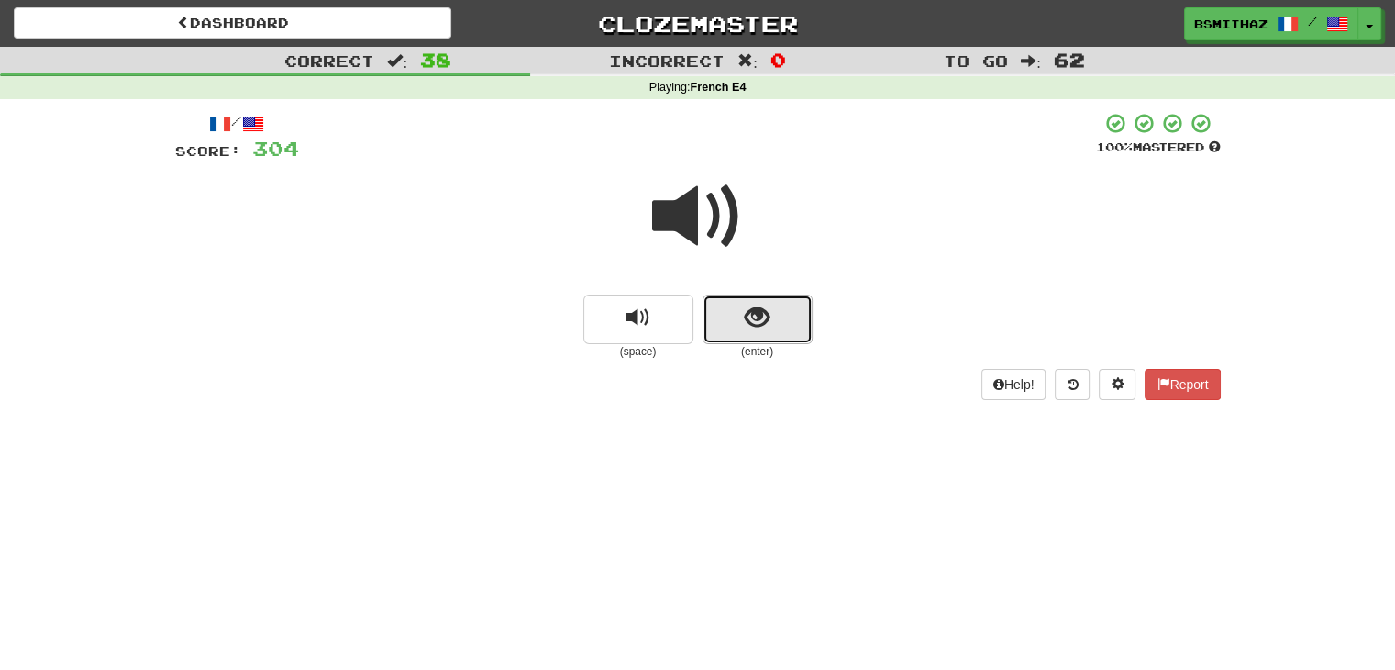
drag, startPoint x: 745, startPoint y: 322, endPoint x: 737, endPoint y: 331, distance: 11.7
click at [737, 331] on button "show sentence" at bounding box center [758, 319] width 110 height 50
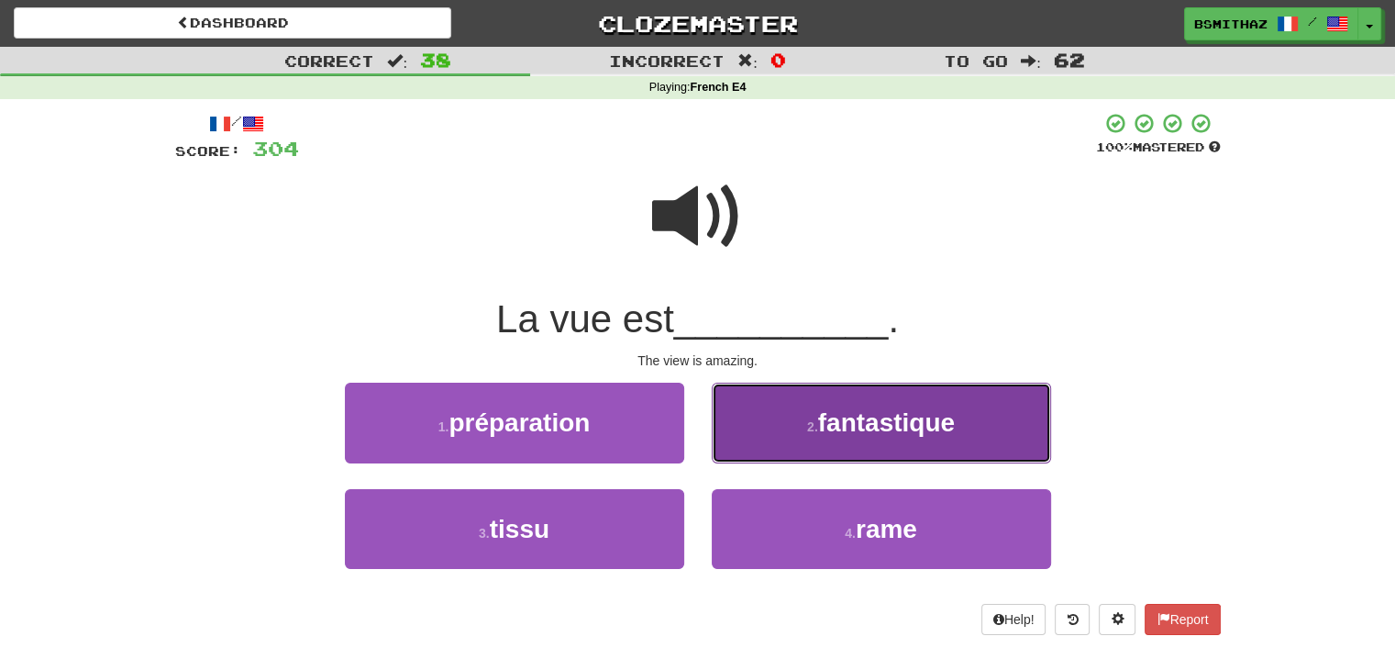
click at [764, 432] on button "2 . fantastique" at bounding box center [881, 422] width 339 height 80
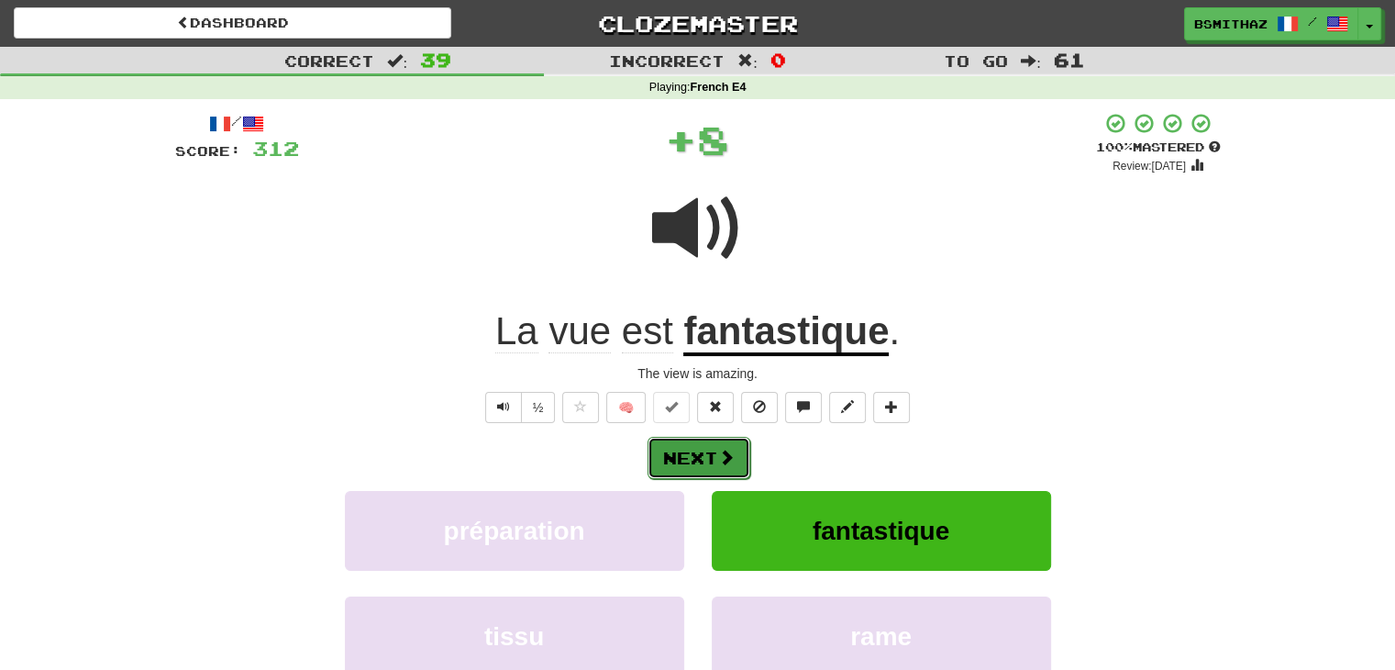
click at [706, 456] on button "Next" at bounding box center [699, 458] width 103 height 42
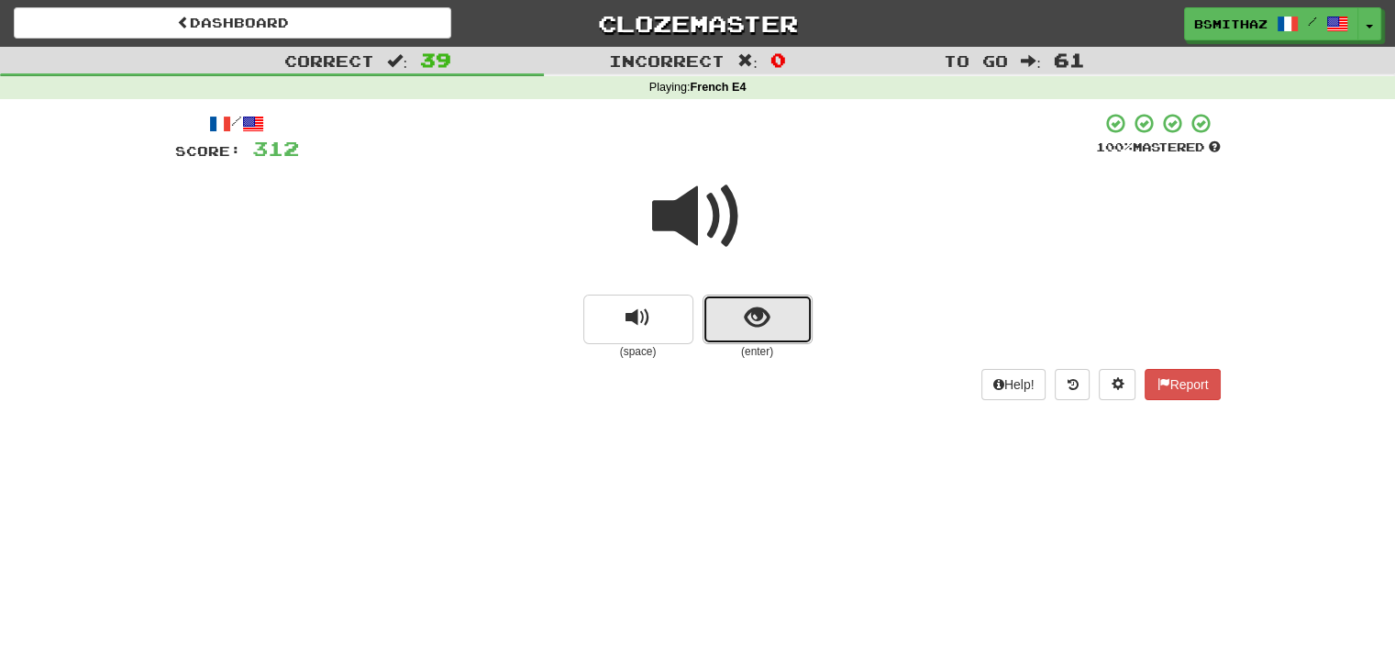
click at [758, 336] on button "show sentence" at bounding box center [758, 319] width 110 height 50
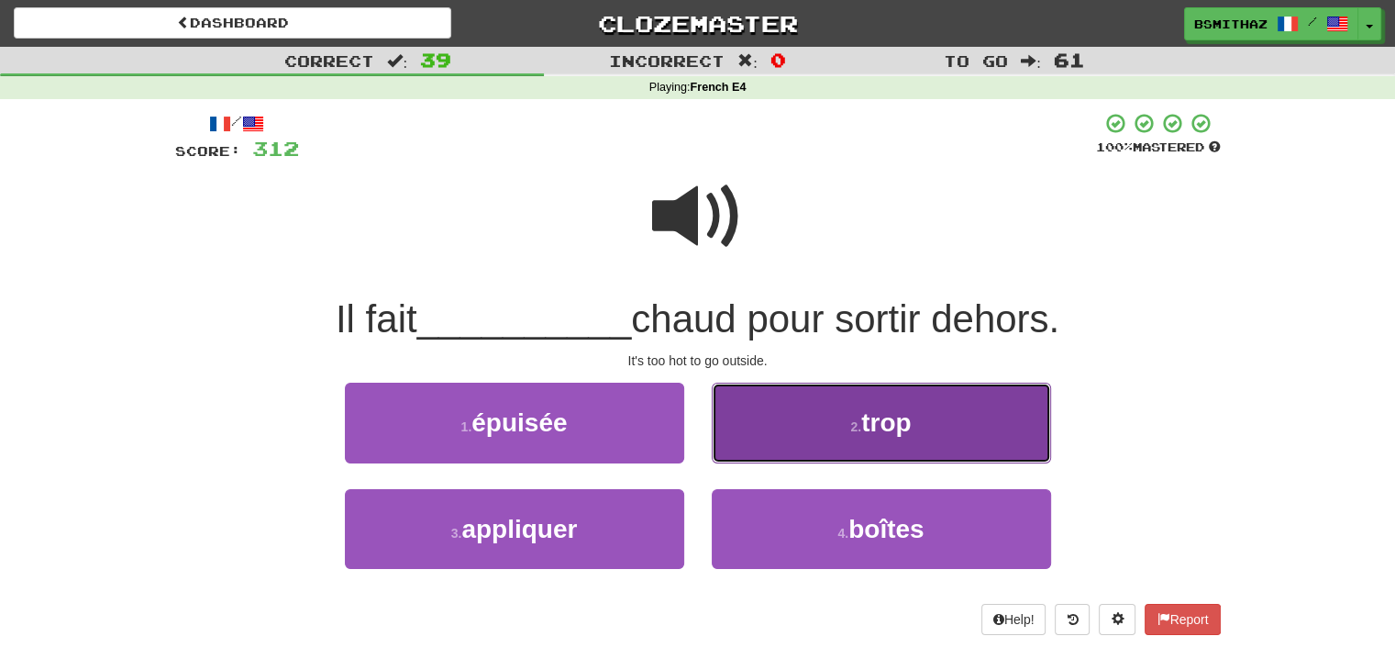
click at [788, 434] on button "2 . trop" at bounding box center [881, 422] width 339 height 80
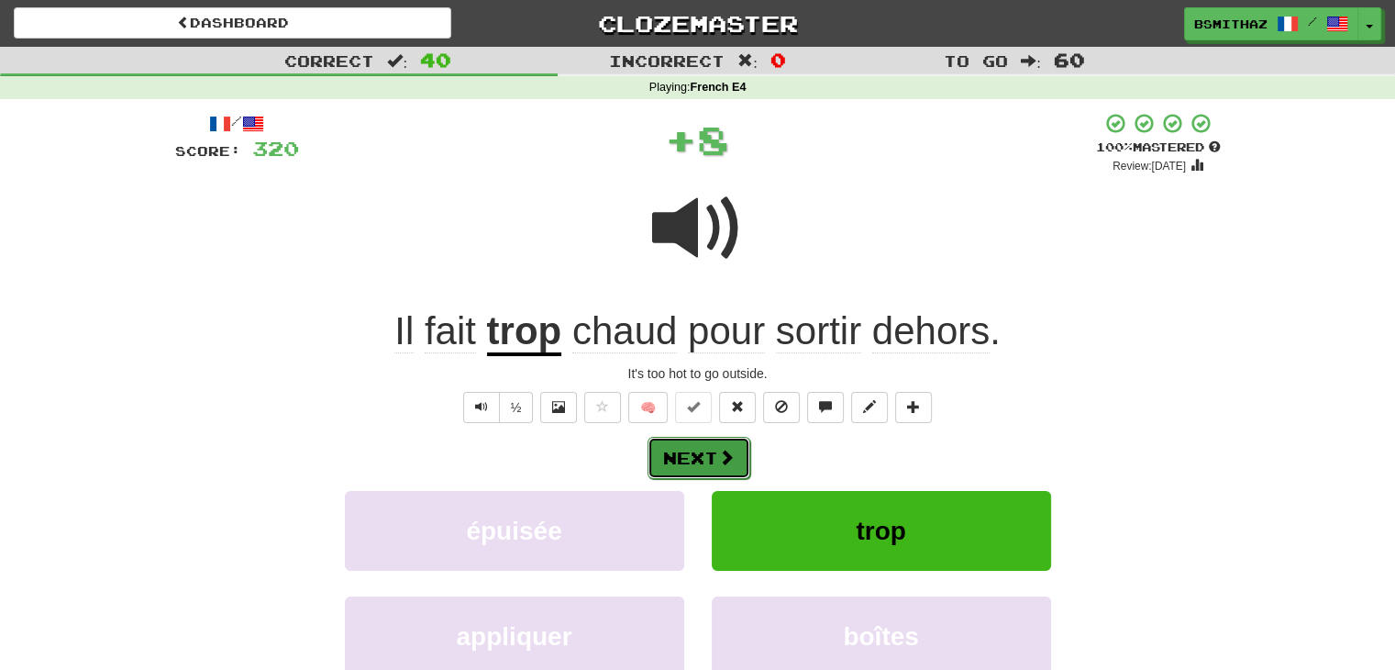
click at [719, 448] on span at bounding box center [726, 456] width 17 height 17
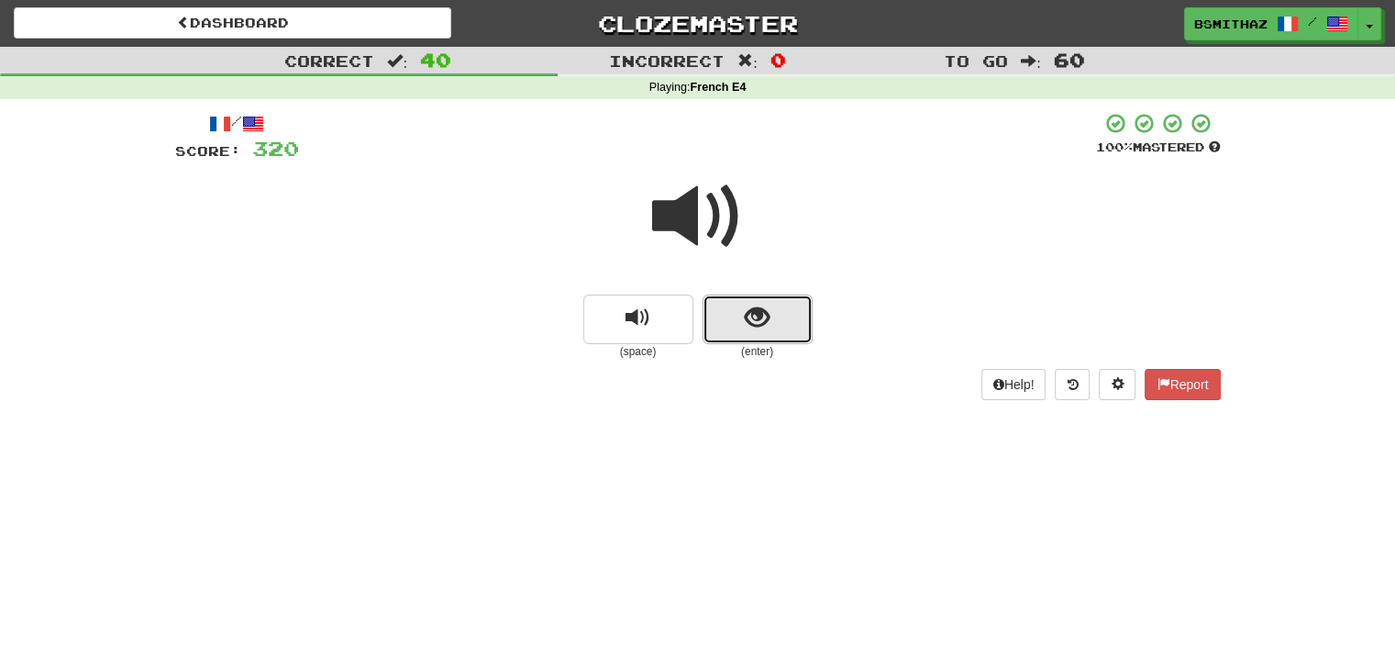
click at [767, 320] on span "show sentence" at bounding box center [757, 317] width 25 height 25
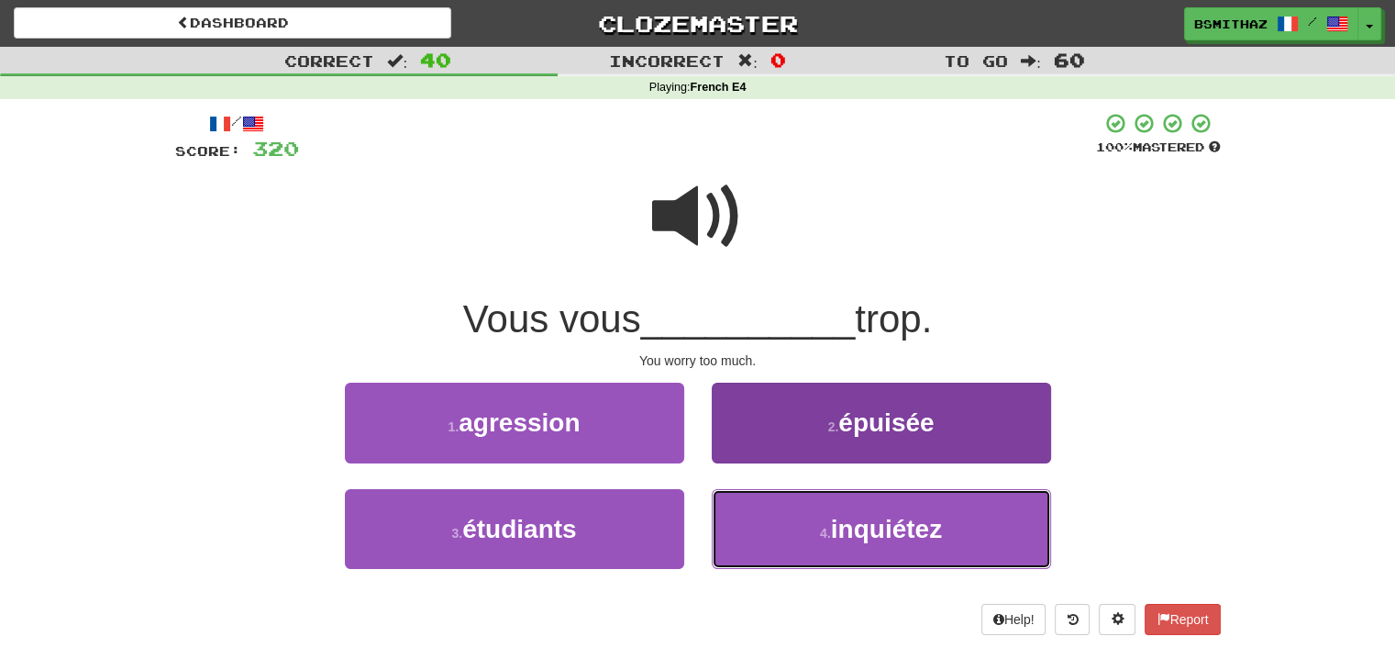
click at [759, 516] on button "4 . inquiétez" at bounding box center [881, 529] width 339 height 80
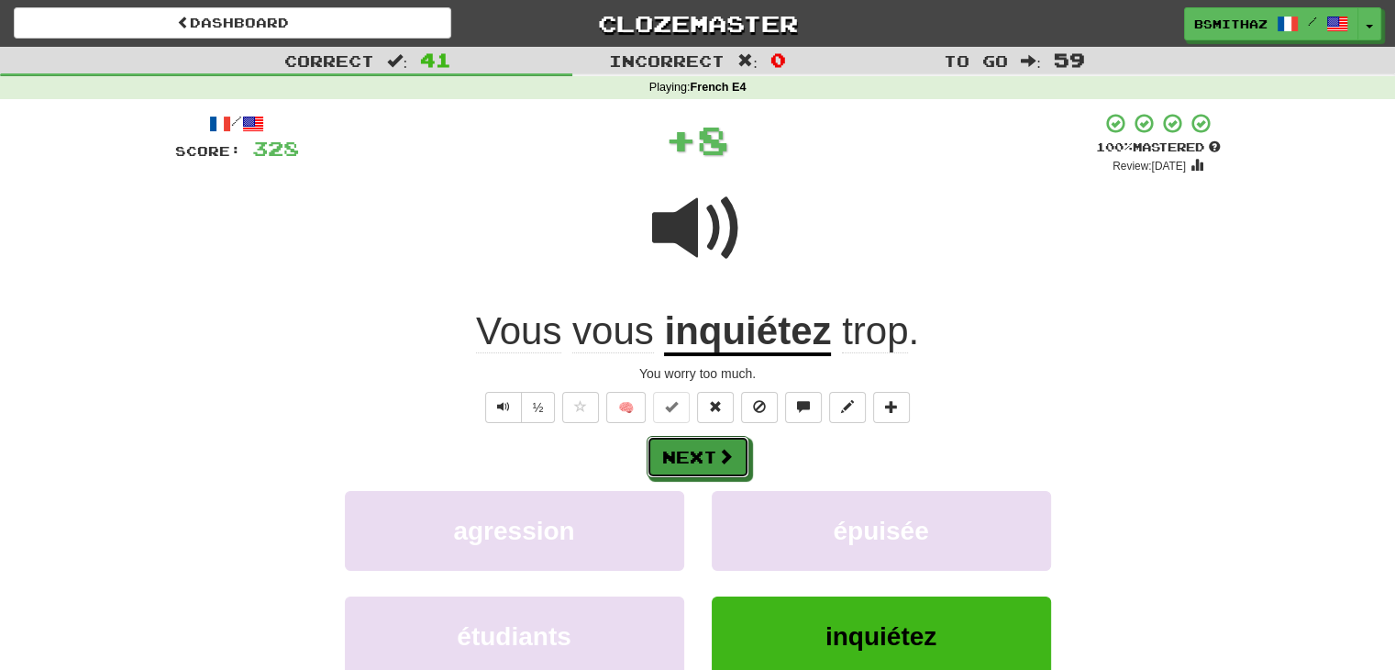
click at [725, 444] on button "Next" at bounding box center [698, 457] width 103 height 42
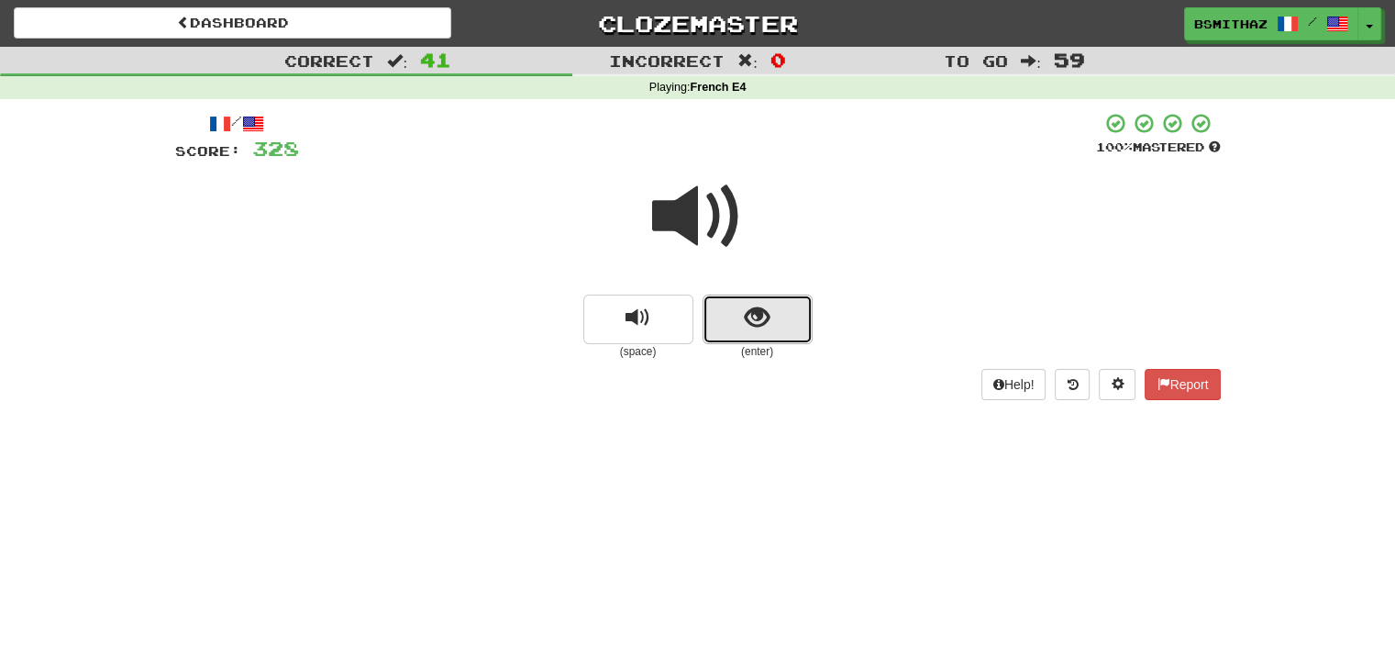
click at [760, 326] on span "show sentence" at bounding box center [757, 317] width 25 height 25
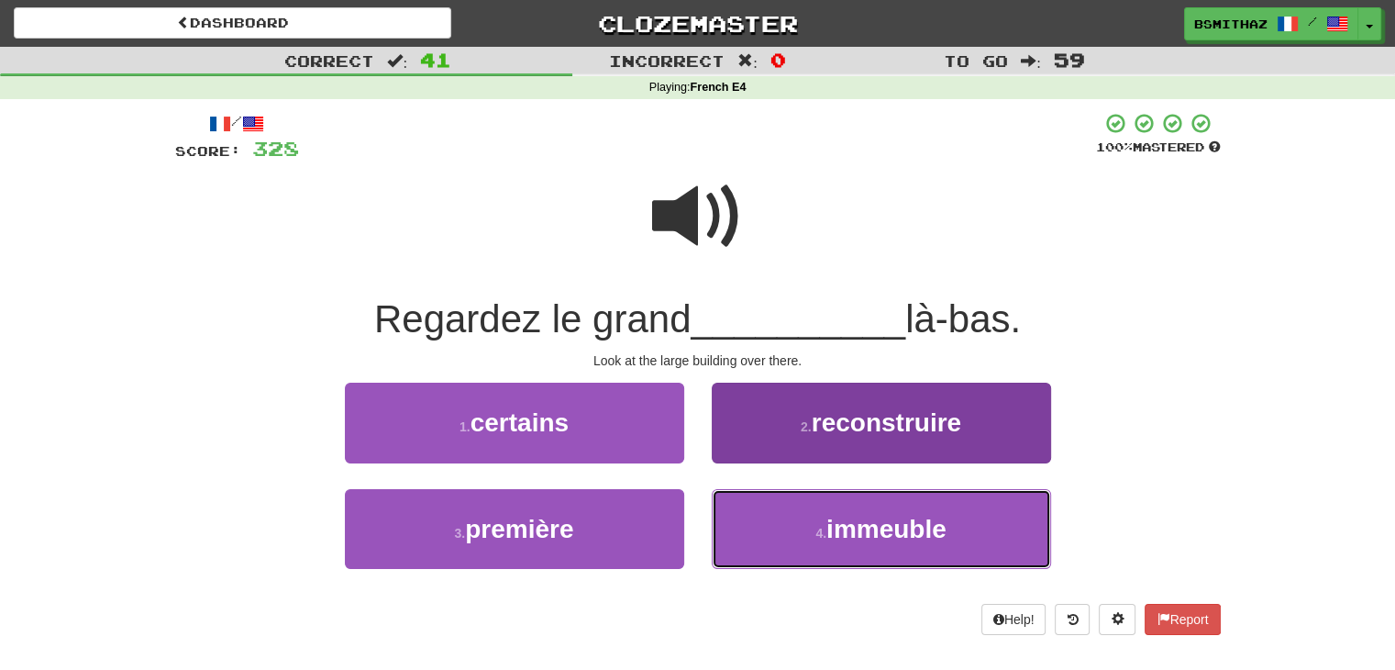
click at [796, 531] on button "4 . immeuble" at bounding box center [881, 529] width 339 height 80
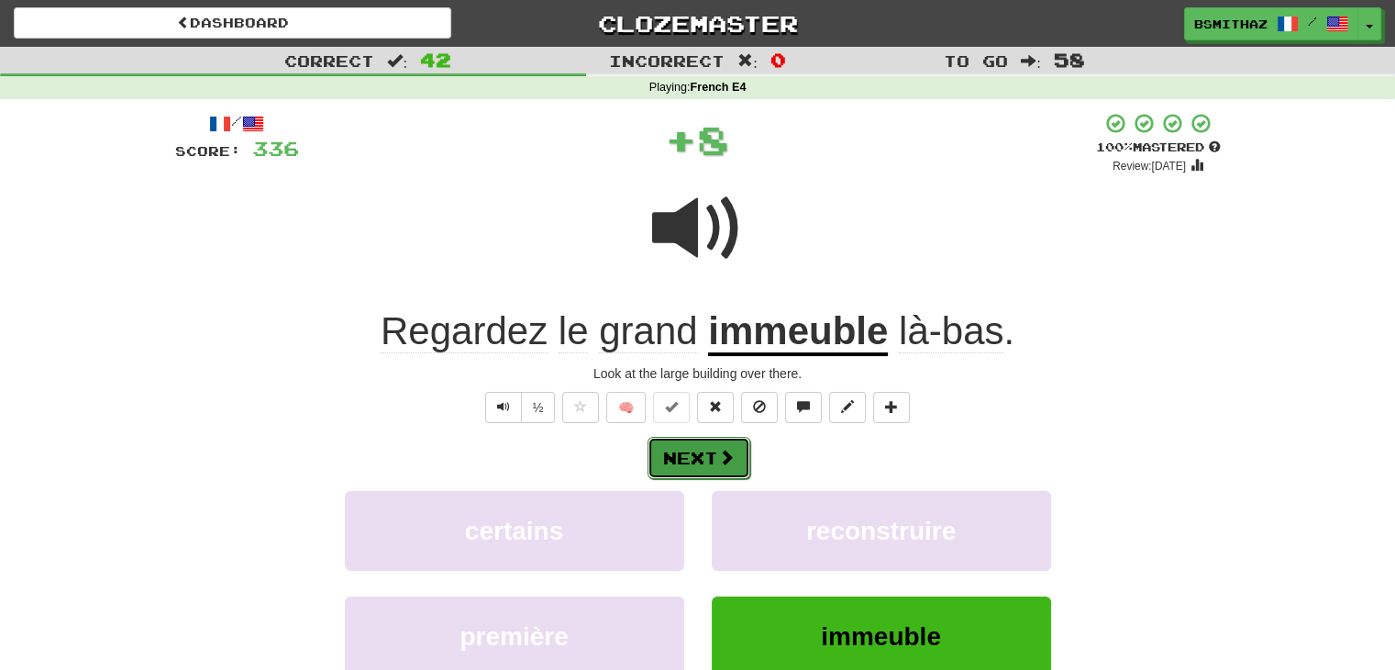
click at [721, 455] on span at bounding box center [726, 456] width 17 height 17
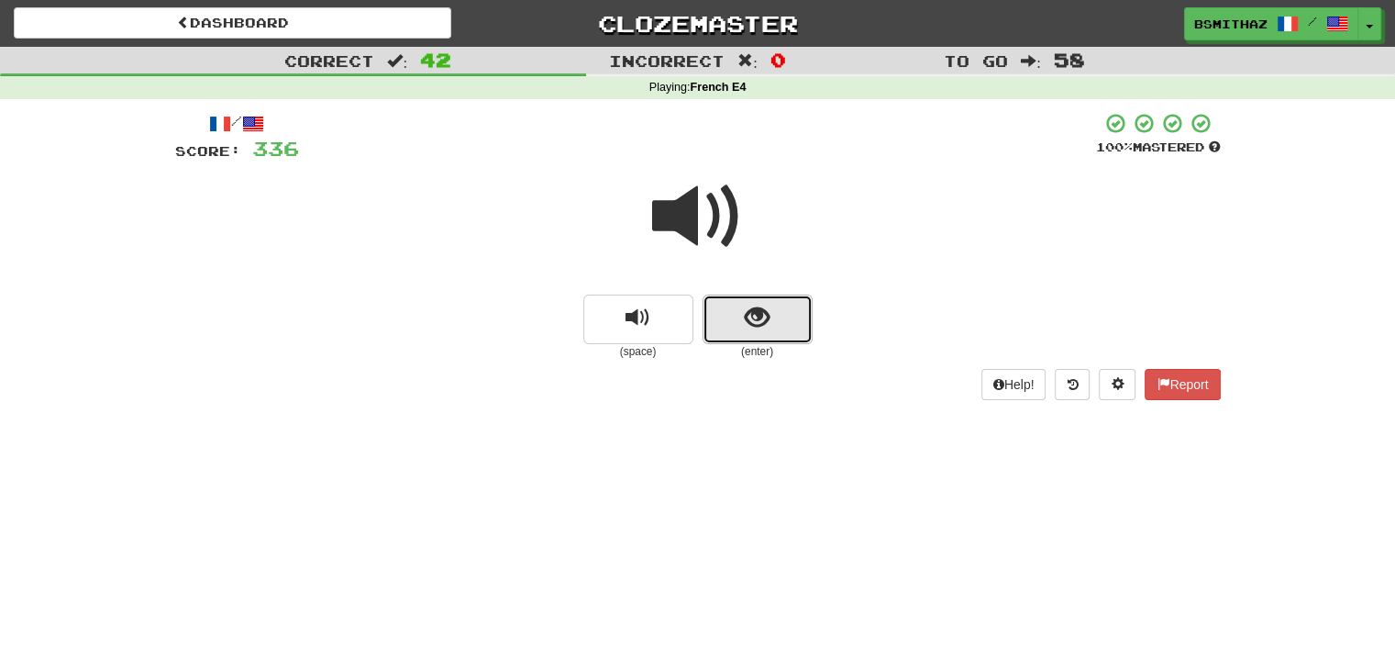
click at [758, 316] on span "show sentence" at bounding box center [757, 317] width 25 height 25
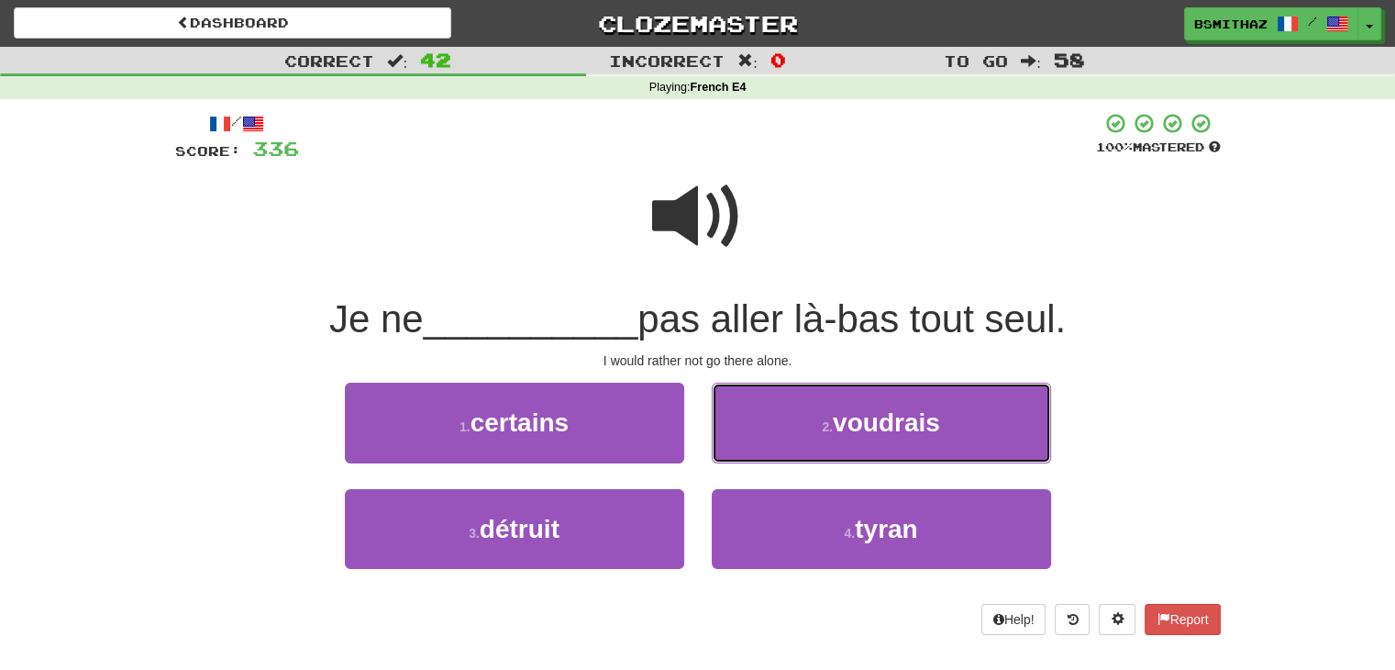
click at [759, 427] on button "2 . voudrais" at bounding box center [881, 422] width 339 height 80
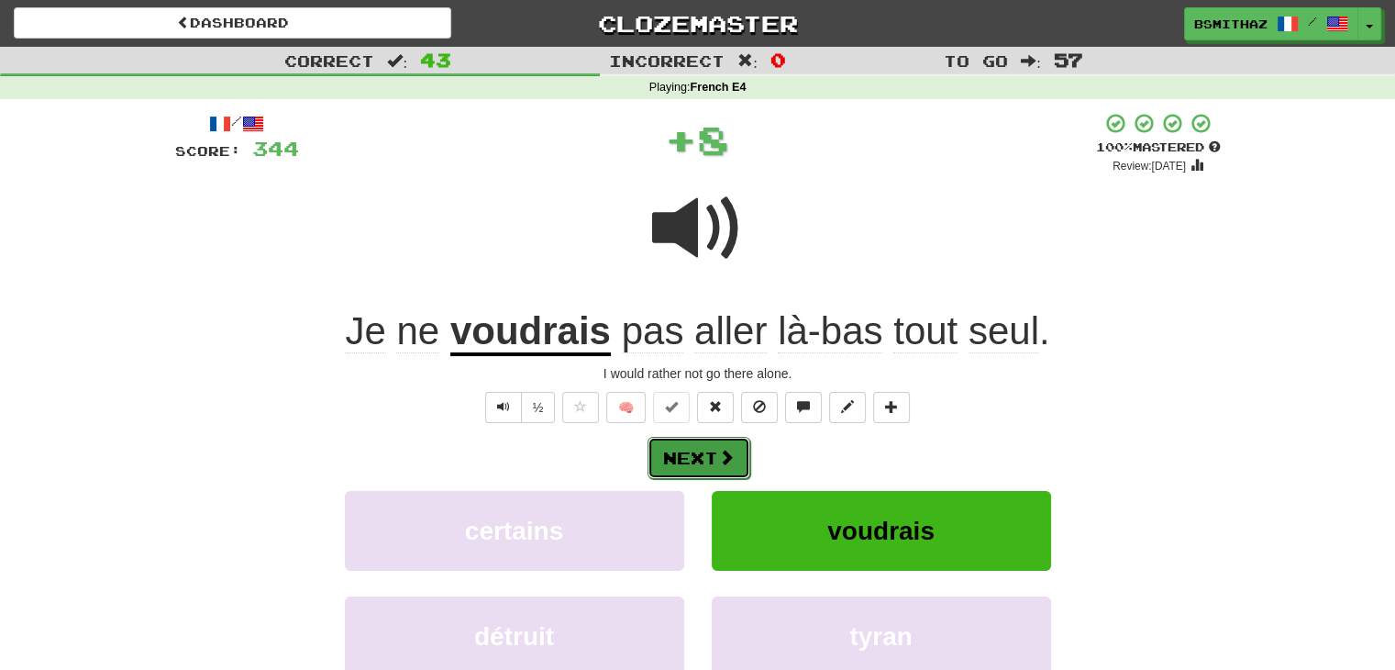
click at [702, 448] on button "Next" at bounding box center [699, 458] width 103 height 42
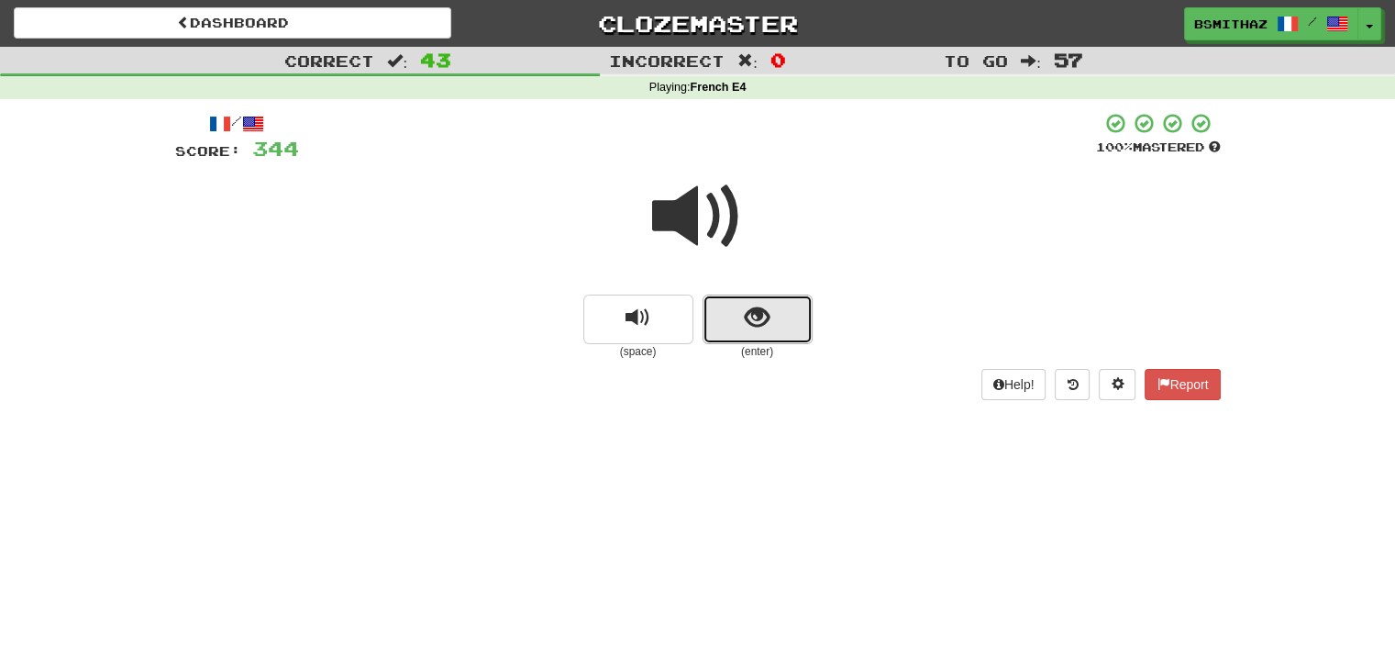
click at [758, 334] on button "show sentence" at bounding box center [758, 319] width 110 height 50
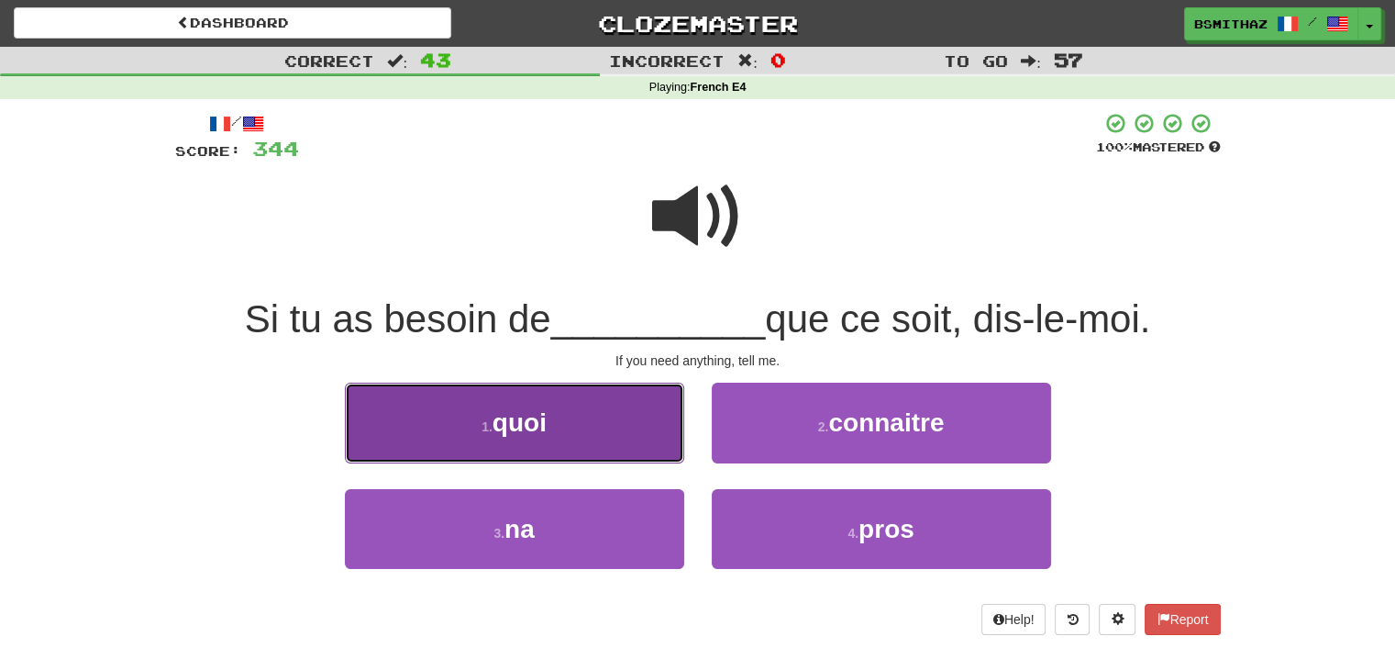
click at [590, 419] on button "1 . quoi" at bounding box center [514, 422] width 339 height 80
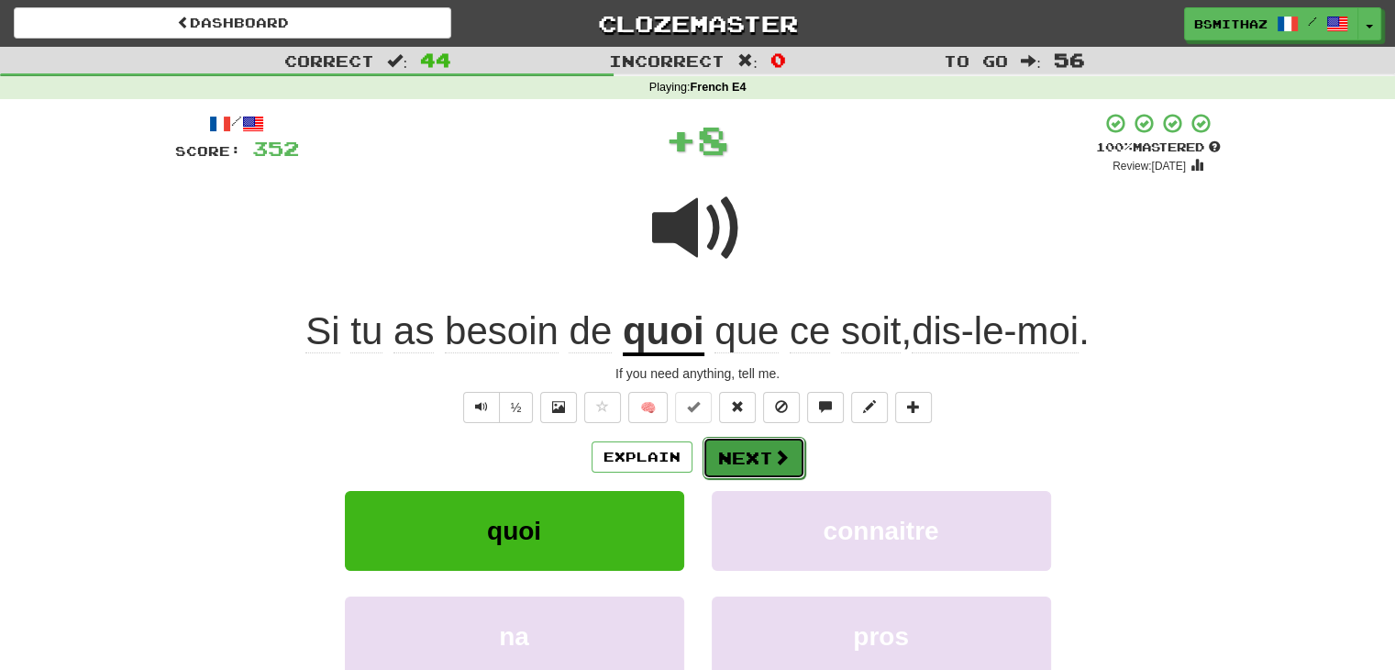
click at [752, 456] on button "Next" at bounding box center [754, 458] width 103 height 42
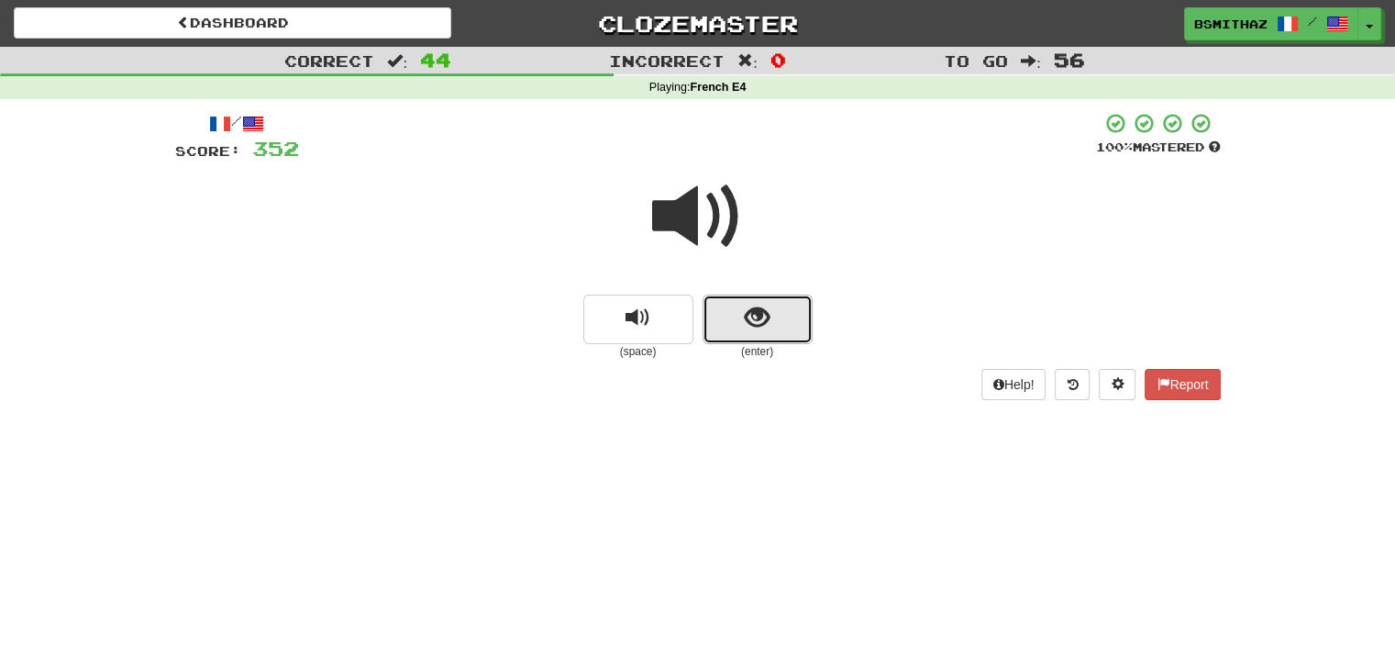
click at [757, 320] on span "show sentence" at bounding box center [757, 317] width 25 height 25
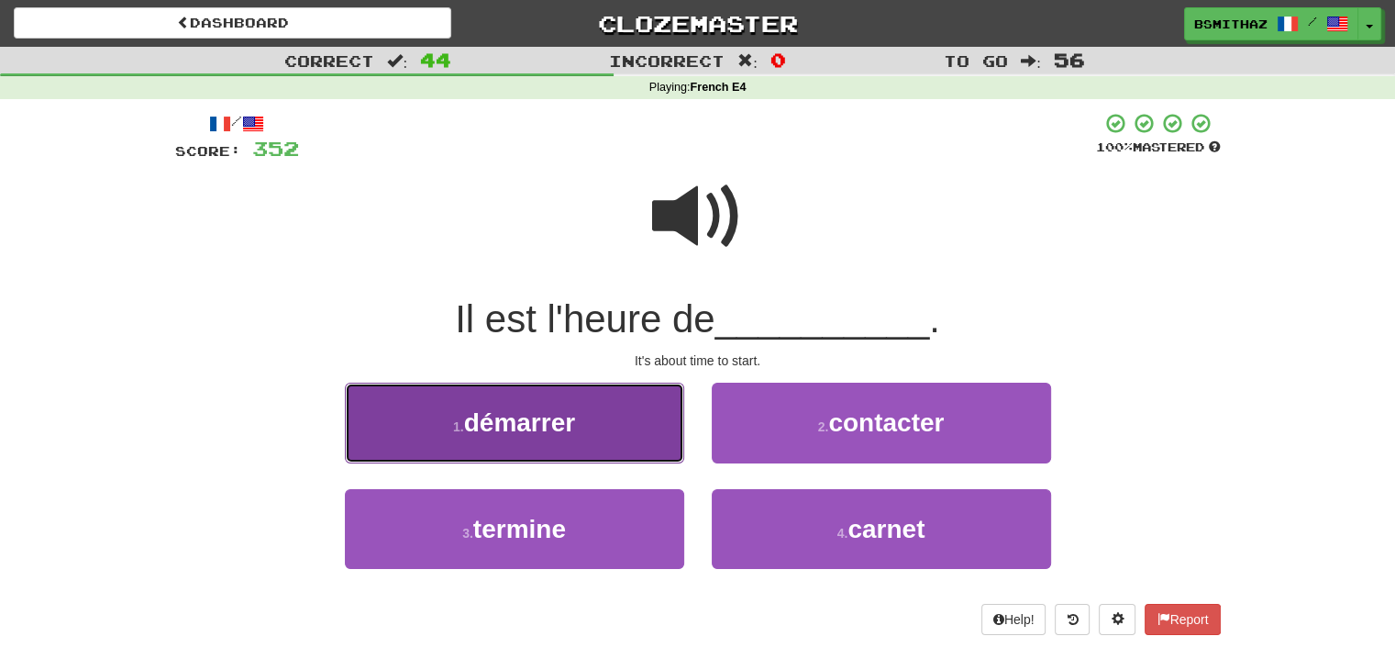
click at [616, 442] on button "1 . démarrer" at bounding box center [514, 422] width 339 height 80
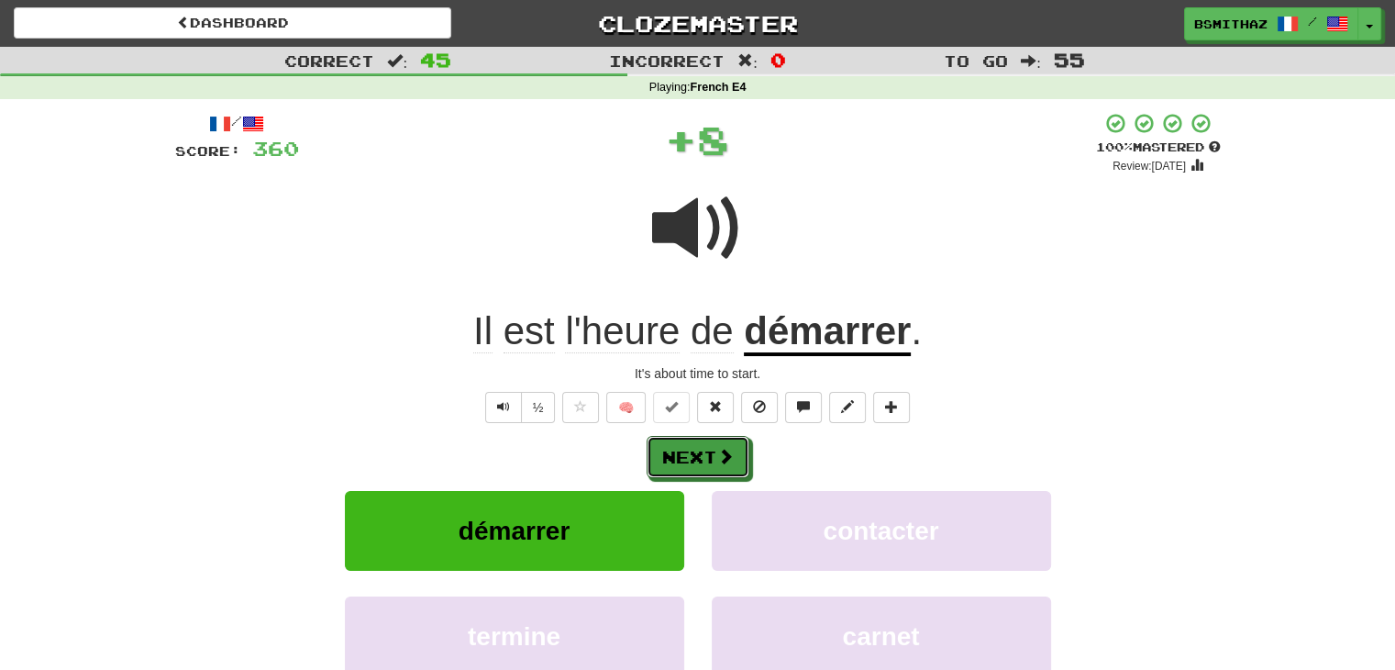
click at [699, 455] on button "Next" at bounding box center [698, 457] width 103 height 42
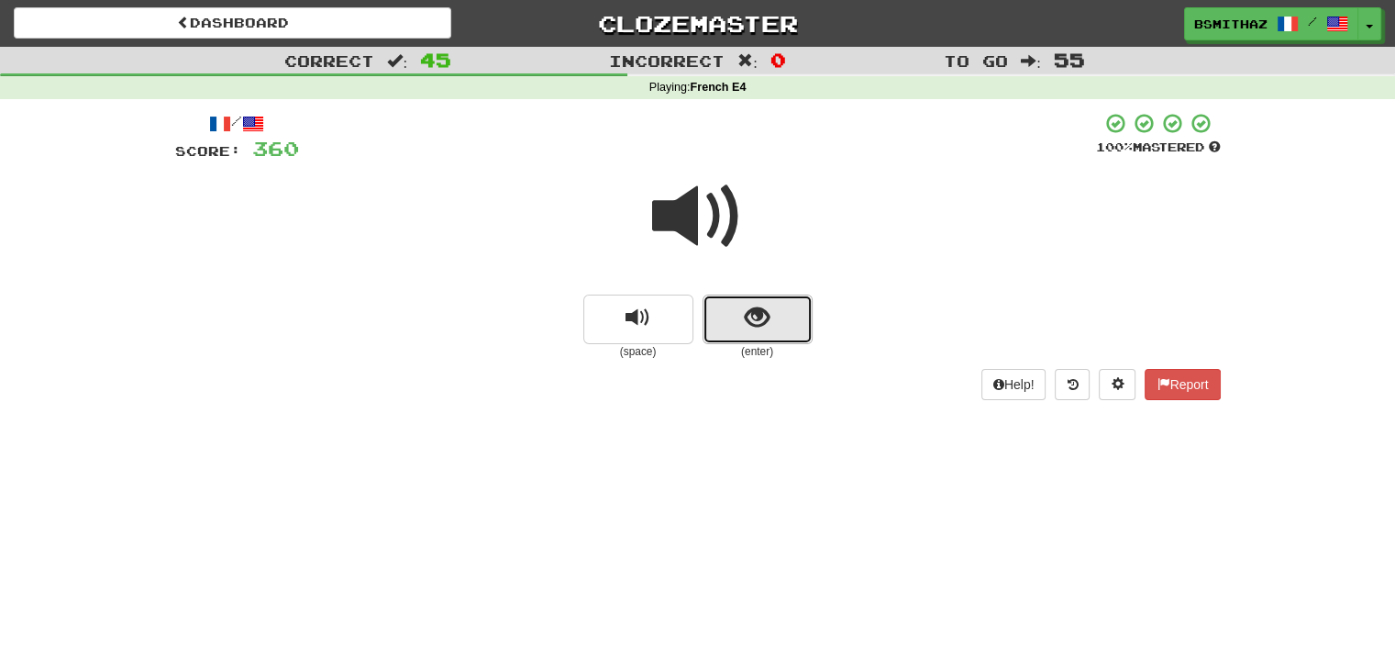
click at [745, 333] on button "show sentence" at bounding box center [758, 319] width 110 height 50
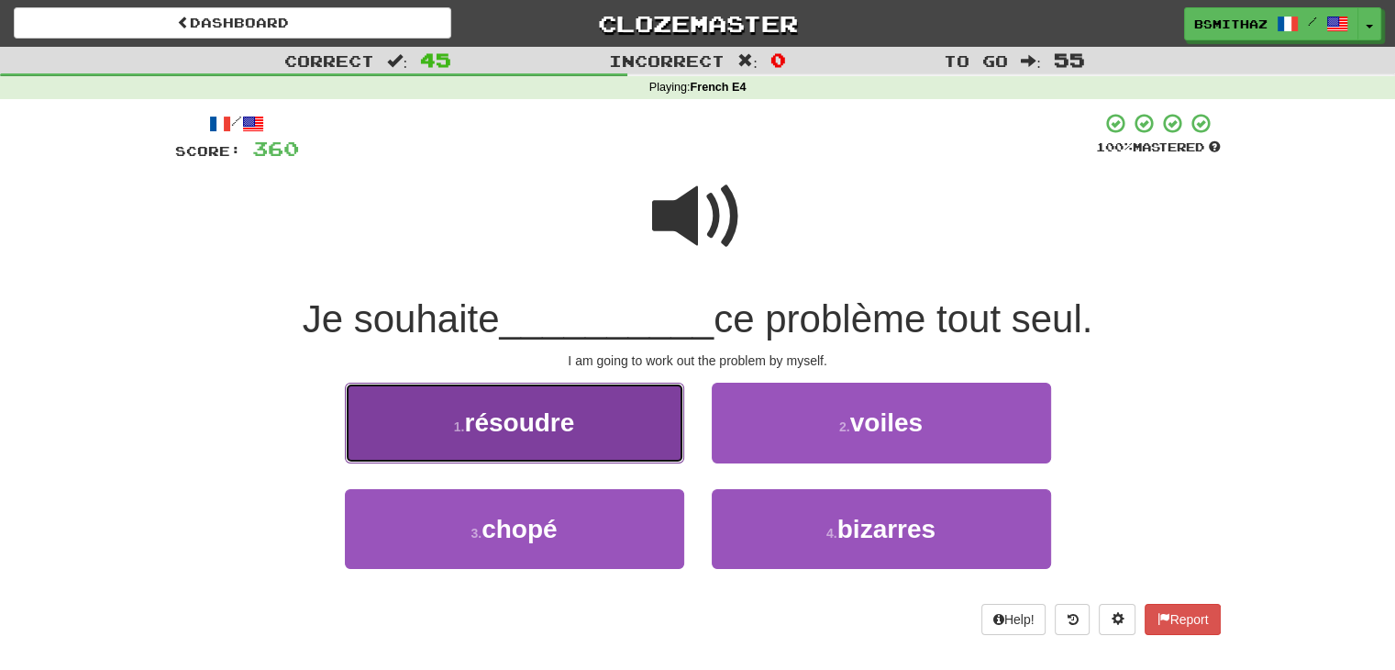
click at [645, 422] on button "1 . résoudre" at bounding box center [514, 422] width 339 height 80
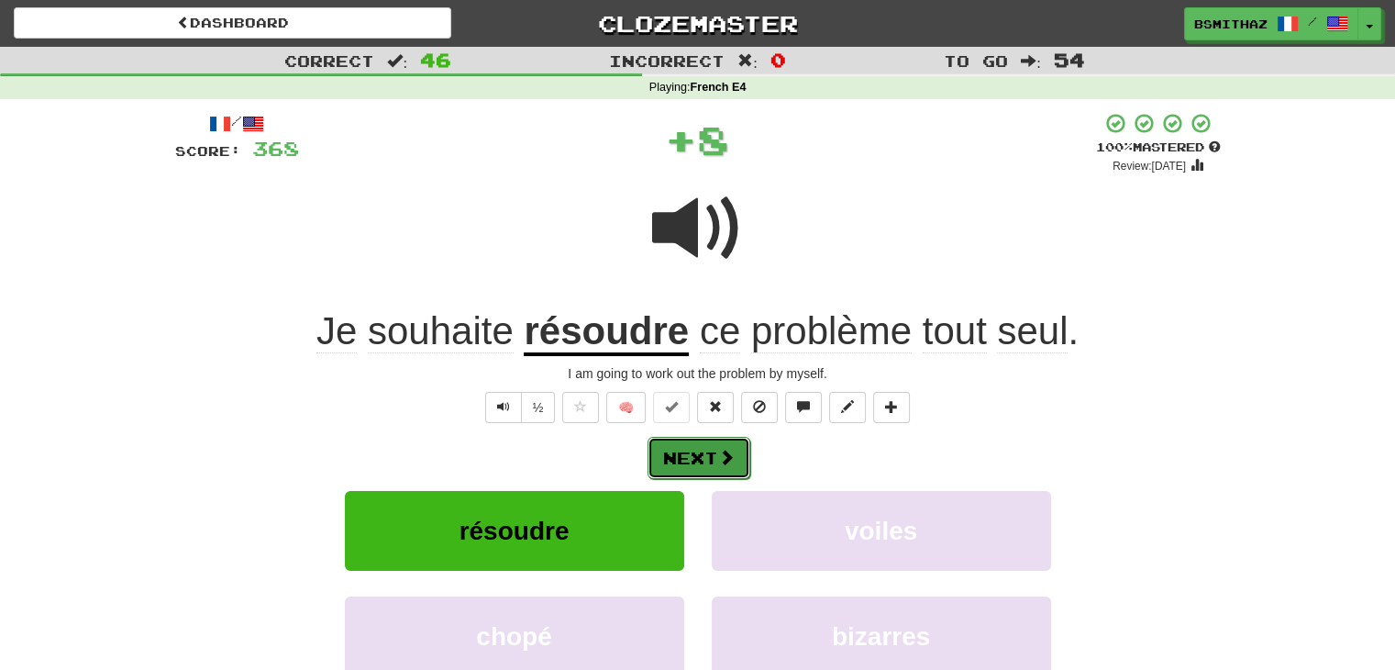
click at [690, 455] on button "Next" at bounding box center [699, 458] width 103 height 42
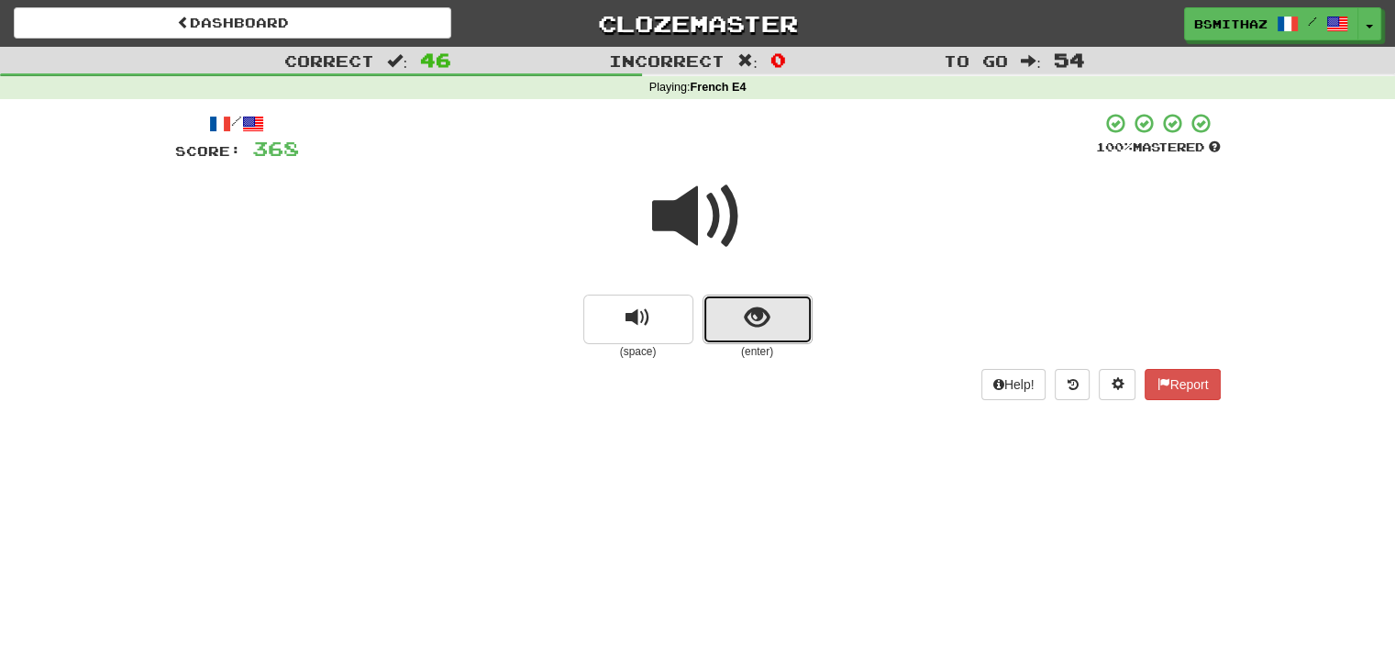
click at [724, 335] on button "show sentence" at bounding box center [758, 319] width 110 height 50
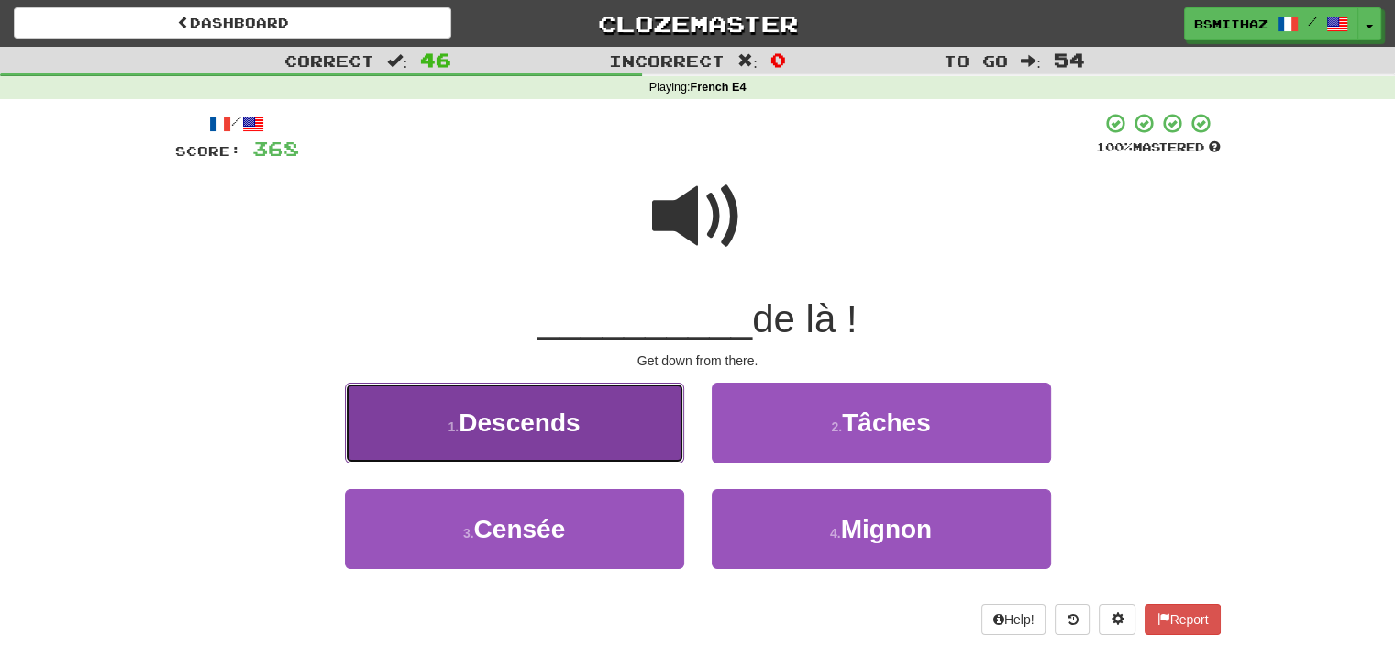
click at [624, 437] on button "1 . Descends" at bounding box center [514, 422] width 339 height 80
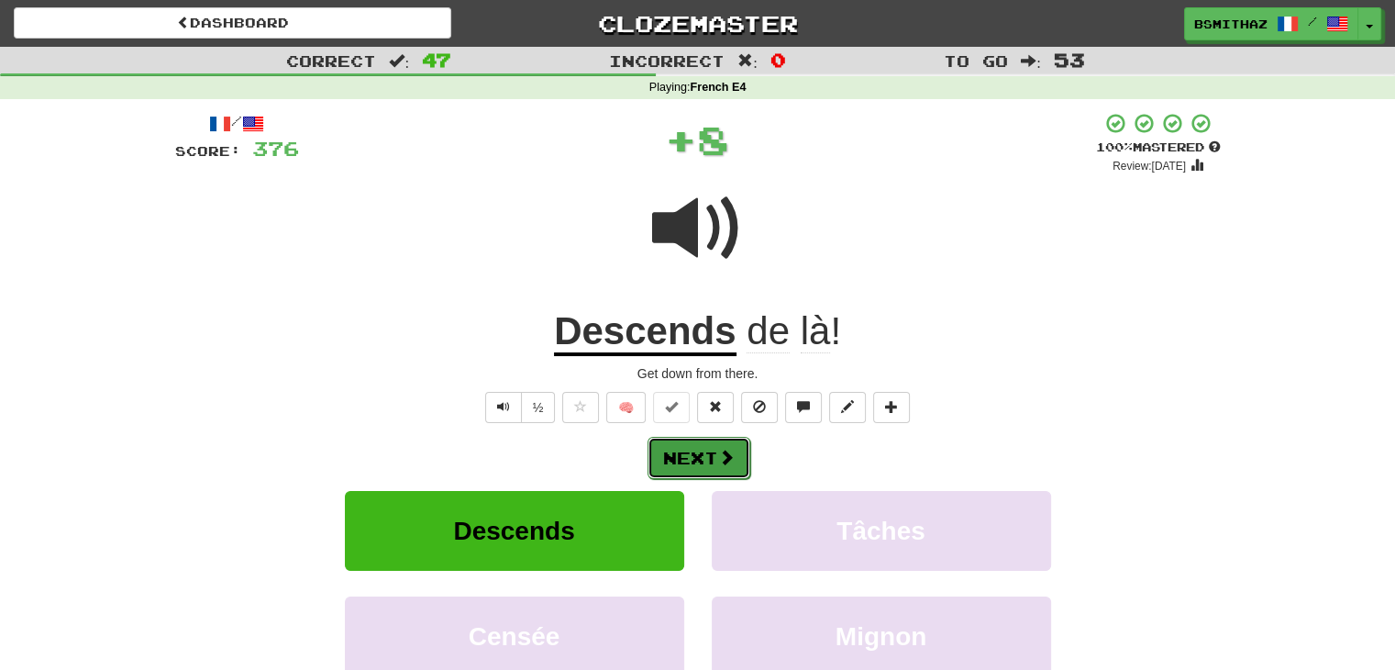
click at [700, 445] on button "Next" at bounding box center [699, 458] width 103 height 42
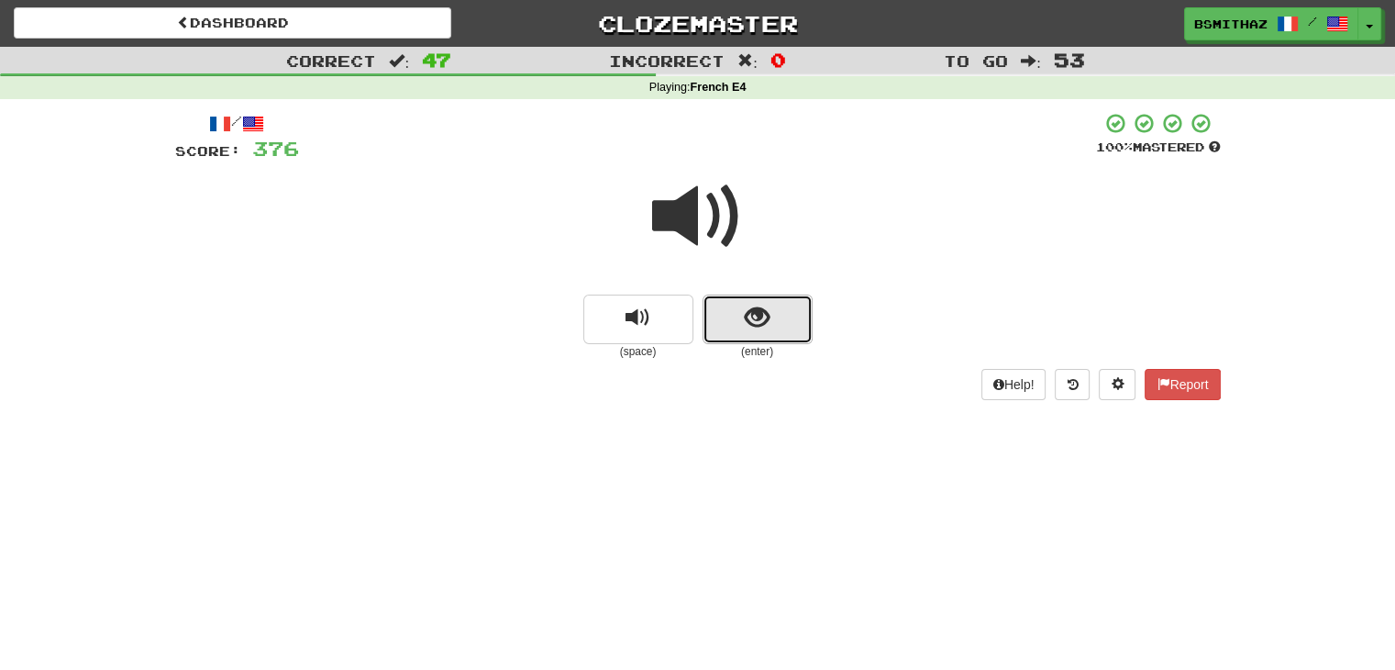
click at [728, 325] on button "show sentence" at bounding box center [758, 319] width 110 height 50
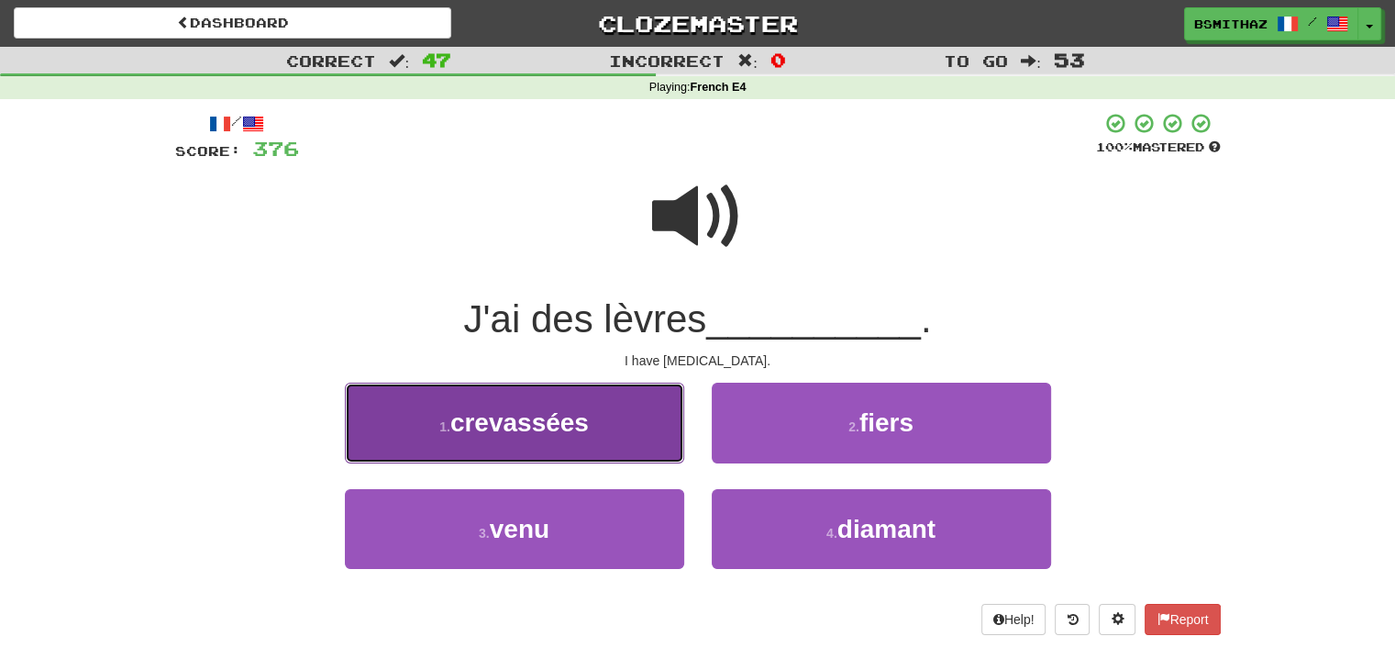
click at [616, 428] on button "1 . crevassées" at bounding box center [514, 422] width 339 height 80
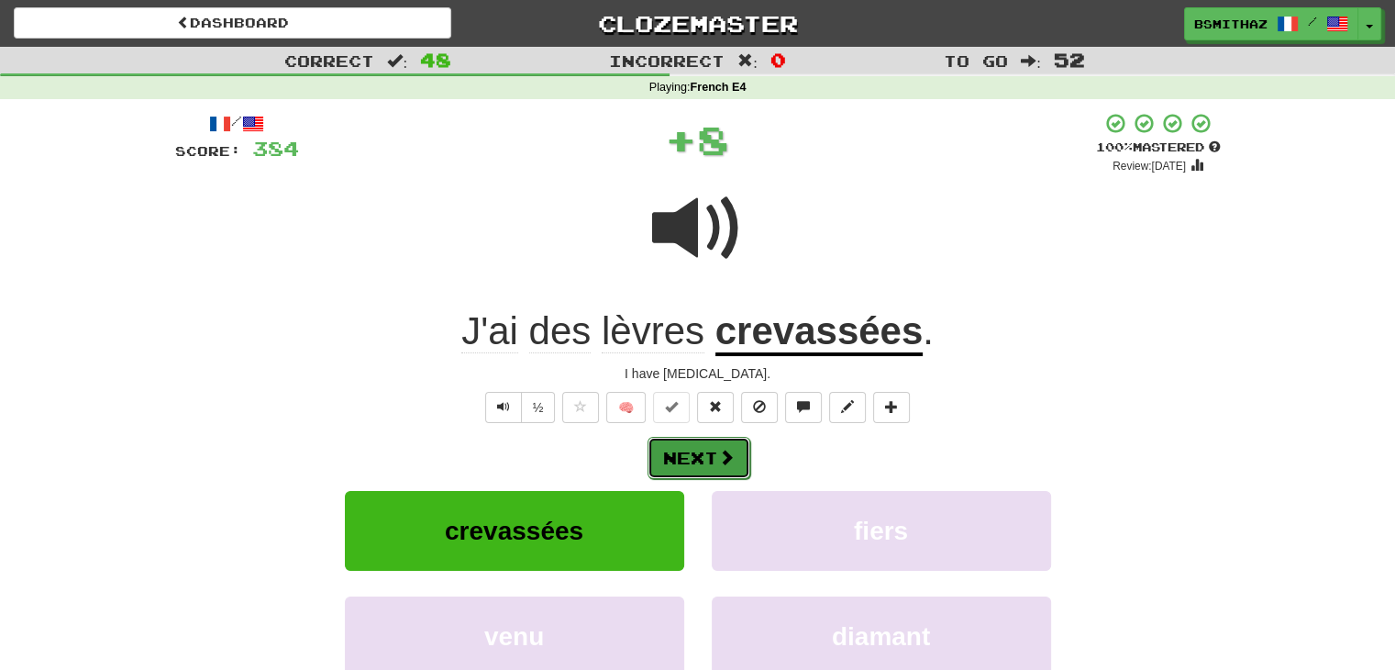
click at [679, 449] on button "Next" at bounding box center [699, 458] width 103 height 42
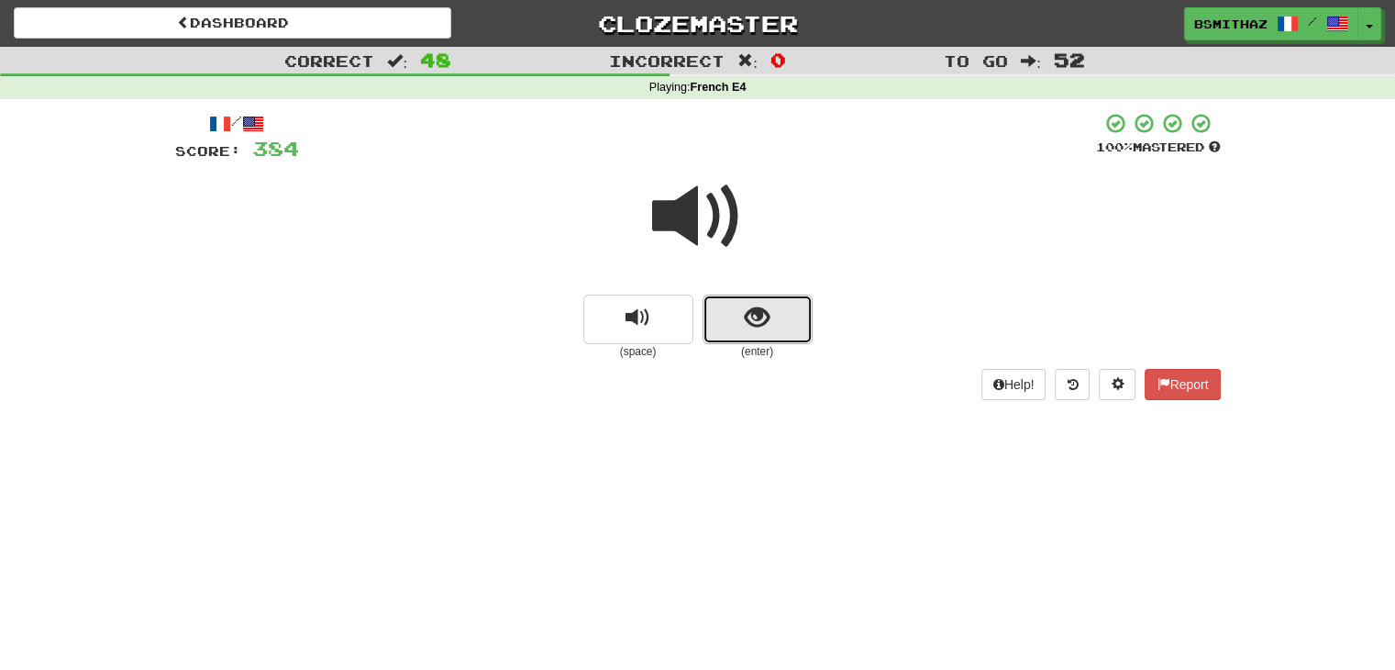
click at [759, 306] on span "show sentence" at bounding box center [757, 317] width 25 height 25
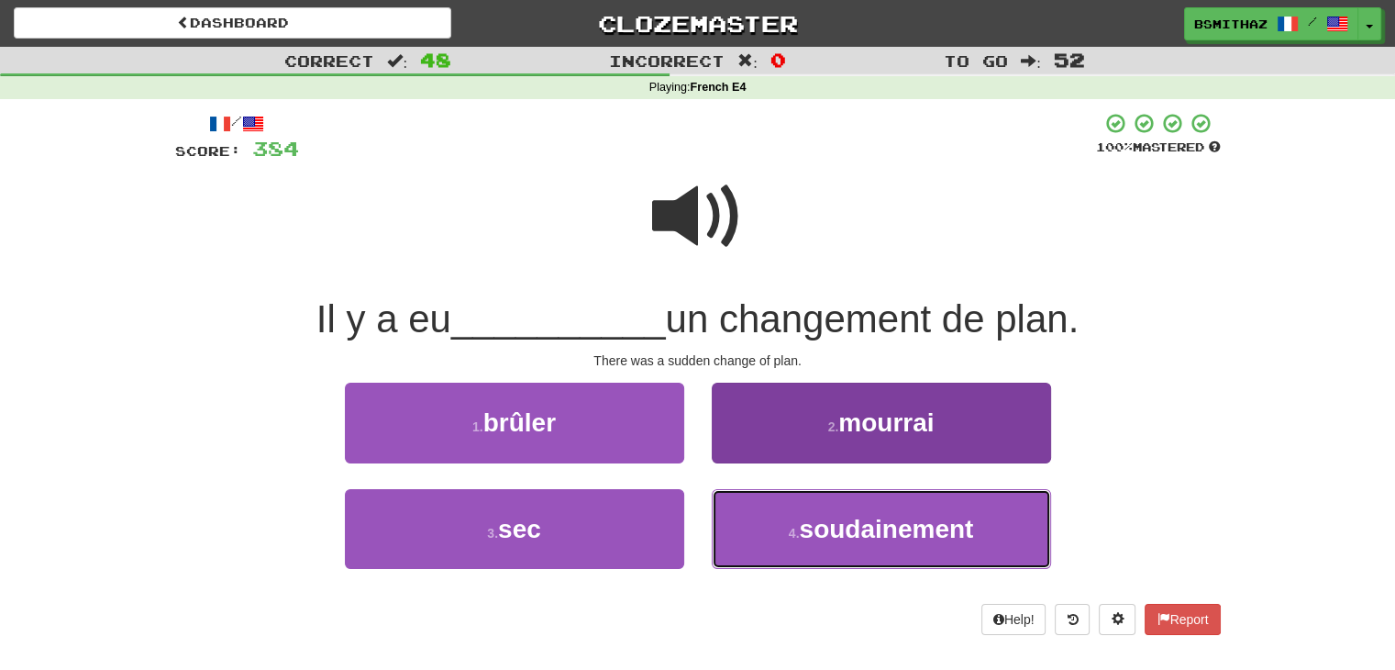
drag, startPoint x: 770, startPoint y: 526, endPoint x: 756, endPoint y: 511, distance: 20.8
click at [768, 524] on button "4 . soudainement" at bounding box center [881, 529] width 339 height 80
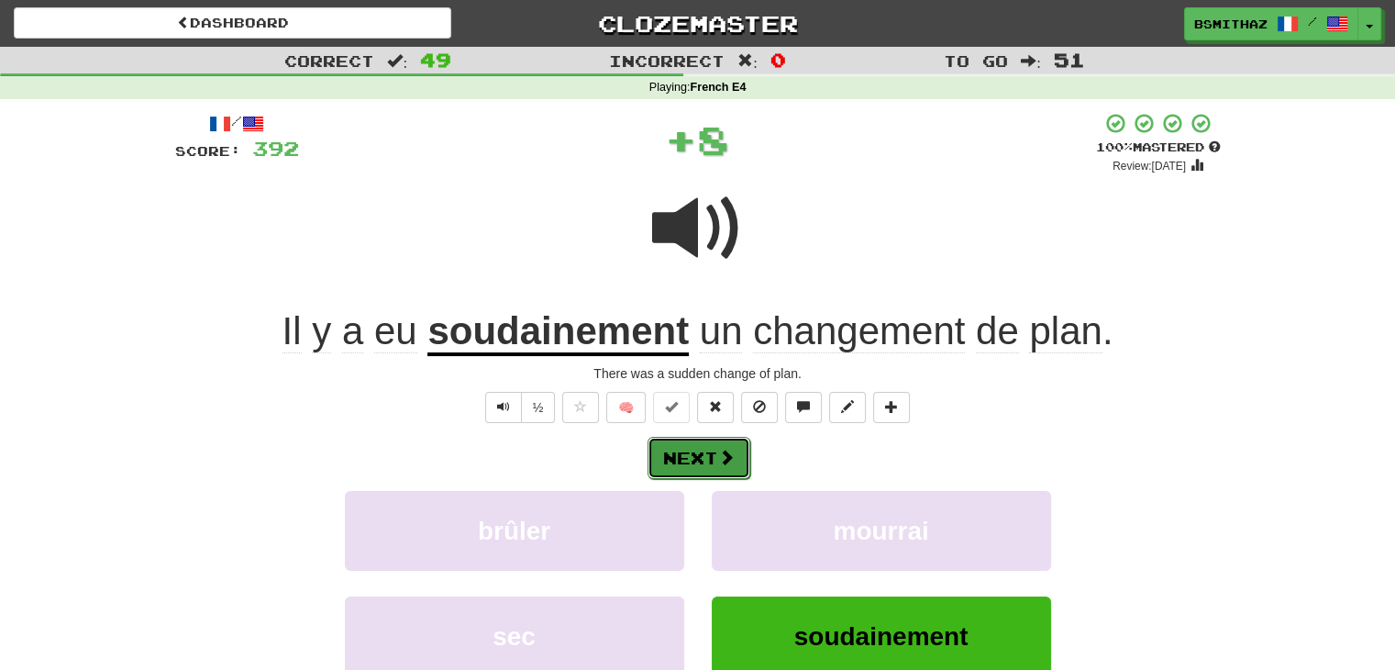
click at [718, 448] on span at bounding box center [726, 456] width 17 height 17
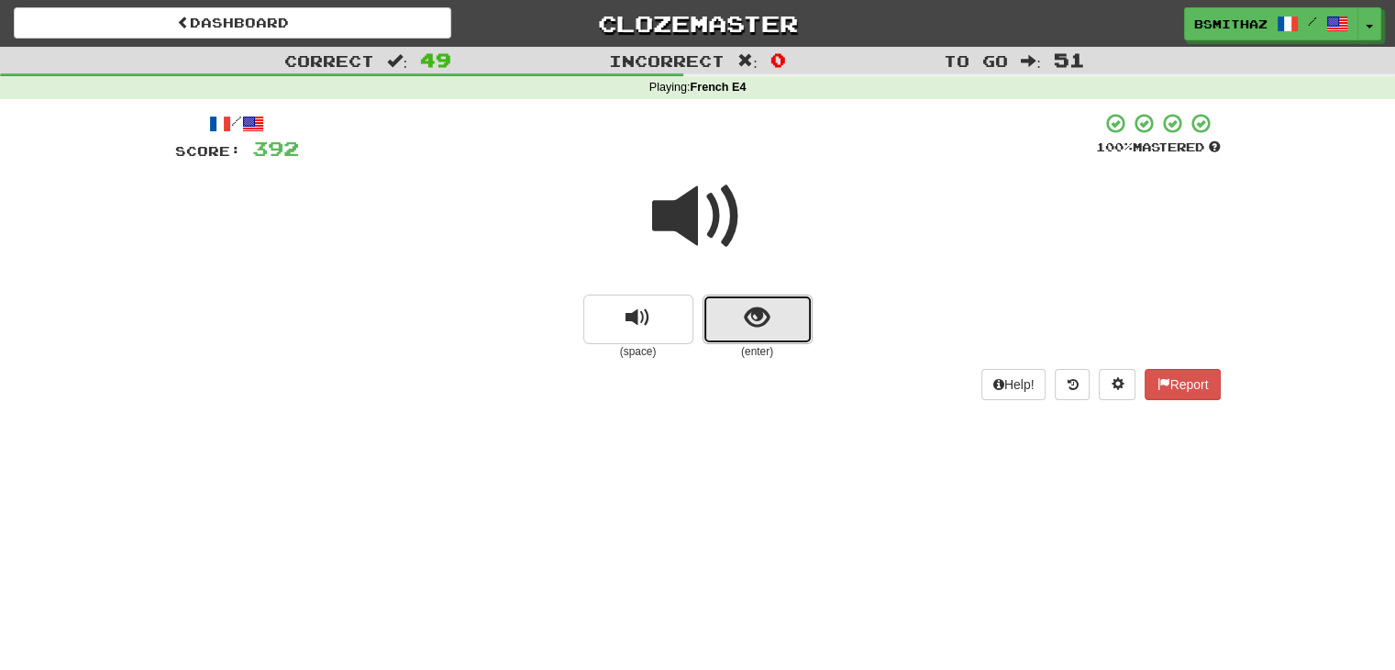
click at [726, 327] on button "show sentence" at bounding box center [758, 319] width 110 height 50
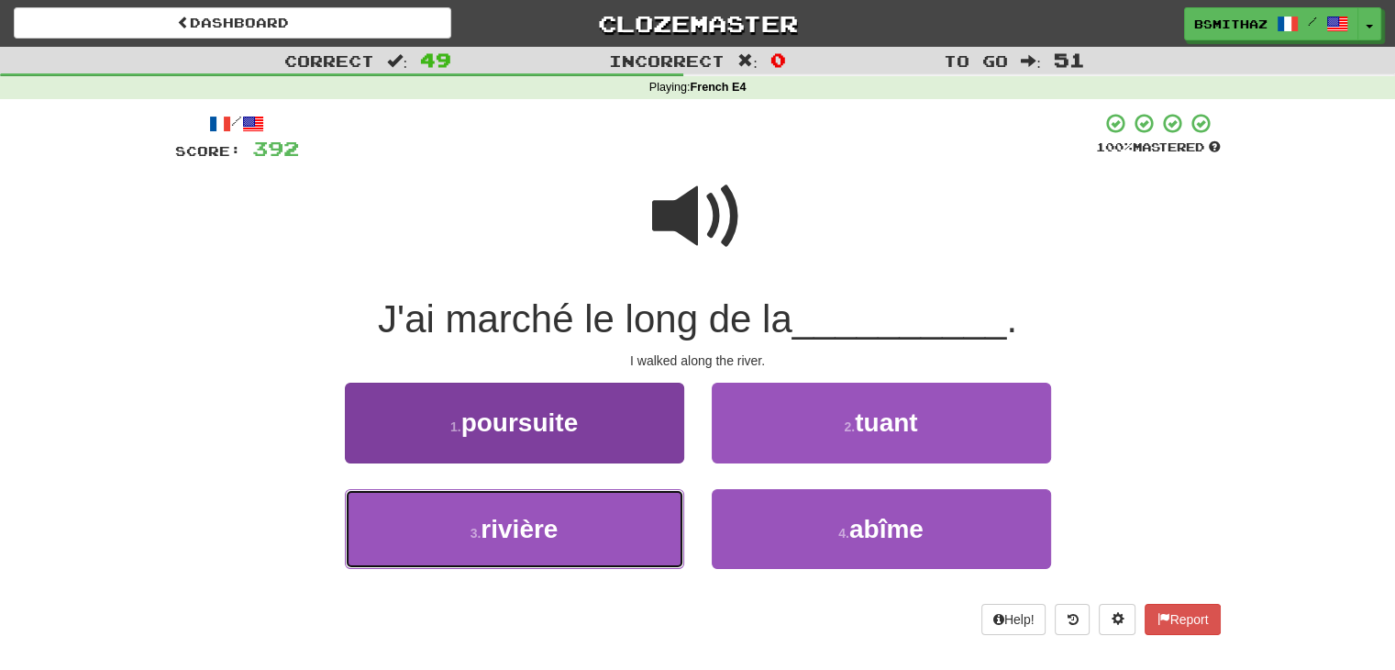
click at [598, 504] on button "3 . rivière" at bounding box center [514, 529] width 339 height 80
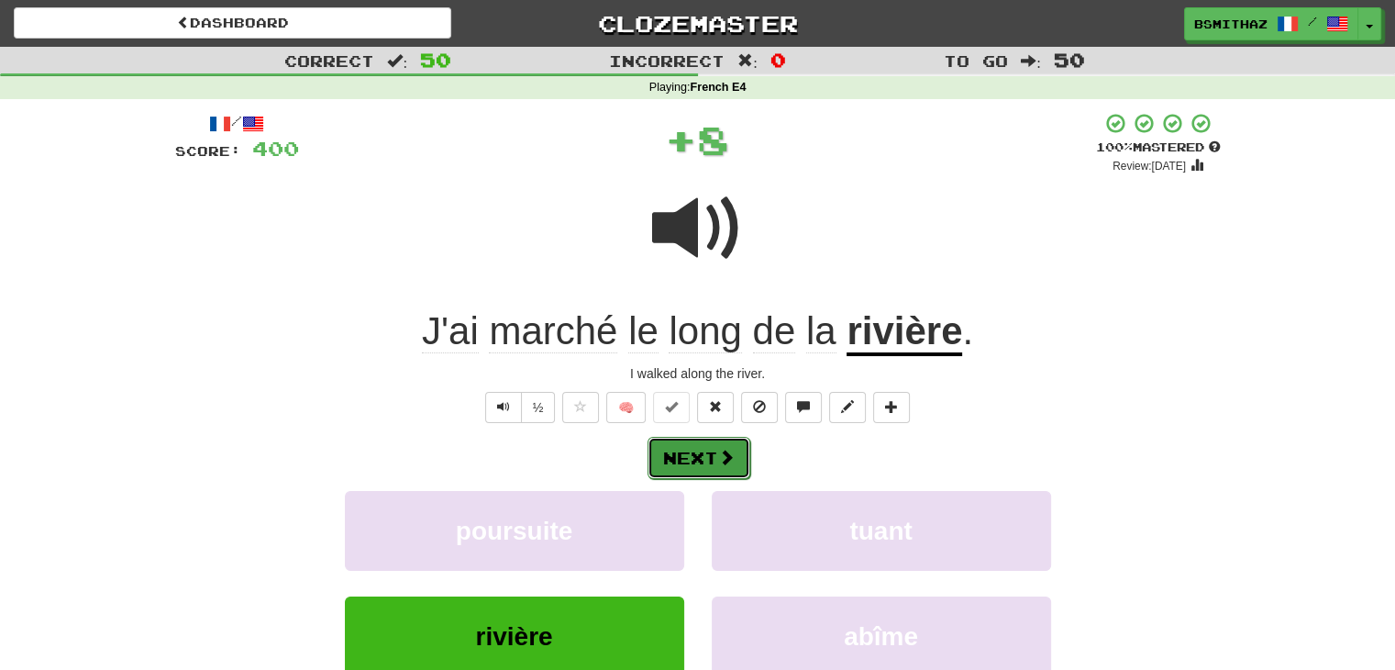
click at [709, 452] on button "Next" at bounding box center [699, 458] width 103 height 42
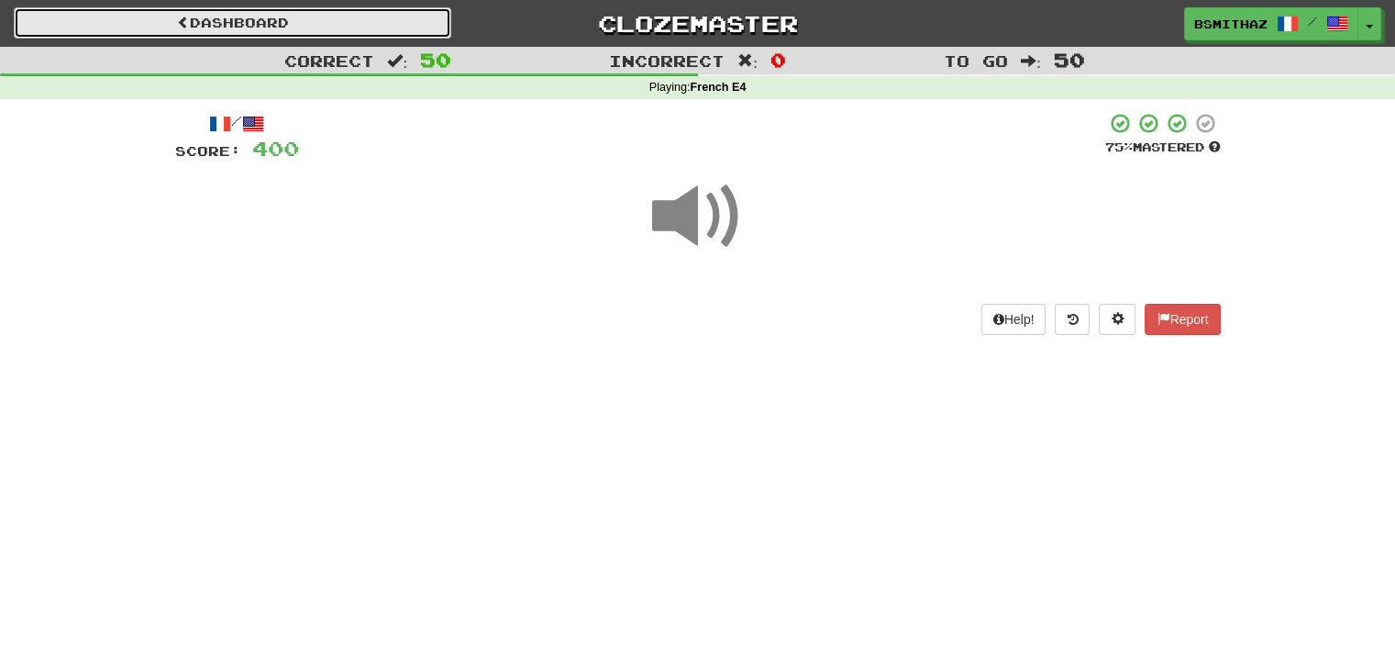
click at [310, 17] on link "Dashboard" at bounding box center [232, 22] width 437 height 31
